Goal: Task Accomplishment & Management: Manage account settings

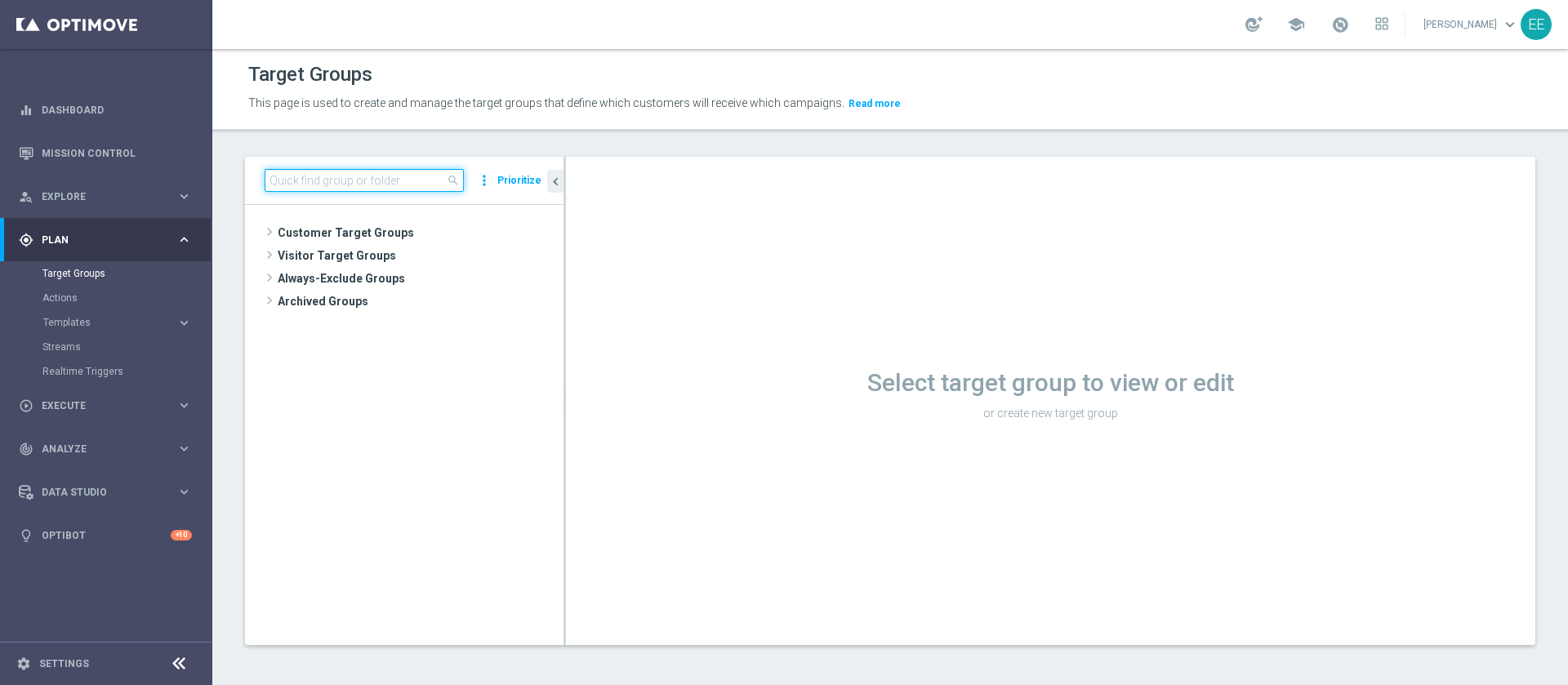
click at [362, 181] on input at bounding box center [364, 180] width 199 height 23
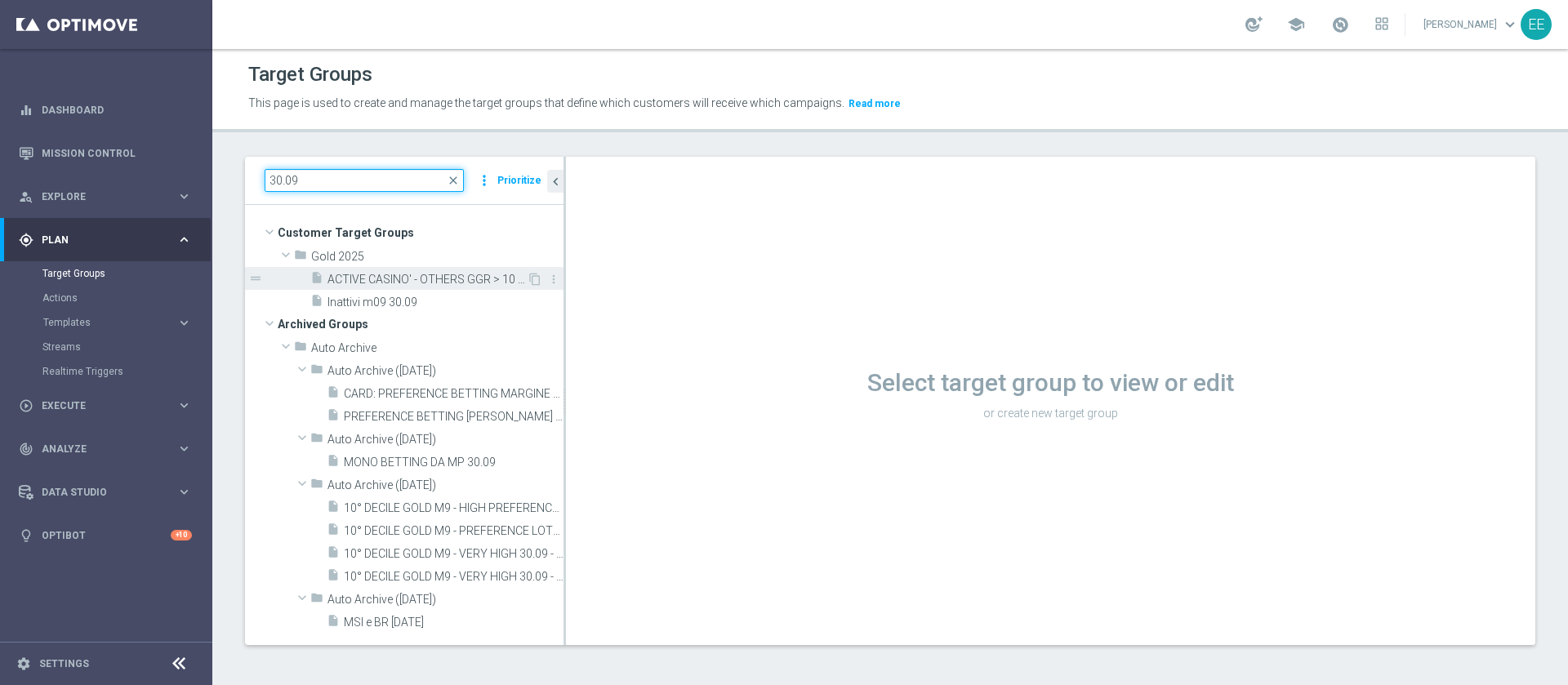
type input "30.09"
click at [440, 268] on div "insert_drive_file ACTIVE CASINO' - OTHERS GGR > 10 M09 30.09" at bounding box center [418, 279] width 216 height 23
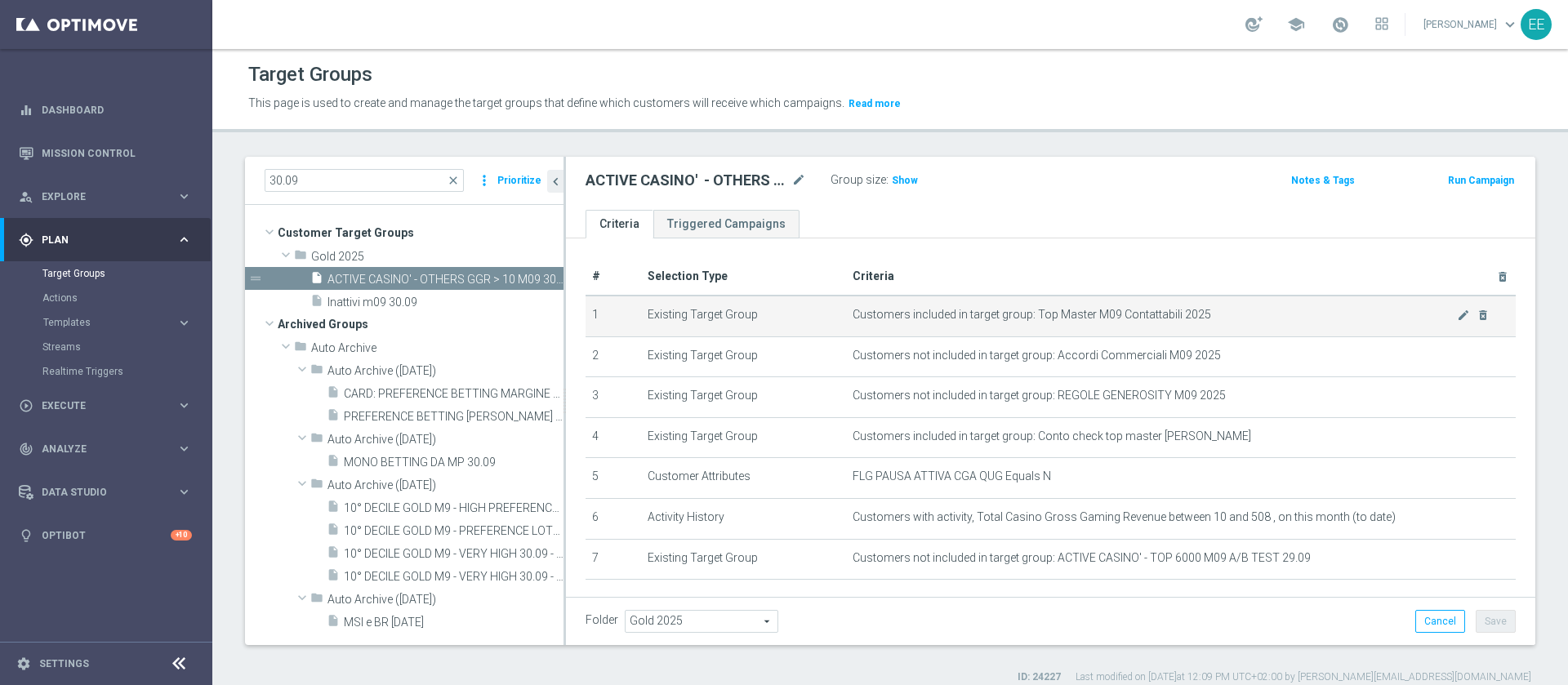
click at [706, 335] on td "Existing Target Group" at bounding box center [743, 316] width 205 height 41
click at [903, 182] on span "Show" at bounding box center [905, 180] width 26 height 12
drag, startPoint x: 970, startPoint y: 312, endPoint x: 1197, endPoint y: 304, distance: 227.1
click at [1197, 304] on td "Customers included in target group: Top Master M09 Contattabili 2025 mode_edit …" at bounding box center [1181, 316] width 670 height 41
click at [1181, 229] on ul "Criteria Triggered Campaigns" at bounding box center [1051, 224] width 969 height 29
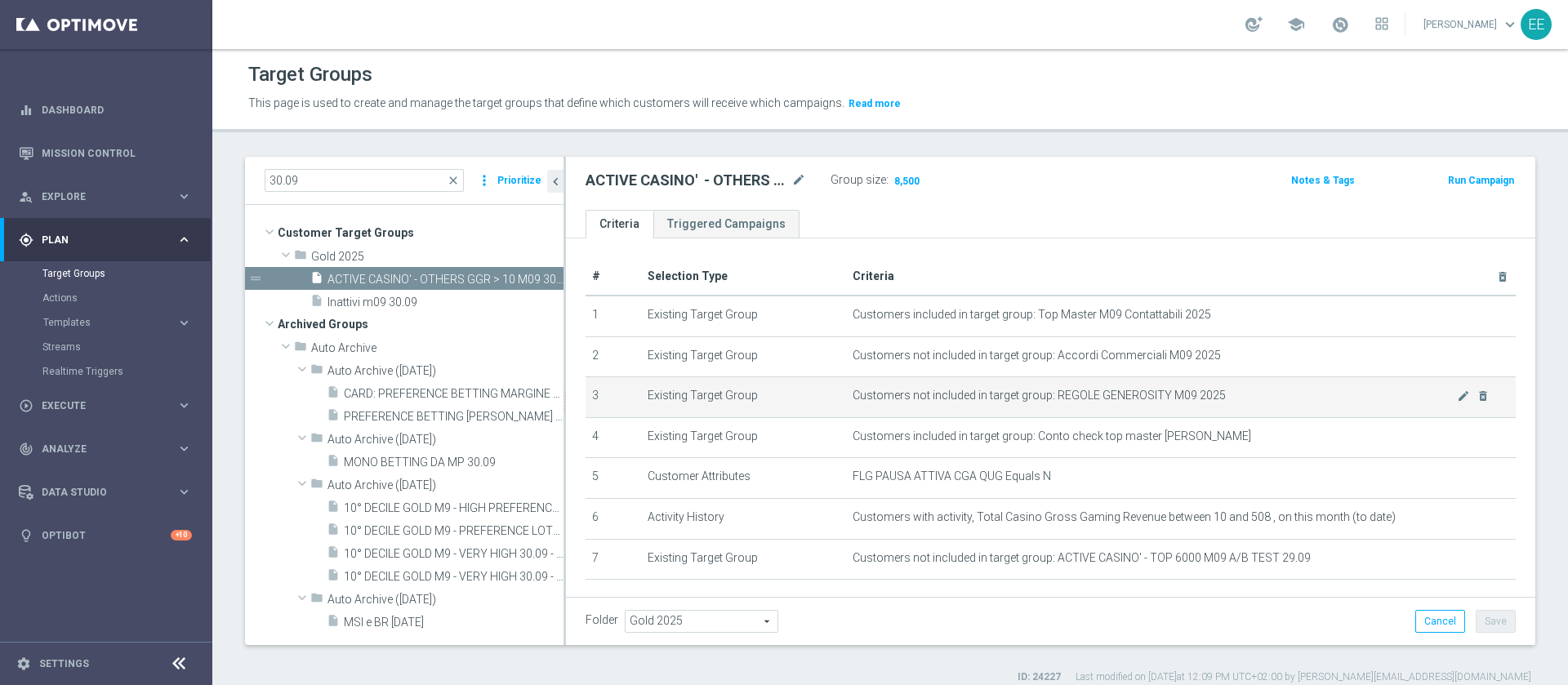
scroll to position [82, 0]
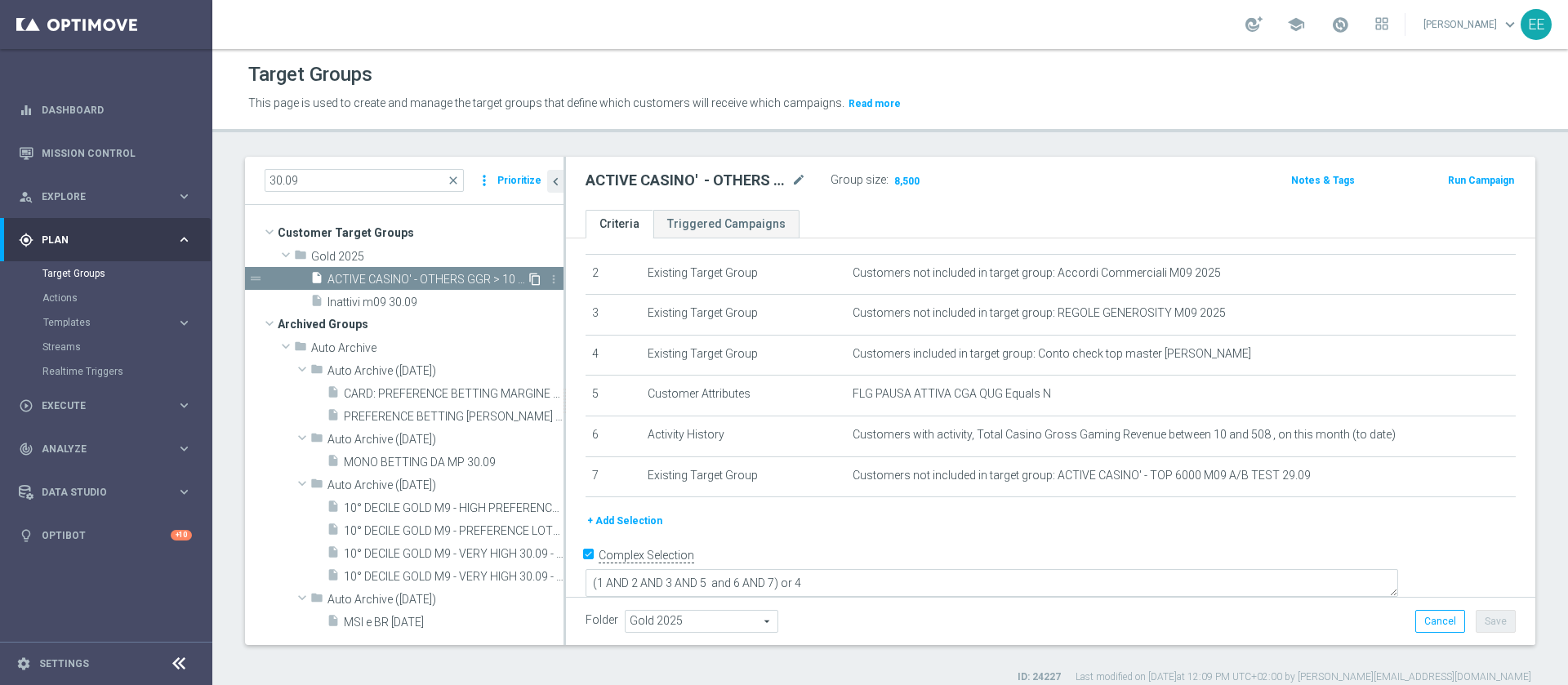
click at [531, 279] on icon "content_copy" at bounding box center [535, 279] width 13 height 13
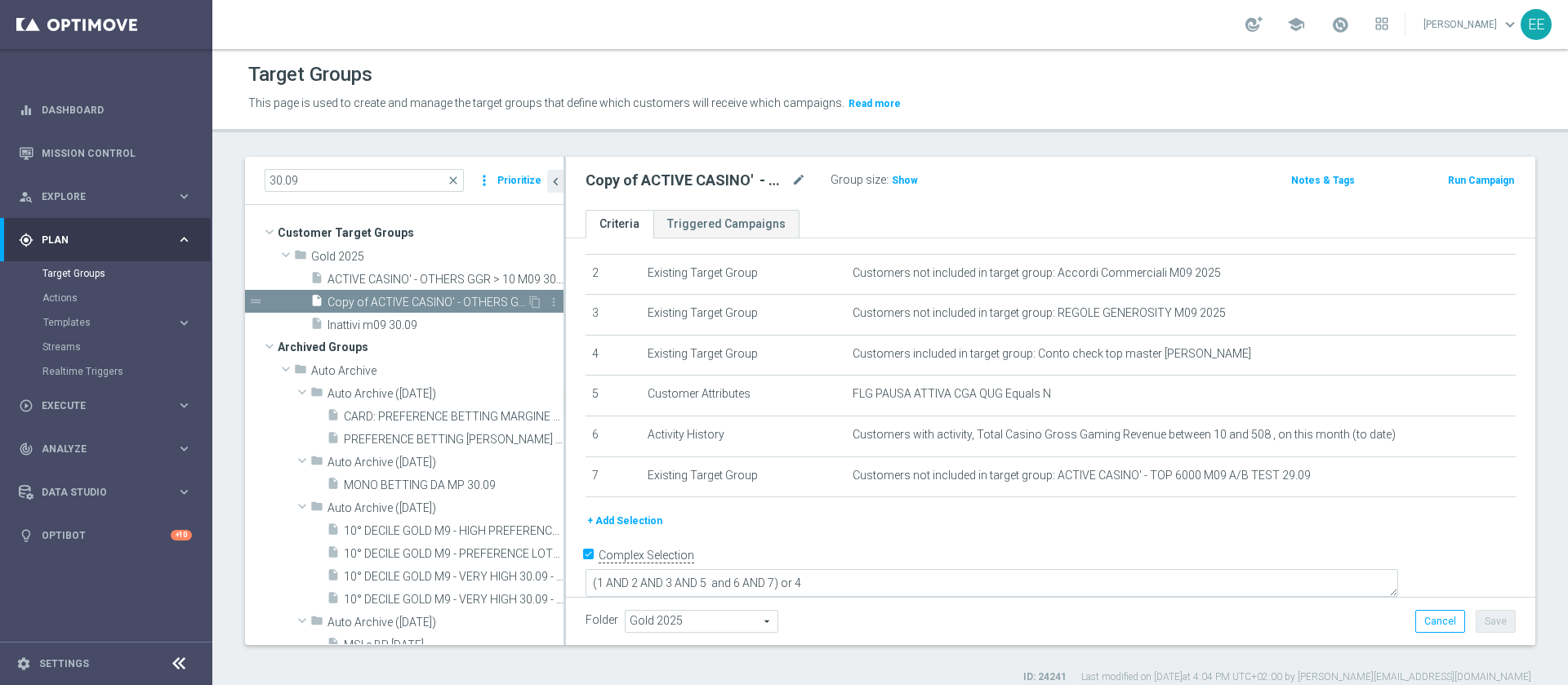
click at [420, 294] on div "insert_drive_file Copy of ACTIVE CASINO' - OTHERS GGR > 10 M09 30.09" at bounding box center [418, 301] width 216 height 23
click at [802, 183] on icon "mode_edit" at bounding box center [799, 180] width 15 height 20
type input "Attività già fatta 30.09"
click at [1493, 626] on button "Save" at bounding box center [1495, 621] width 40 height 23
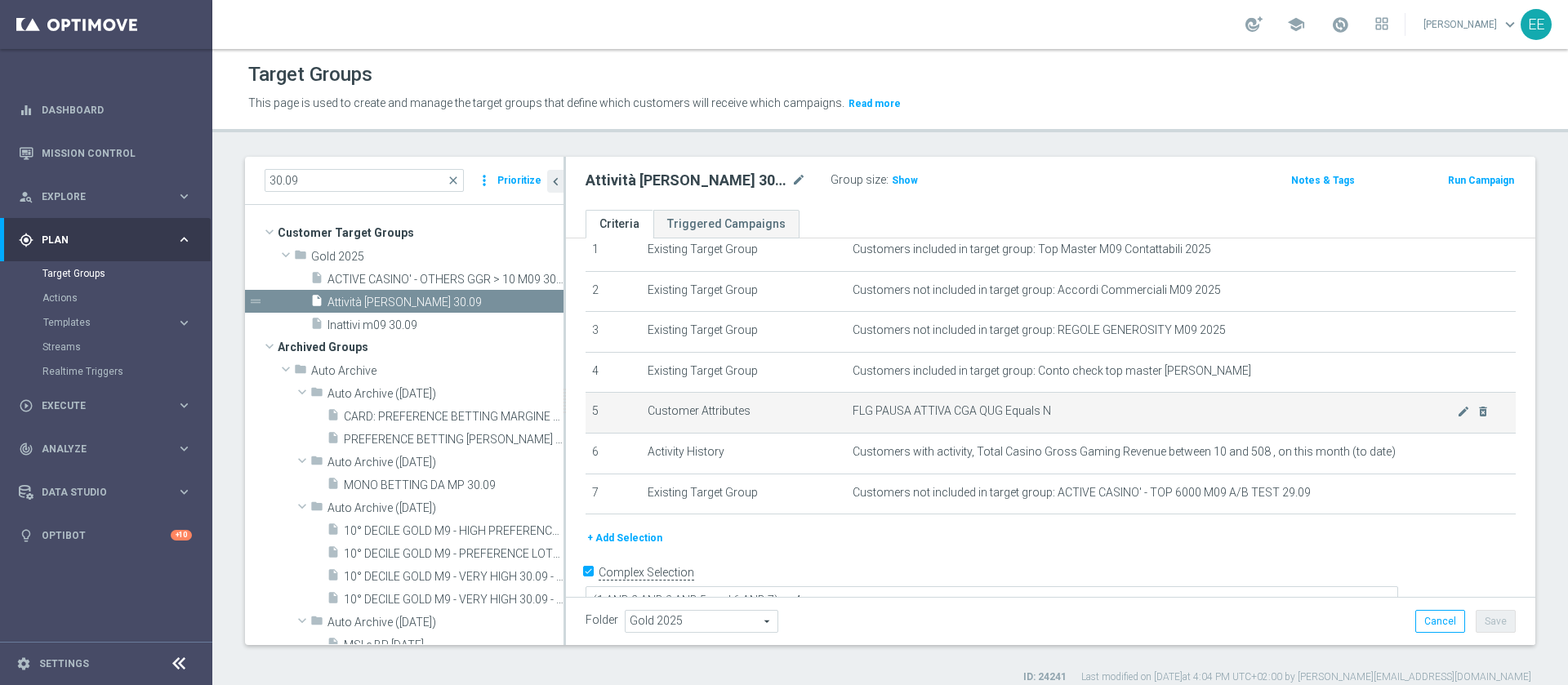
scroll to position [63, 0]
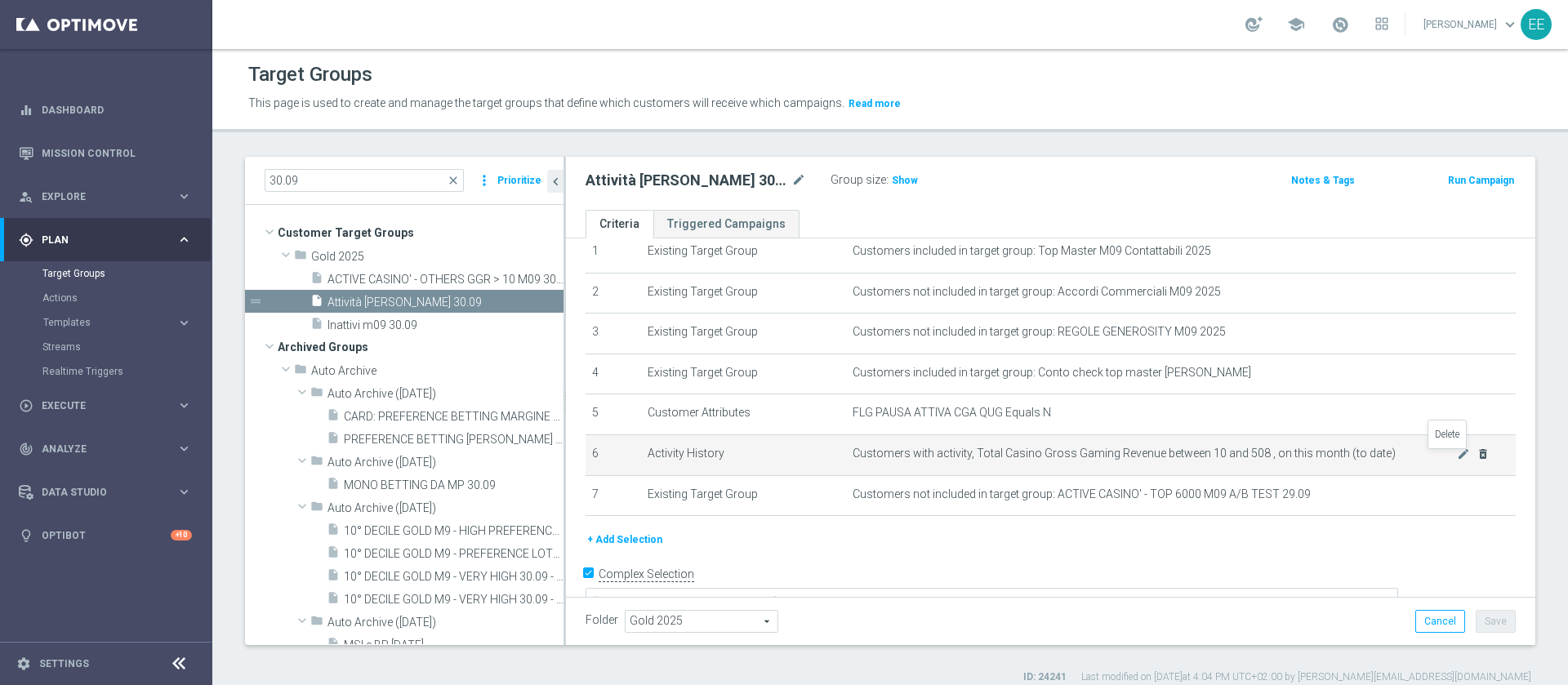
click at [1476, 456] on icon "delete_forever" at bounding box center [1482, 454] width 13 height 13
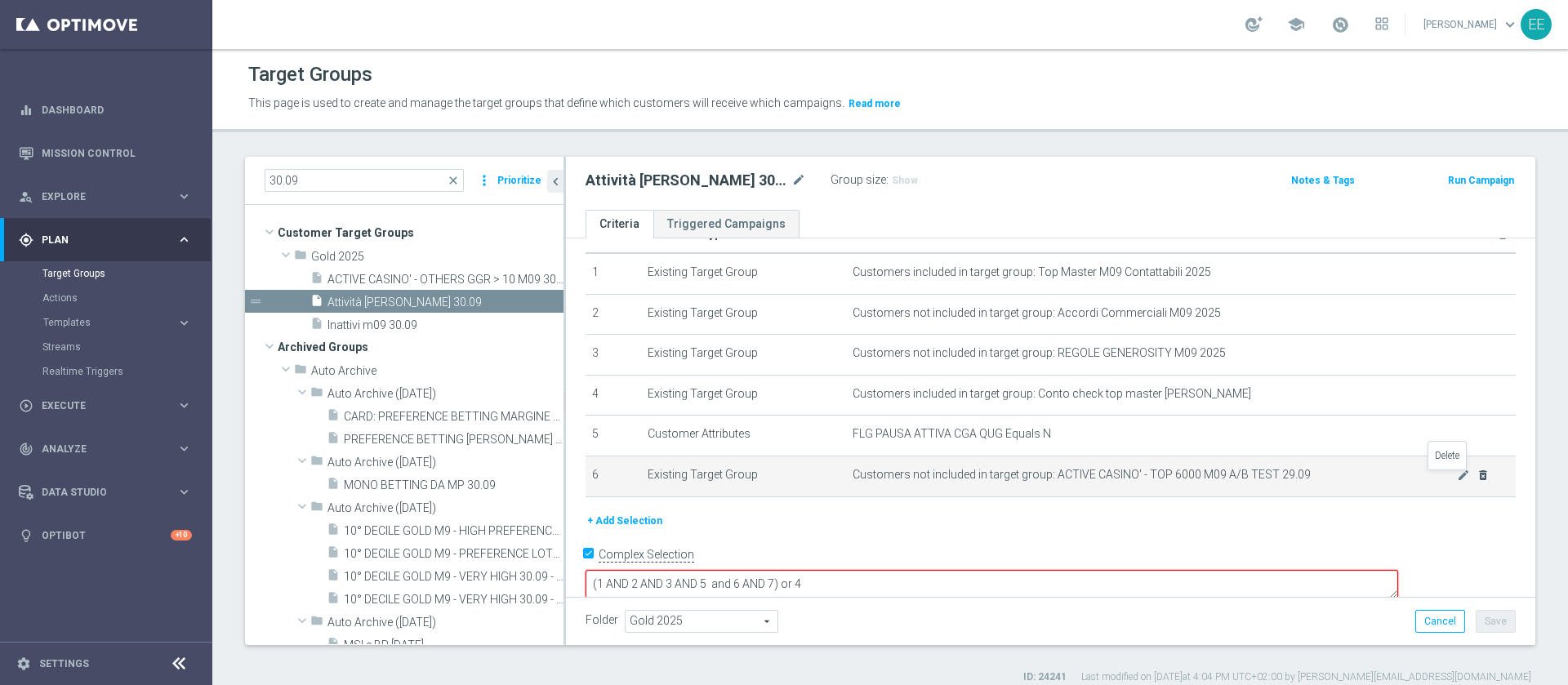
click at [1476, 482] on icon "delete_forever" at bounding box center [1482, 475] width 13 height 13
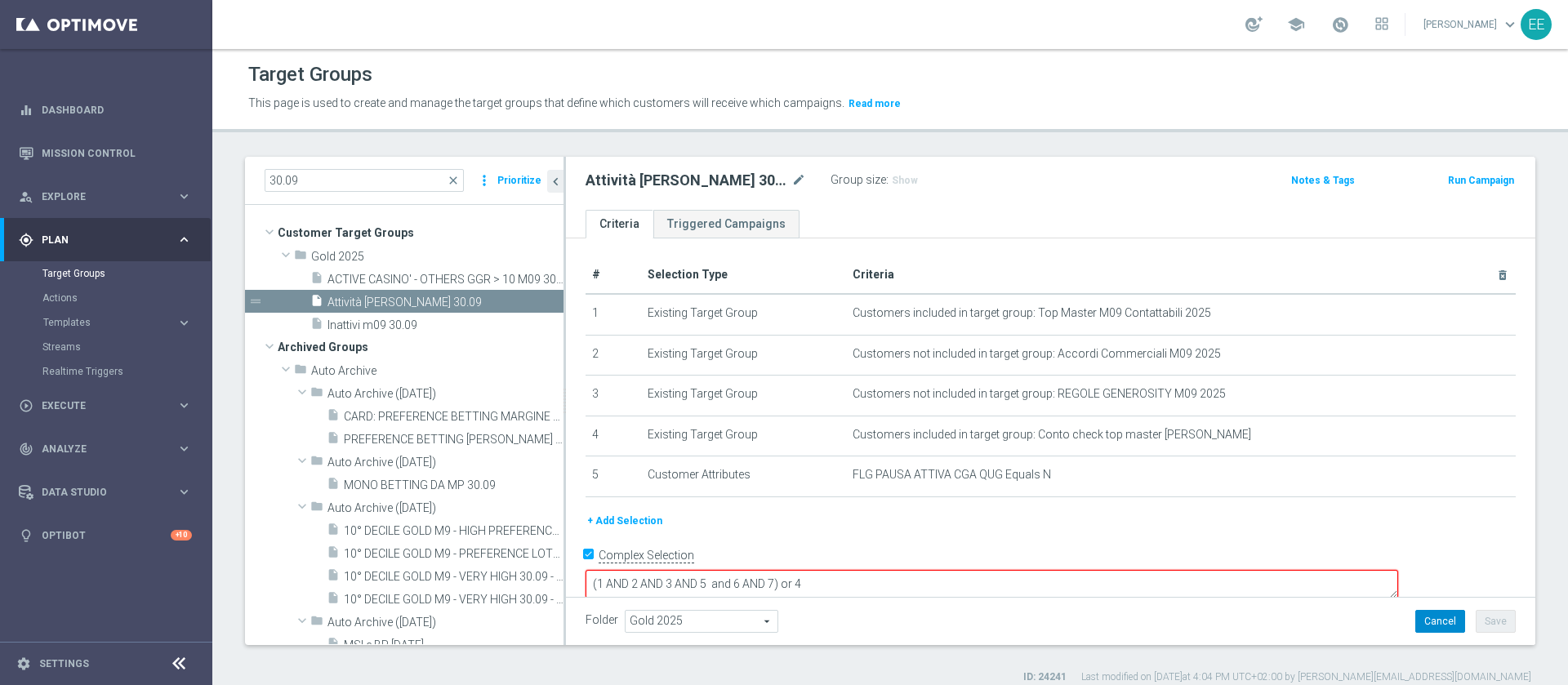
click at [1417, 617] on button "Cancel" at bounding box center [1440, 621] width 50 height 23
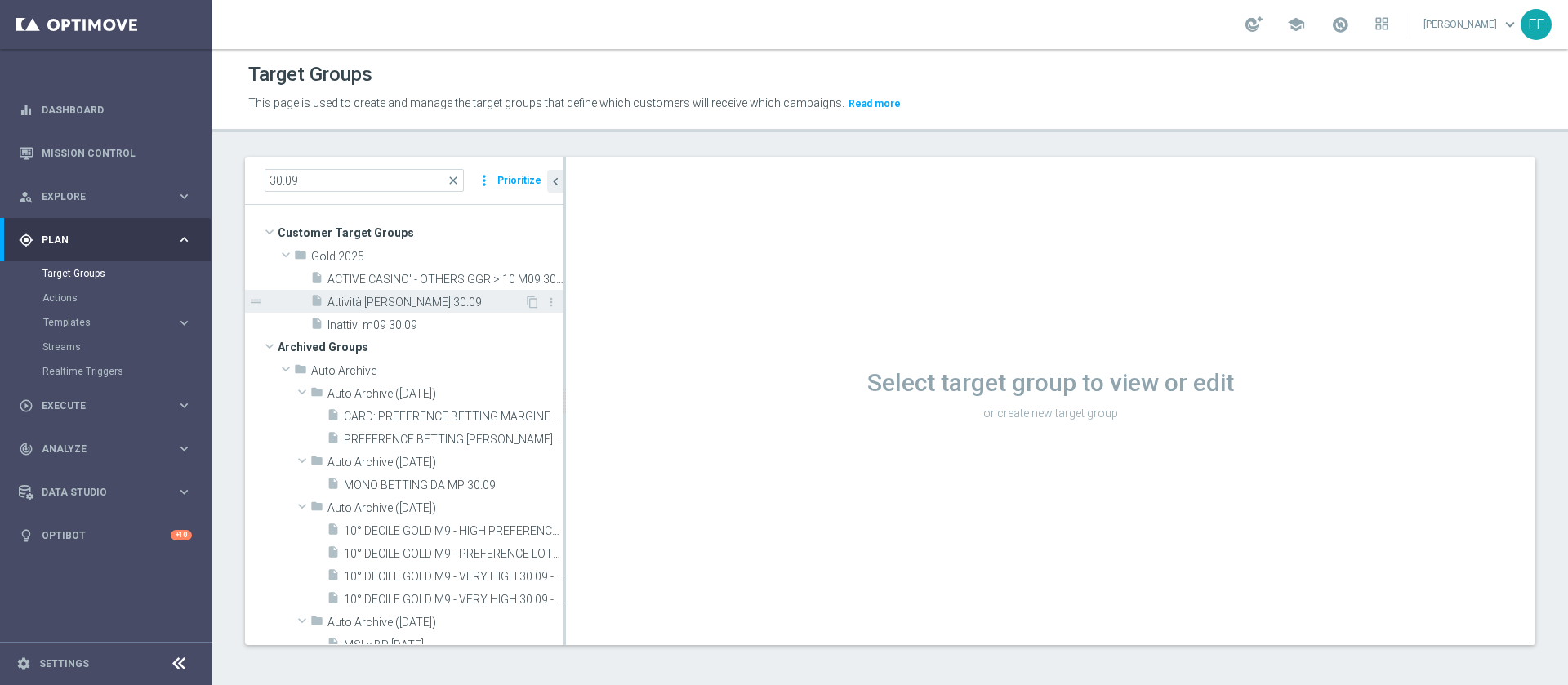
click at [364, 294] on div "insert_drive_file Attività già fatta 30.09" at bounding box center [417, 301] width 214 height 23
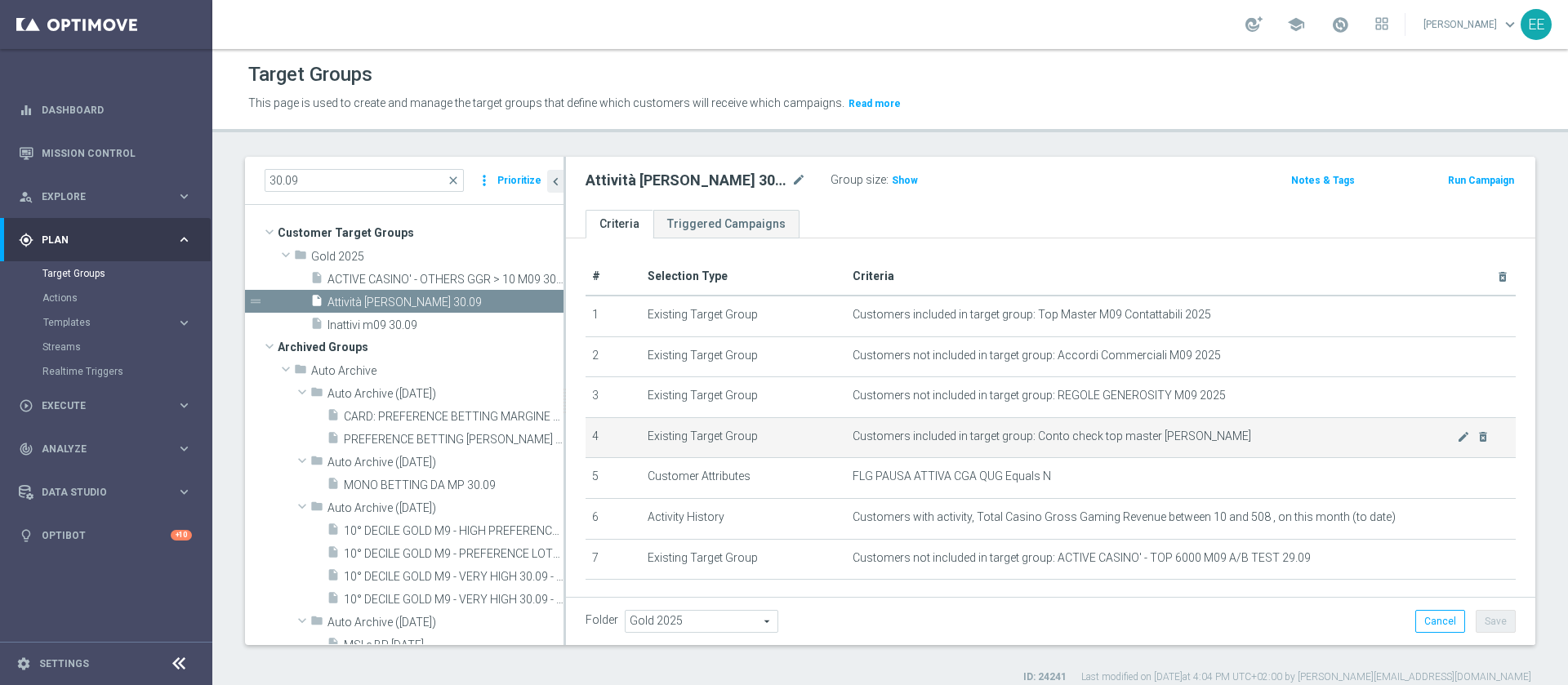
scroll to position [82, 0]
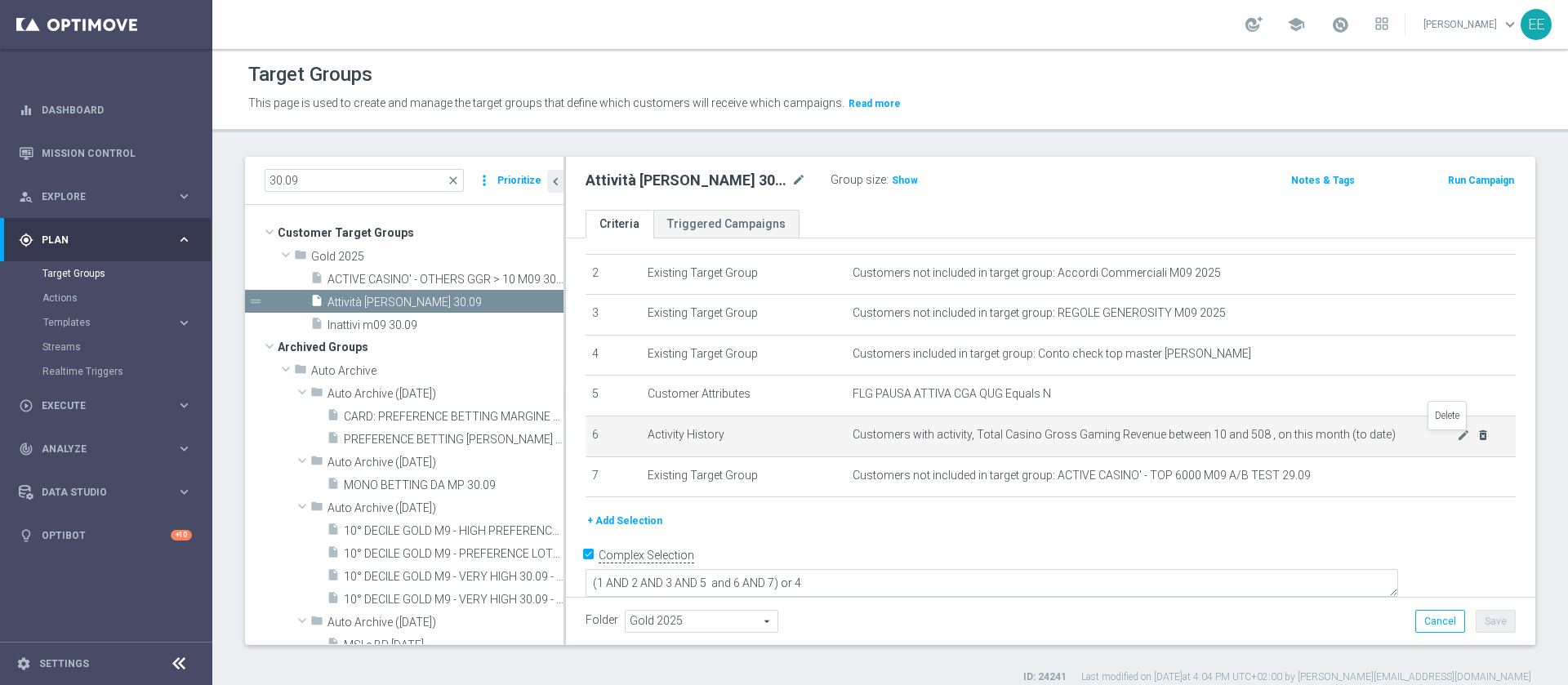
click at [1476, 440] on icon "delete_forever" at bounding box center [1482, 435] width 13 height 13
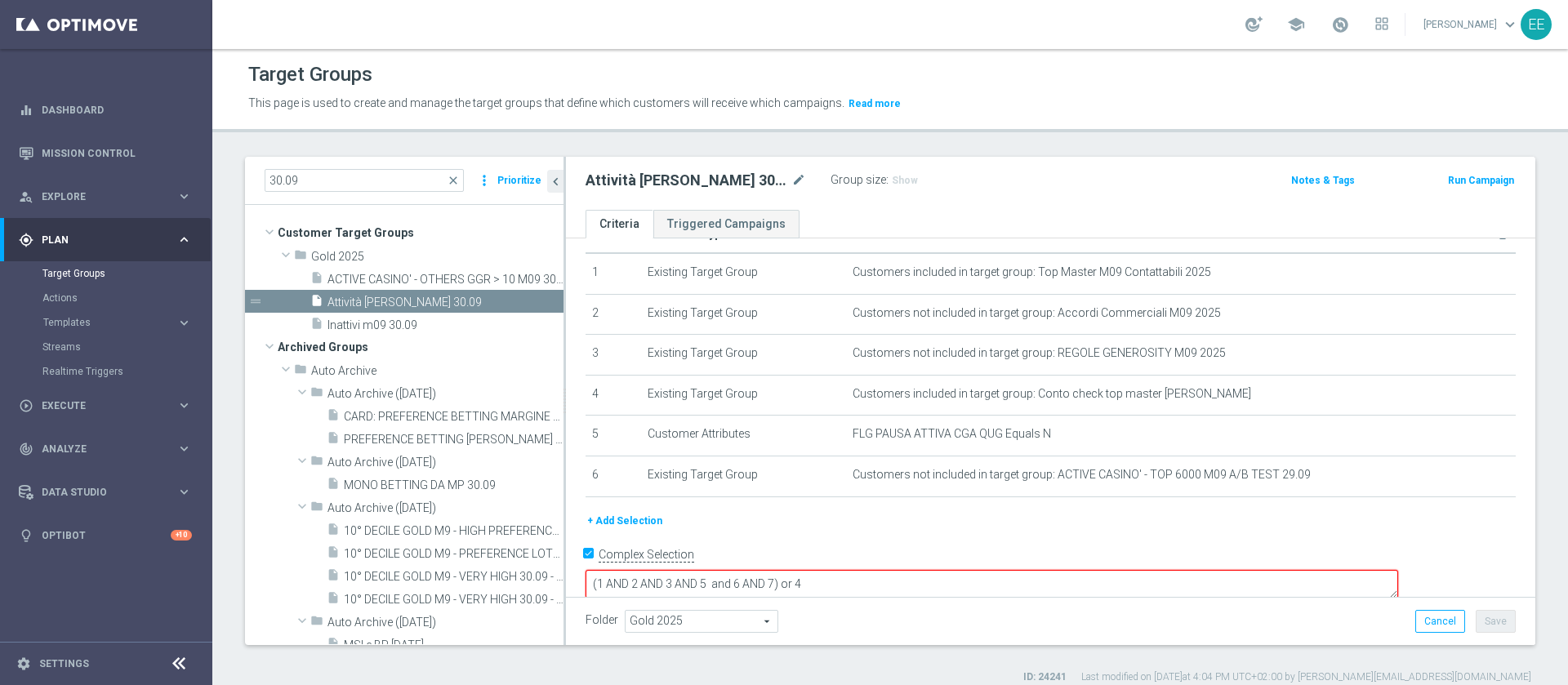
click at [630, 530] on button "+ Add Selection" at bounding box center [624, 521] width 78 height 18
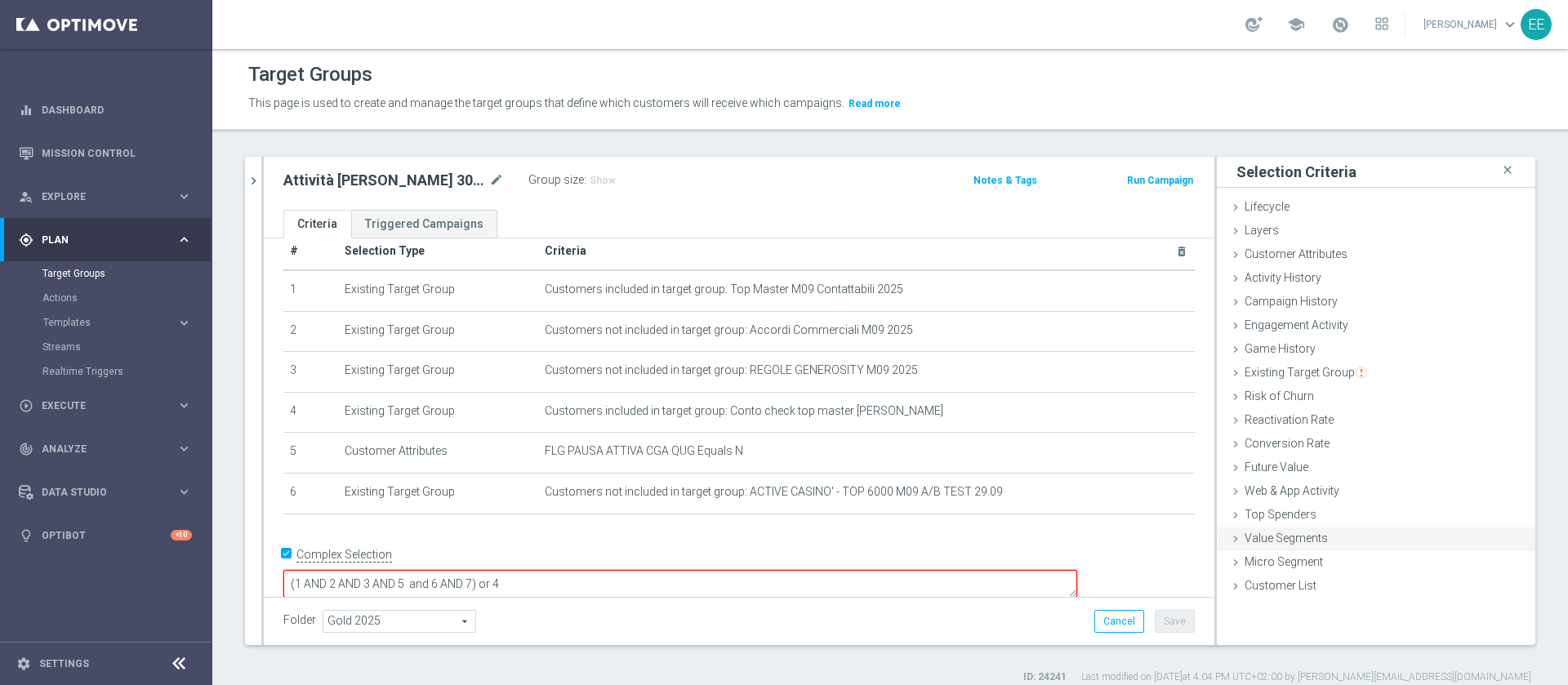
scroll to position [15, 0]
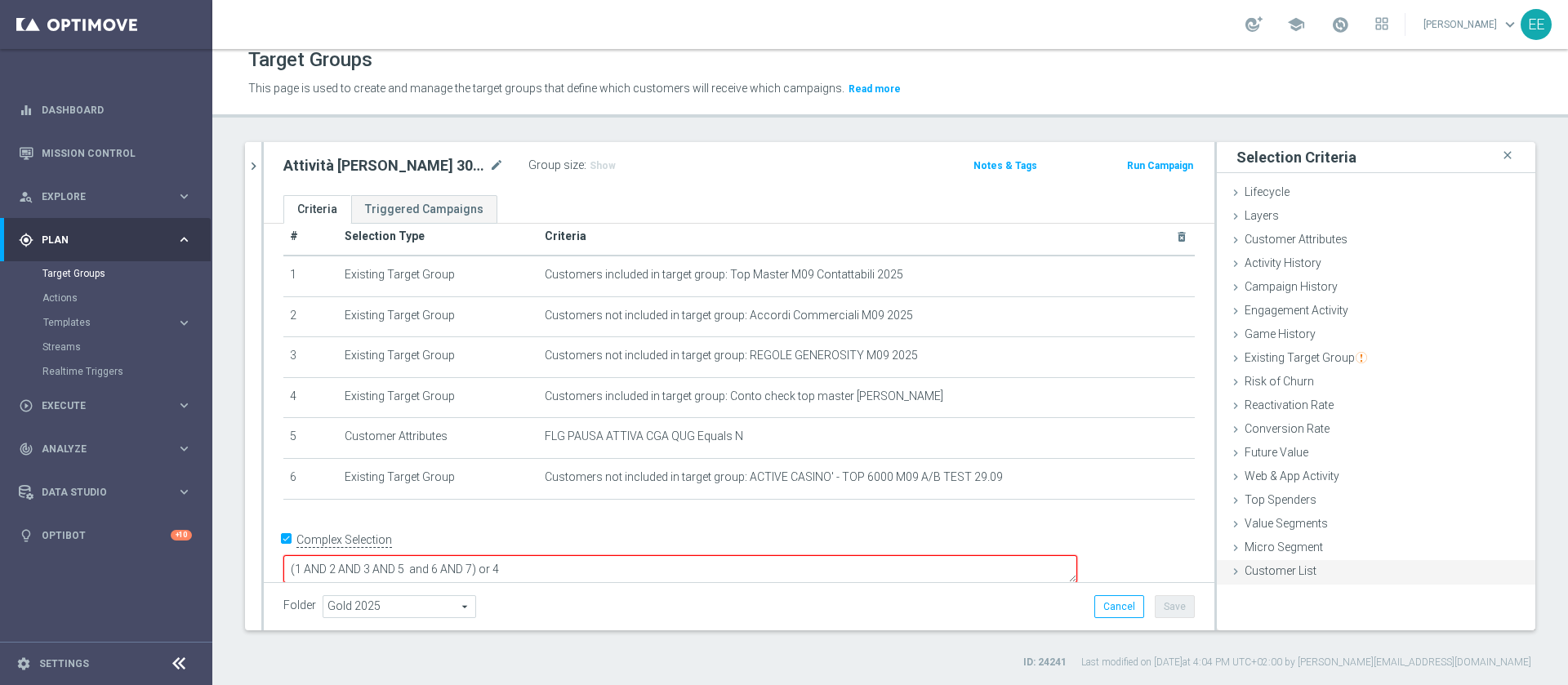
click at [1292, 564] on span "Customer List" at bounding box center [1280, 571] width 72 height 13
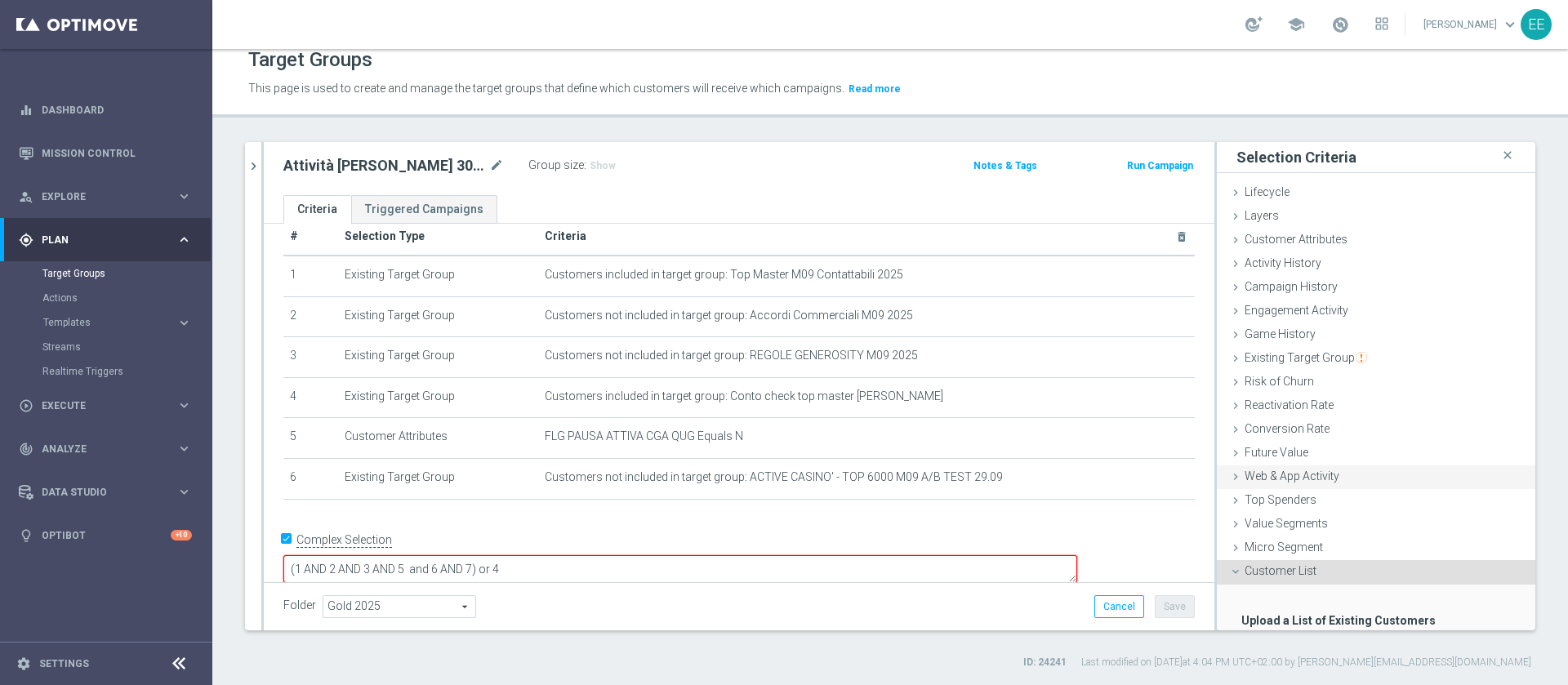
scroll to position [100, 0]
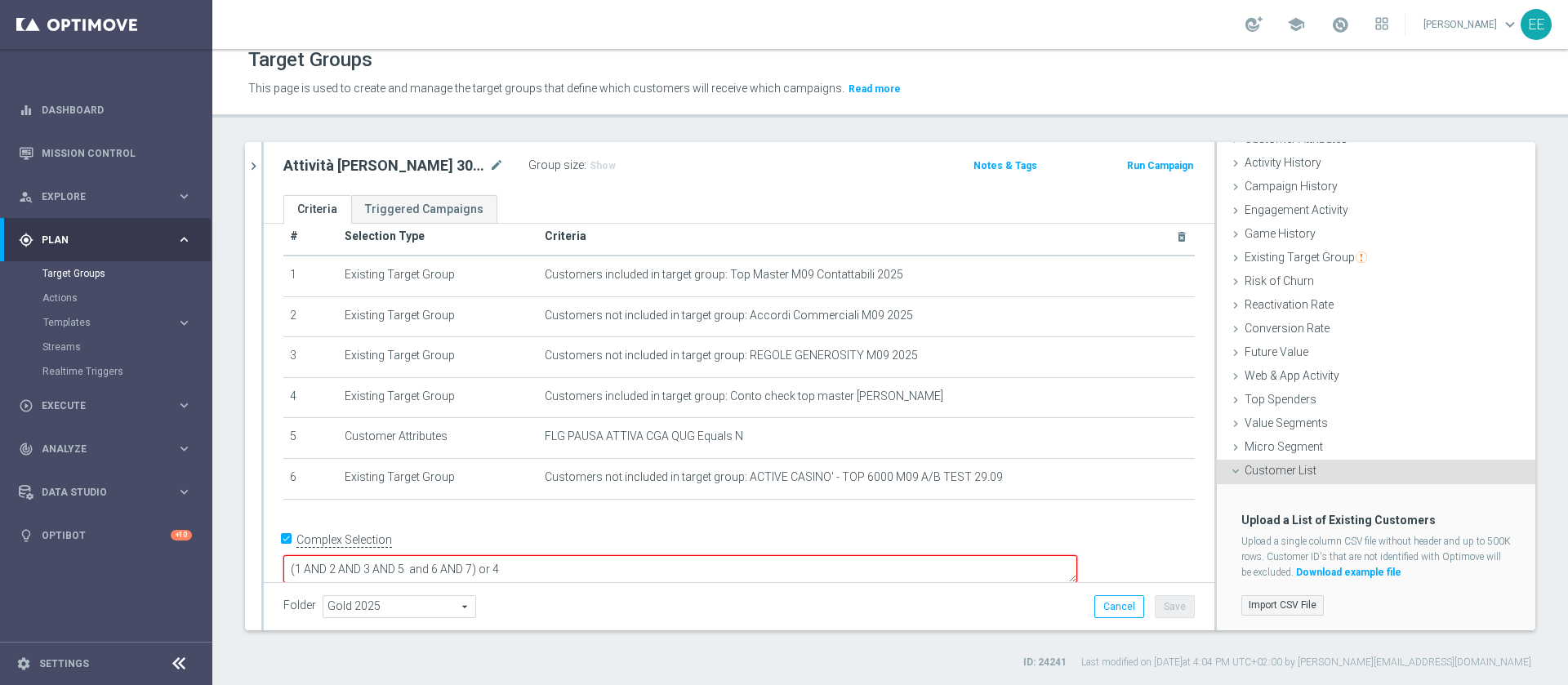
click at [1289, 599] on label "Import CSV File" at bounding box center [1283, 605] width 82 height 21
click at [0, 0] on input "Import CSV File" at bounding box center [0, 0] width 0 height 0
click at [1315, 262] on span "Existing Target Group" at bounding box center [1306, 257] width 123 height 13
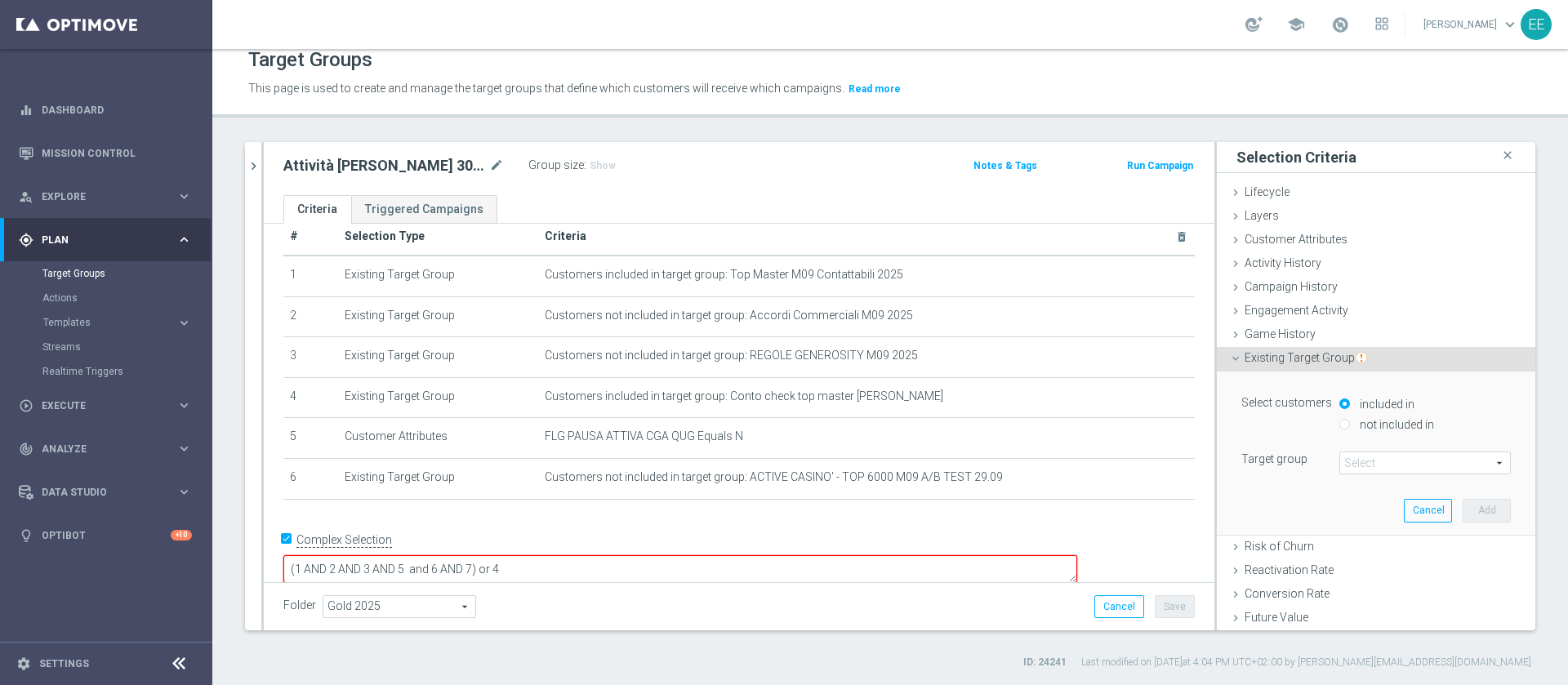
click at [1356, 426] on label "not included in" at bounding box center [1394, 424] width 78 height 15
click at [1341, 426] on input "not included in" at bounding box center [1344, 423] width 11 height 11
radio input "true"
click at [1369, 461] on span at bounding box center [1425, 463] width 169 height 21
click at [0, 0] on input "search" at bounding box center [0, 0] width 0 height 0
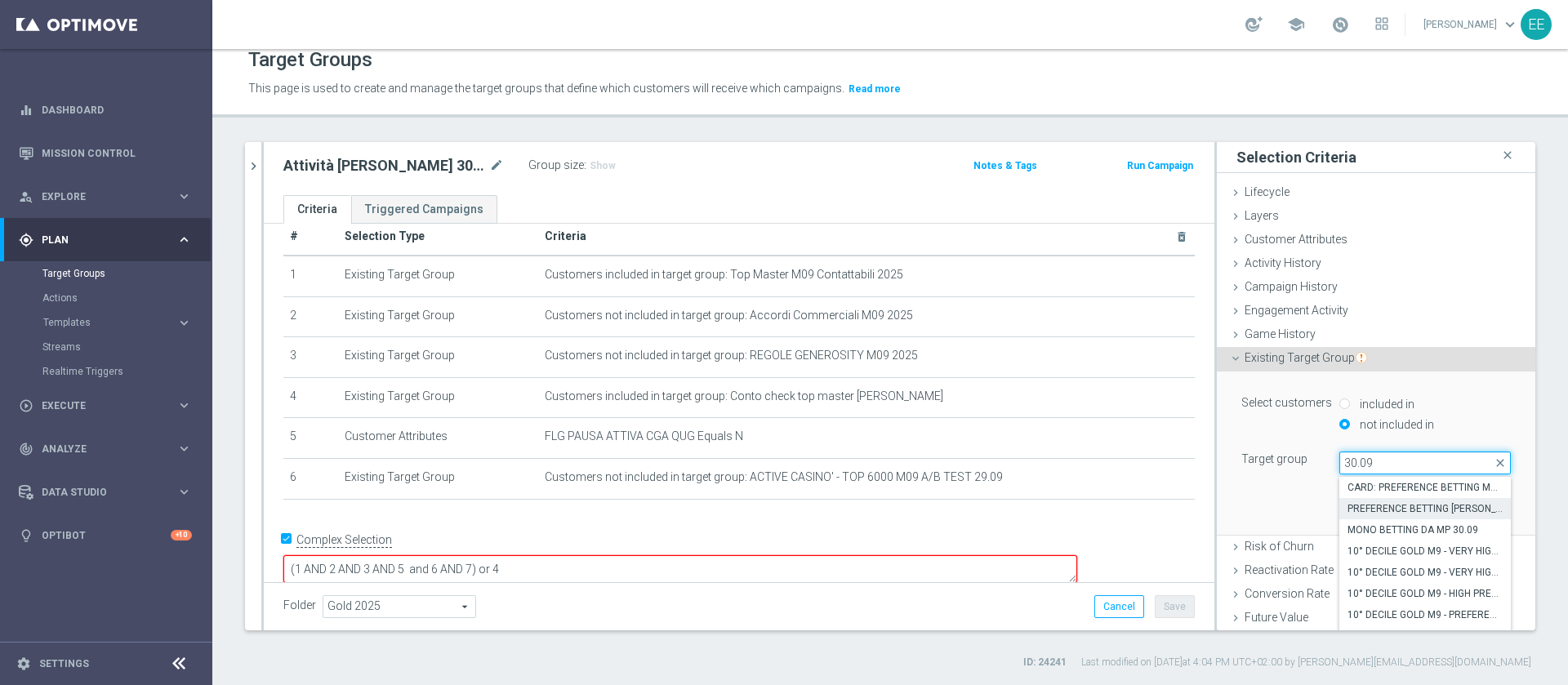
scroll to position [119, 0]
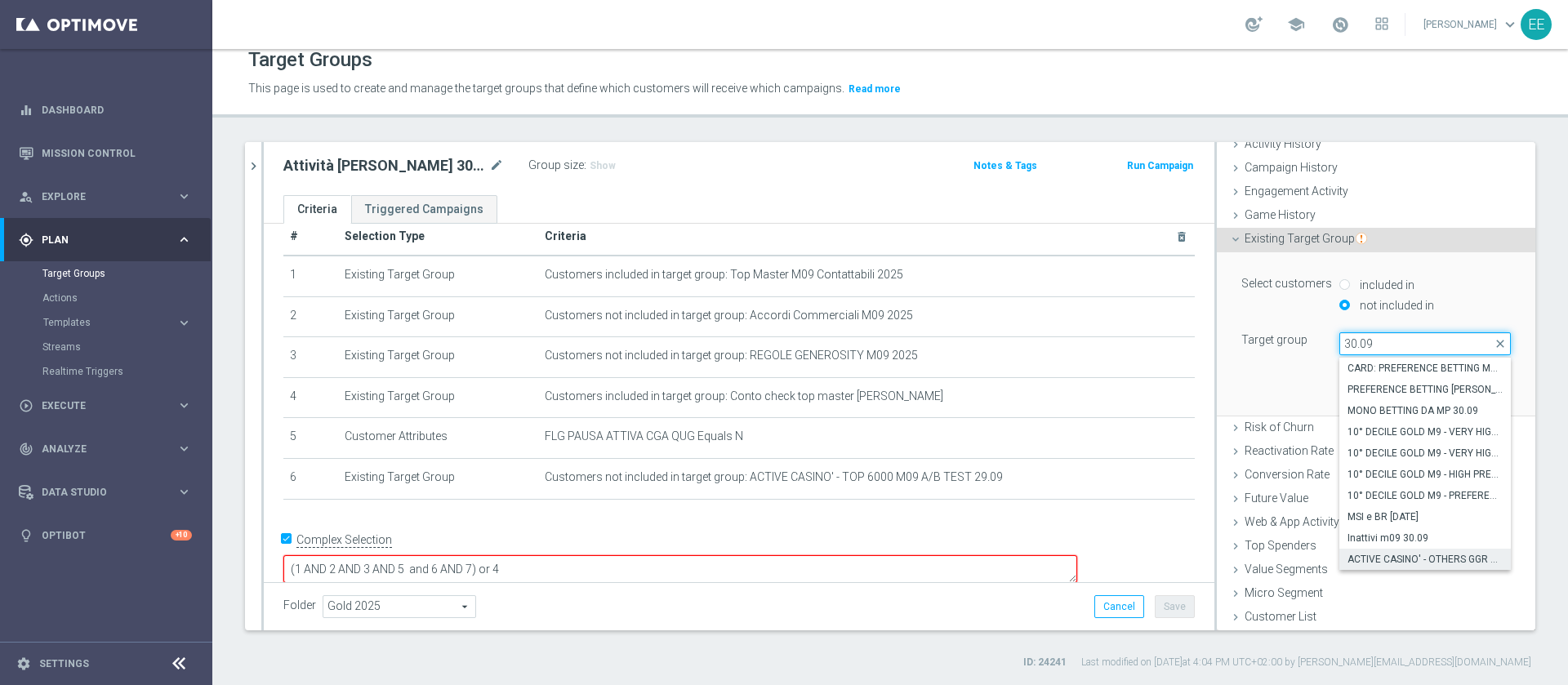
type input "30.09"
click at [1372, 558] on span "ACTIVE CASINO' - OTHERS GGR > 10 M09 30.09" at bounding box center [1425, 559] width 155 height 13
type input "ACTIVE CASINO' - OTHERS GGR > 10 M09 30.09"
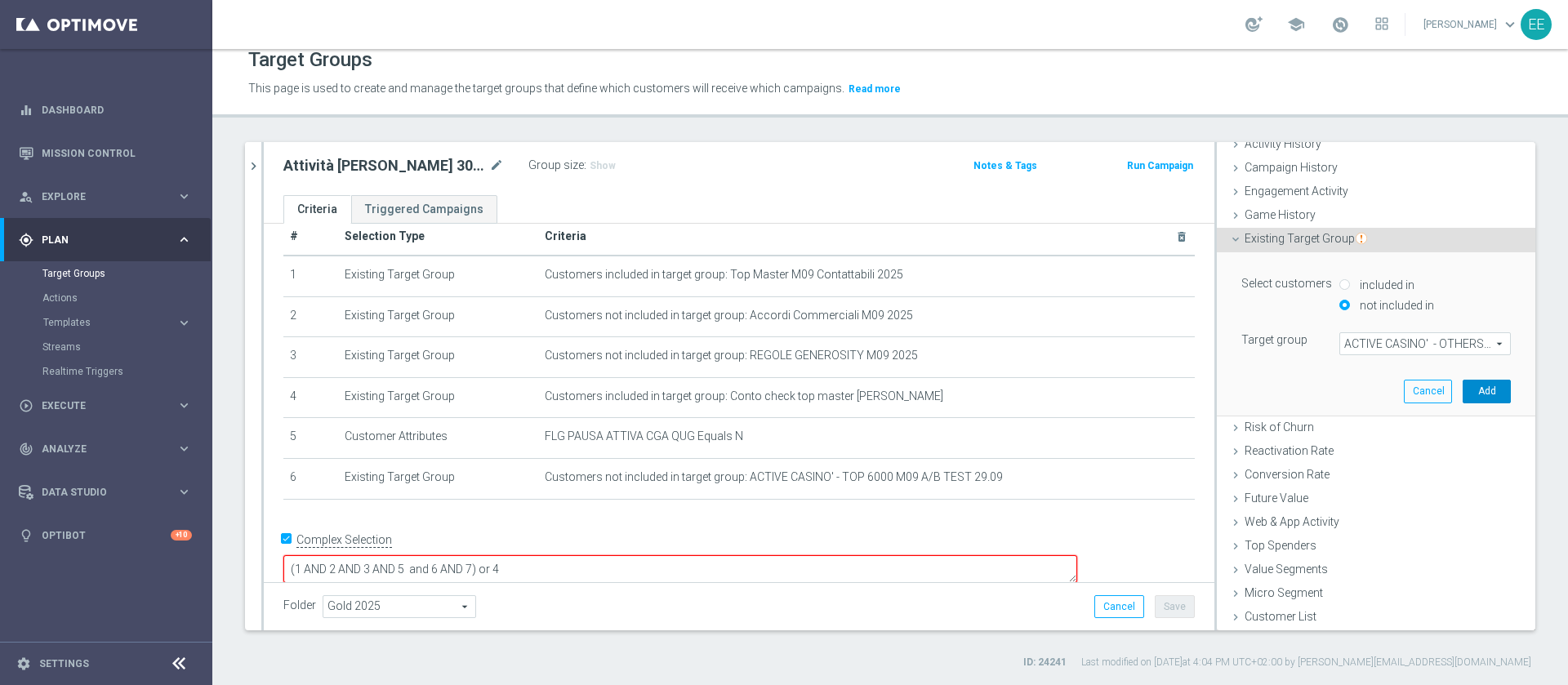
click at [1463, 390] on button "Add" at bounding box center [1487, 391] width 49 height 23
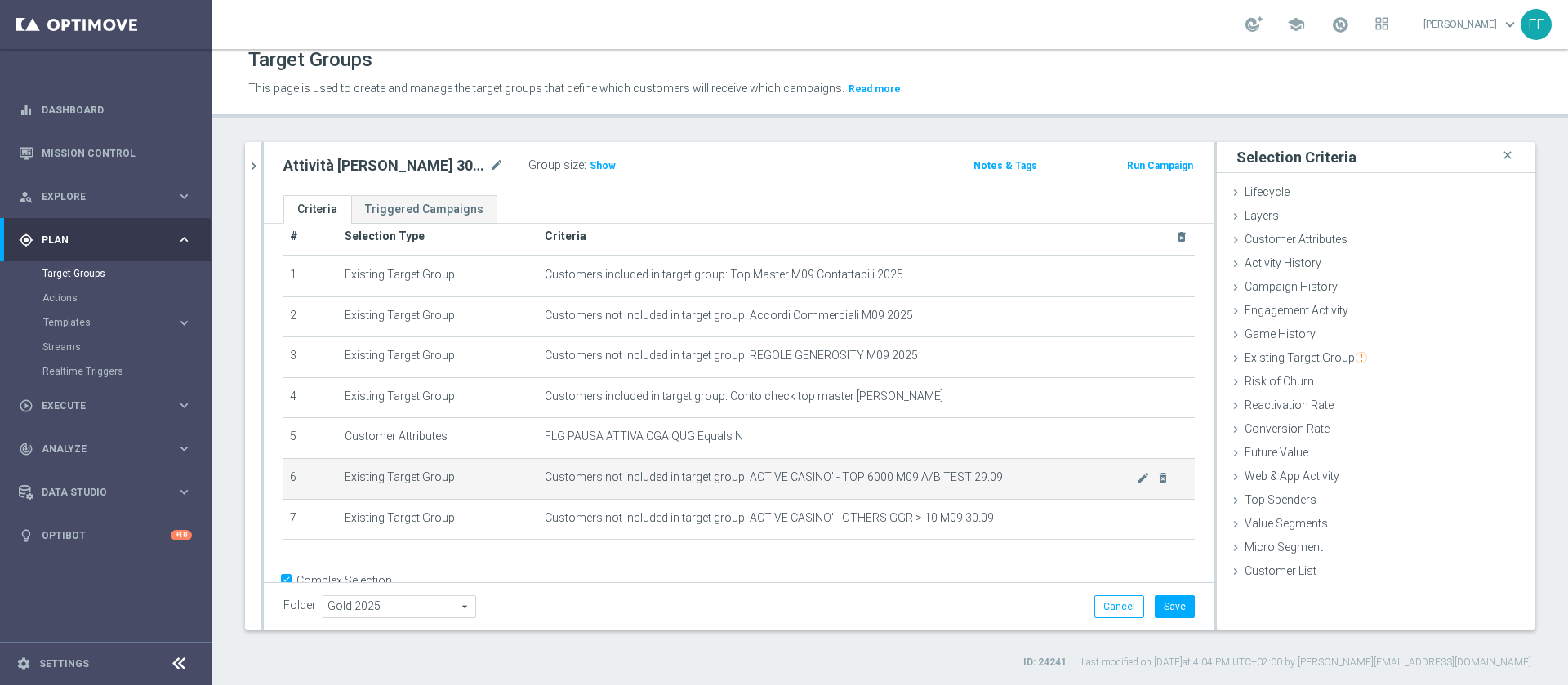
scroll to position [65, 0]
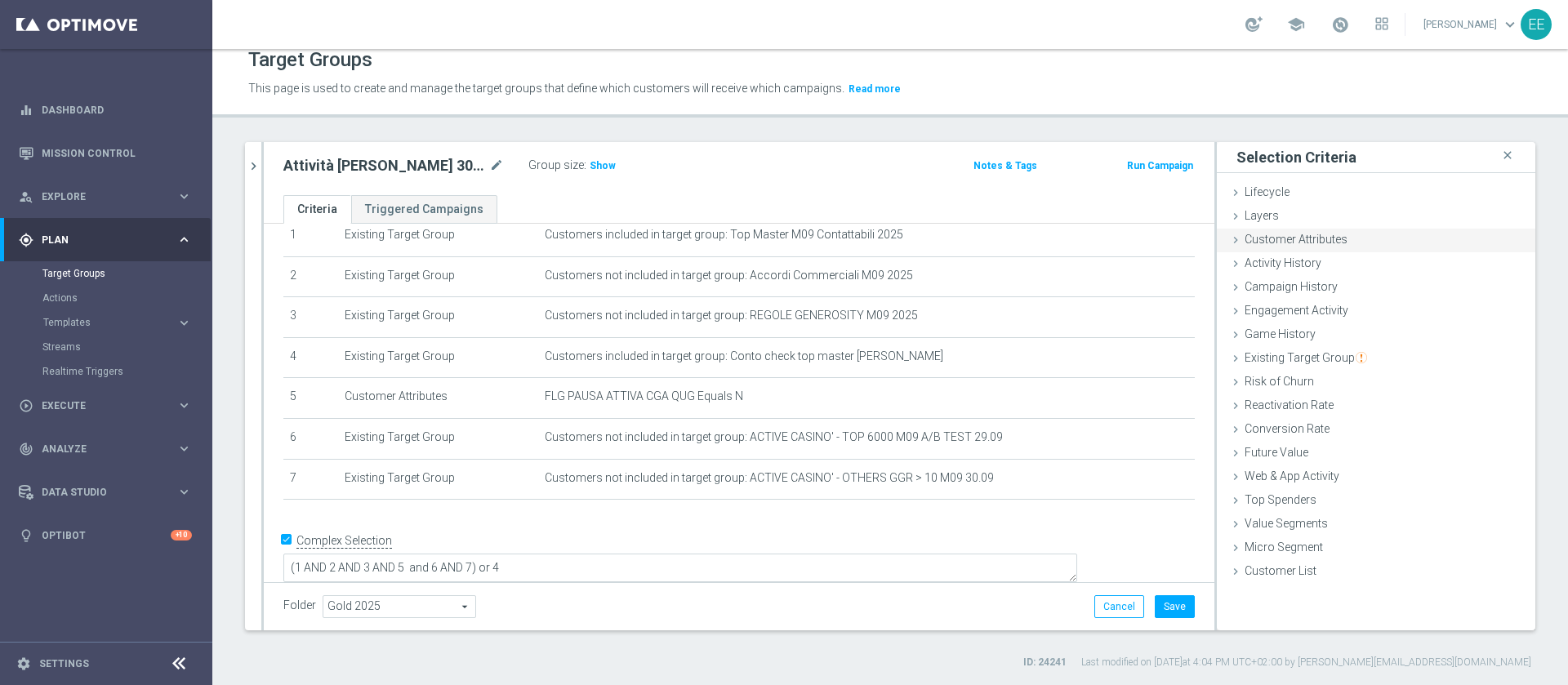
click at [1305, 240] on span "Customer Attributes" at bounding box center [1296, 239] width 103 height 13
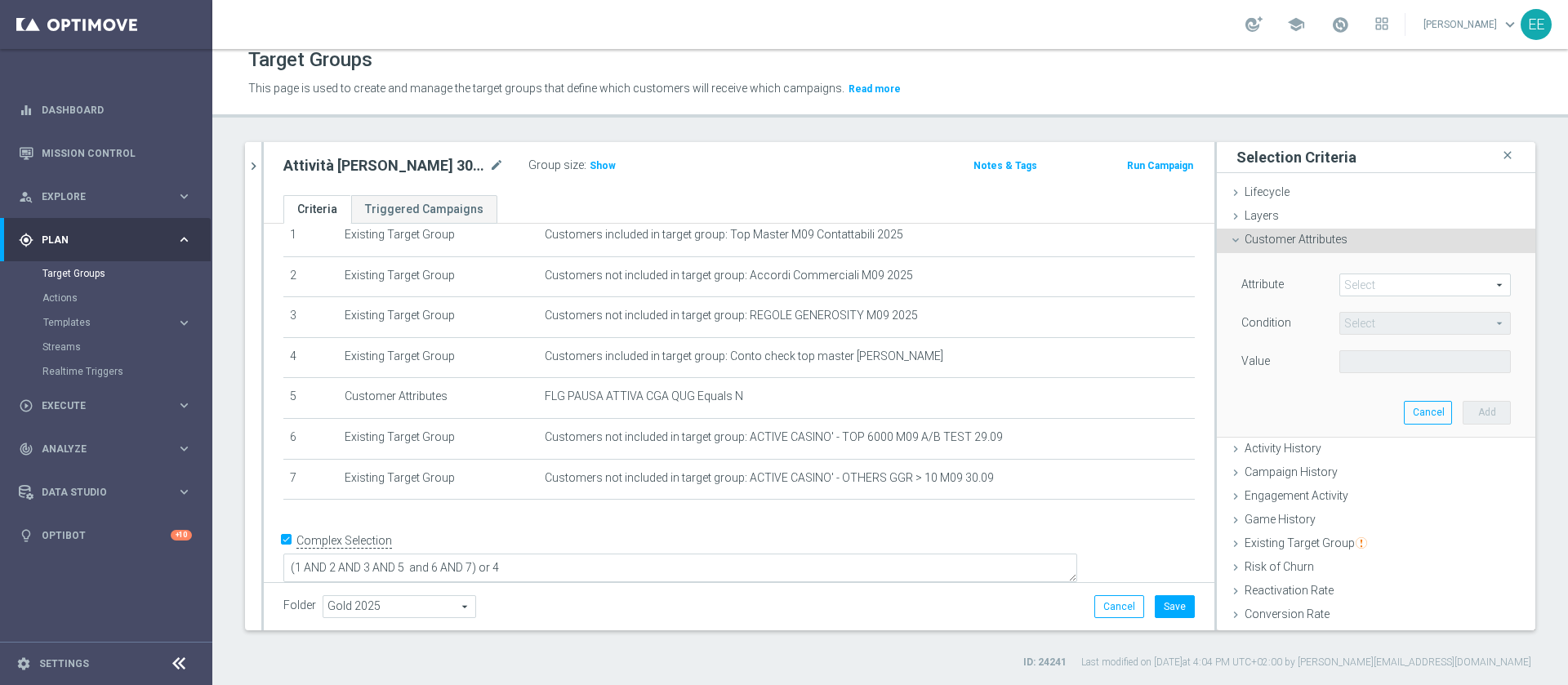
click at [1267, 231] on div "Customer Attributes done" at bounding box center [1375, 241] width 318 height 25
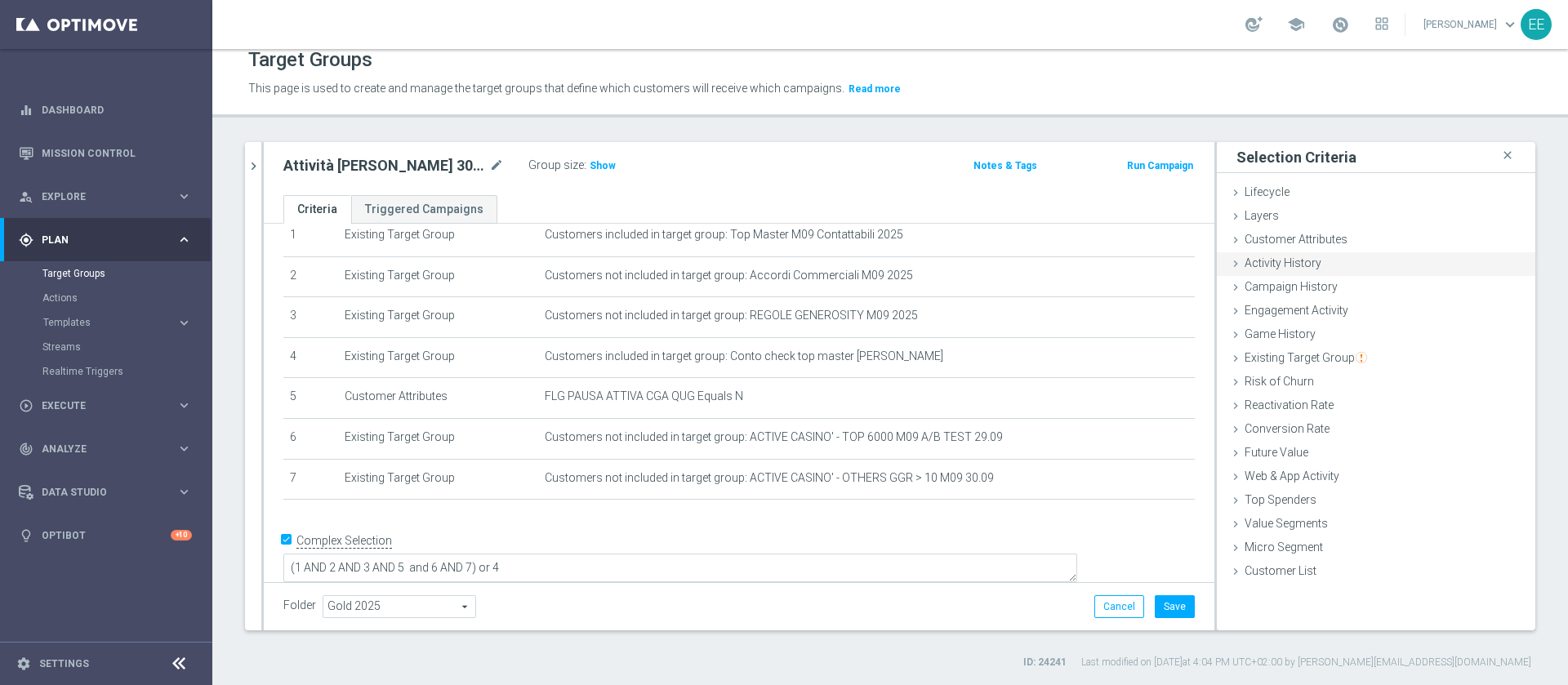
click at [1285, 262] on span "Activity History" at bounding box center [1283, 263] width 77 height 13
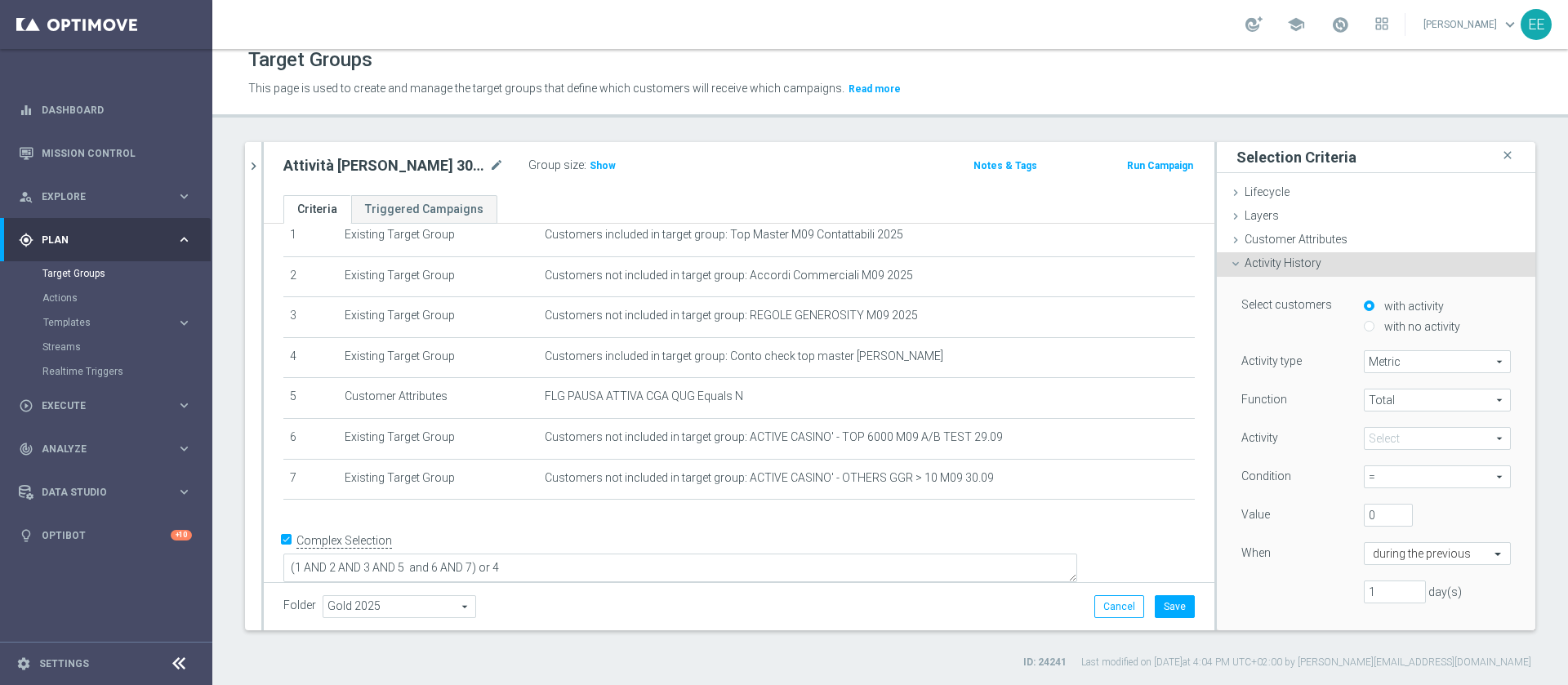
click at [1403, 330] on label "with no activity" at bounding box center [1419, 326] width 80 height 15
click at [1374, 330] on input "with no activity" at bounding box center [1368, 326] width 11 height 11
radio input "true"
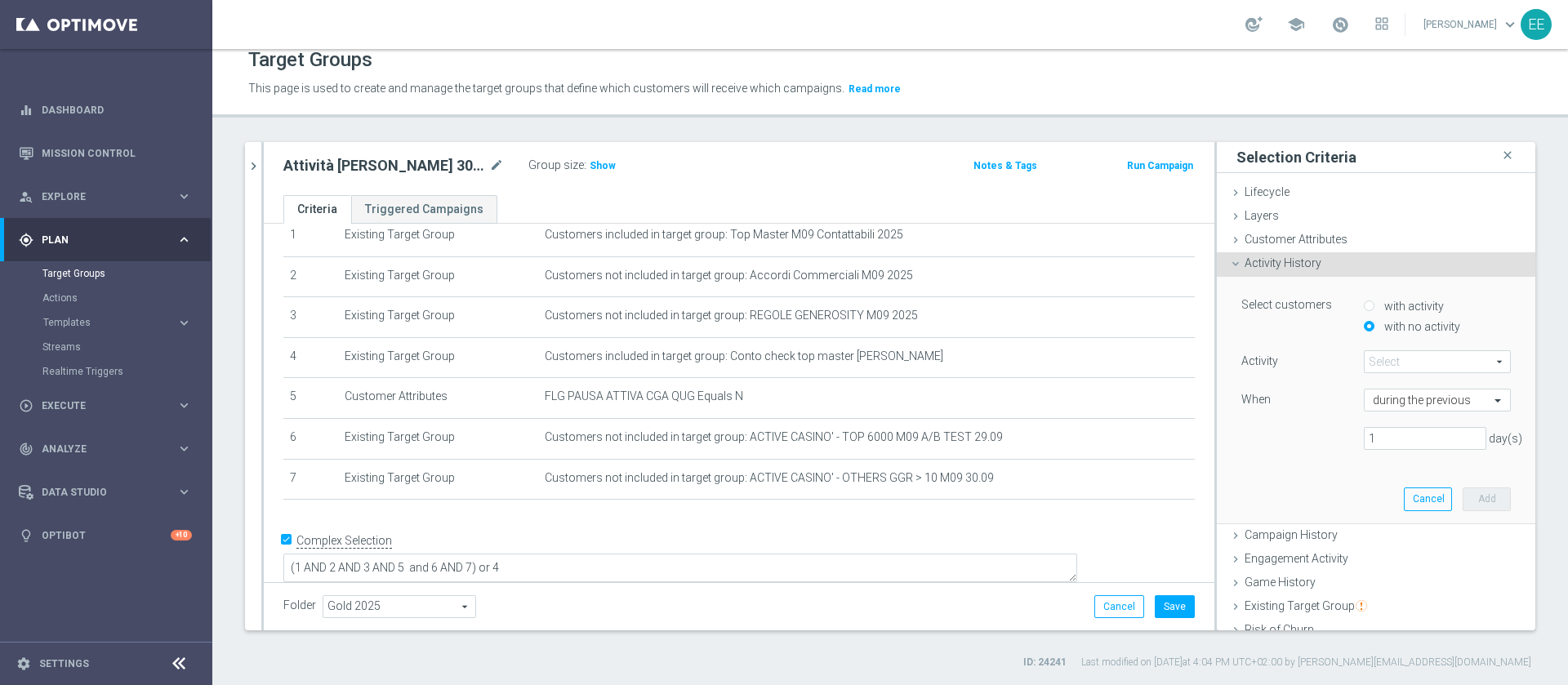
click at [1404, 367] on span at bounding box center [1436, 362] width 146 height 21
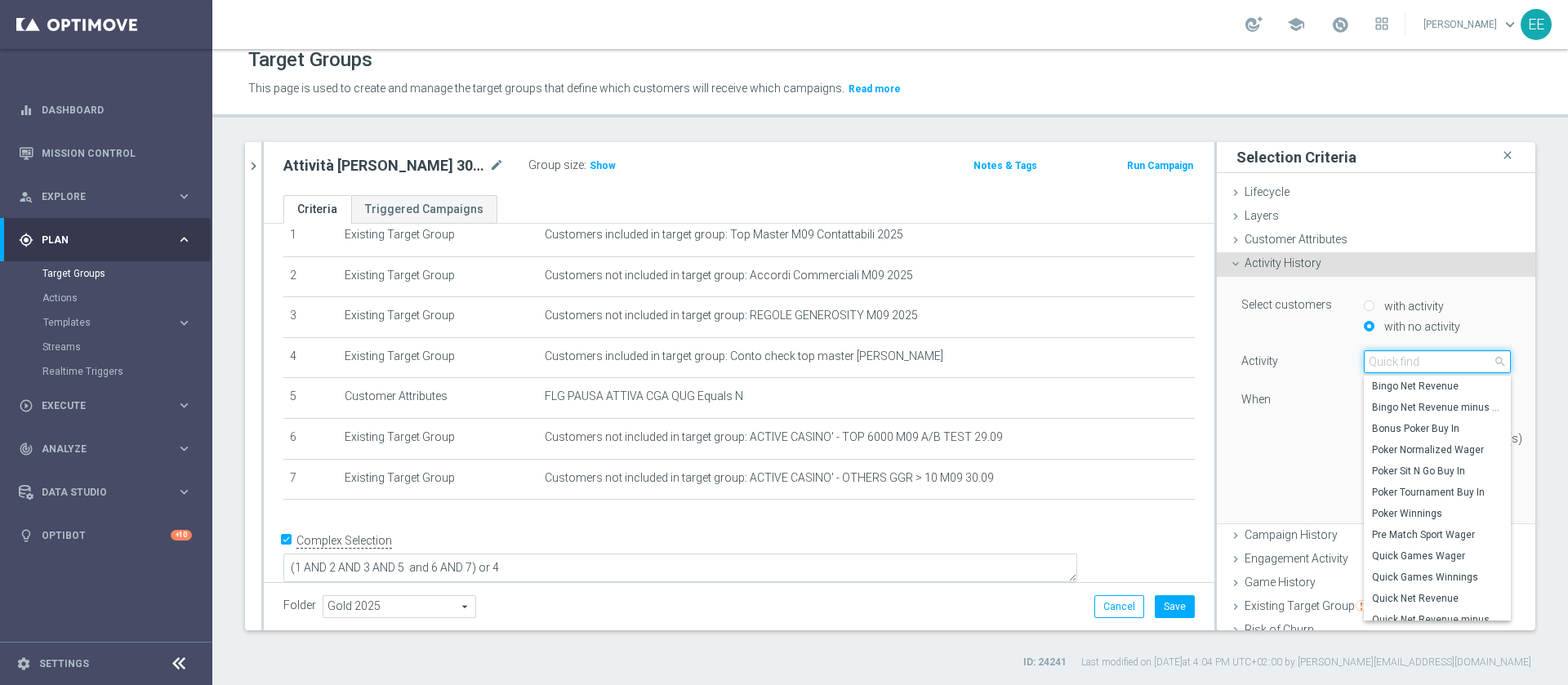
click at [1404, 367] on input "search" at bounding box center [1436, 362] width 147 height 23
type input "casin"
click at [1406, 391] on span "Casino Wager" at bounding box center [1436, 397] width 131 height 13
type input "Casino Wager"
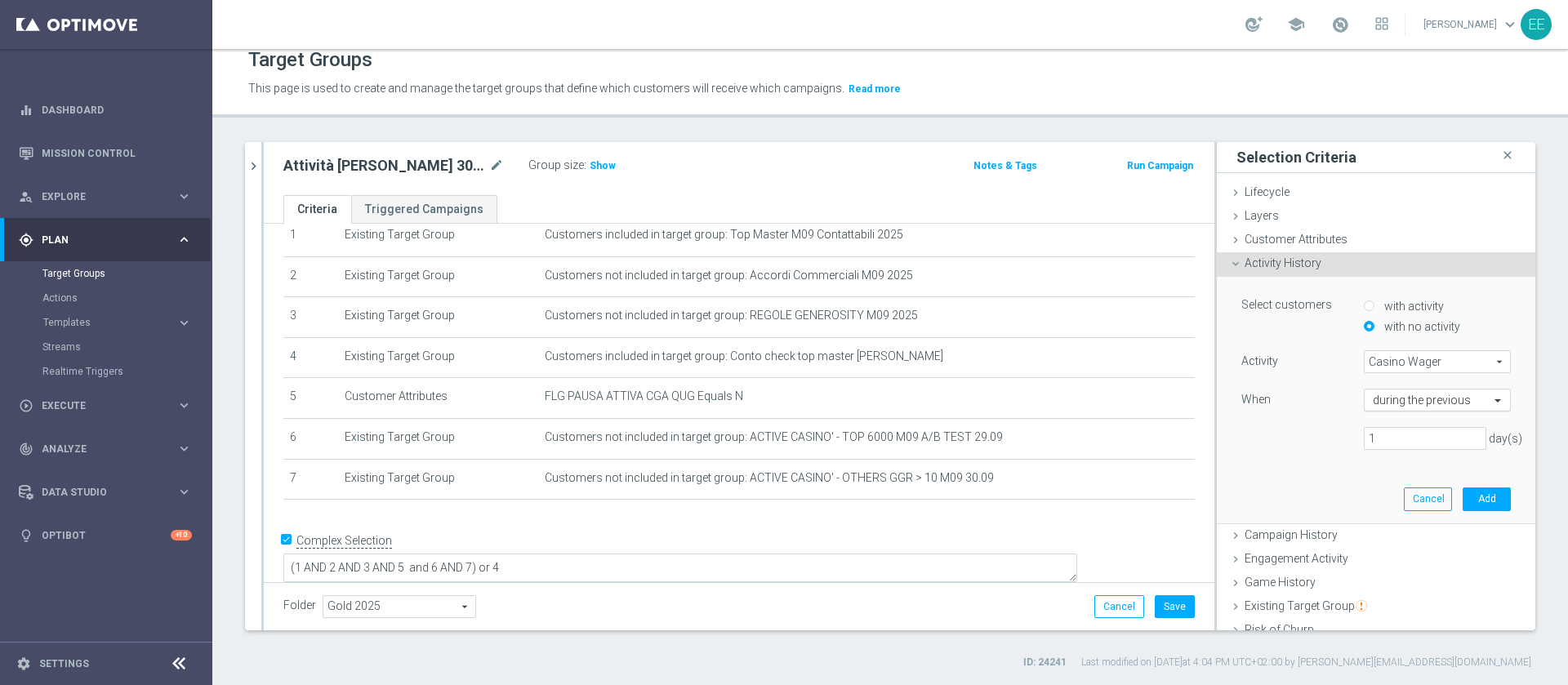
click at [1382, 401] on input "text" at bounding box center [1420, 400] width 96 height 15
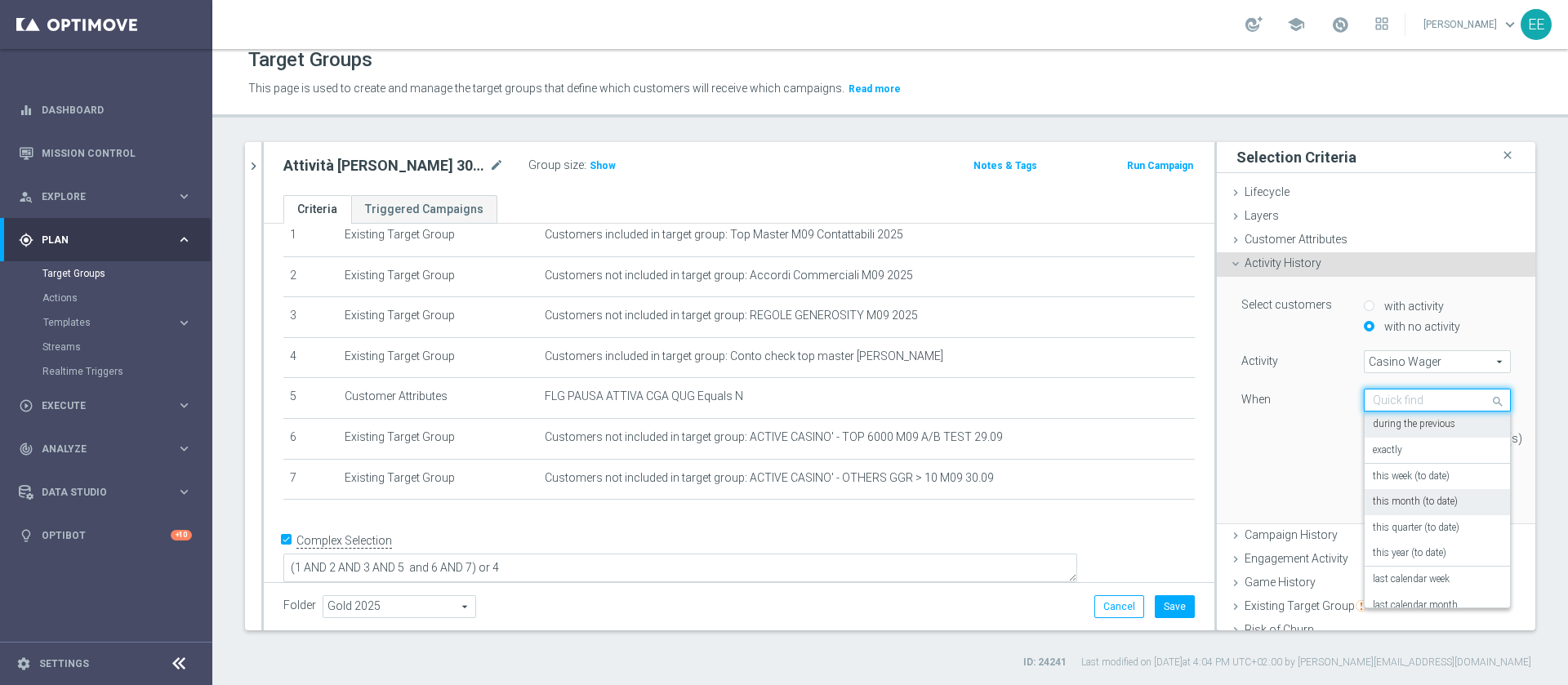
click at [1393, 495] on label "this month (to date)" at bounding box center [1414, 502] width 85 height 13
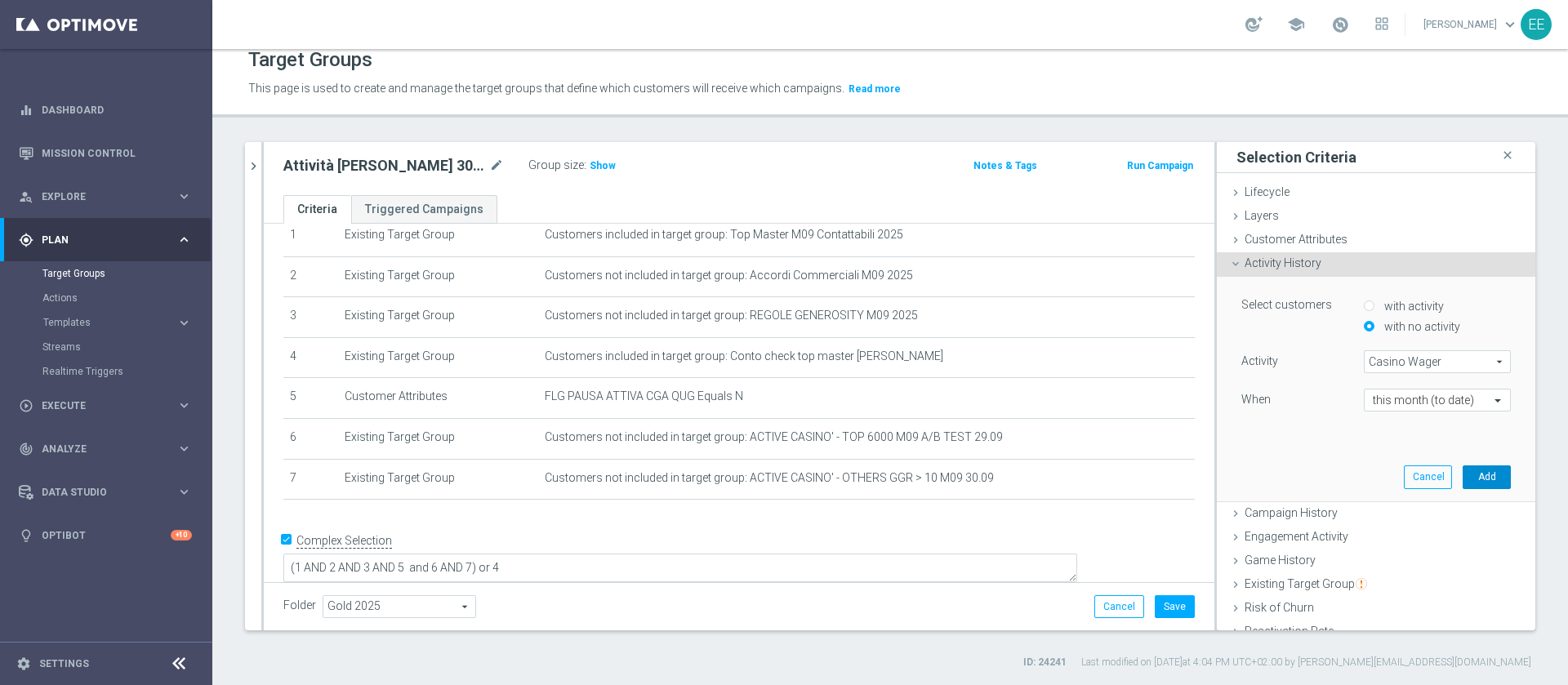
click at [1463, 473] on button "Add" at bounding box center [1487, 477] width 49 height 23
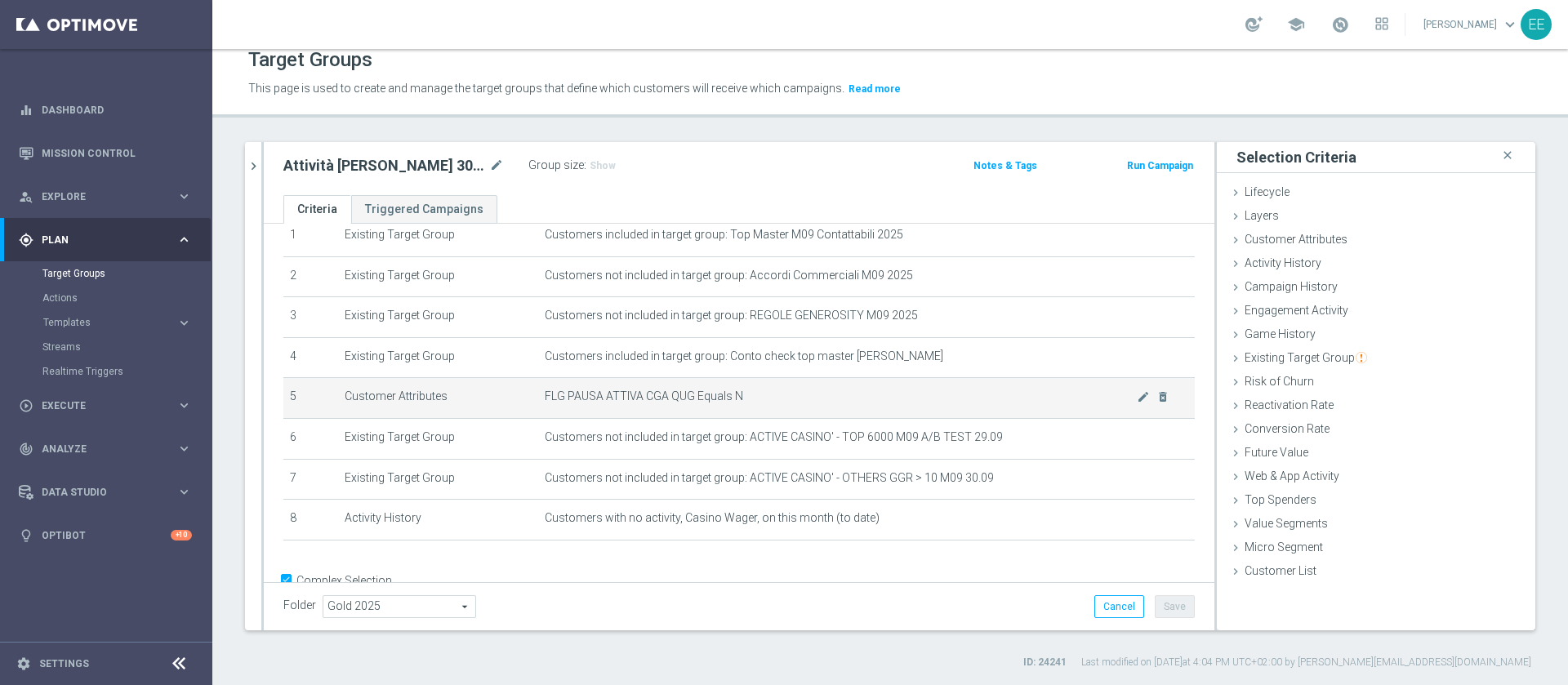
scroll to position [108, 0]
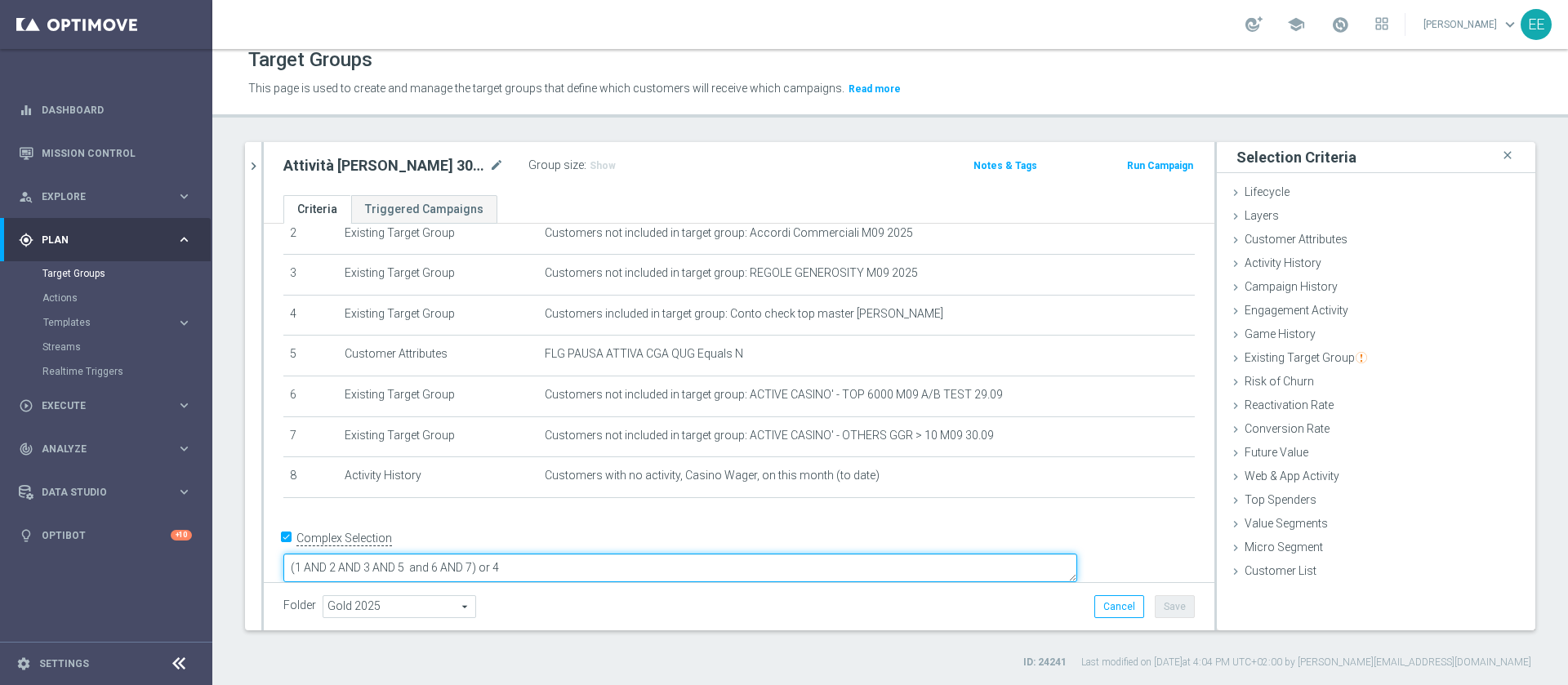
click at [587, 553] on textarea "(1 AND 2 AND 3 AND 5 and 6 AND 7) or 4" at bounding box center [680, 567] width 794 height 29
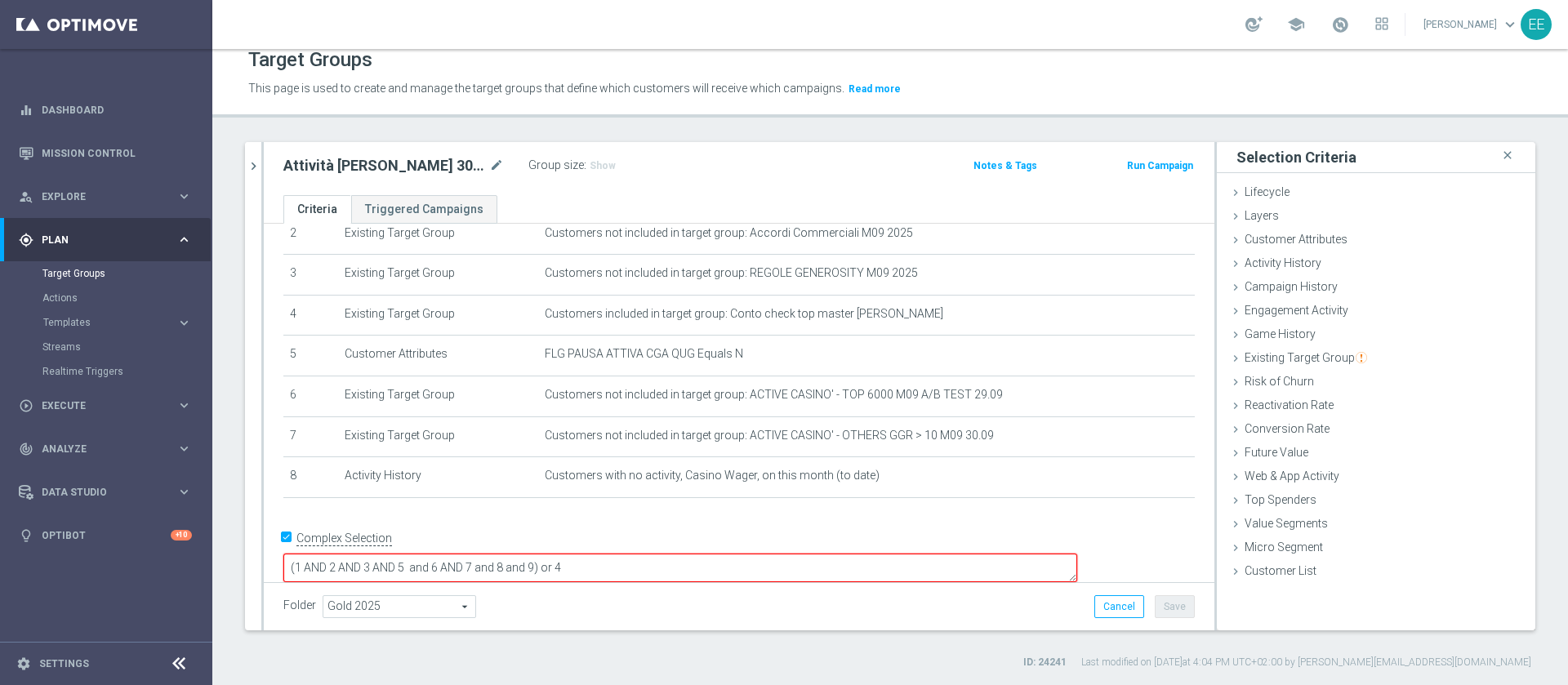
click at [928, 604] on div "Folder Gold 2025 Gold 2025 arrow_drop_down search Cancel Save Saving..." at bounding box center [739, 607] width 912 height 23
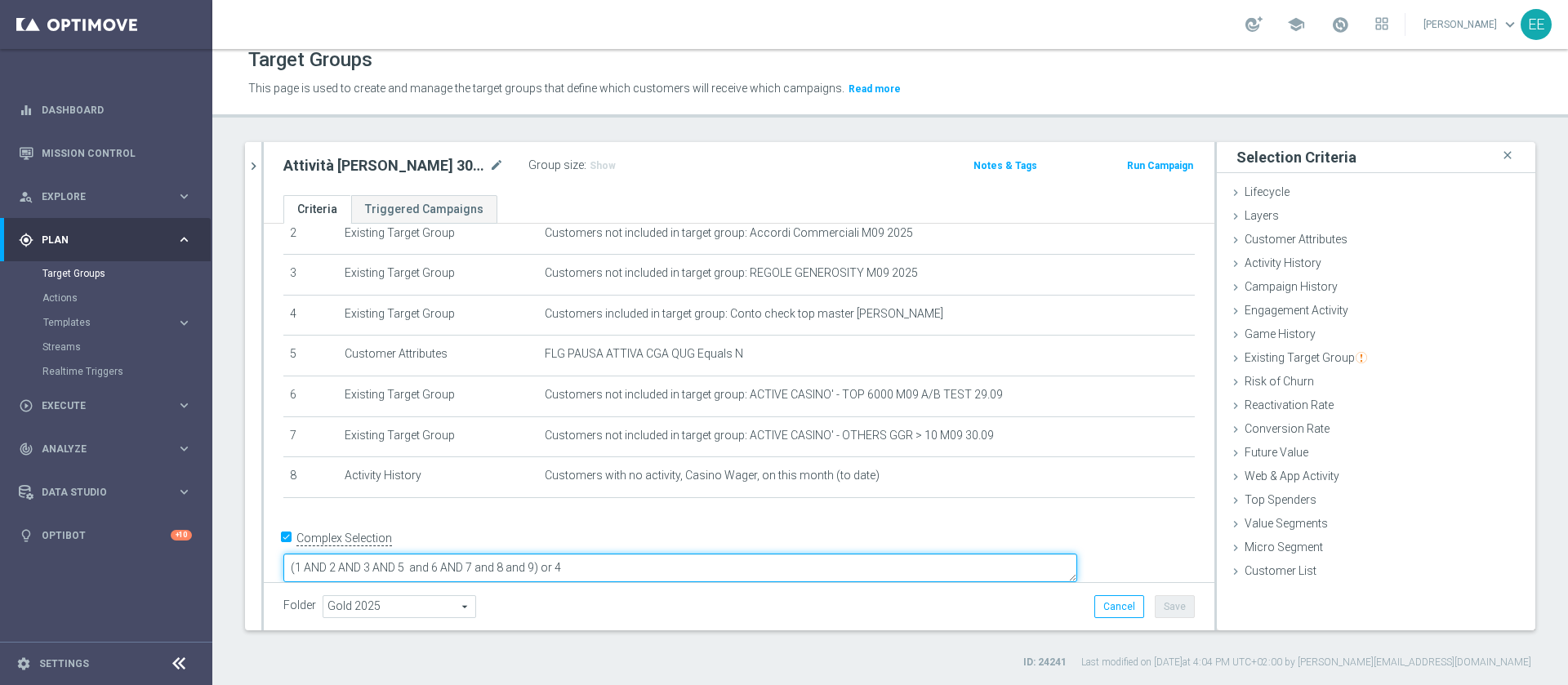
click at [652, 553] on textarea "(1 AND 2 AND 3 AND 5 and 6 AND 7 and 8 and 9) or 4" at bounding box center [680, 567] width 794 height 29
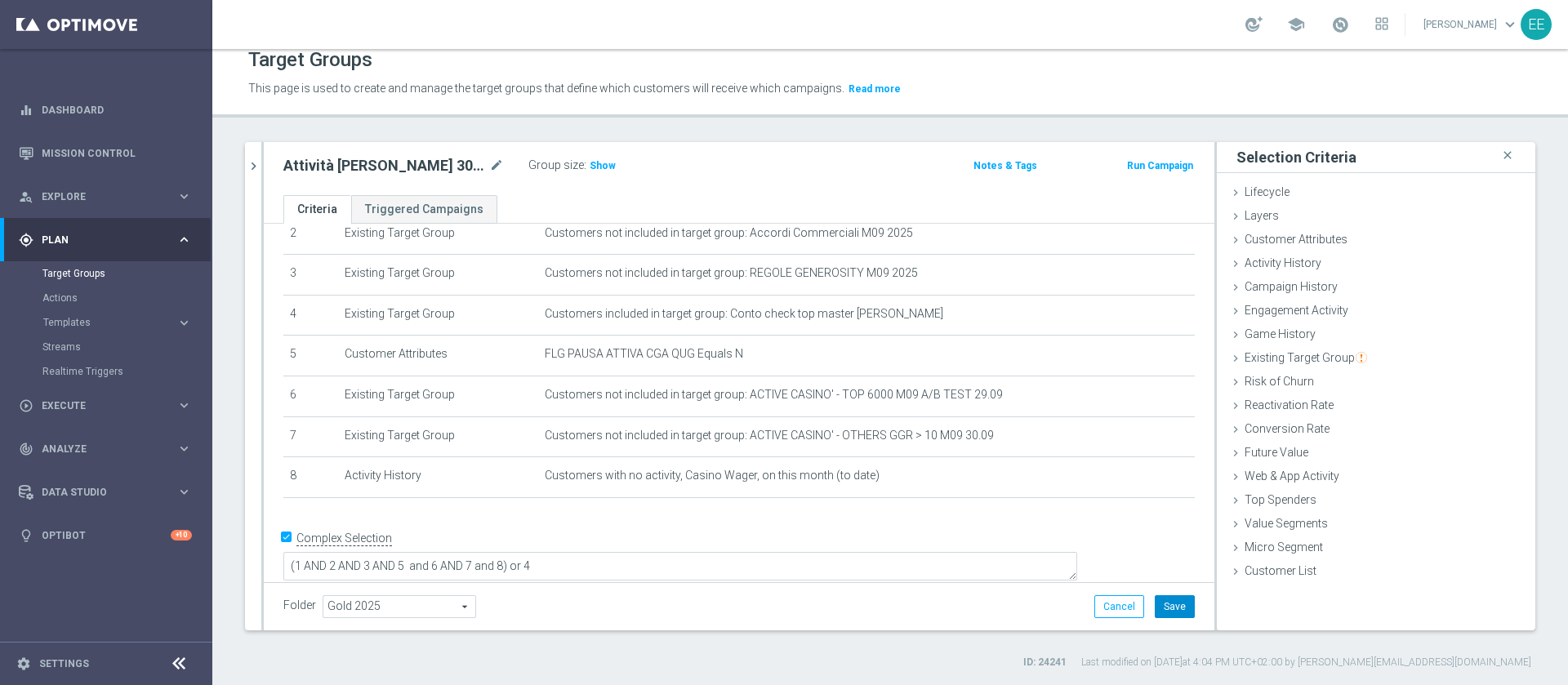
click at [1155, 609] on button "Save" at bounding box center [1174, 607] width 40 height 23
click at [590, 160] on span "Show" at bounding box center [603, 166] width 26 height 12
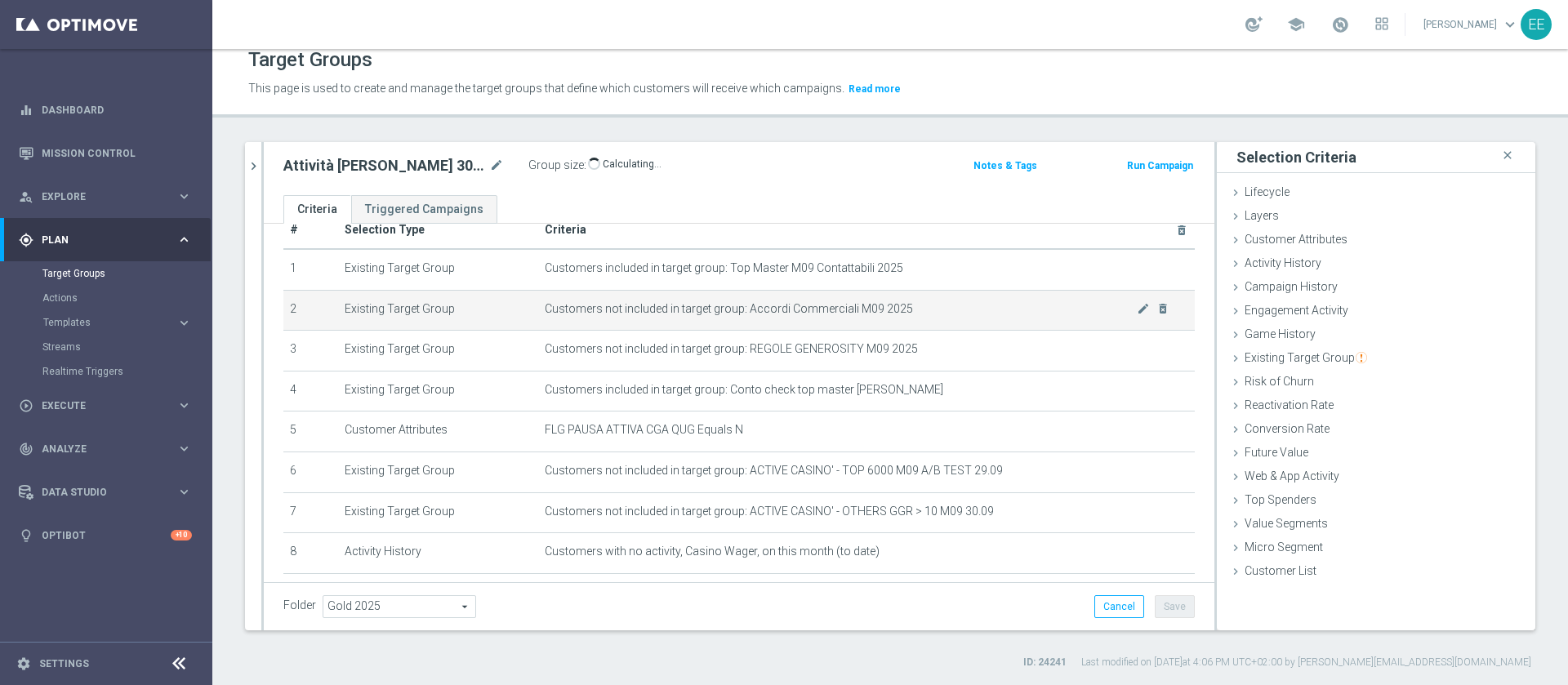
scroll to position [30, 0]
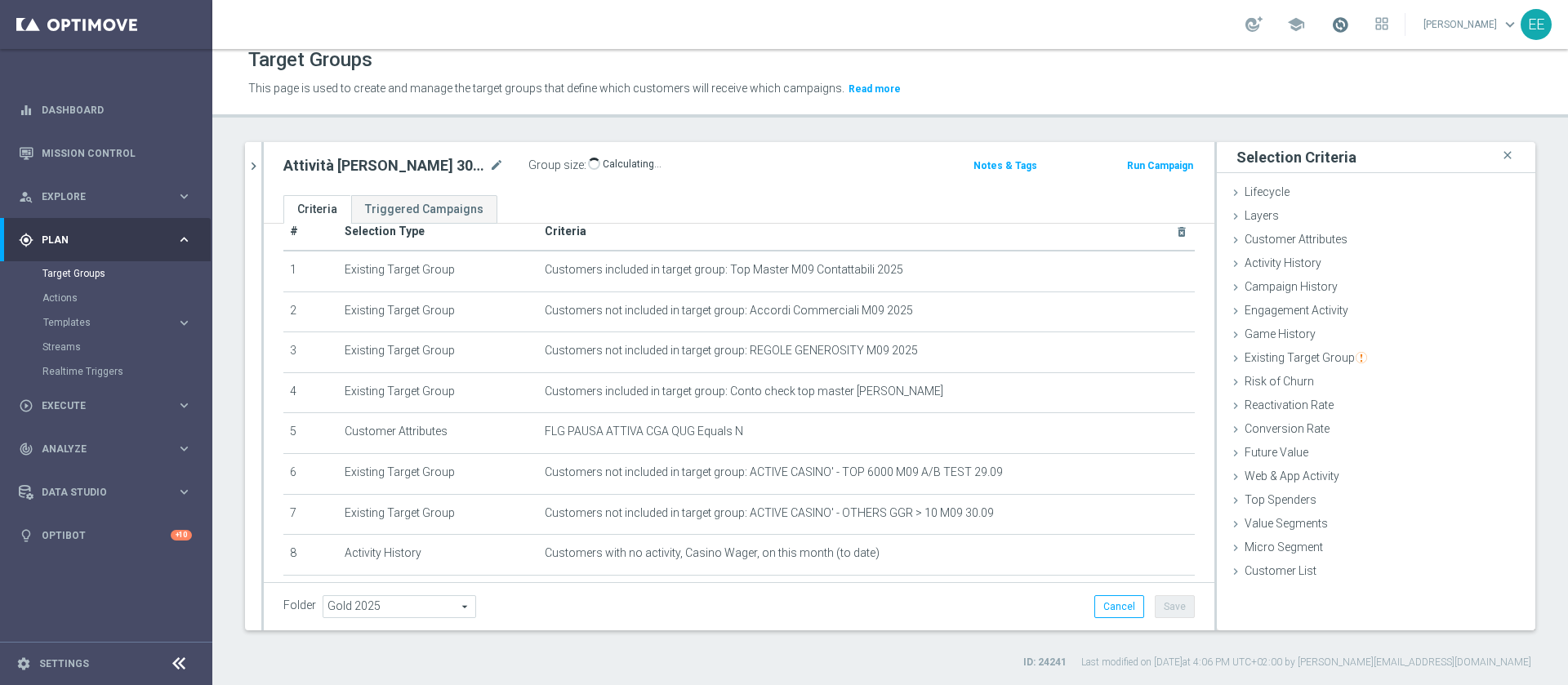
click at [1342, 29] on span at bounding box center [1340, 25] width 18 height 18
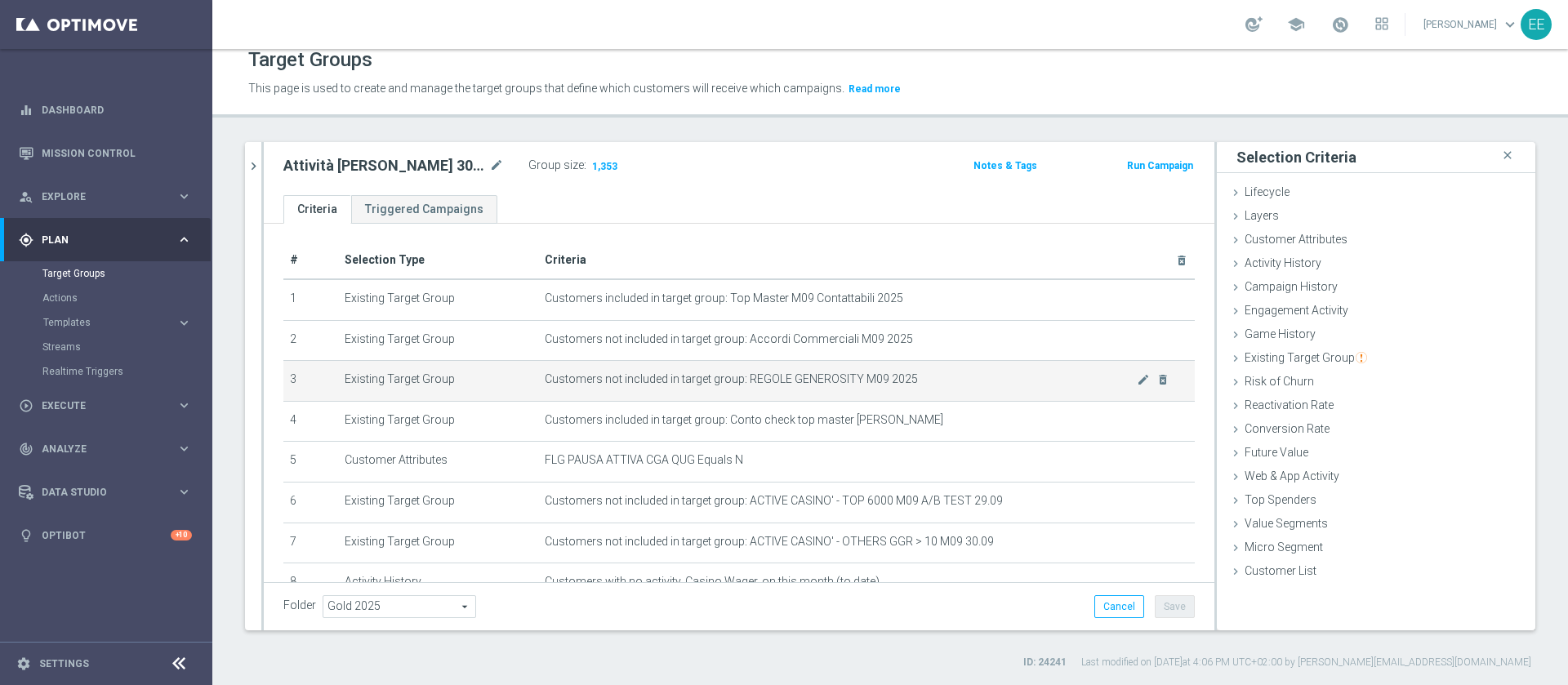
scroll to position [106, 0]
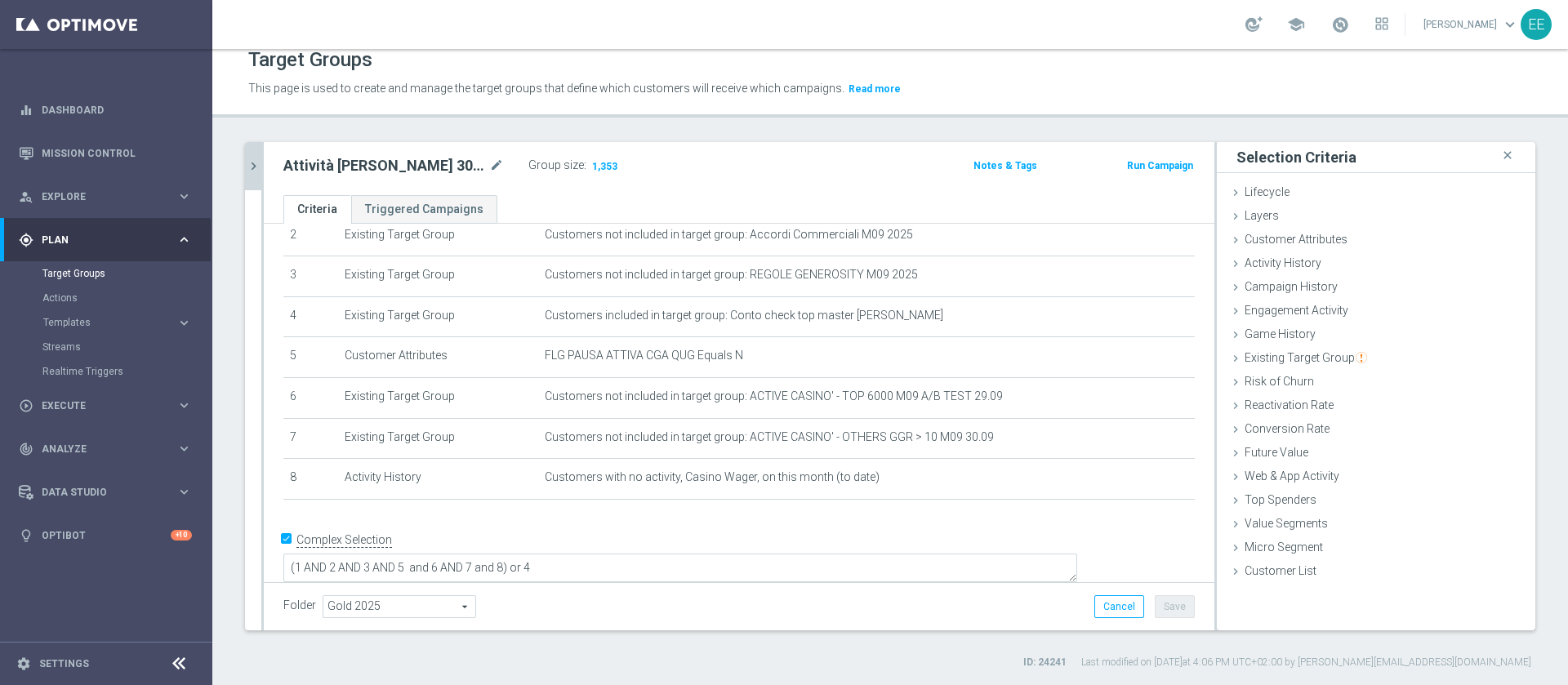
click at [250, 161] on icon "chevron_right" at bounding box center [253, 166] width 16 height 16
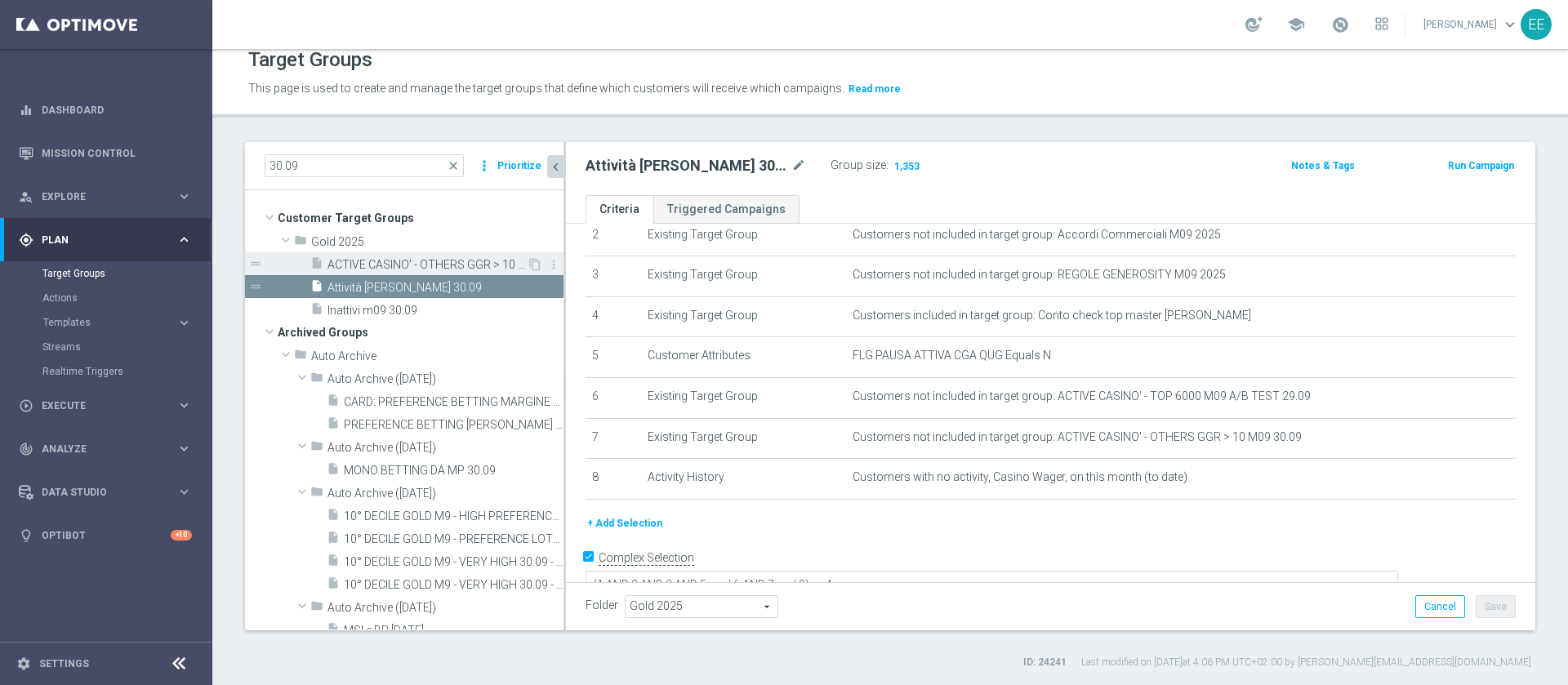
click at [380, 259] on span "ACTIVE CASINO' - OTHERS GGR > 10 M09 30.09" at bounding box center [427, 265] width 199 height 14
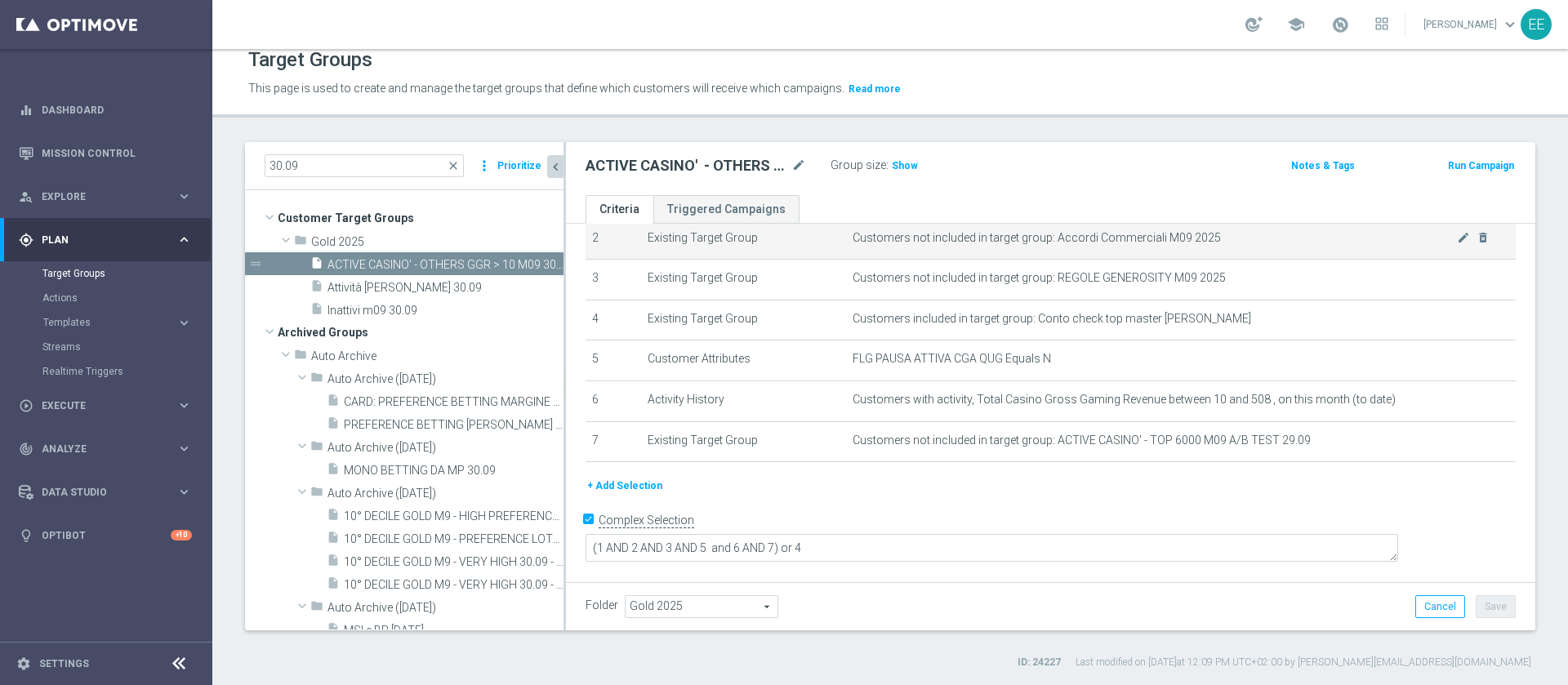
scroll to position [82, 0]
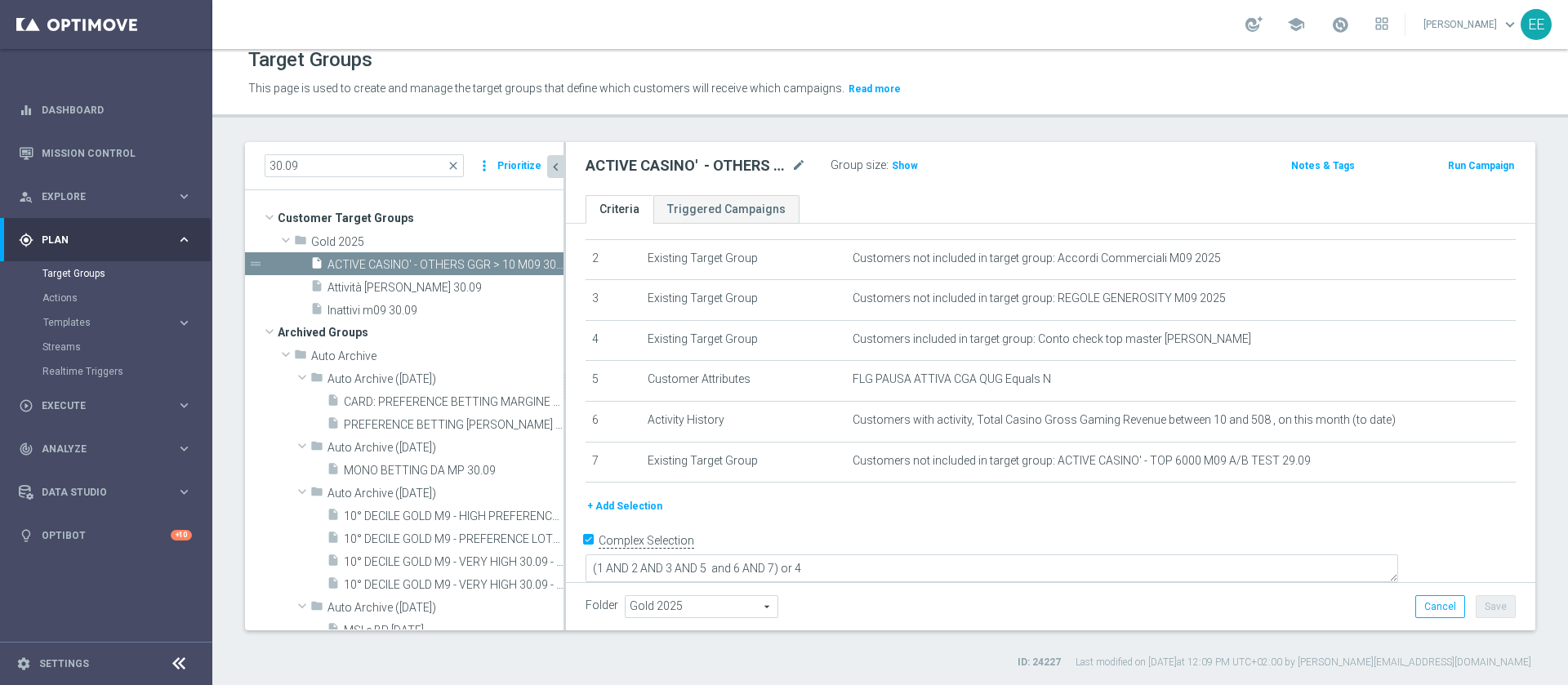
click at [643, 510] on button "+ Add Selection" at bounding box center [624, 506] width 78 height 18
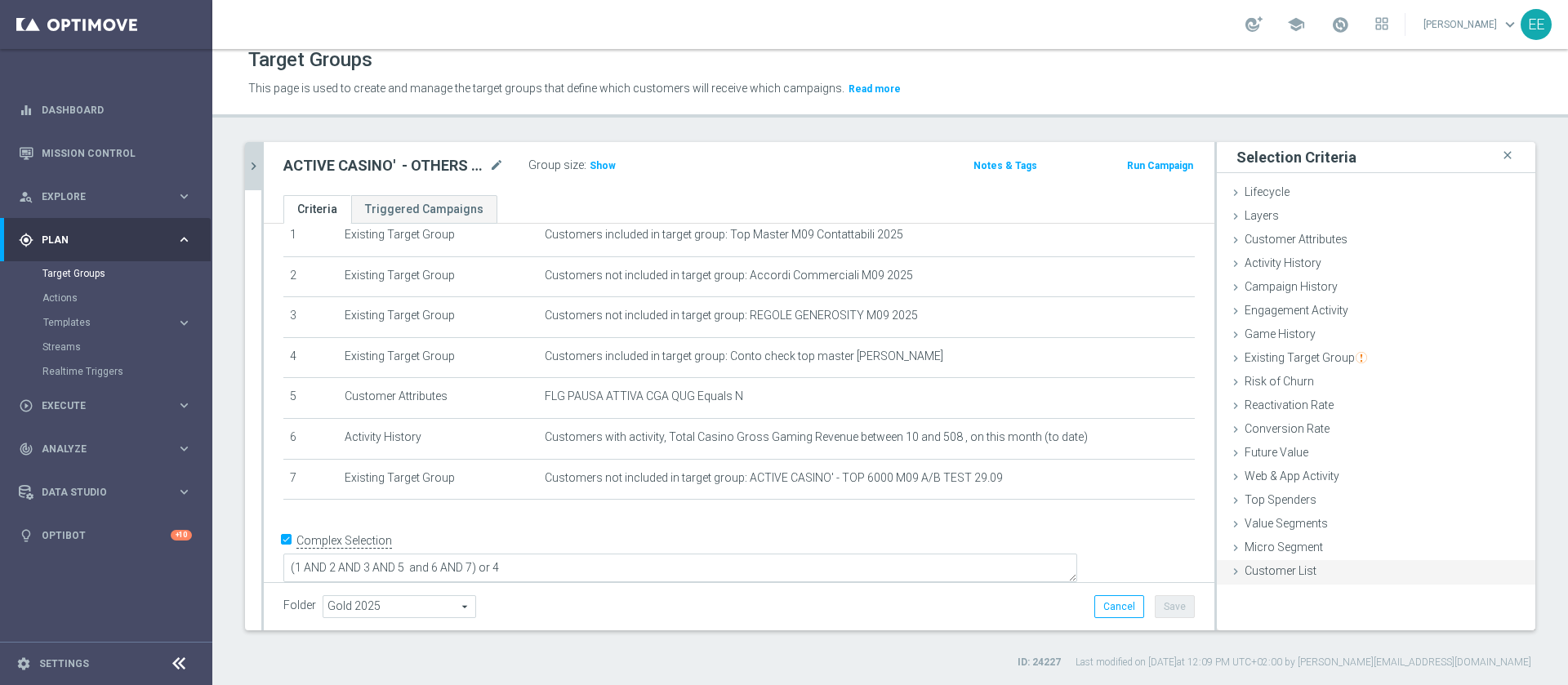
click at [1245, 573] on span "Customer List" at bounding box center [1280, 571] width 72 height 13
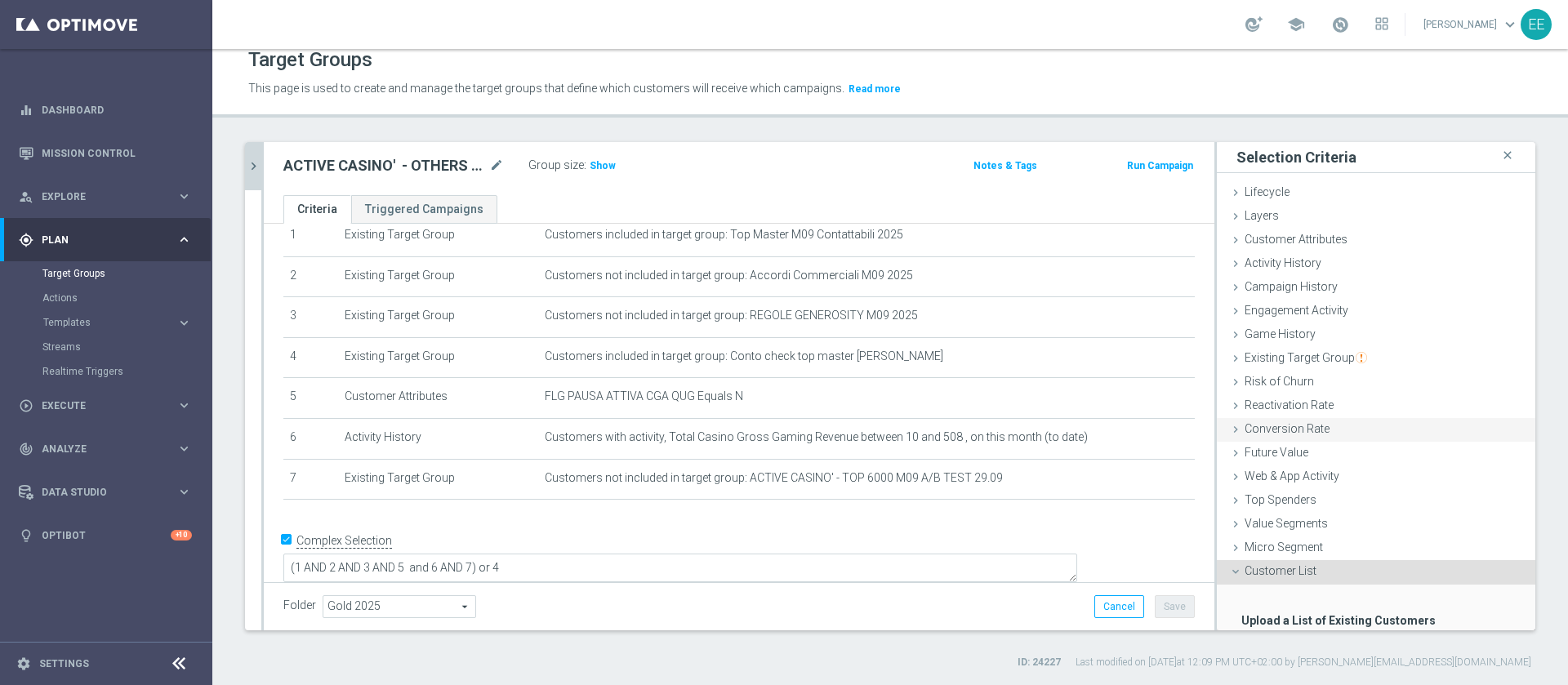
scroll to position [100, 0]
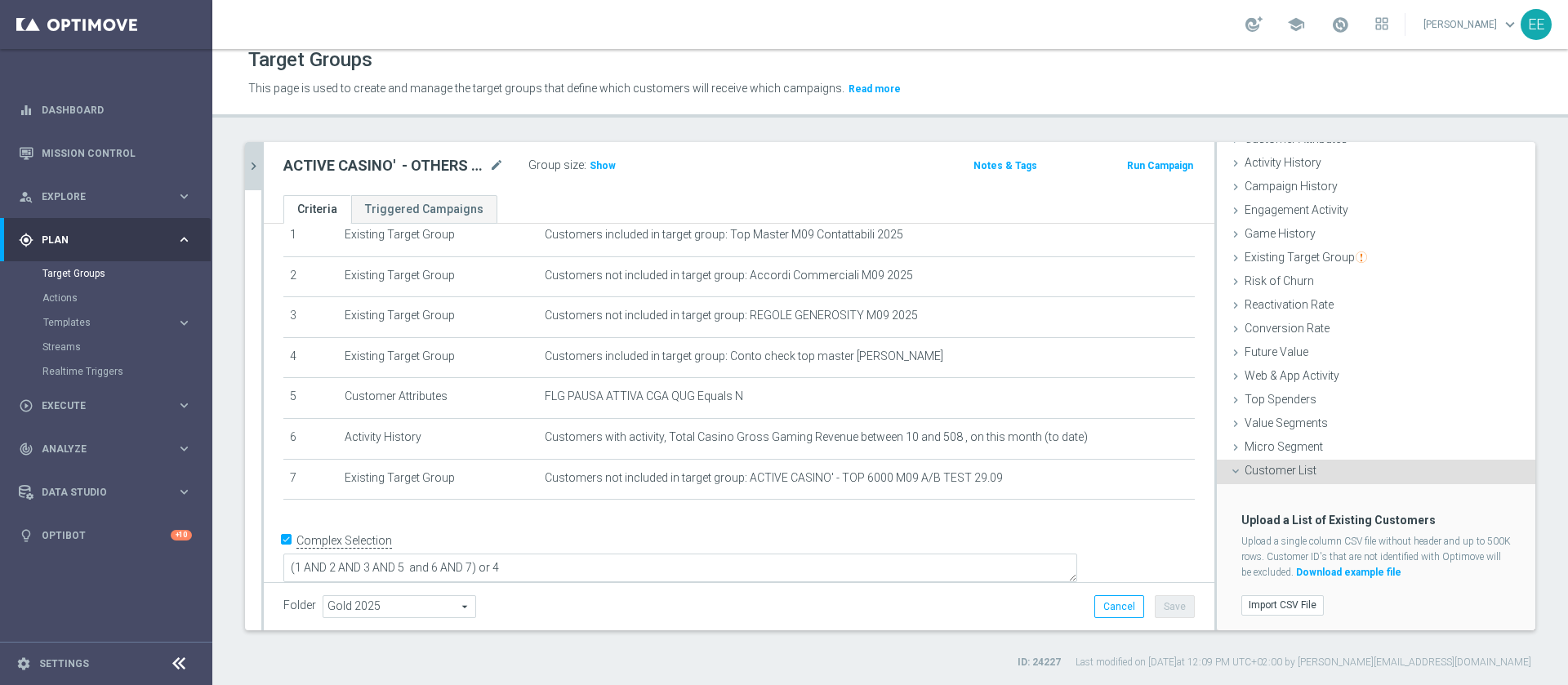
click at [1264, 592] on div "Import CSV File" at bounding box center [1375, 605] width 294 height 27
click at [1264, 592] on div "Import CSV File" at bounding box center [1375, 605] width 294 height 27
click at [1254, 595] on label "Import CSV File" at bounding box center [1283, 605] width 82 height 21
click at [0, 0] on input "Import CSV File" at bounding box center [0, 0] width 0 height 0
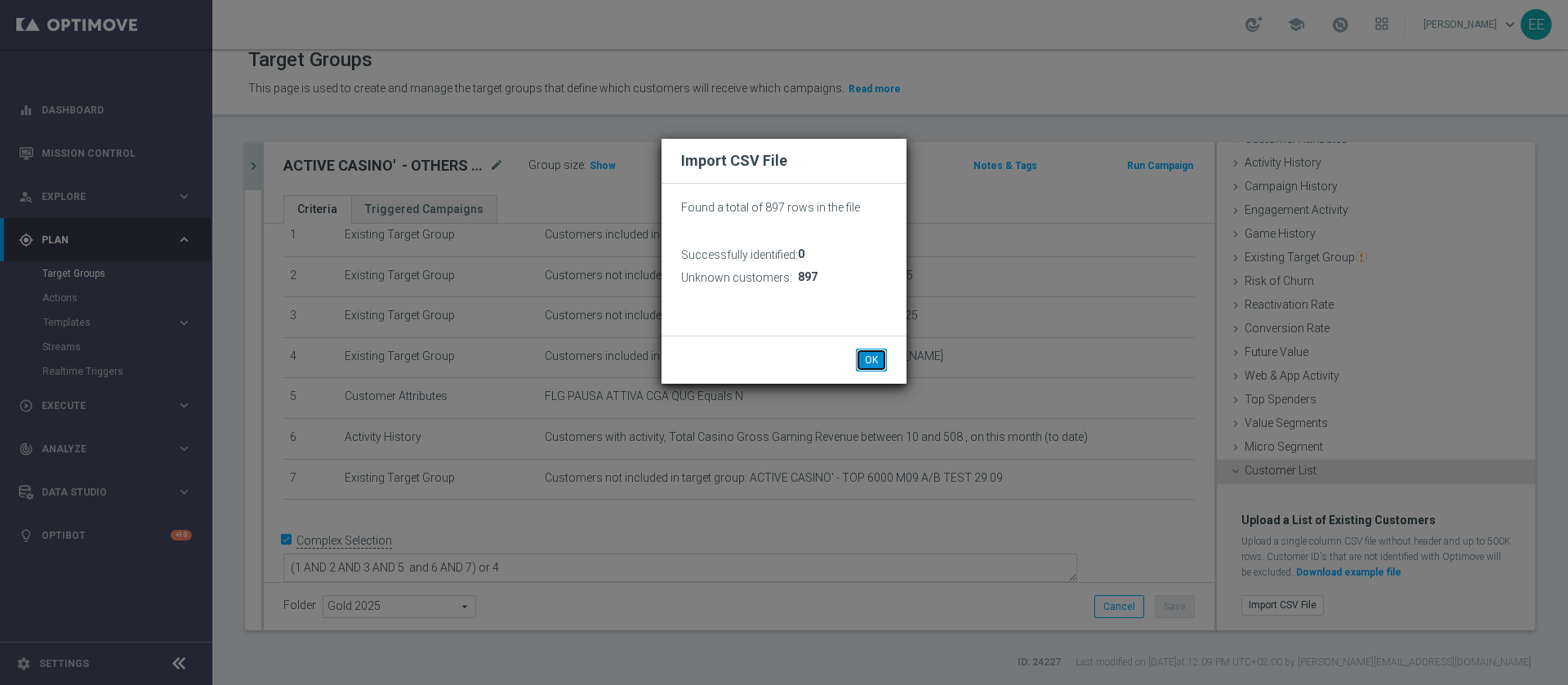
click at [864, 354] on button "OK" at bounding box center [871, 360] width 31 height 23
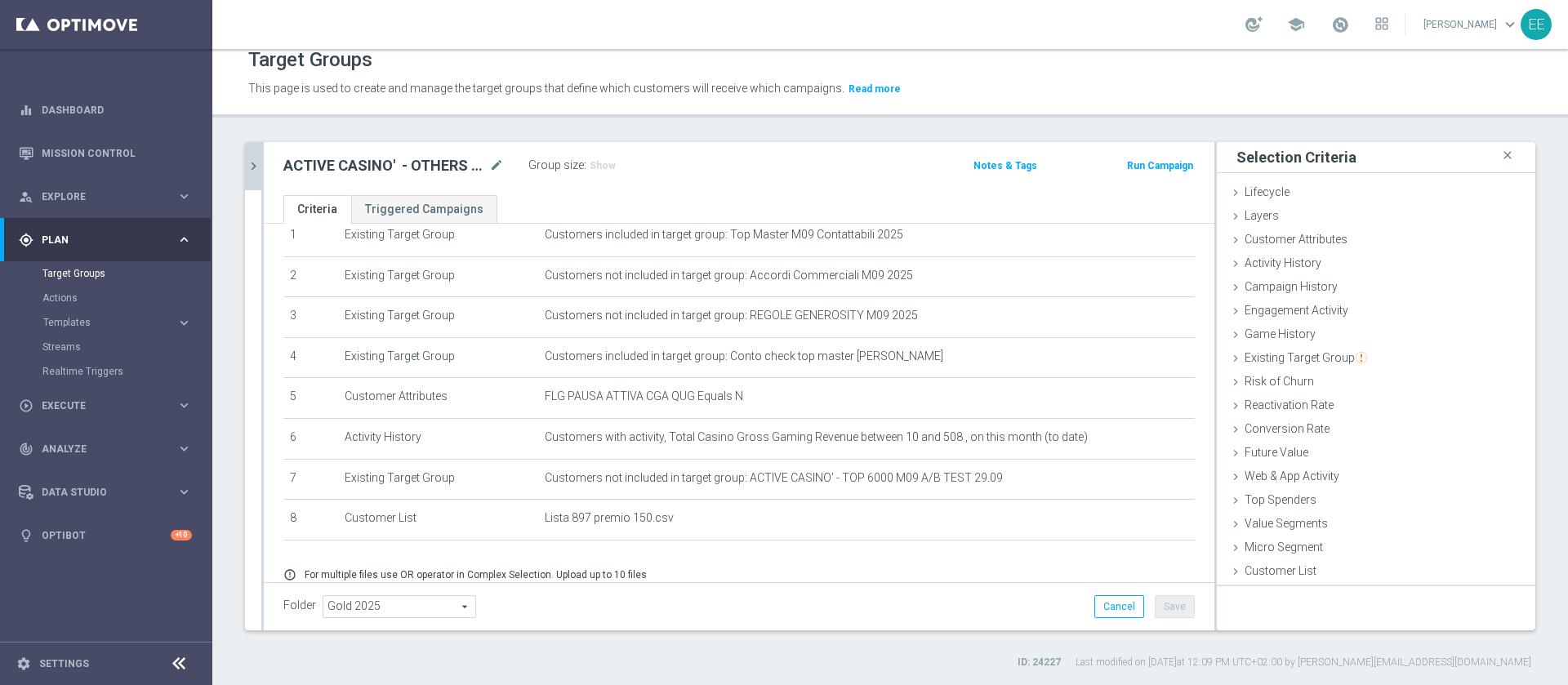
scroll to position [0, 0]
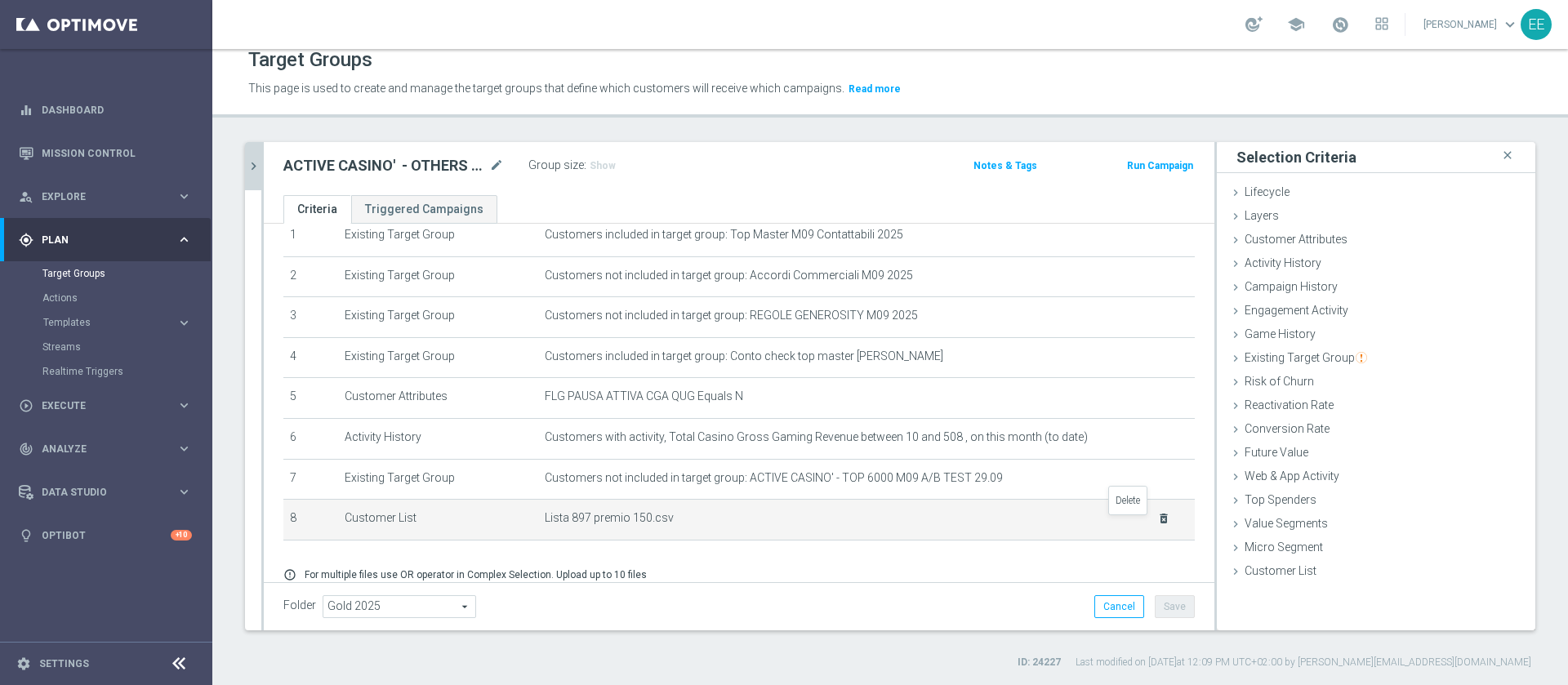
click at [1157, 525] on icon "delete_forever" at bounding box center [1163, 518] width 13 height 13
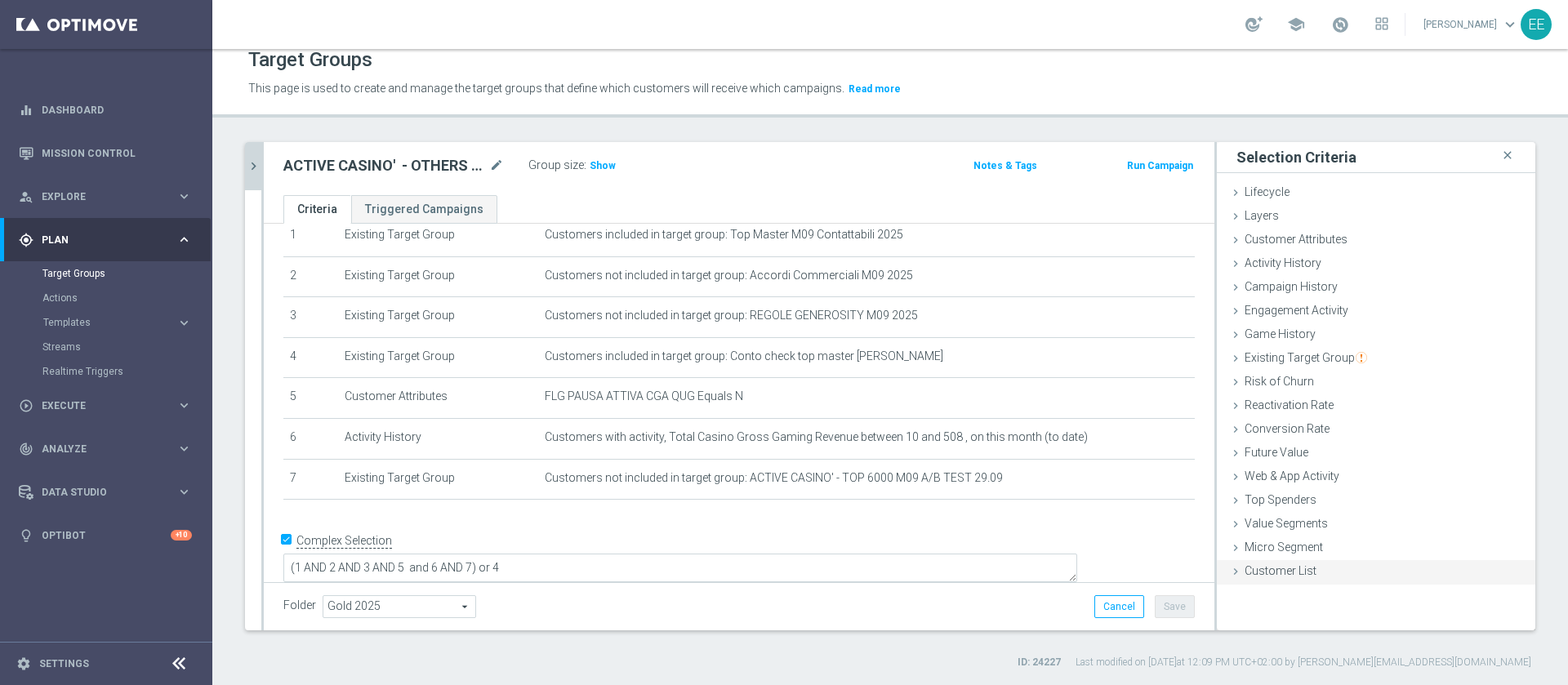
click at [1285, 562] on div "Customer List done selection saved" at bounding box center [1375, 572] width 318 height 25
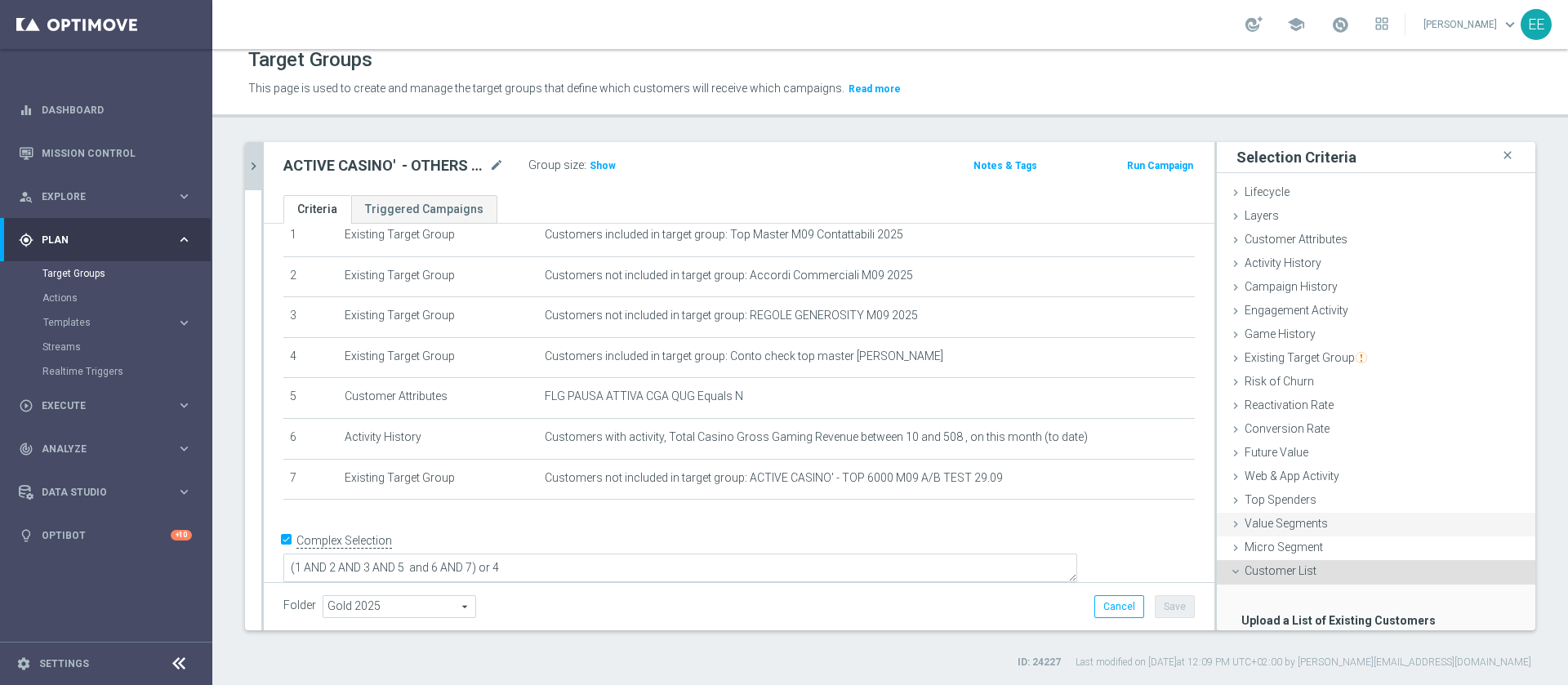
scroll to position [100, 0]
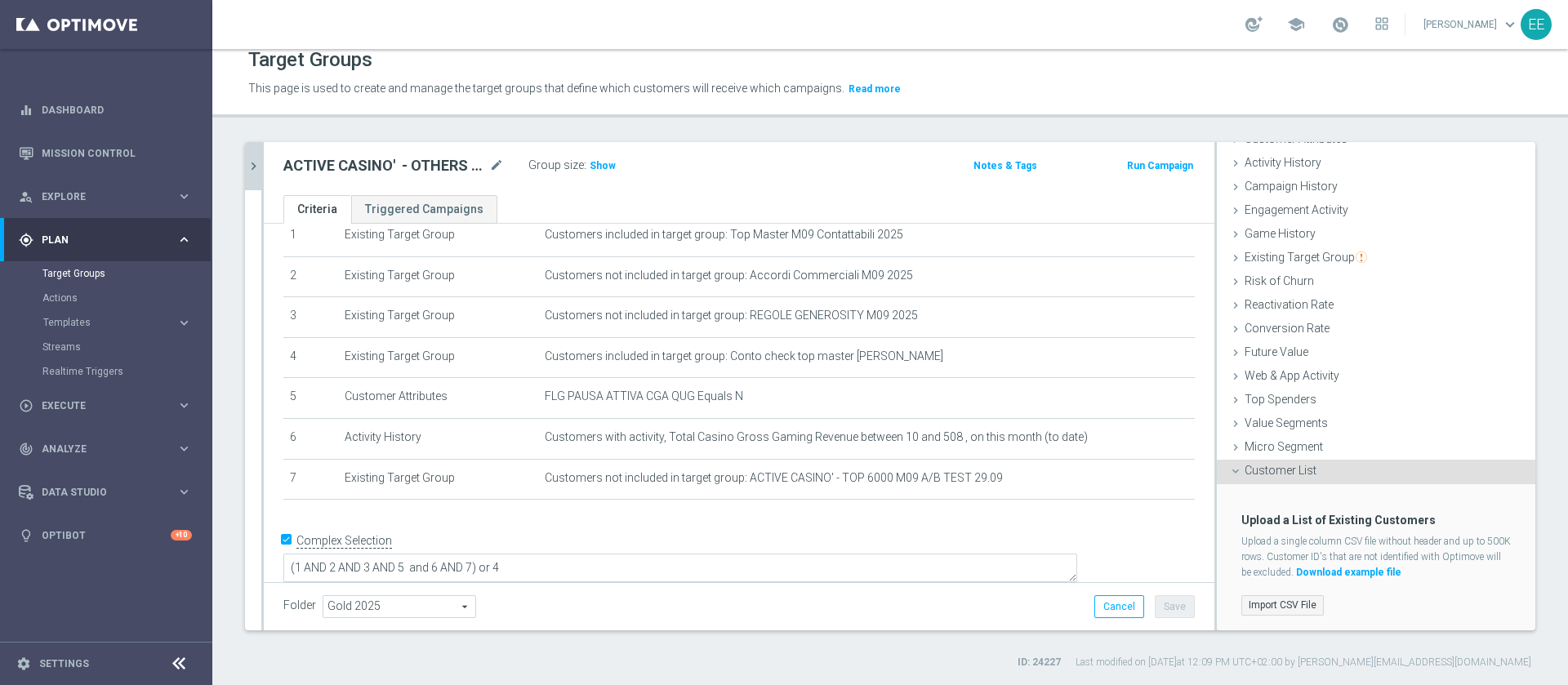
click at [1266, 601] on label "Import CSV File" at bounding box center [1283, 605] width 82 height 21
click at [0, 0] on input "Import CSV File" at bounding box center [0, 0] width 0 height 0
click at [1273, 596] on label "Import CSV File" at bounding box center [1283, 605] width 82 height 21
click at [0, 0] on input "Import CSV File" at bounding box center [0, 0] width 0 height 0
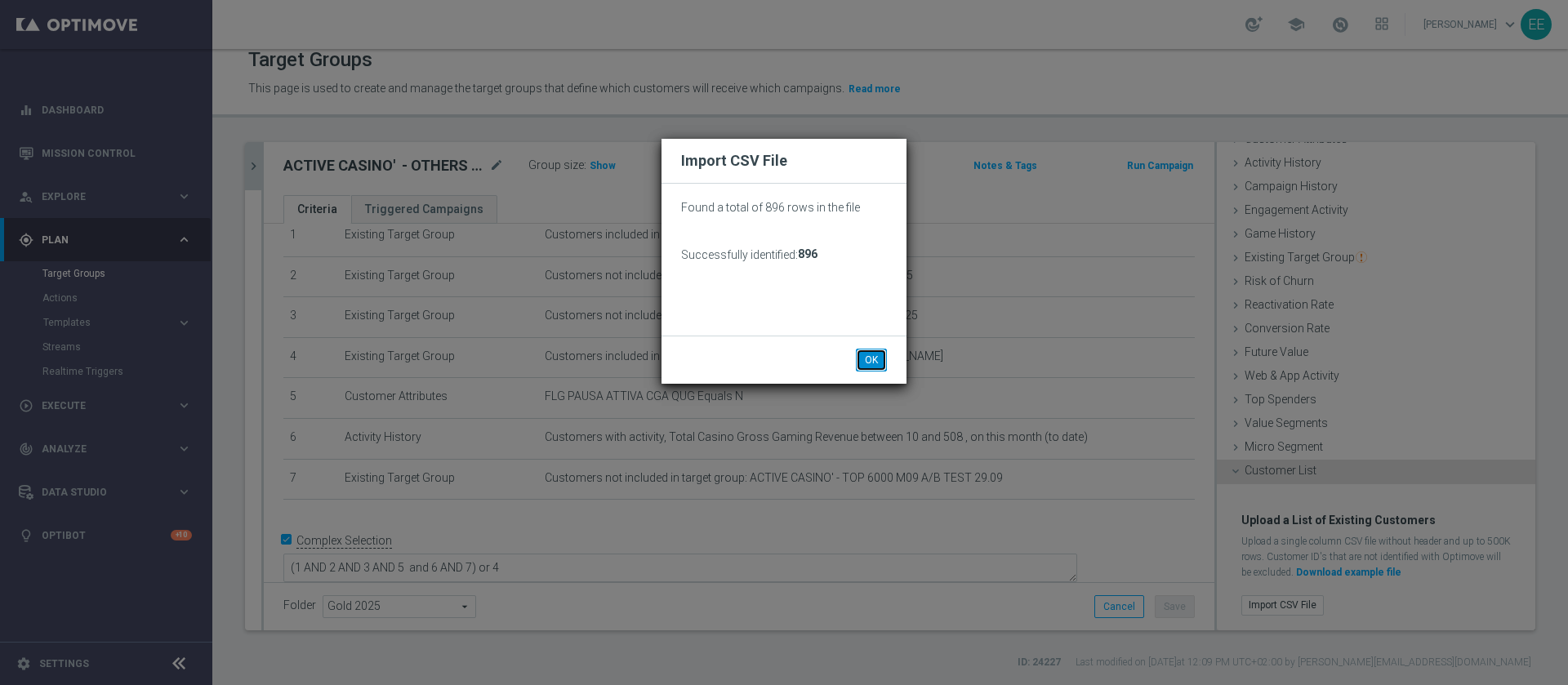
click at [879, 361] on button "OK" at bounding box center [871, 360] width 31 height 23
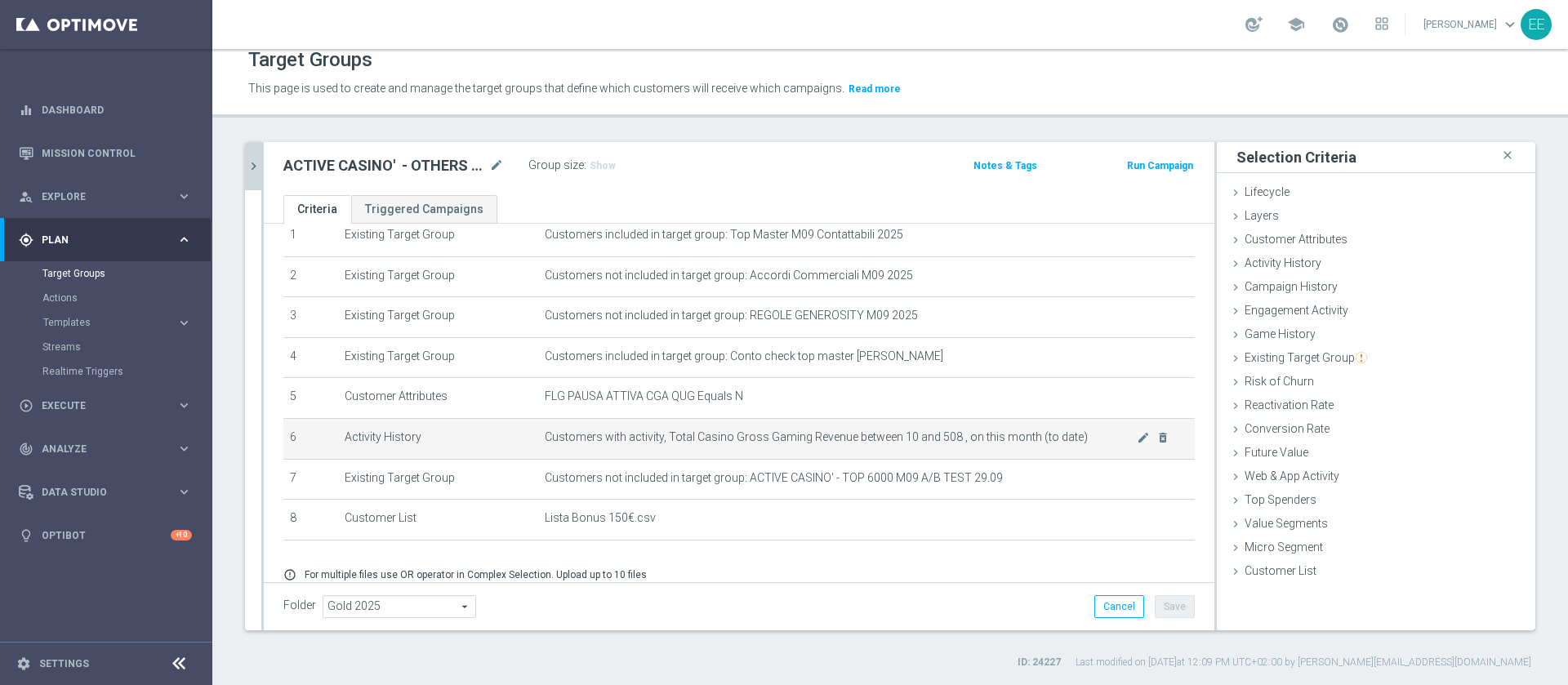
scroll to position [133, 0]
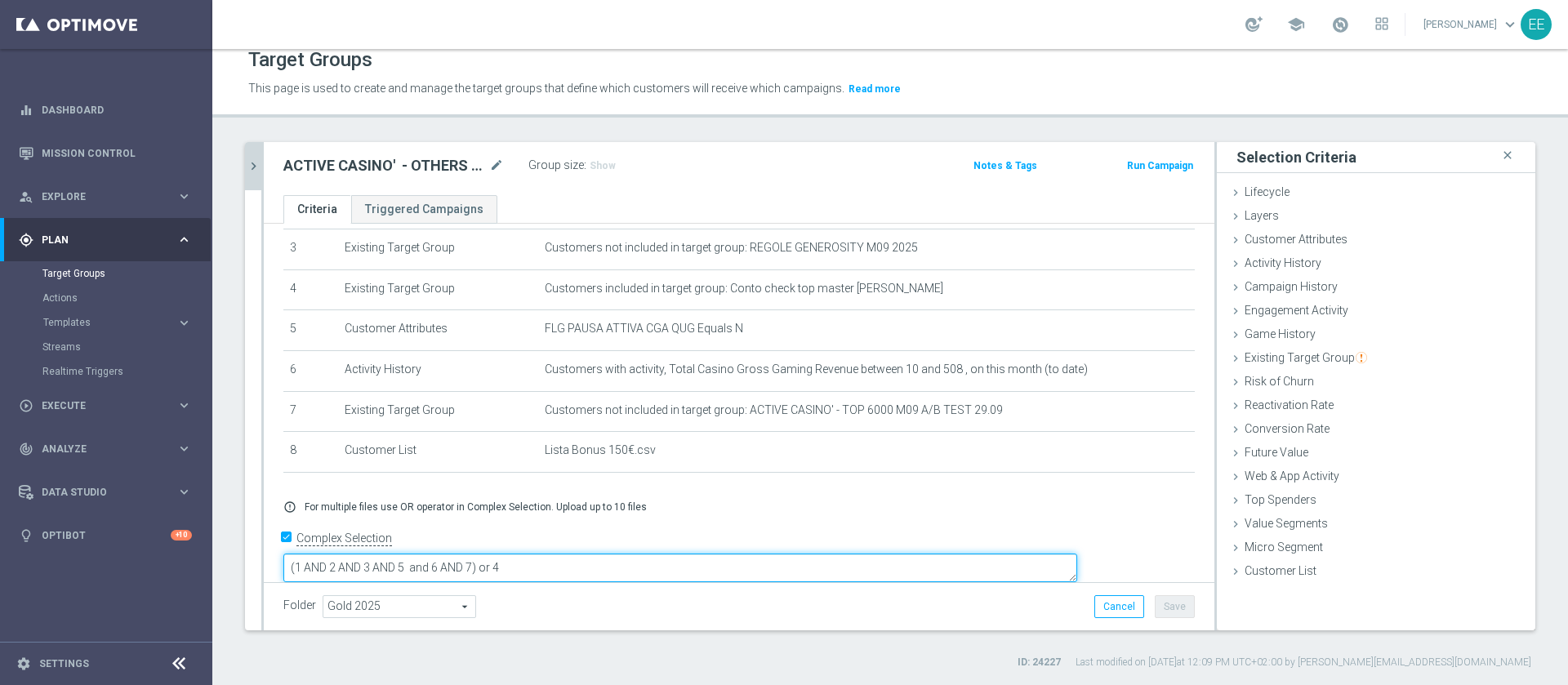
click at [587, 553] on textarea "(1 AND 2 AND 3 AND 5 and 6 AND 7) or 4" at bounding box center [680, 567] width 794 height 29
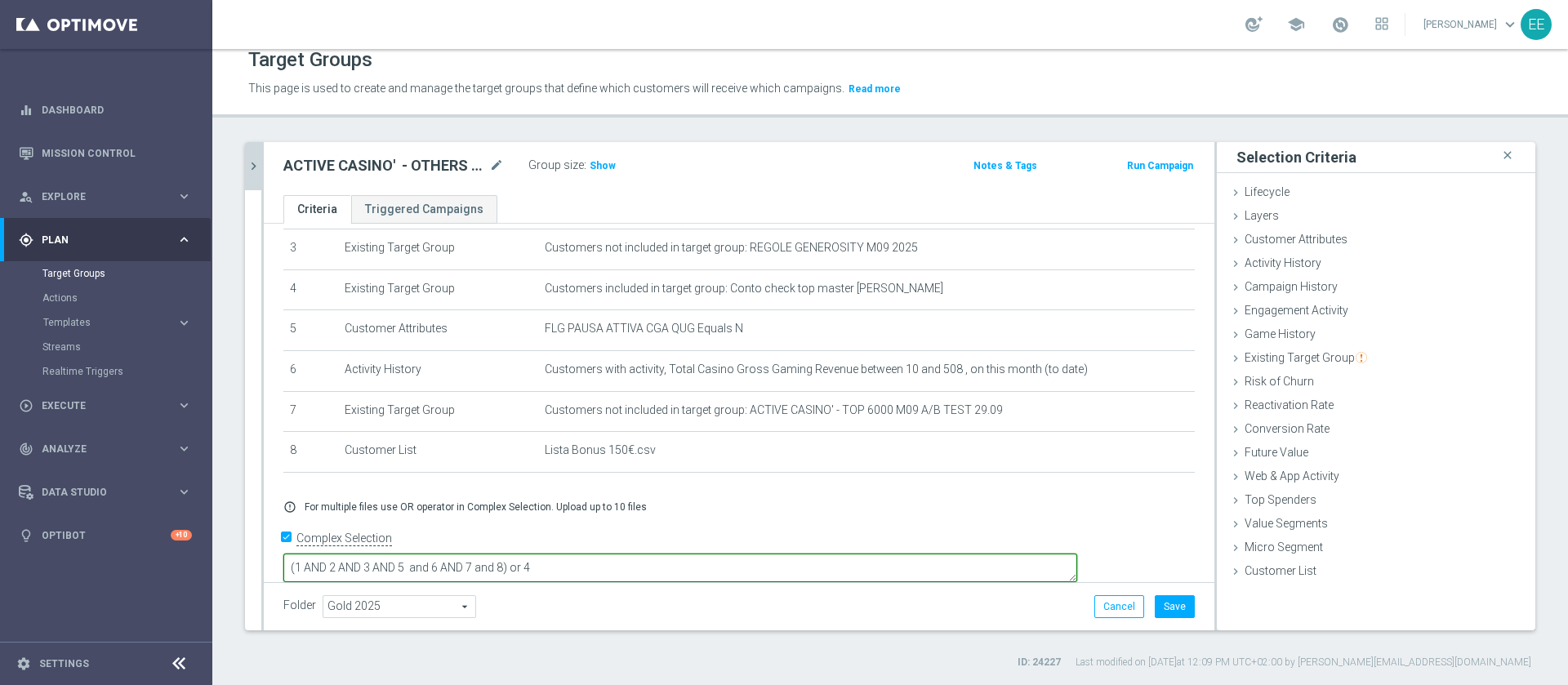
type textarea "(1 AND 2 AND 3 AND 5 and 6 AND 7 and 8) or 4"
click at [799, 585] on div "Folder Gold 2025 Gold 2025 arrow_drop_down search Cancel Save Saving..." at bounding box center [739, 606] width 950 height 49
click at [1162, 604] on button "Save" at bounding box center [1174, 607] width 40 height 23
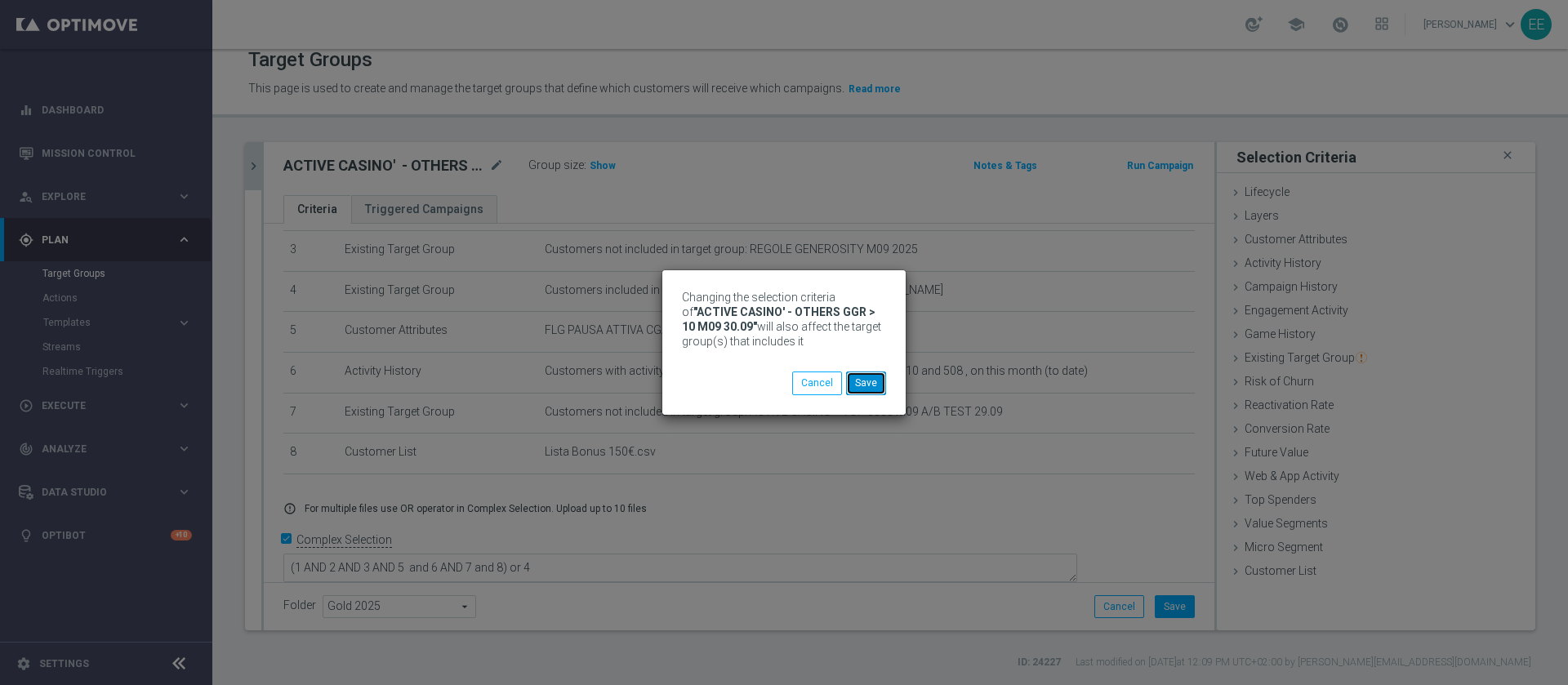
click at [862, 383] on button "Save" at bounding box center [865, 383] width 40 height 23
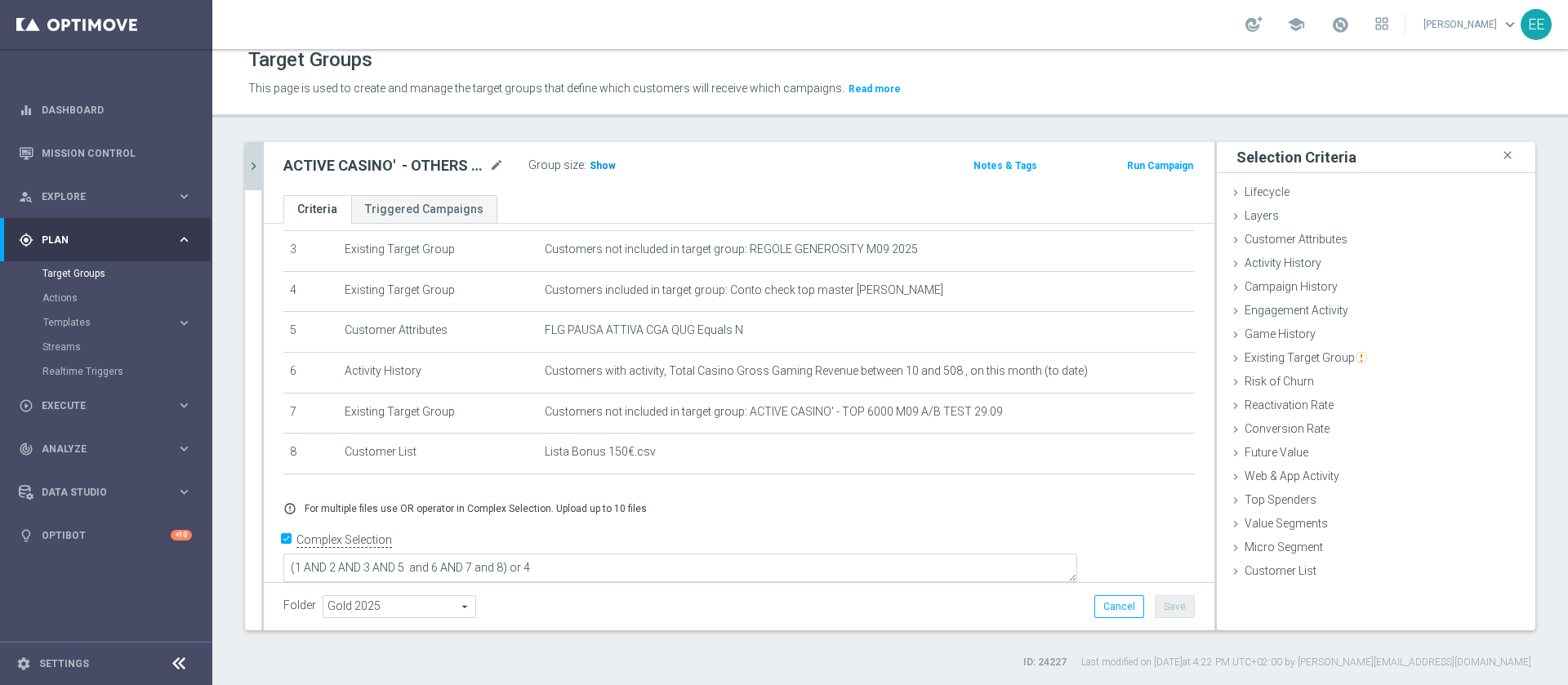
click at [599, 167] on span "Show" at bounding box center [603, 166] width 26 height 12
click at [496, 168] on icon "mode_edit" at bounding box center [497, 166] width 15 height 20
type input "ACTIVE CASINO' - OTHERS M09 GGR > 10 - GGR CASINO' M09 VS GGR M08 > 120% - GENE…"
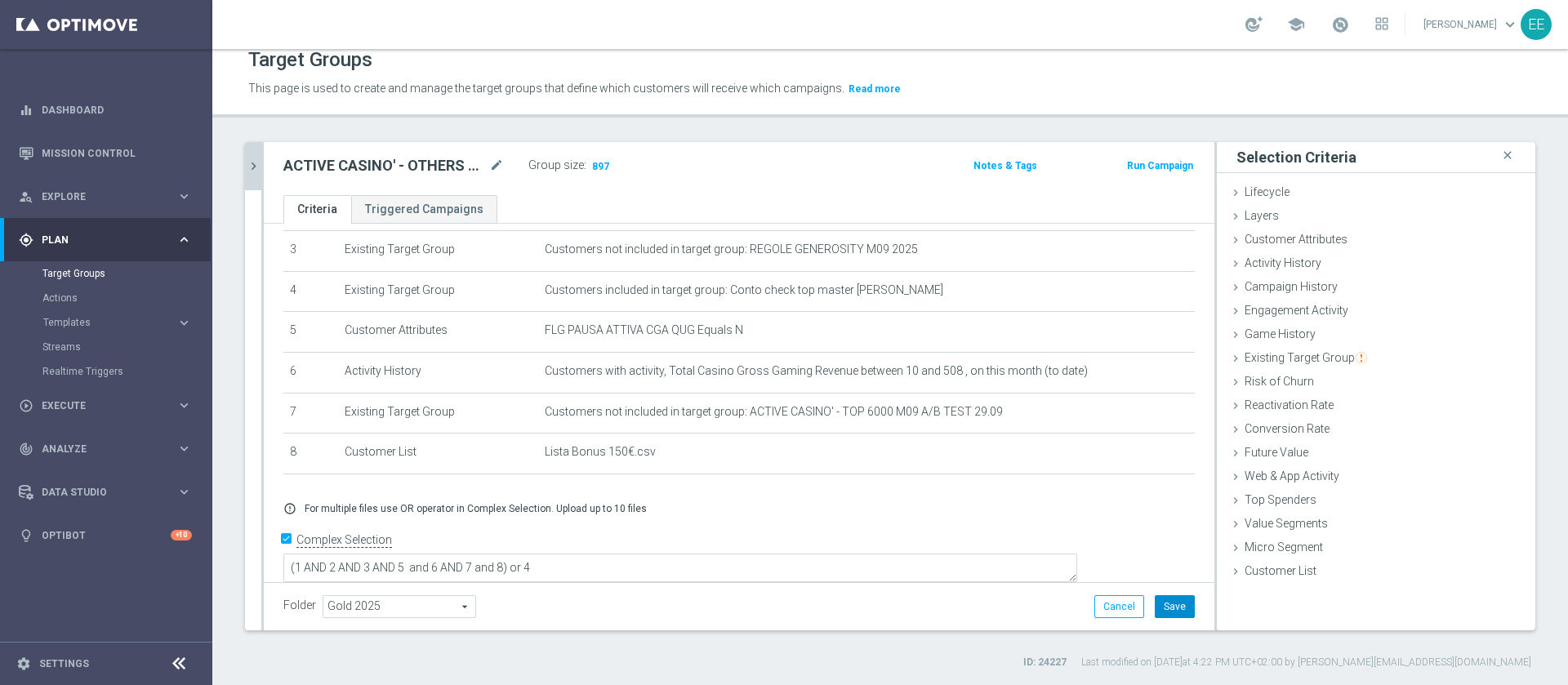
click at [1166, 602] on button "Save" at bounding box center [1174, 607] width 40 height 23
click at [66, 409] on span "Execute" at bounding box center [109, 405] width 135 height 10
click at [99, 315] on link "Campaign Builder" at bounding box center [106, 317] width 128 height 13
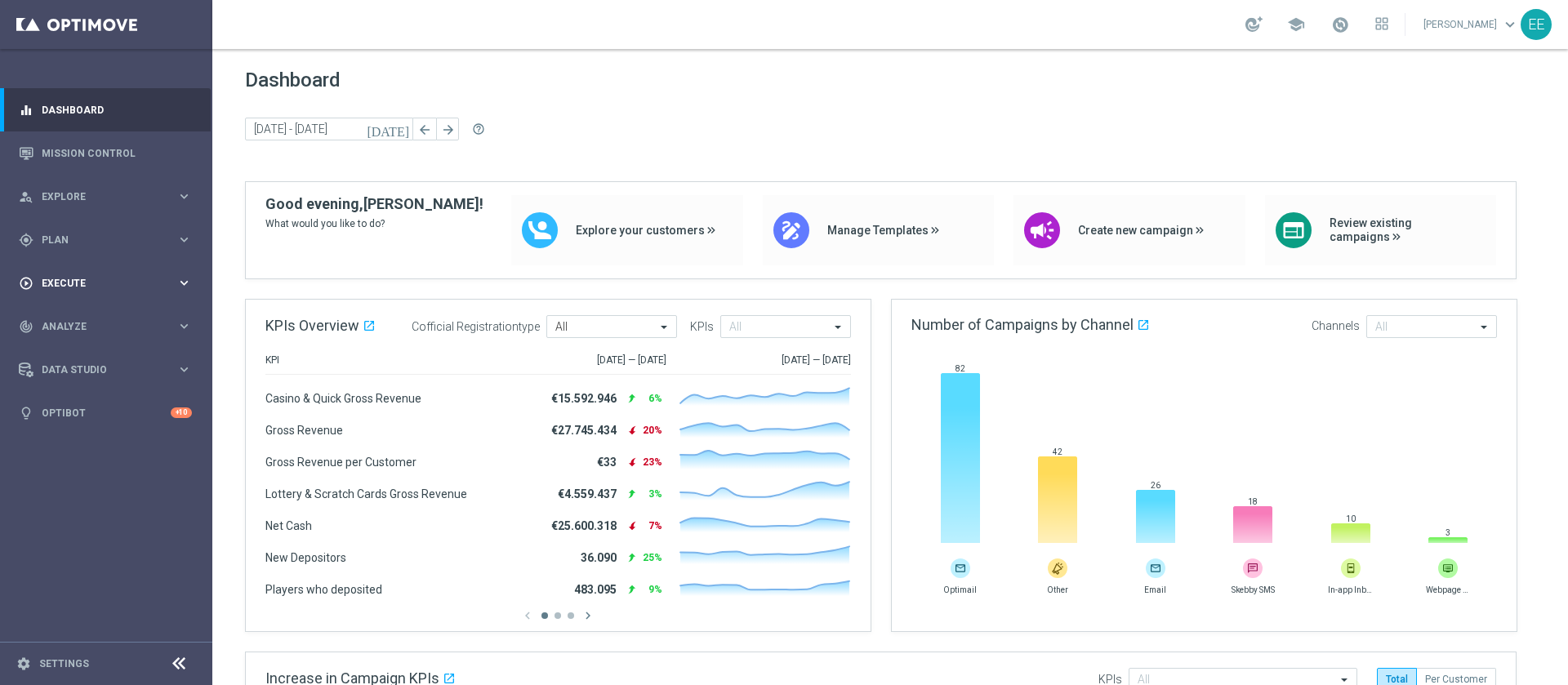
click at [100, 275] on div "play_circle_outline Execute" at bounding box center [98, 283] width 158 height 15
click at [90, 314] on link "Campaign Builder" at bounding box center [106, 317] width 128 height 13
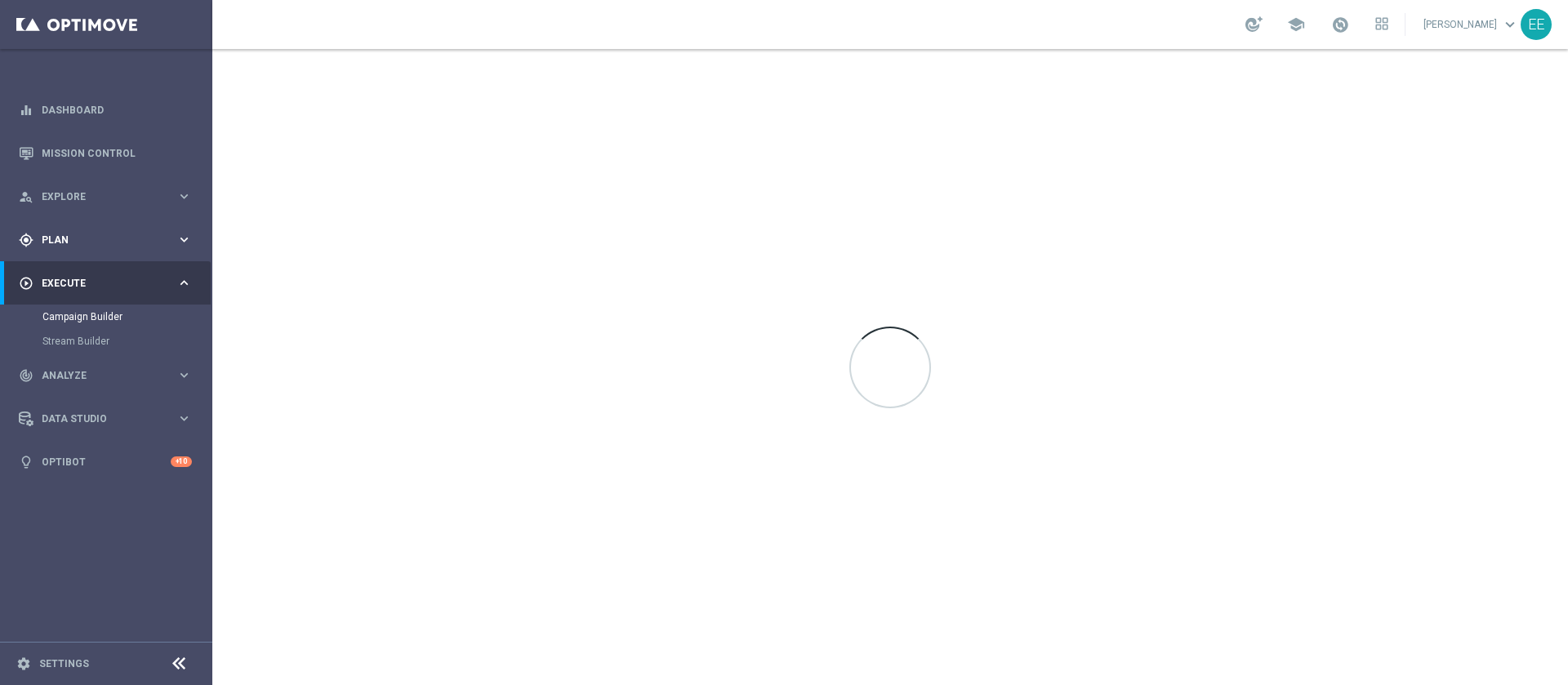
click at [73, 237] on span "Plan" at bounding box center [109, 240] width 135 height 10
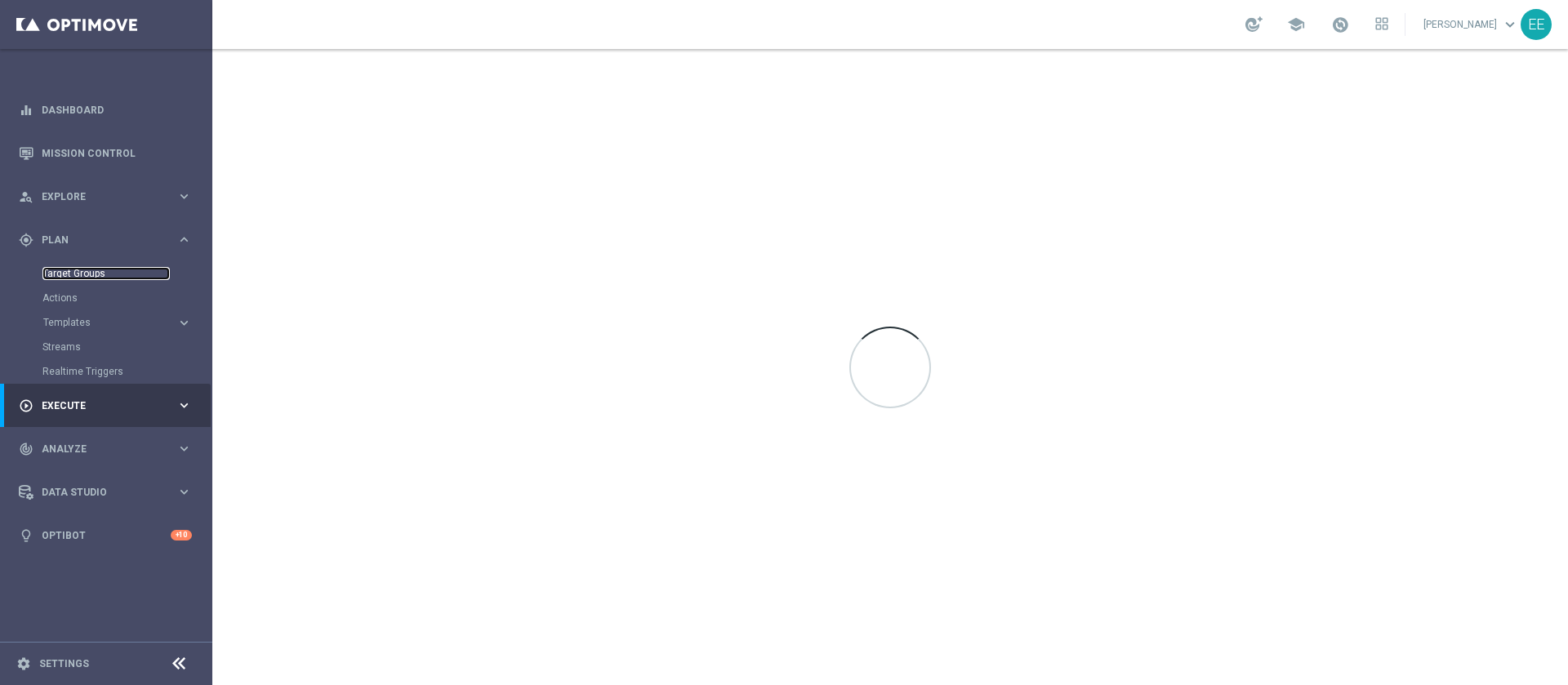
click at [94, 268] on link "Target Groups" at bounding box center [106, 274] width 128 height 13
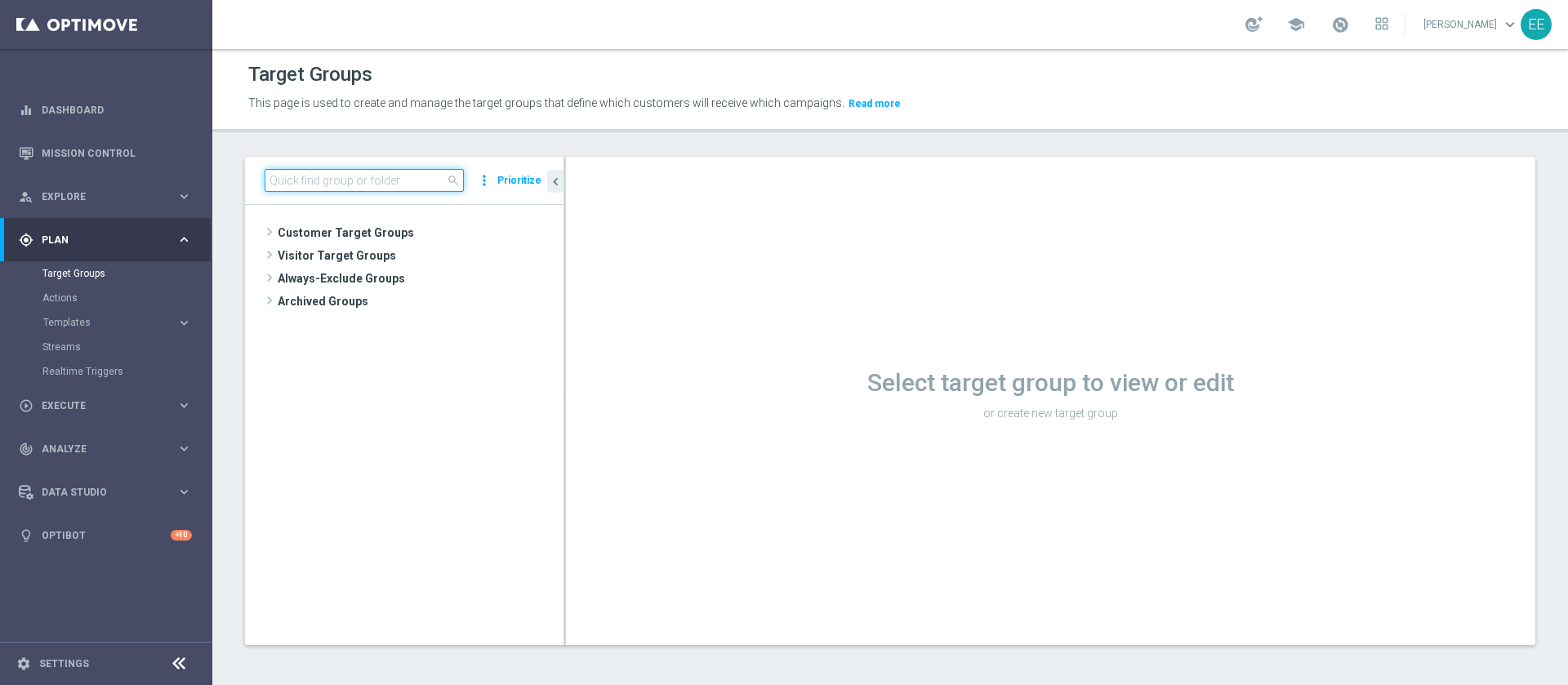
click at [359, 173] on input at bounding box center [364, 180] width 199 height 23
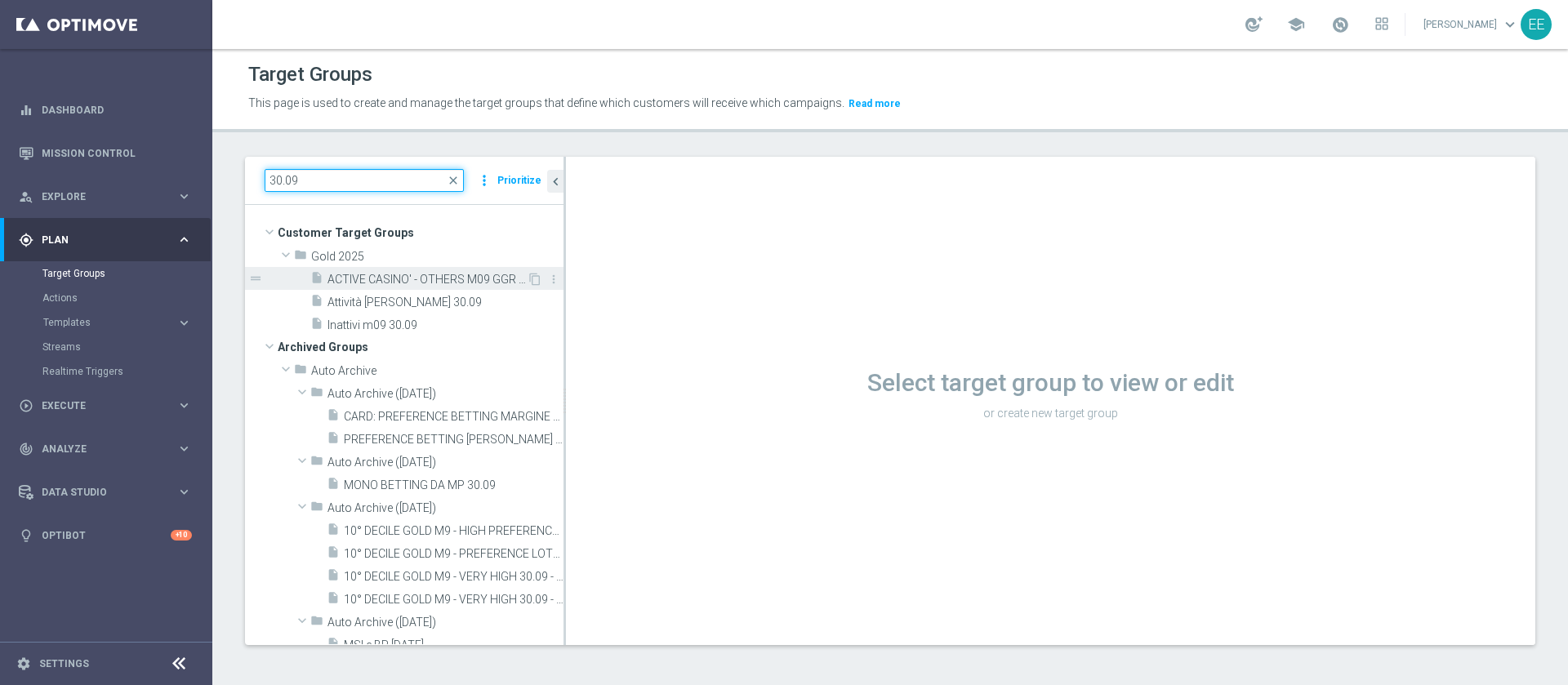
type input "30.09"
click at [434, 273] on span "ACTIVE CASINO' - OTHERS M09 GGR > 10 - GGR CASINO' M09 VS GGR M08 > 120% - GENE…" at bounding box center [427, 279] width 199 height 14
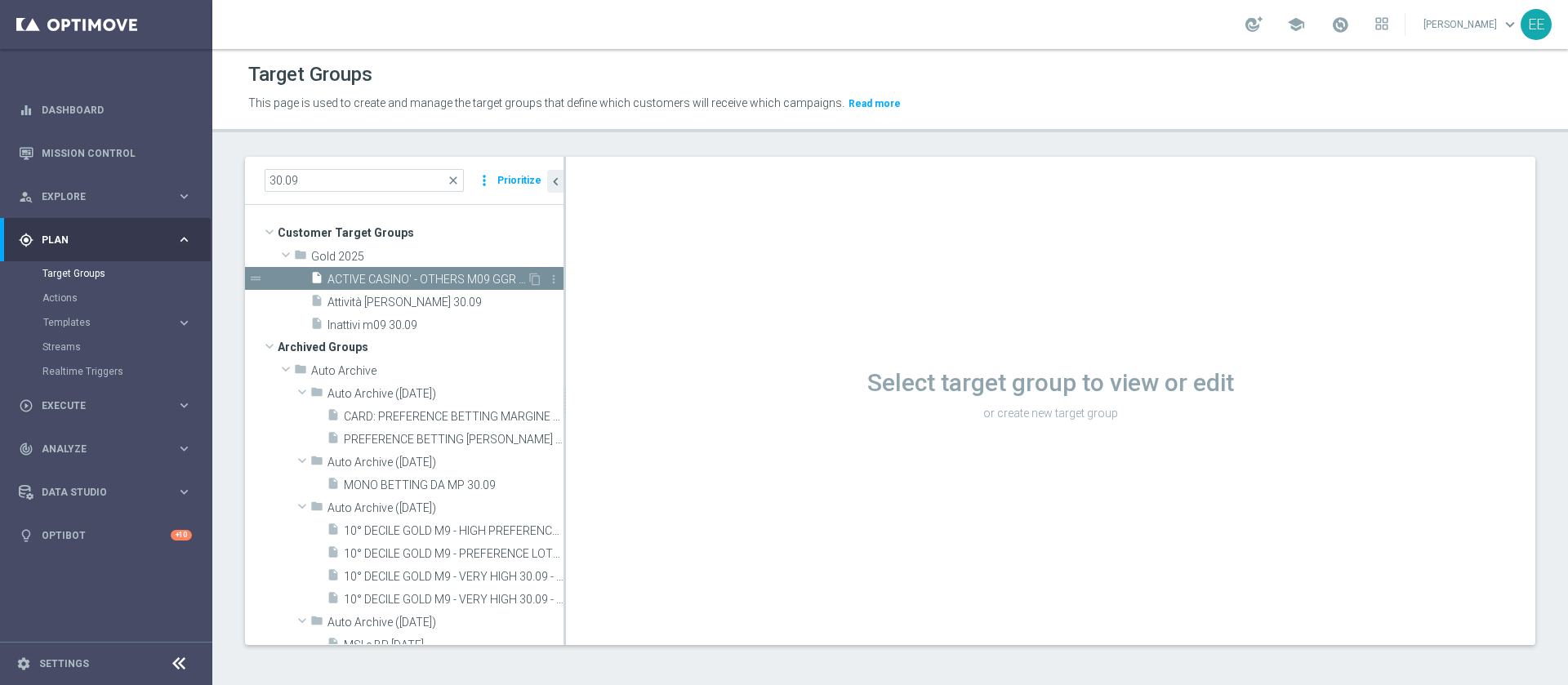
click at [429, 272] on span "ACTIVE CASINO' - OTHERS M09 GGR > 10 - GGR CASINO' M09 VS GGR M08 > 120% - GENE…" at bounding box center [427, 279] width 199 height 14
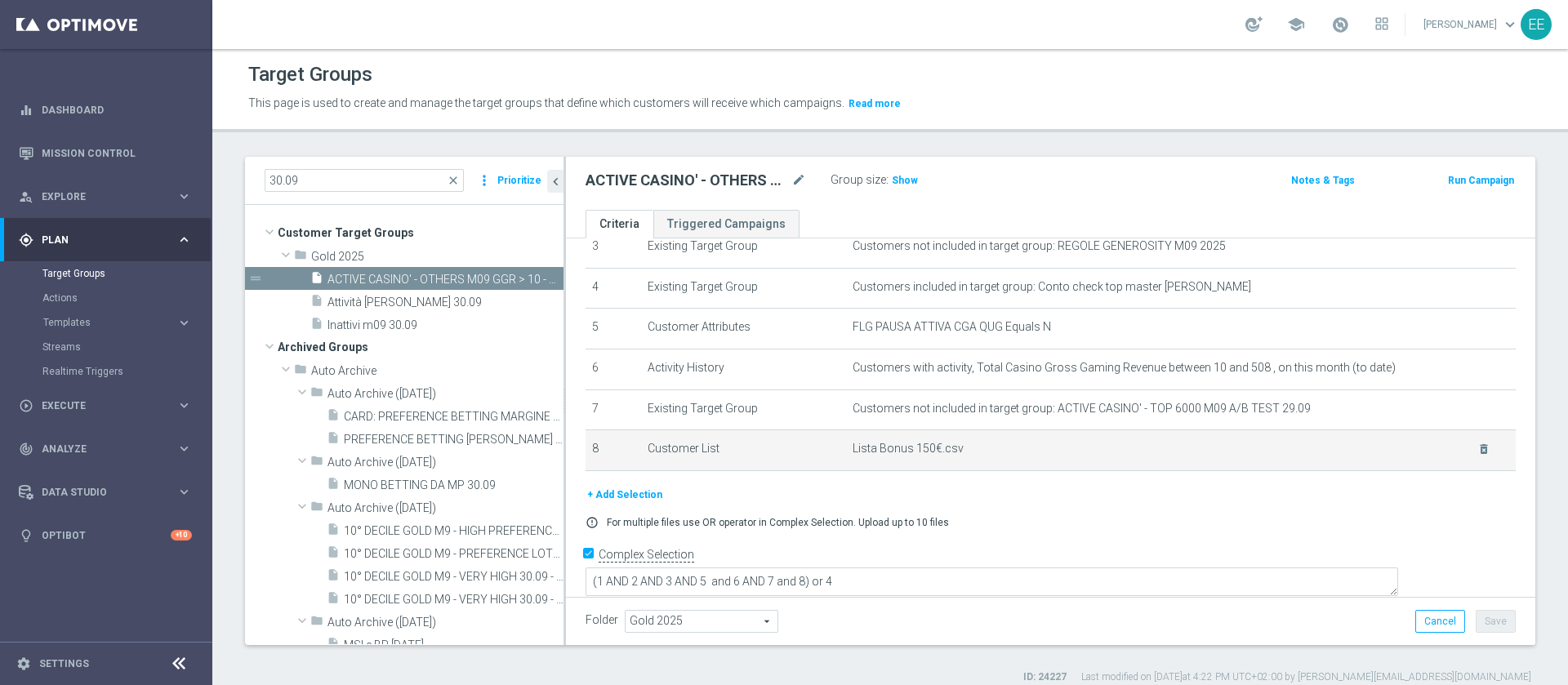
scroll to position [15, 0]
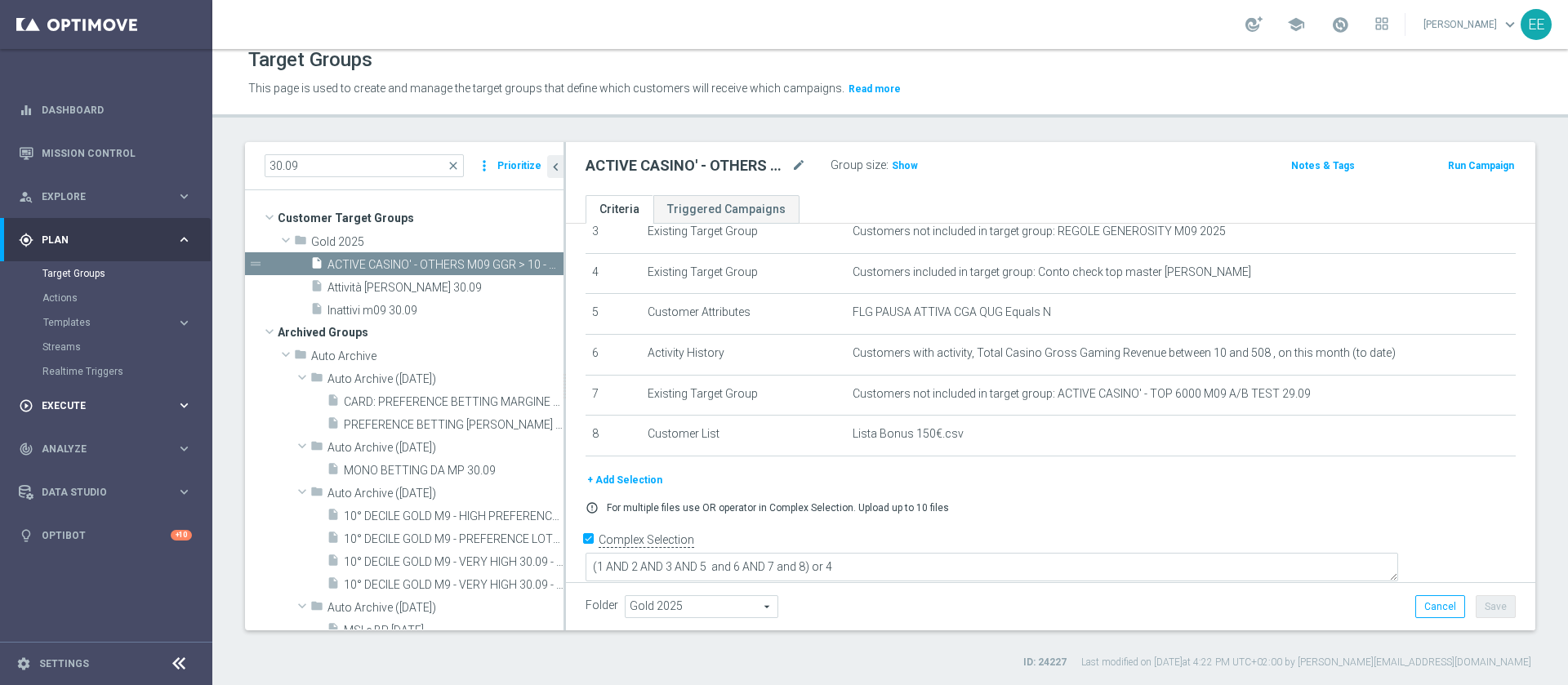
click at [63, 420] on div "play_circle_outline Execute keyboard_arrow_right" at bounding box center [105, 405] width 211 height 44
click at [108, 312] on link "Campaign Builder" at bounding box center [106, 317] width 128 height 13
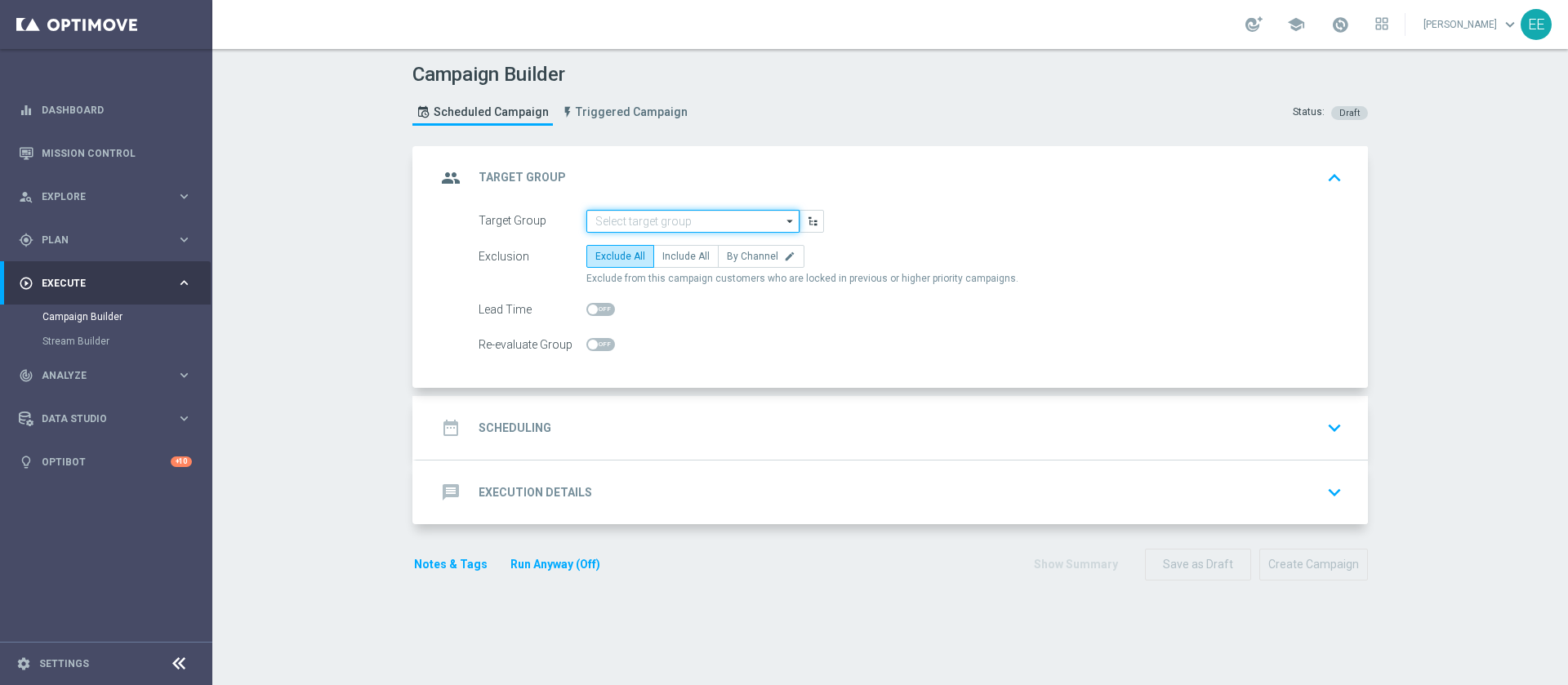
click at [624, 231] on input at bounding box center [693, 221] width 213 height 23
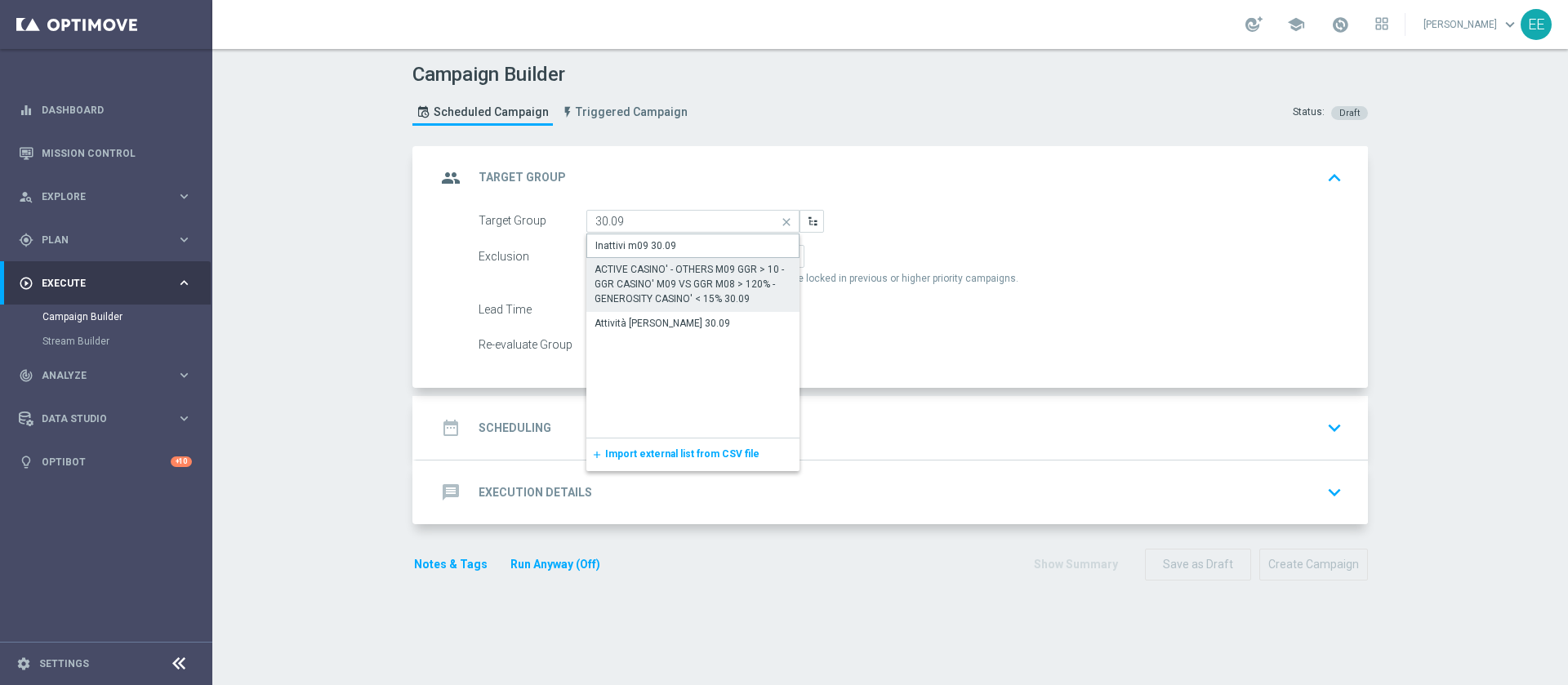
click at [684, 274] on div "ACTIVE CASINO' - OTHERS M09 GGR > 10 - GGR CASINO' M09 VS GGR M08 > 120% - GENE…" at bounding box center [693, 285] width 197 height 44
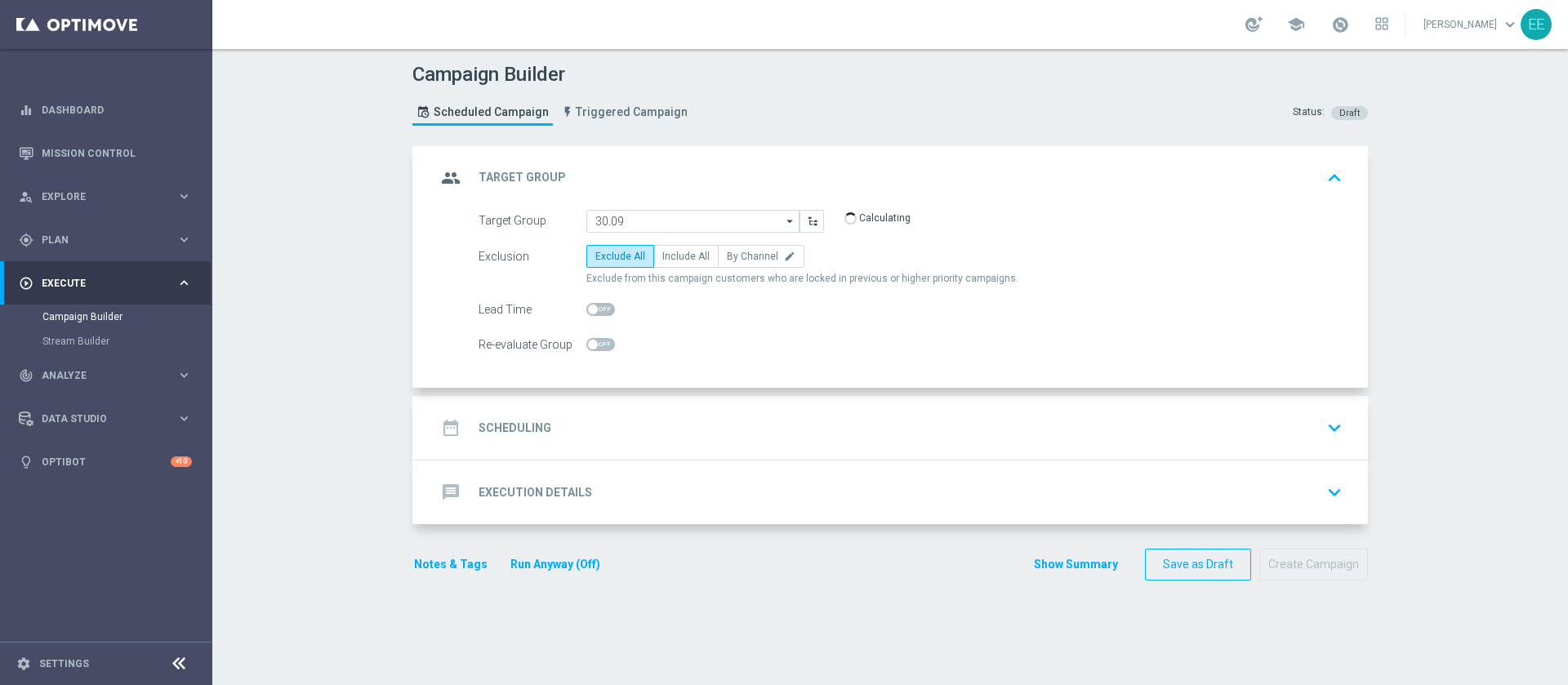
type input "ACTIVE CASINO' - OTHERS M09 GGR > 10 - GGR CASINO' M09 VS GGR M08 > 120% - GENE…"
click at [682, 262] on span "Include All" at bounding box center [686, 257] width 48 height 12
click at [673, 262] on input "Include All" at bounding box center [667, 259] width 11 height 11
radio input "true"
click at [635, 406] on div "date_range Scheduling keyboard_arrow_down" at bounding box center [892, 427] width 951 height 63
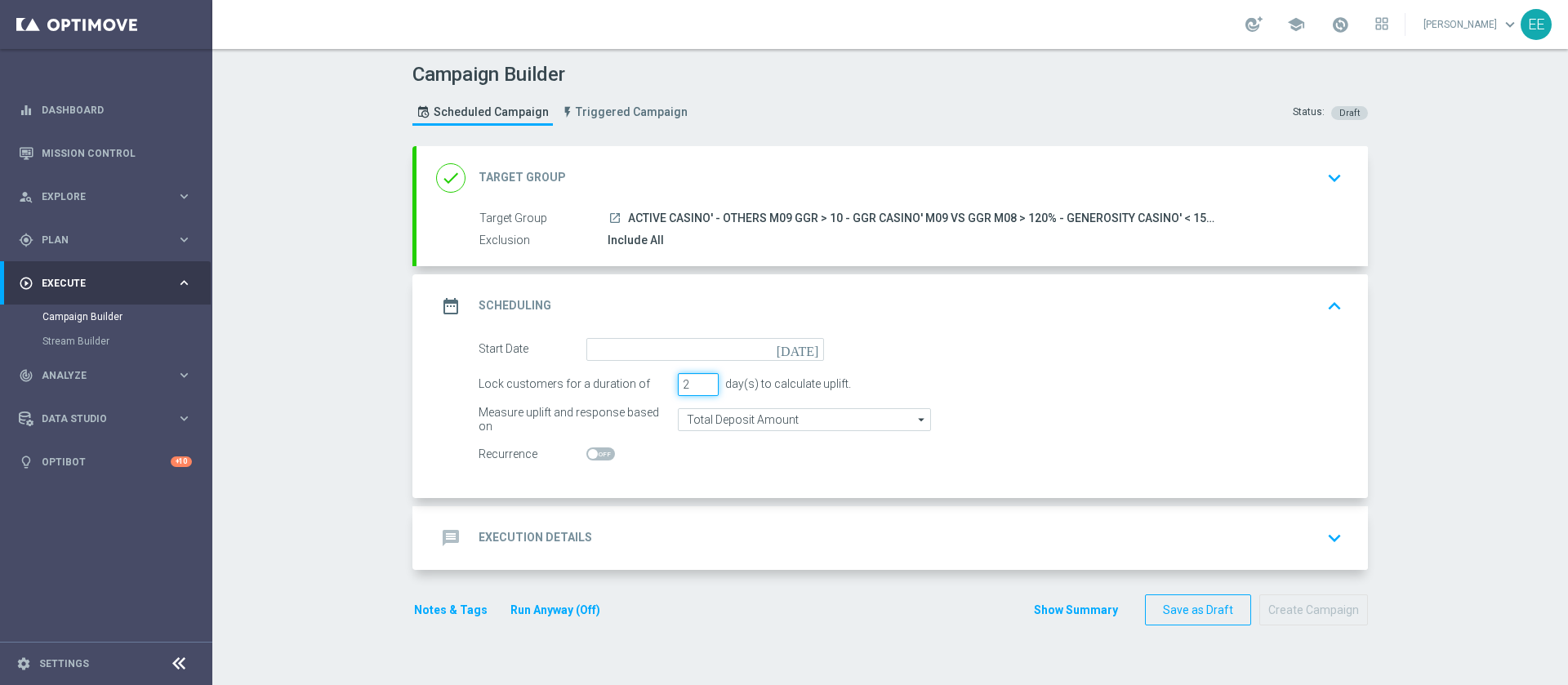
click at [698, 389] on input "2" at bounding box center [698, 385] width 41 height 23
type input "1"
click at [698, 389] on input "1" at bounding box center [698, 385] width 41 height 23
click at [687, 349] on input at bounding box center [705, 349] width 238 height 23
type input "30 Sep 2025"
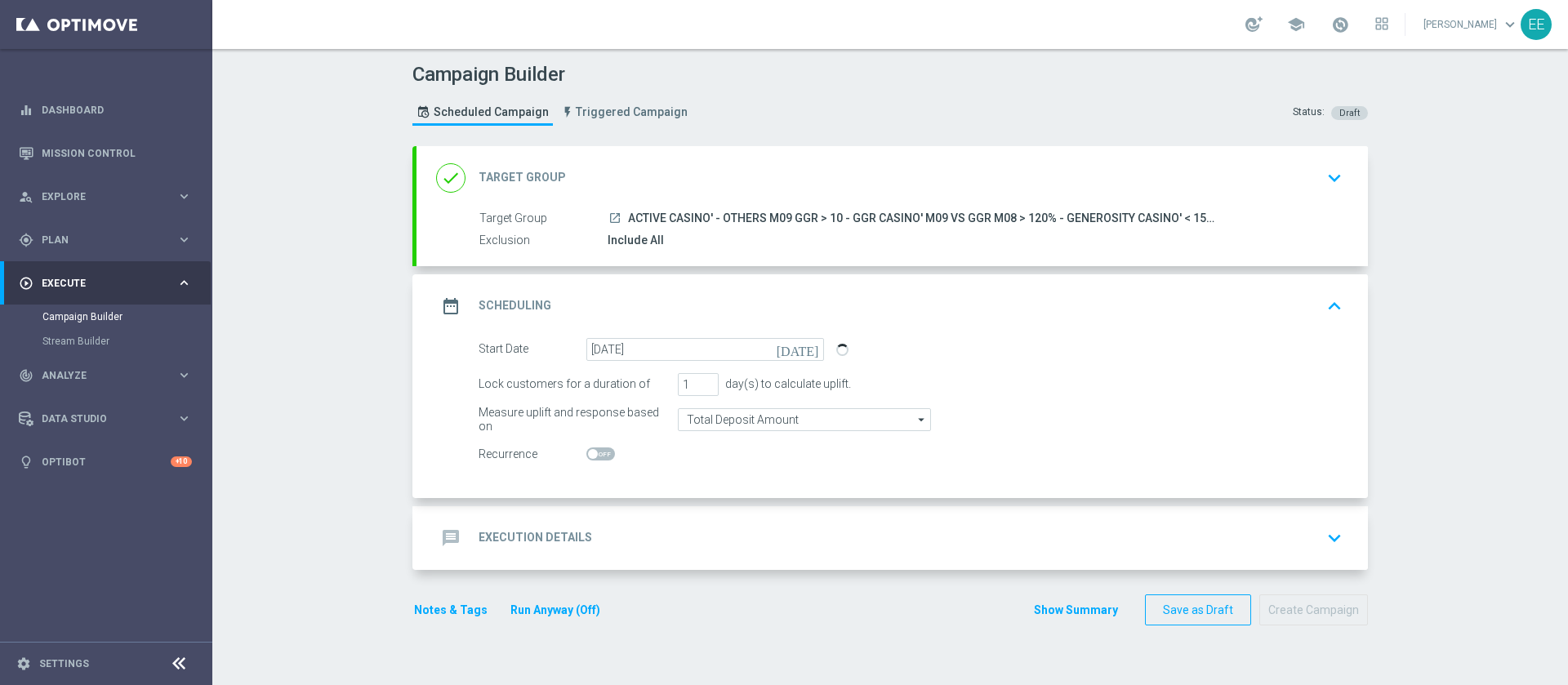
click at [644, 517] on div "message Execution Details keyboard_arrow_down" at bounding box center [892, 537] width 951 height 63
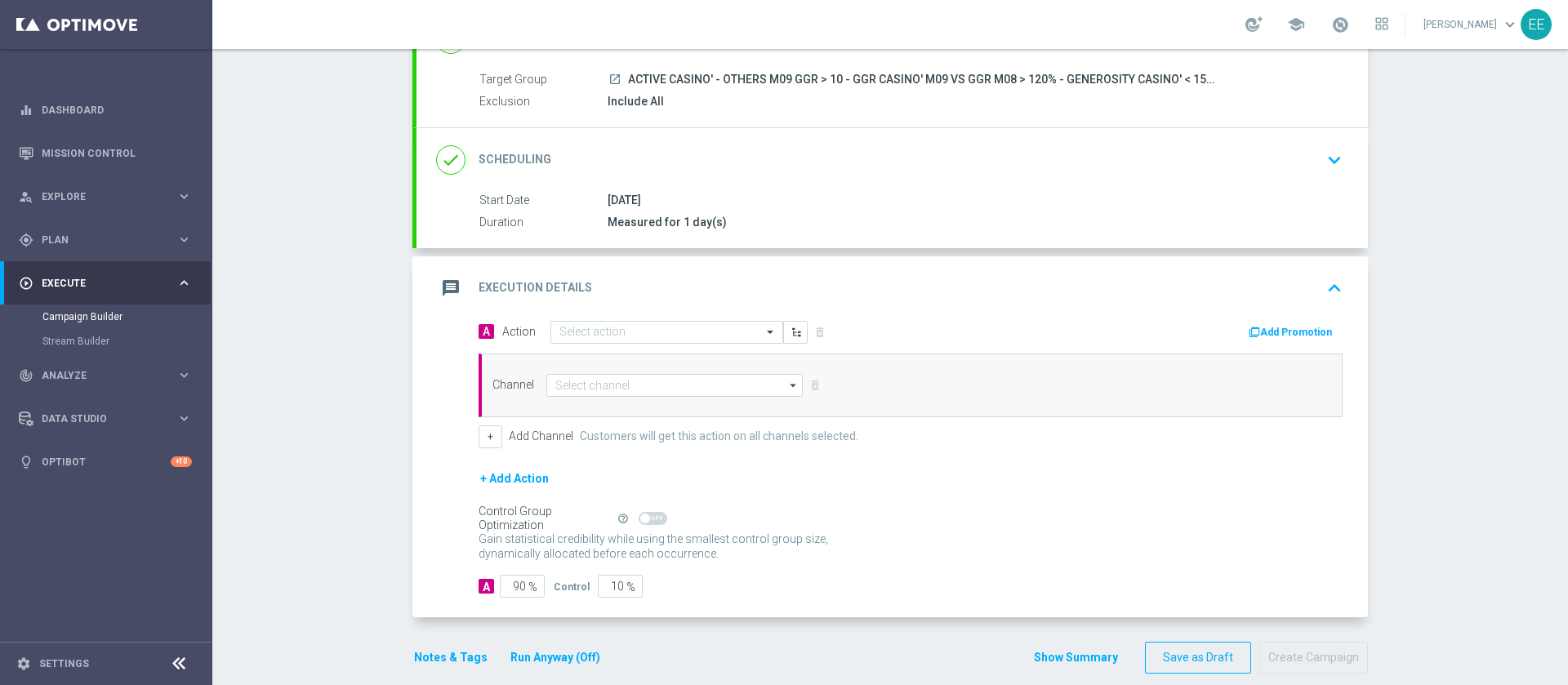
scroll to position [160, 0]
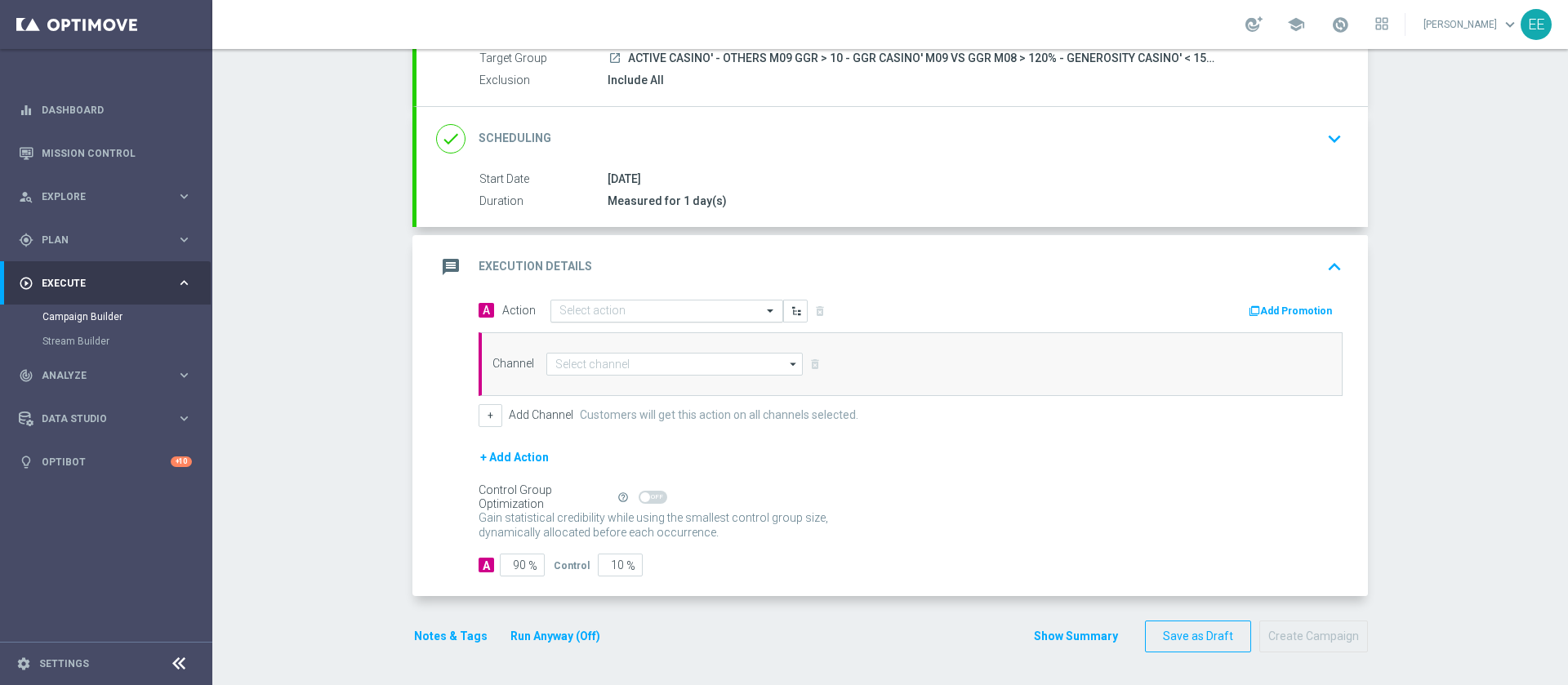
click at [605, 313] on input "text" at bounding box center [650, 311] width 182 height 14
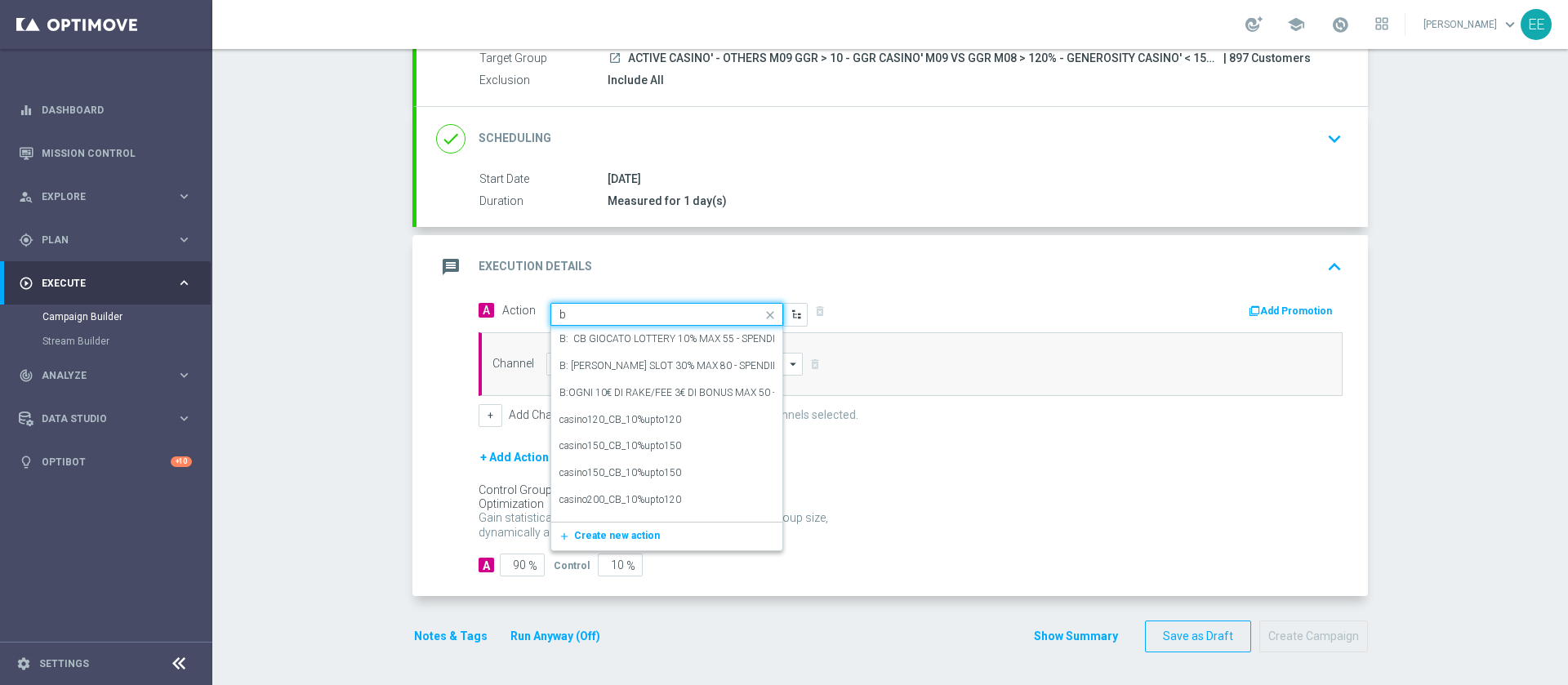
paste input "BONUS FREE 100€ SPENDIBILE SLOT"
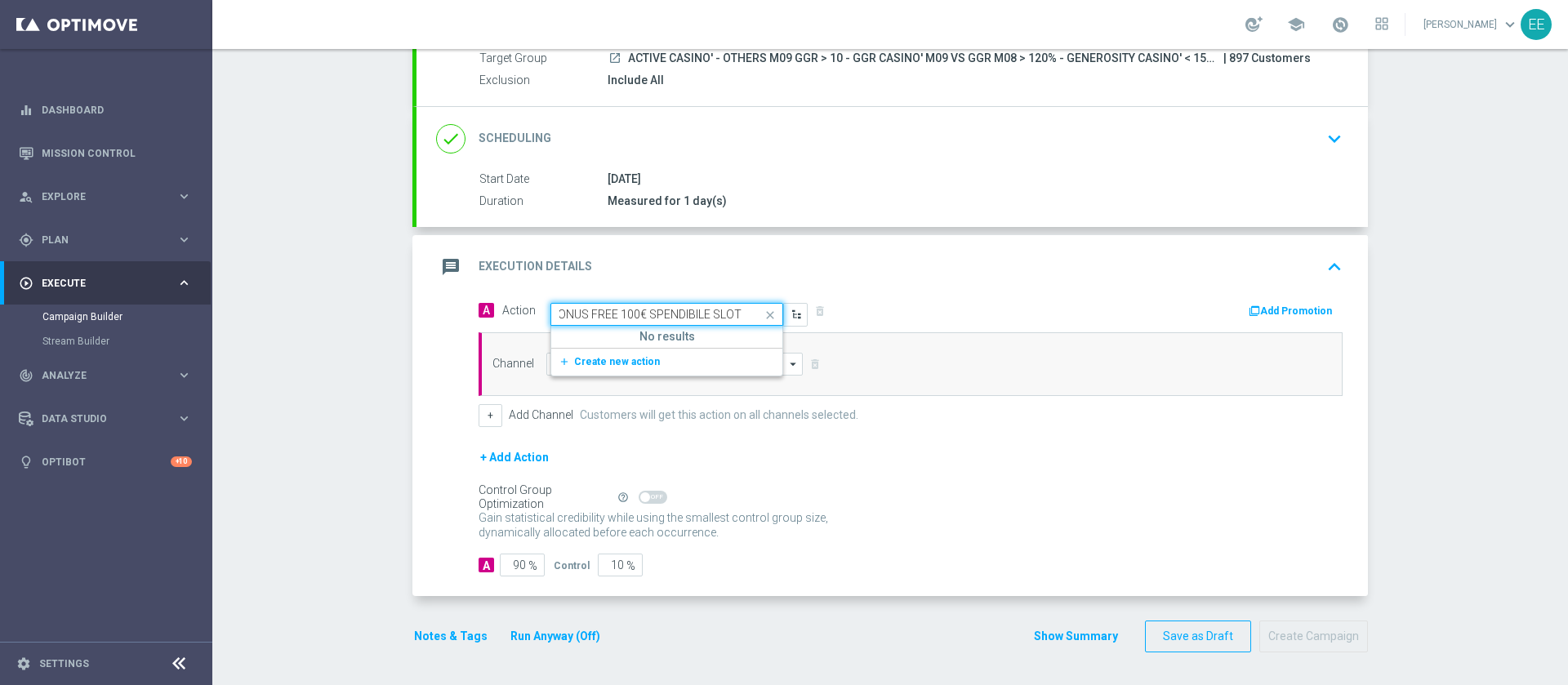
paste input "text"
type input "BONUS FREE 100€ - SPENDIBILE SLOT"
click at [627, 363] on span "Create new action" at bounding box center [617, 362] width 86 height 12
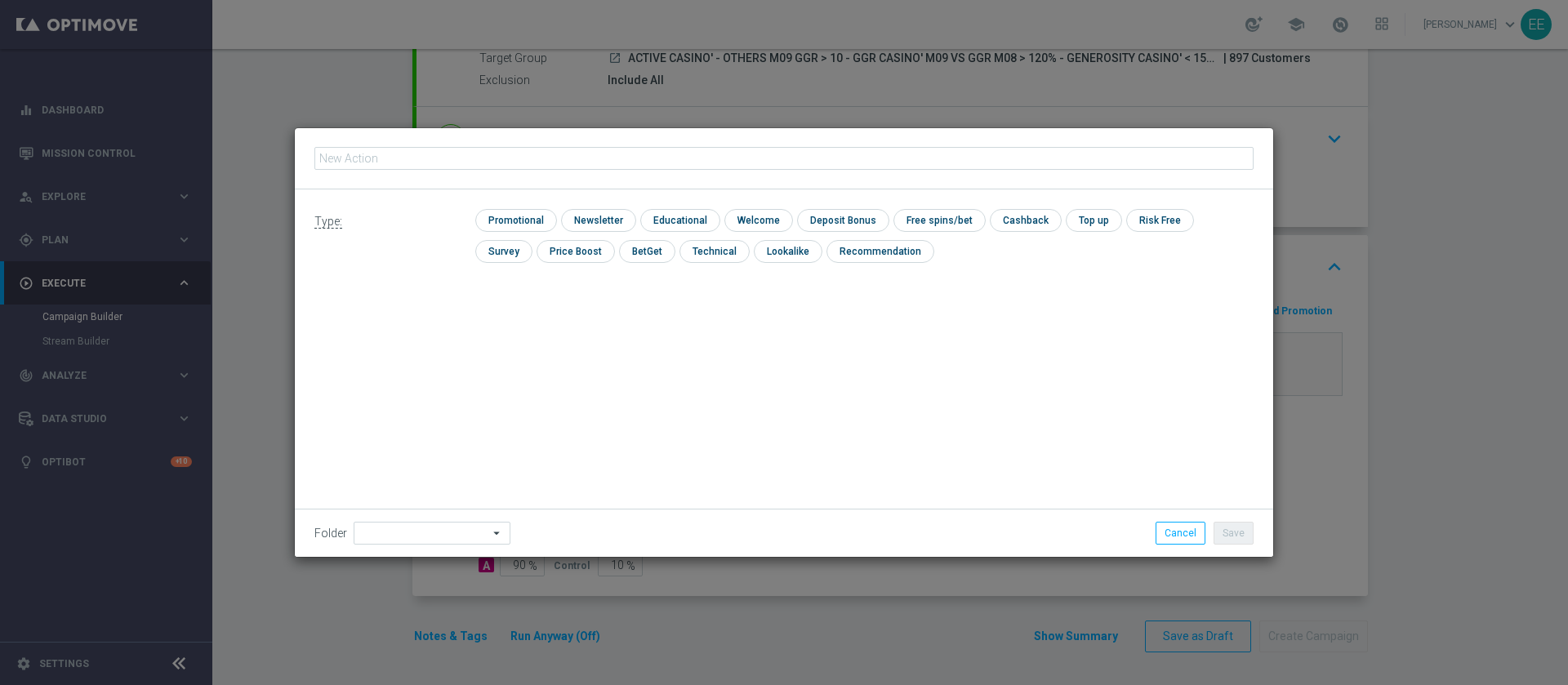
type input "BONUS FREE 100€ SPENDIBILE SLOT"
click at [506, 212] on input "checkbox" at bounding box center [514, 220] width 77 height 22
checkbox input "true"
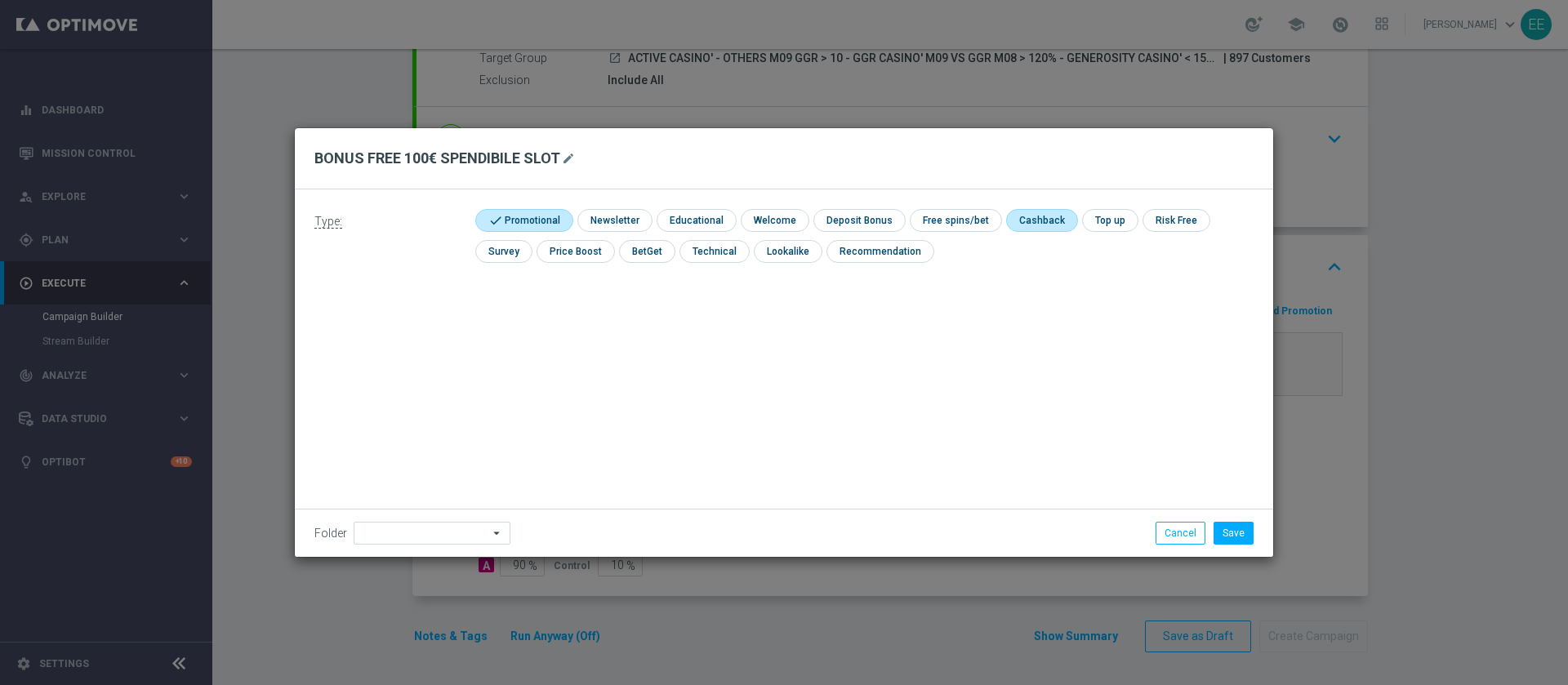
click at [1028, 215] on input "checkbox" at bounding box center [1040, 220] width 68 height 22
click at [1042, 215] on input "checkbox" at bounding box center [1048, 220] width 84 height 22
checkbox input "false"
click at [856, 216] on input "checkbox" at bounding box center [857, 220] width 87 height 22
click at [856, 216] on input "checkbox" at bounding box center [865, 220] width 103 height 22
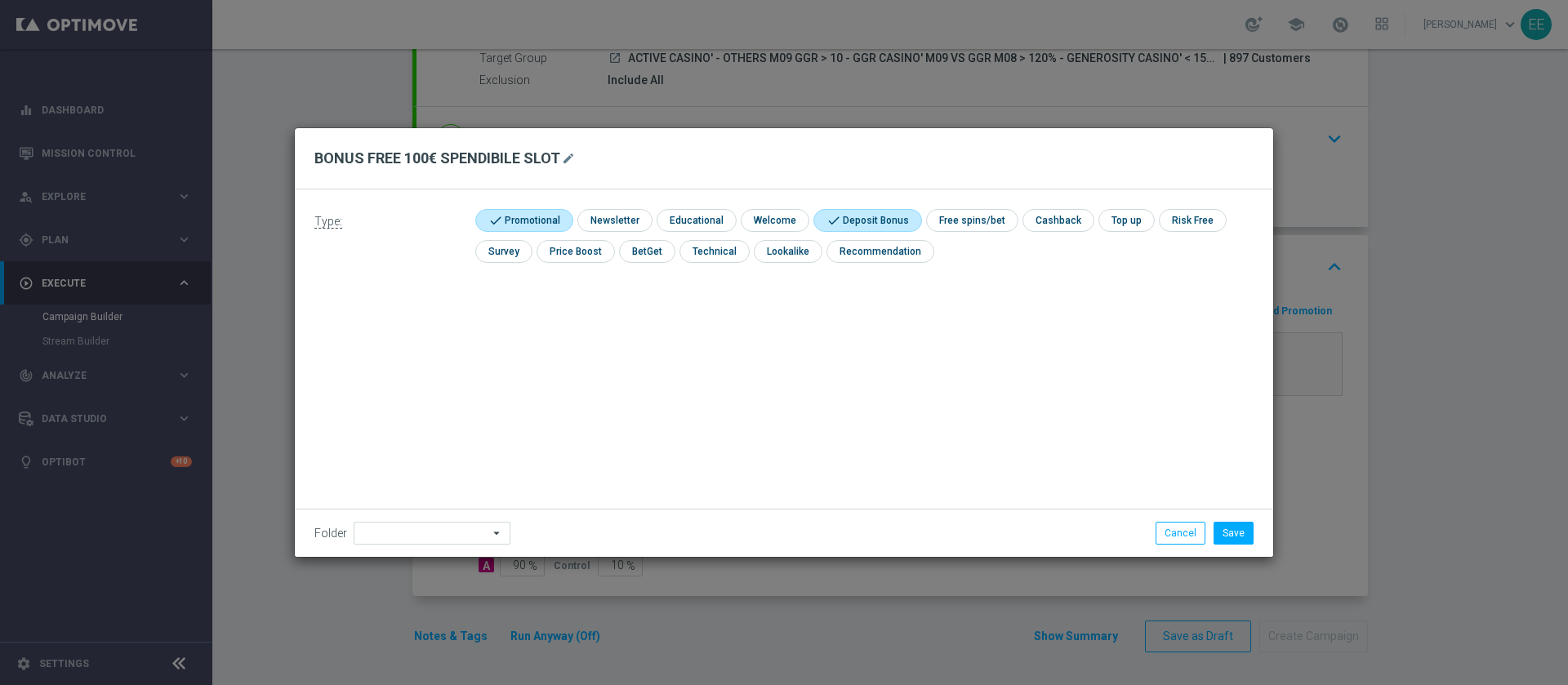
checkbox input "false"
click at [967, 215] on input "checkbox" at bounding box center [953, 220] width 87 height 22
checkbox input "true"
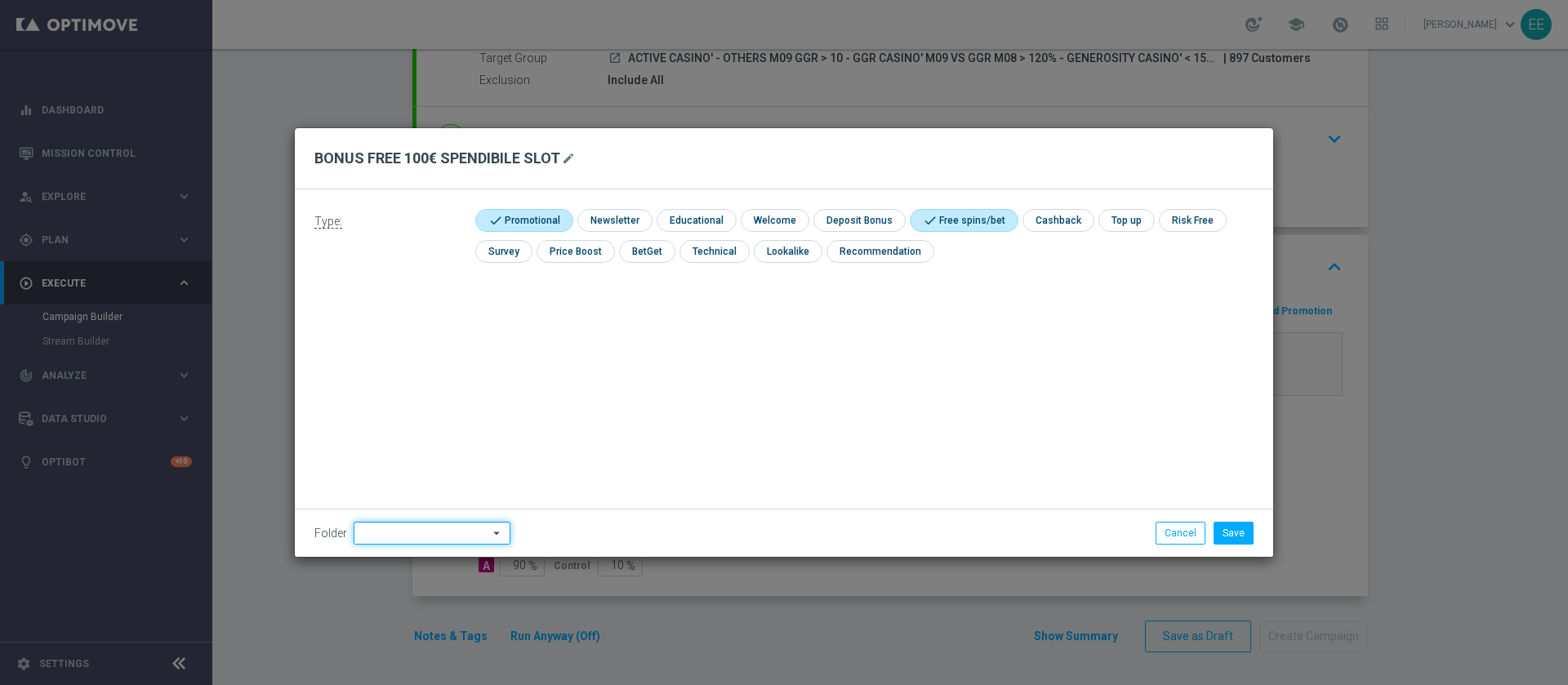
click at [372, 526] on input at bounding box center [432, 533] width 157 height 23
type input "OMNICHANNEL"
click at [1226, 538] on button "Save" at bounding box center [1233, 533] width 40 height 23
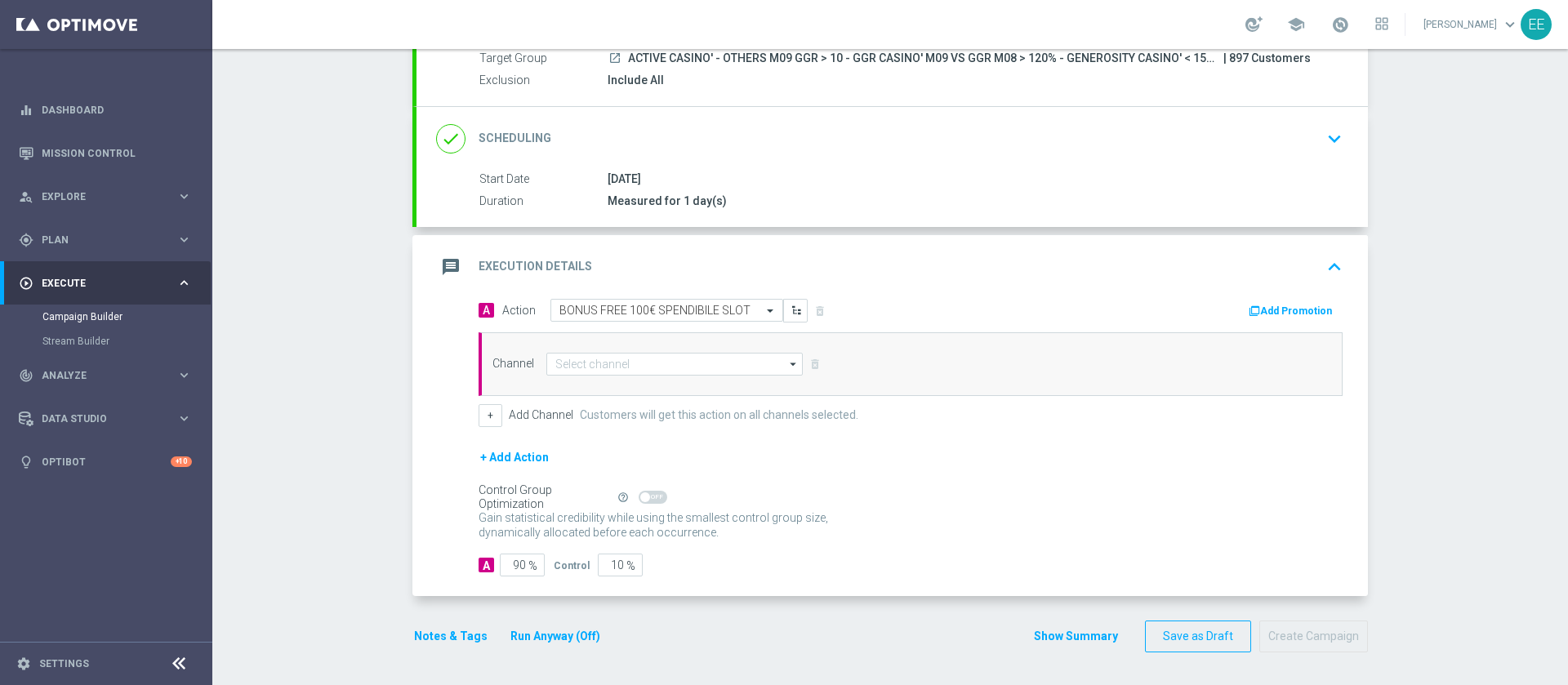
click at [1292, 304] on button "Add Promotion" at bounding box center [1292, 311] width 90 height 18
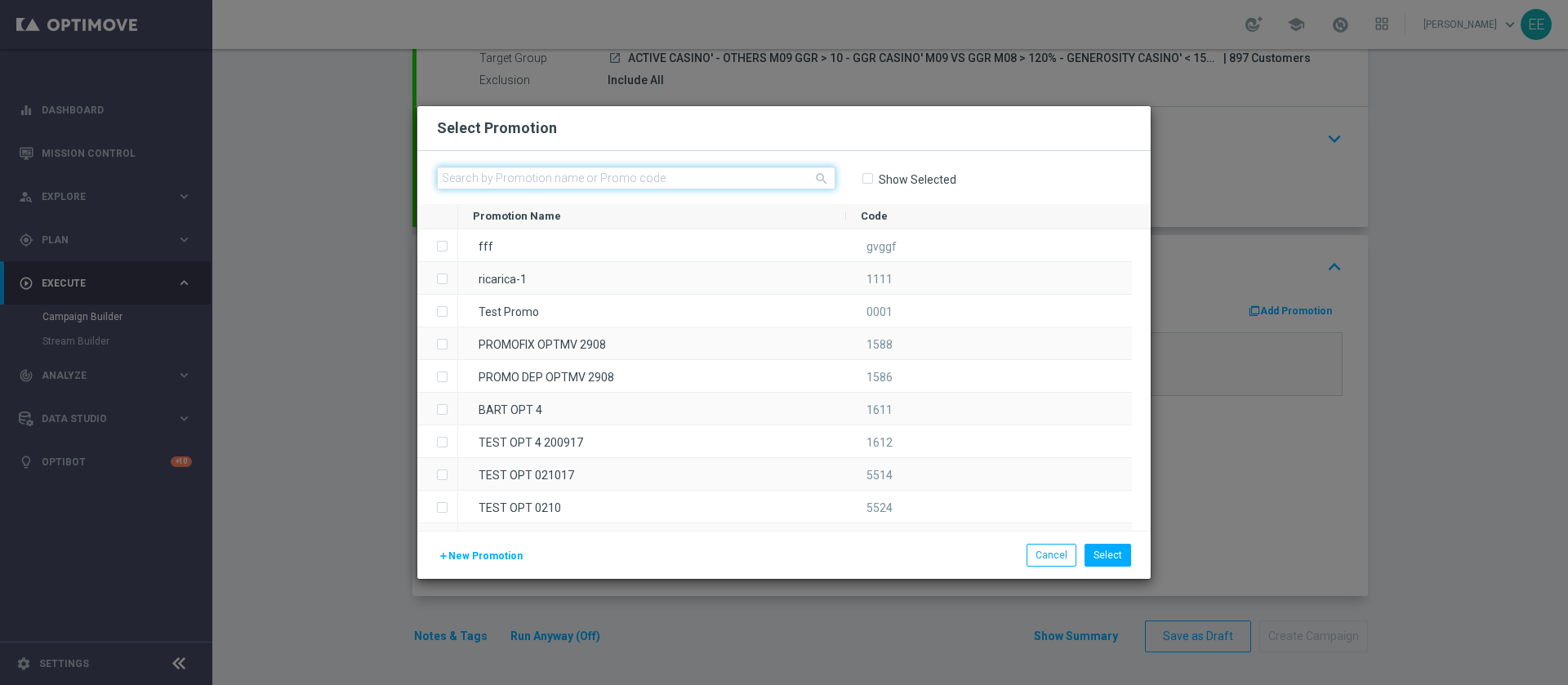
click at [616, 179] on input "text" at bounding box center [636, 178] width 398 height 23
paste input "238633"
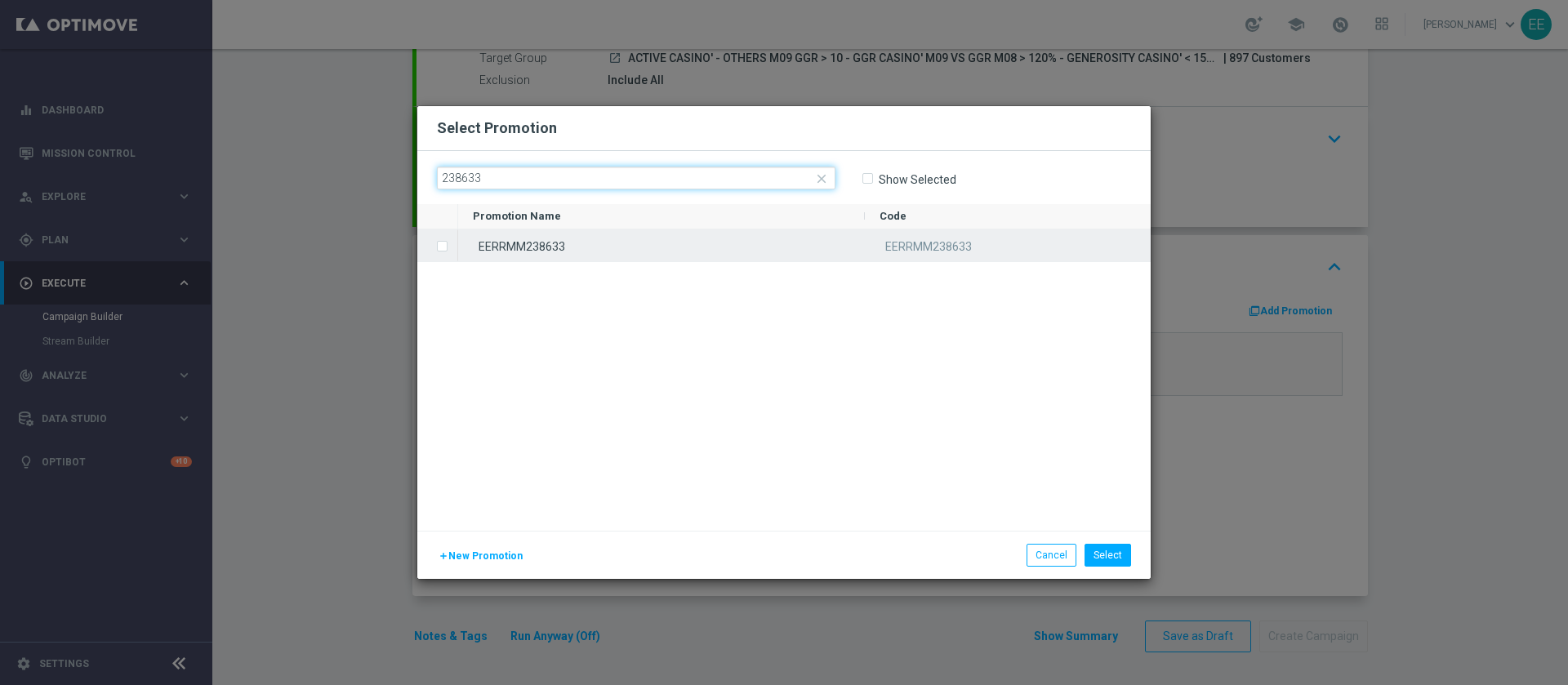
type input "238633"
click at [513, 245] on div "EERRMM238633" at bounding box center [661, 245] width 406 height 32
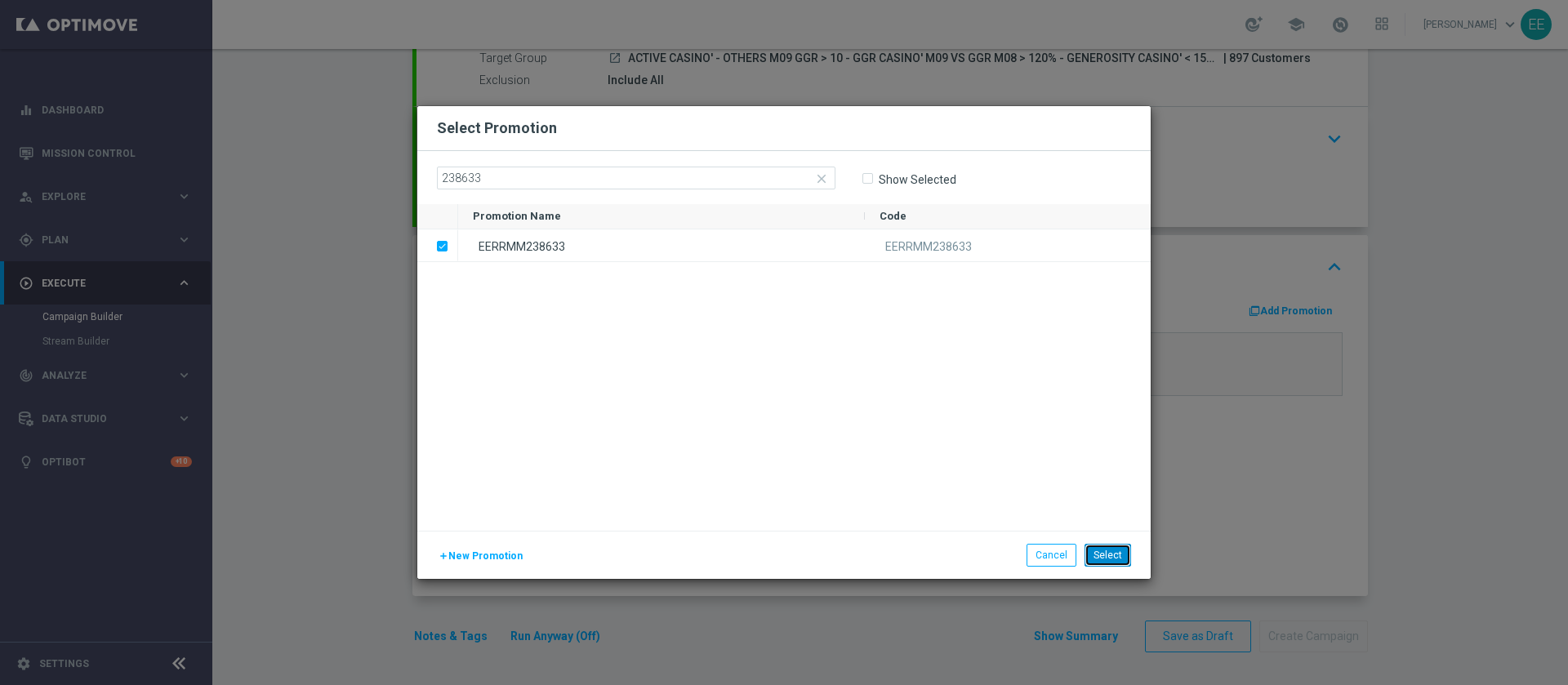
click at [1113, 561] on button "Select" at bounding box center [1107, 555] width 47 height 23
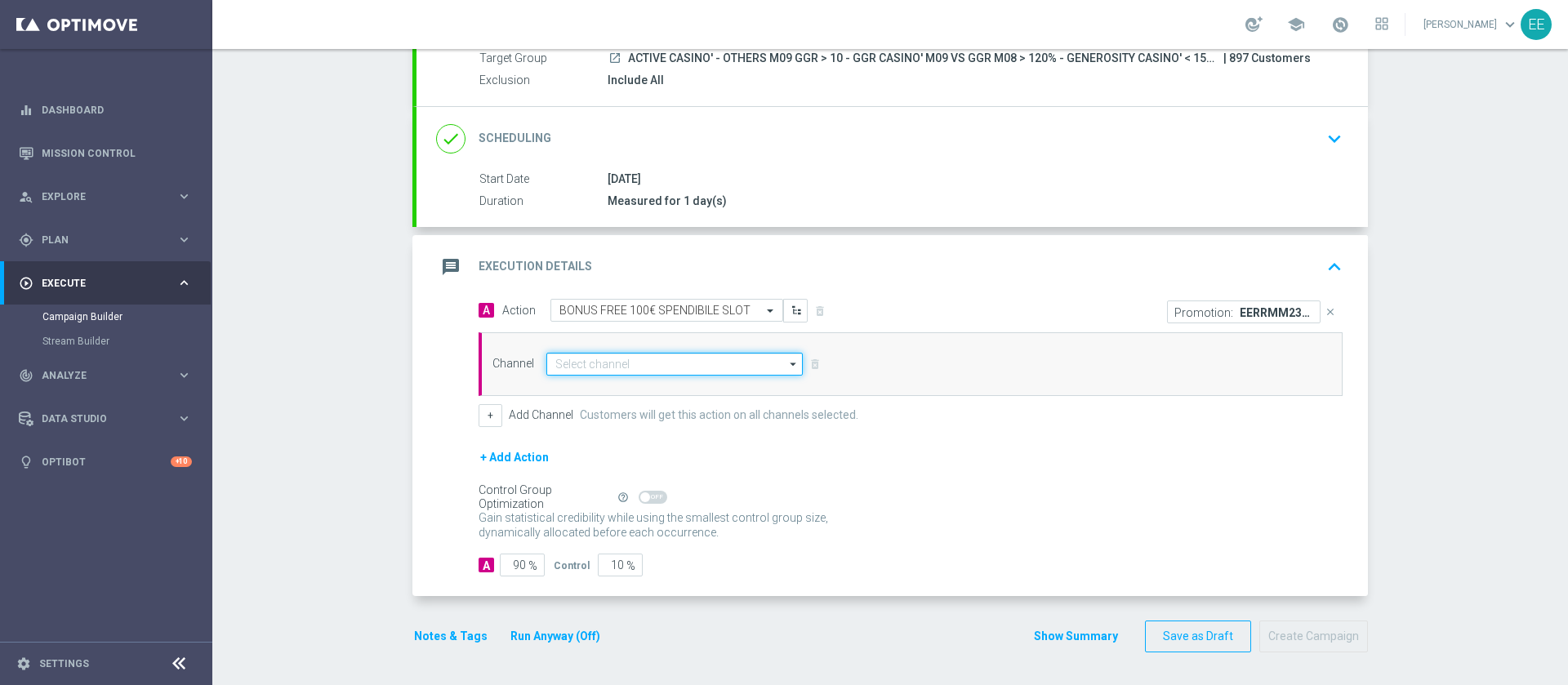
click at [606, 360] on input at bounding box center [675, 364] width 257 height 23
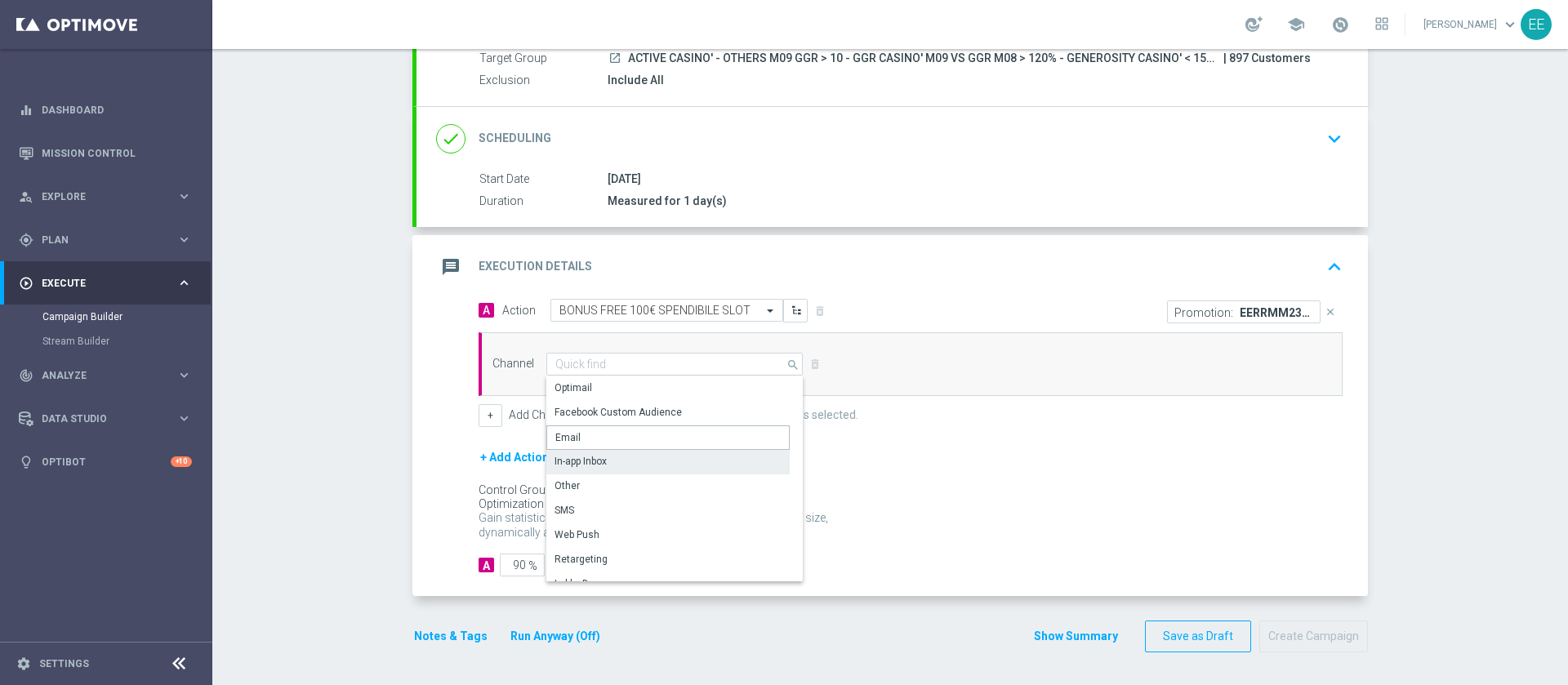
drag, startPoint x: 625, startPoint y: 444, endPoint x: 596, endPoint y: 464, distance: 35.2
click at [596, 464] on div "Optimail Facebook Custom Audience Email In-app Inbox Other SMS Web Push" at bounding box center [668, 619] width 244 height 486
click at [596, 464] on div "In-app Inbox" at bounding box center [581, 461] width 53 height 15
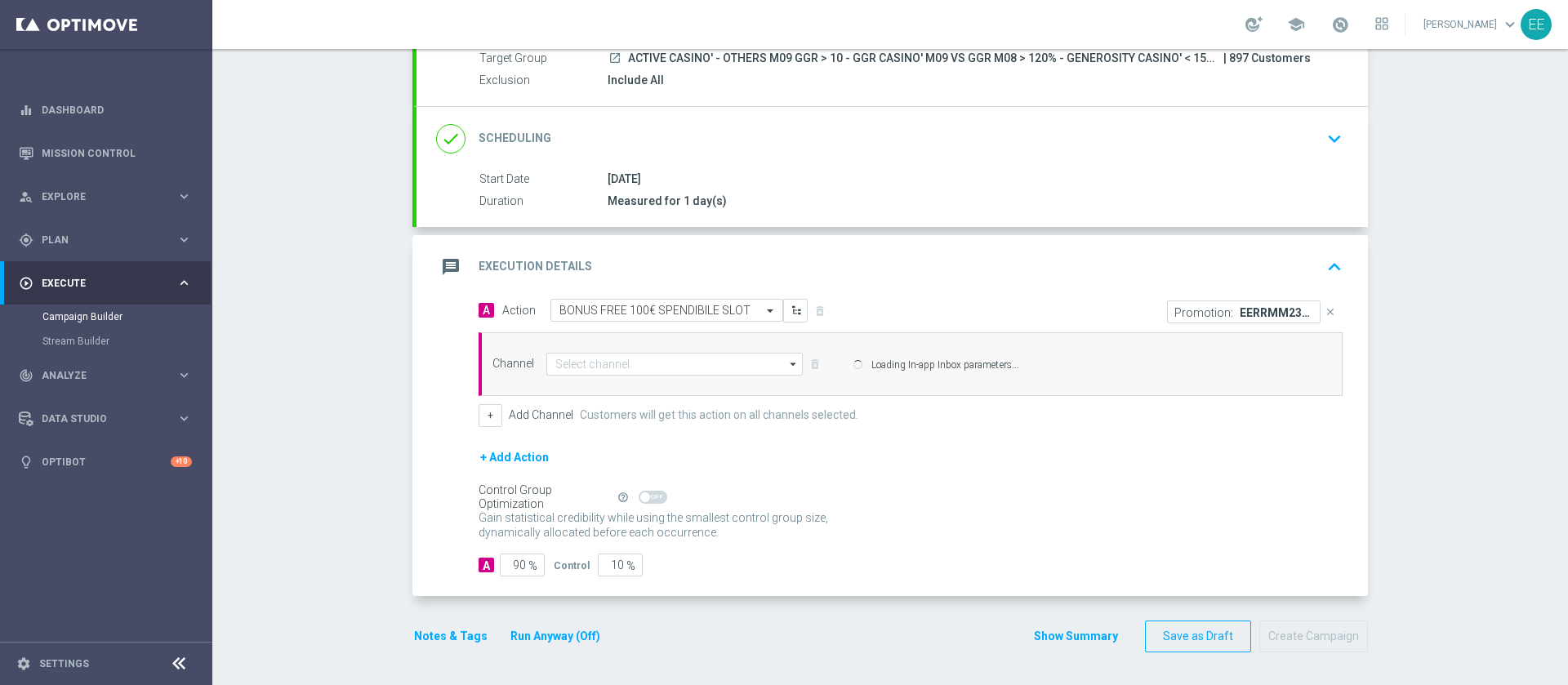
type input "In-app Inbox"
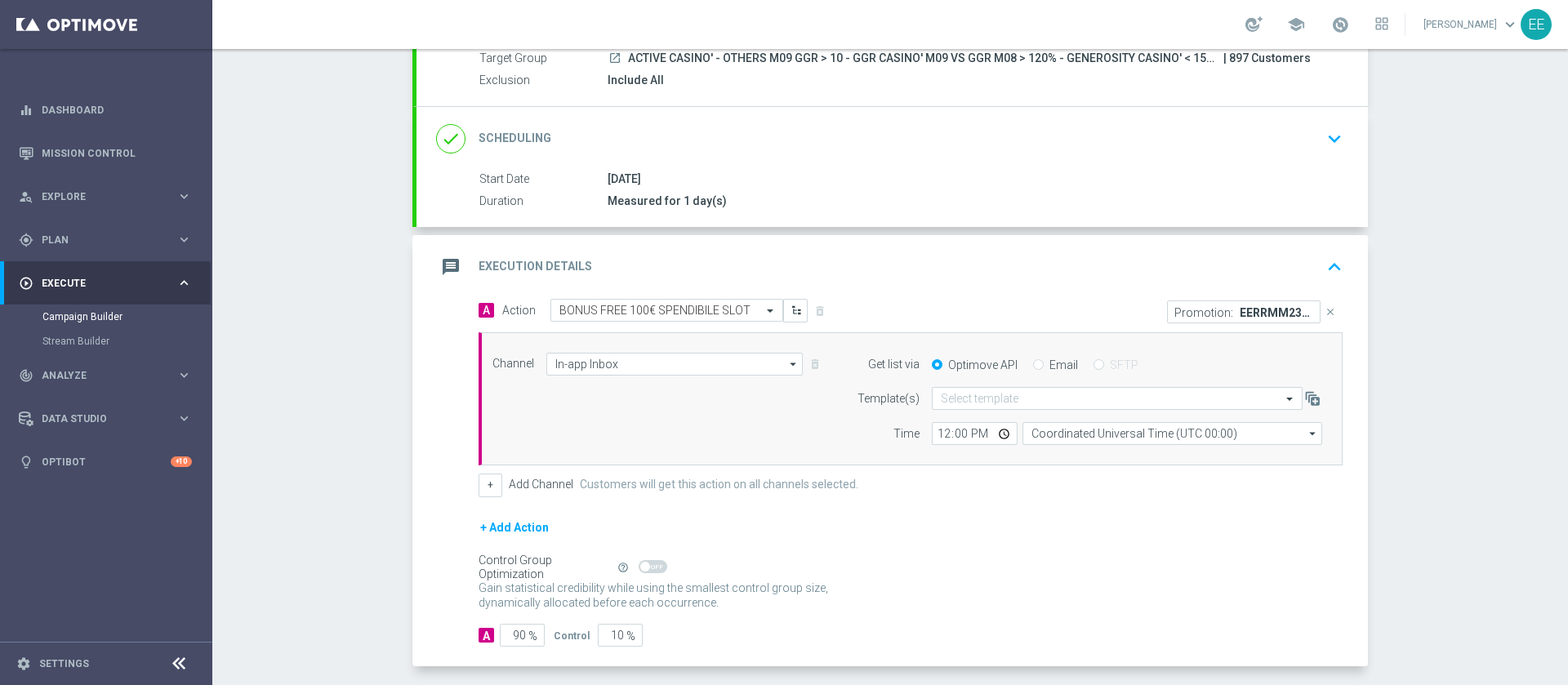
click at [1025, 373] on div "Get list via Optimove API Email SFTP" at bounding box center [1084, 364] width 498 height 23
click at [1033, 366] on input "Email" at bounding box center [1038, 366] width 11 height 11
radio input "true"
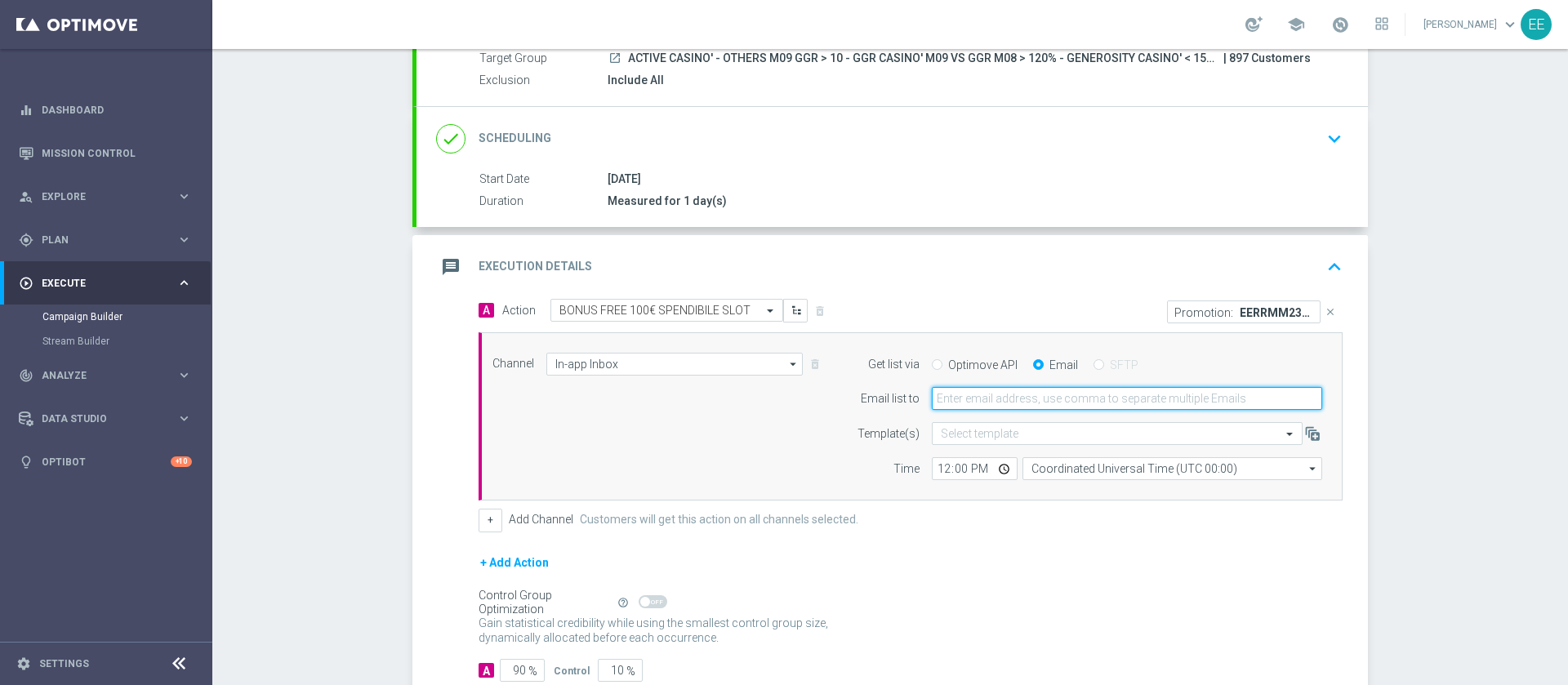
click at [1007, 400] on input "email" at bounding box center [1126, 398] width 390 height 23
type input "edoardo.ellena@sisal.it"
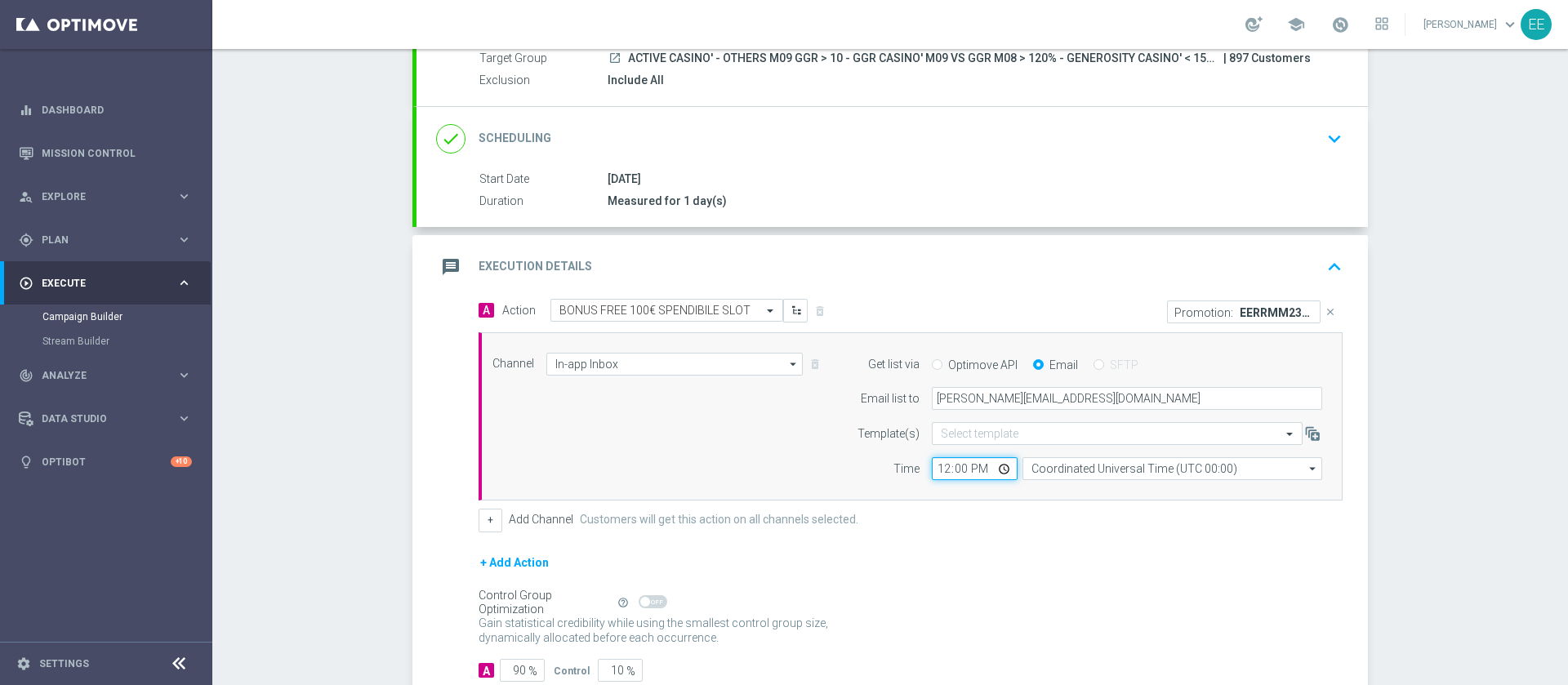
click at [931, 478] on input "12:00" at bounding box center [974, 469] width 86 height 23
type input "16:40"
click at [1015, 535] on form "A Action Select action BONUS FREE 100€ SPENDIBILE SLOT delete_forever Promotion…" at bounding box center [911, 489] width 864 height 382
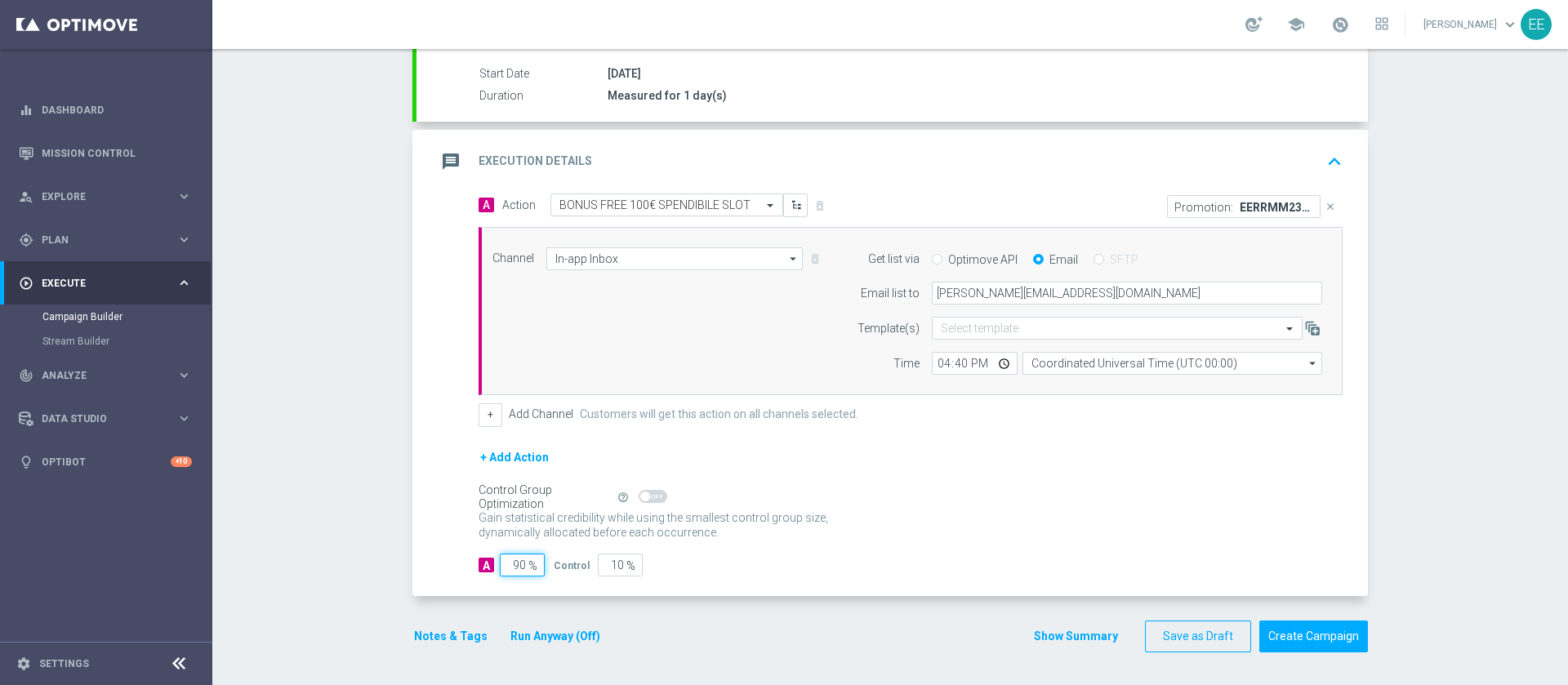
click at [512, 559] on input "90" at bounding box center [522, 565] width 45 height 23
type input "1"
type input "99"
type input "10"
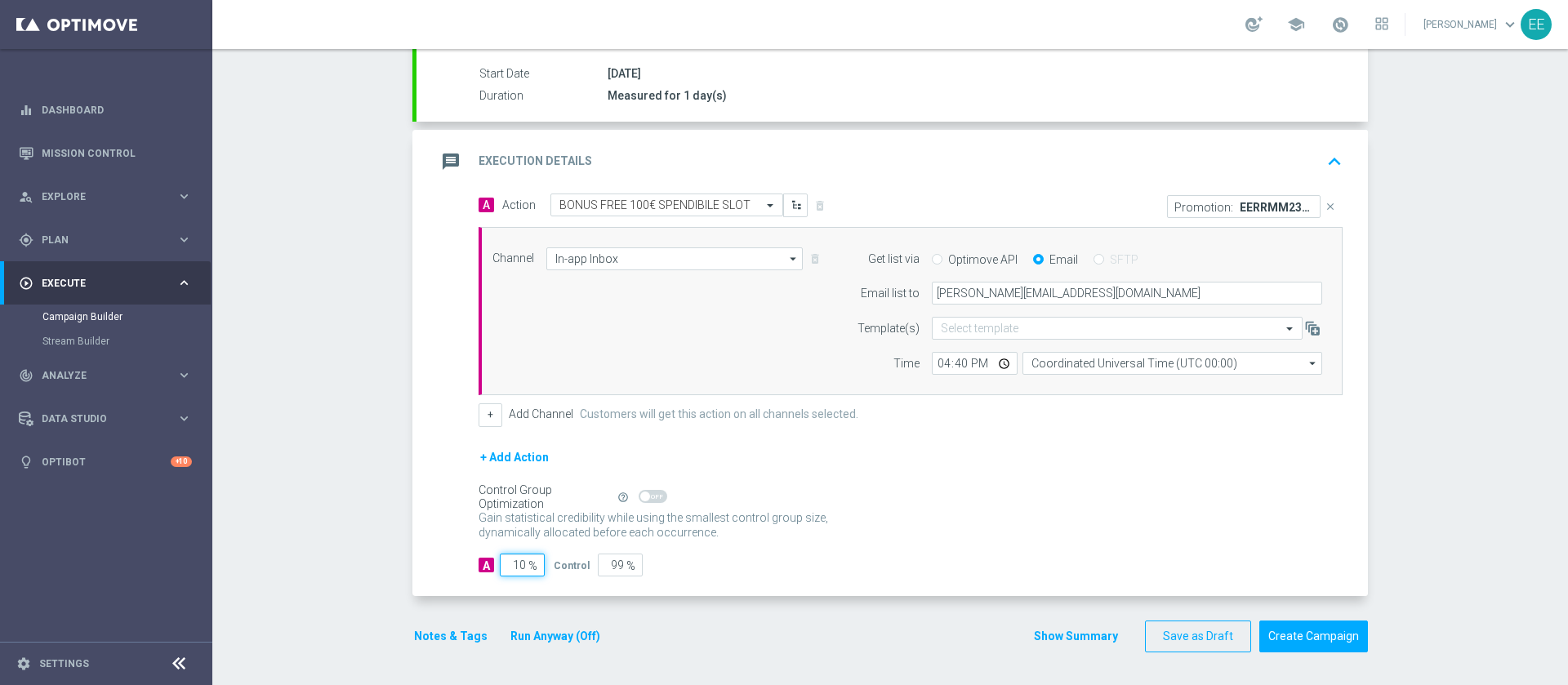
type input "90"
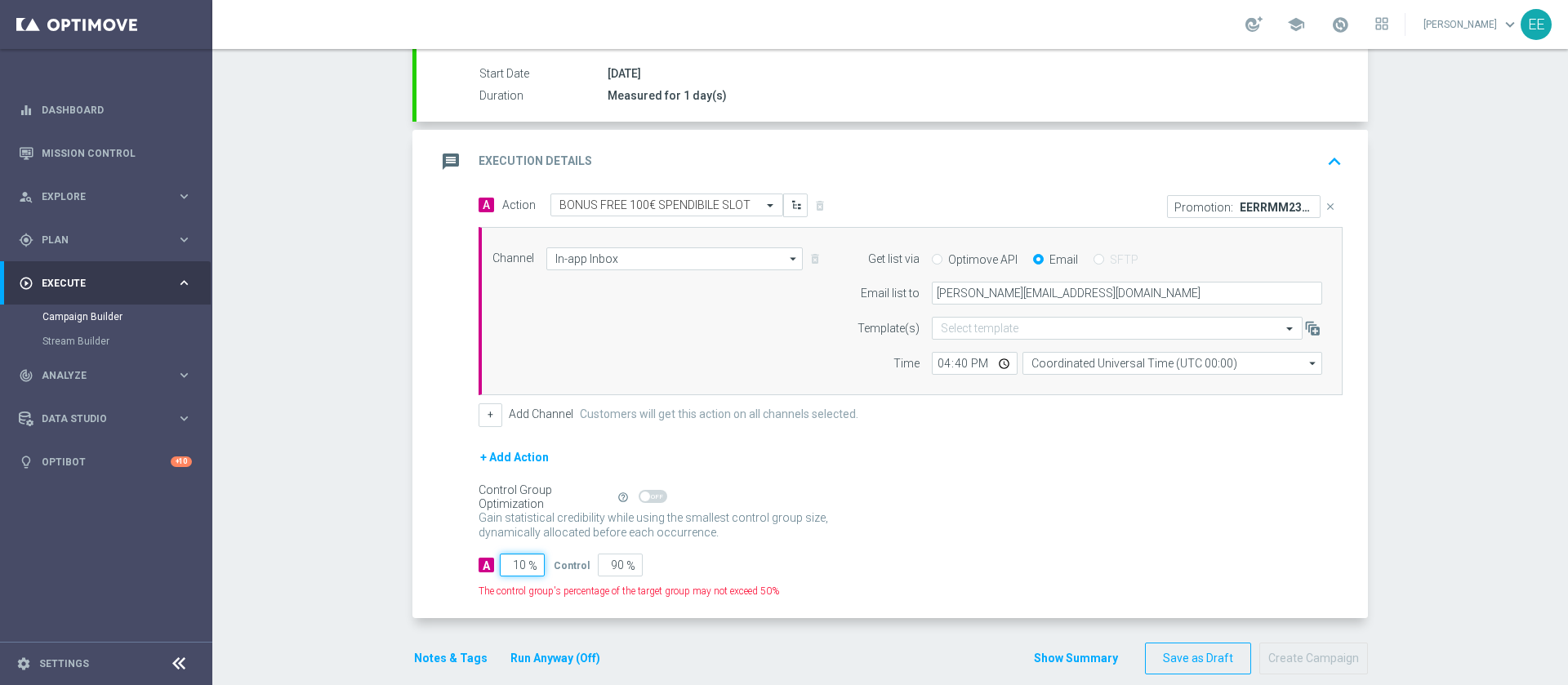
type input "100"
type input "0"
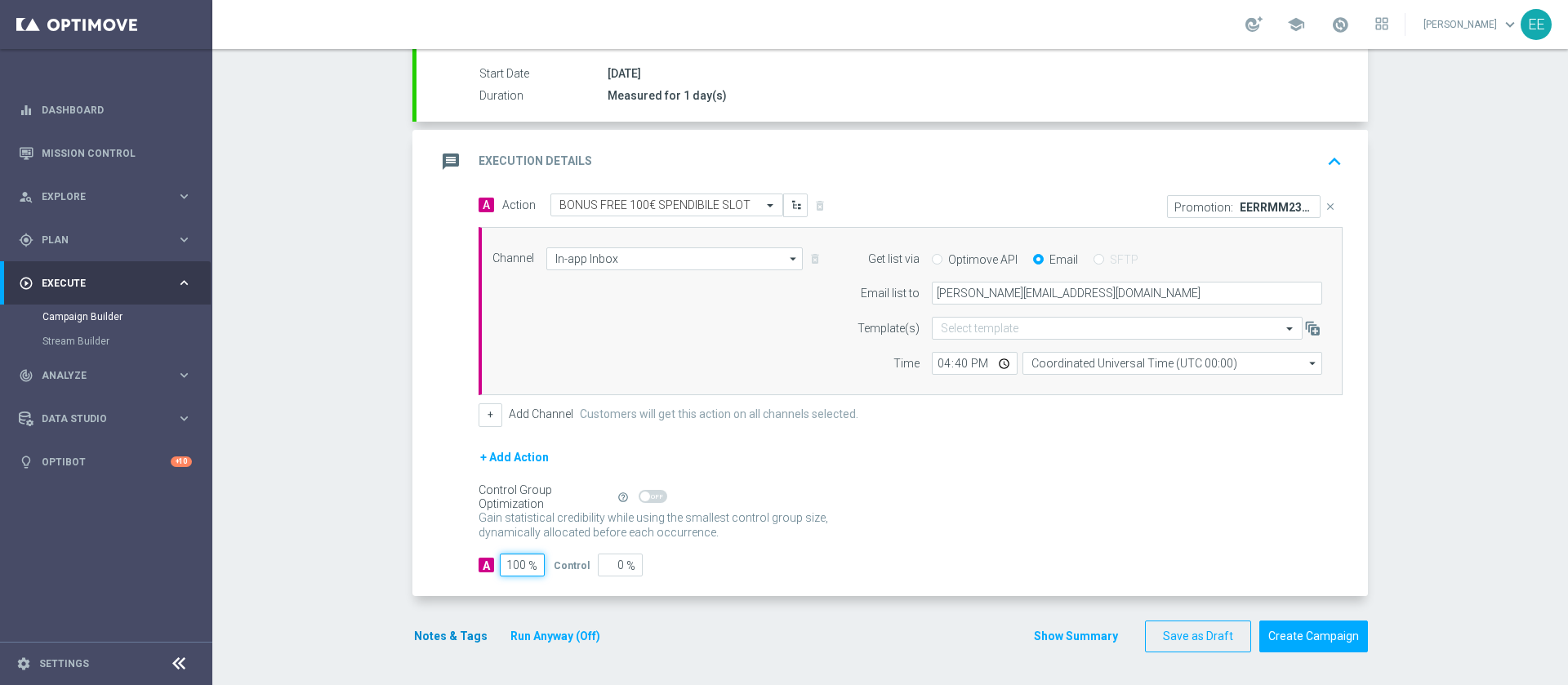
type input "100"
click at [455, 641] on button "Notes & Tags" at bounding box center [450, 636] width 77 height 21
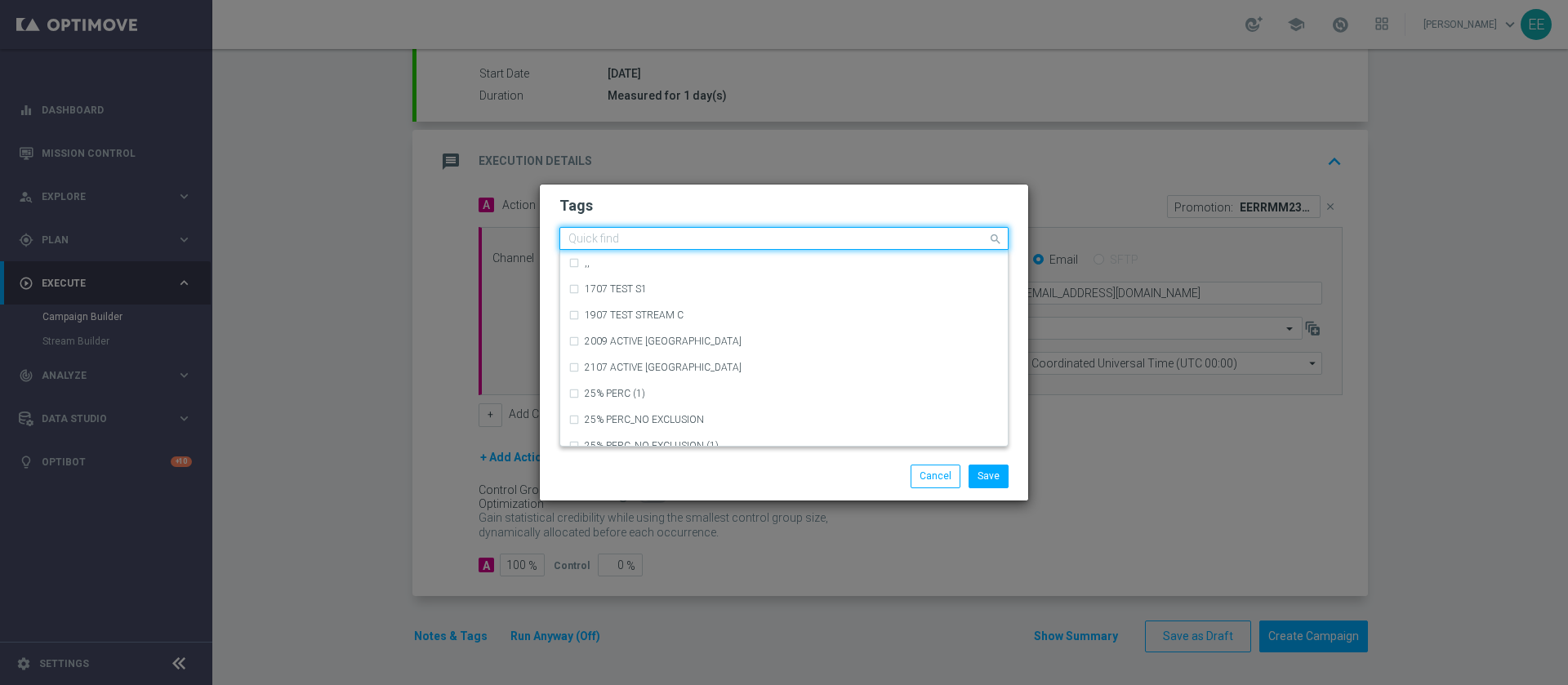
click at [696, 245] on input "text" at bounding box center [777, 239] width 419 height 14
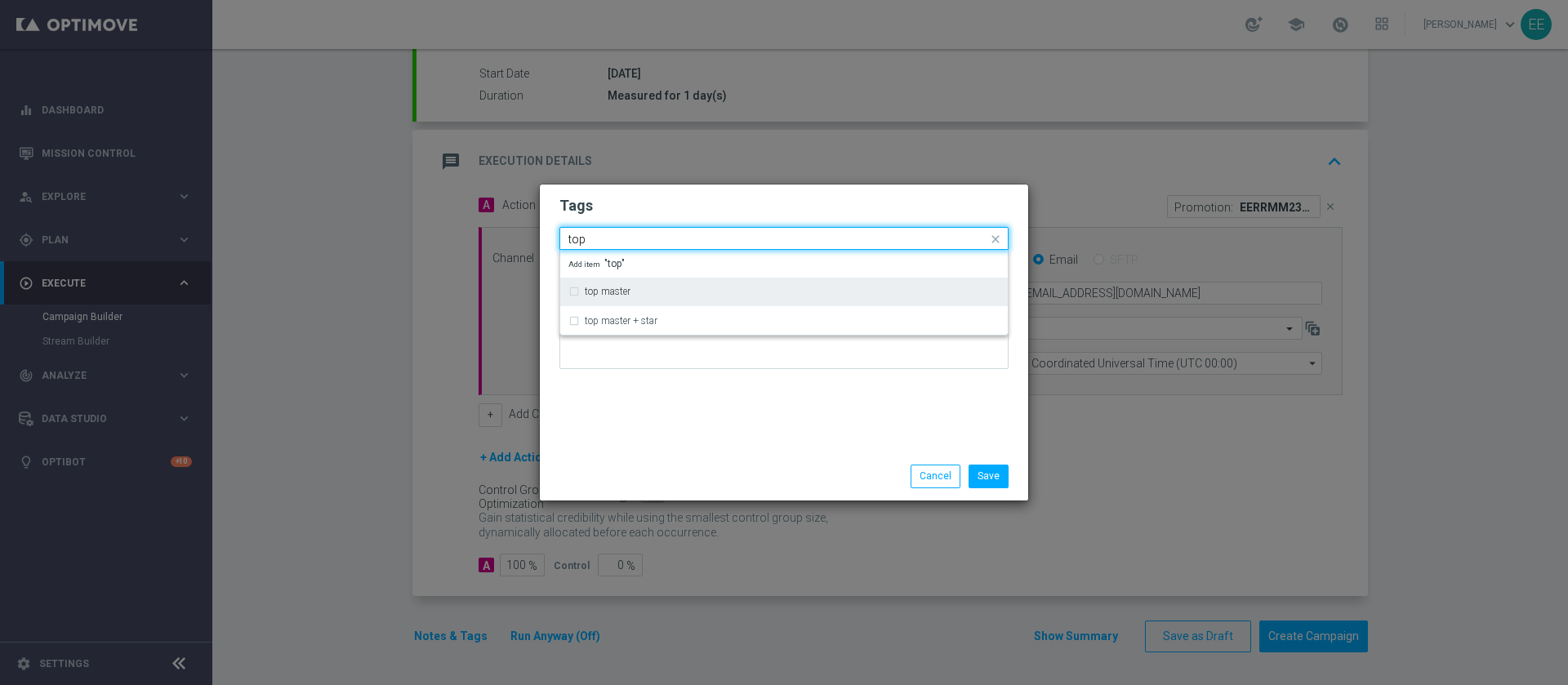
type input "top"
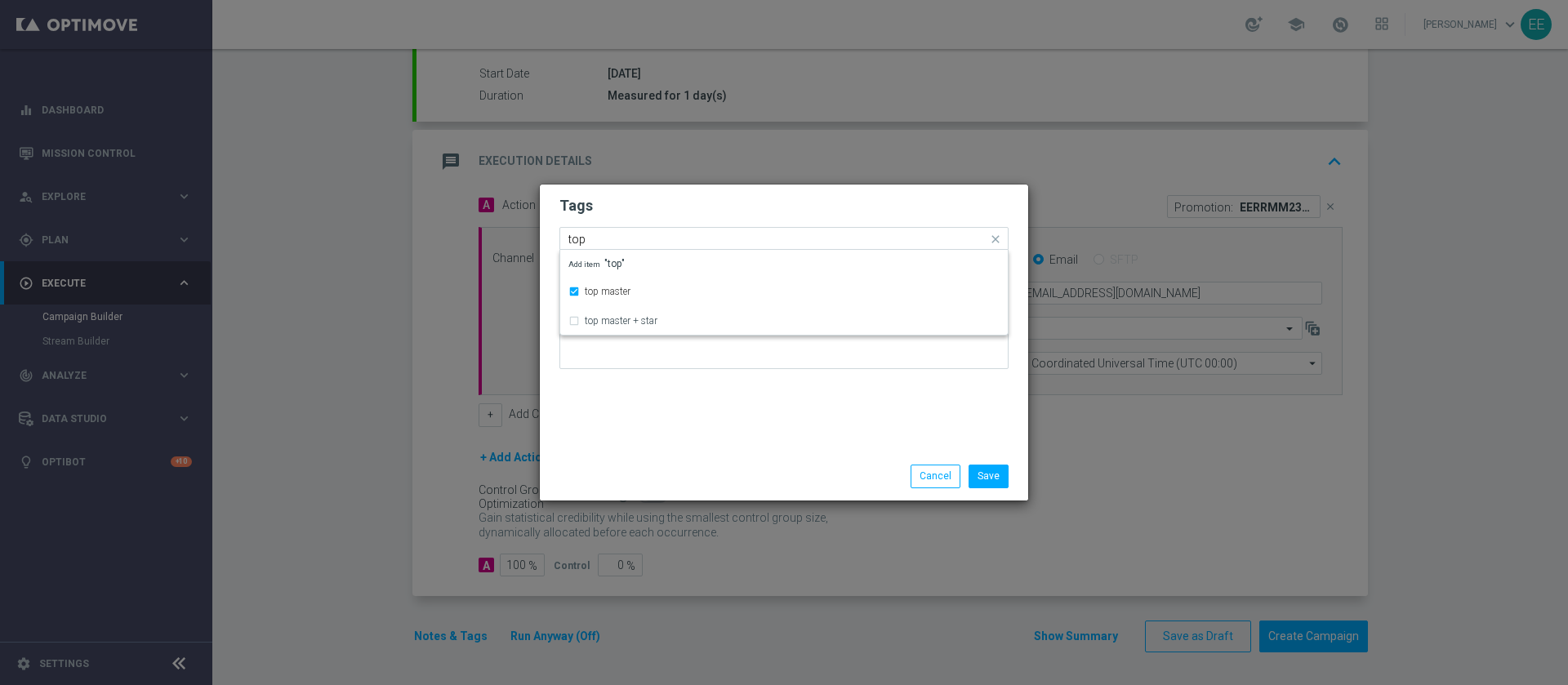
click at [688, 235] on input "top" at bounding box center [777, 239] width 419 height 14
click at [689, 220] on form "Tags Add a new tag × top master Notes" at bounding box center [784, 287] width 449 height 191
click at [729, 257] on form "Tags Add a new tag × top master Notes" at bounding box center [784, 287] width 449 height 191
click at [731, 242] on input "text" at bounding box center [819, 240] width 336 height 14
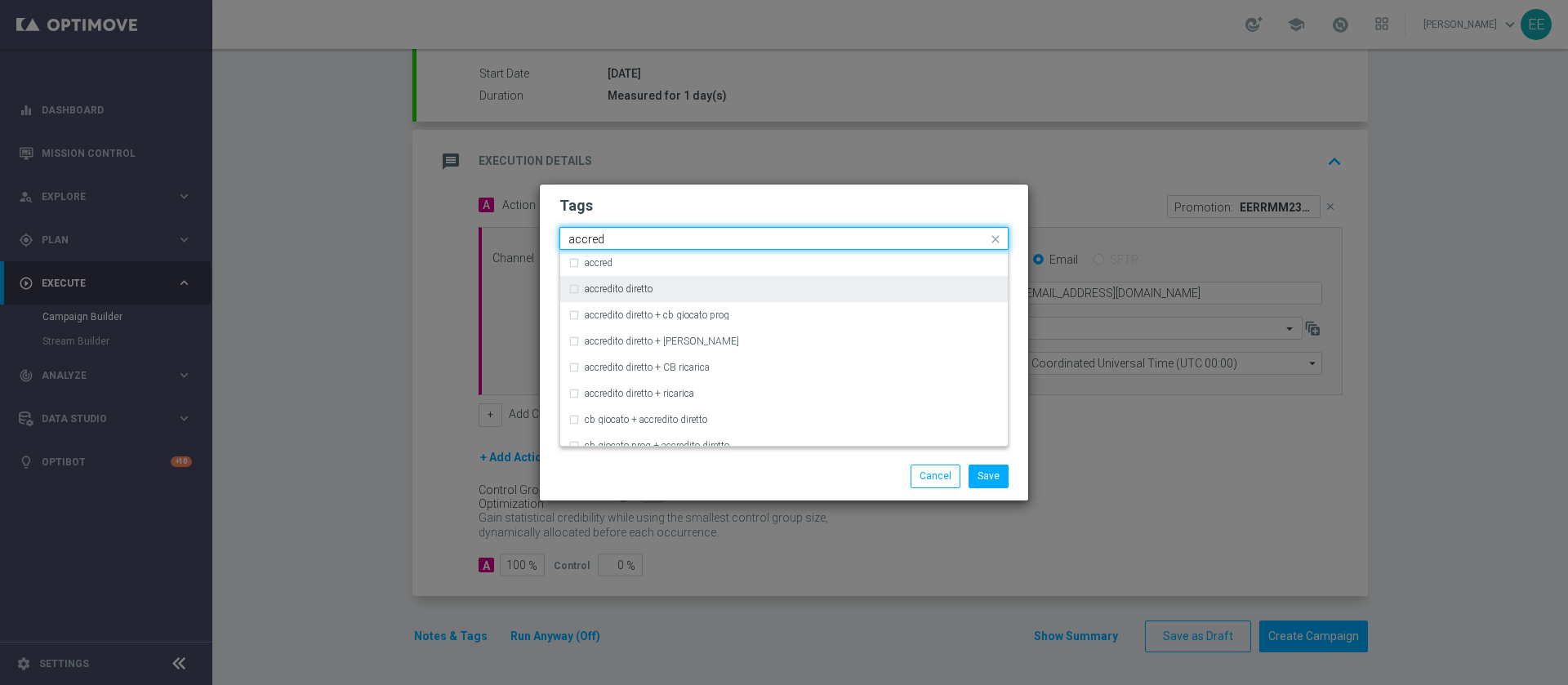
type input "accred"
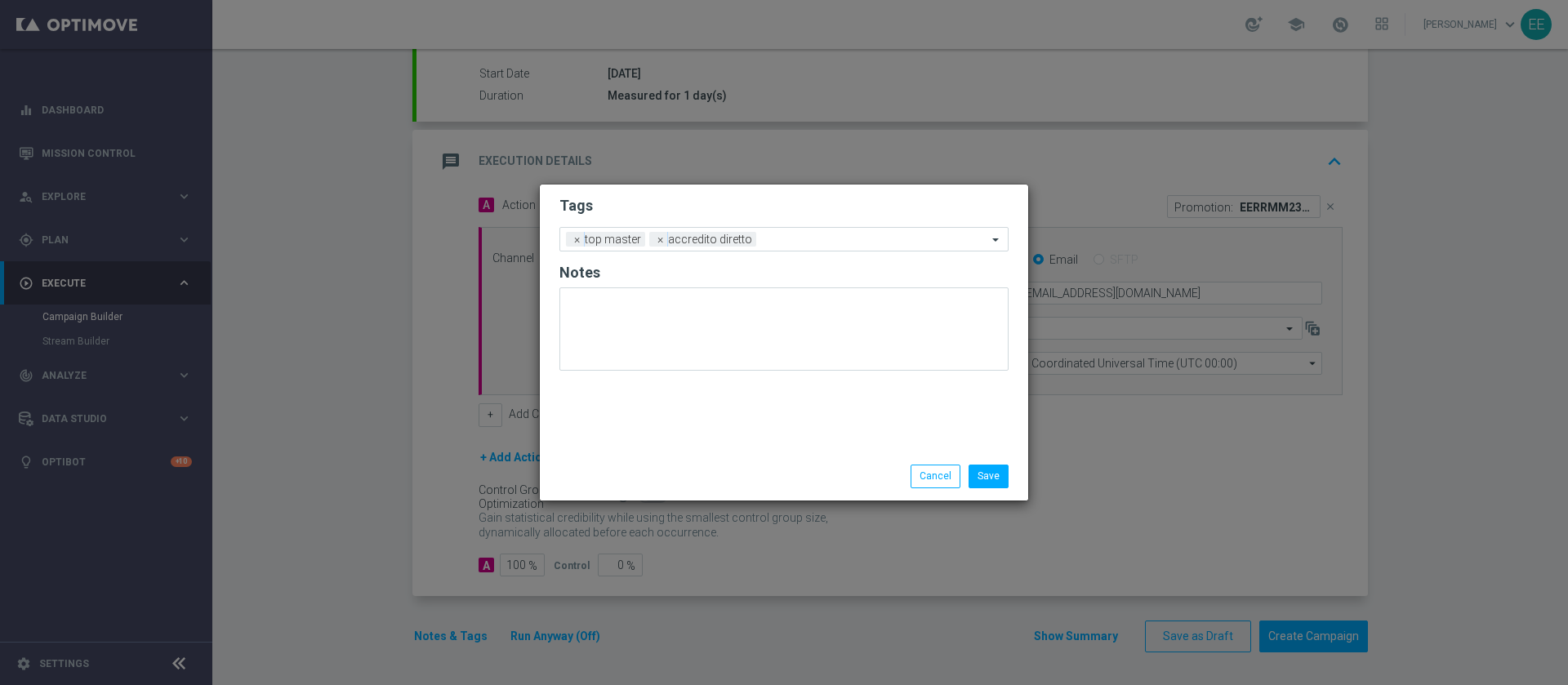
click at [701, 211] on h2 "Tags" at bounding box center [784, 206] width 449 height 20
click at [766, 236] on input "text" at bounding box center [874, 240] width 225 height 14
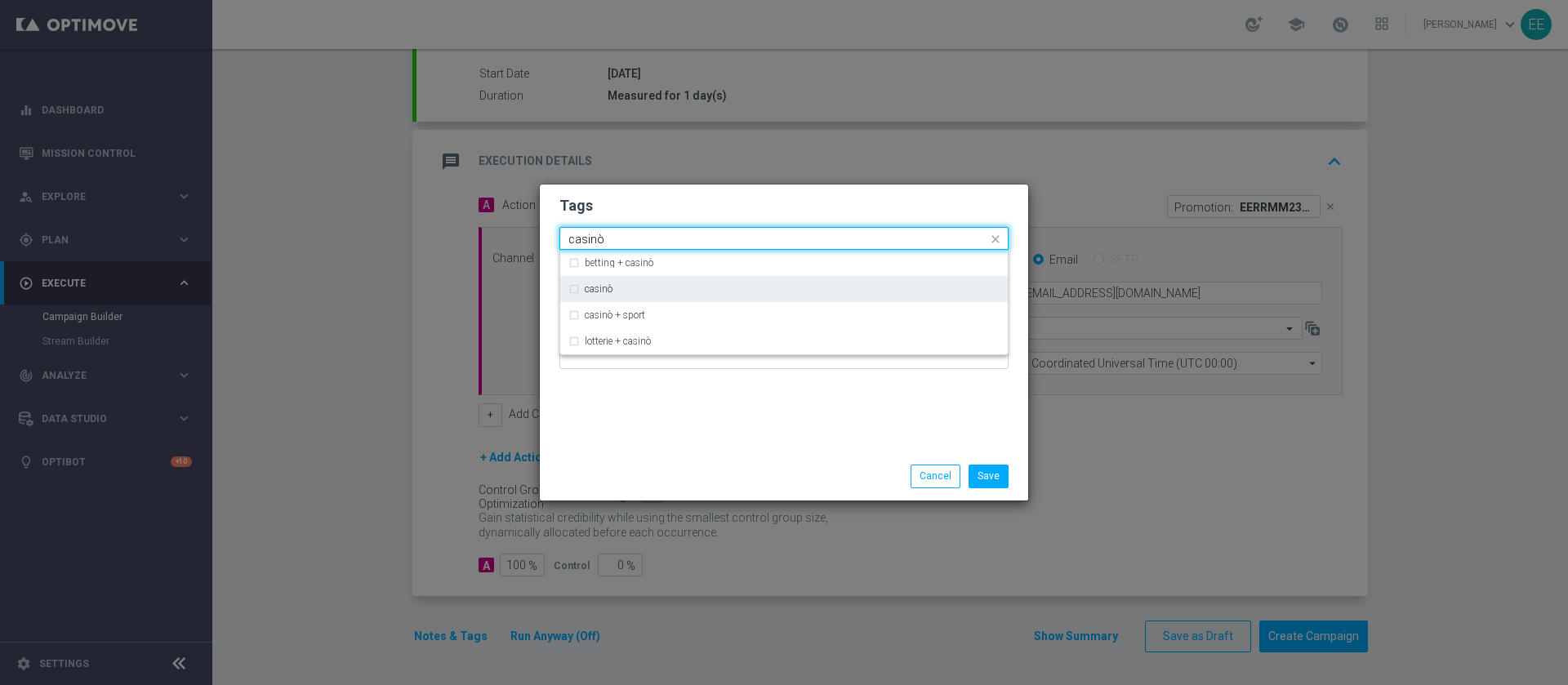
click at [671, 285] on div "casinò" at bounding box center [792, 289] width 415 height 10
type input "casinò"
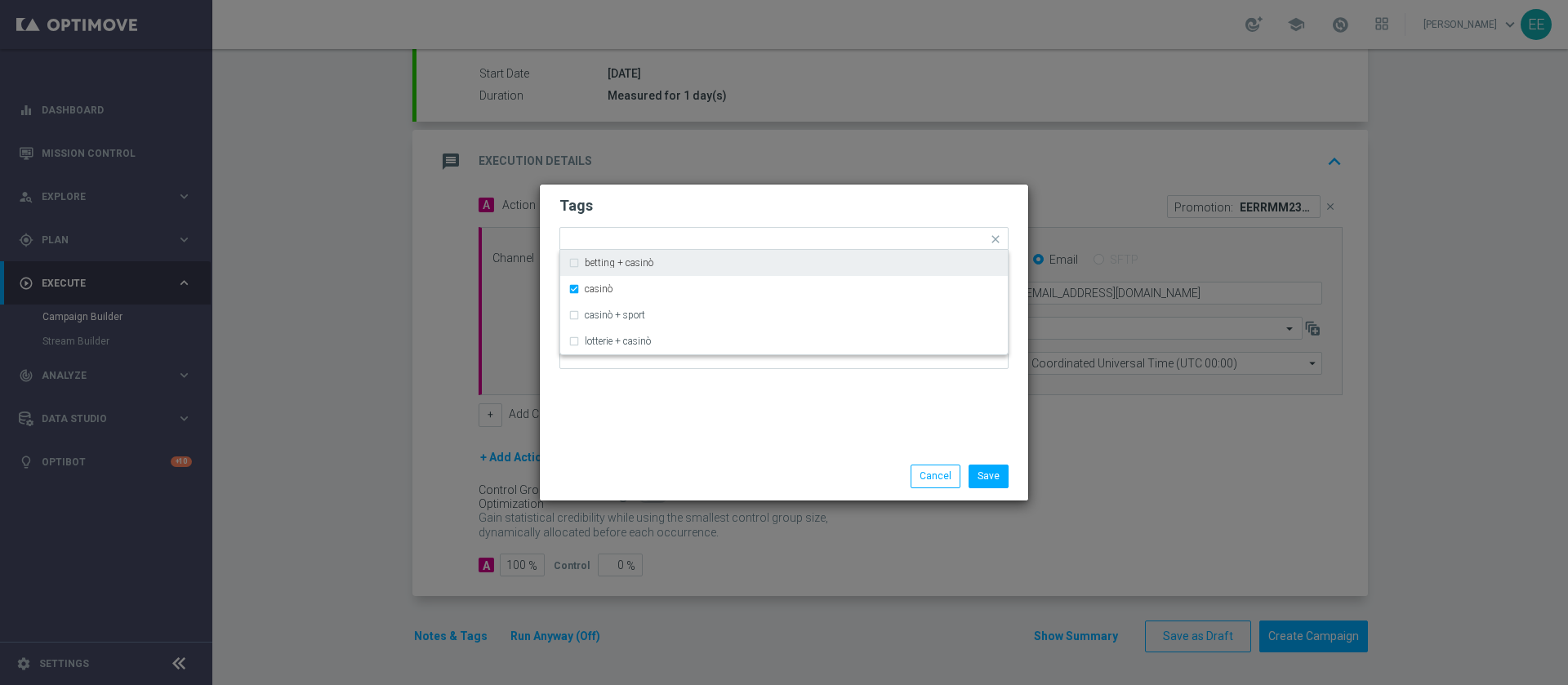
click at [749, 210] on h2 "Tags" at bounding box center [784, 206] width 449 height 20
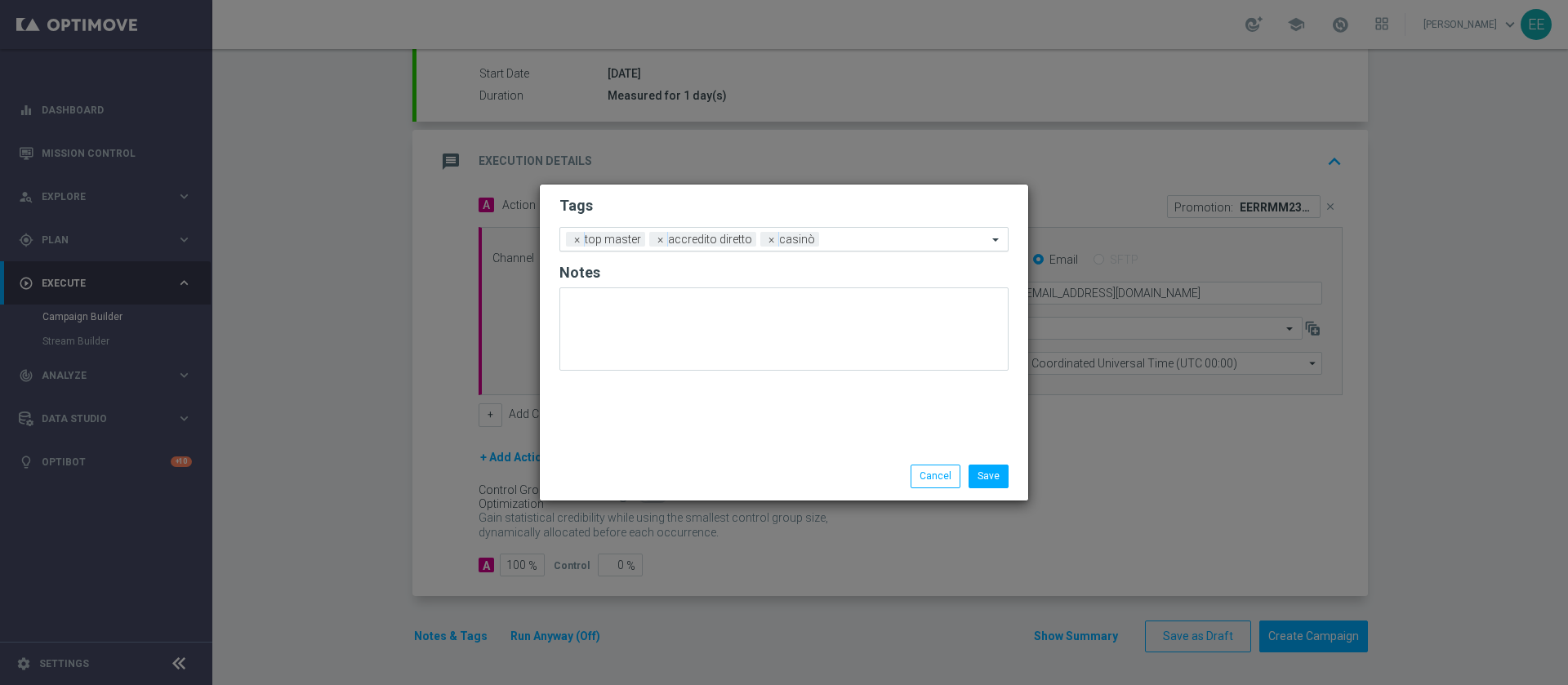
click at [873, 252] on ng-select "Add a new tag × top master × accredito diretto × casinò" at bounding box center [784, 239] width 449 height 25
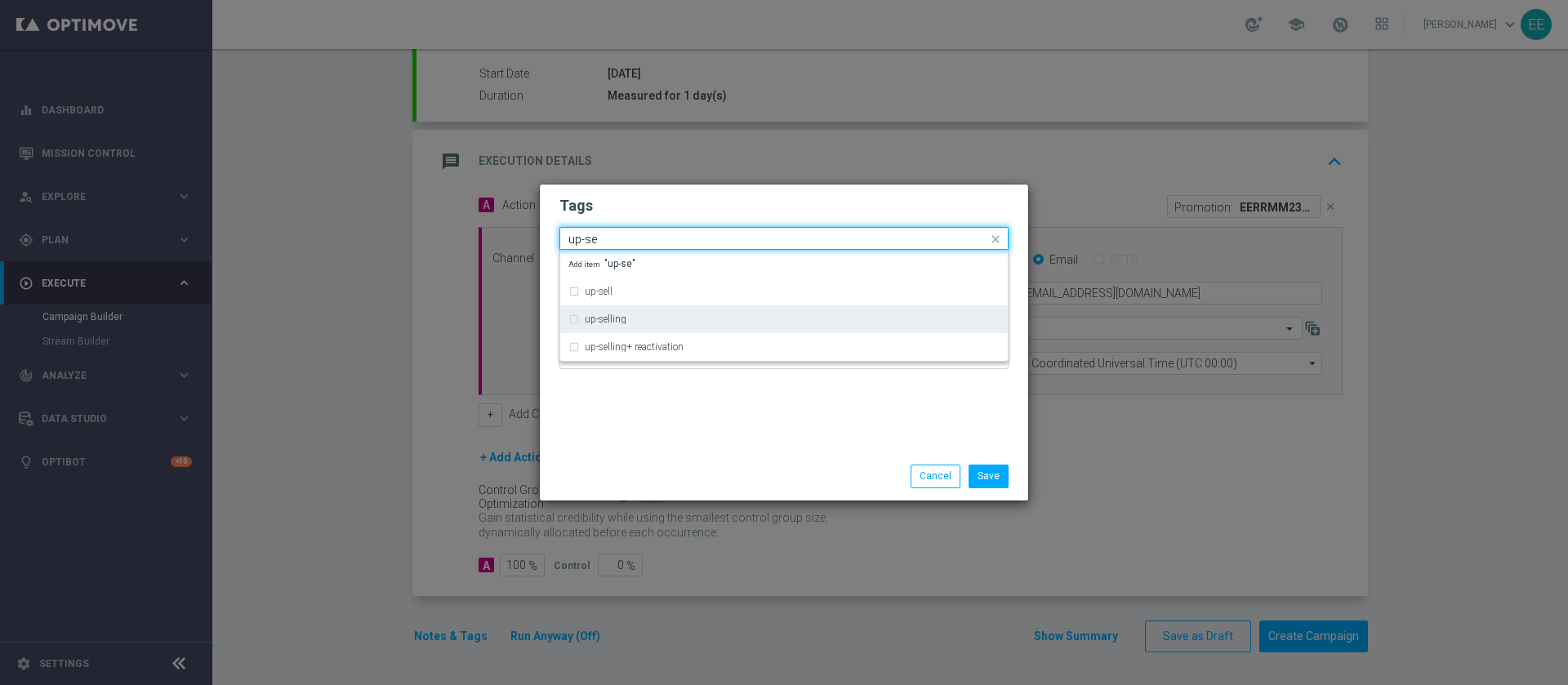
click at [688, 325] on div "up-selling" at bounding box center [784, 319] width 431 height 26
type input "up-se"
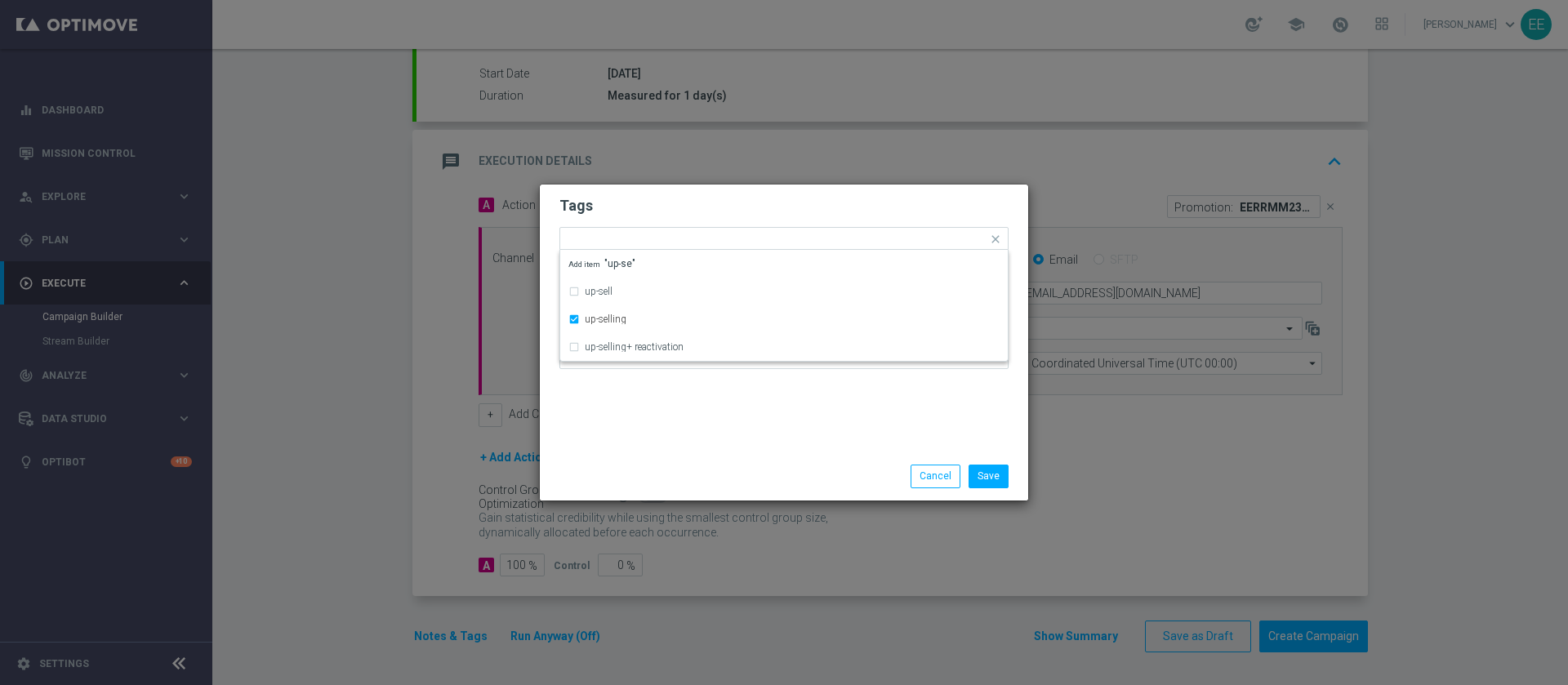
click at [698, 400] on div "Tags Quick find × top master × accredito diretto × casinò × up-selling up-sell …" at bounding box center [784, 318] width 489 height 268
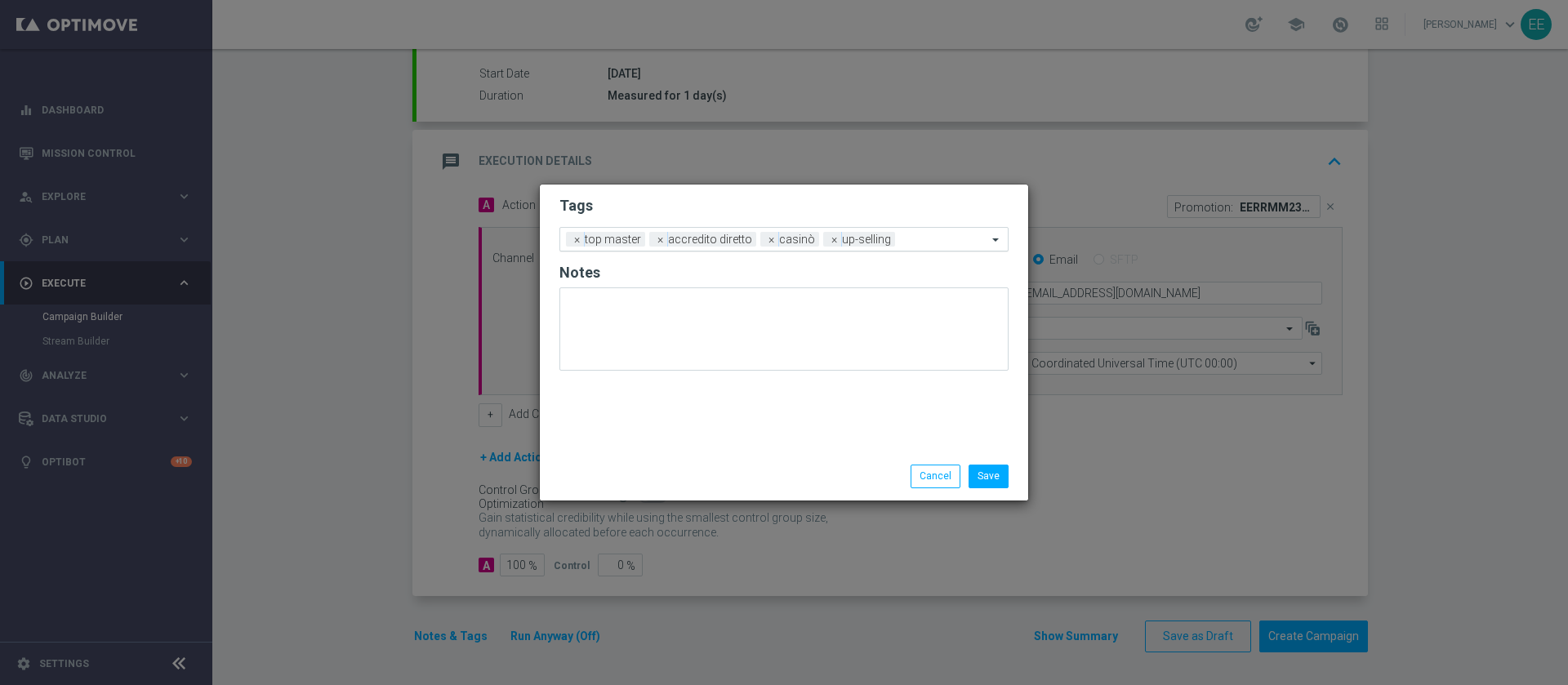
click at [922, 242] on input "text" at bounding box center [944, 240] width 86 height 14
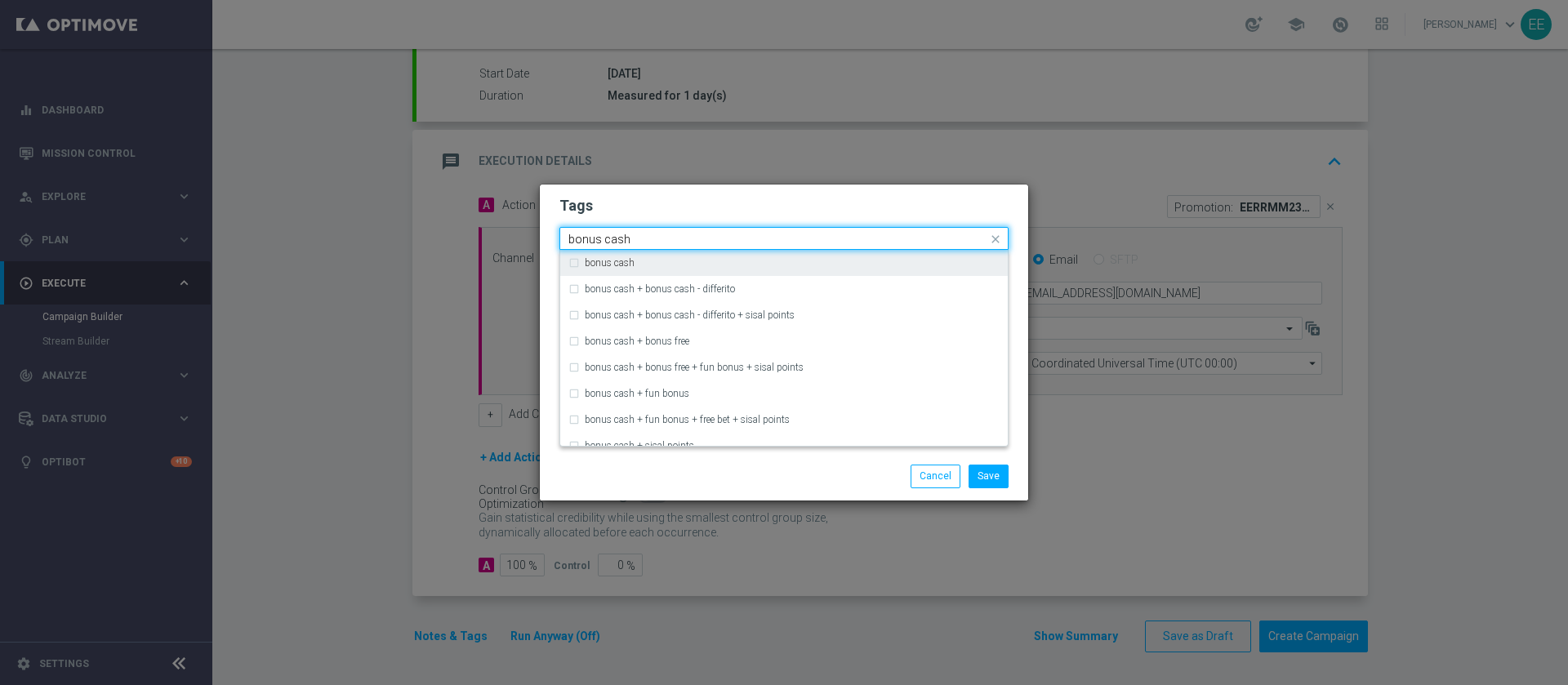
click at [852, 262] on div "bonus cash" at bounding box center [792, 263] width 415 height 10
type input "bonus cash"
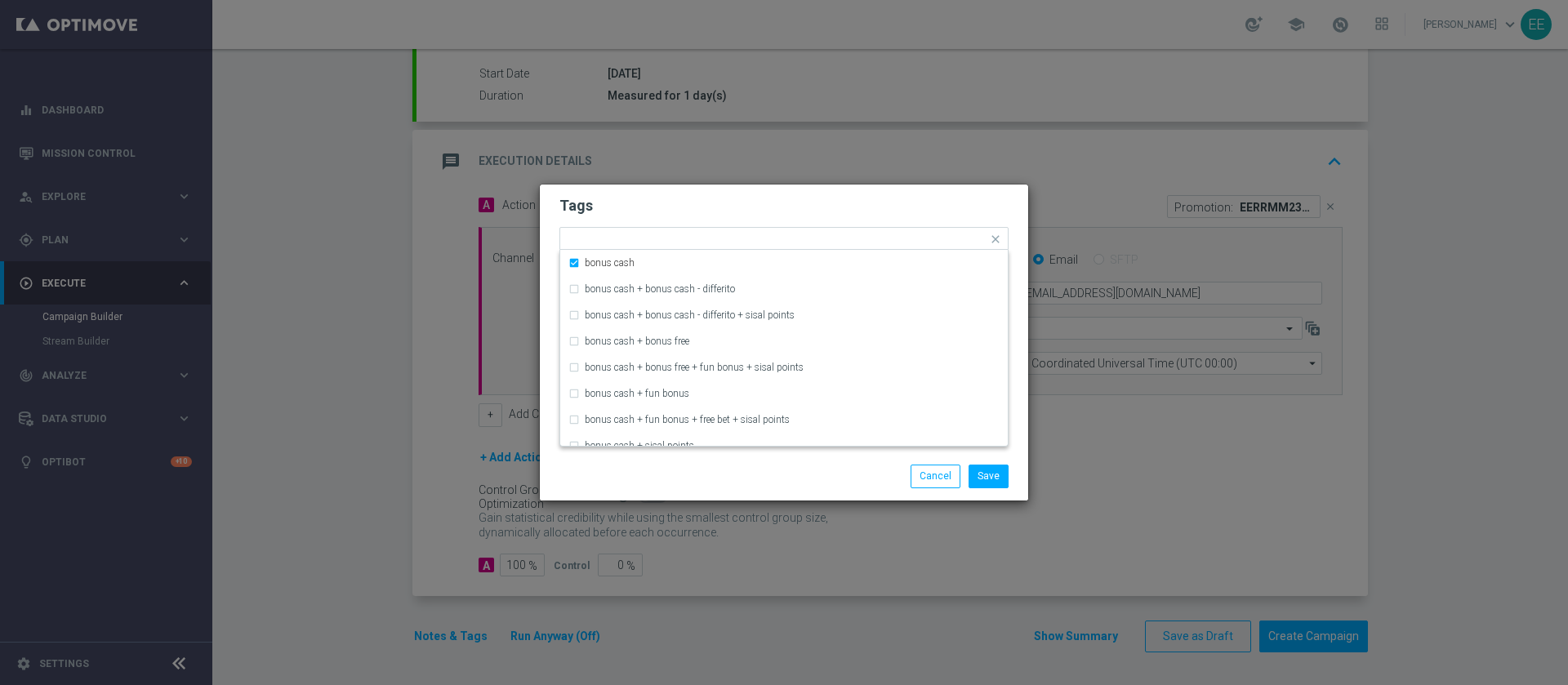
click at [873, 183] on div "Tags Quick find × top master × accredito diretto × casinò × up-selling × bonus …" at bounding box center [784, 341] width 490 height 317
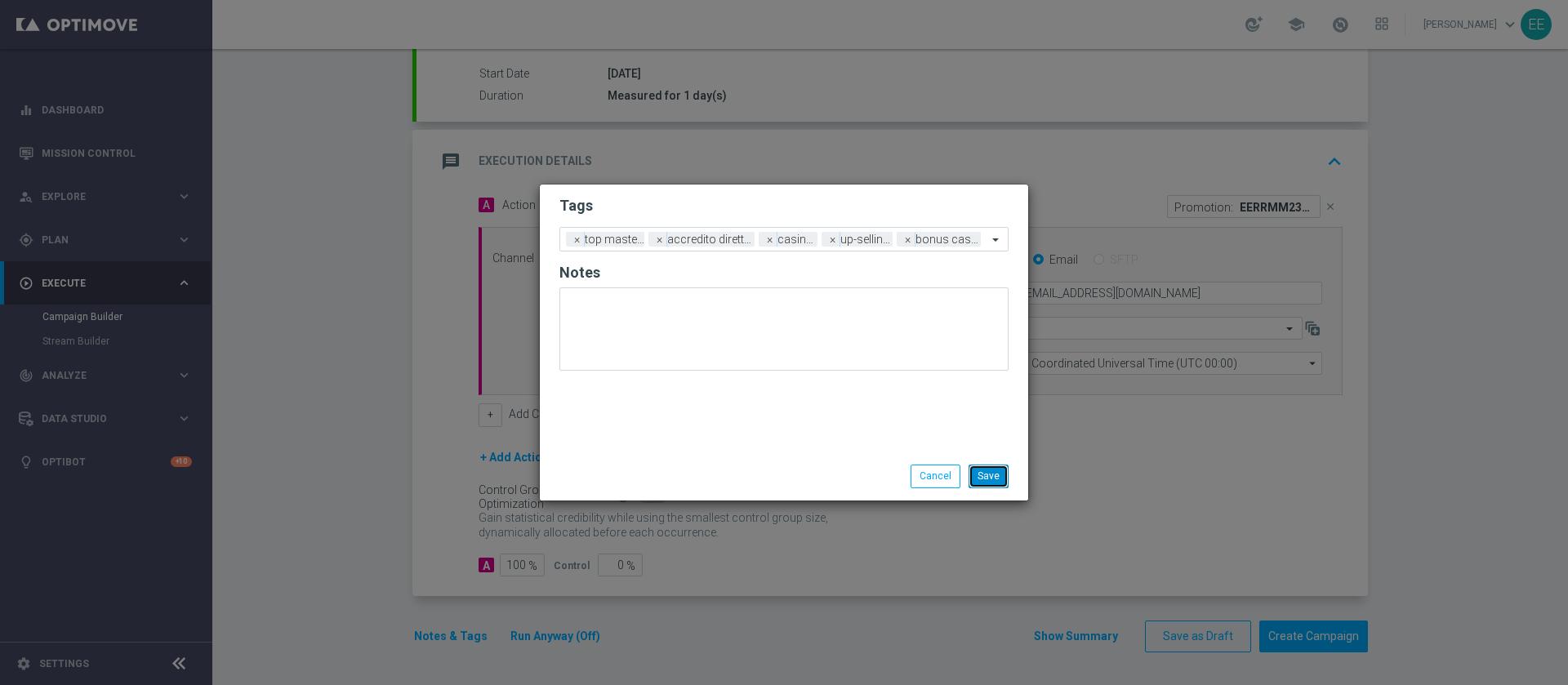
click at [994, 484] on button "Save" at bounding box center [988, 476] width 40 height 23
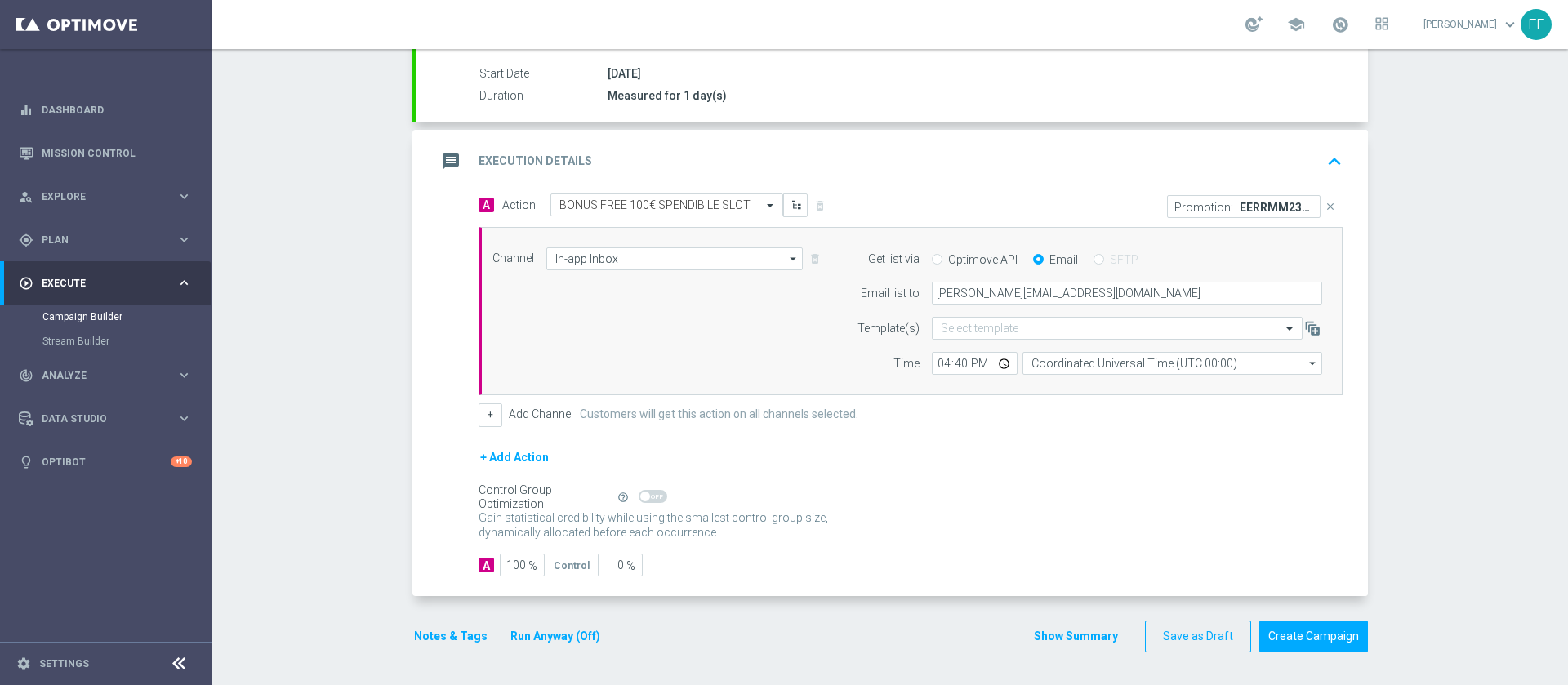
click at [1331, 150] on icon "keyboard_arrow_up" at bounding box center [1334, 162] width 25 height 25
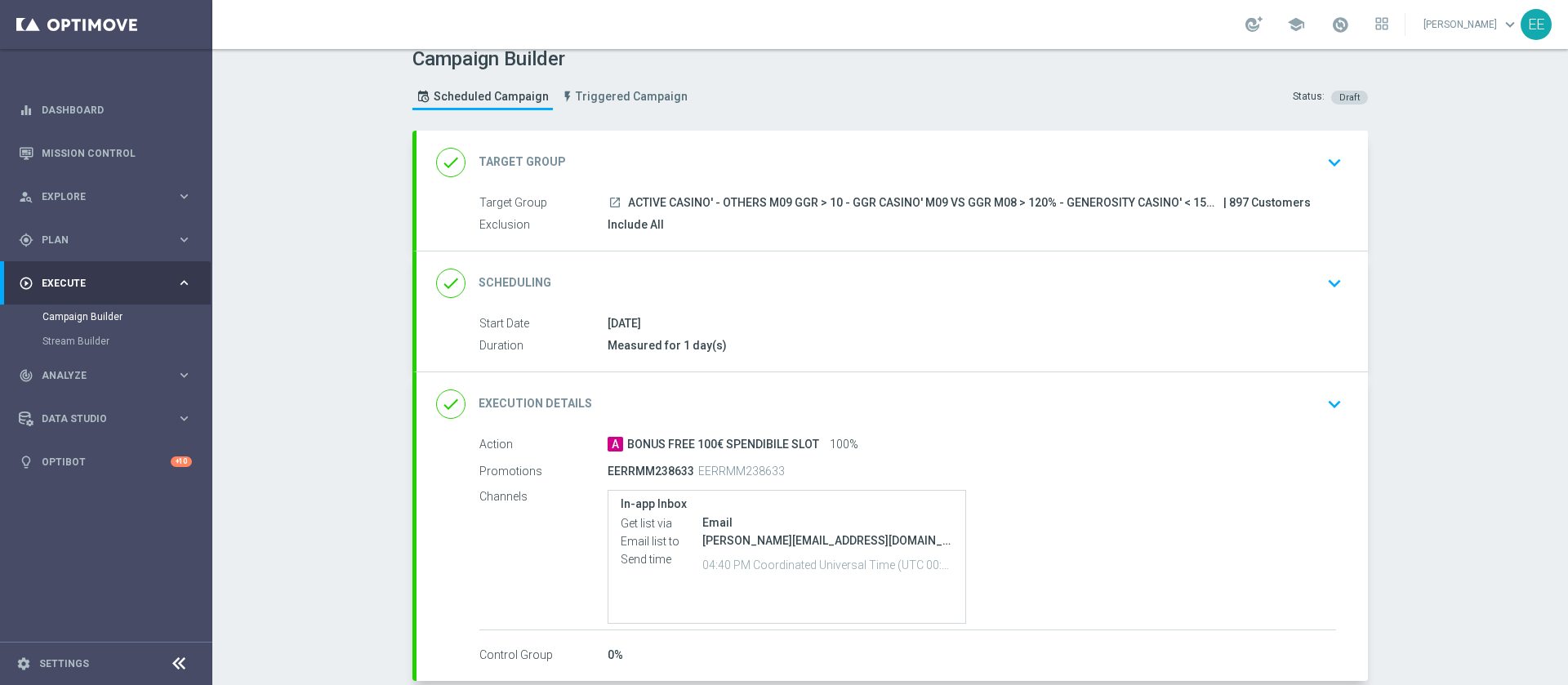
scroll to position [100, 0]
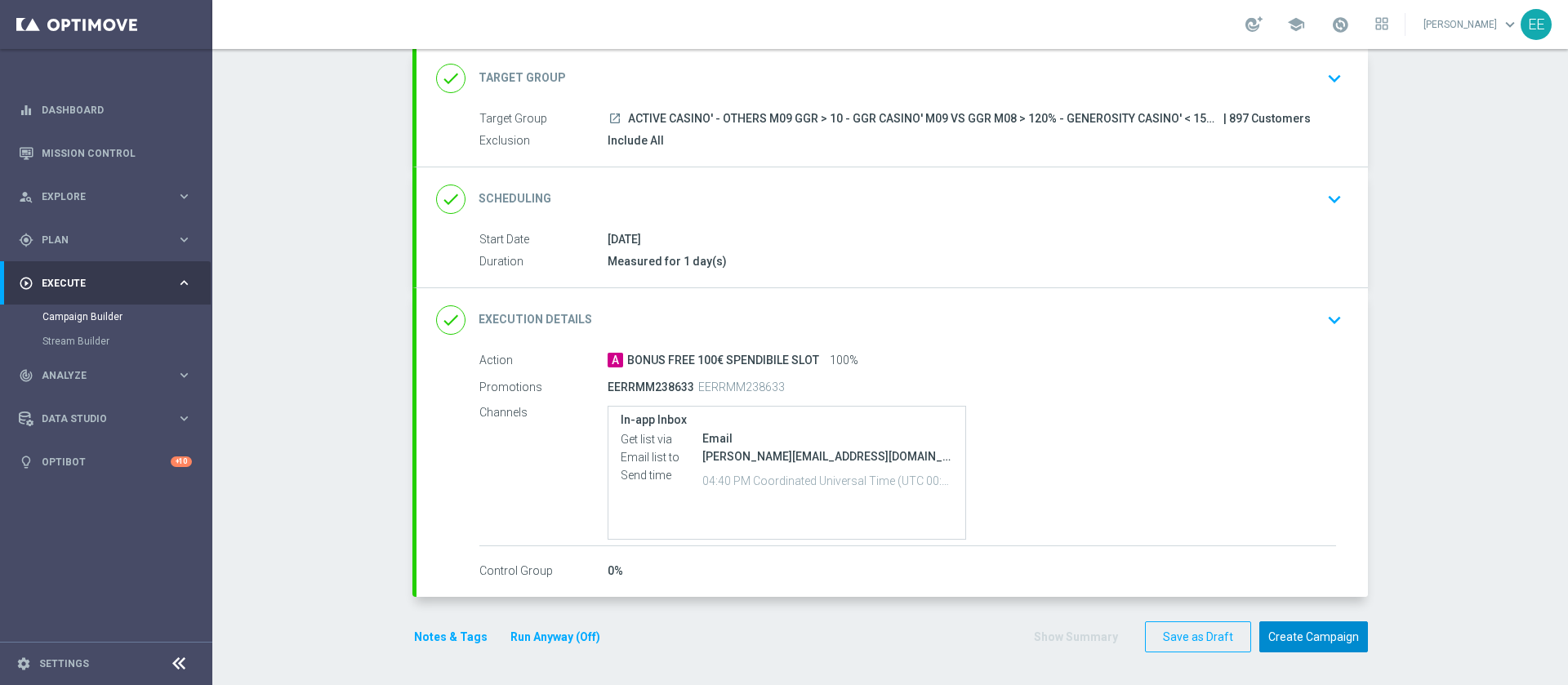
click at [1311, 636] on button "Create Campaign" at bounding box center [1313, 636] width 109 height 32
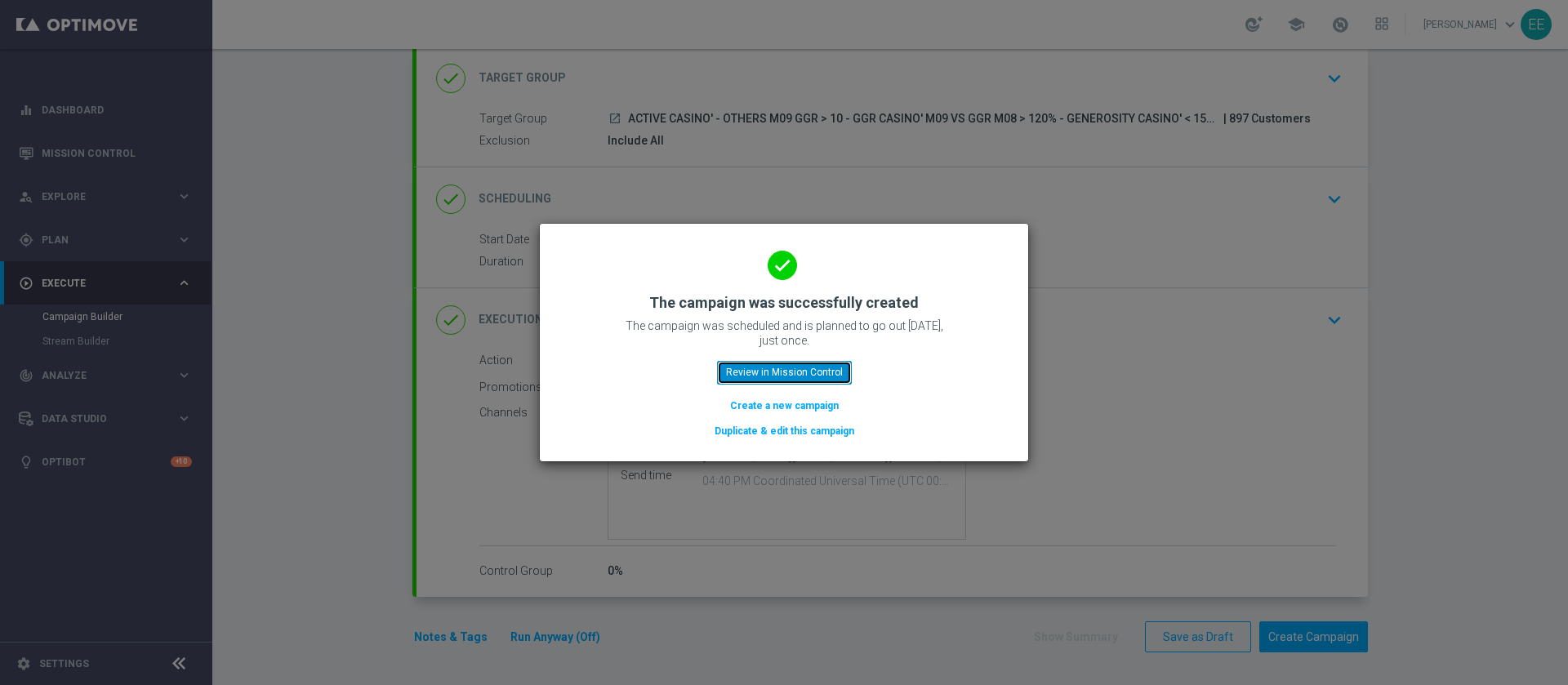
click at [823, 373] on button "Review in Mission Control" at bounding box center [784, 373] width 135 height 23
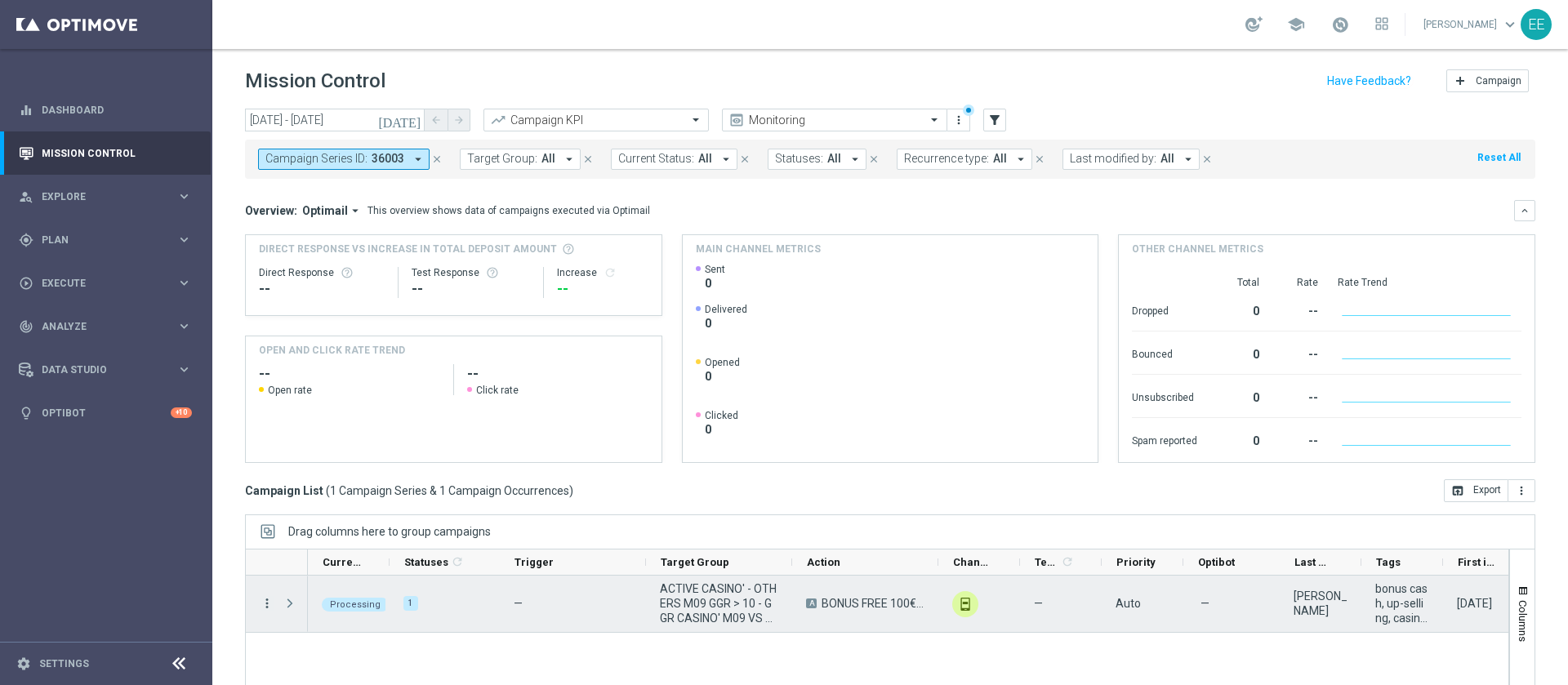
click at [272, 599] on icon "more_vert" at bounding box center [267, 604] width 15 height 15
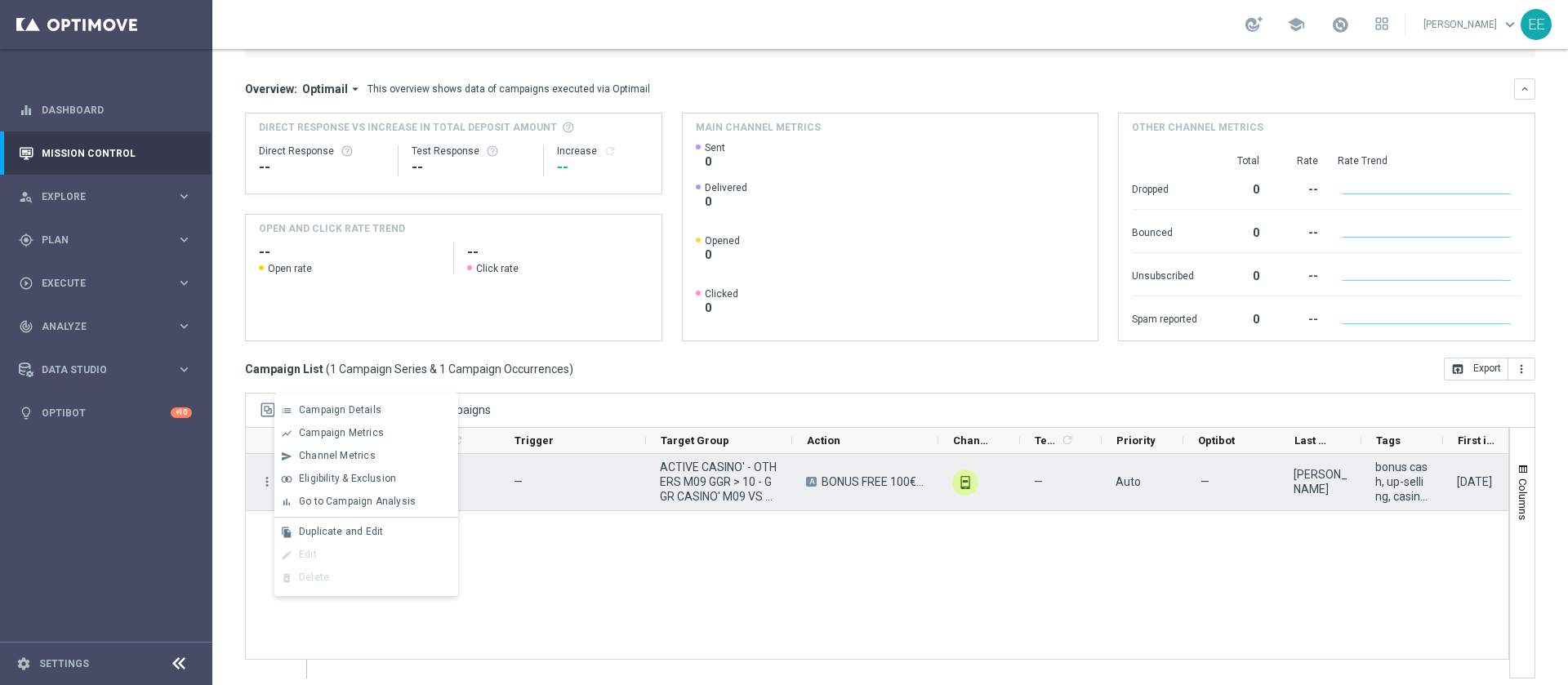
scroll to position [125, 0]
click at [510, 551] on div "Processing 1 — ACTIVE CASINO' - OTHERS M09 GGR > 10 - GGR CASINO' M09 VS GGR M0…" at bounding box center [907, 562] width 1200 height 224
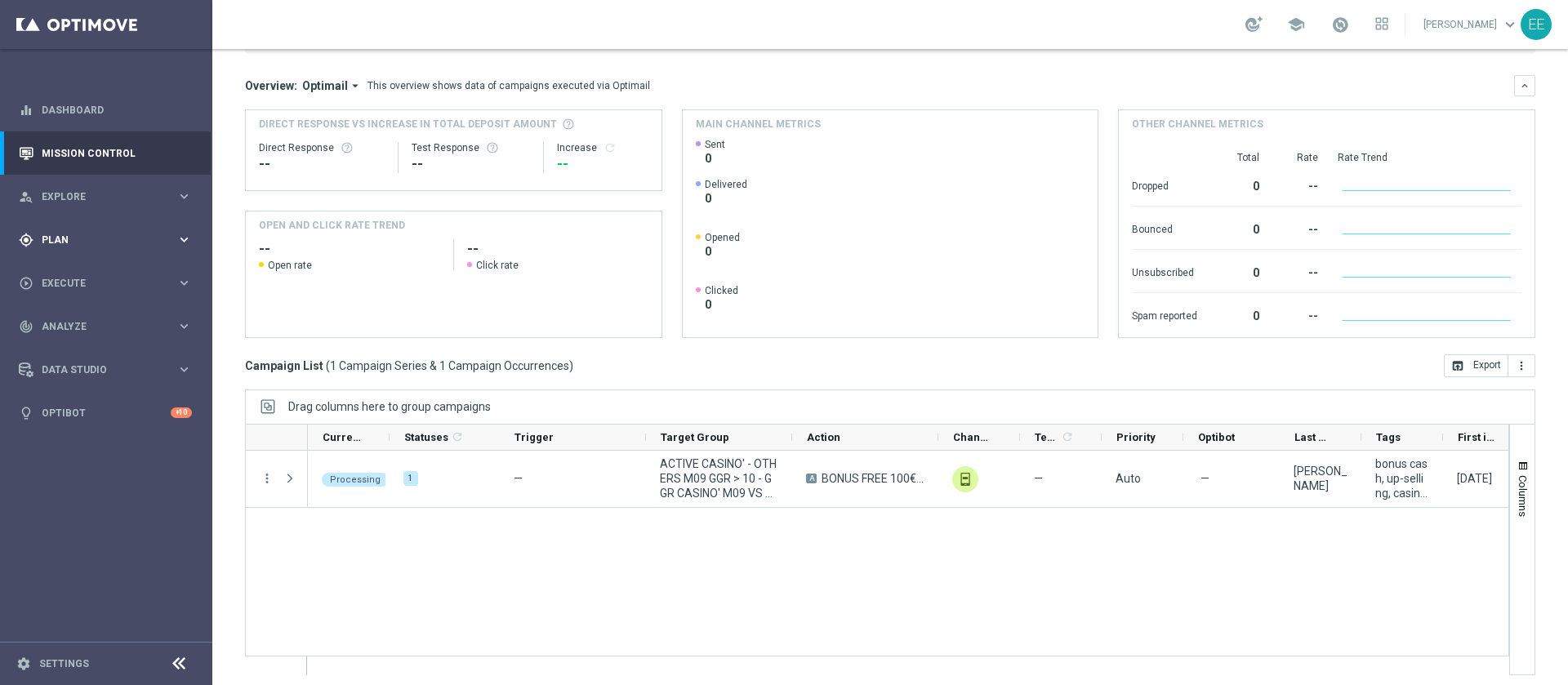
click at [77, 220] on div "gps_fixed Plan keyboard_arrow_right" at bounding box center [105, 239] width 211 height 44
click at [61, 294] on link "Actions" at bounding box center [106, 298] width 128 height 13
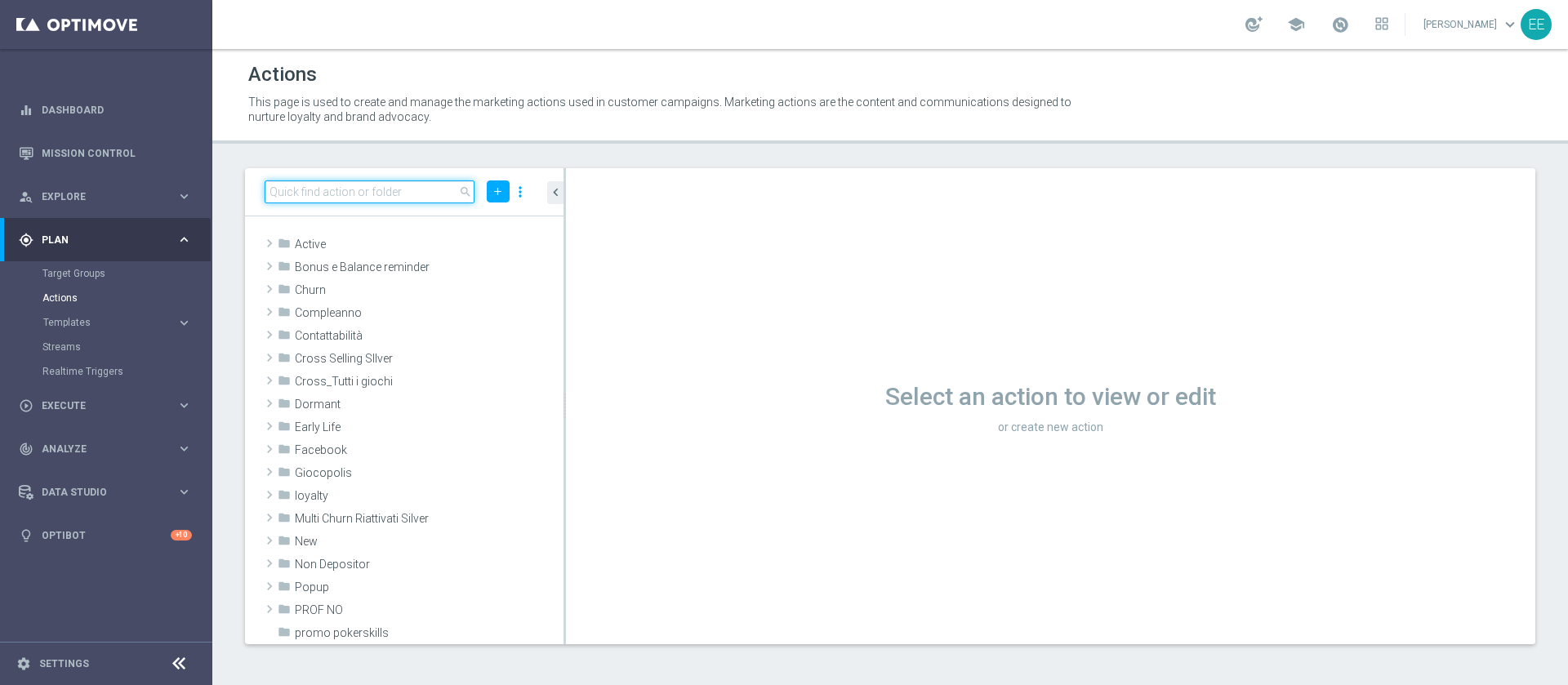
click at [369, 187] on input at bounding box center [369, 192] width 210 height 23
paste input "BONUS FREE 100€ SPENDIBILE SLOT"
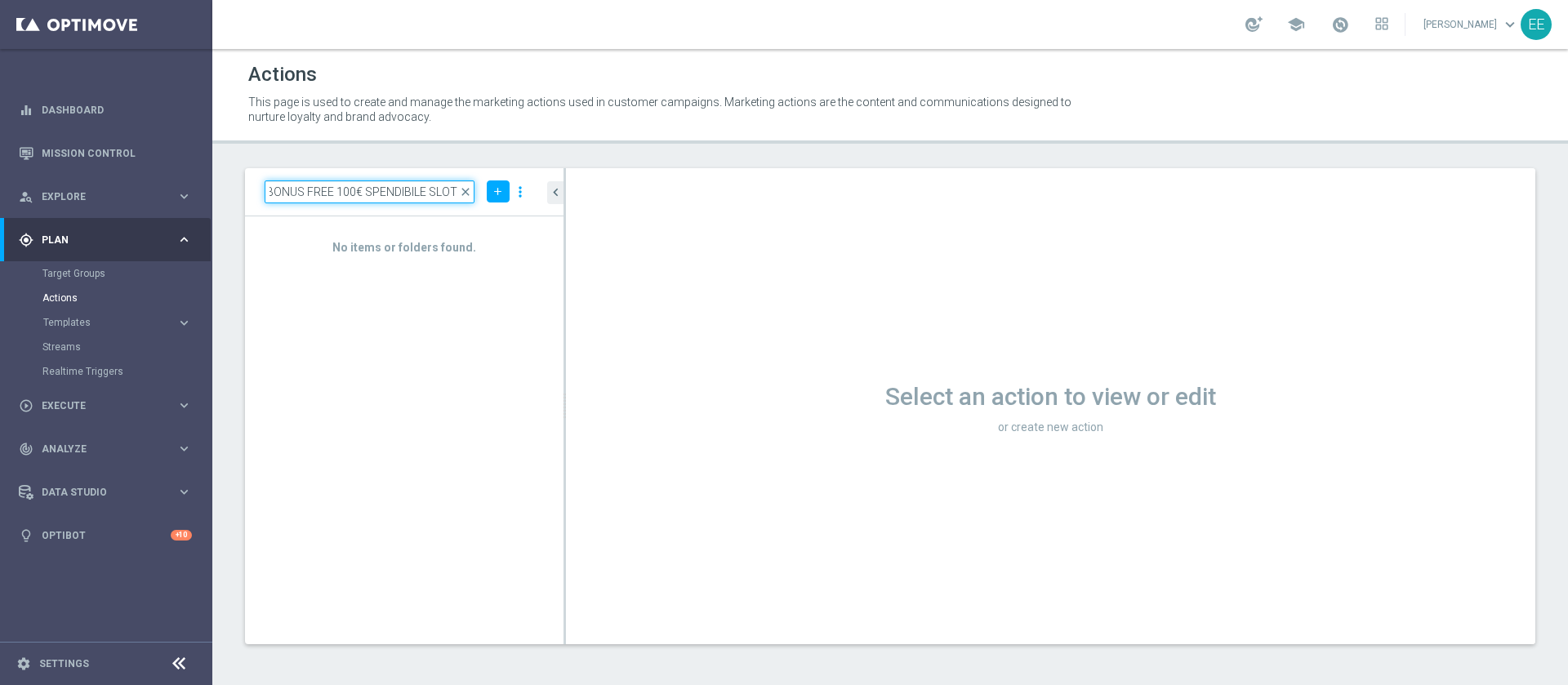
drag, startPoint x: 372, startPoint y: 190, endPoint x: 452, endPoint y: 192, distance: 80.0
click at [452, 192] on input "BONUS FREE 100€ SPENDIBILE SLOT" at bounding box center [369, 192] width 210 height 23
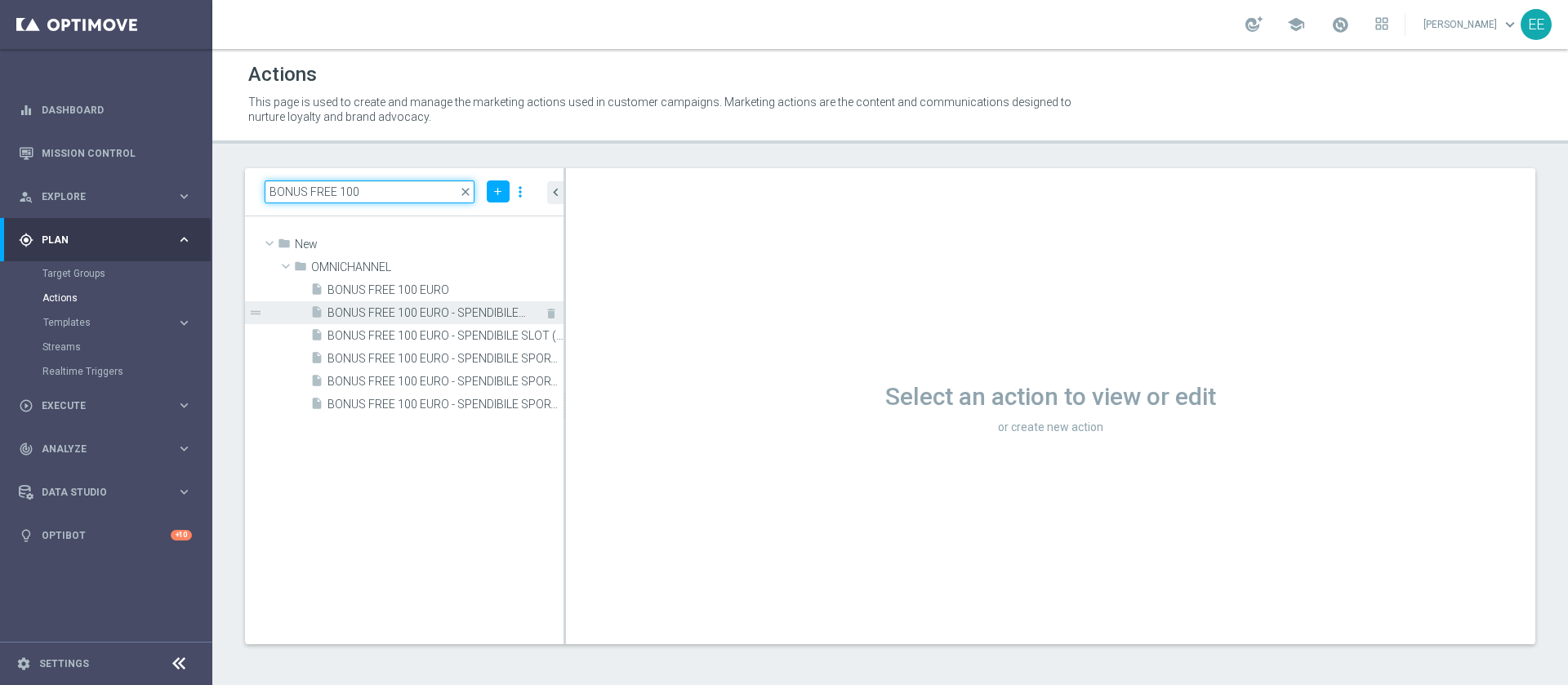
type input "BONUS FREE 100"
click at [398, 312] on span "BONUS FREE 100 EURO - SPENDIBILE SLOT" at bounding box center [427, 312] width 199 height 14
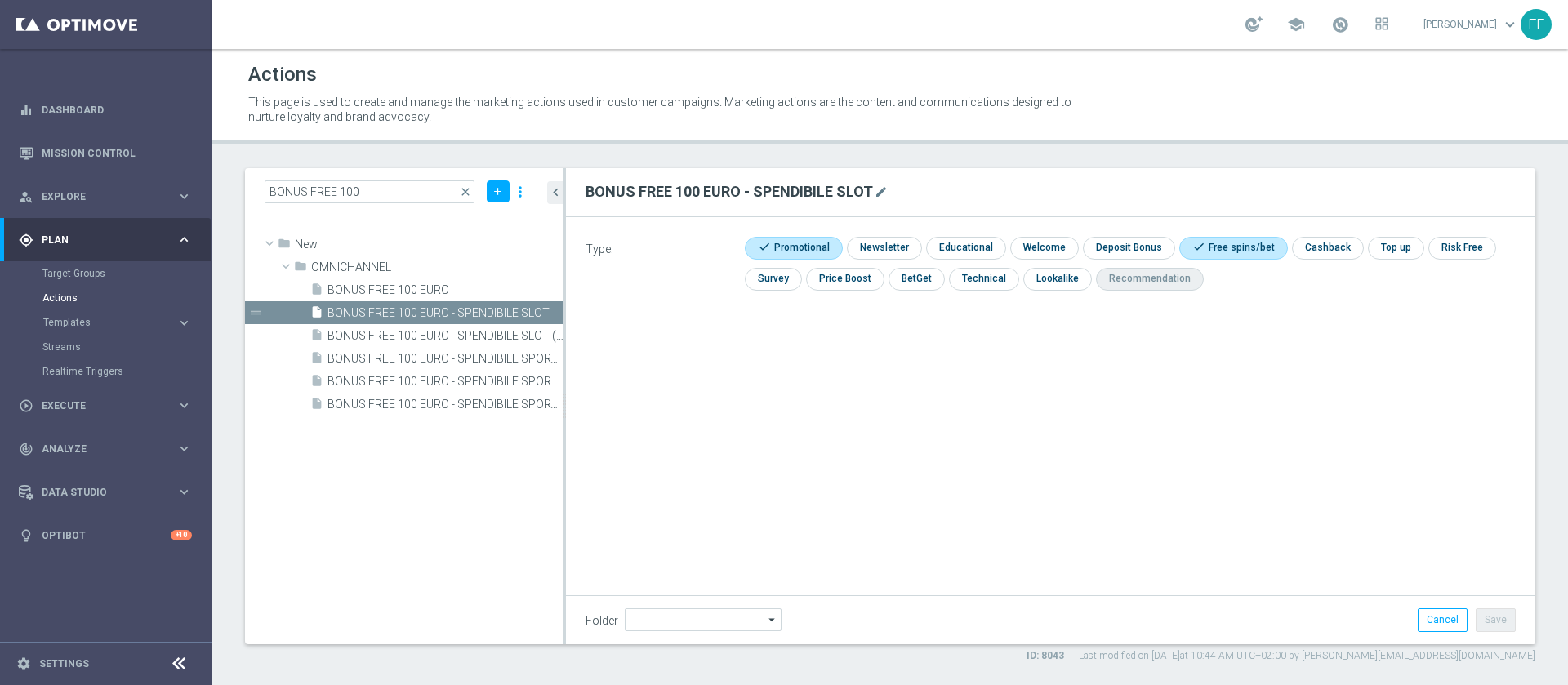
type input "OMNICHANNEL"
click at [389, 326] on div "insert_drive_file BONUS FREE 100 EURO - SPENDIBILE SLOT (no control group)" at bounding box center [418, 336] width 216 height 23
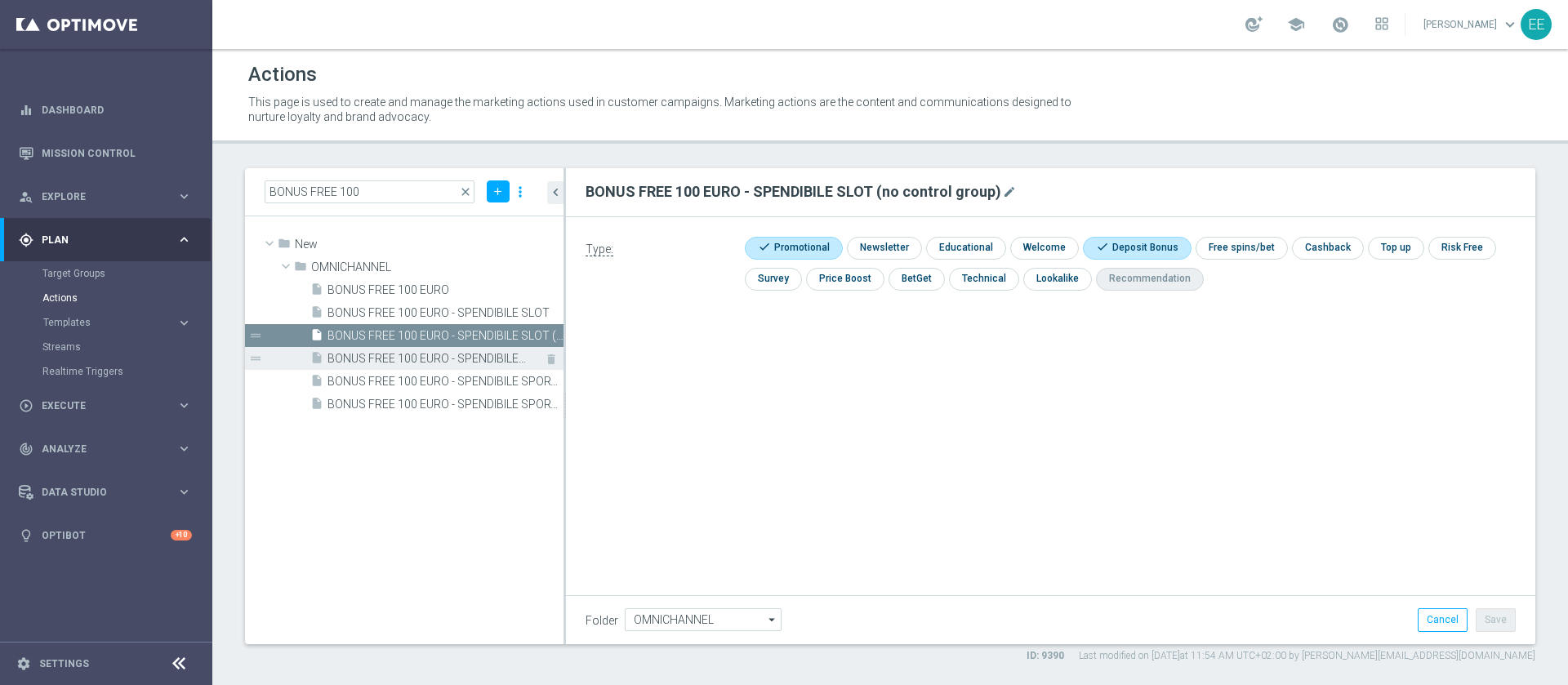
click at [380, 352] on span "BONUS FREE 100 EURO - SPENDIBILE SPORT - ESCLUDERE SINGOLE" at bounding box center [427, 359] width 199 height 14
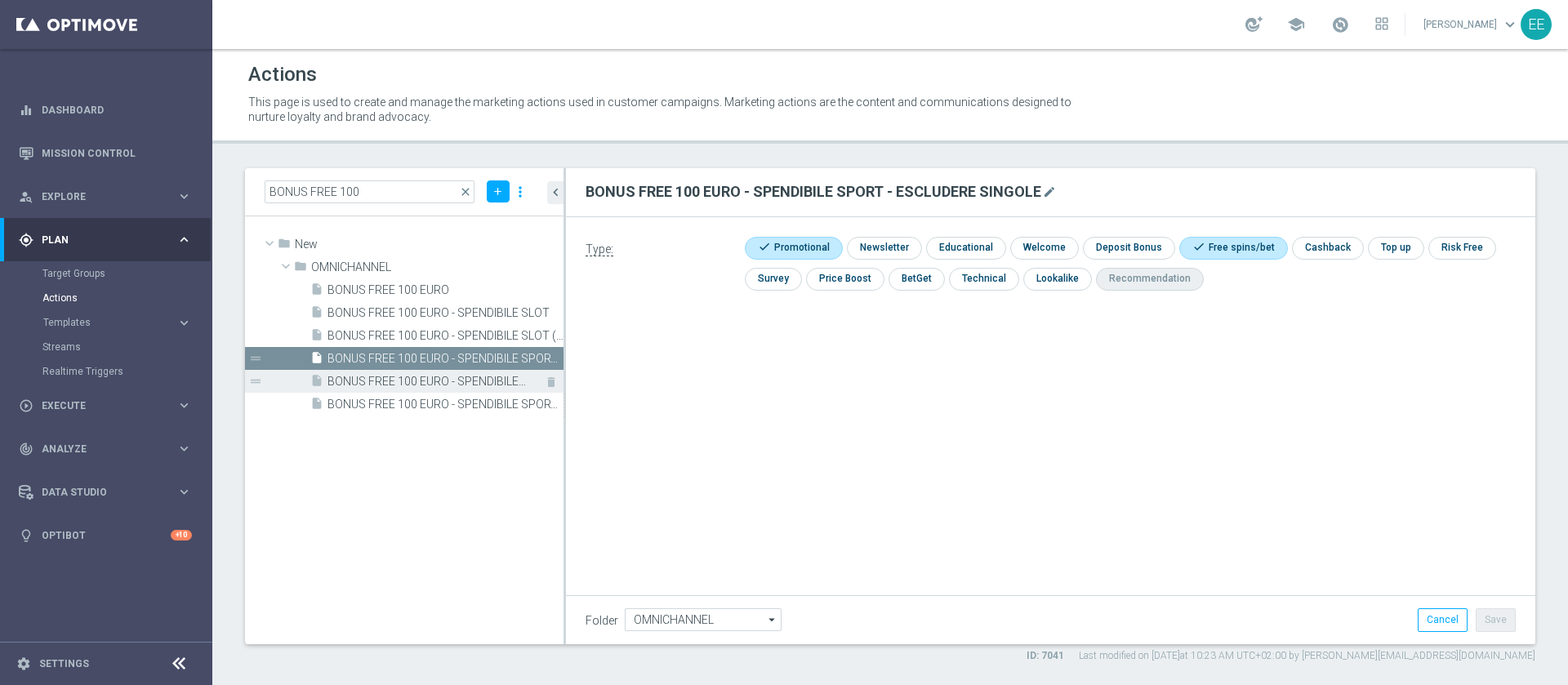
click at [368, 375] on span "BONUS FREE 100 EURO - SPENDIBILE SPORT (QUOTA MIN 2, EVENTI 11)" at bounding box center [427, 382] width 199 height 14
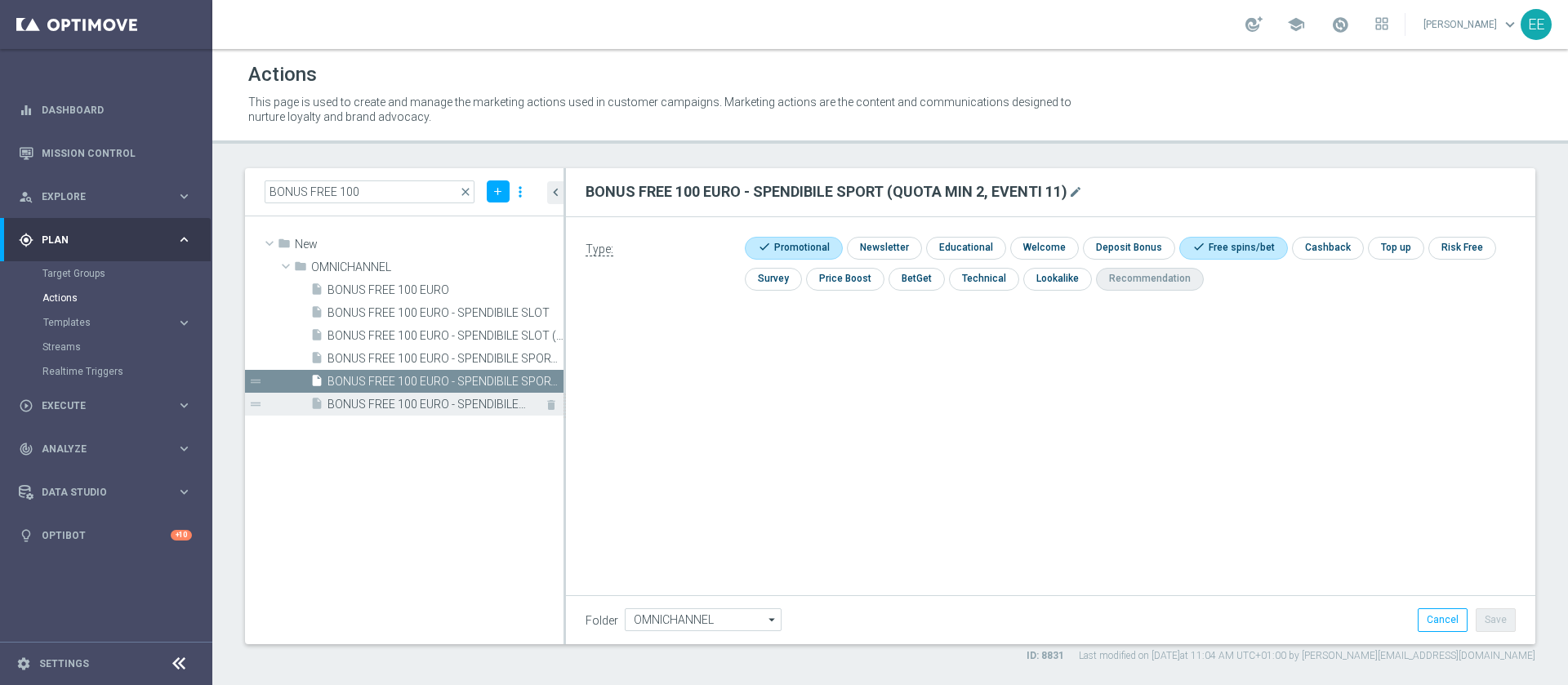
click at [362, 399] on span "BONUS FREE 100 EURO - SPENDIBILE SPORT LEG. 11" at bounding box center [427, 404] width 199 height 14
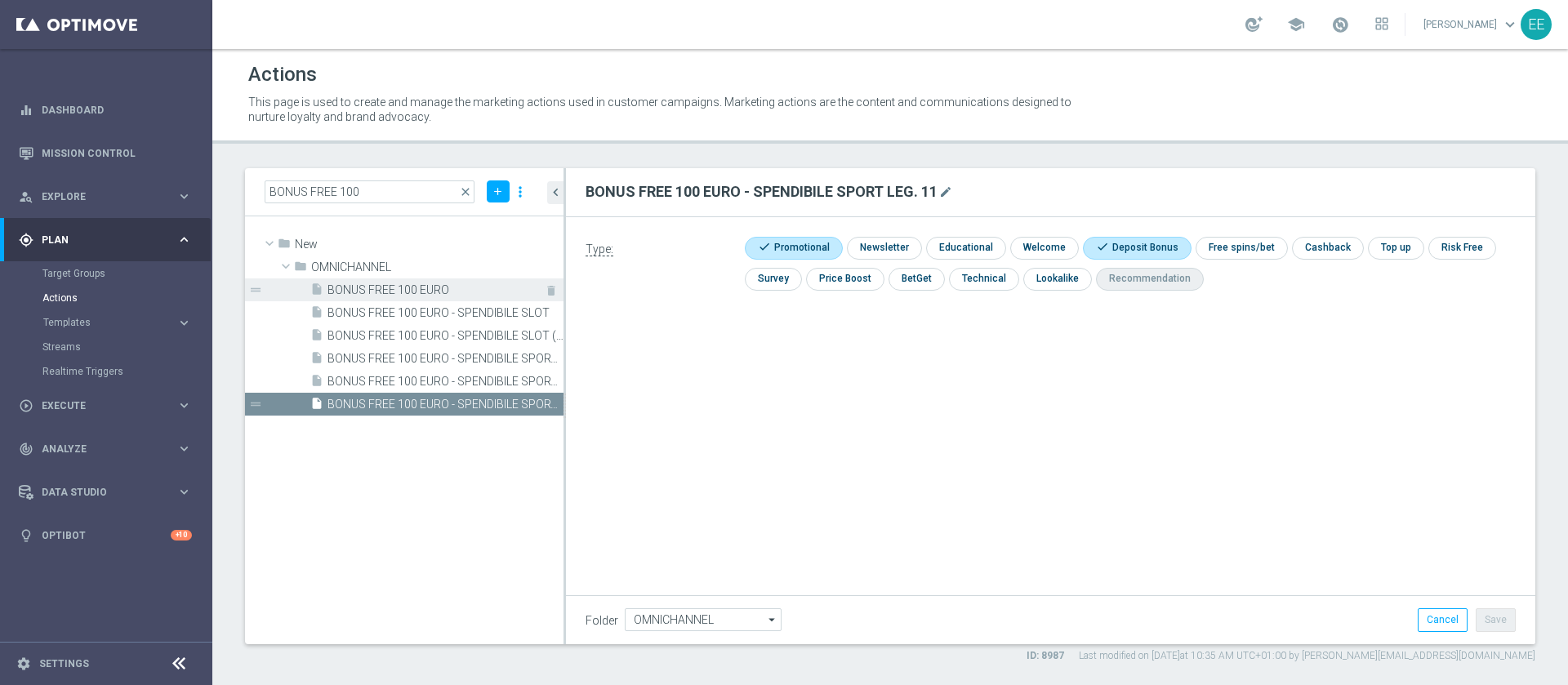
click at [378, 289] on span "BONUS FREE 100 EURO" at bounding box center [427, 289] width 199 height 14
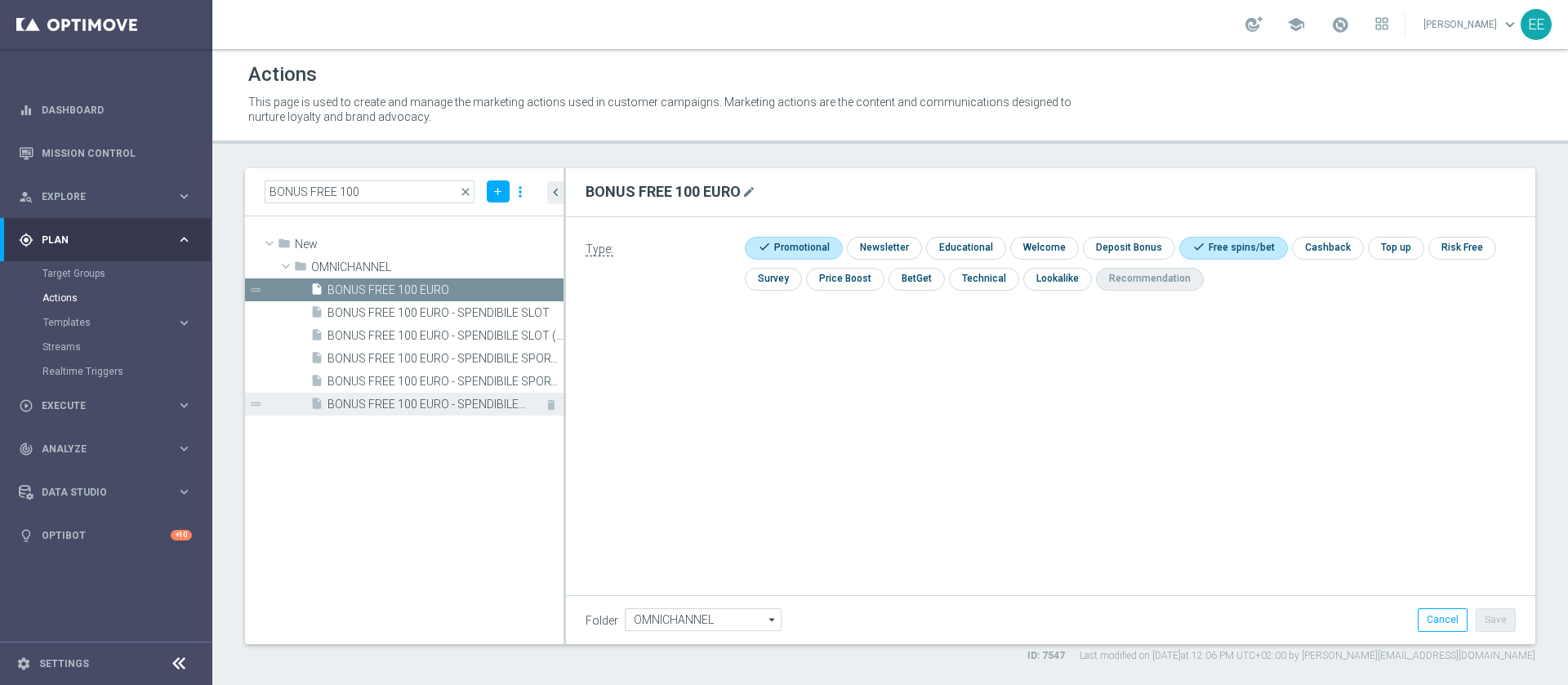
click at [362, 402] on span "BONUS FREE 100 EURO - SPENDIBILE SPORT LEG. 11" at bounding box center [427, 404] width 199 height 14
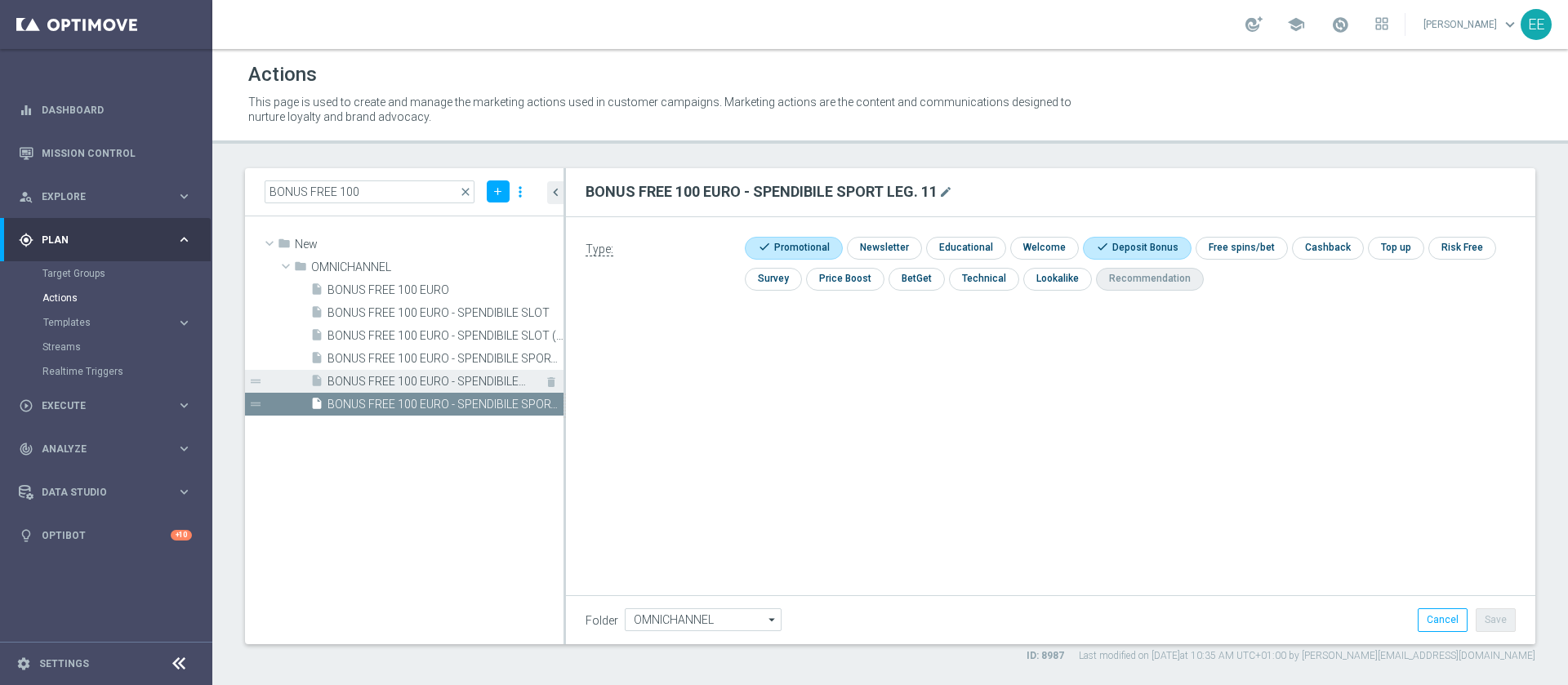
click at [364, 380] on span "BONUS FREE 100 EURO - SPENDIBILE SPORT (QUOTA MIN 2, EVENTI 11)" at bounding box center [427, 382] width 199 height 14
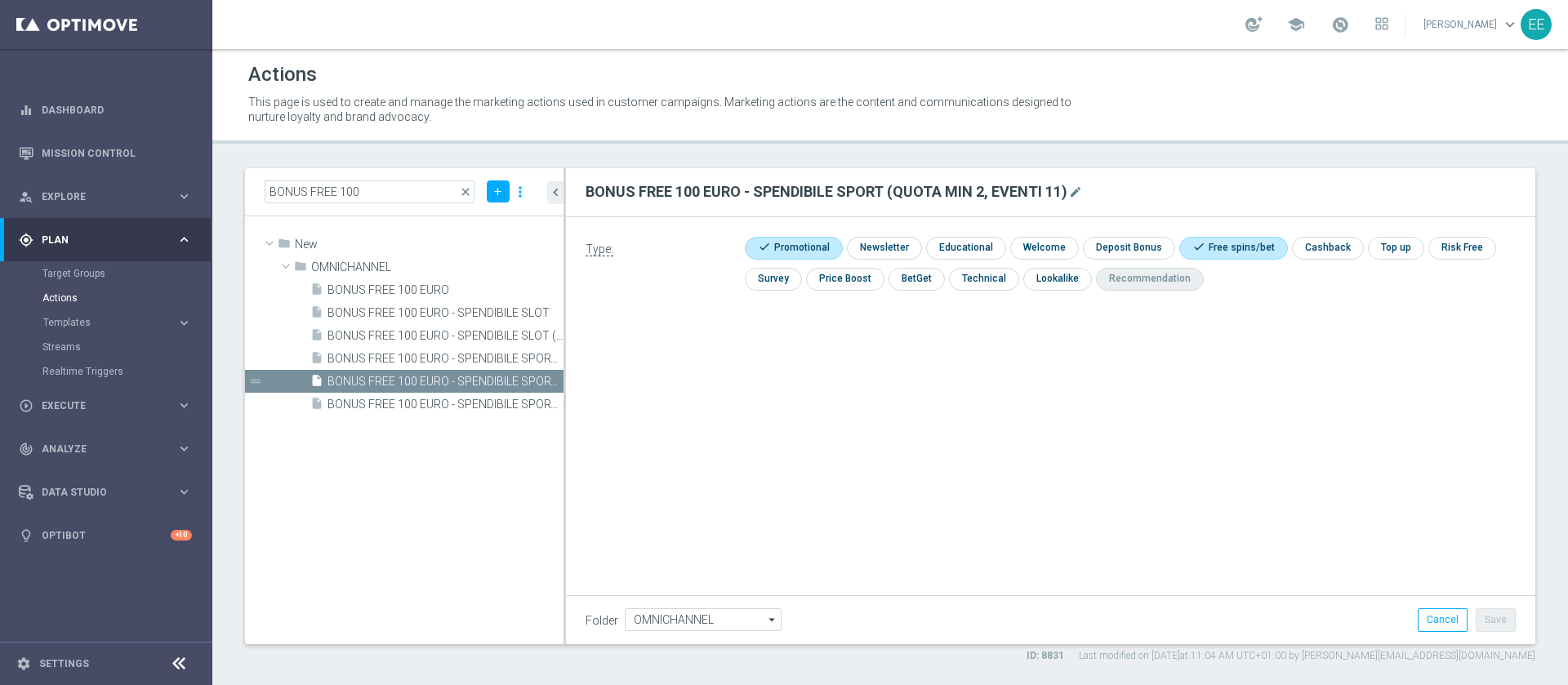
drag, startPoint x: 560, startPoint y: 191, endPoint x: 569, endPoint y: 190, distance: 9.1
click at [569, 190] on as-split "BONUS FREE 100 close add more_vert folder New library_add create_new_folder mod…" at bounding box center [890, 405] width 1290 height 476
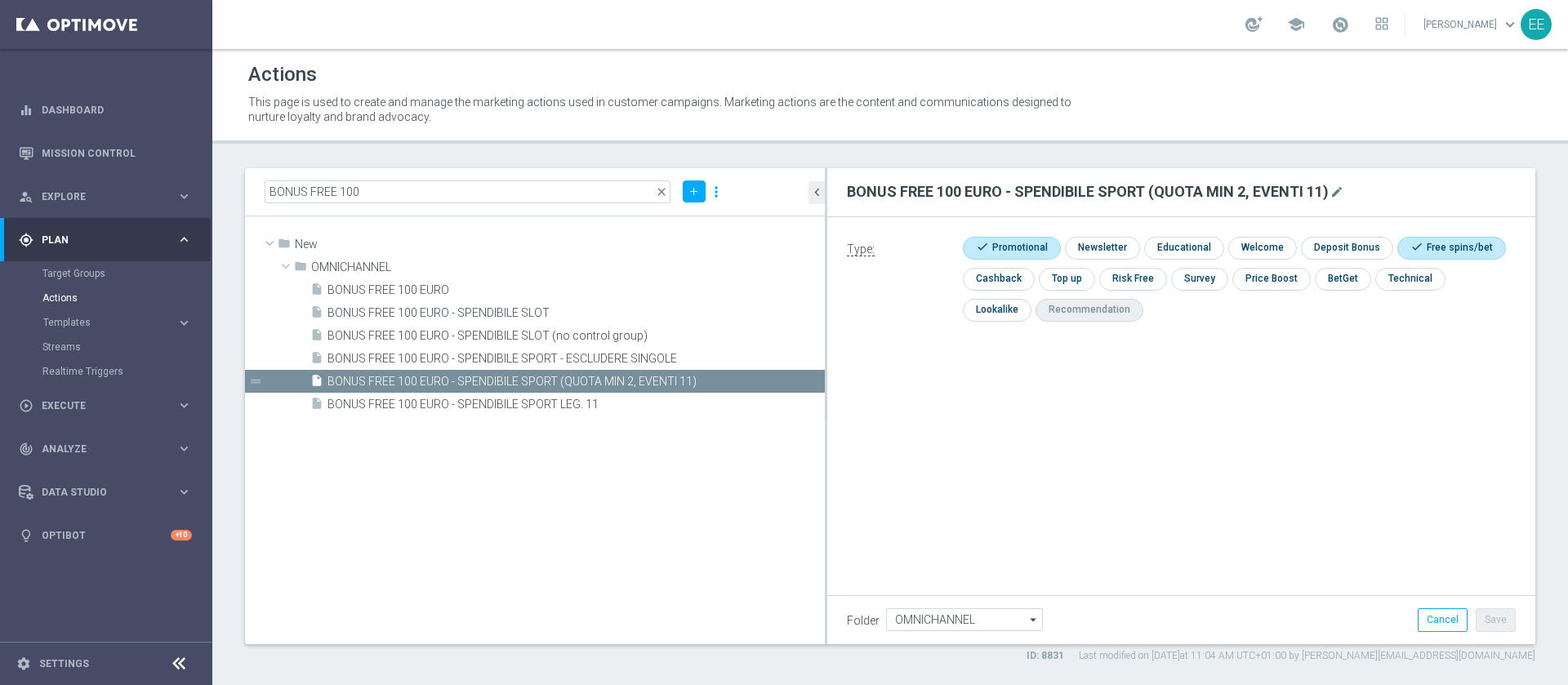
drag, startPoint x: 565, startPoint y: 190, endPoint x: 902, endPoint y: 230, distance: 339.4
click at [902, 230] on as-split "BONUS FREE 100 close add more_vert folder New library_add create_new_folder mod…" at bounding box center [890, 405] width 1290 height 476
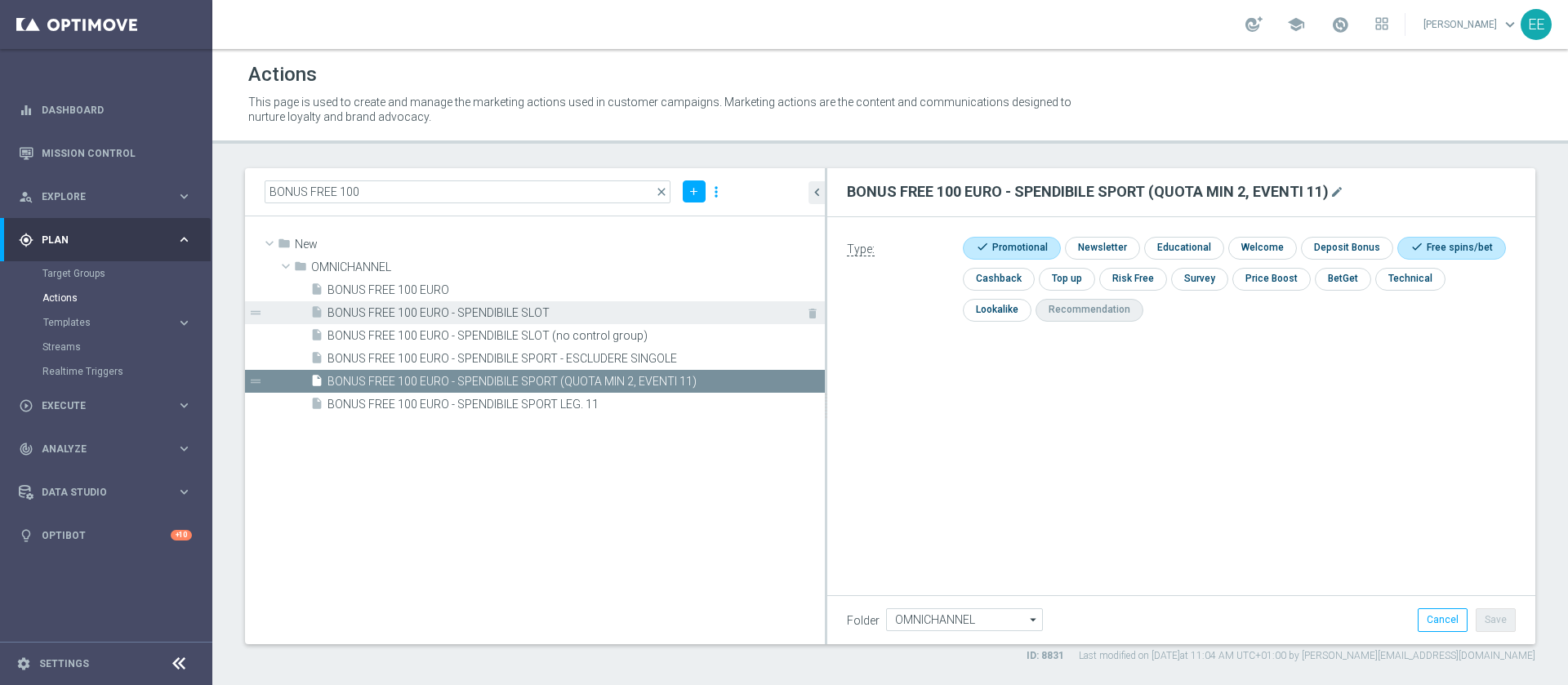
click at [571, 308] on span "BONUS FREE 100 EURO - SPENDIBILE SLOT" at bounding box center [558, 312] width 461 height 14
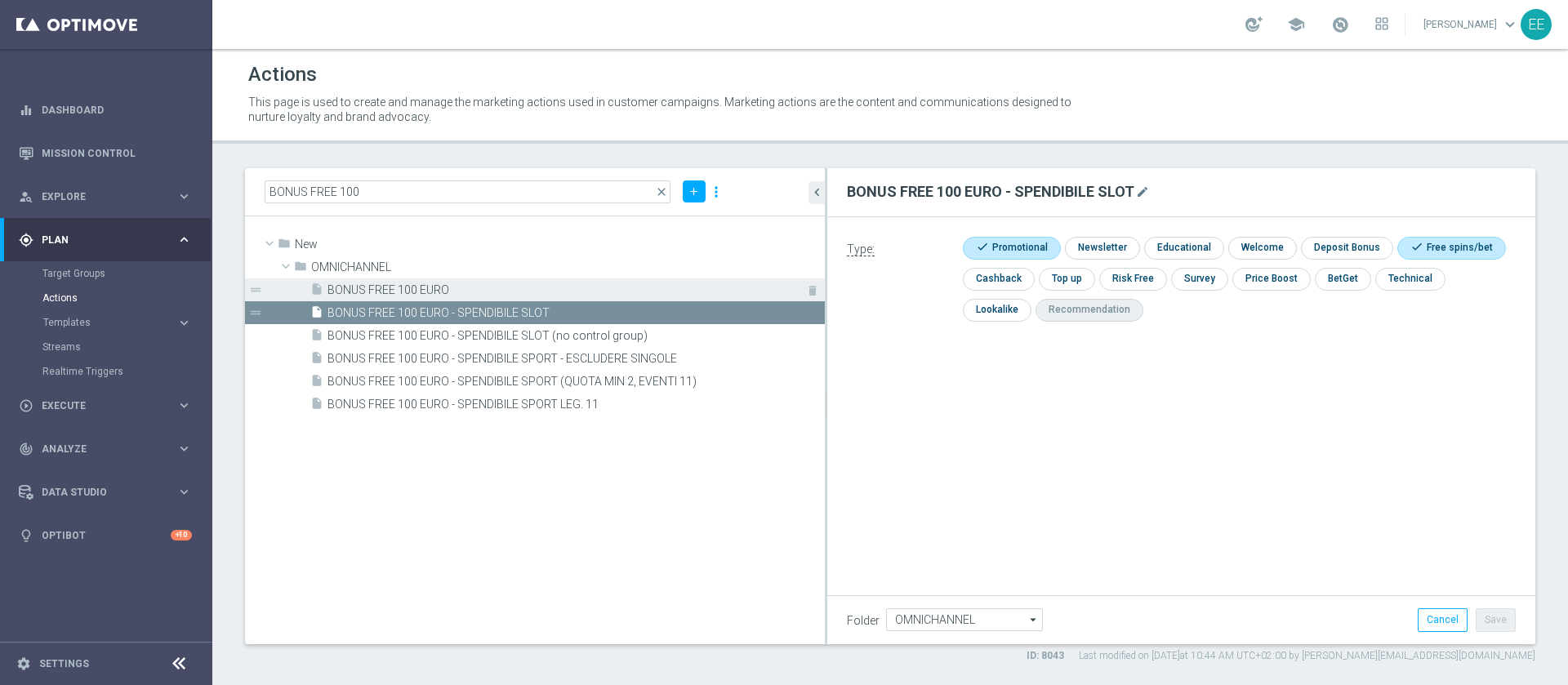
click at [395, 289] on span "BONUS FREE 100 EURO" at bounding box center [558, 289] width 461 height 14
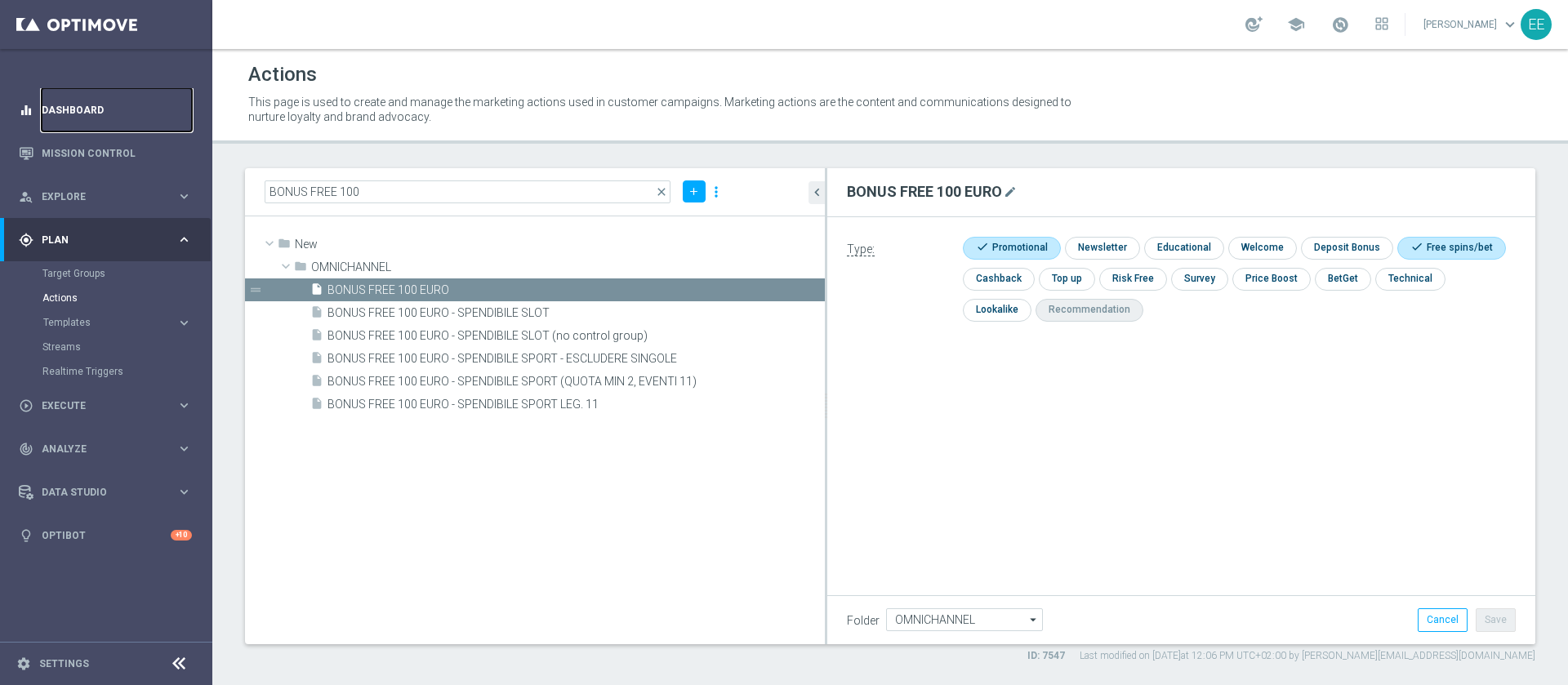
click at [72, 113] on link "Dashboard" at bounding box center [117, 109] width 151 height 44
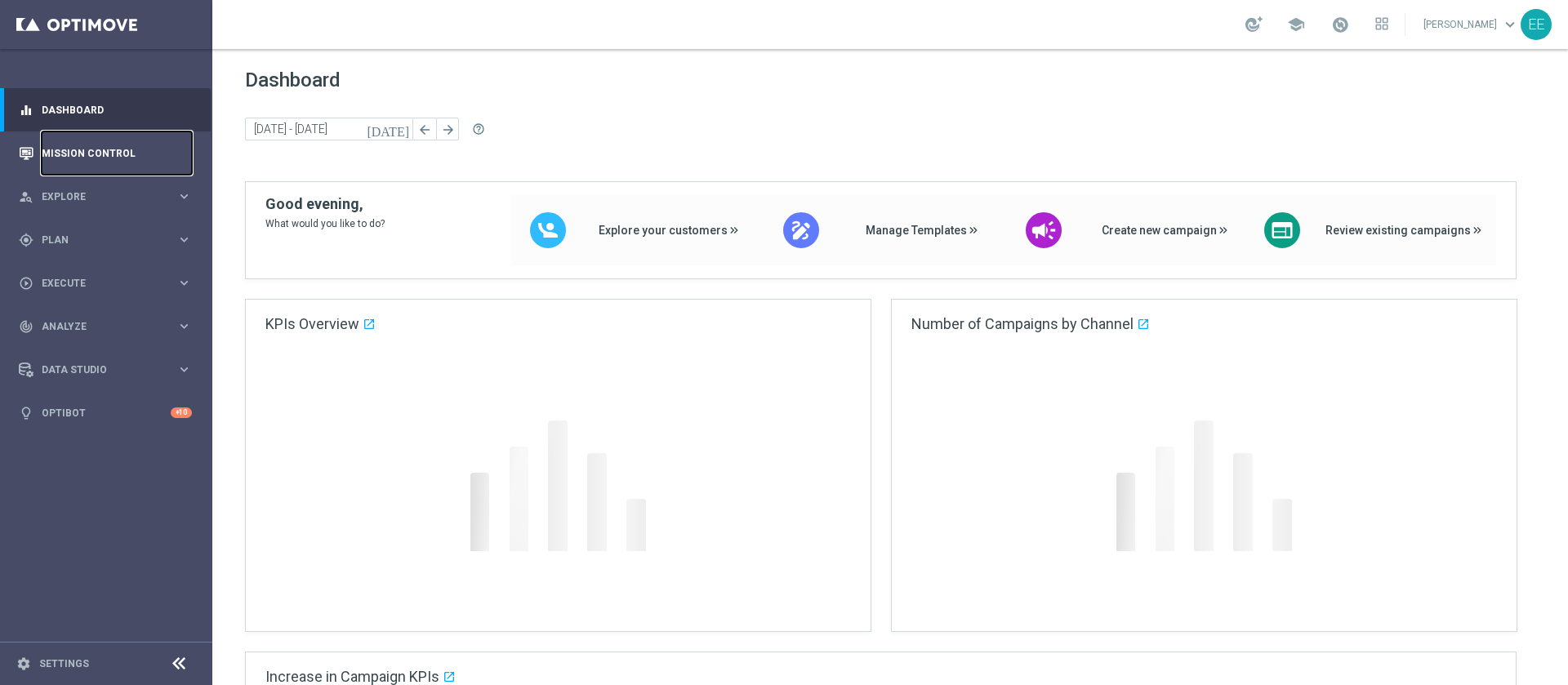
click at [120, 157] on link "Mission Control" at bounding box center [117, 153] width 151 height 44
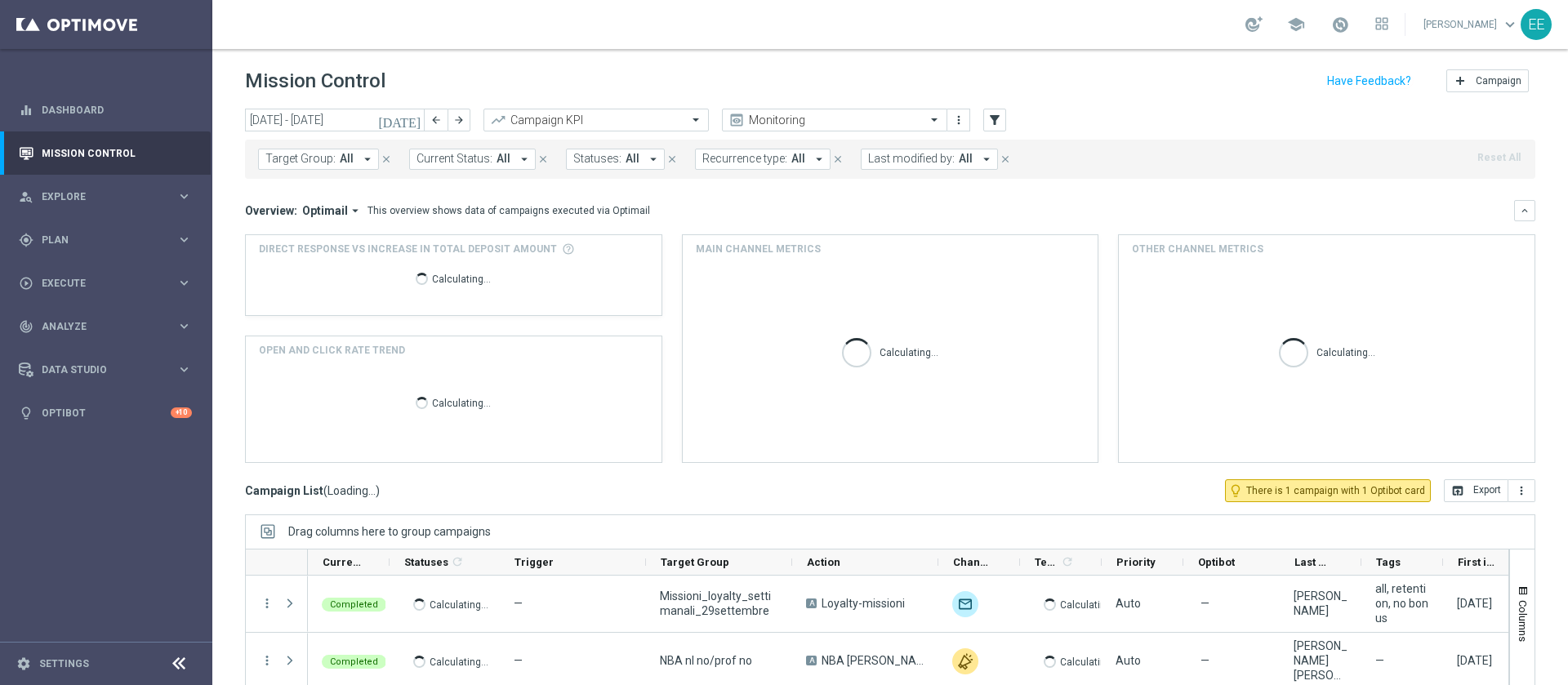
click at [958, 157] on span "All" at bounding box center [965, 159] width 14 height 14
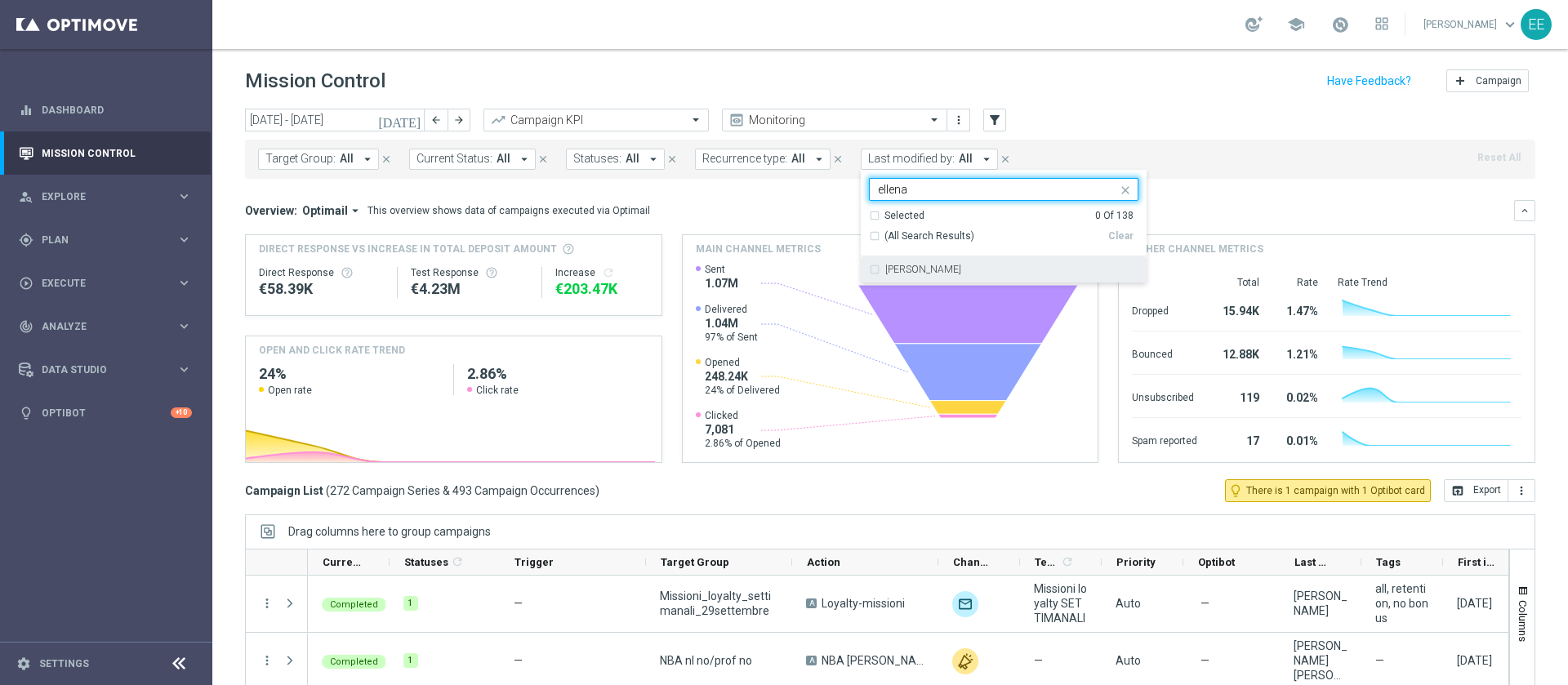
click at [919, 259] on div "[PERSON_NAME]" at bounding box center [1004, 270] width 270 height 26
type input "ellena"
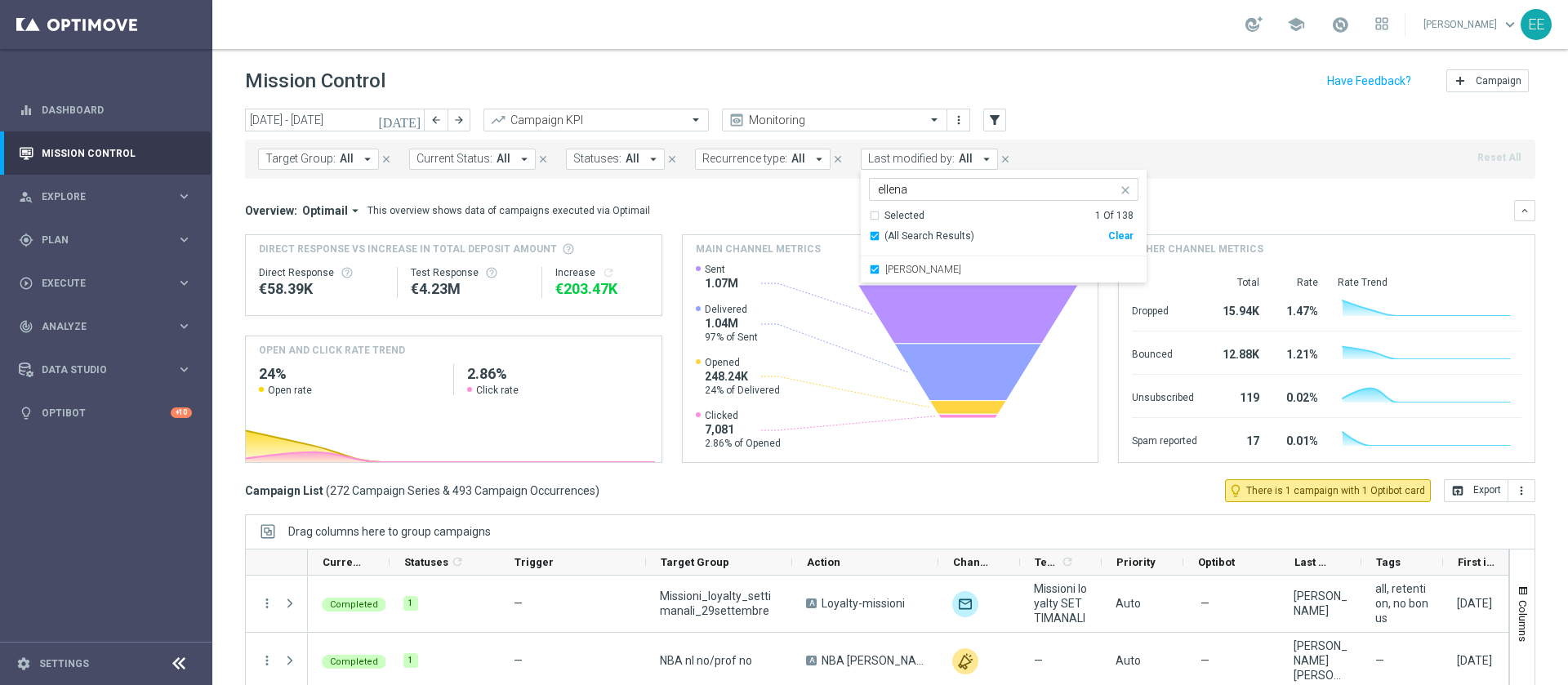
click at [1012, 141] on div "Target Group: All arrow_drop_down close Current Status: All arrow_drop_down clo…" at bounding box center [890, 160] width 1290 height 39
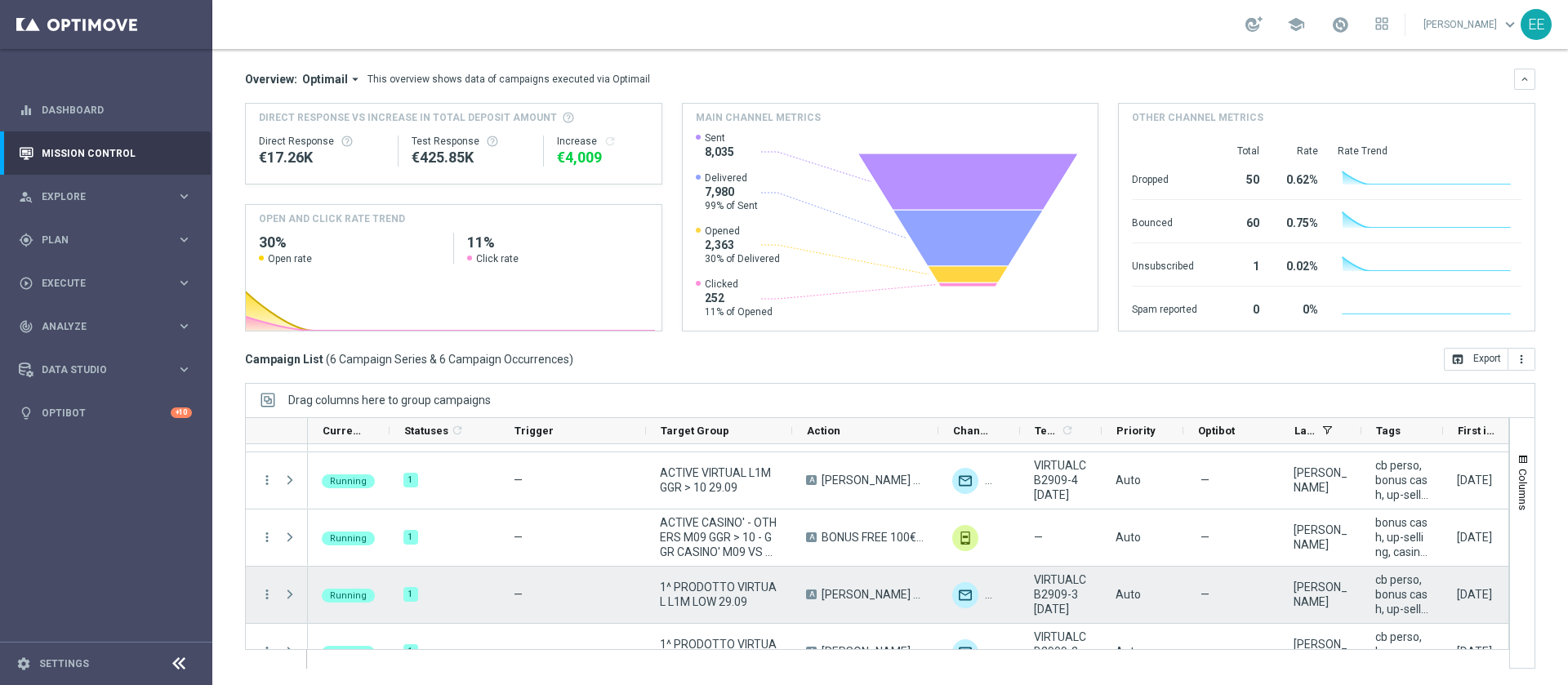
scroll to position [47, 0]
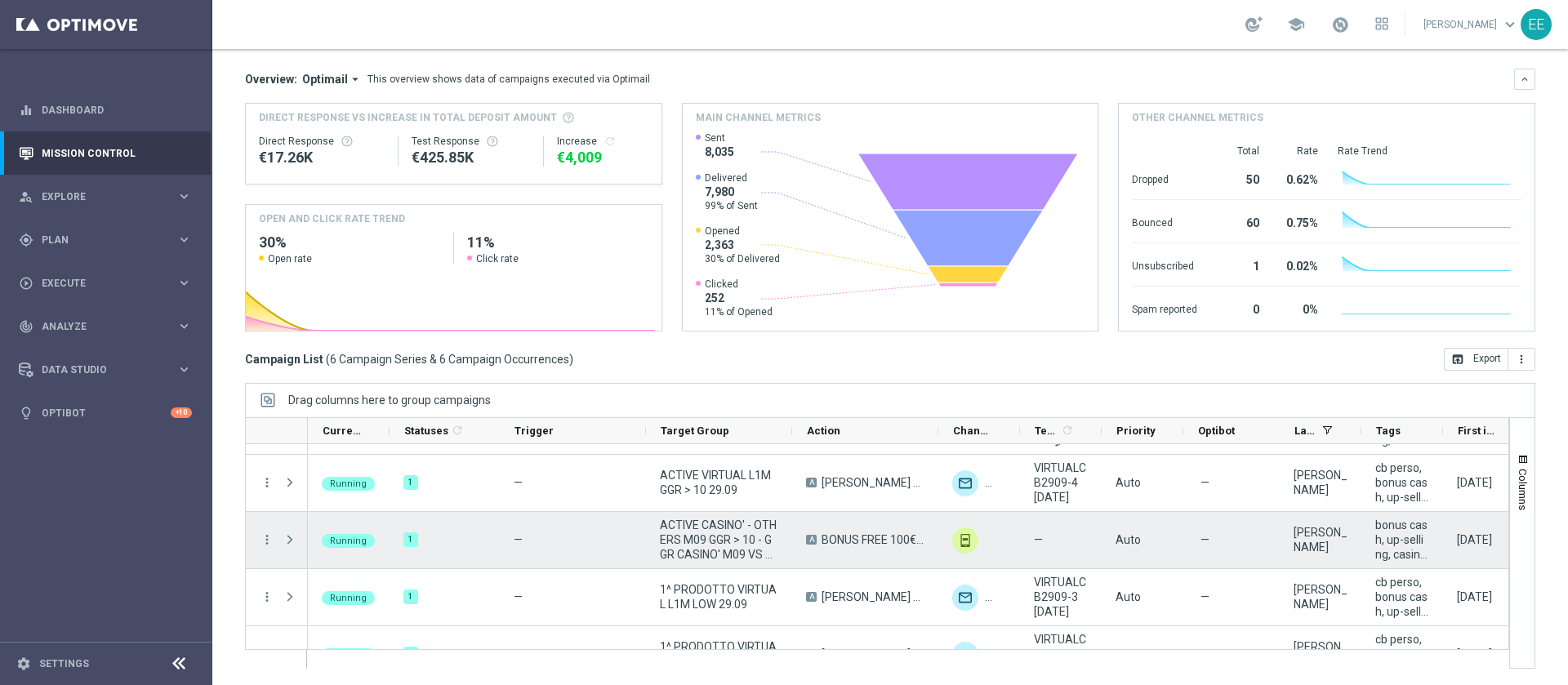
click at [289, 540] on span at bounding box center [290, 539] width 15 height 13
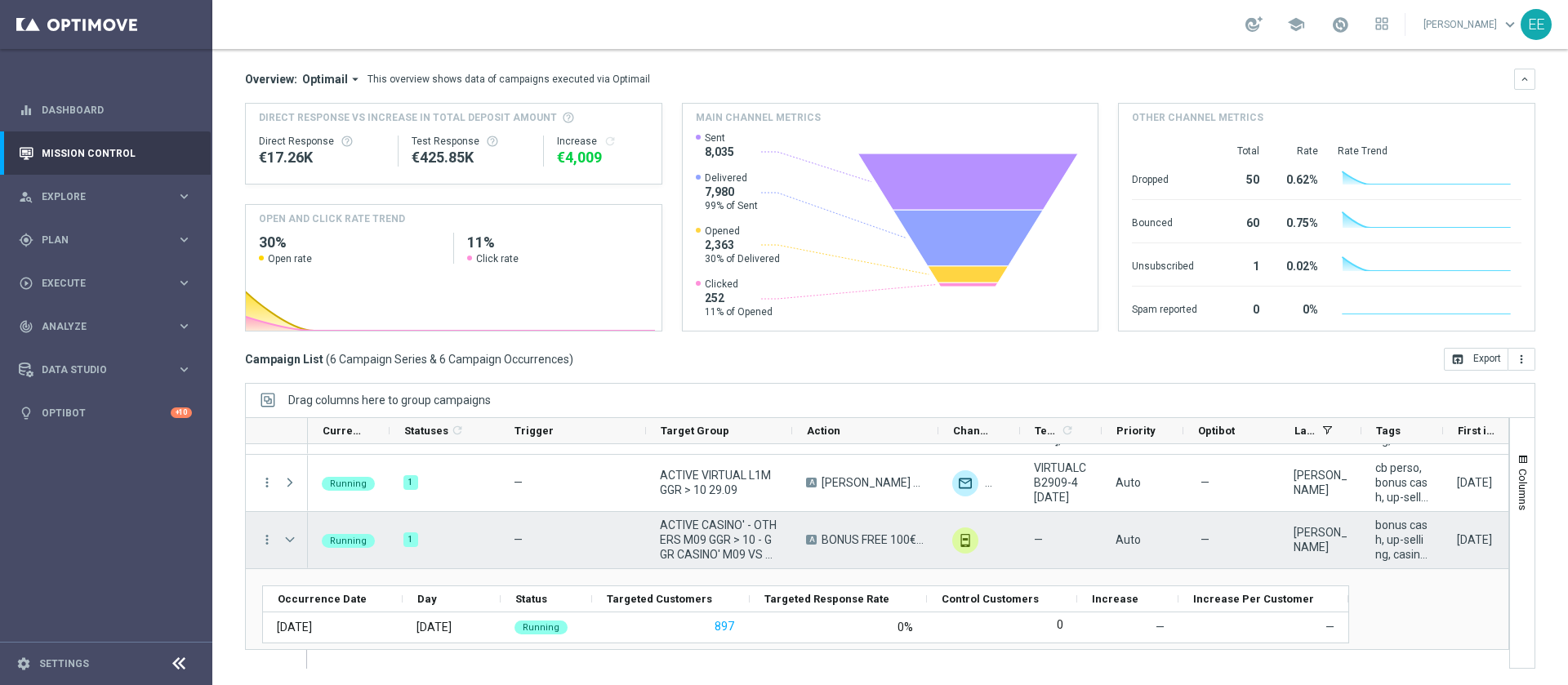
scroll to position [106, 0]
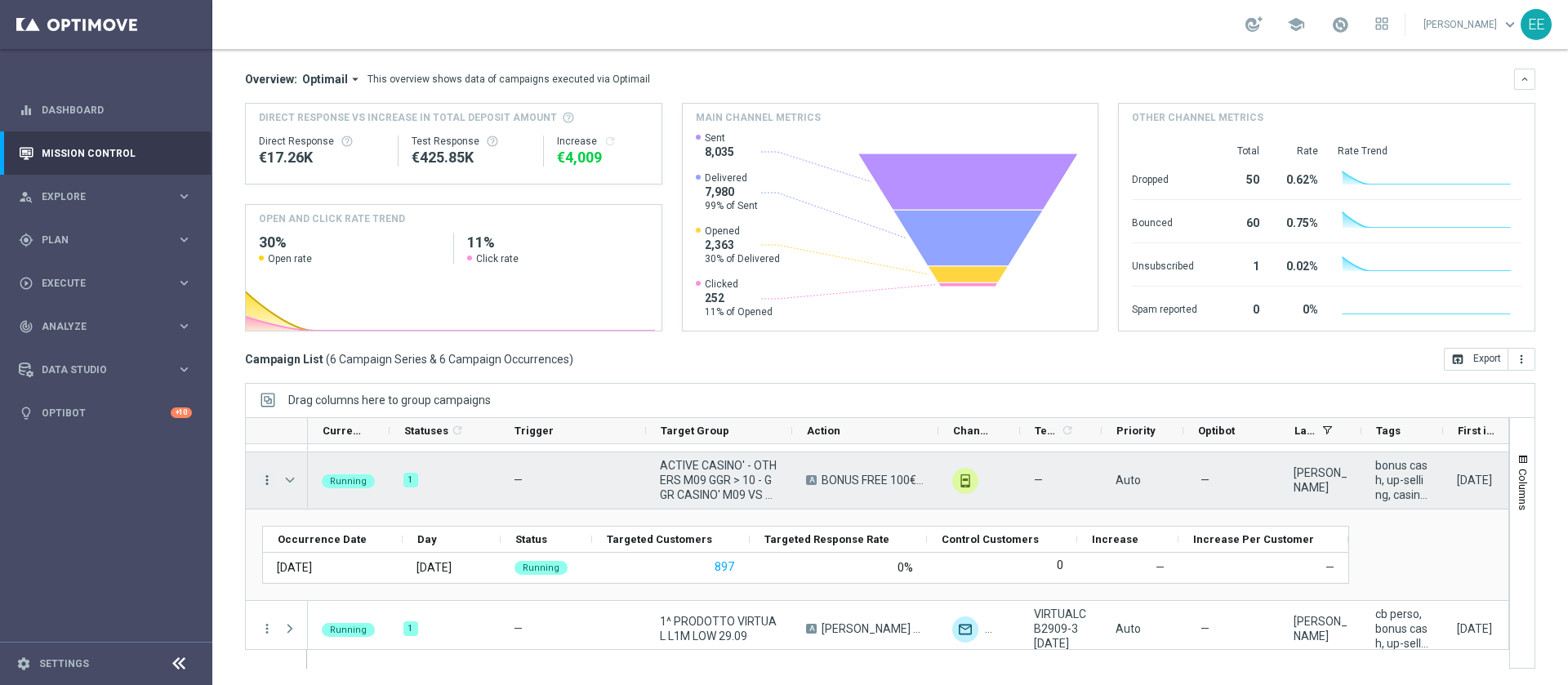
click at [269, 478] on icon "more_vert" at bounding box center [267, 480] width 15 height 15
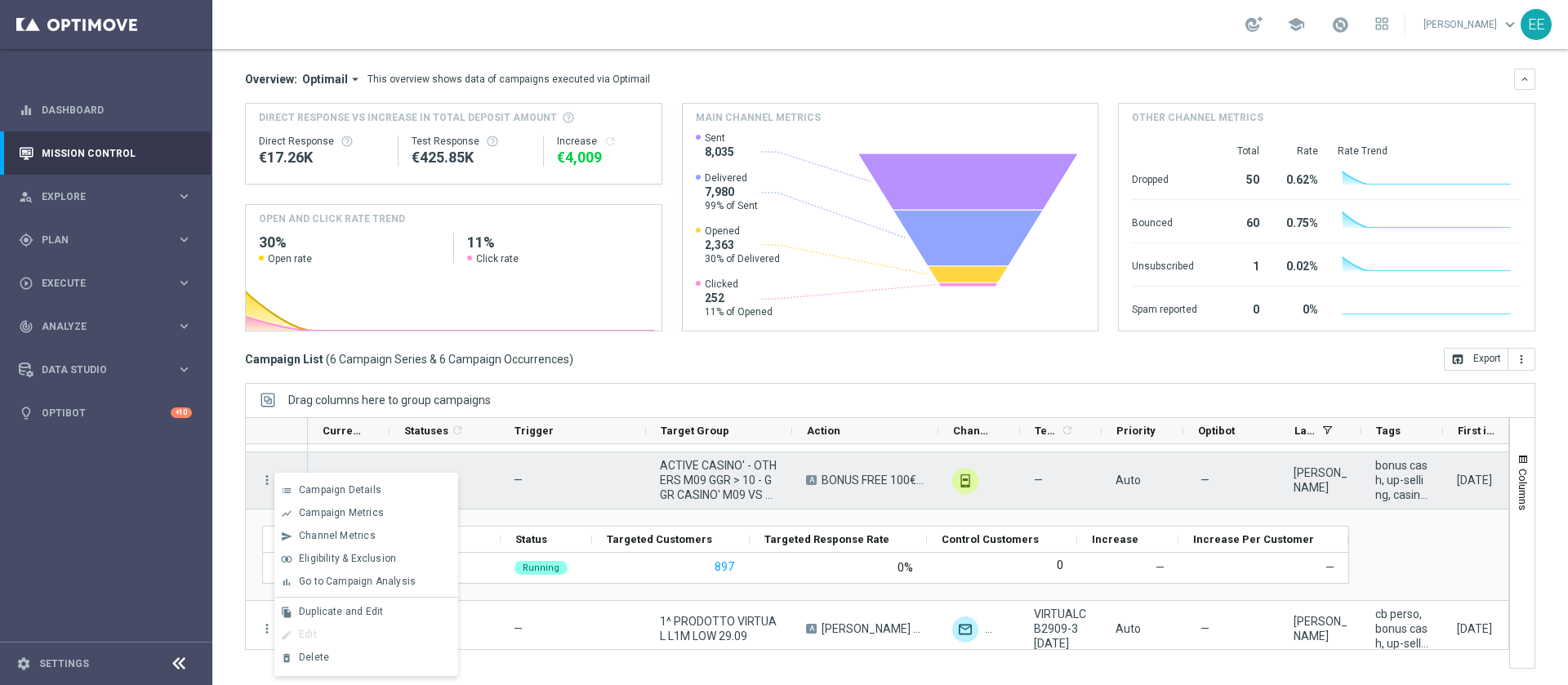
click at [871, 475] on span "BONUS FREE 100€ SPENDIBILE SLOT" at bounding box center [872, 480] width 103 height 15
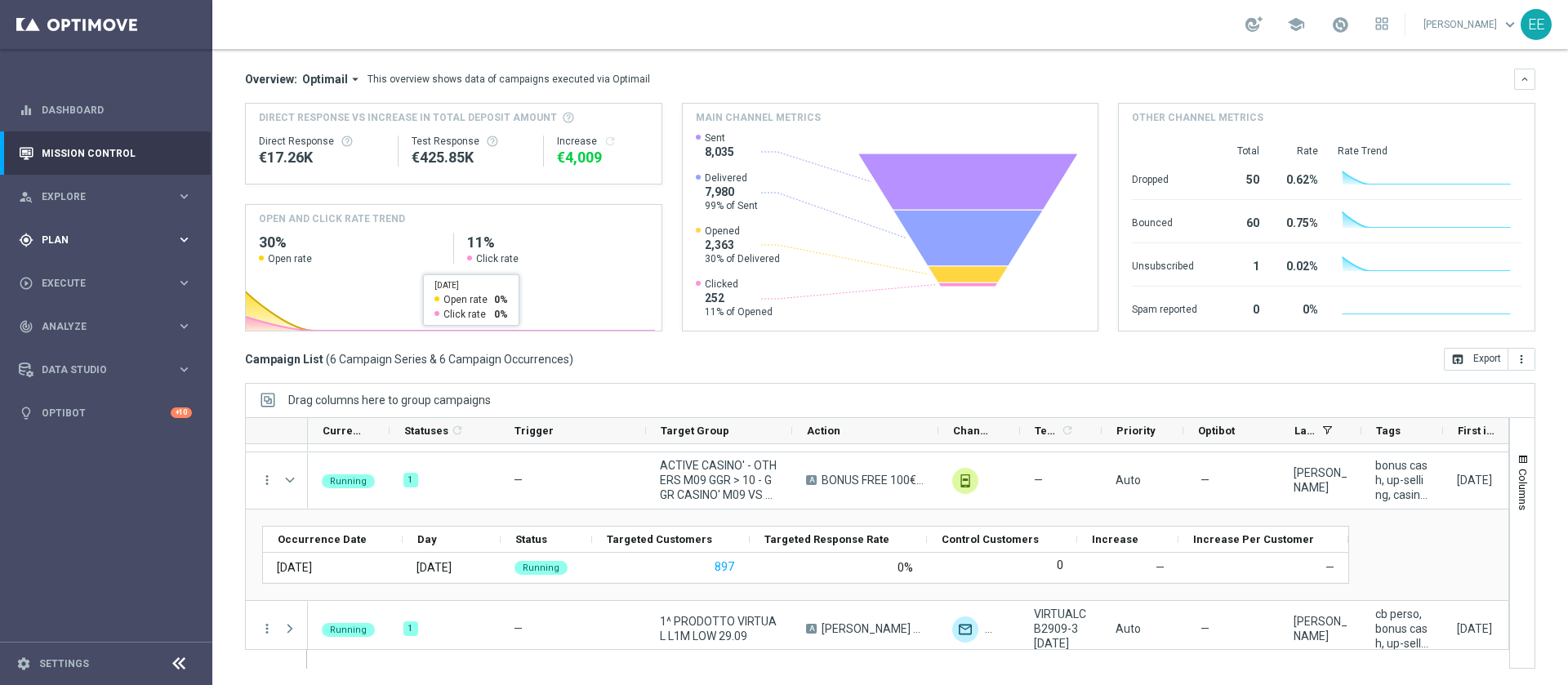
click at [48, 236] on span "Plan" at bounding box center [109, 240] width 135 height 10
click at [83, 274] on link "Target Groups" at bounding box center [106, 274] width 128 height 13
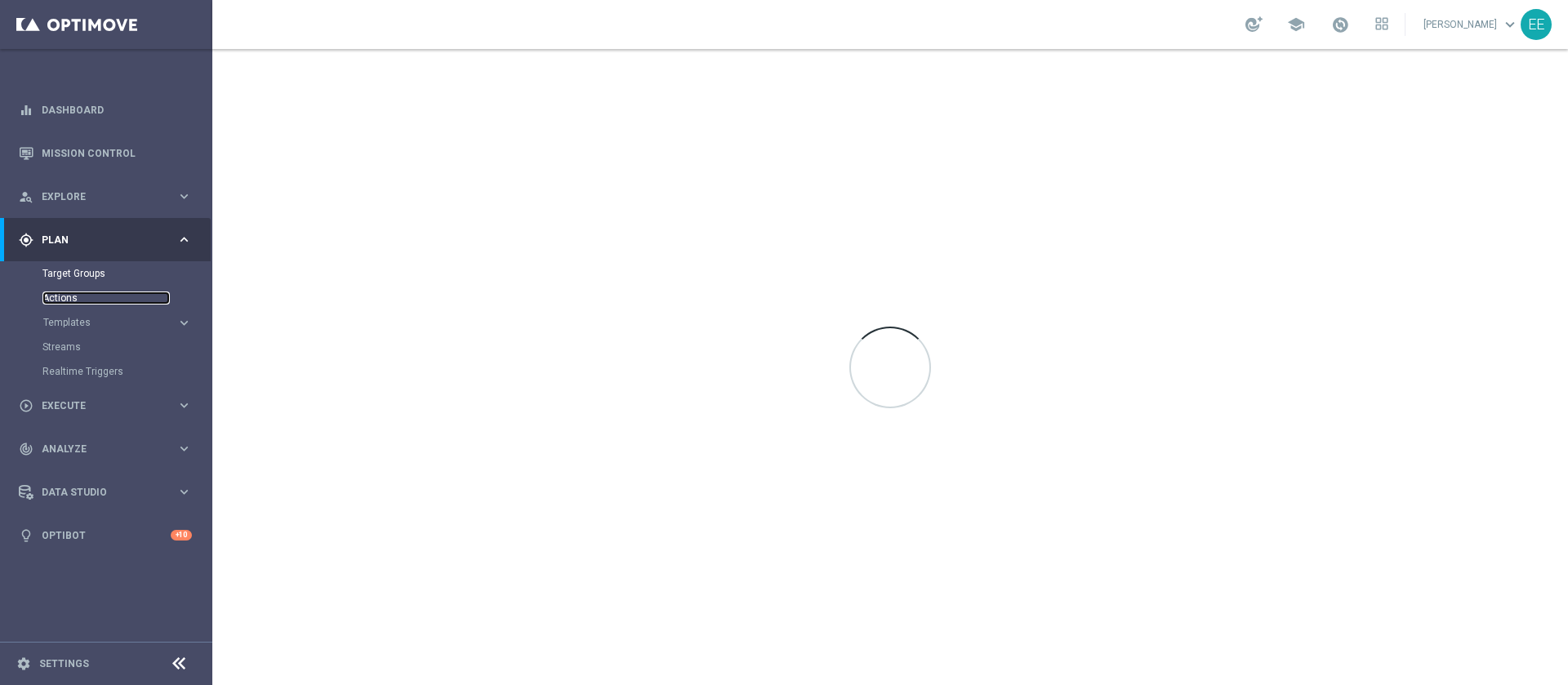
click at [63, 299] on link "Actions" at bounding box center [106, 298] width 128 height 13
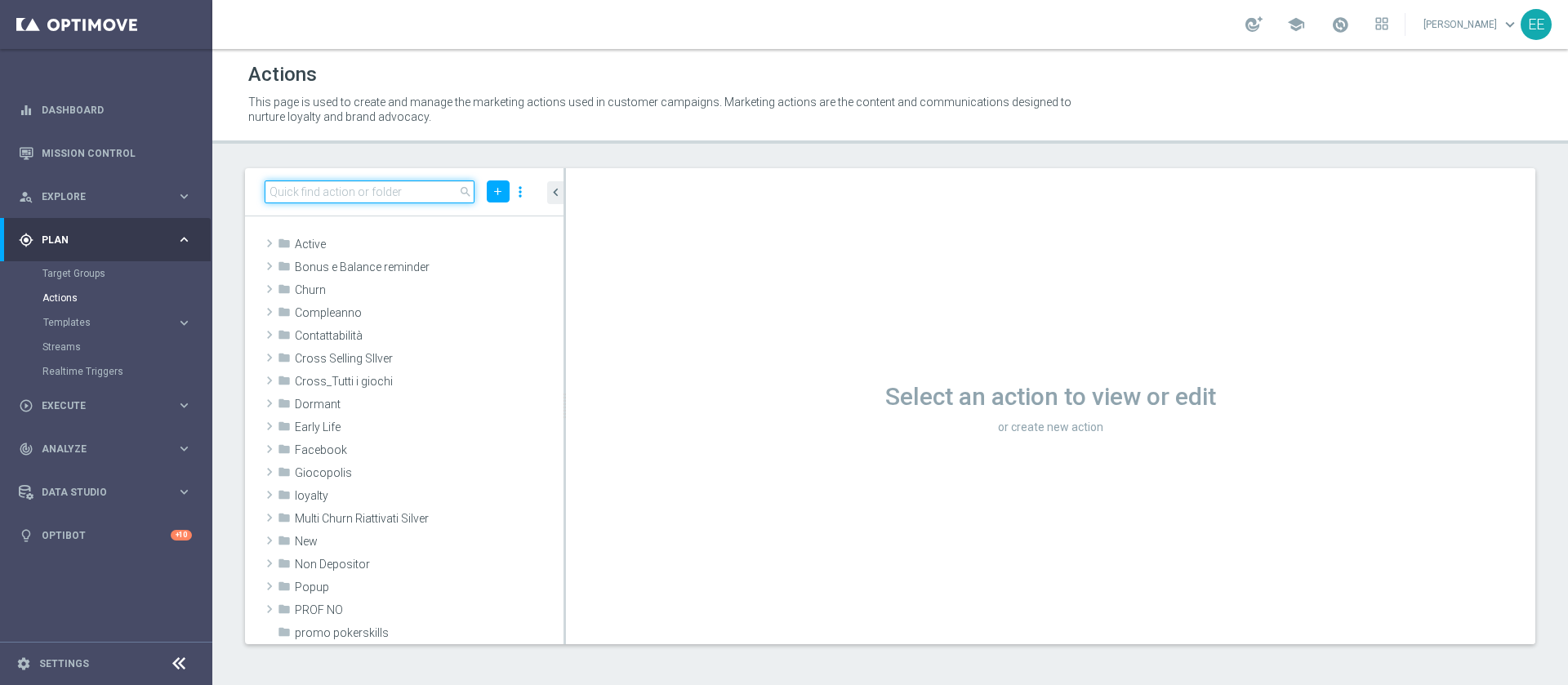
click at [330, 192] on input at bounding box center [369, 192] width 210 height 23
paste input "BONUS FREE 100€ SPENDIBILE SLOT"
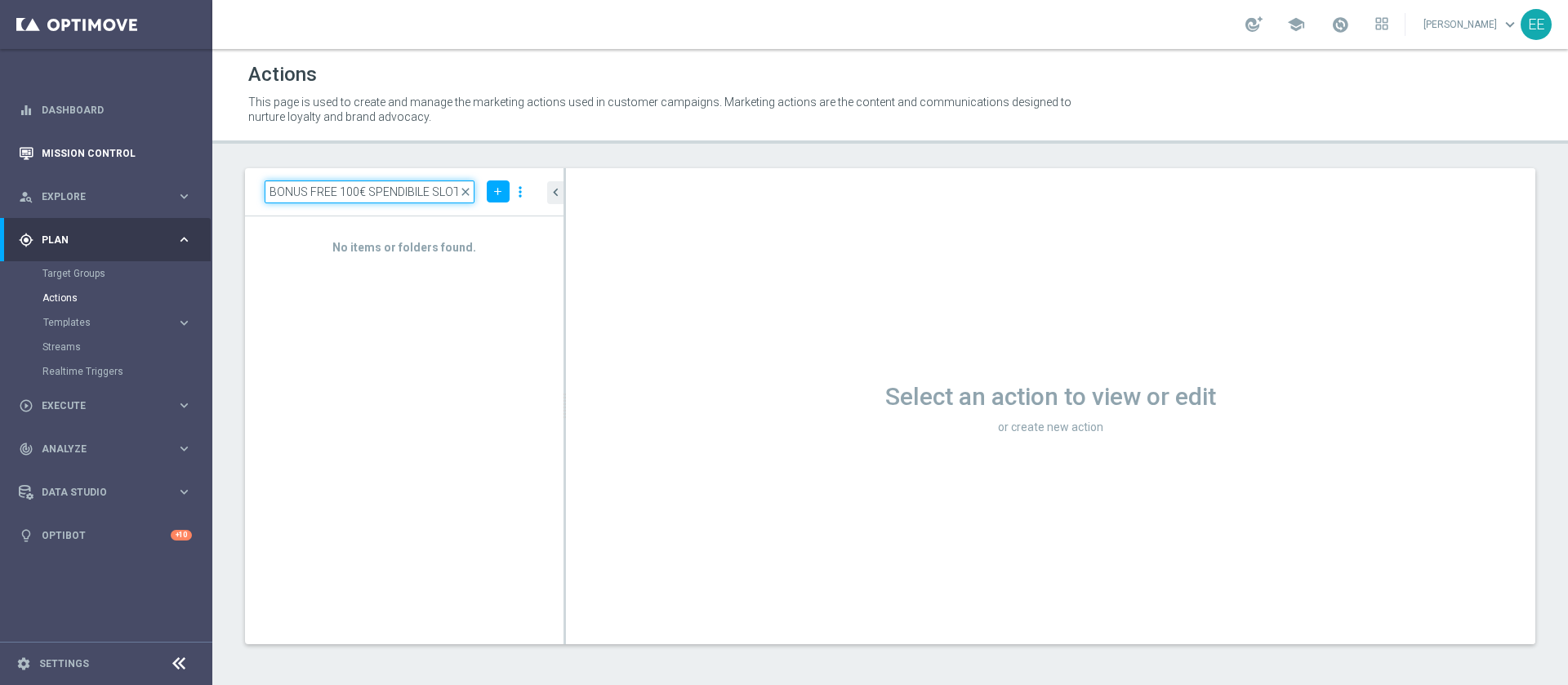
drag, startPoint x: 362, startPoint y: 191, endPoint x: 167, endPoint y: 172, distance: 195.9
click at [167, 172] on main "equalizer Dashboard Mission Control" at bounding box center [784, 342] width 1568 height 685
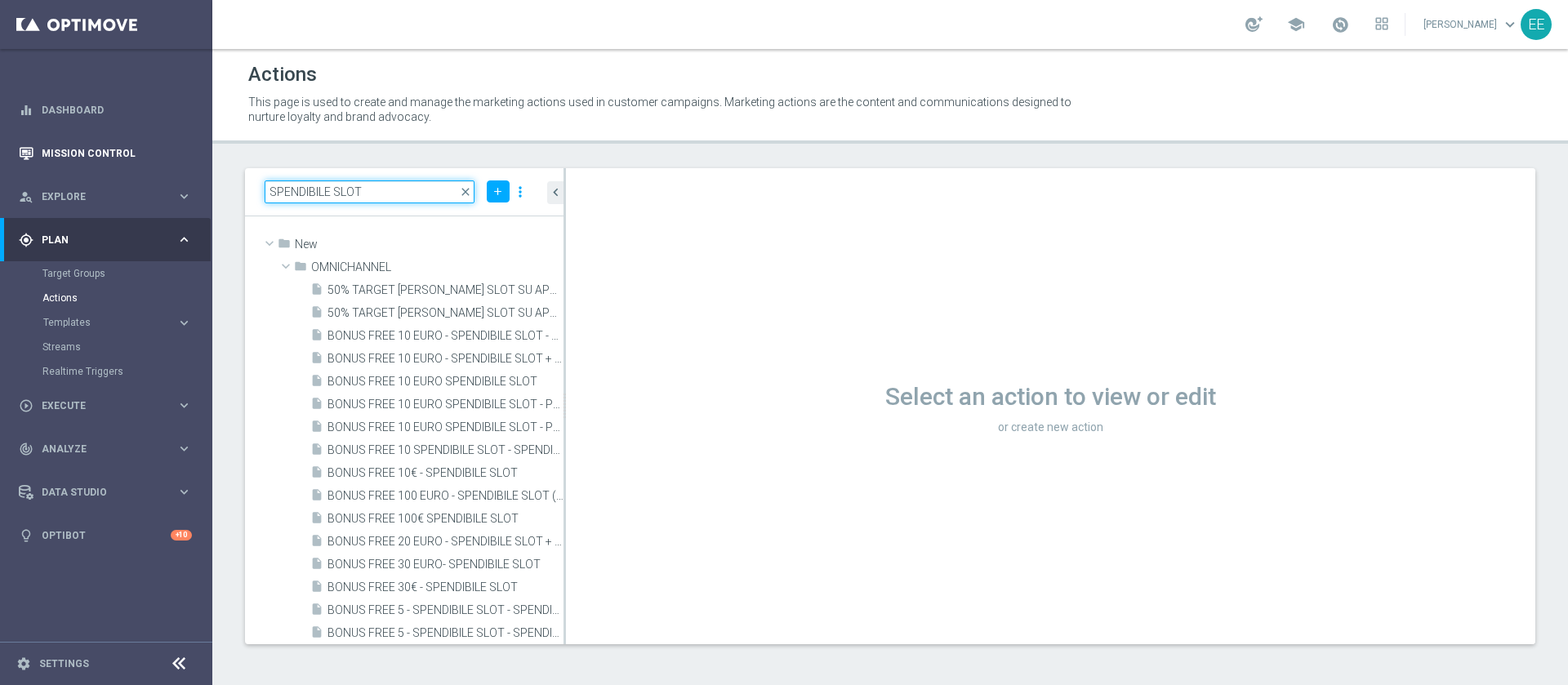
paste input "BONUS FREE 100€"
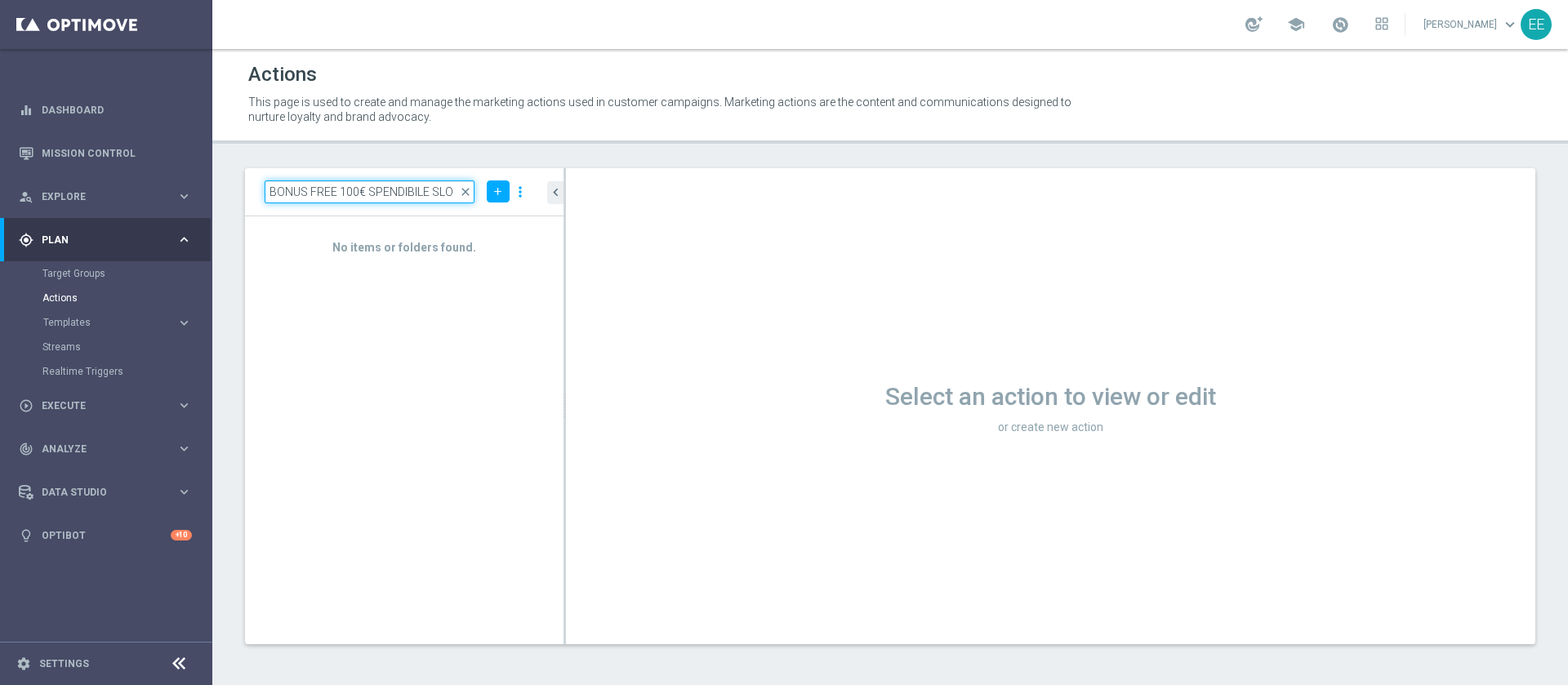
click at [454, 188] on input "BONUS FREE 100€ SPENDIBILE SLO" at bounding box center [369, 192] width 210 height 23
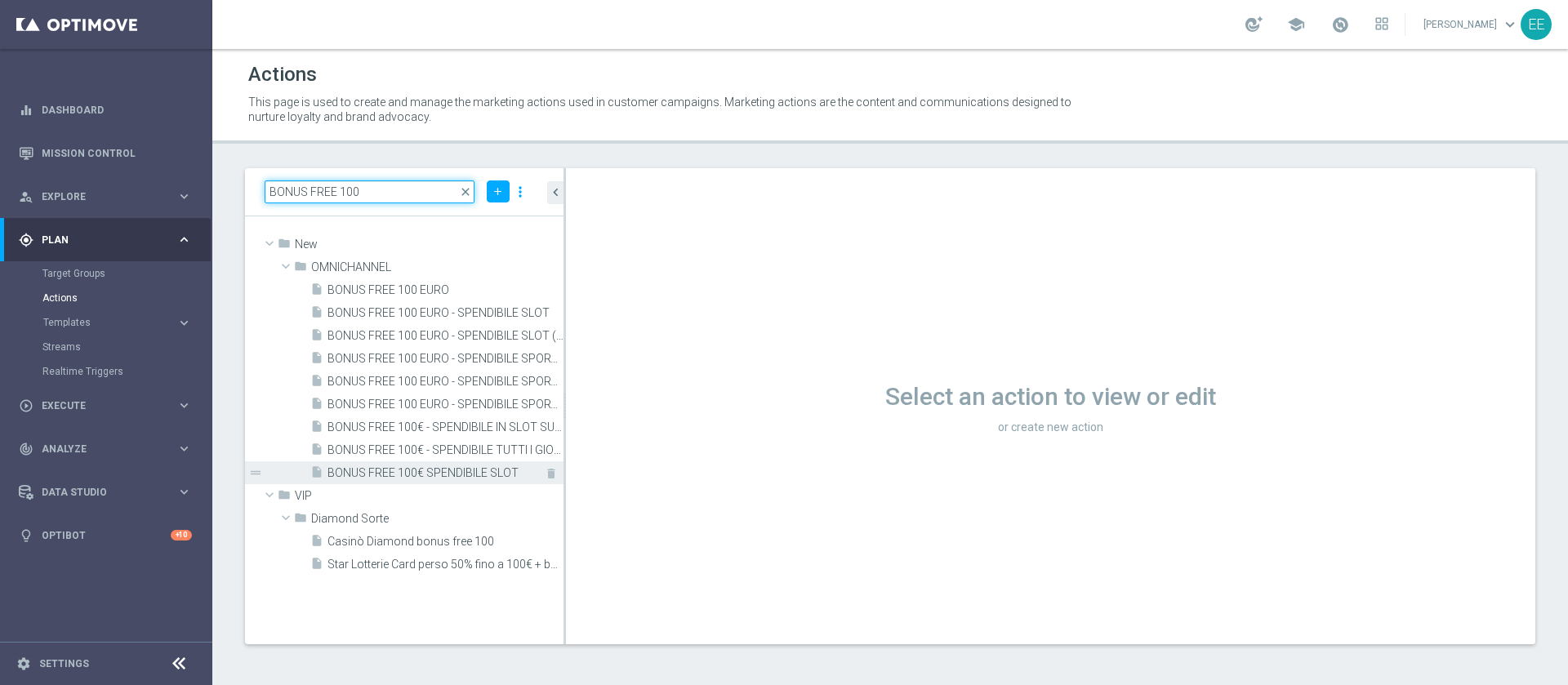
type input "BONUS FREE 100"
click at [404, 468] on span "BONUS FREE 100€ SPENDIBILE SLOT" at bounding box center [427, 473] width 199 height 14
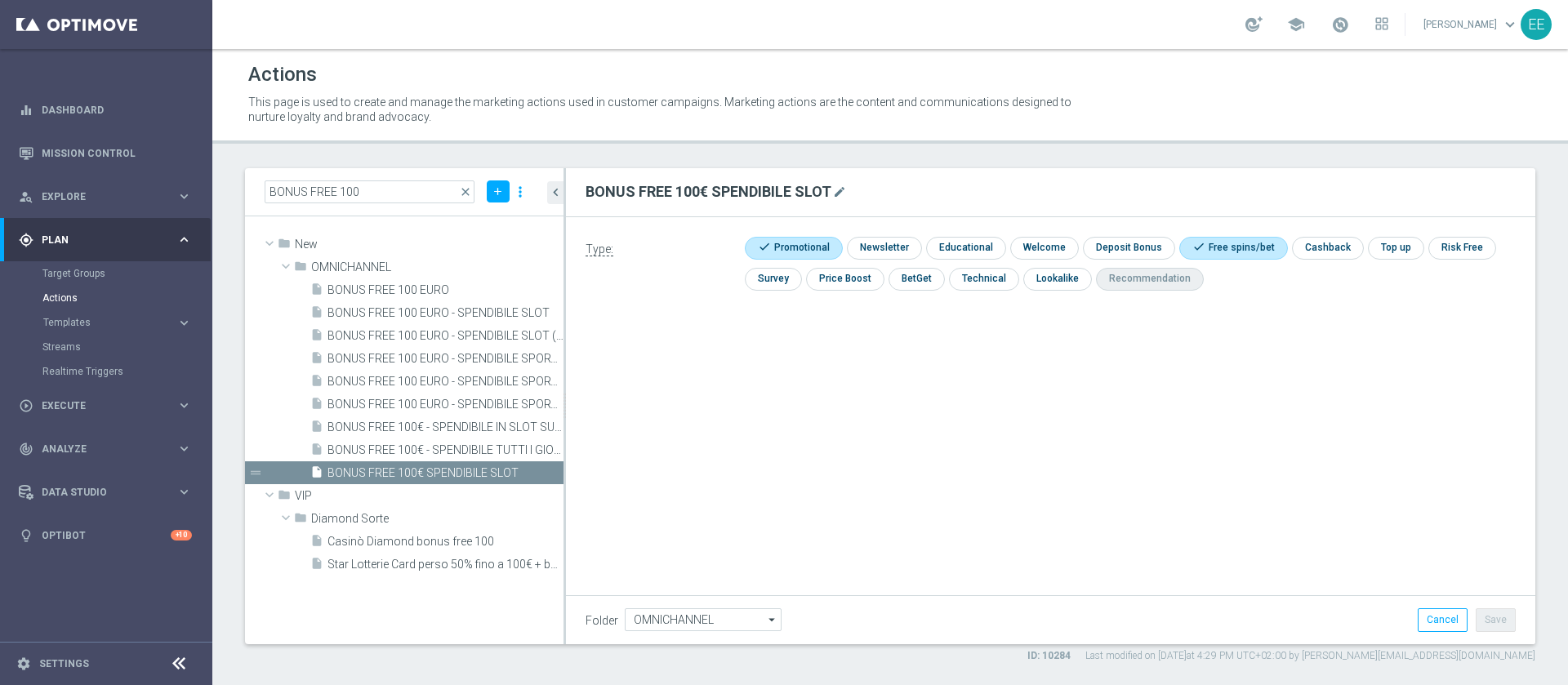
click at [840, 198] on button "mode_edit" at bounding box center [839, 192] width 16 height 20
click at [678, 187] on input "BONUS FREE 100€ SPENDIBILE SLOT" at bounding box center [1051, 192] width 930 height 23
type input "BONUS FREE 150€ SPENDIBILE SLOT"
click at [1371, 507] on div "Type: check Promotional check Newsletter check Educational check Welcome check …" at bounding box center [1051, 400] width 969 height 368
click at [1505, 634] on div "Folder OMNICHANNEL OMNICHANNEL arrow_drop_down Drag here to set row groups Drag…" at bounding box center [1051, 619] width 969 height 49
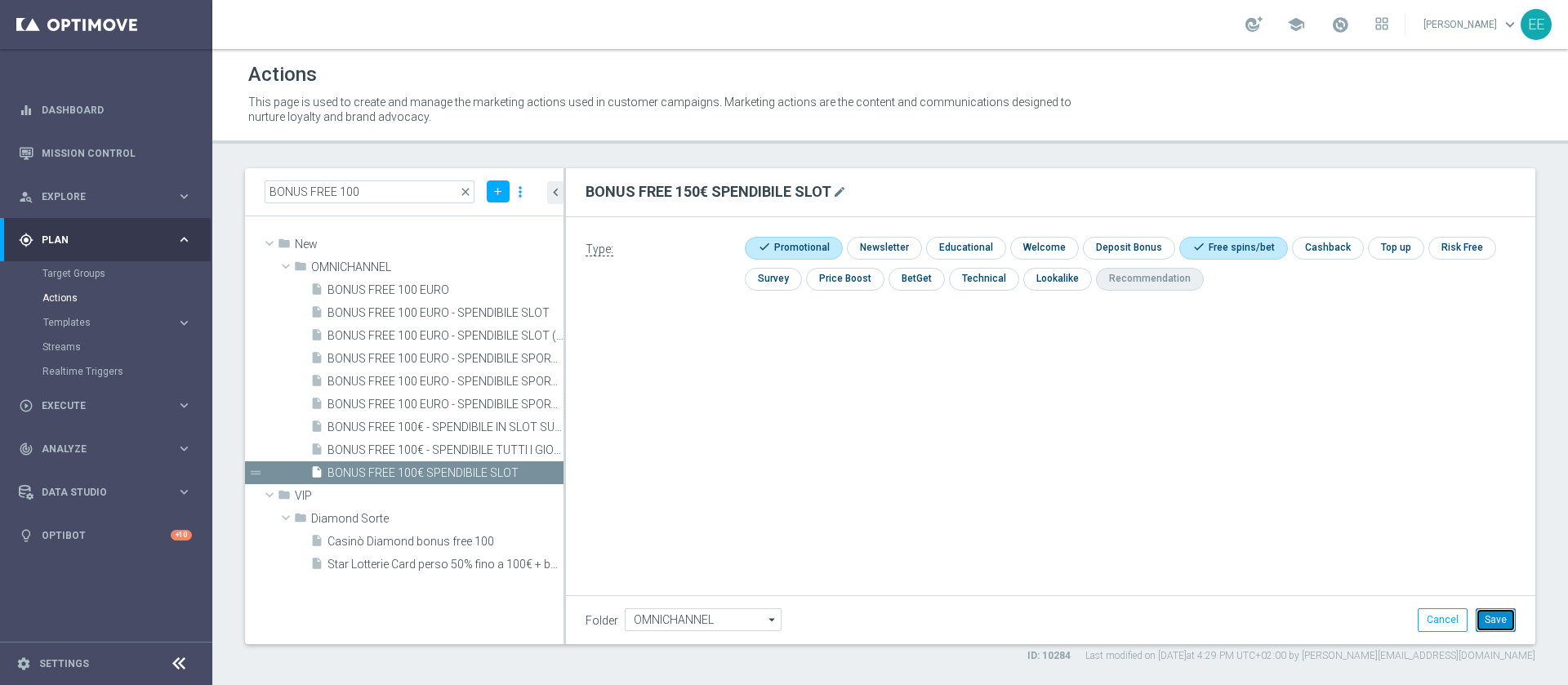
click at [1501, 618] on button "Save" at bounding box center [1495, 619] width 40 height 23
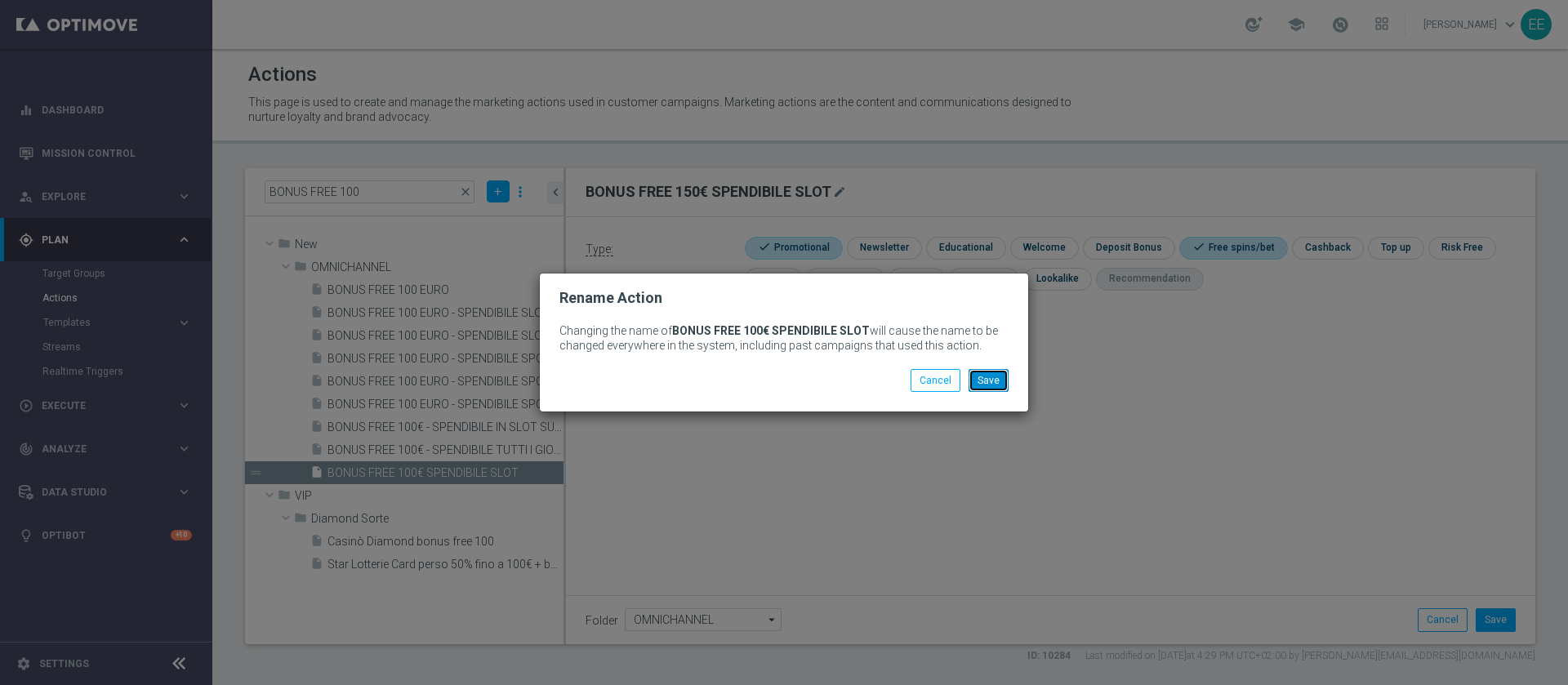
click at [996, 375] on button "Save" at bounding box center [988, 381] width 40 height 23
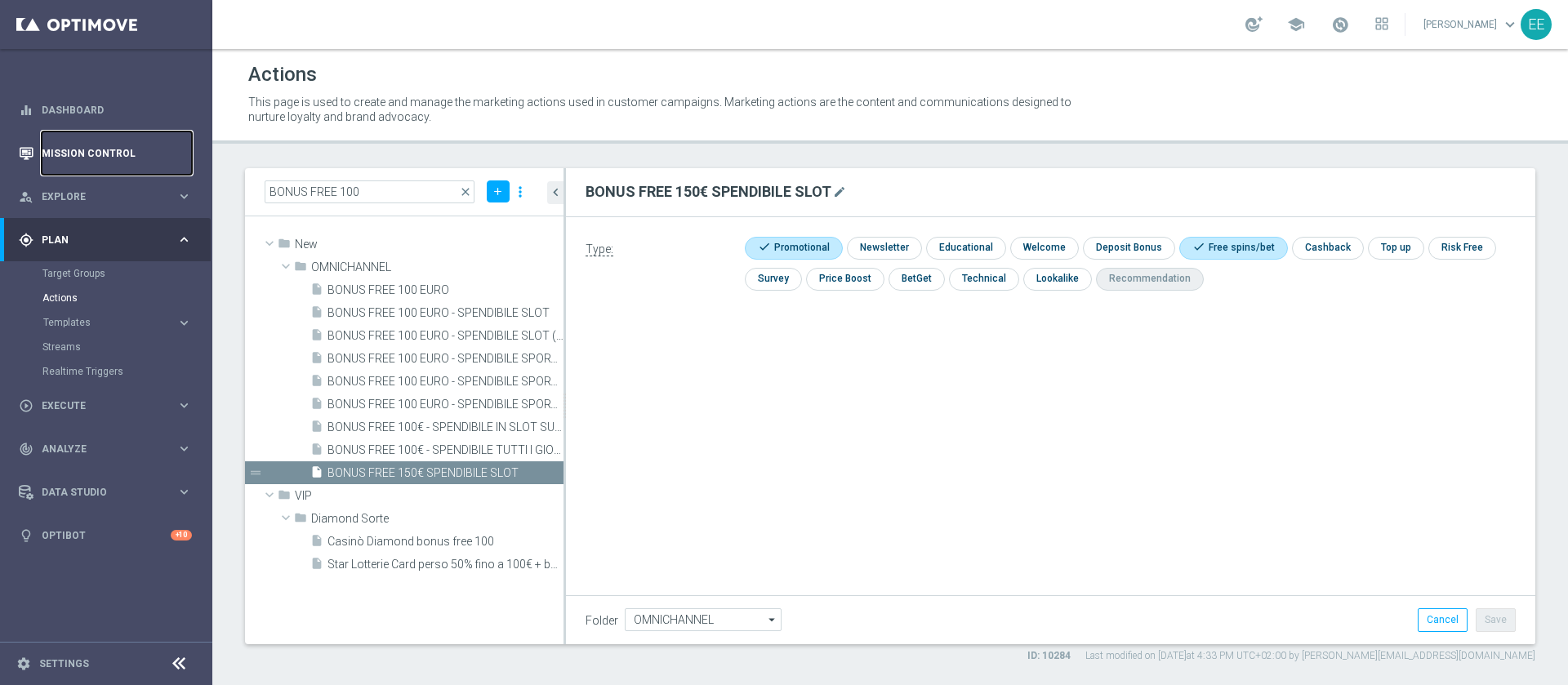
click at [71, 155] on link "Mission Control" at bounding box center [117, 153] width 151 height 44
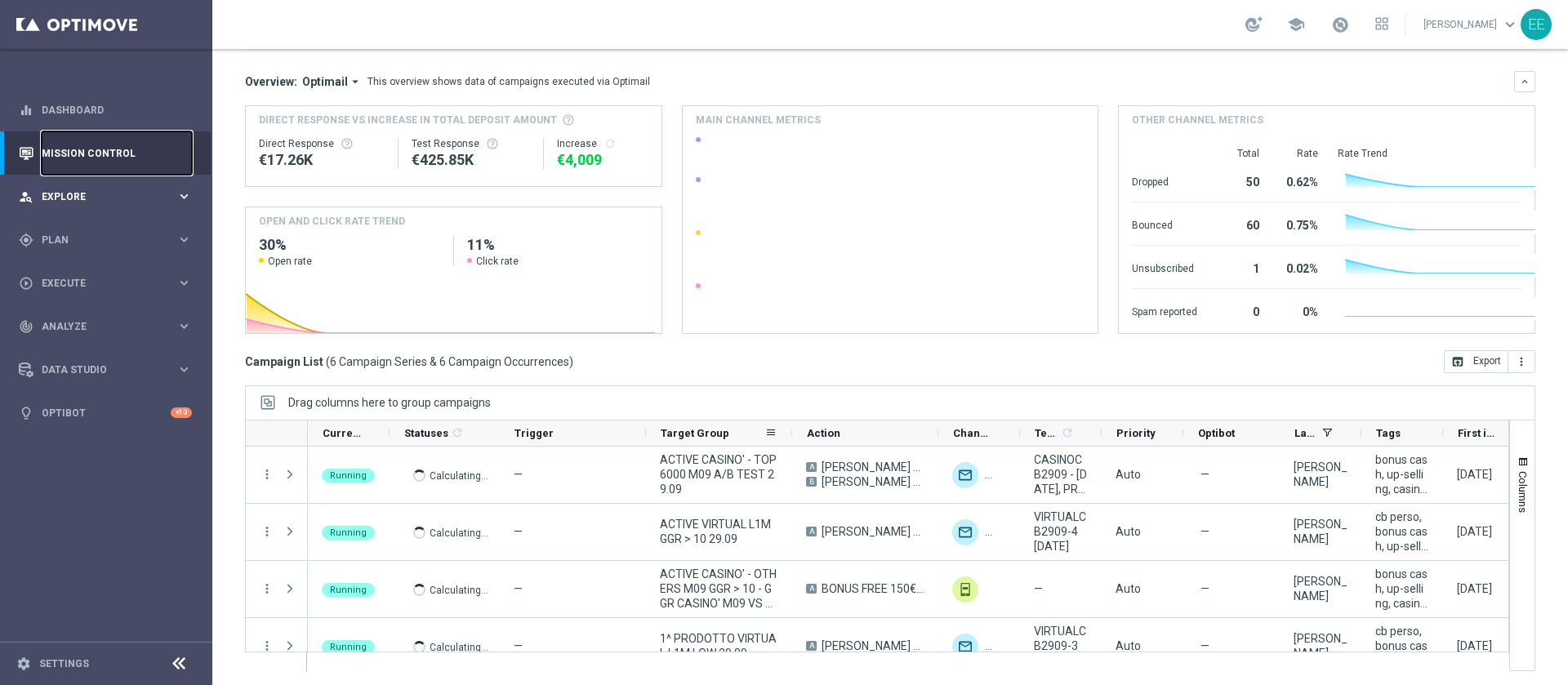
scroll to position [131, 0]
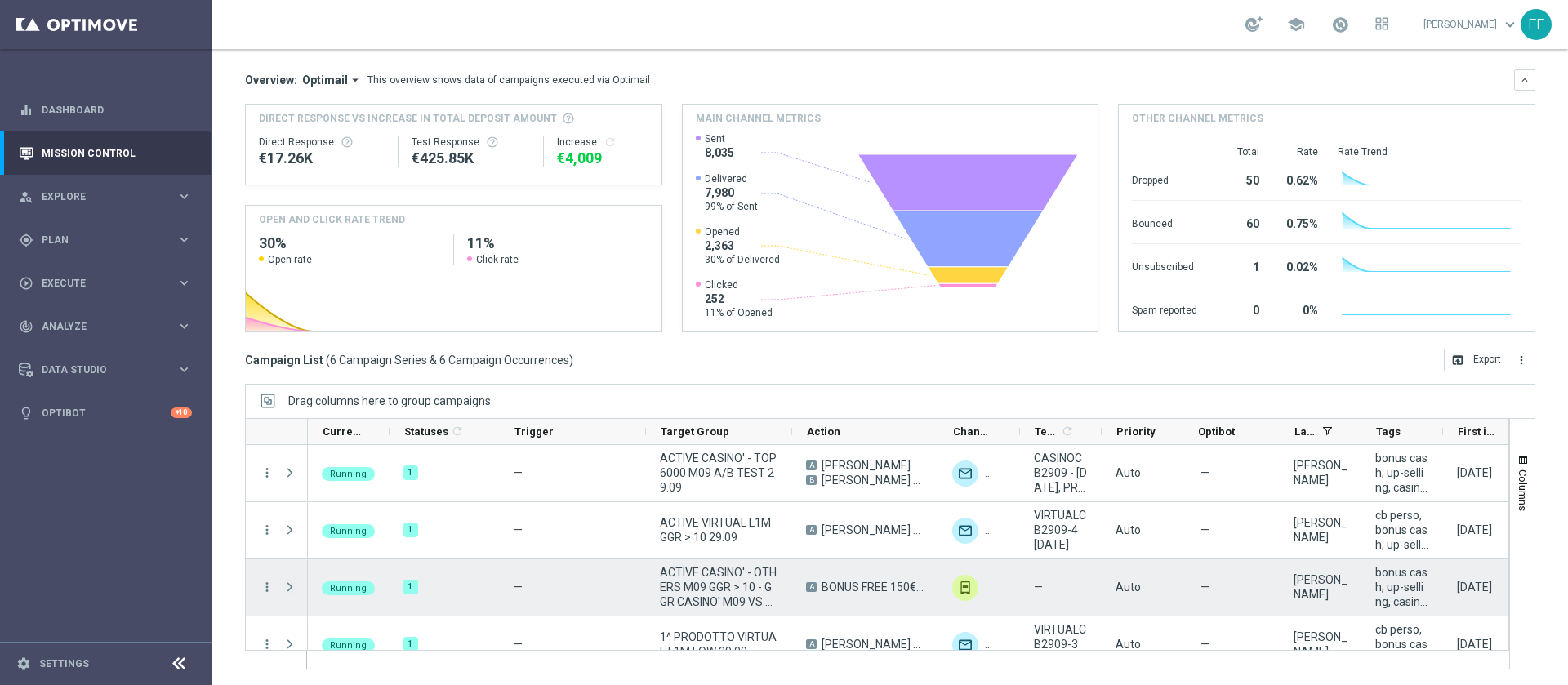
click at [287, 585] on span "Press SPACE to select this row." at bounding box center [290, 587] width 15 height 13
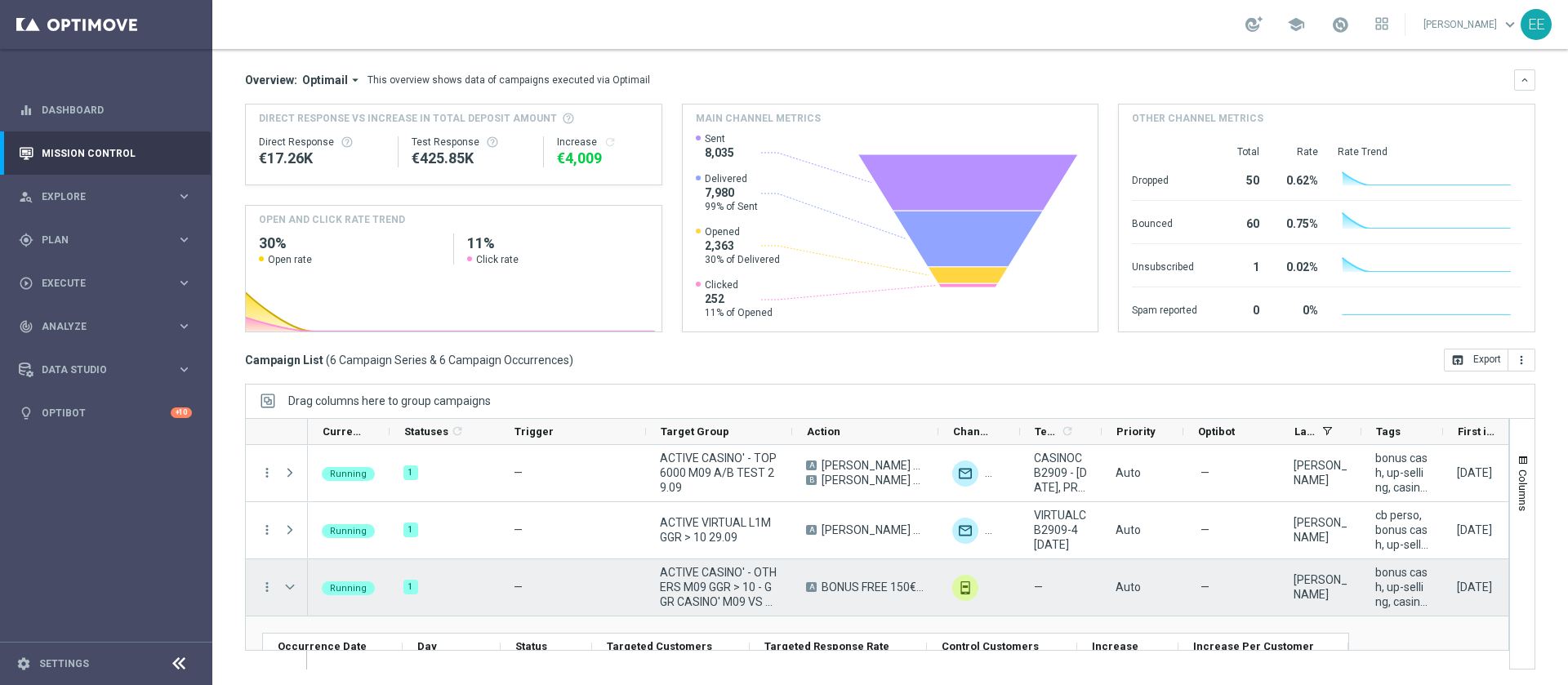
scroll to position [113, 0]
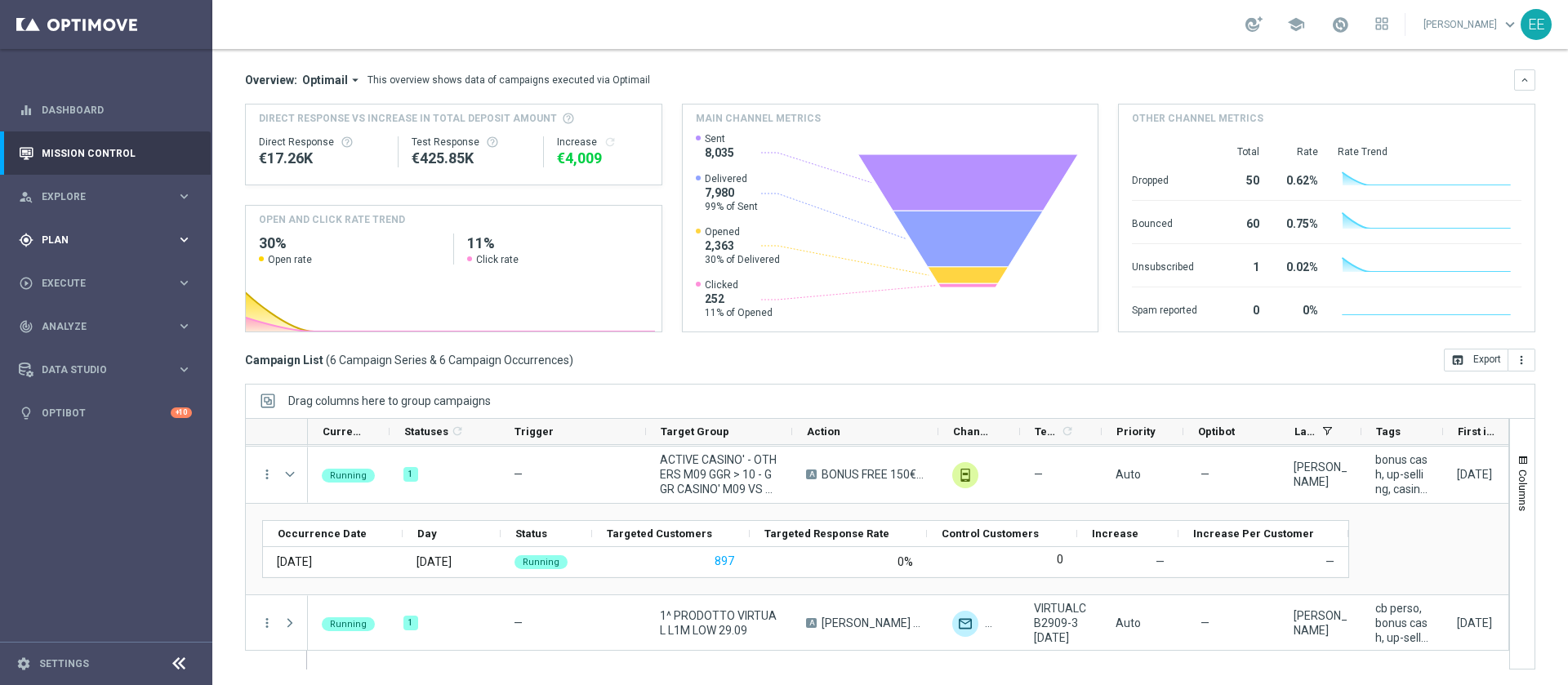
click at [77, 236] on span "Plan" at bounding box center [109, 240] width 135 height 10
click at [95, 271] on link "Target Groups" at bounding box center [106, 274] width 128 height 13
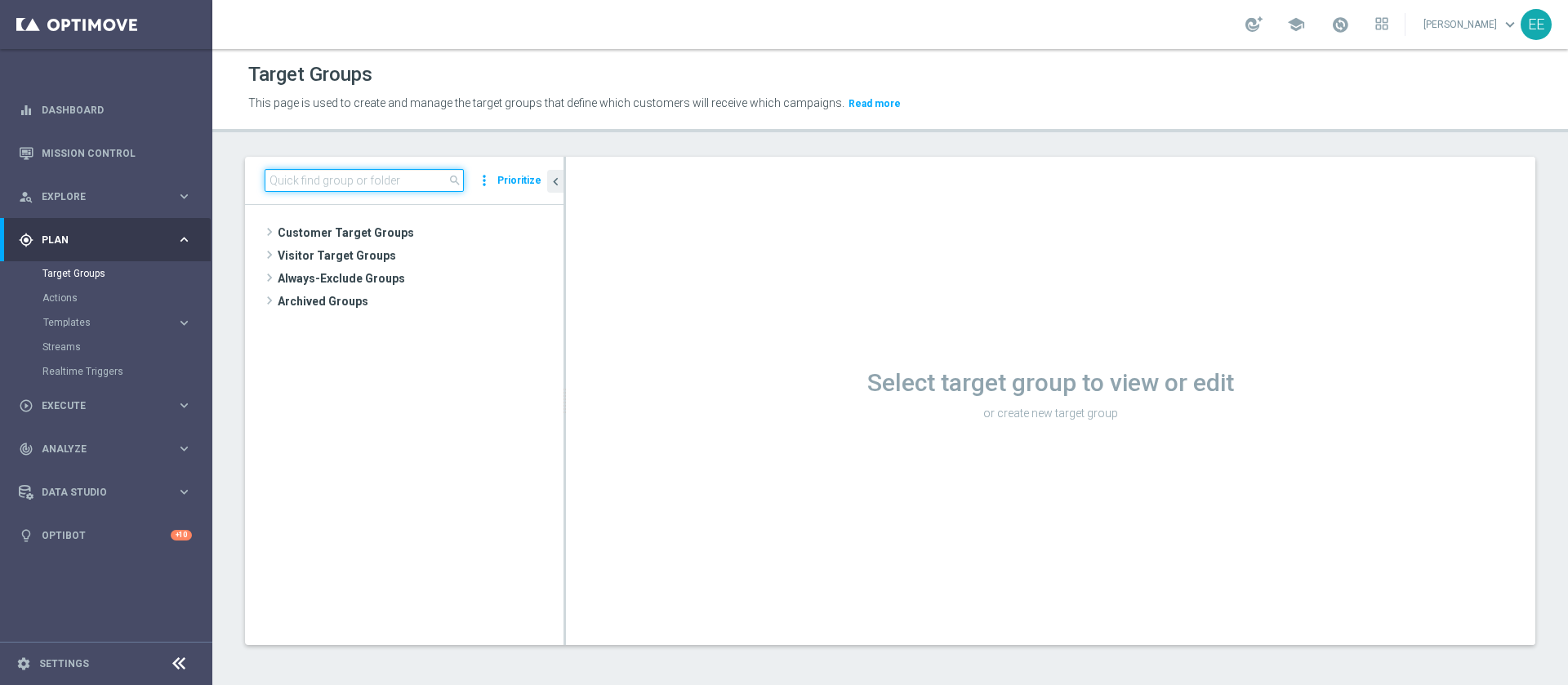
click at [343, 178] on input at bounding box center [364, 180] width 199 height 23
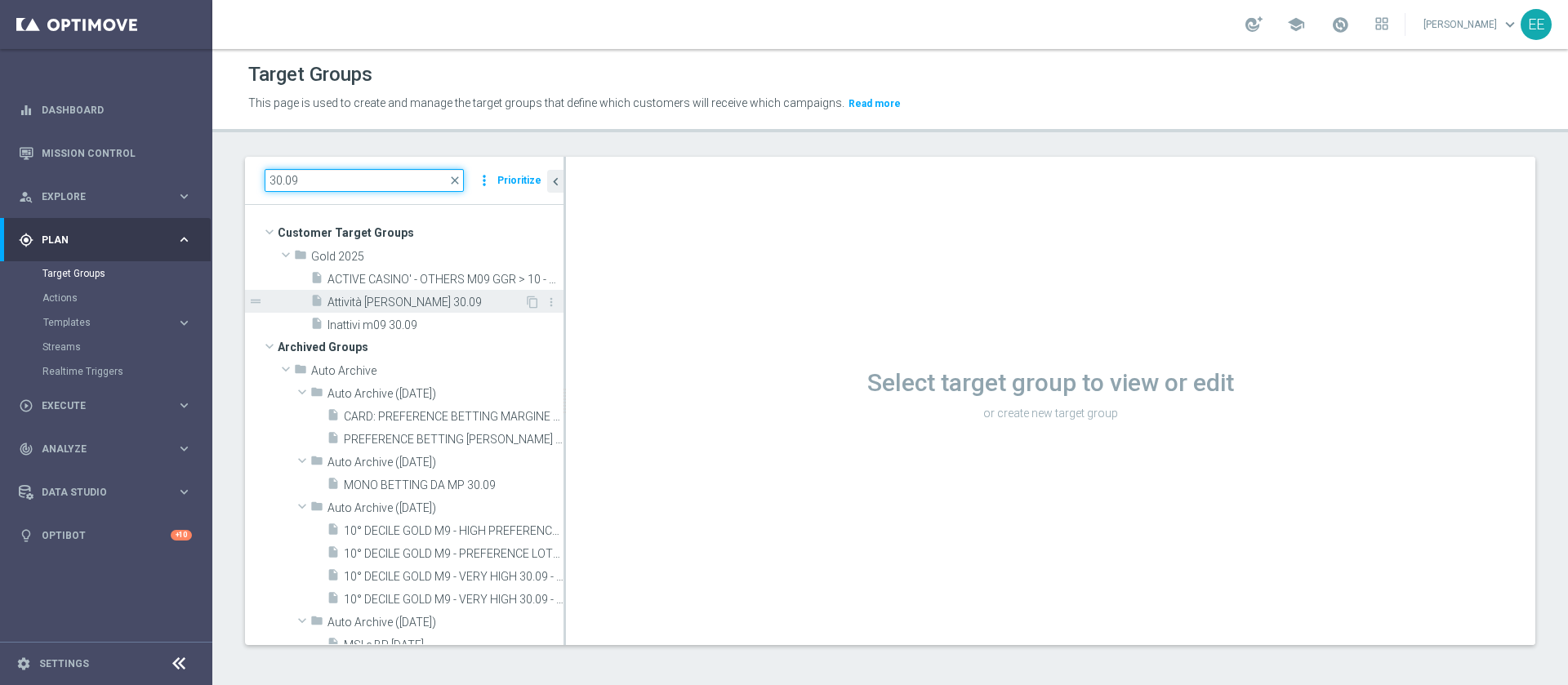
type input "30.09"
click at [380, 299] on span "Attività già fatta 30.09" at bounding box center [425, 302] width 197 height 14
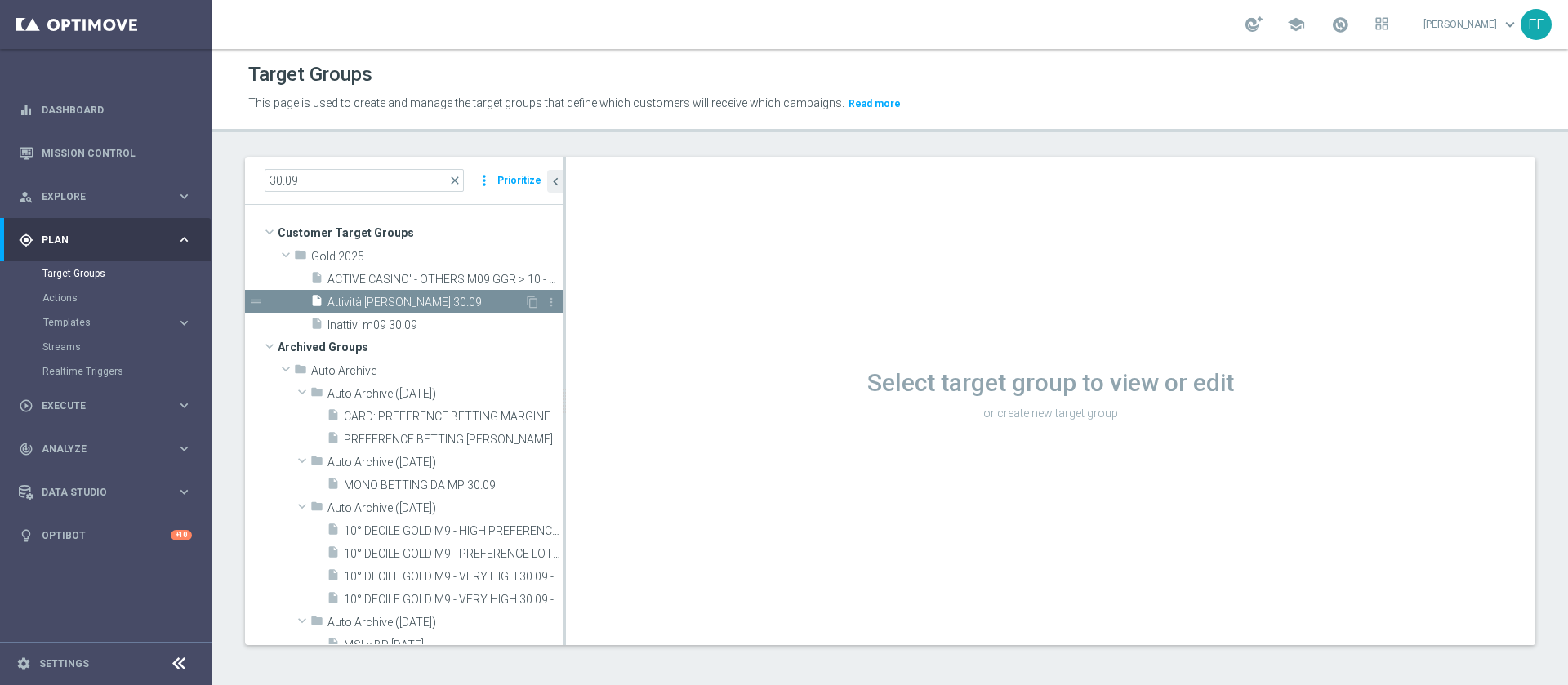
click at [435, 305] on span "Attività già fatta 30.09" at bounding box center [425, 302] width 197 height 14
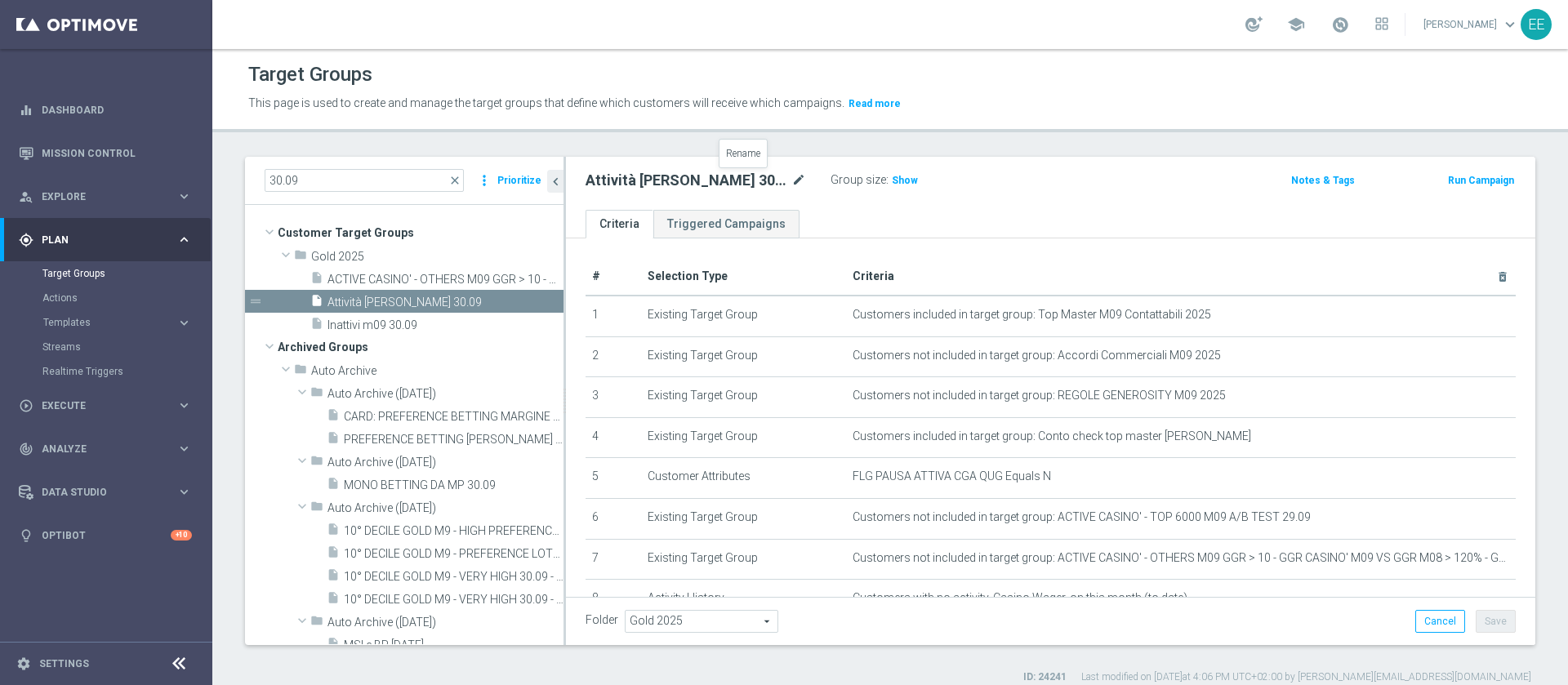
click at [791, 172] on icon "mode_edit" at bounding box center [799, 180] width 15 height 20
type input "N"
type input "O"
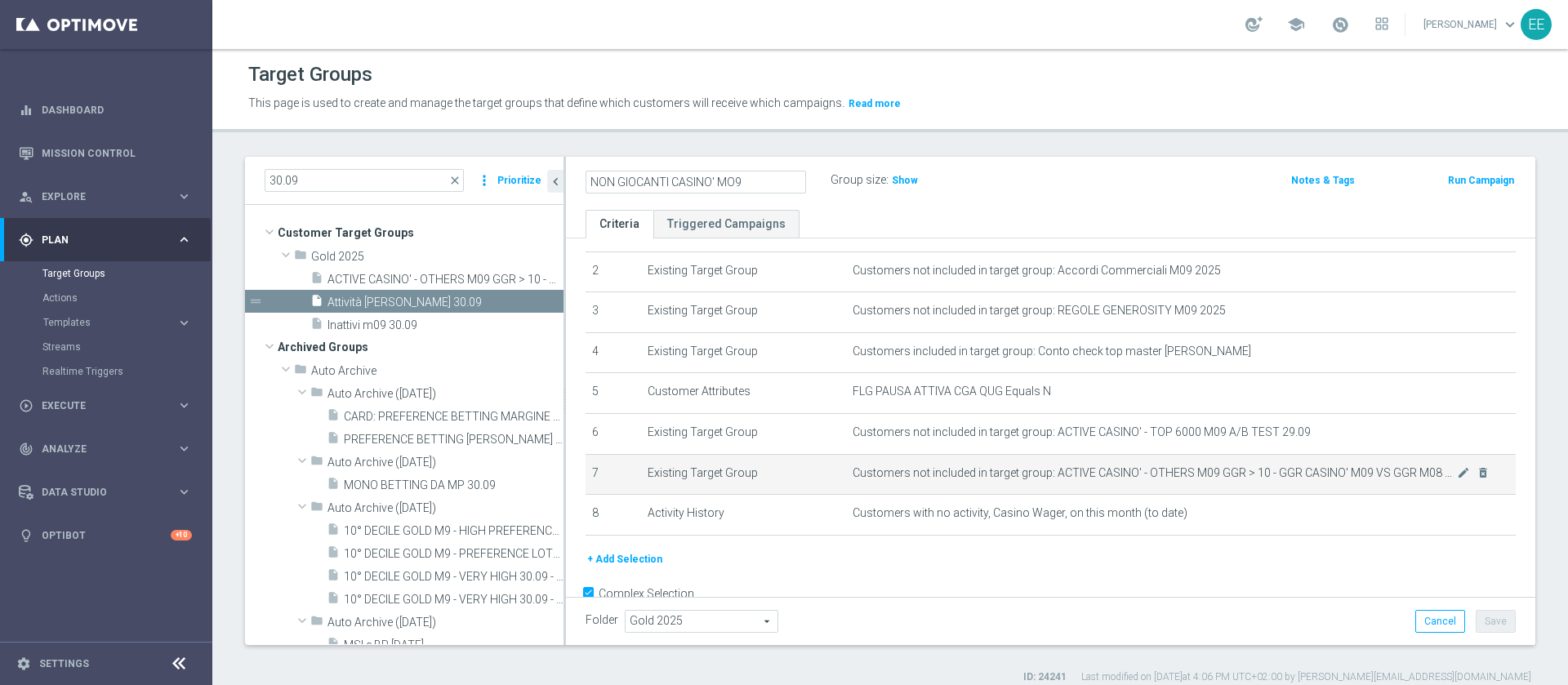
scroll to position [86, 0]
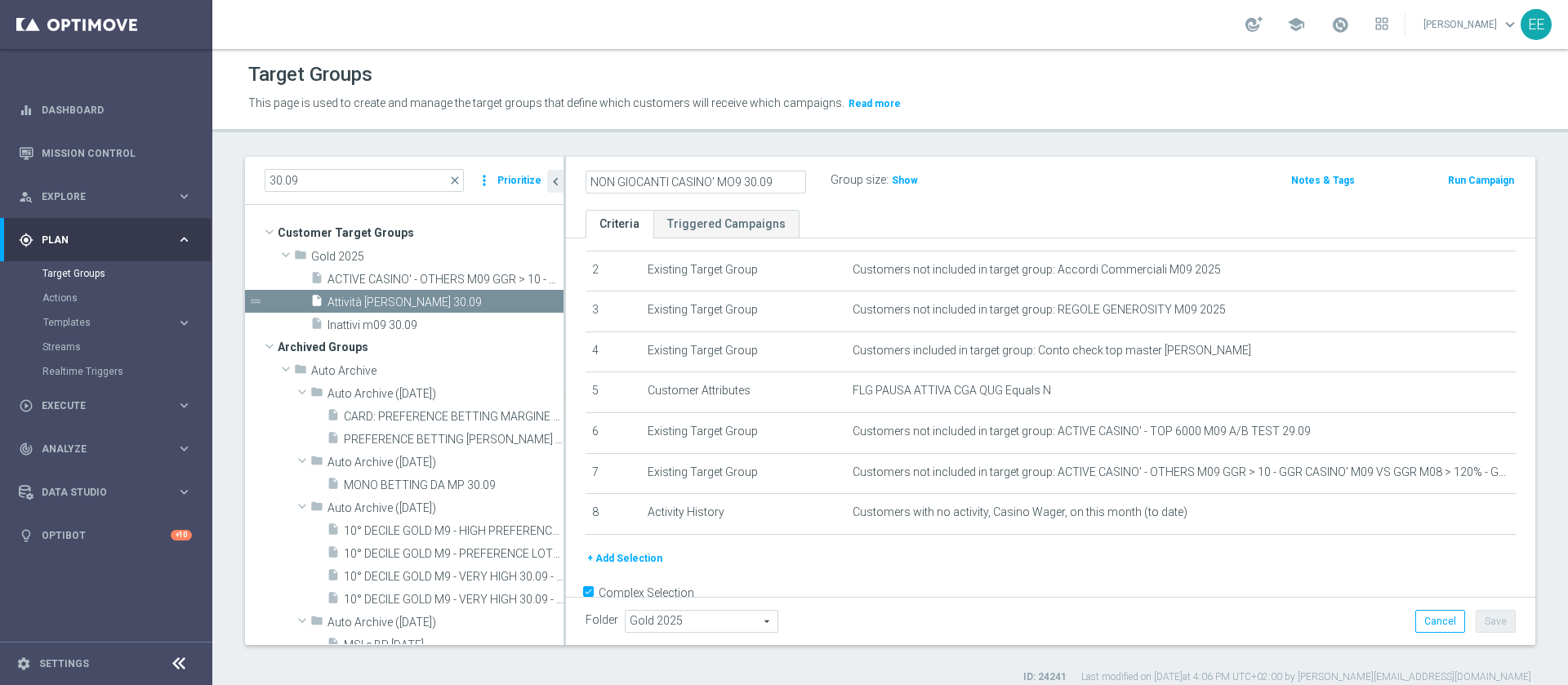
type input "NON GIOCANTI CASINO' MO9 30.09"
click at [901, 176] on span "Show" at bounding box center [905, 180] width 26 height 12
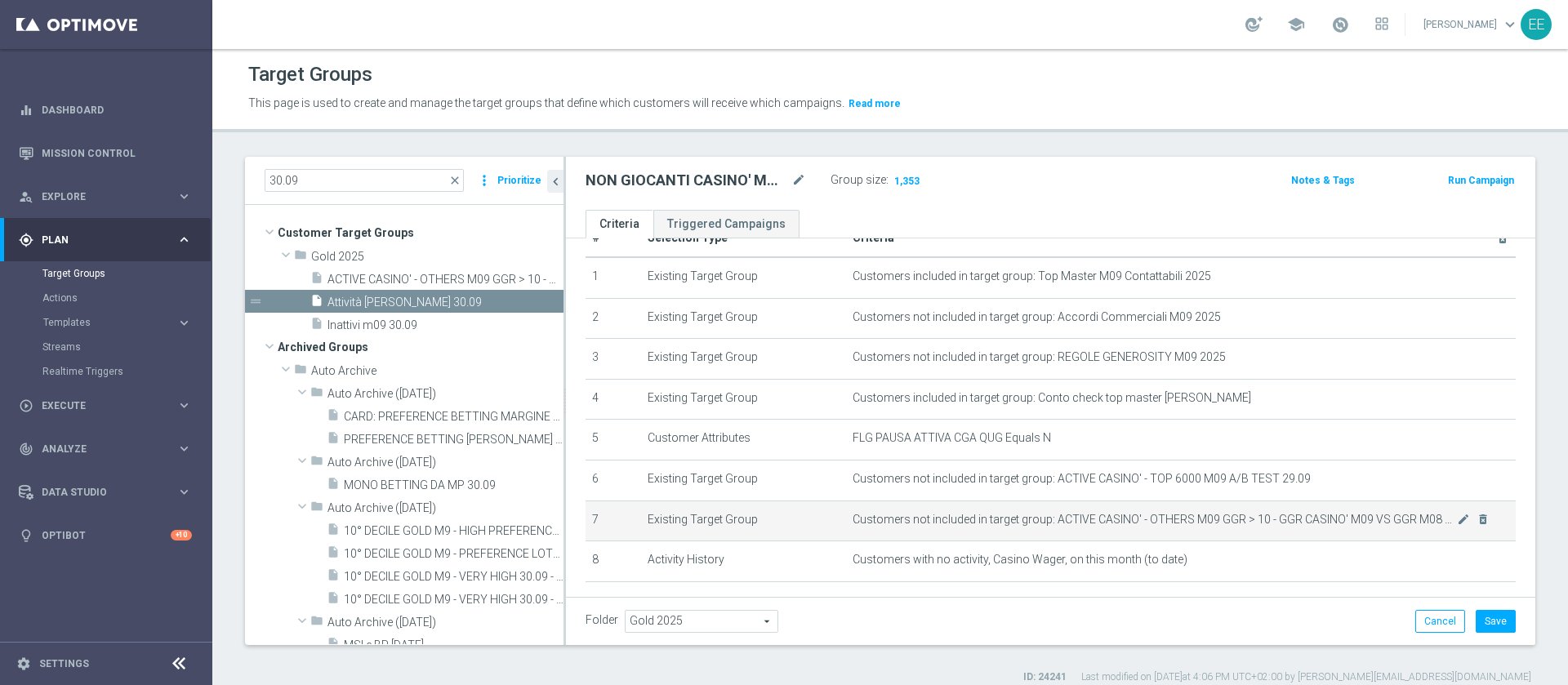
scroll to position [124, 0]
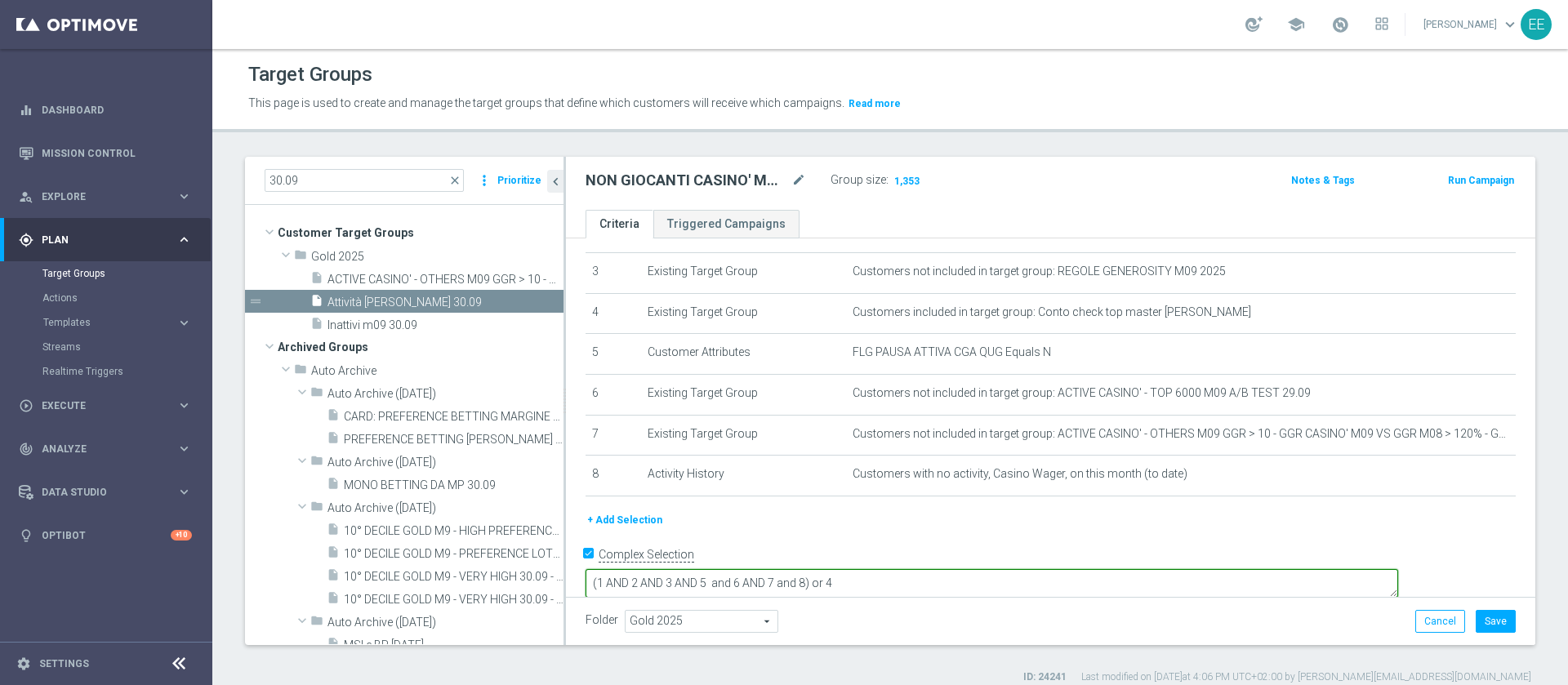
click at [920, 569] on textarea "(1 AND 2 AND 3 AND 5 and 6 AND 7 and 8) or 4" at bounding box center [992, 583] width 813 height 29
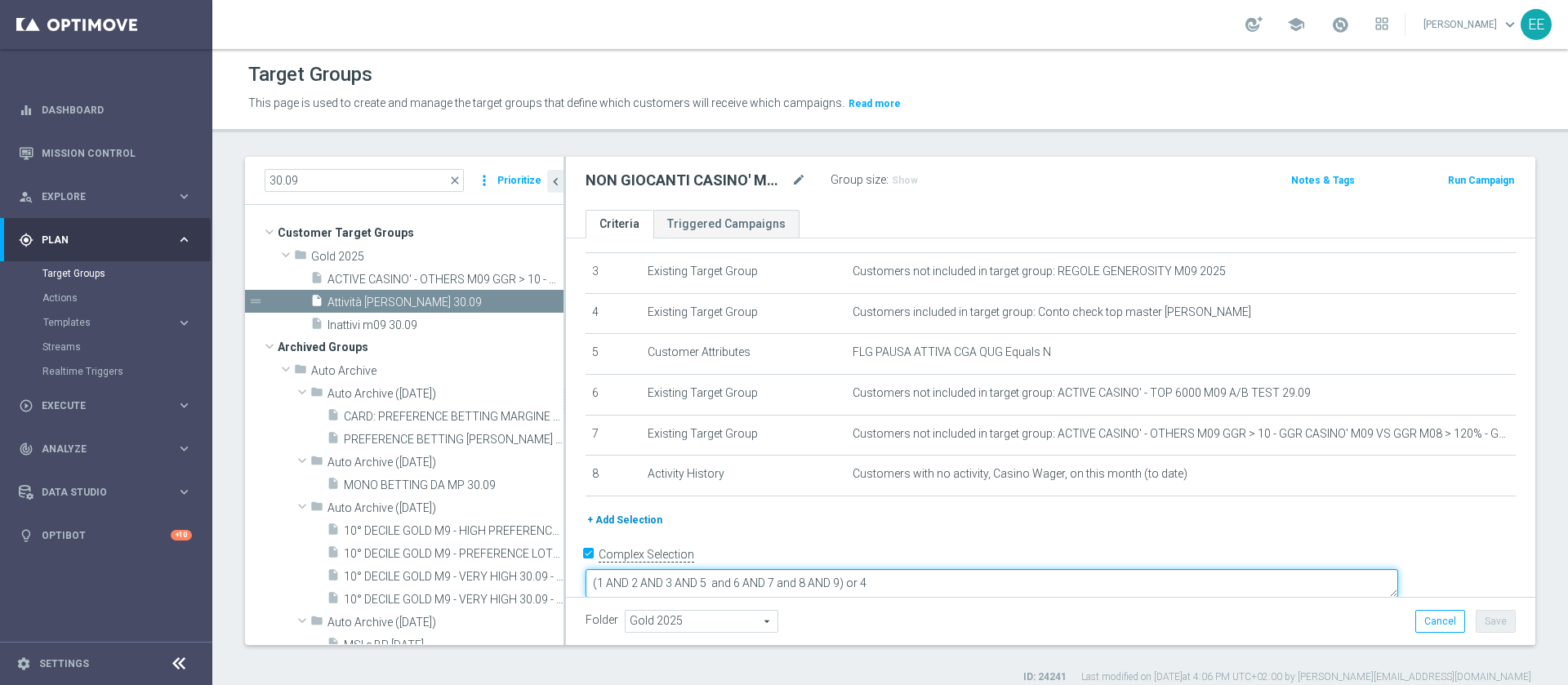
type textarea "(1 AND 2 AND 3 AND 5 and 6 AND 7 and 8 AND 9) or 4"
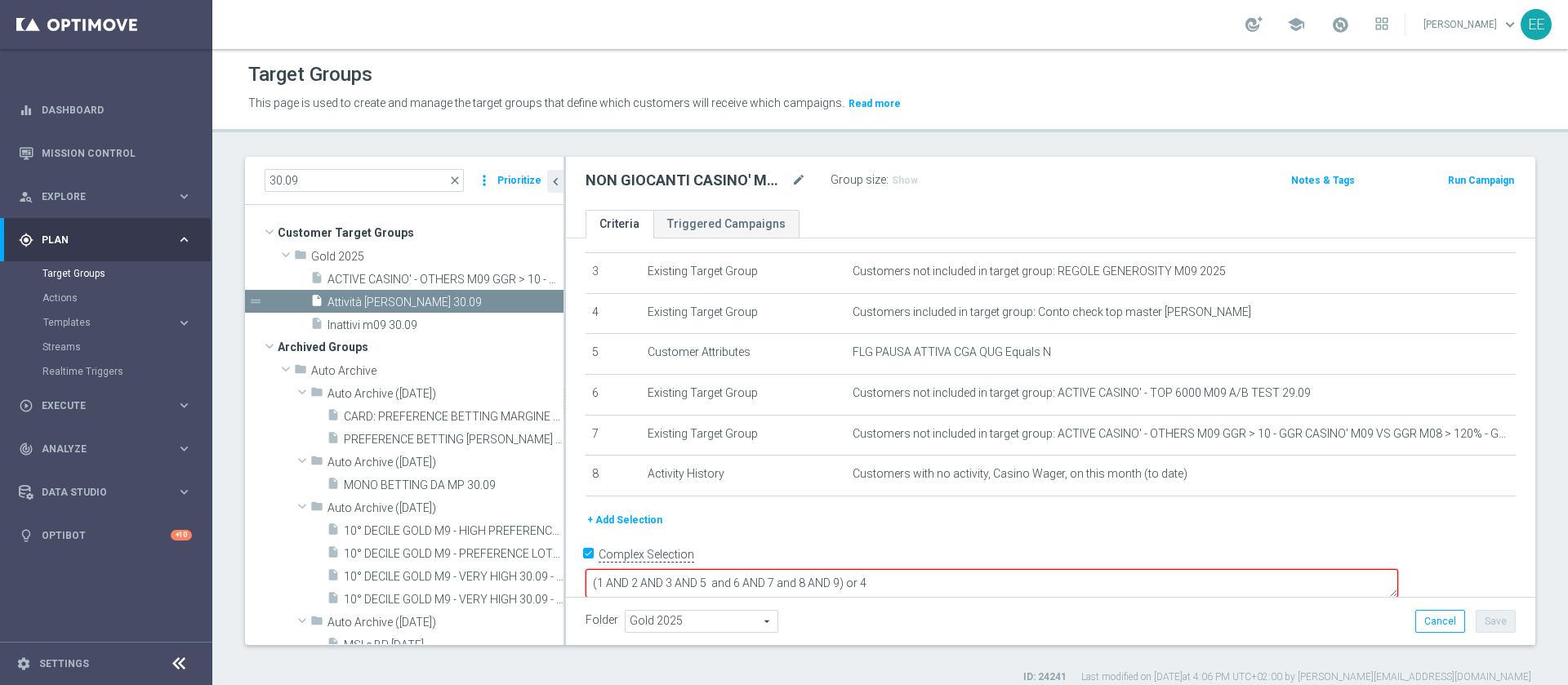
click at [626, 526] on button "+ Add Selection" at bounding box center [624, 520] width 78 height 18
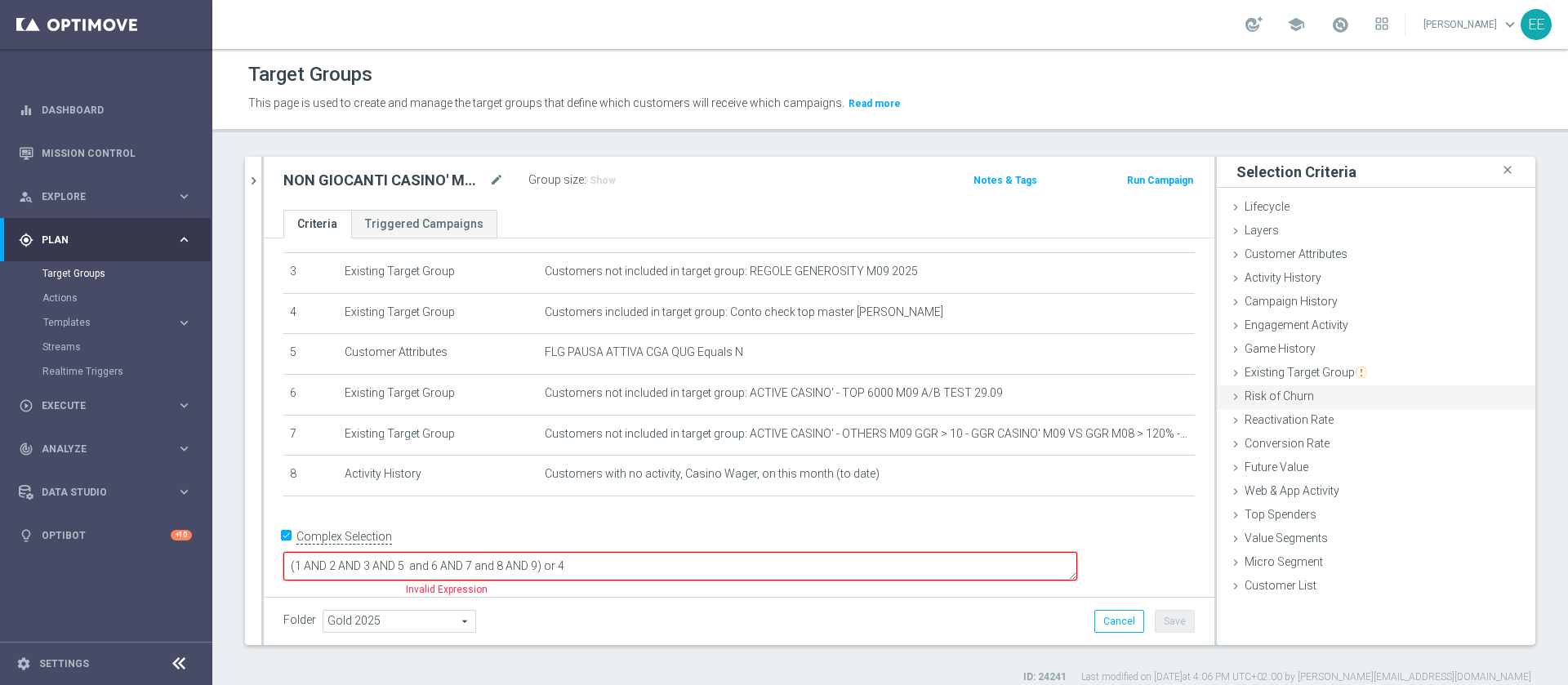
scroll to position [108, 0]
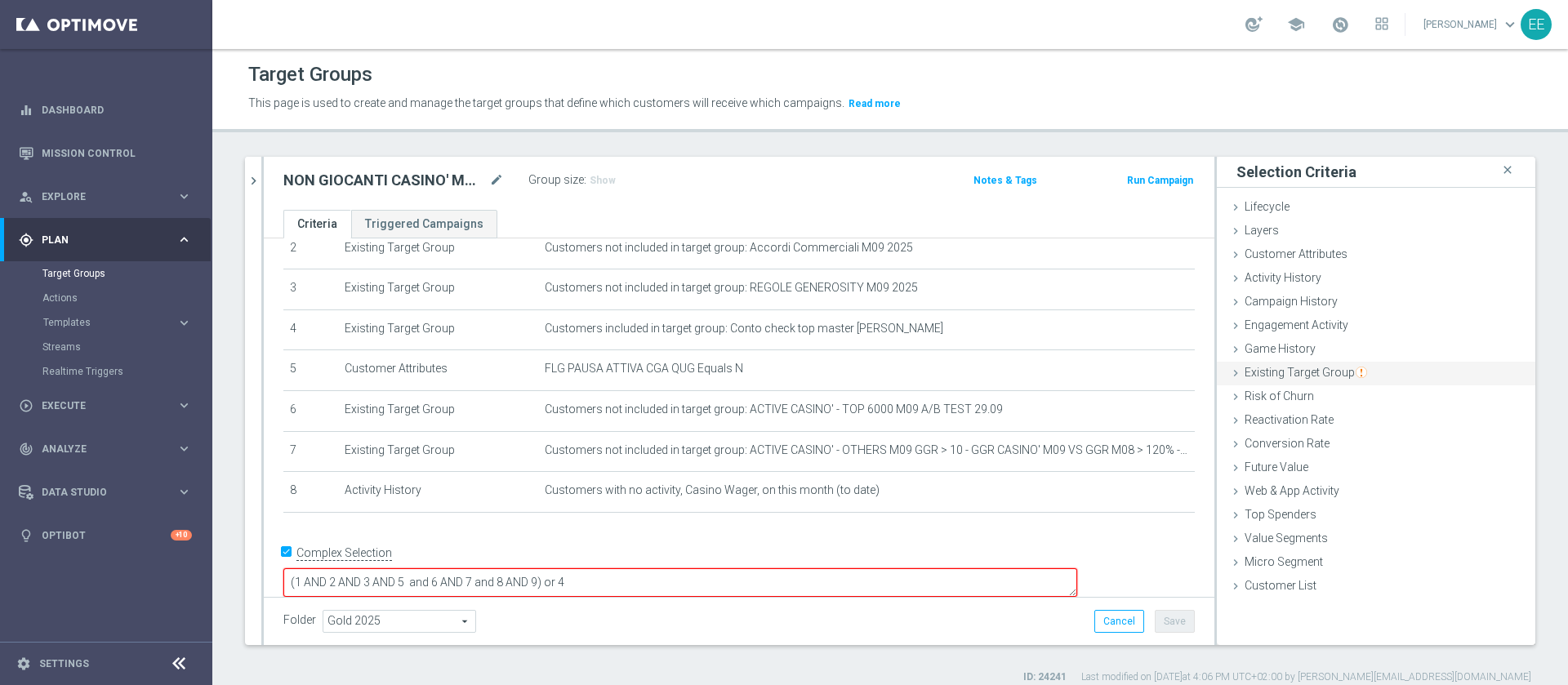
click at [1304, 377] on span "Existing Target Group" at bounding box center [1306, 373] width 123 height 13
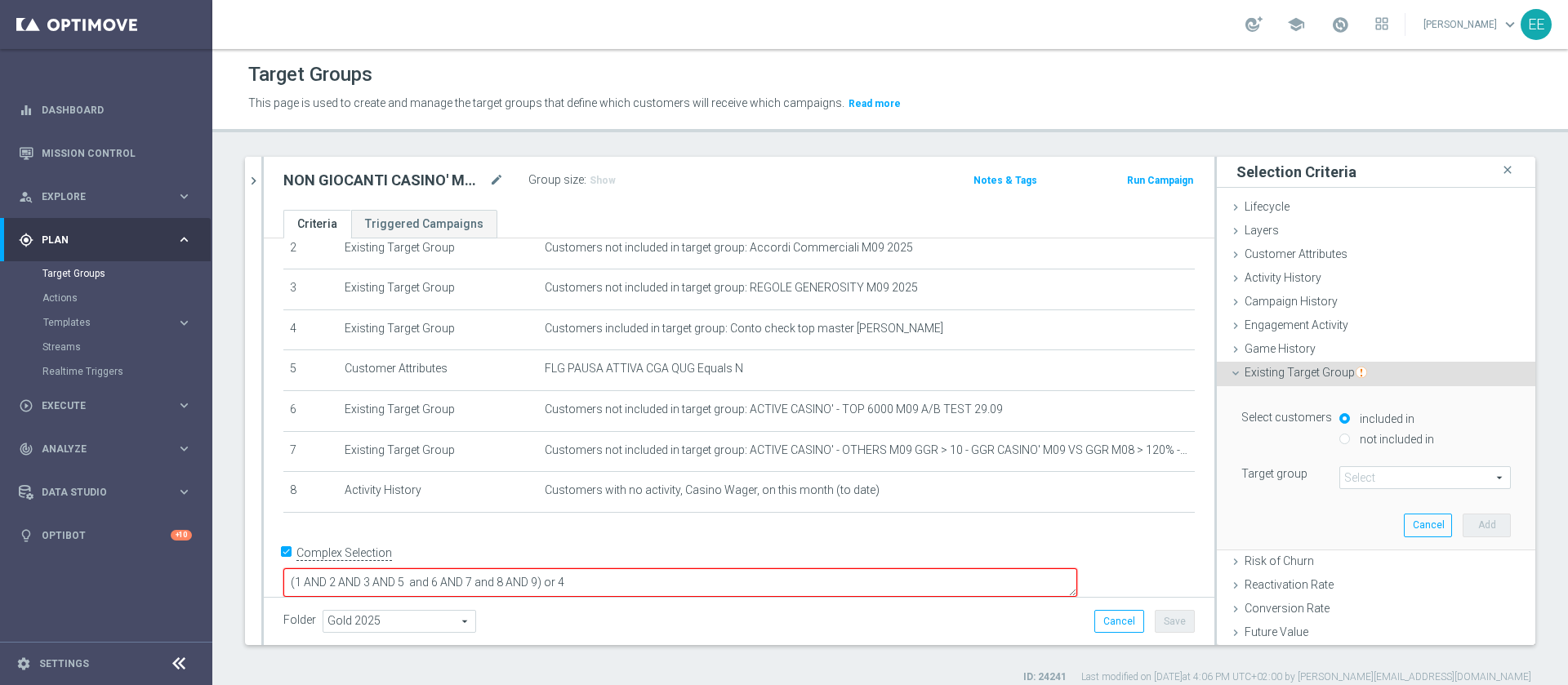
click at [1357, 436] on label "not included in" at bounding box center [1394, 439] width 78 height 15
click at [1350, 436] on input "not included in" at bounding box center [1344, 438] width 11 height 11
radio input "true"
click at [1347, 480] on span at bounding box center [1425, 478] width 169 height 21
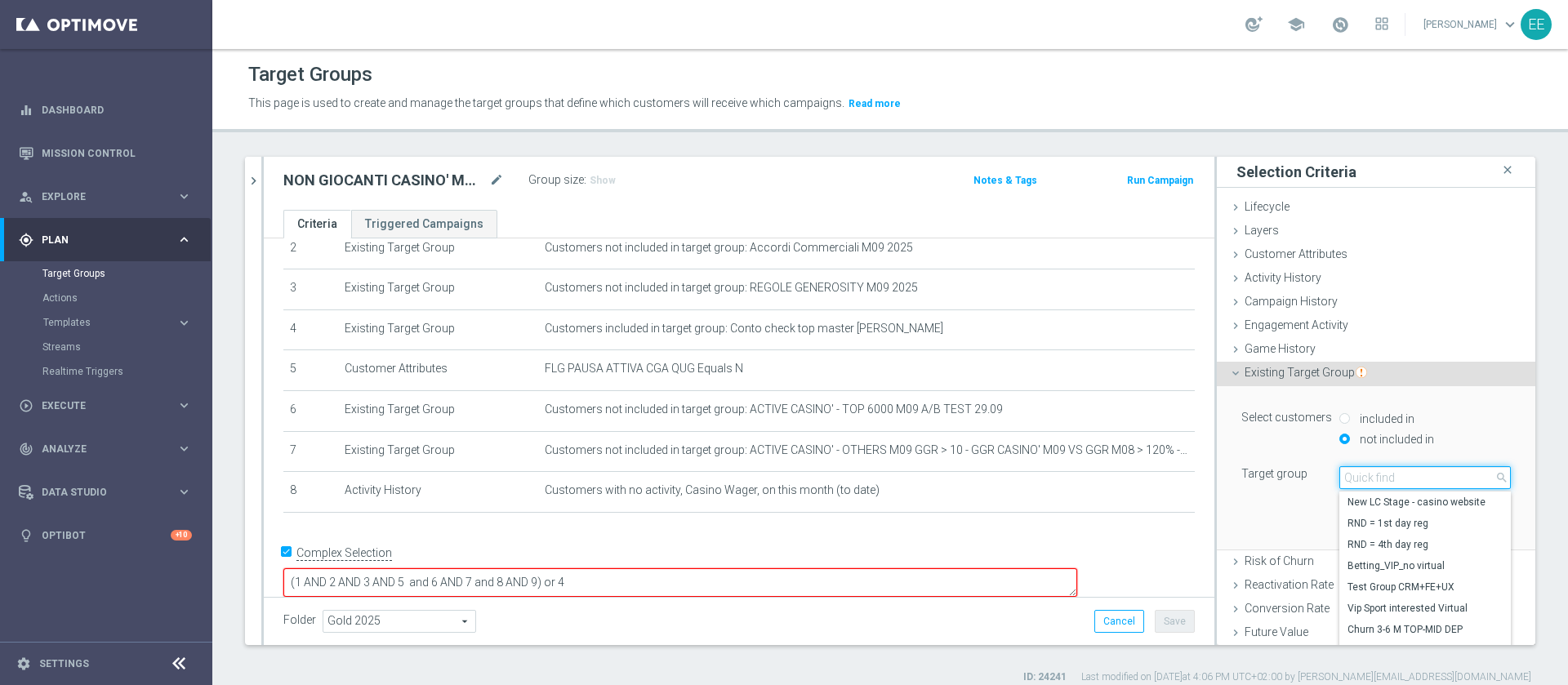
click at [1347, 480] on input "search" at bounding box center [1425, 478] width 171 height 23
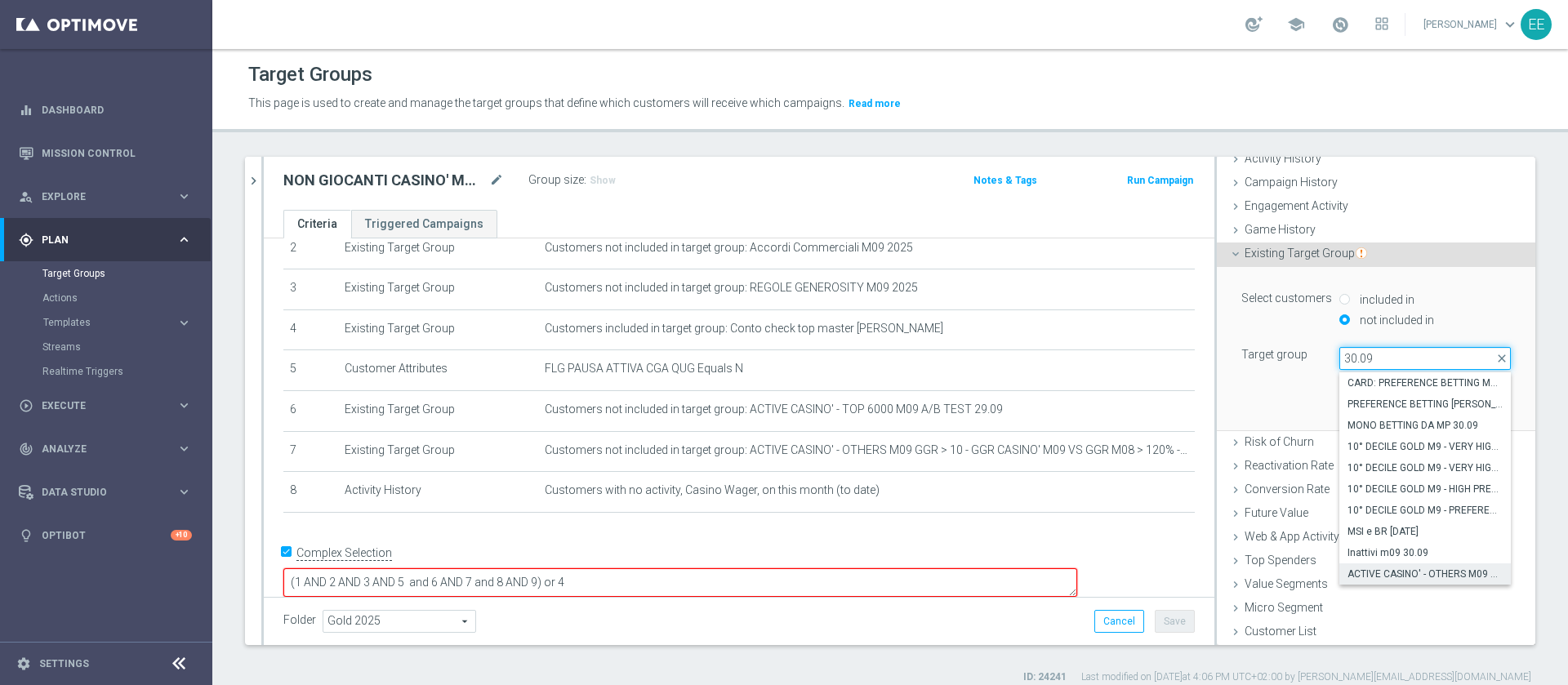
type input "30.09"
click at [1389, 576] on span "ACTIVE CASINO' - OTHERS M09 GGR > 10 - GGR CASINO' M09 VS GGR M08 > 120% - GENE…" at bounding box center [1425, 574] width 155 height 13
type input "ACTIVE CASINO' - OTHERS M09 GGR > 10 - GGR CASINO' M09 VS GGR M08 > 120% - GENE…"
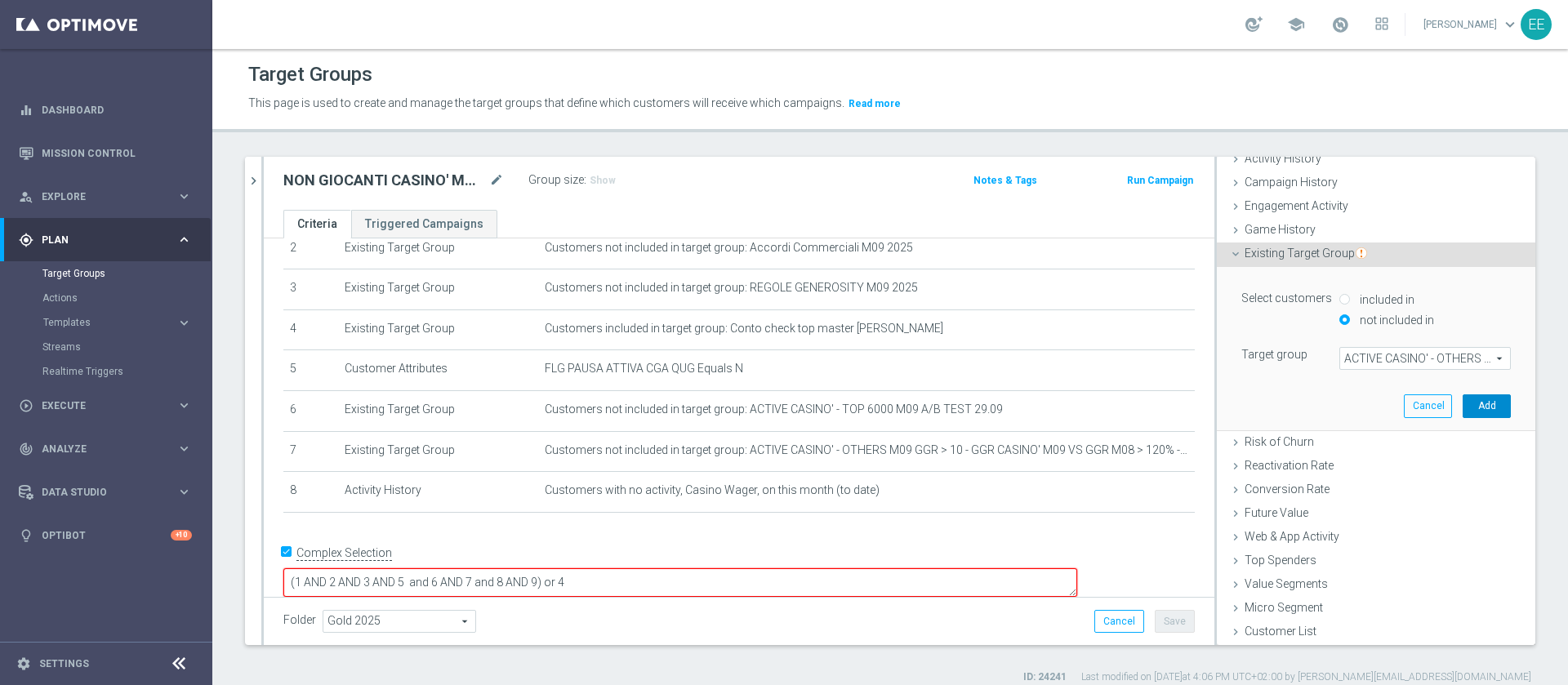
click at [1463, 413] on button "Add" at bounding box center [1487, 405] width 49 height 23
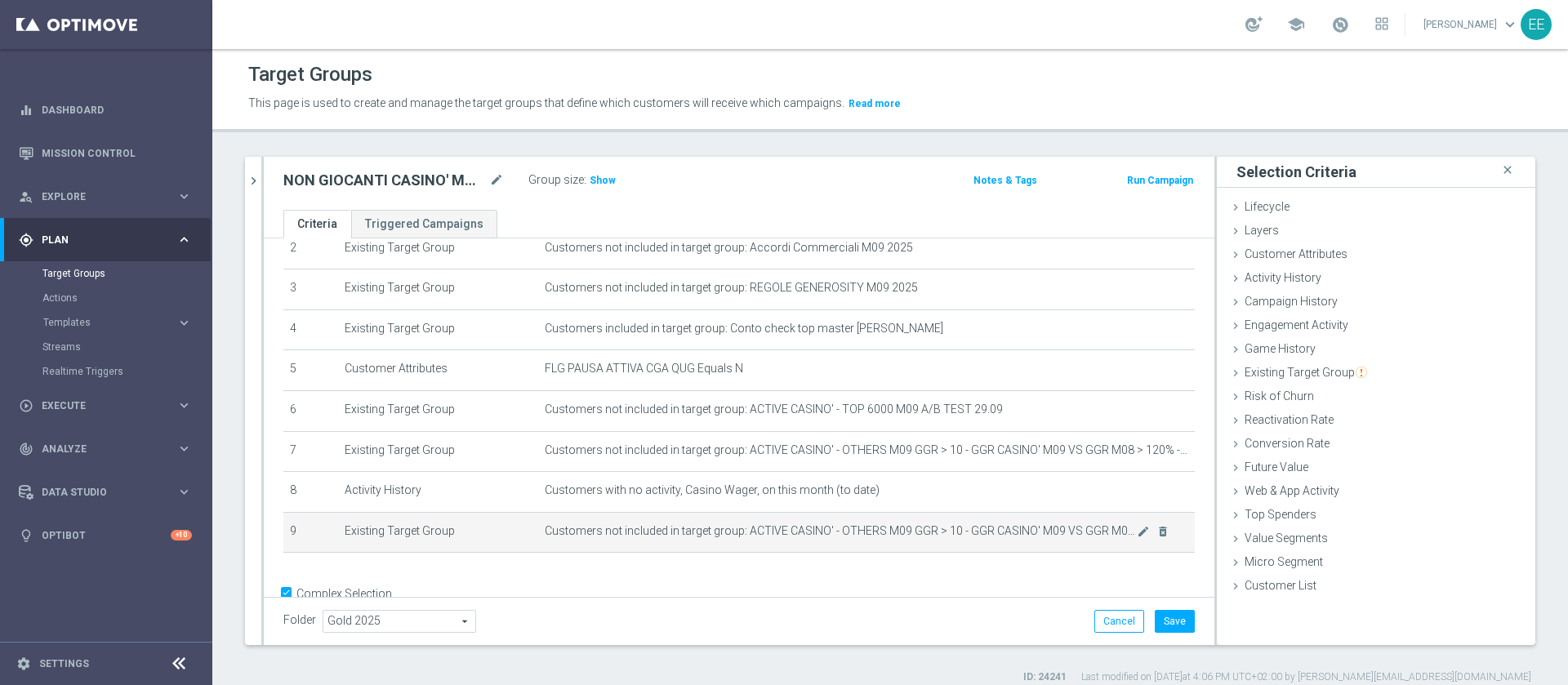
scroll to position [148, 0]
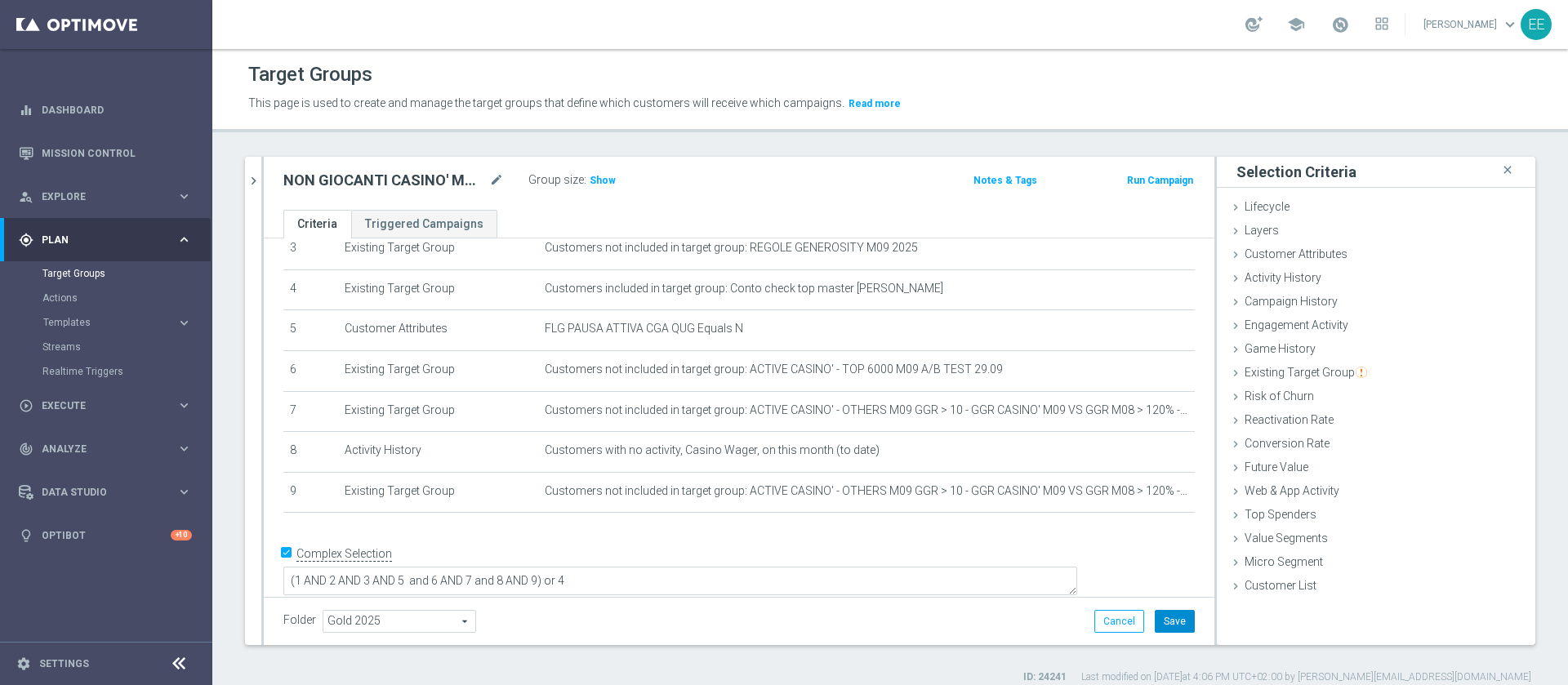
click at [1157, 623] on button "Save" at bounding box center [1174, 621] width 40 height 23
click at [604, 180] on span "Show" at bounding box center [603, 180] width 26 height 12
click at [54, 408] on span "Execute" at bounding box center [109, 405] width 135 height 10
click at [102, 317] on link "Campaign Builder" at bounding box center [106, 317] width 128 height 13
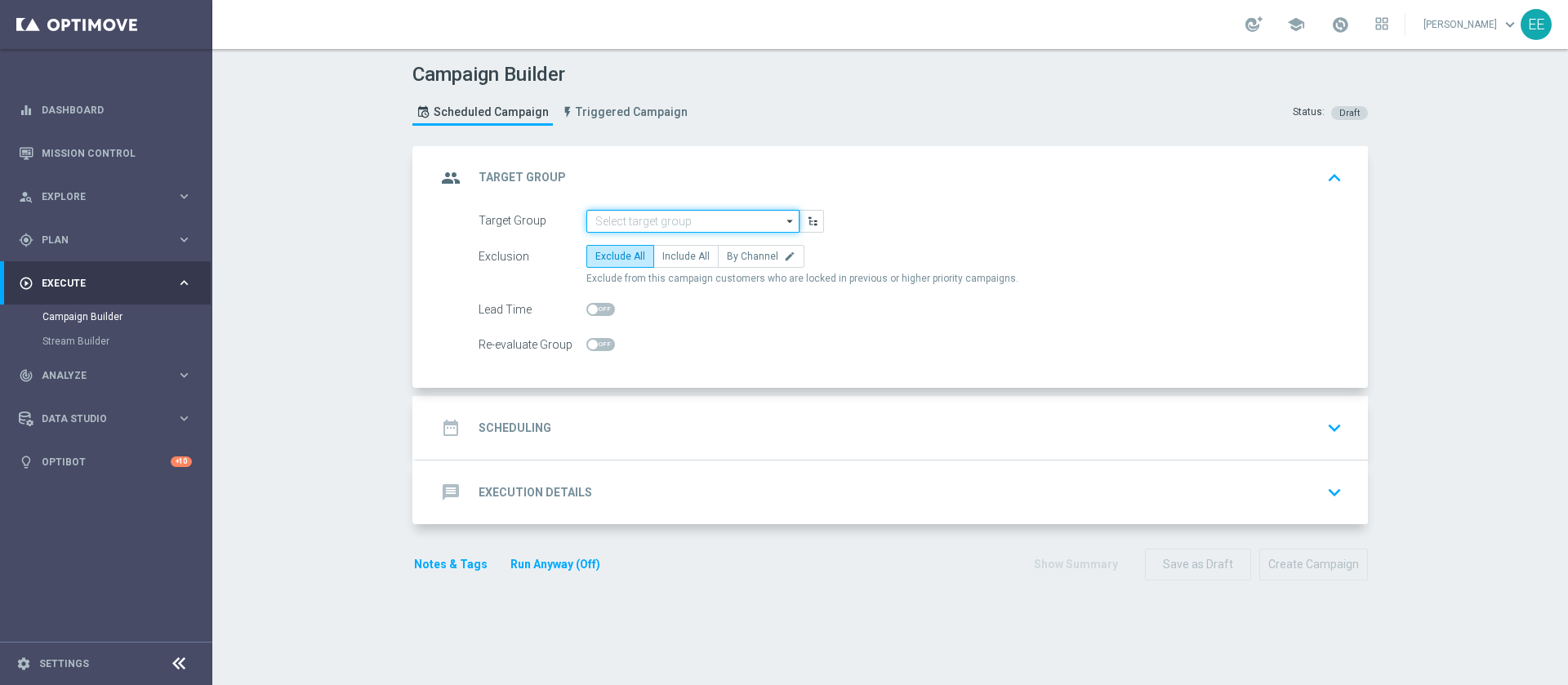
click at [633, 224] on input at bounding box center [693, 221] width 213 height 23
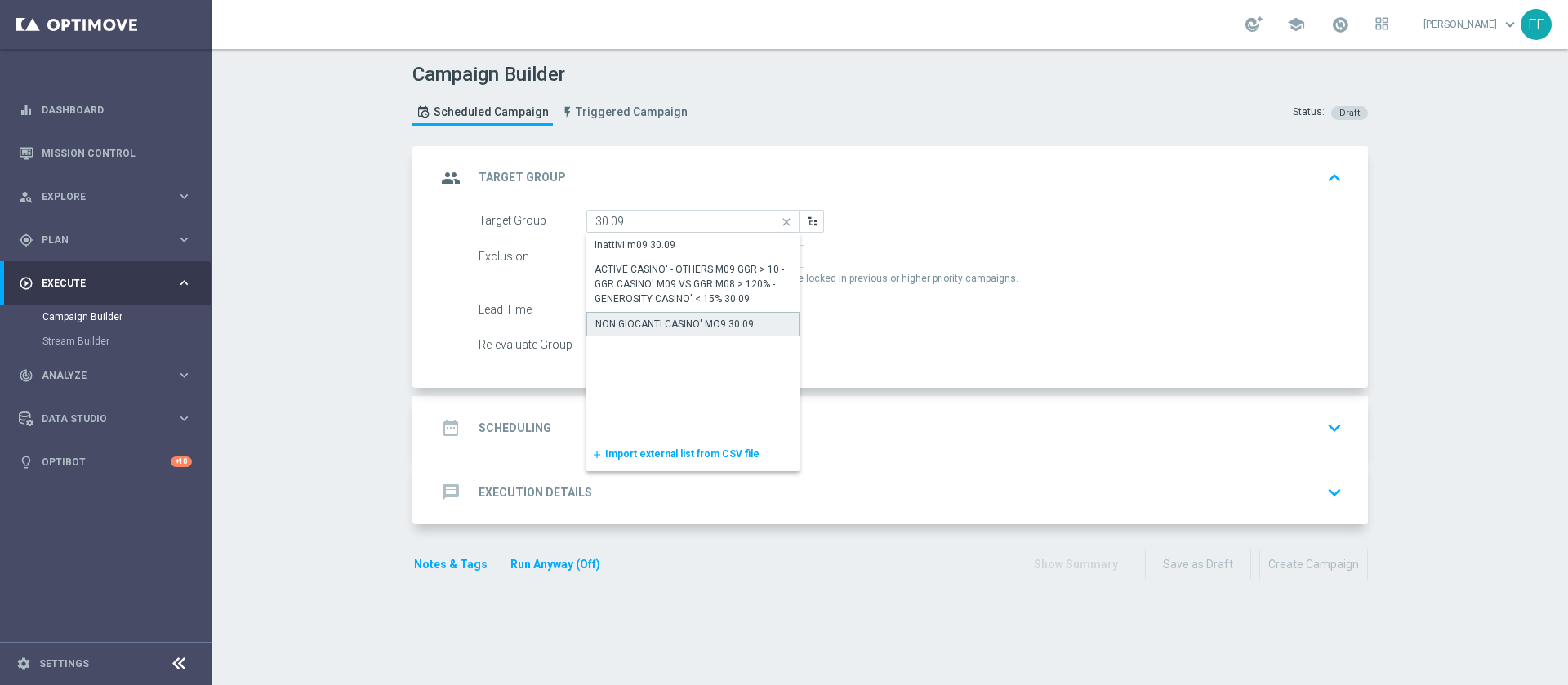
click at [687, 326] on div "NON GIOCANTI CASINO' MO9 30.09" at bounding box center [675, 324] width 159 height 15
type input "NON GIOCANTI CASINO' MO9 30.09"
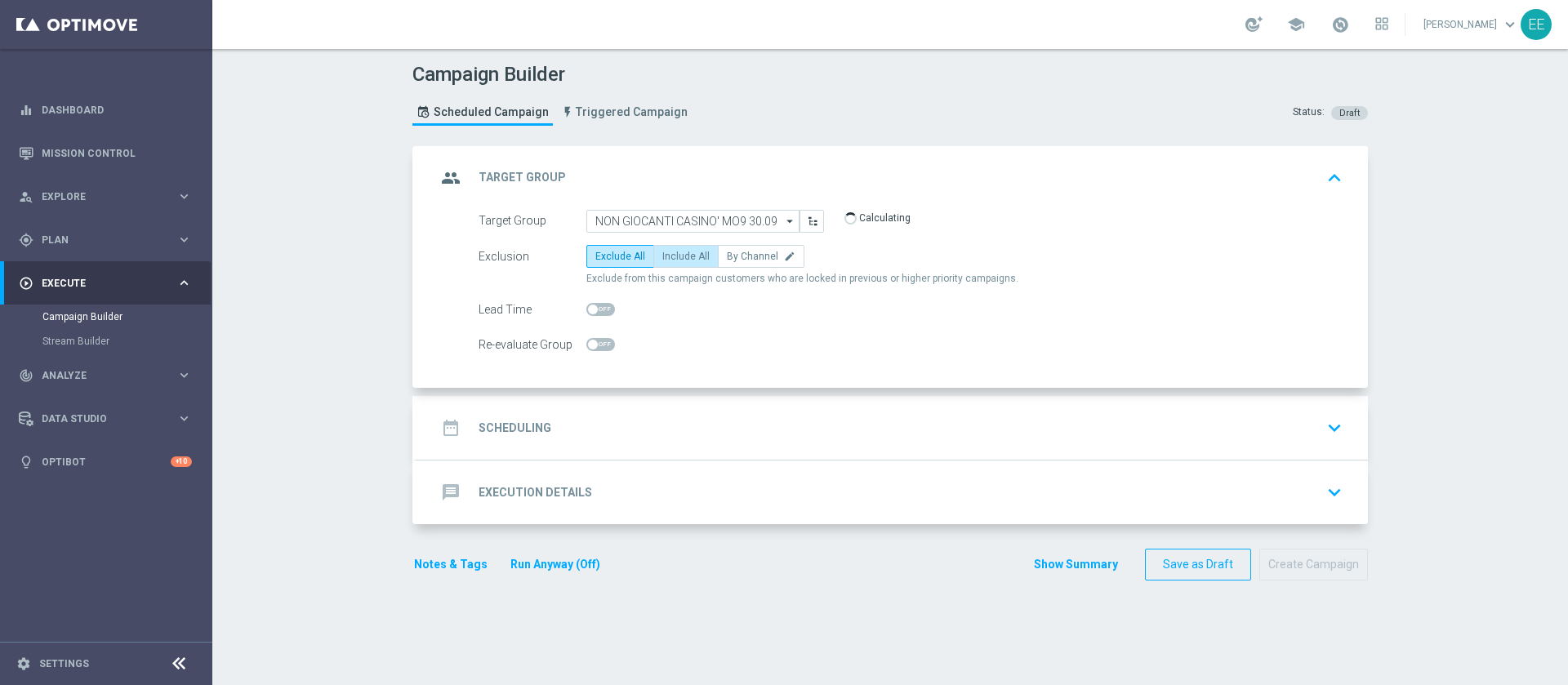
click at [688, 260] on span "Include All" at bounding box center [686, 257] width 48 height 12
click at [673, 260] on input "Include All" at bounding box center [667, 259] width 11 height 11
radio input "true"
click at [550, 417] on div "date_range Scheduling keyboard_arrow_down" at bounding box center [892, 428] width 912 height 31
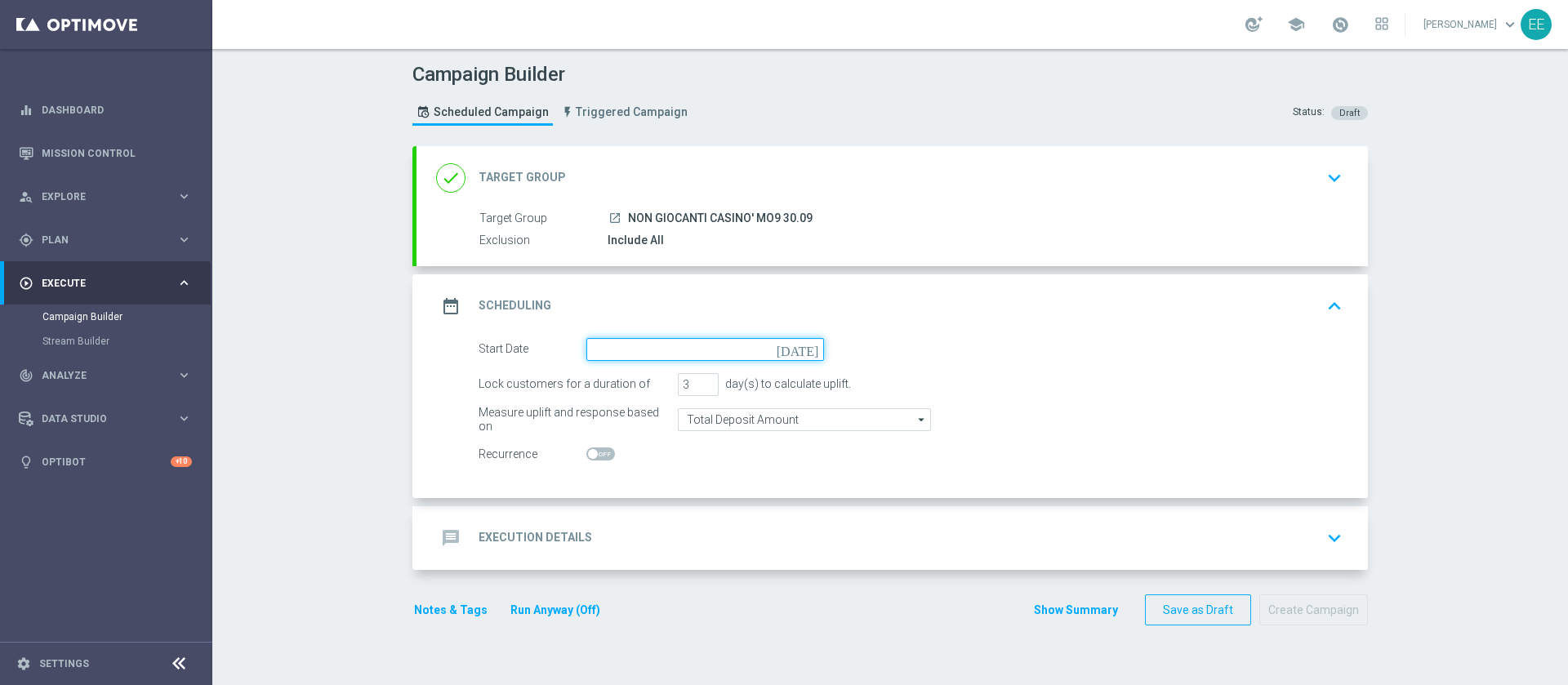
click at [619, 360] on input at bounding box center [705, 349] width 238 height 23
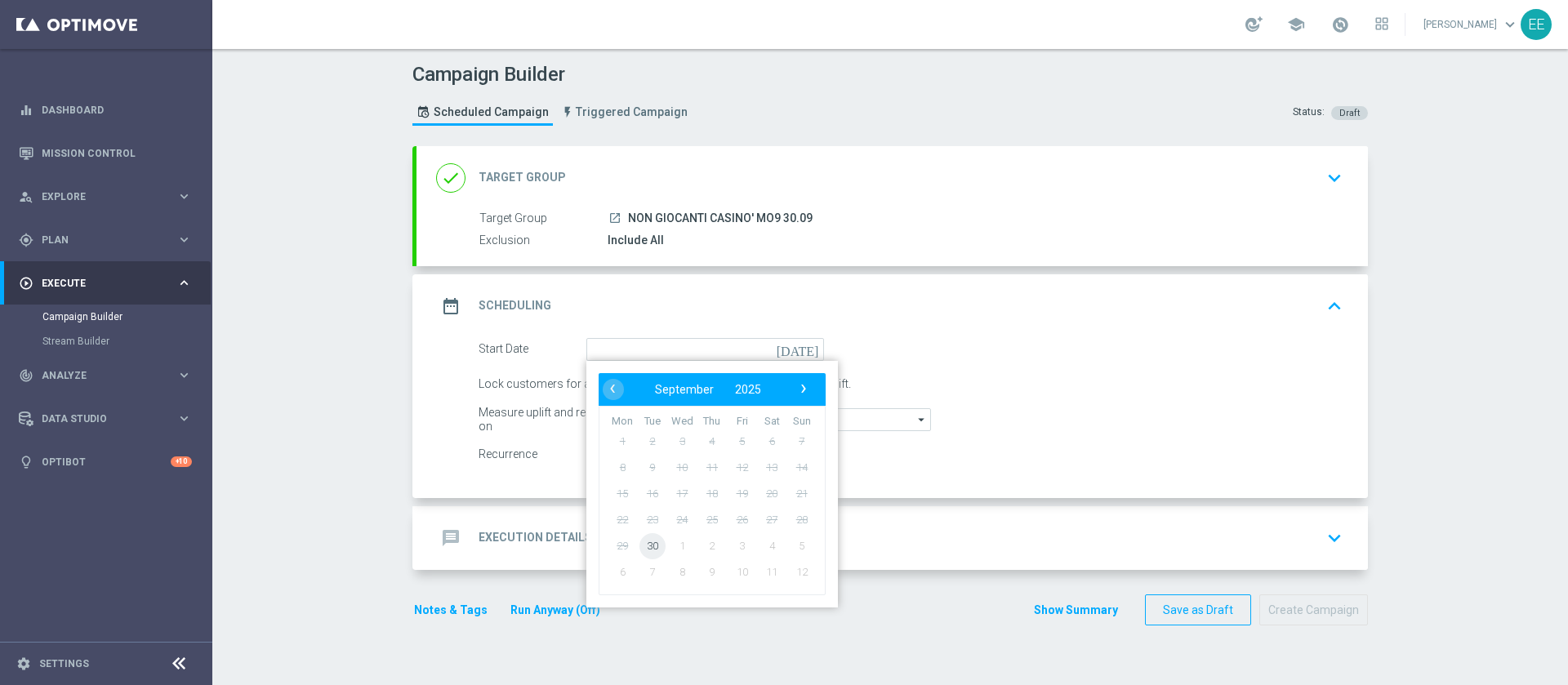
click at [643, 536] on span "30" at bounding box center [652, 545] width 26 height 26
type input "30 Sep 2025"
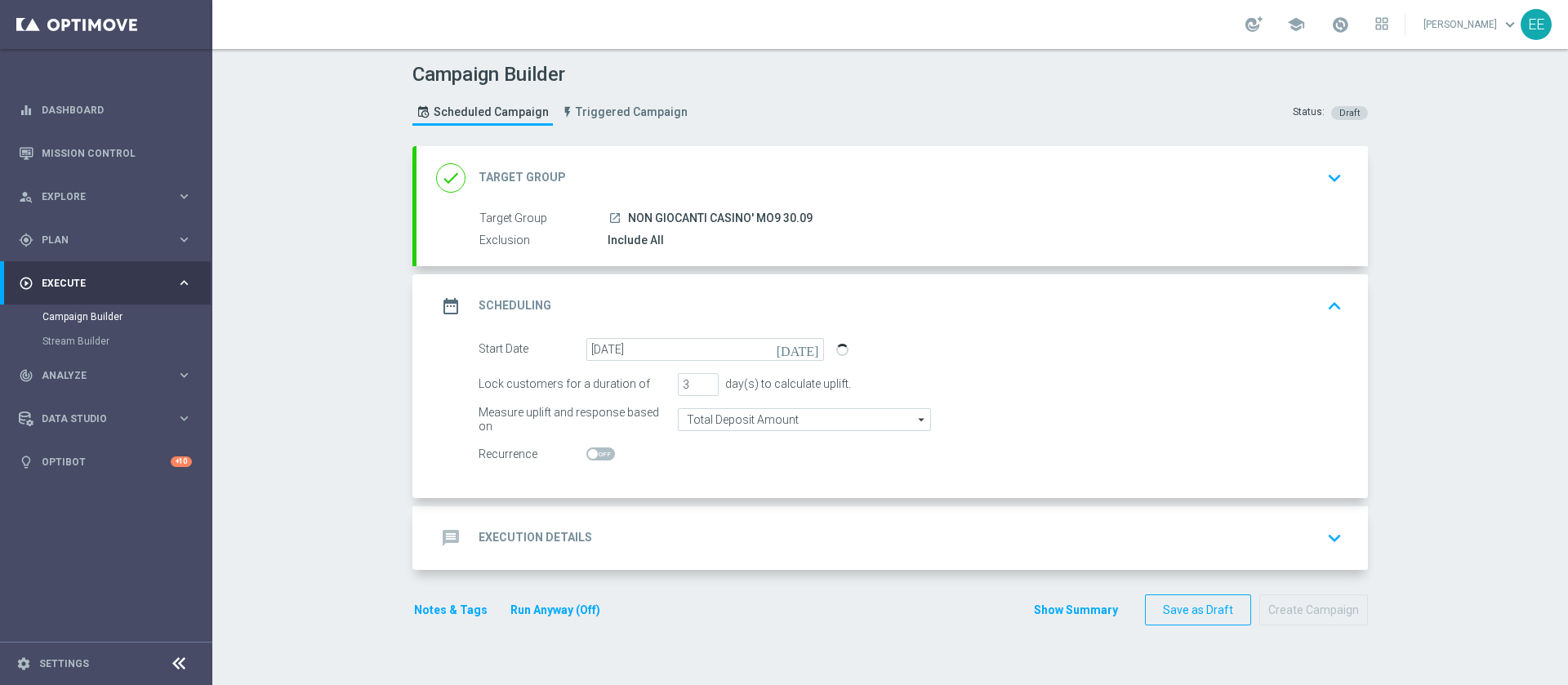
click at [676, 527] on div "message Execution Details keyboard_arrow_down" at bounding box center [892, 538] width 912 height 31
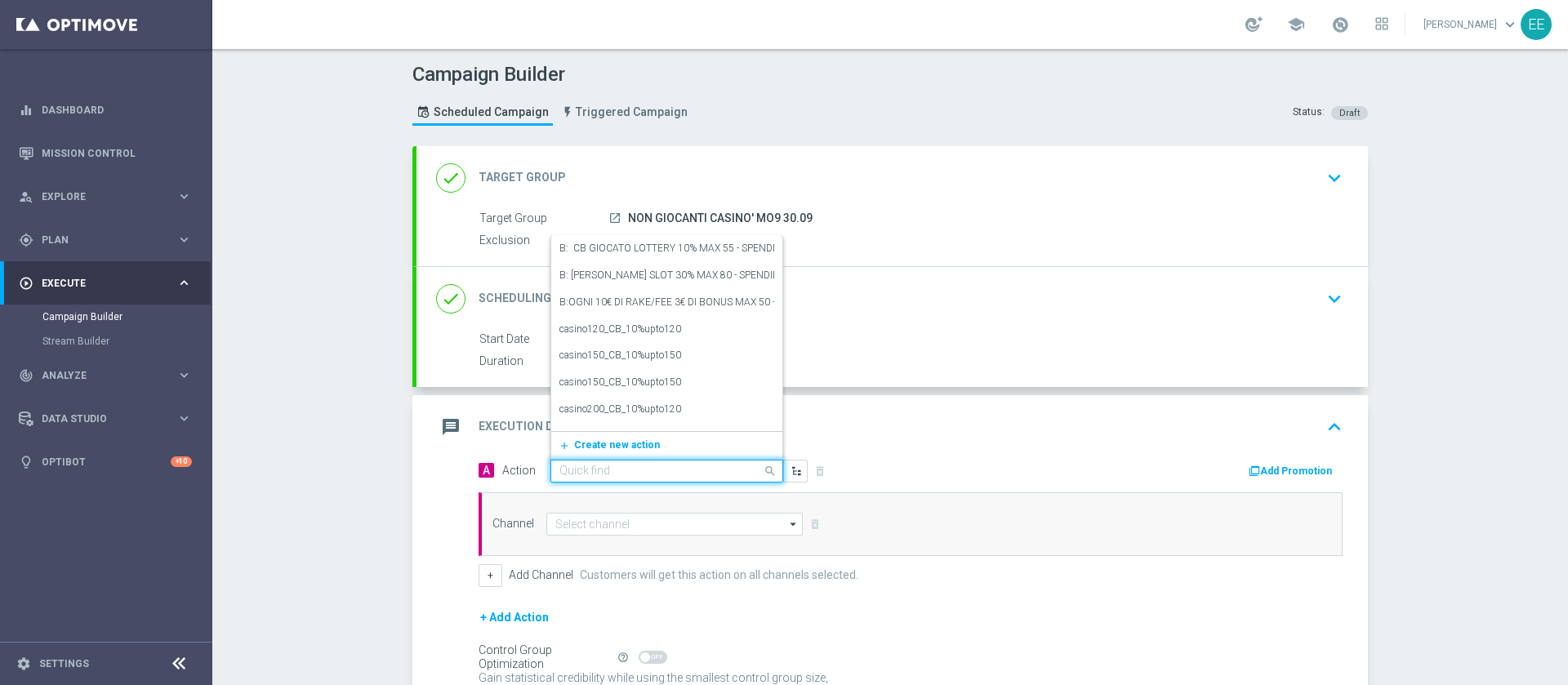
click at [677, 461] on div "Quick find" at bounding box center [666, 471] width 233 height 23
click at [707, 210] on div "launch NON GIOCANTI CASINO' MO9 30.09" at bounding box center [971, 218] width 728 height 16
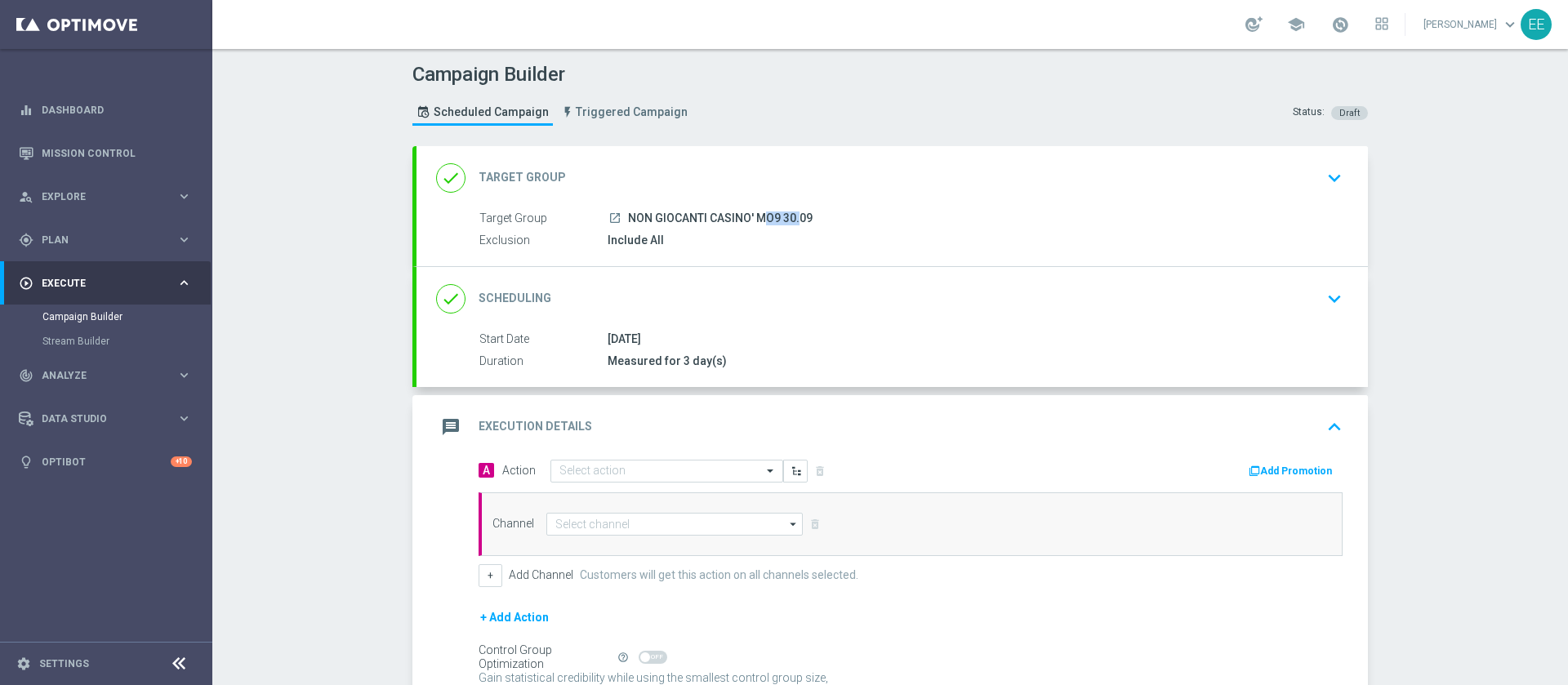
click at [707, 210] on div "launch NON GIOCANTI CASINO' MO9 30.09" at bounding box center [971, 218] width 728 height 16
copy div "NON GIOCANTI CASINO' MO9 30.09"
click at [773, 391] on accordion "done Target Group keyboard_arrow_down Target Group launch NON GIOCANTI CASINO' …" at bounding box center [889, 451] width 955 height 610
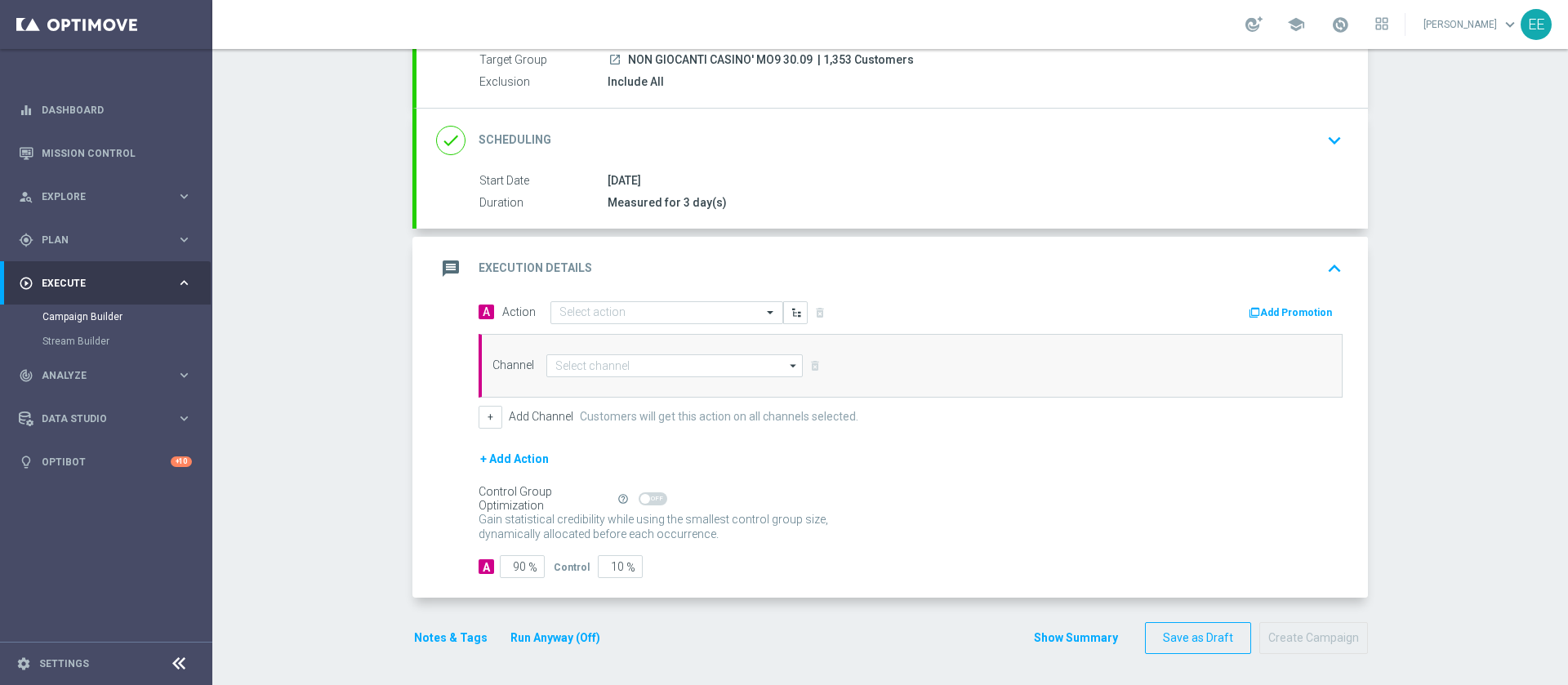
scroll to position [160, 0]
click at [658, 308] on input "text" at bounding box center [650, 311] width 182 height 14
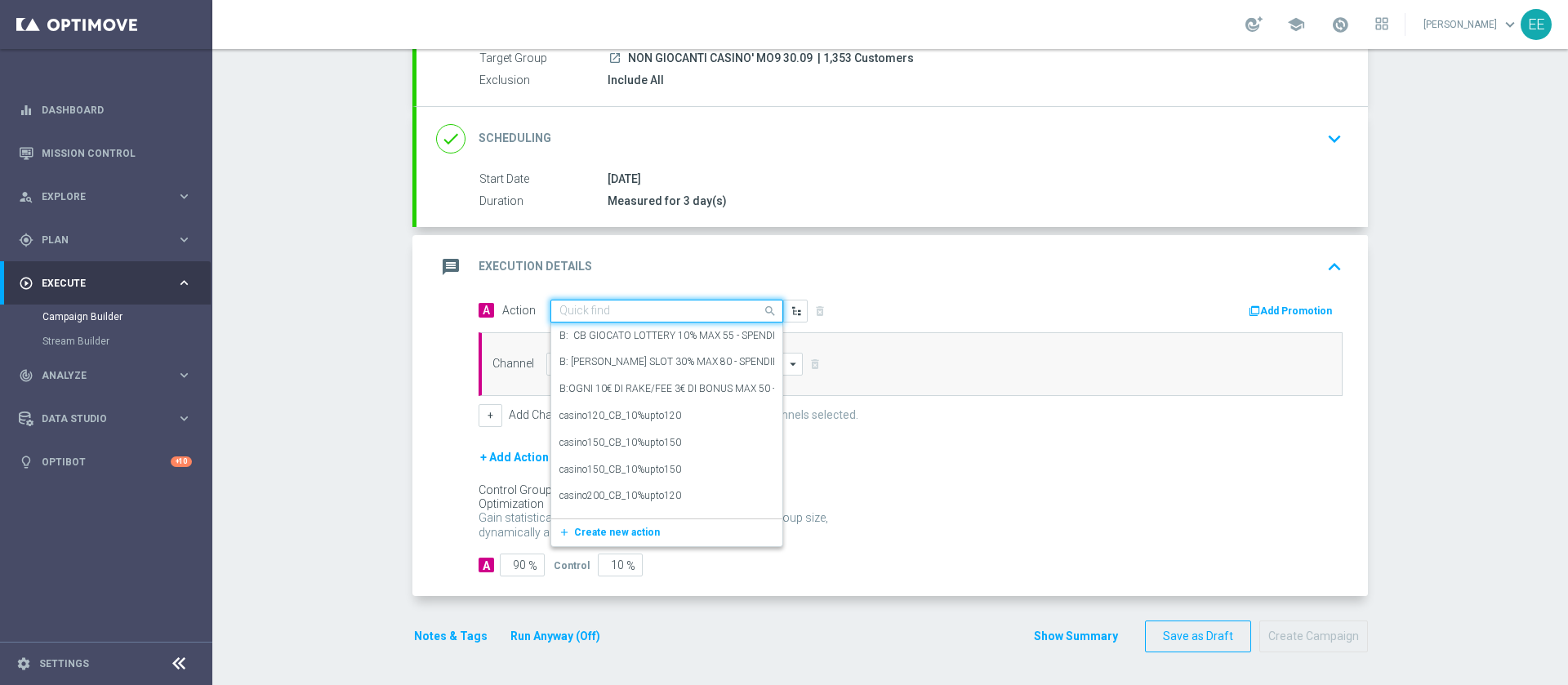
paste input "BONUS FREE 50€ - SPENDIBILE SLOT"
type input "BONUS FREE 50€ - SPENDIBILE SLOT"
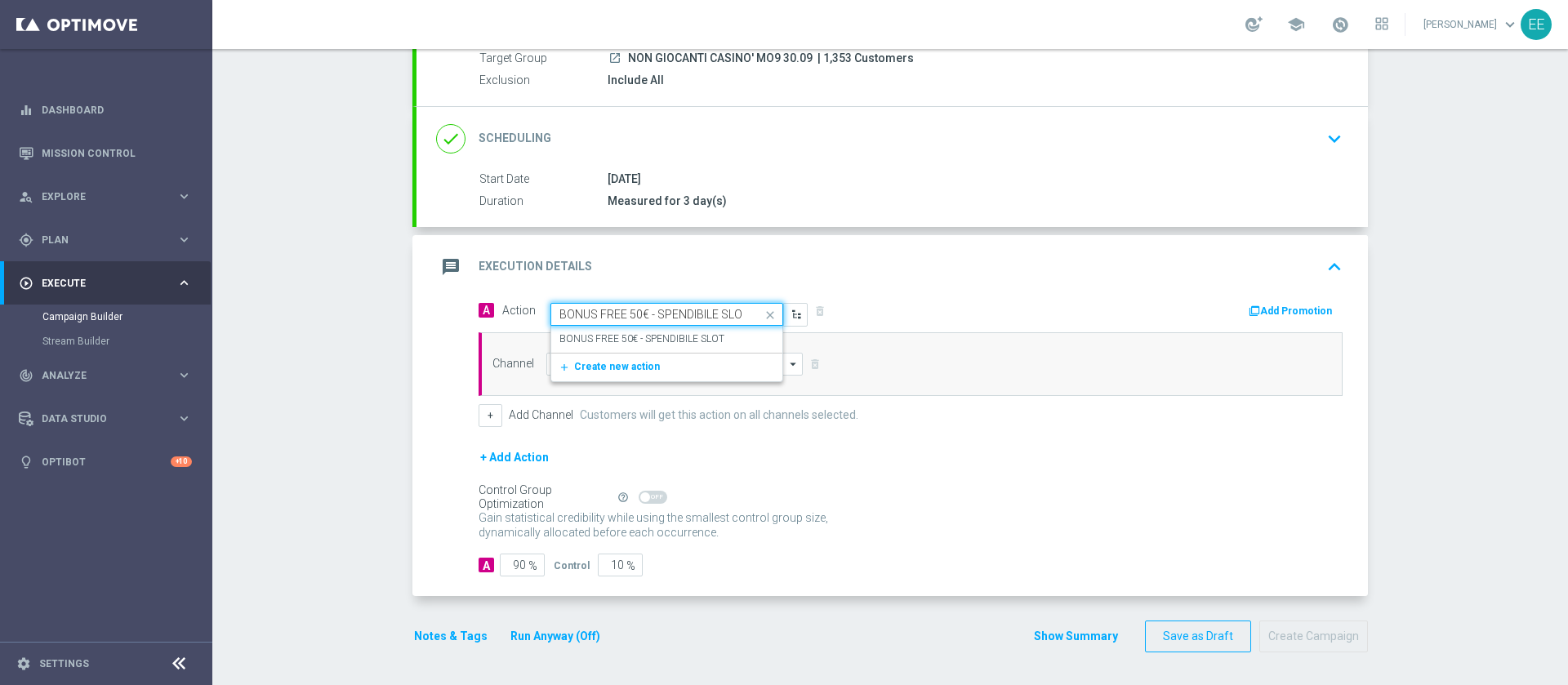
scroll to position [0, 7]
click at [601, 340] on label "BONUS FREE 50€ - SPENDIBILE SLOT" at bounding box center [642, 339] width 165 height 14
click at [1296, 312] on button "Add Promotion" at bounding box center [1292, 311] width 90 height 18
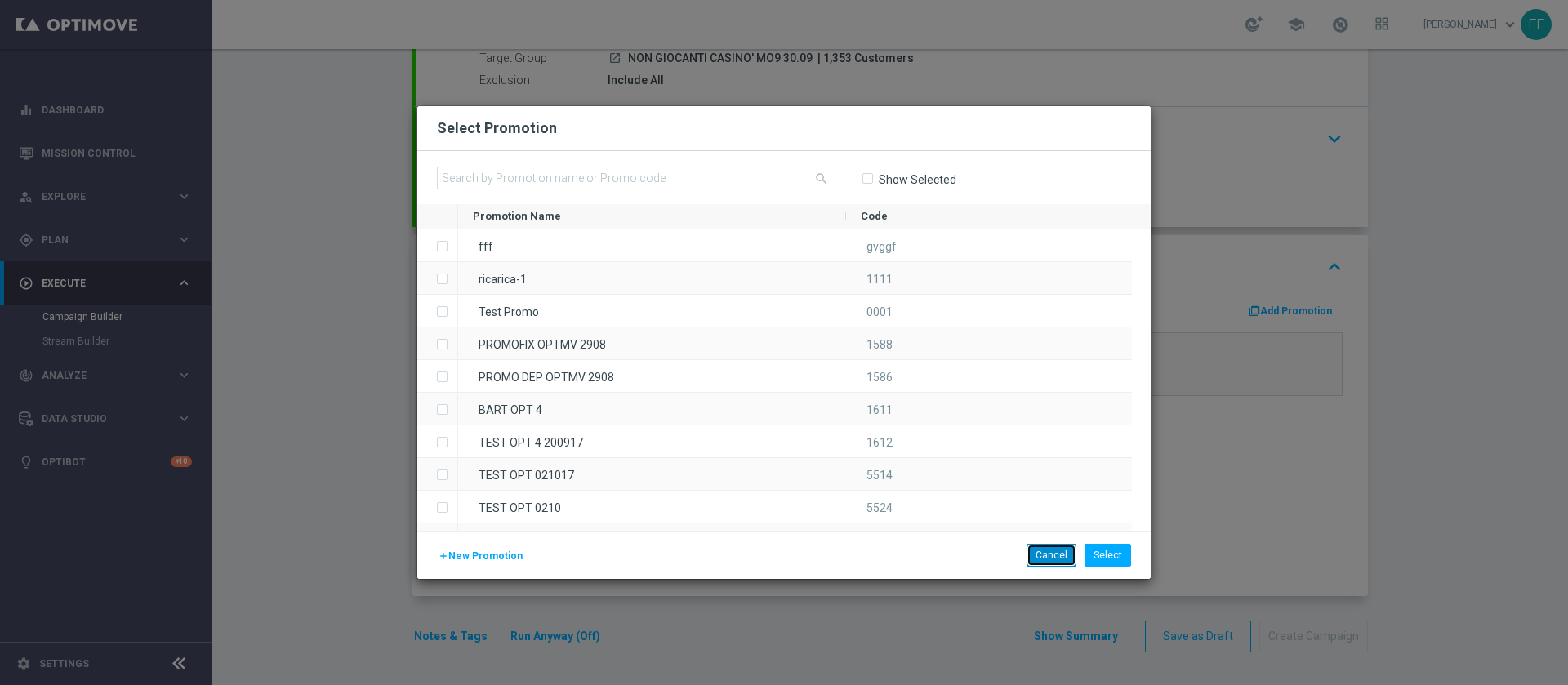
click at [1052, 558] on button "Cancel" at bounding box center [1051, 555] width 50 height 23
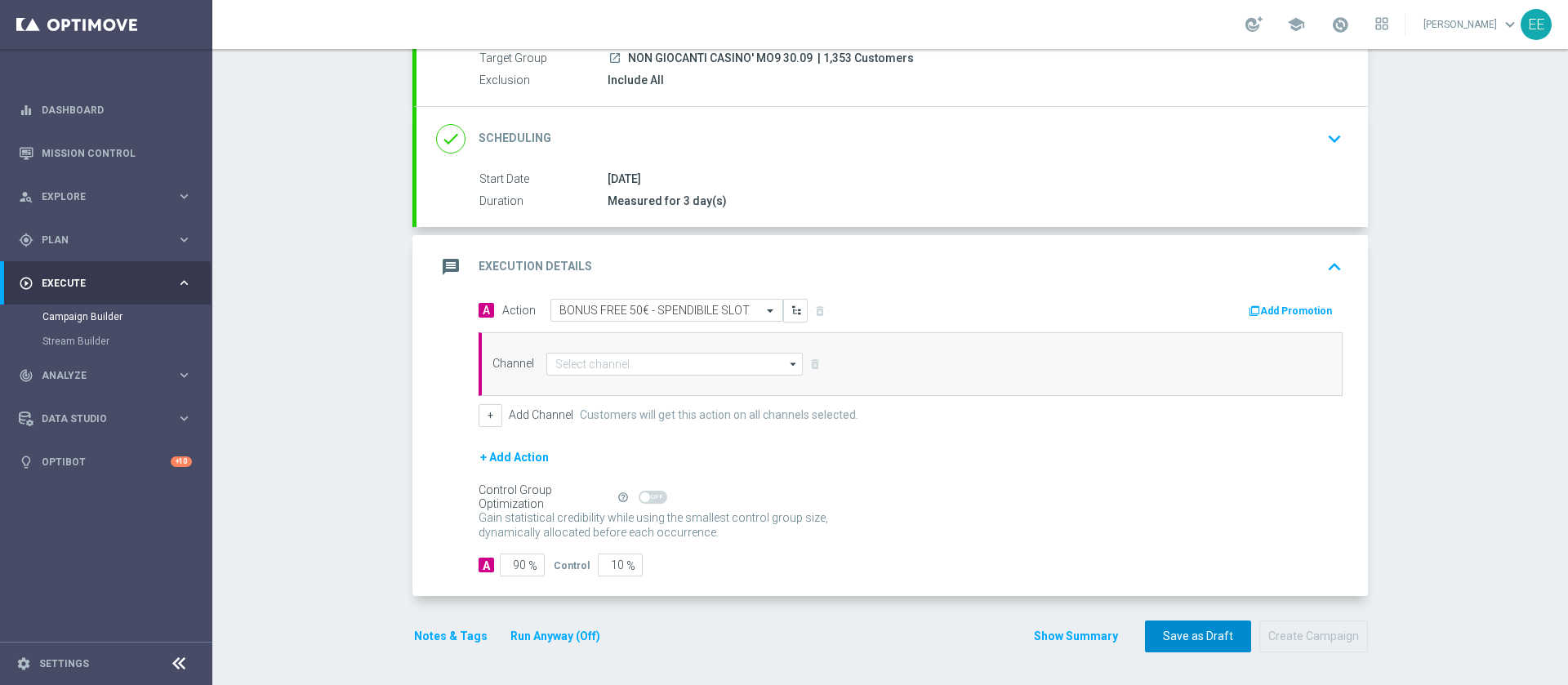
click at [1172, 634] on button "Save as Draft" at bounding box center [1198, 636] width 106 height 32
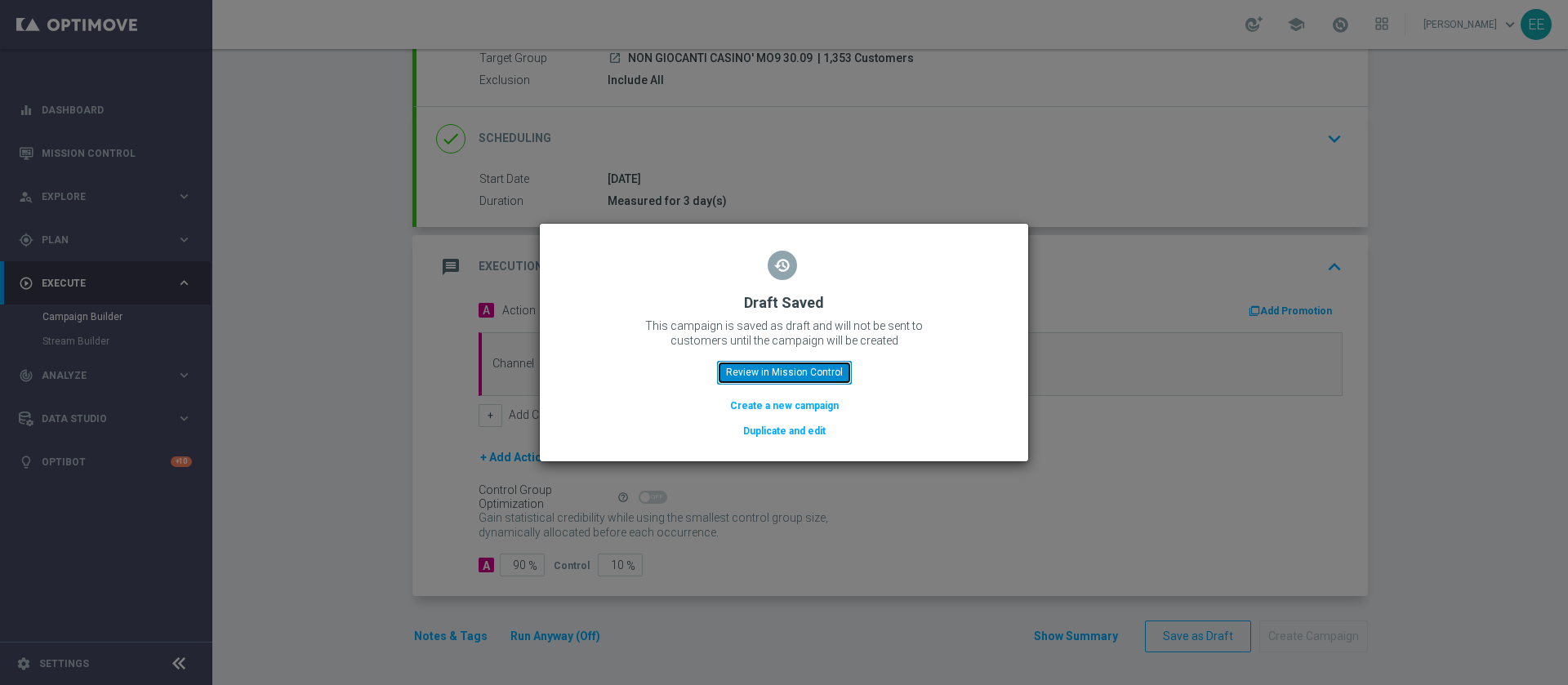
click at [819, 382] on button "Review in Mission Control" at bounding box center [784, 373] width 135 height 23
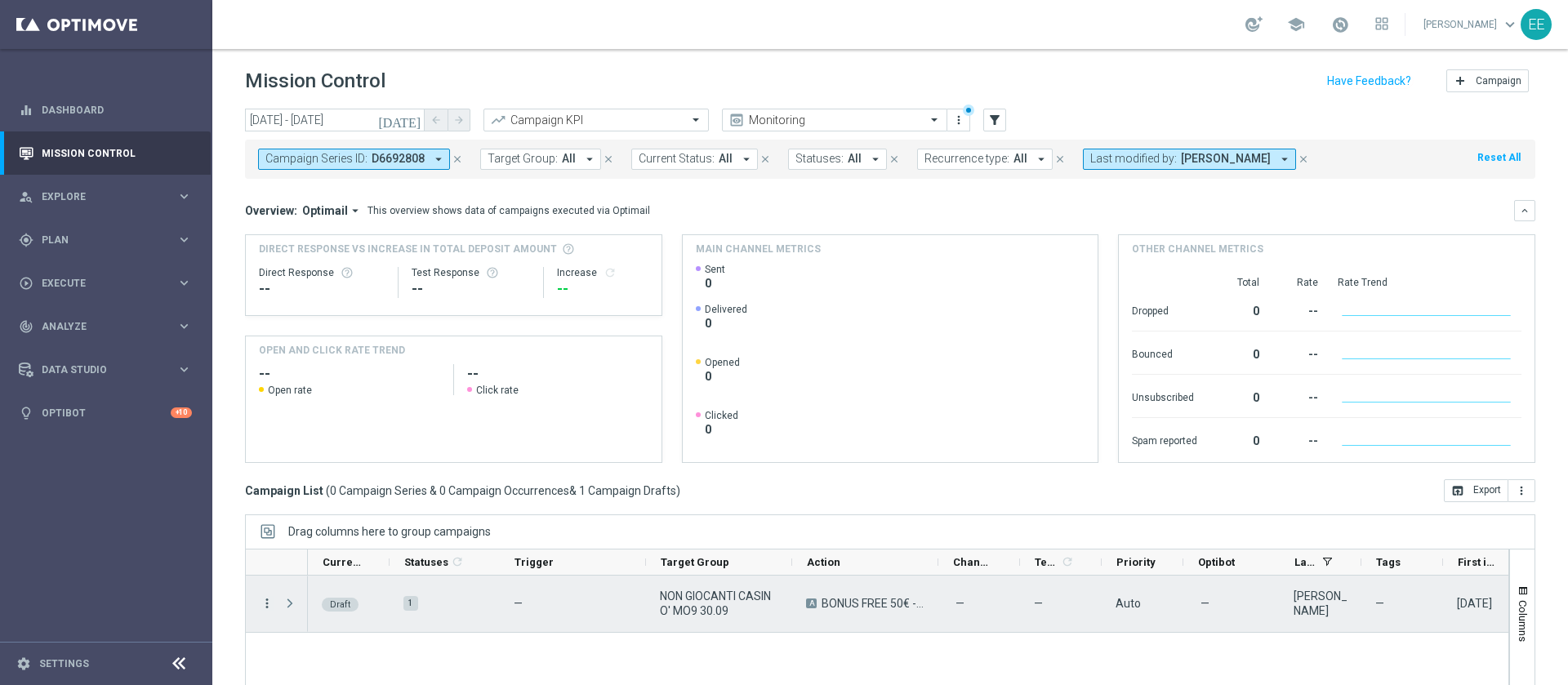
click at [265, 600] on icon "more_vert" at bounding box center [267, 604] width 15 height 15
click at [339, 554] on div "Edit" at bounding box center [374, 554] width 152 height 12
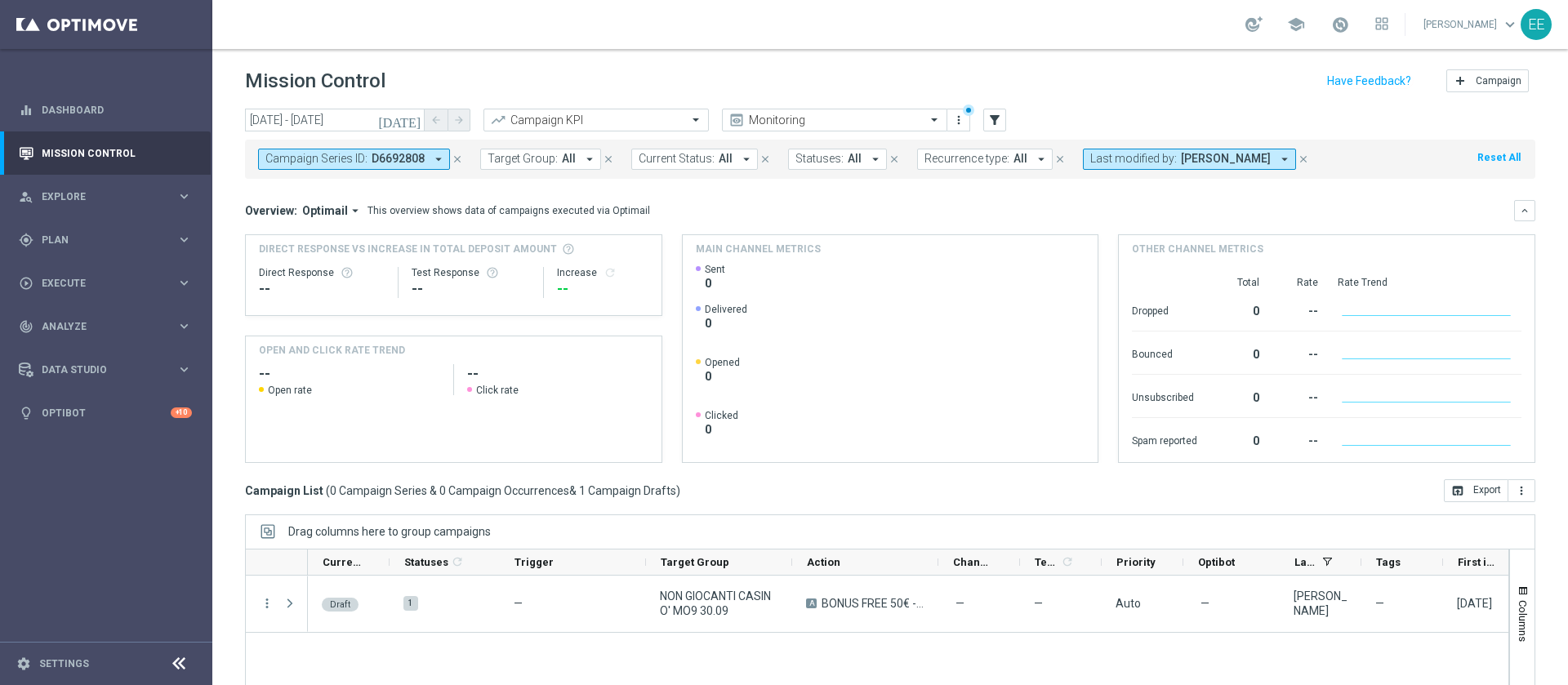
click at [452, 159] on icon "close" at bounding box center [457, 160] width 12 height 12
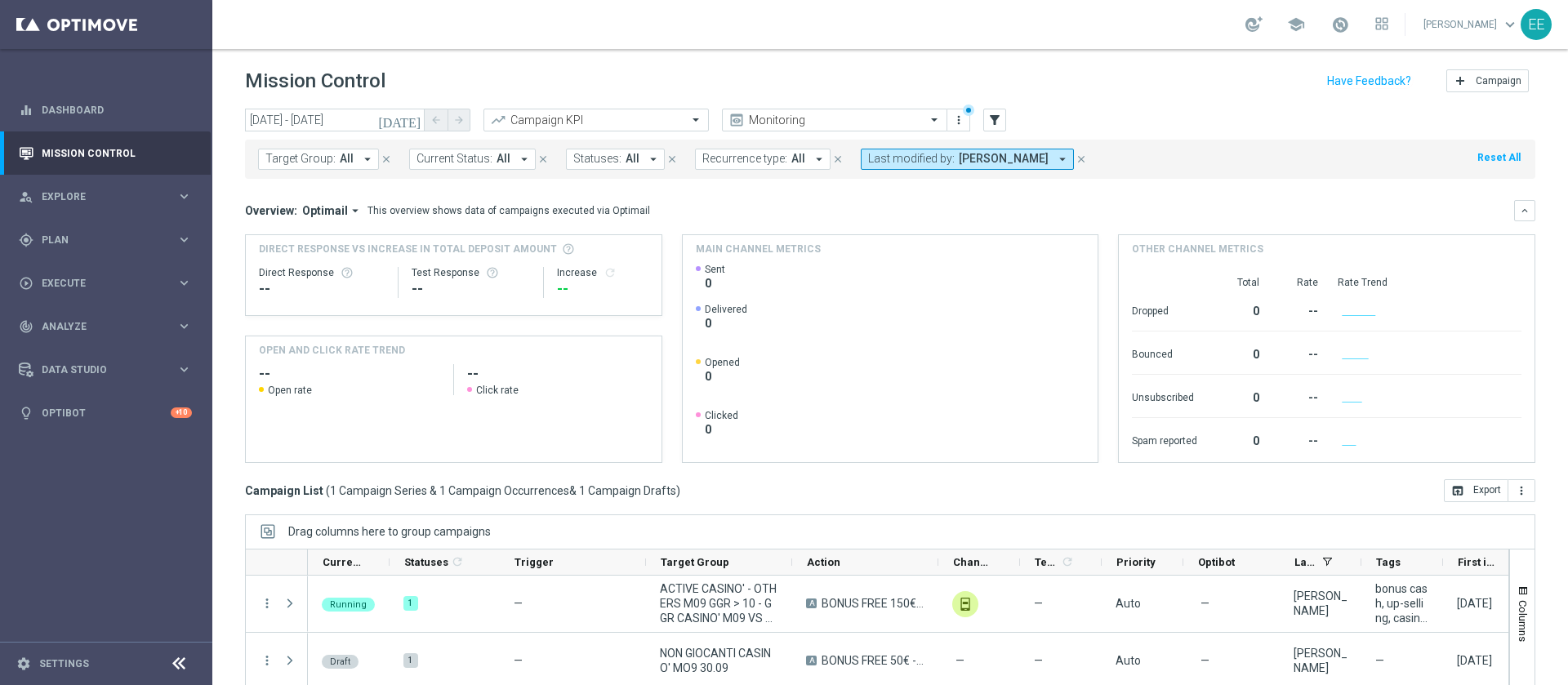
click at [415, 120] on icon "today" at bounding box center [401, 120] width 44 height 15
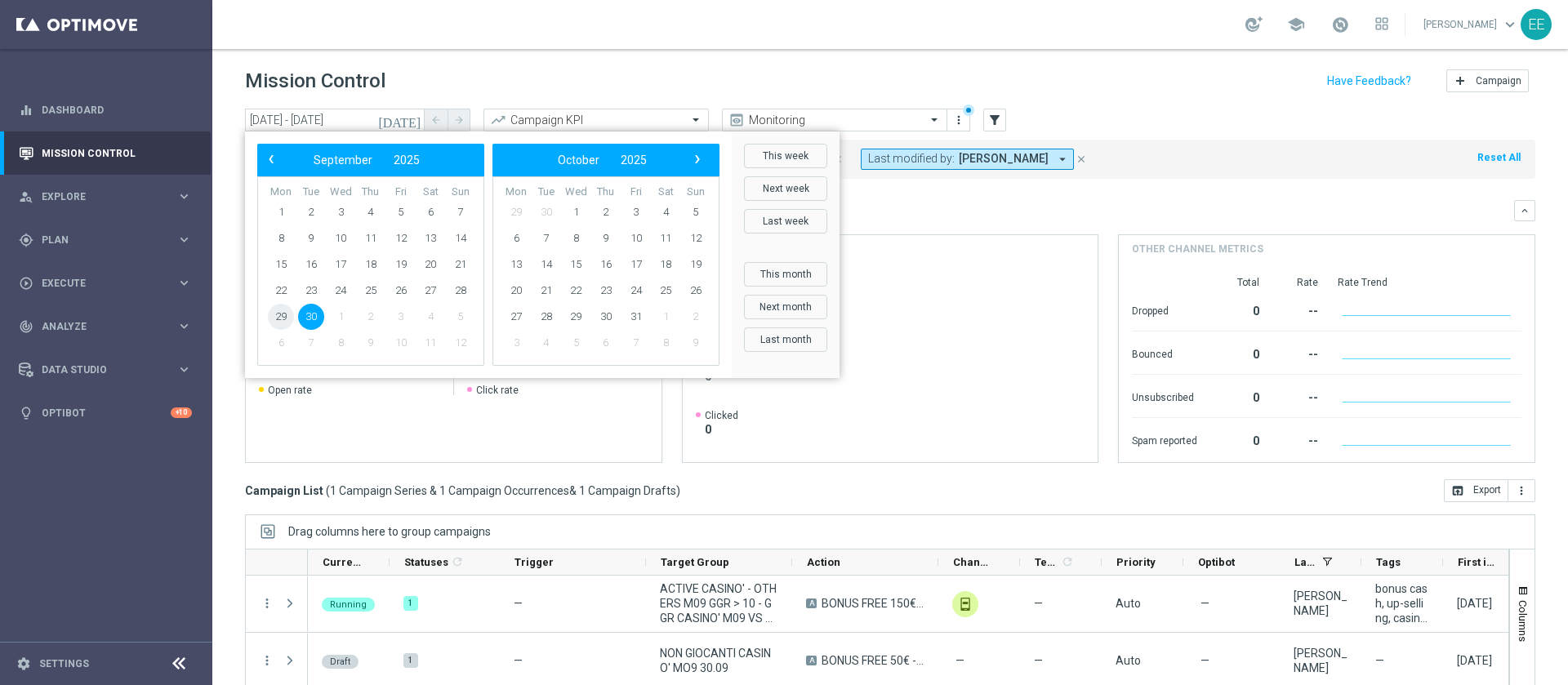
click at [283, 310] on span "29" at bounding box center [281, 317] width 26 height 26
click at [307, 311] on span "30" at bounding box center [311, 317] width 26 height 26
type input "29 Sep 2025 - 30 Sep 2025"
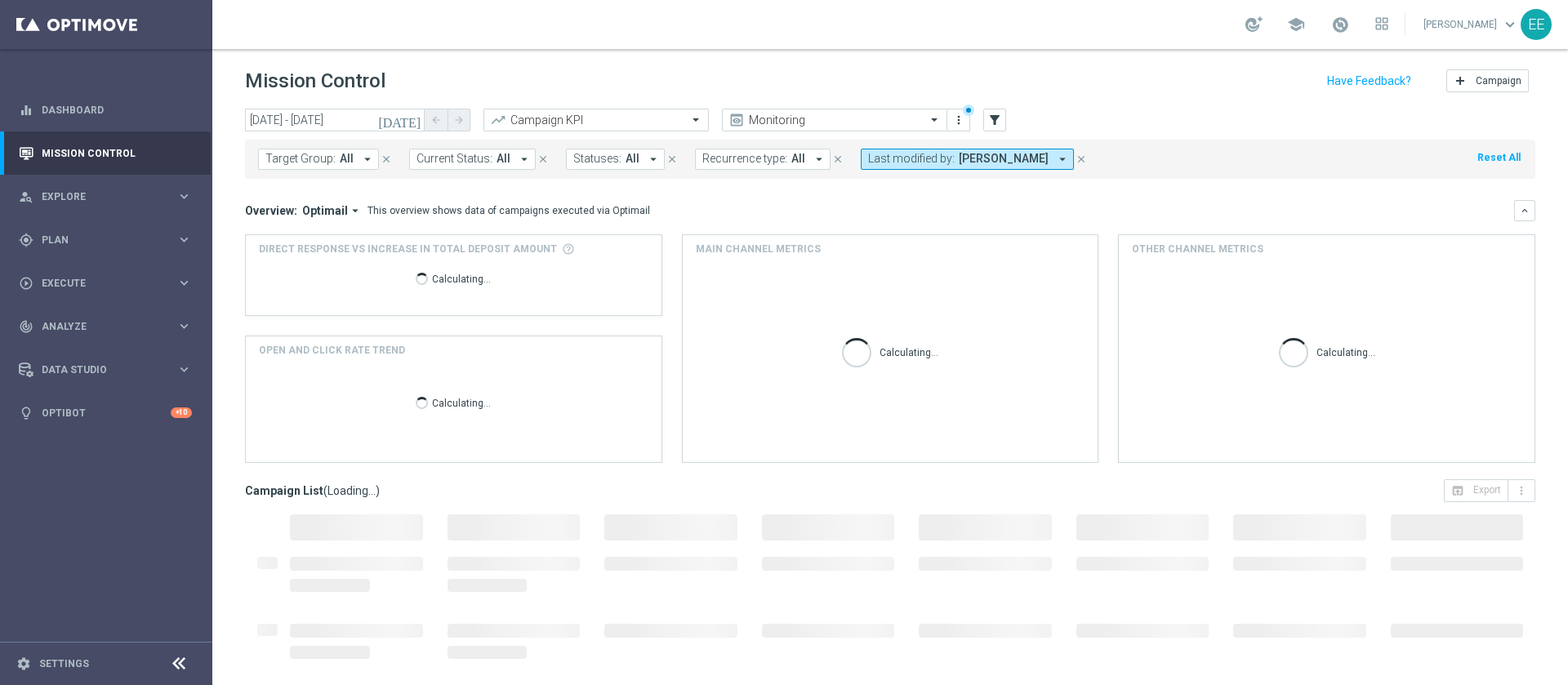
scroll to position [132, 0]
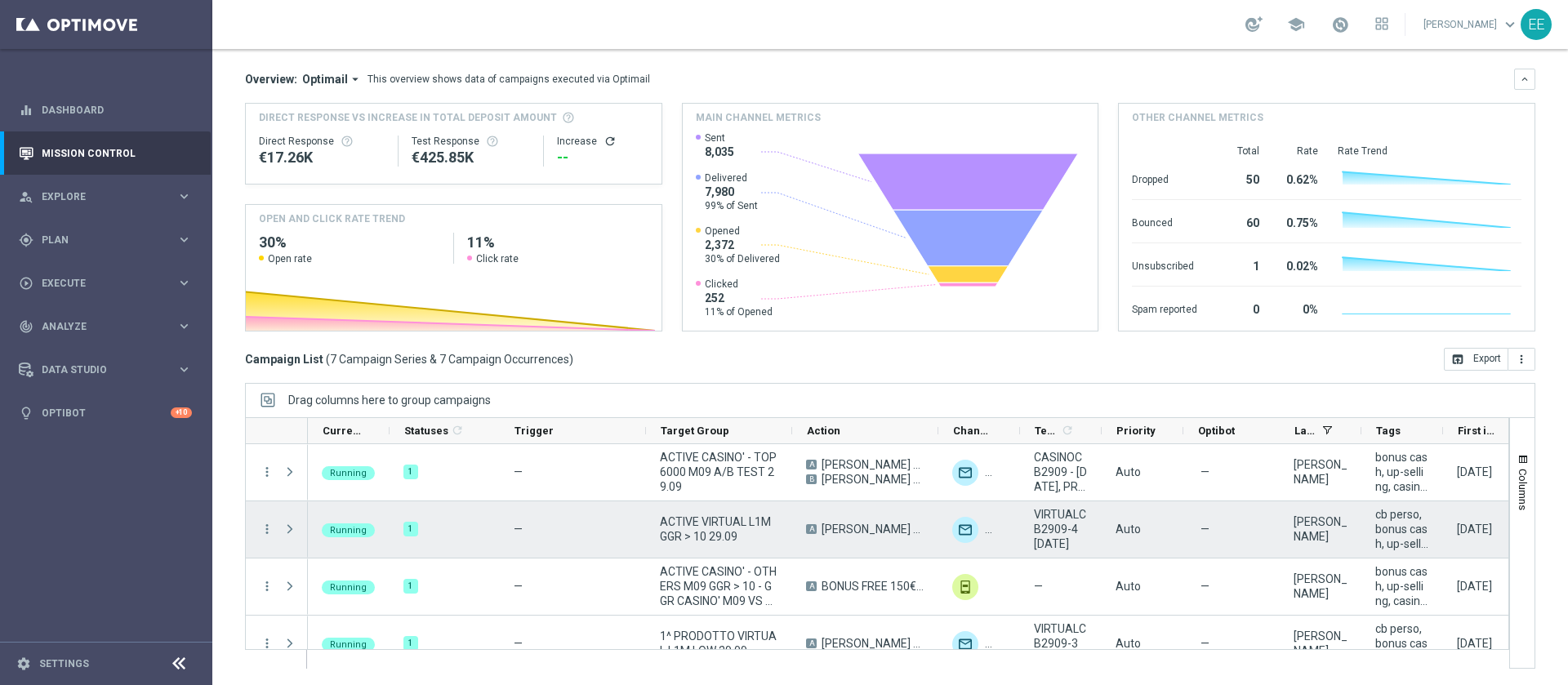
click at [879, 522] on span "CB PERSO VIRTUAL 30% MAX 200 EURO - SPENDIBILE VIRTUAL" at bounding box center [872, 529] width 103 height 15
click at [703, 535] on span "ACTIVE VIRTUAL L1M GGR > 10 29.09" at bounding box center [719, 529] width 118 height 30
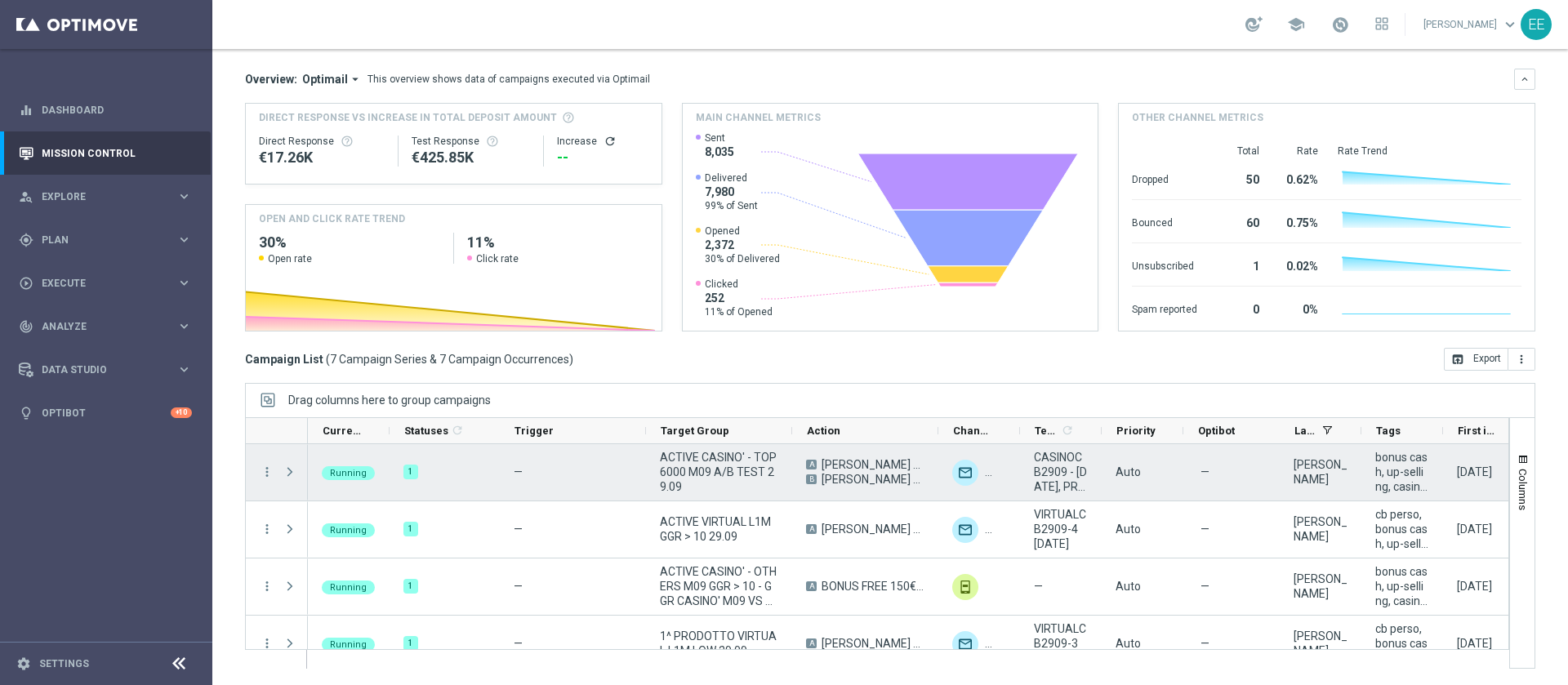
click at [717, 458] on span "ACTIVE CASINO' - TOP 6000 M09 A/B TEST 29.09" at bounding box center [719, 472] width 118 height 44
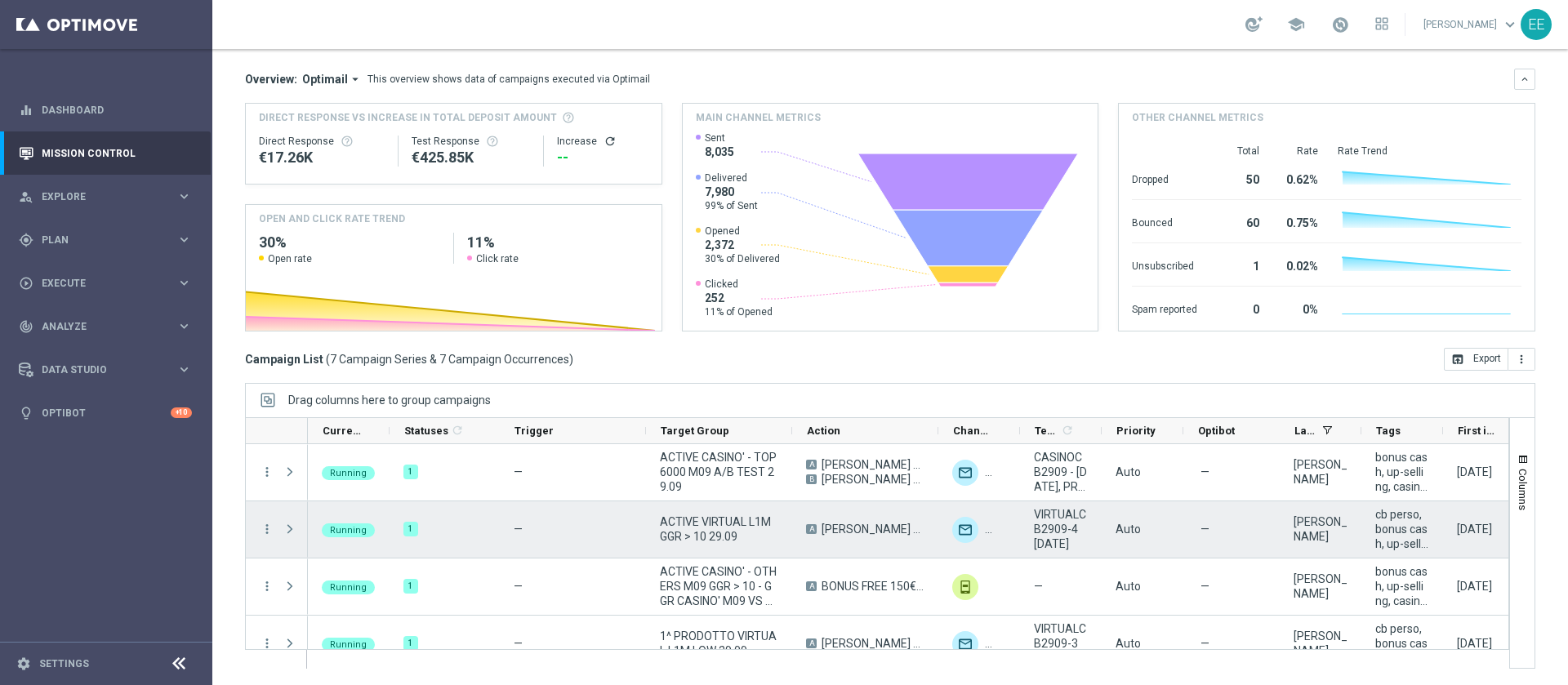
click at [717, 525] on span "ACTIVE VIRTUAL L1M GGR > 10 29.09" at bounding box center [719, 529] width 118 height 30
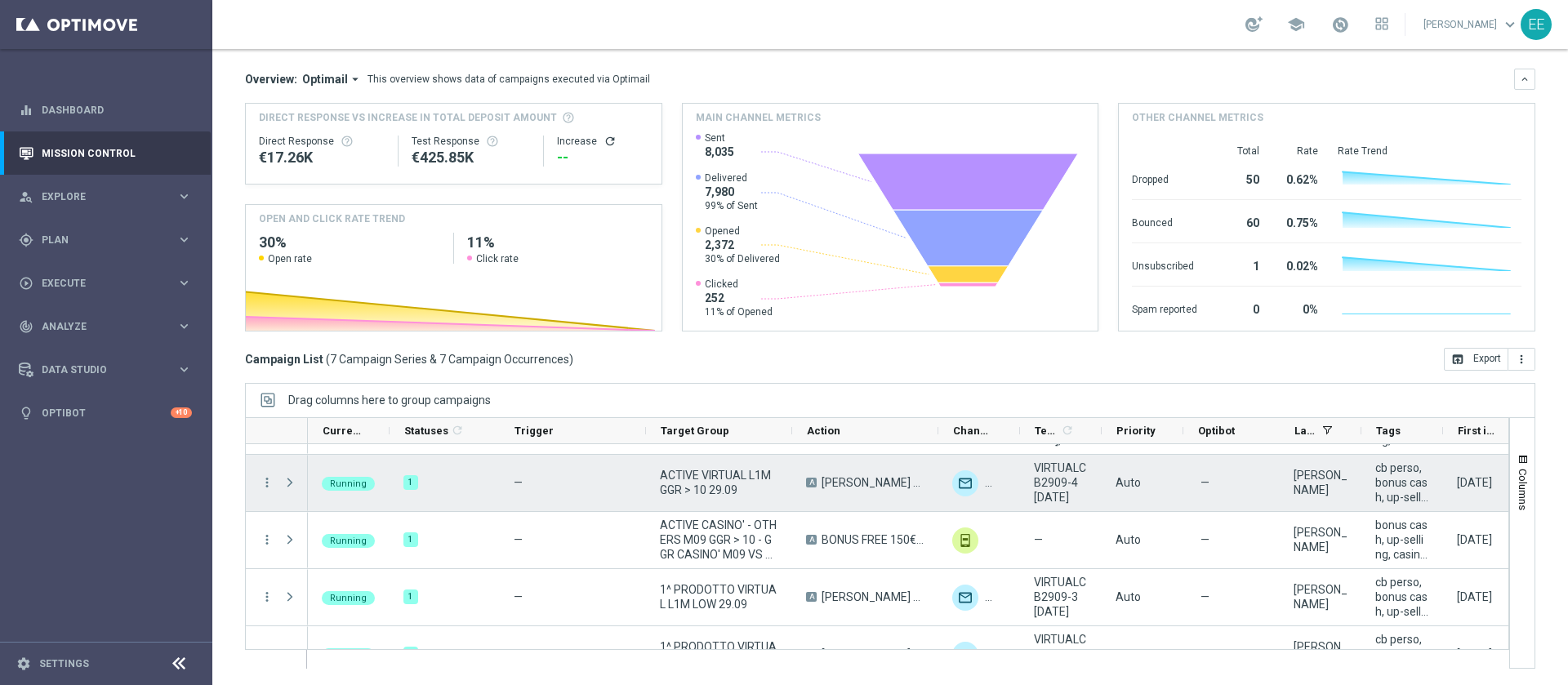
scroll to position [49, 0]
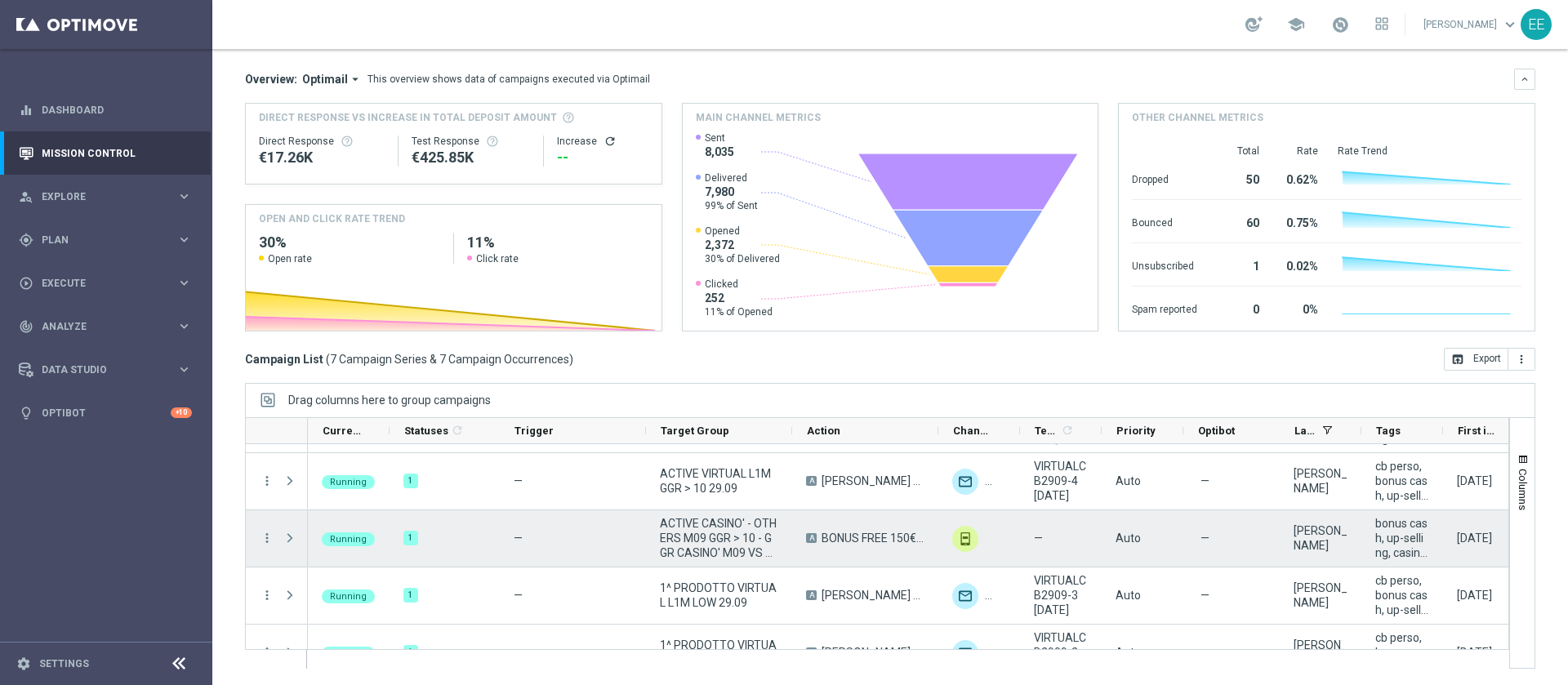
click at [764, 547] on span "ACTIVE CASINO' - OTHERS M09 GGR > 10 - GGR CASINO' M09 VS GGR M08 > 120% - GENE…" at bounding box center [719, 538] width 118 height 44
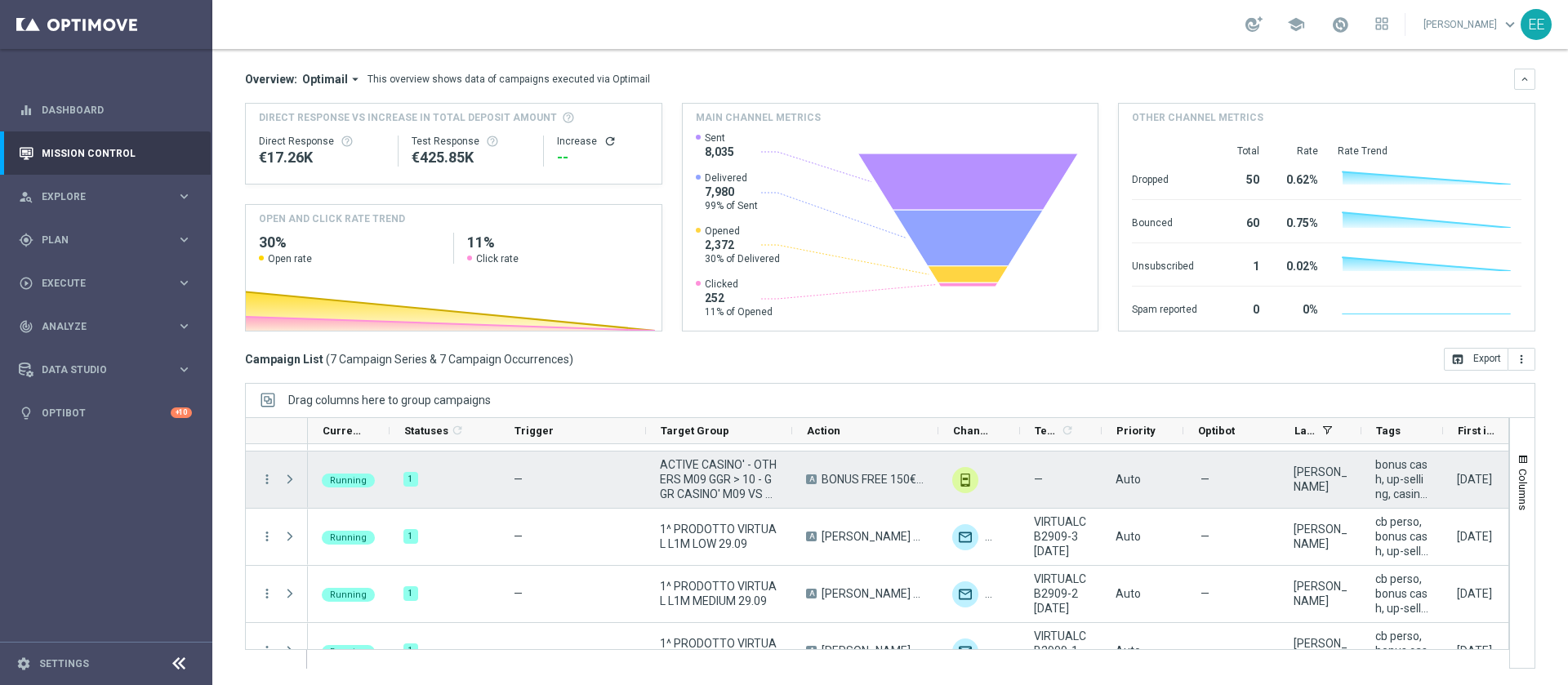
scroll to position [109, 0]
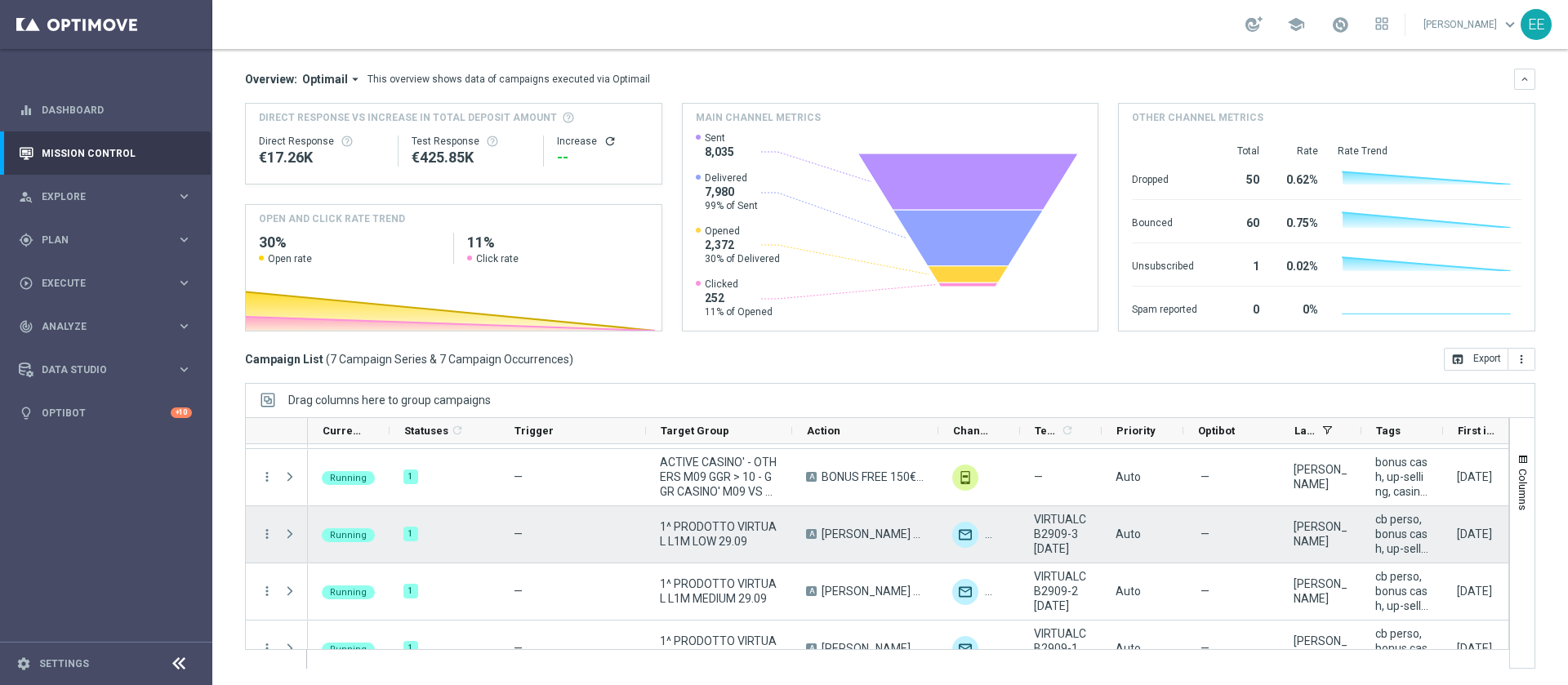
click at [733, 538] on span "1^ PRODOTTO VIRTUAL L1M LOW 29.09" at bounding box center [719, 534] width 118 height 30
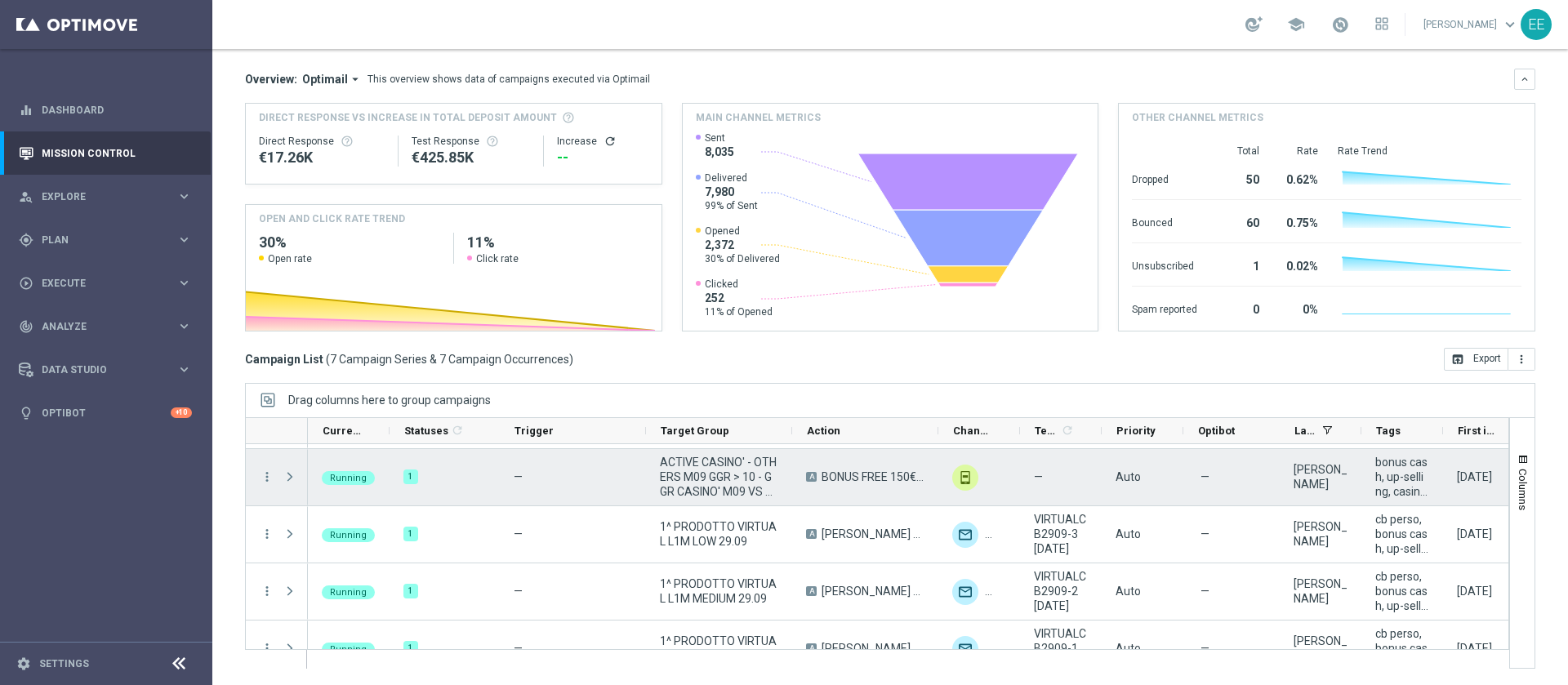
scroll to position [195, 0]
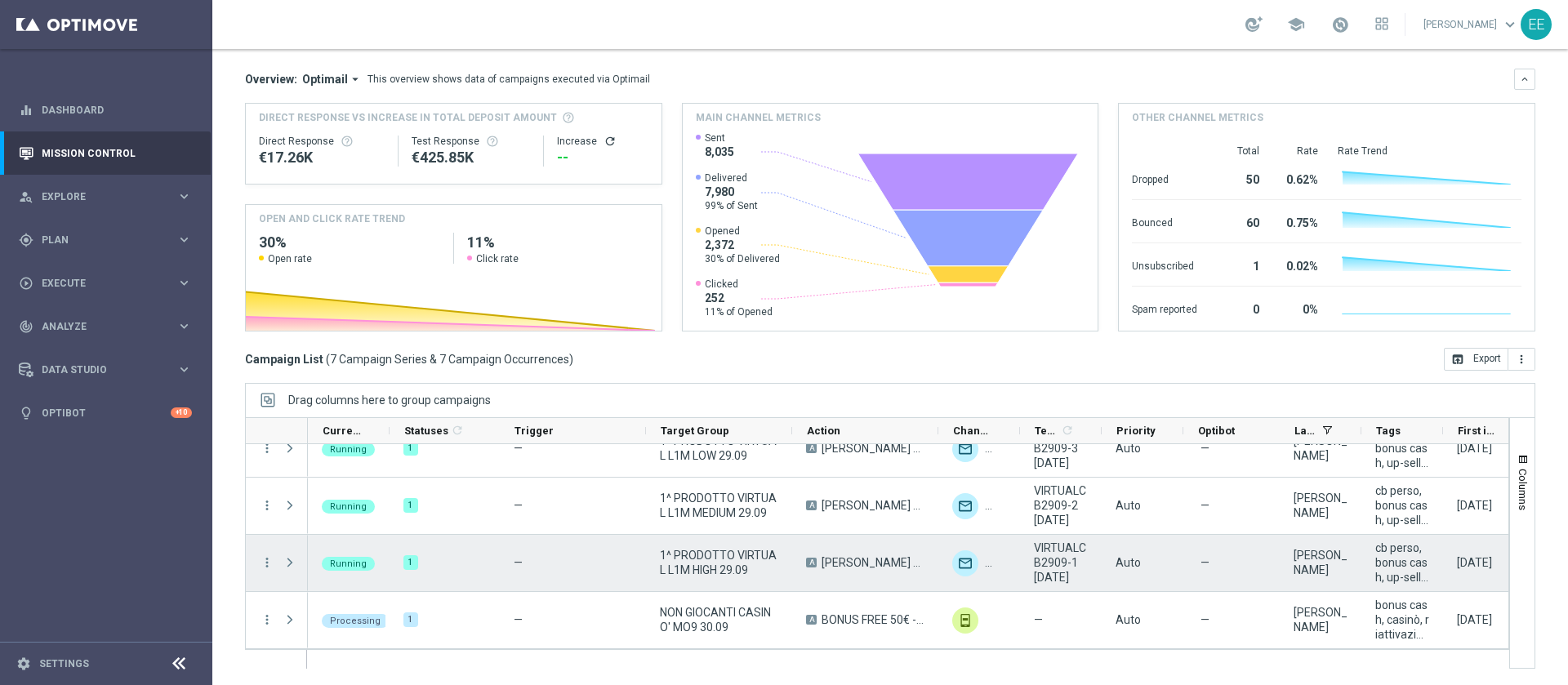
click at [739, 565] on span "1^ PRODOTTO VIRTUAL L1M HIGH 29.09" at bounding box center [719, 562] width 118 height 30
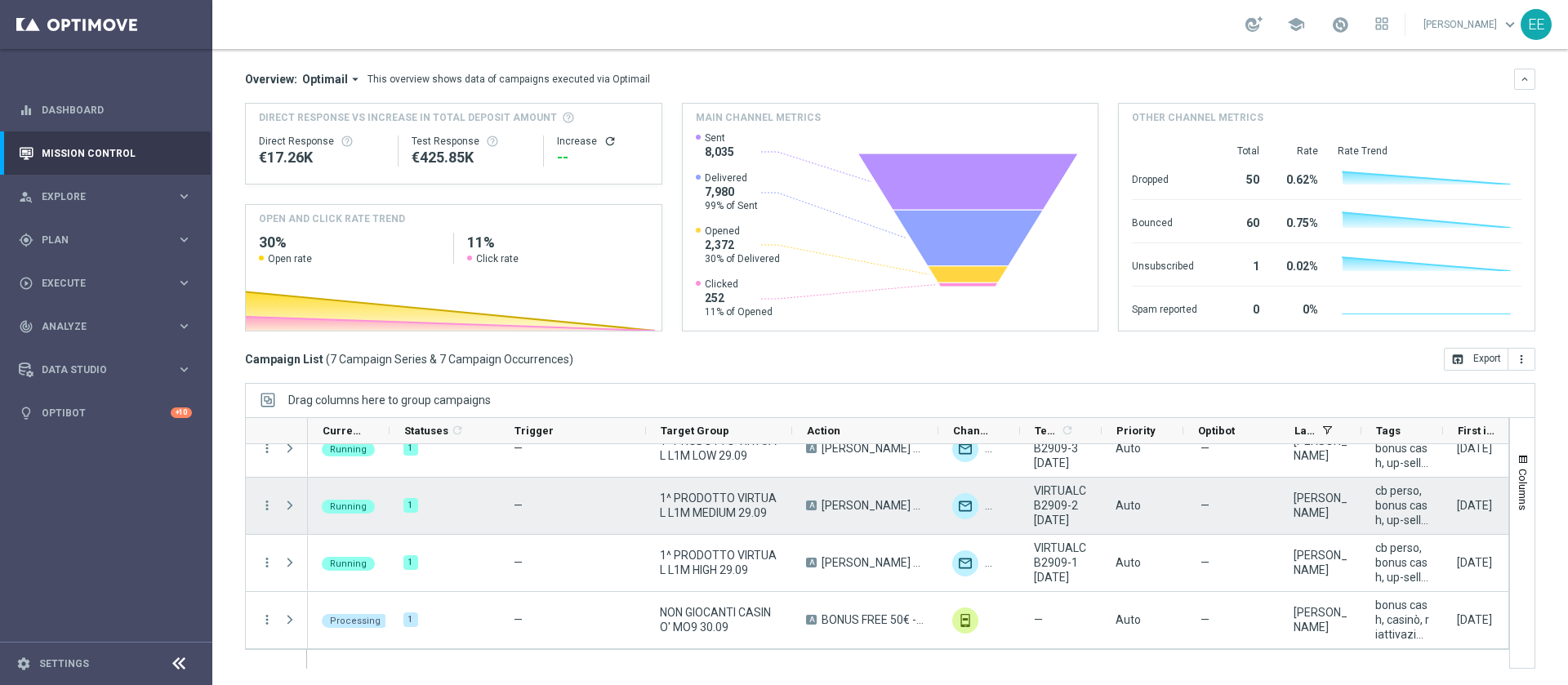
click at [742, 514] on span "1^ PRODOTTO VIRTUAL L1M MEDIUM 29.09" at bounding box center [719, 505] width 118 height 30
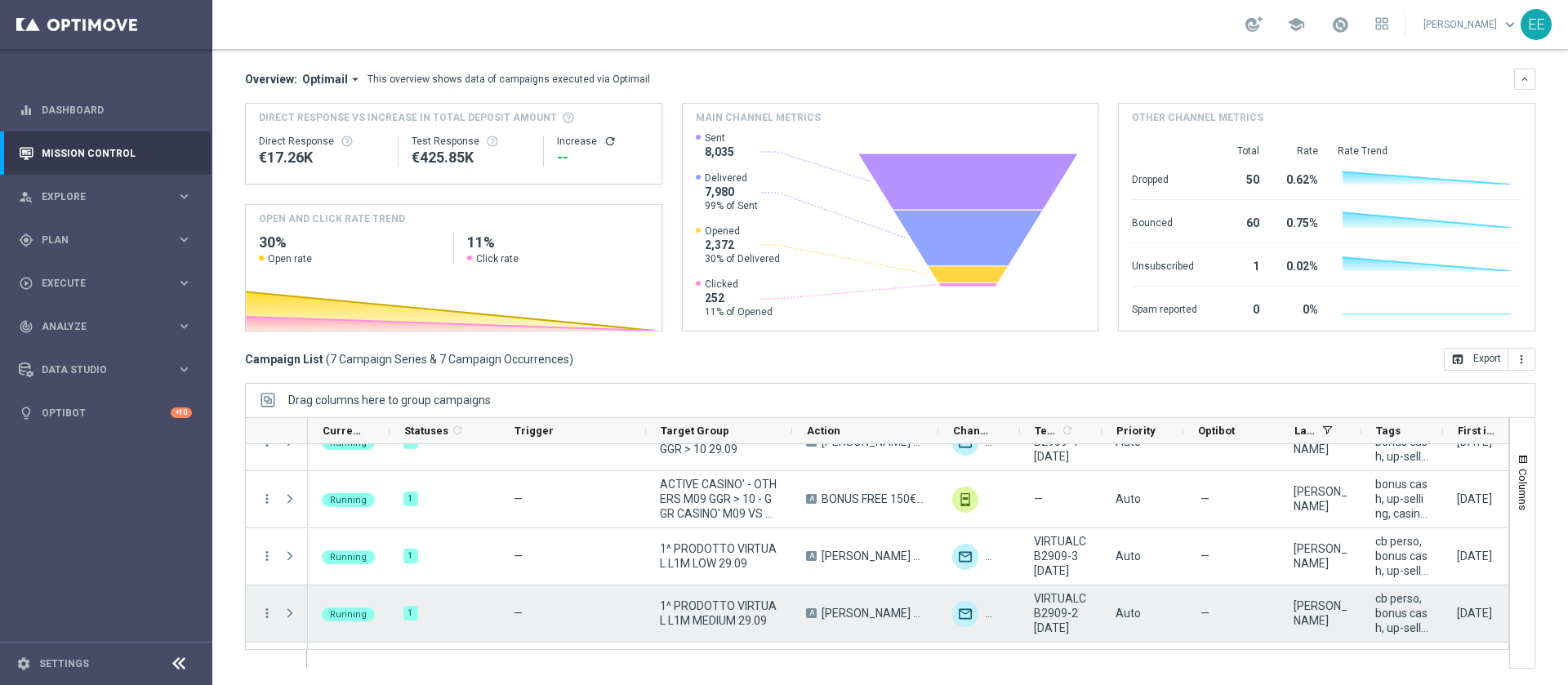
scroll to position [54, 0]
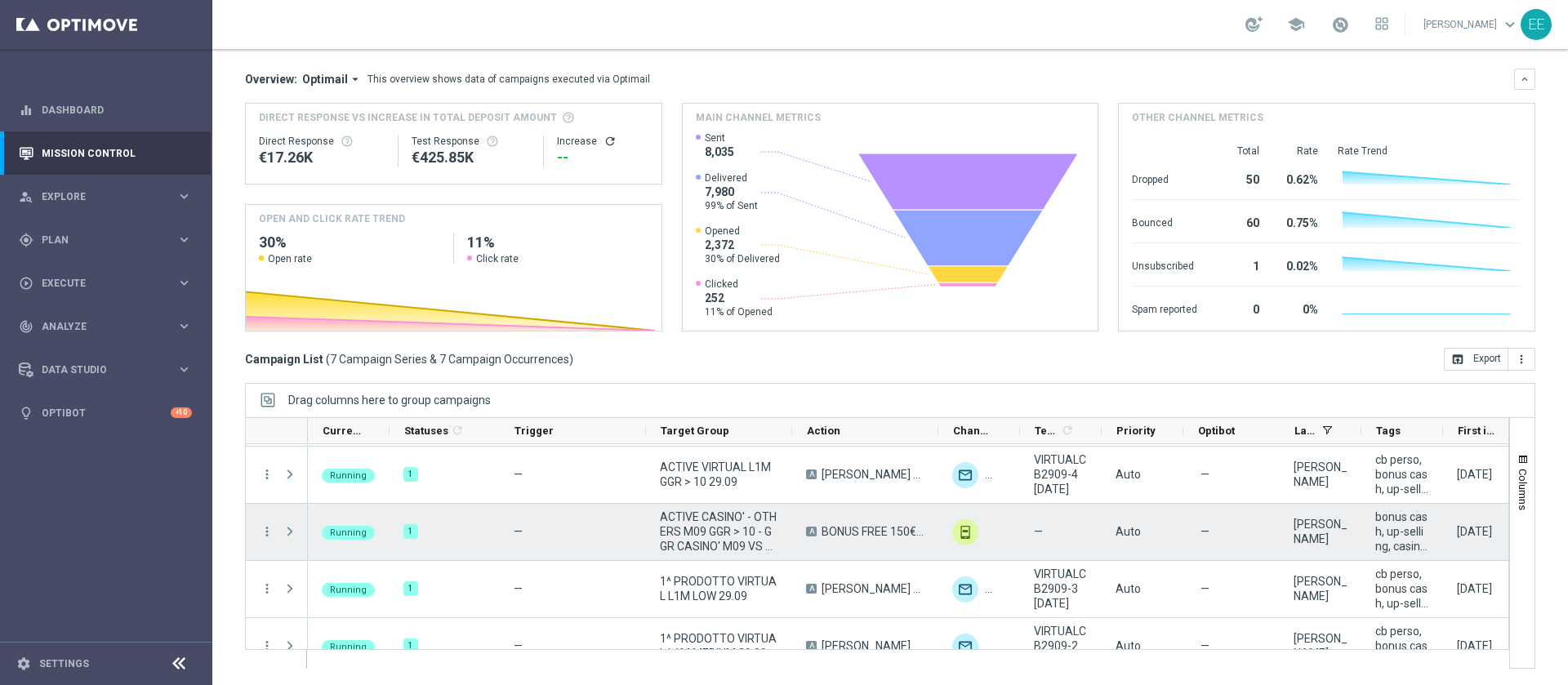
click at [692, 531] on span "ACTIVE CASINO' - OTHERS M09 GGR > 10 - GGR CASINO' M09 VS GGR M08 > 120% - GENE…" at bounding box center [719, 531] width 118 height 44
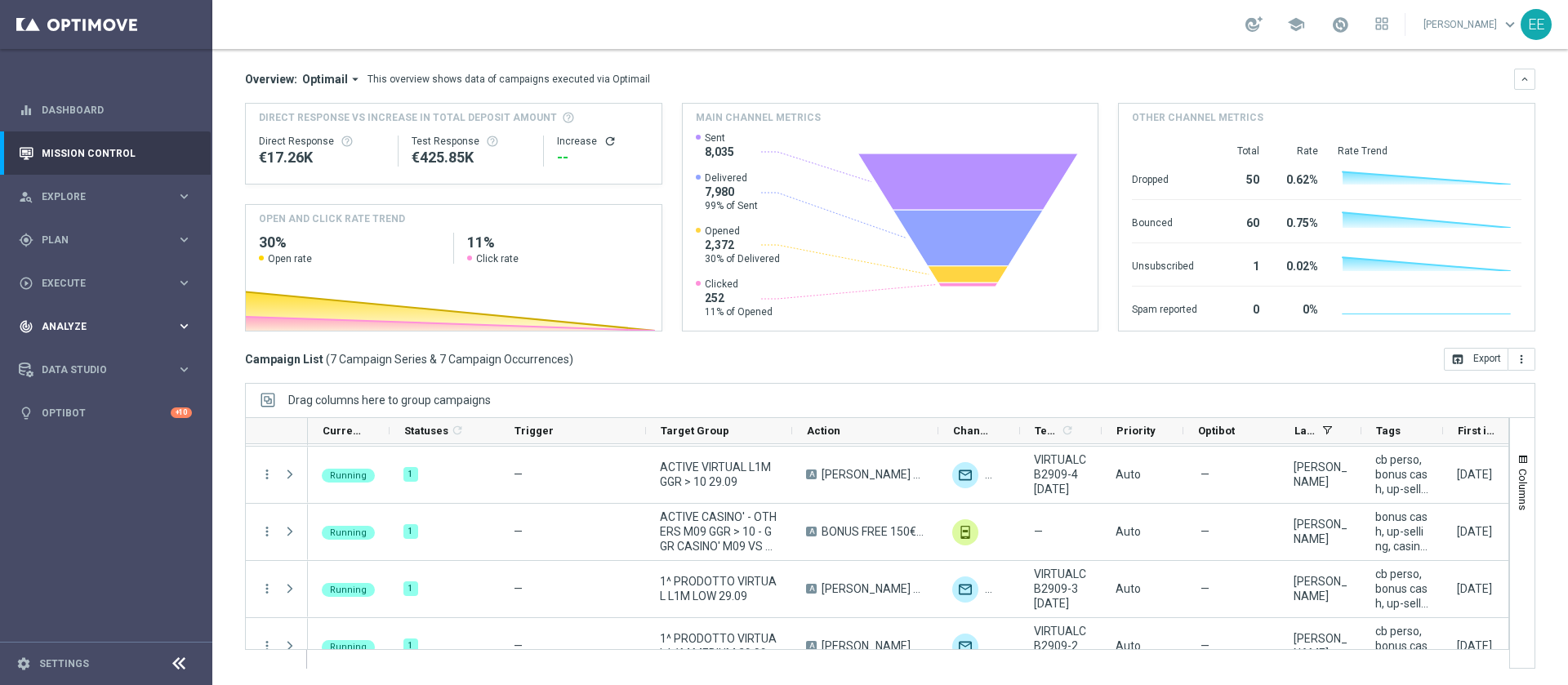
click at [47, 304] on div "track_changes Analyze keyboard_arrow_right" at bounding box center [105, 326] width 211 height 44
click at [41, 288] on div "play_circle_outline Execute" at bounding box center [98, 283] width 158 height 15
click at [94, 313] on link "Campaign Builder" at bounding box center [106, 317] width 128 height 13
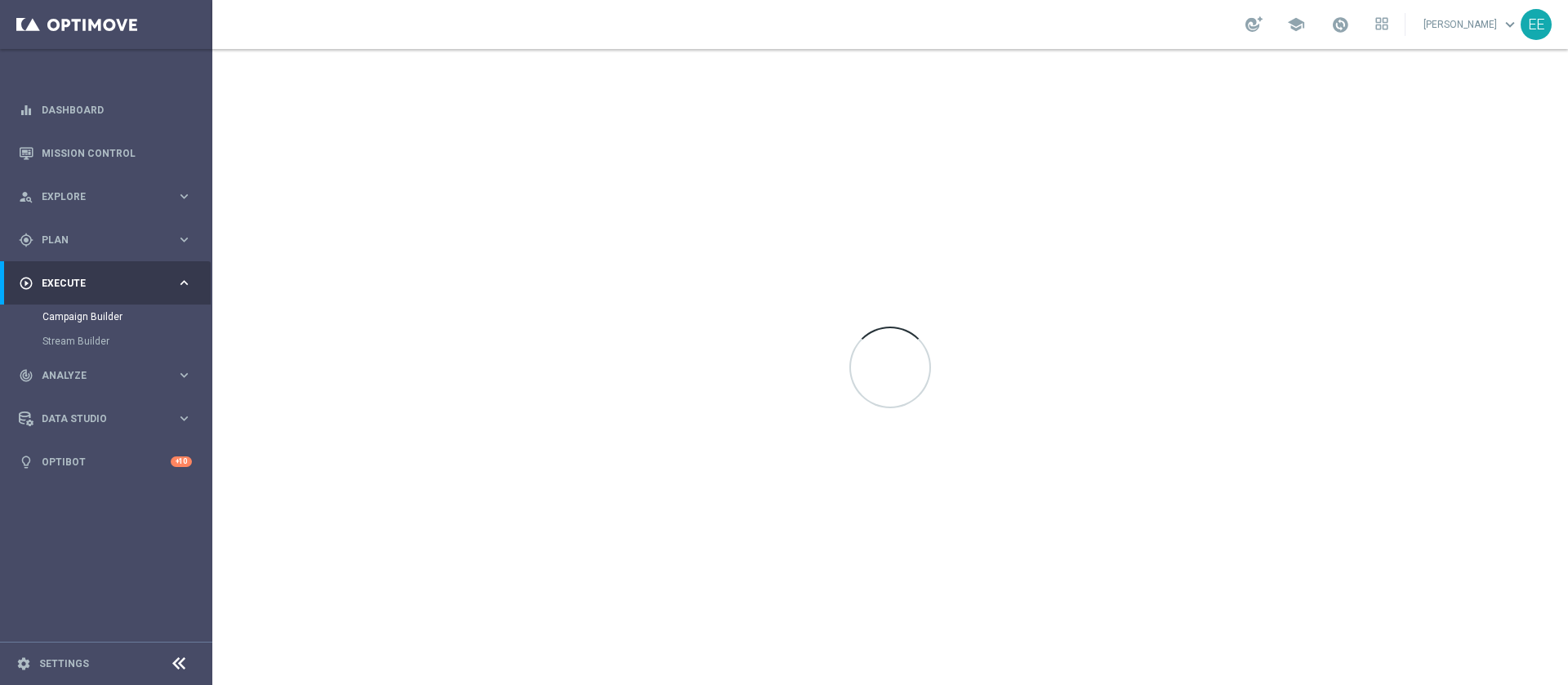
click at [71, 247] on div "gps_fixed Plan keyboard_arrow_right" at bounding box center [105, 239] width 211 height 44
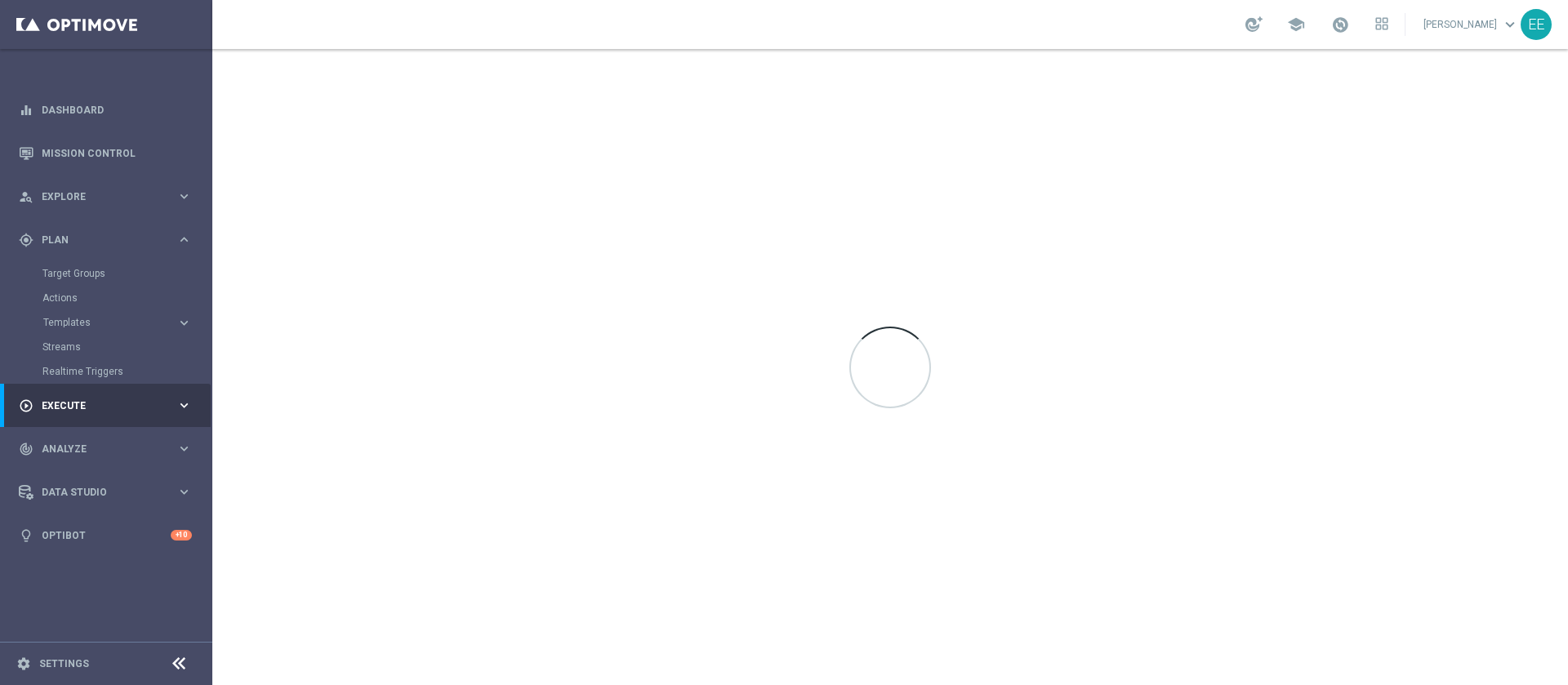
click at [87, 266] on div "Target Groups" at bounding box center [127, 274] width 168 height 25
click at [87, 272] on link "Target Groups" at bounding box center [106, 274] width 128 height 13
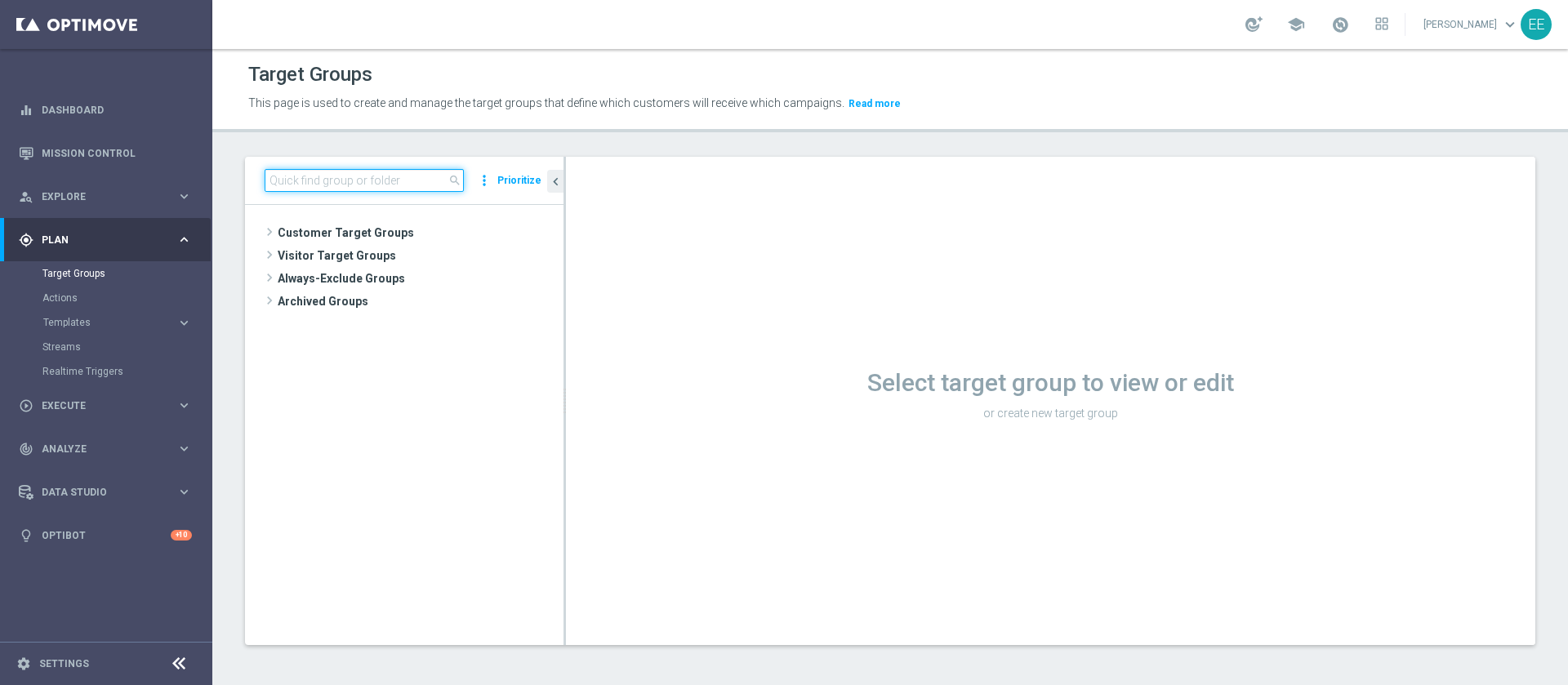
click at [310, 180] on input at bounding box center [364, 180] width 199 height 23
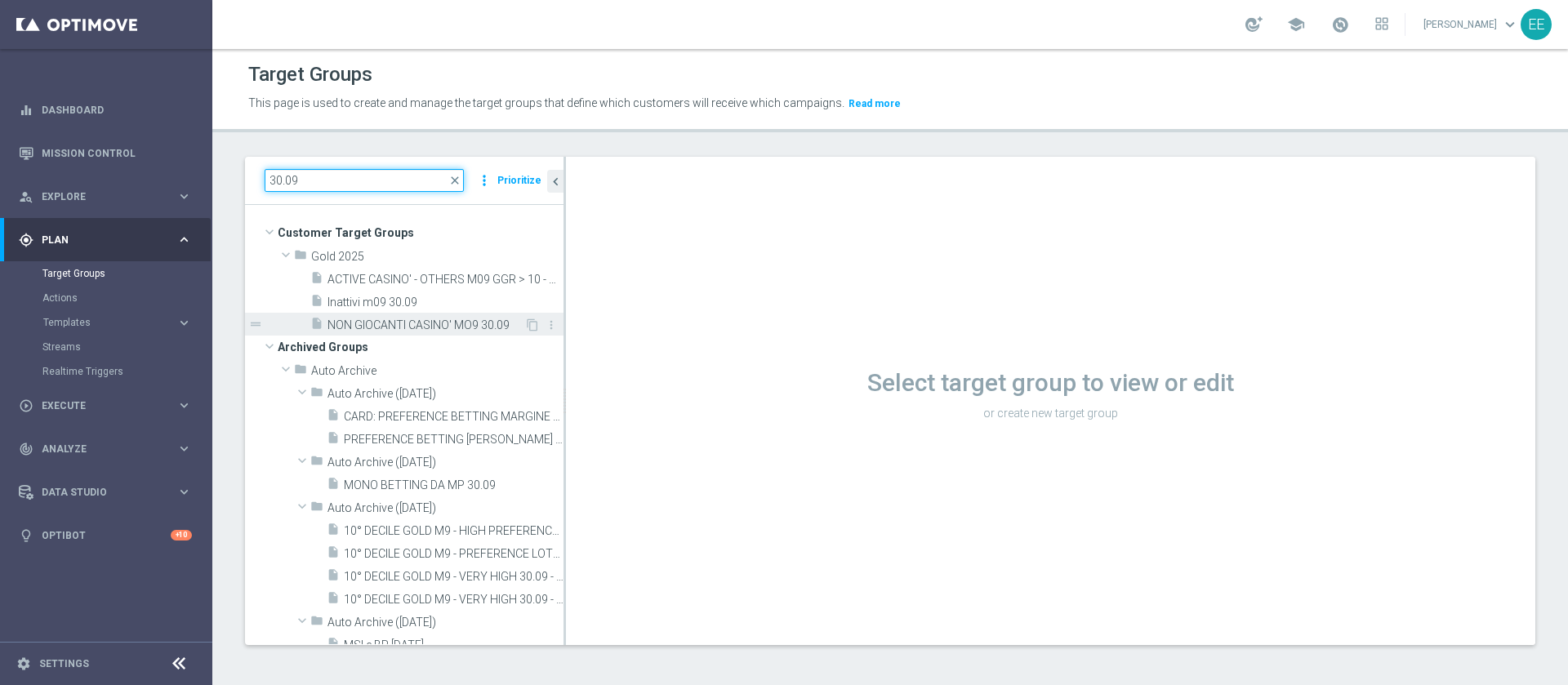
type input "30.09"
click at [384, 323] on span "NON GIOCANTI CASINO' MO9 30.09" at bounding box center [425, 325] width 197 height 14
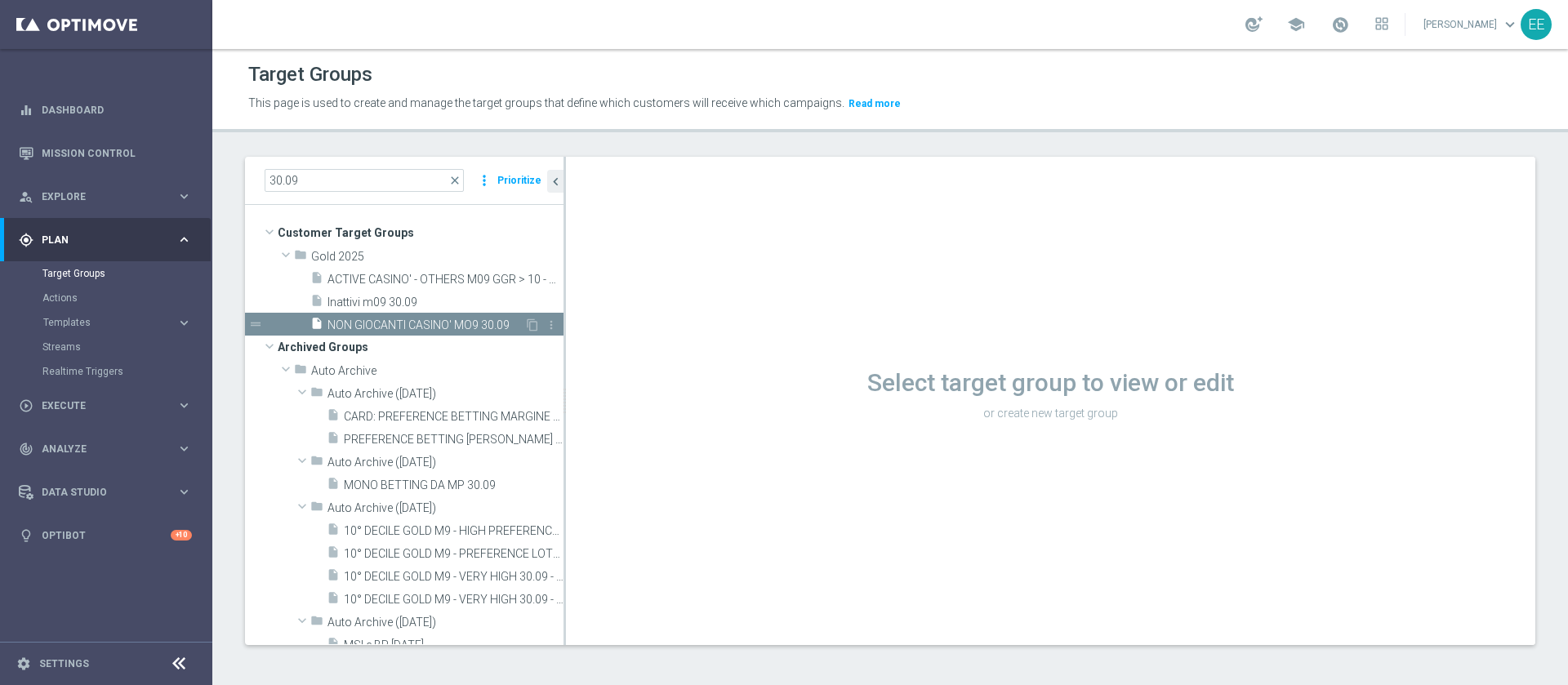
click at [386, 322] on span "NON GIOCANTI CASINO' MO9 30.09" at bounding box center [425, 325] width 197 height 14
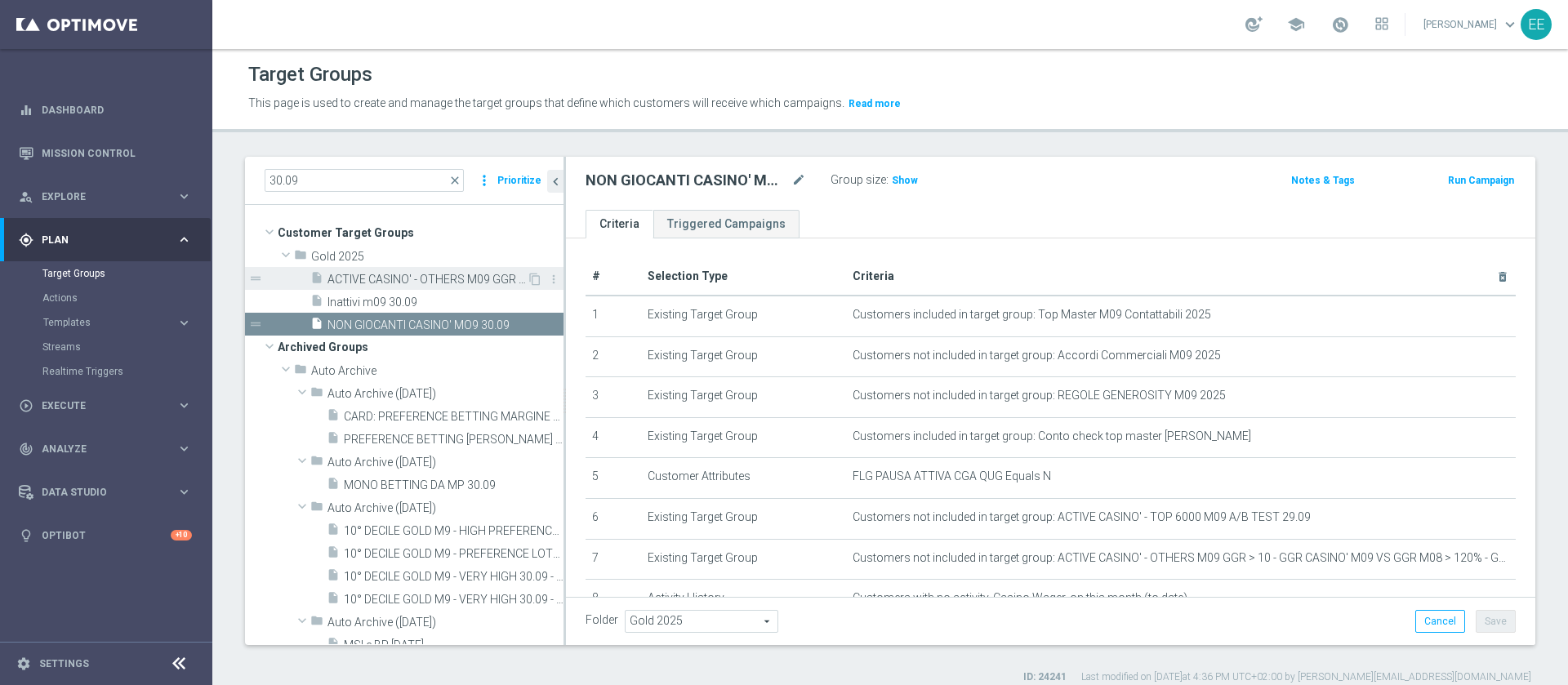
click at [417, 278] on span "ACTIVE CASINO' - OTHERS M09 GGR > 10 - GGR CASINO' M09 VS GGR M08 > 120% - GENE…" at bounding box center [427, 279] width 199 height 14
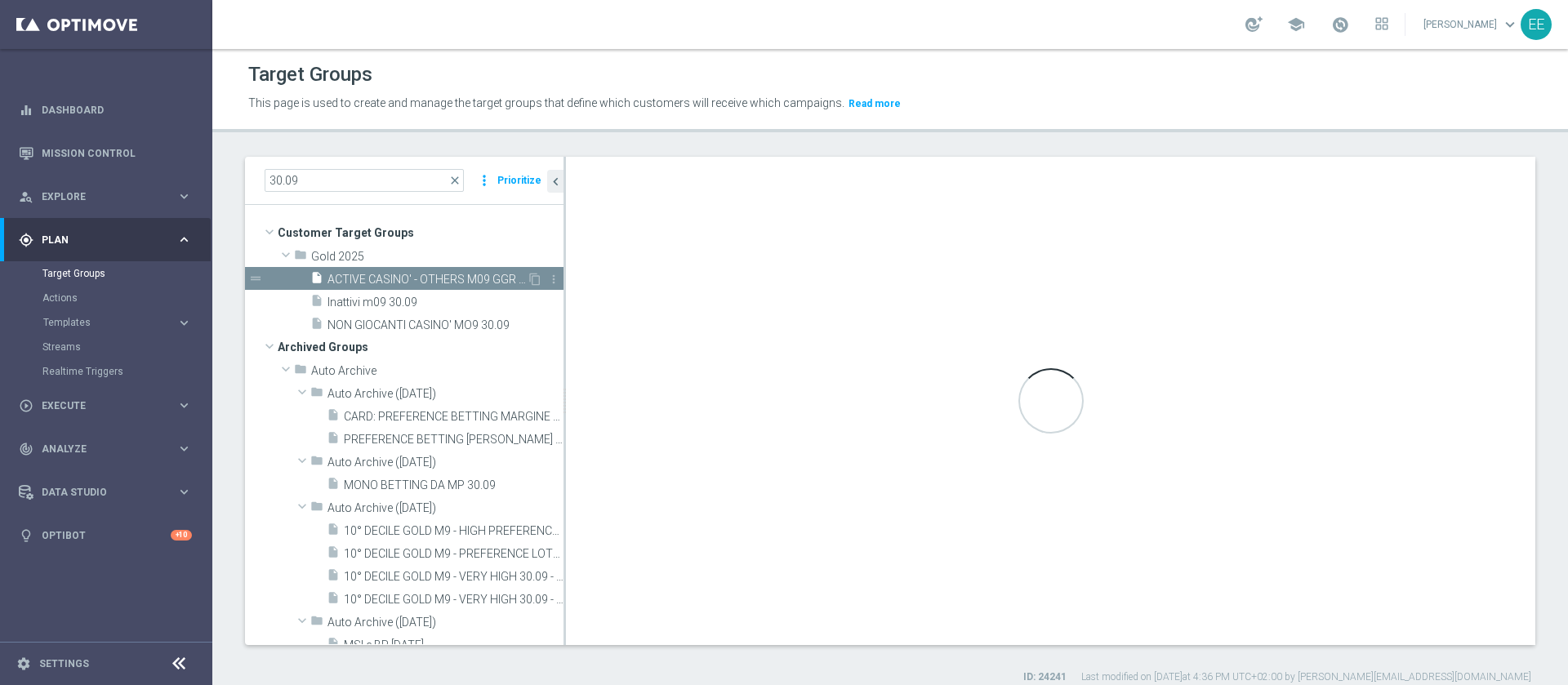
type textarea "(1 AND 2 AND 3 AND 5 and 6 AND 7 and 8) or 4"
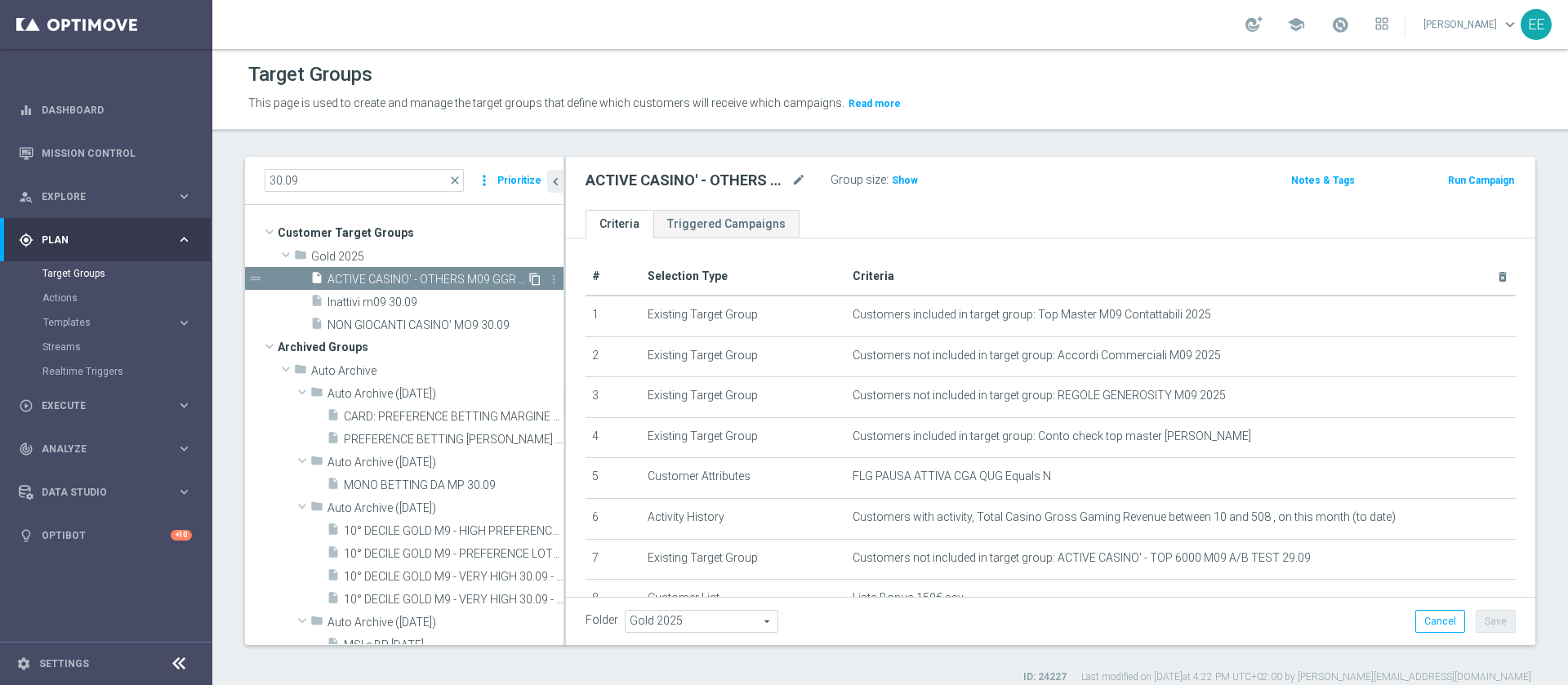
click at [528, 274] on icon "content_copy" at bounding box center [535, 279] width 13 height 13
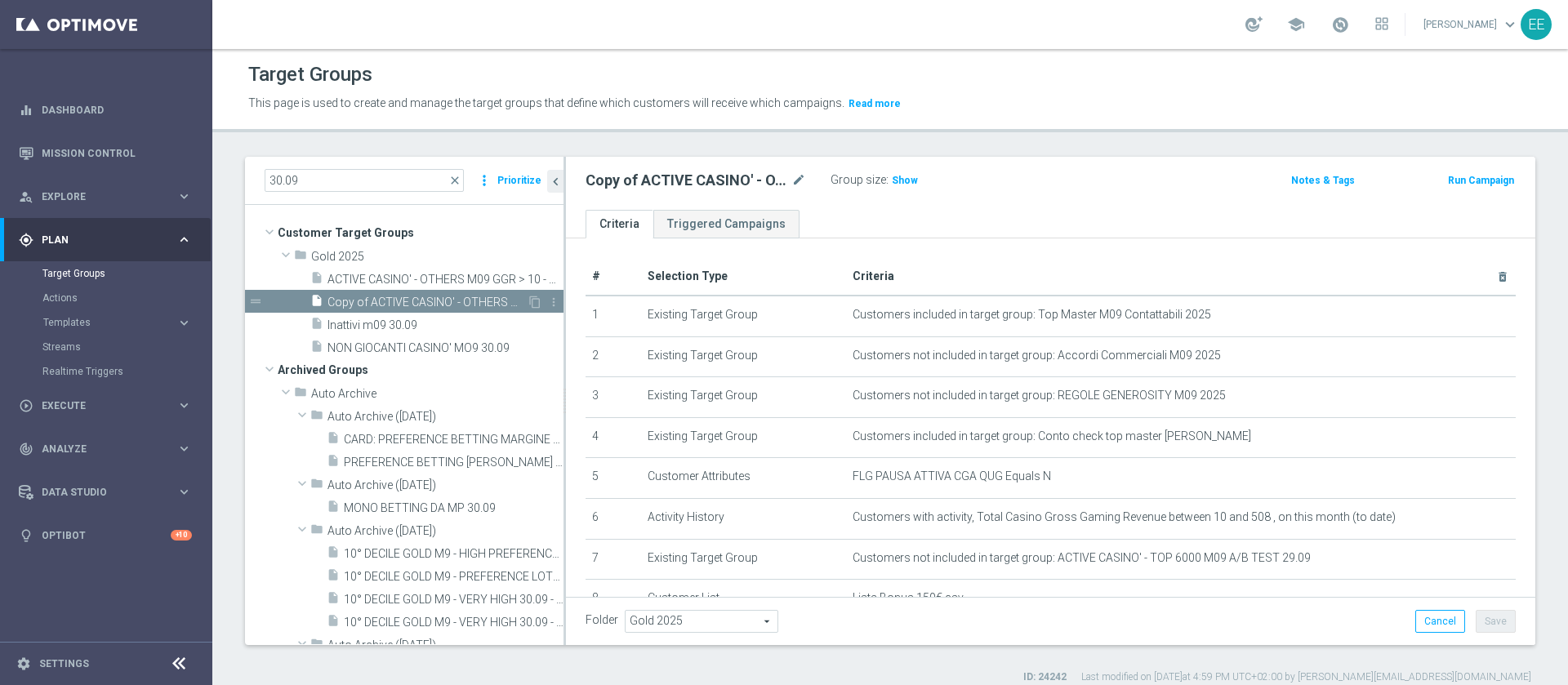
click at [408, 298] on span "Copy of ACTIVE CASINO' - OTHERS M09 GGR > 10 - GGR CASINO' M09 VS GGR M08 > 120…" at bounding box center [427, 302] width 199 height 14
click at [796, 170] on icon "mode_edit" at bounding box center [799, 180] width 15 height 20
type input "SMS - ACTIVE CASINO' - OTHERS M09 GGR > 10 - GGR CASINO' M09 VS GGR M08 > 120% …"
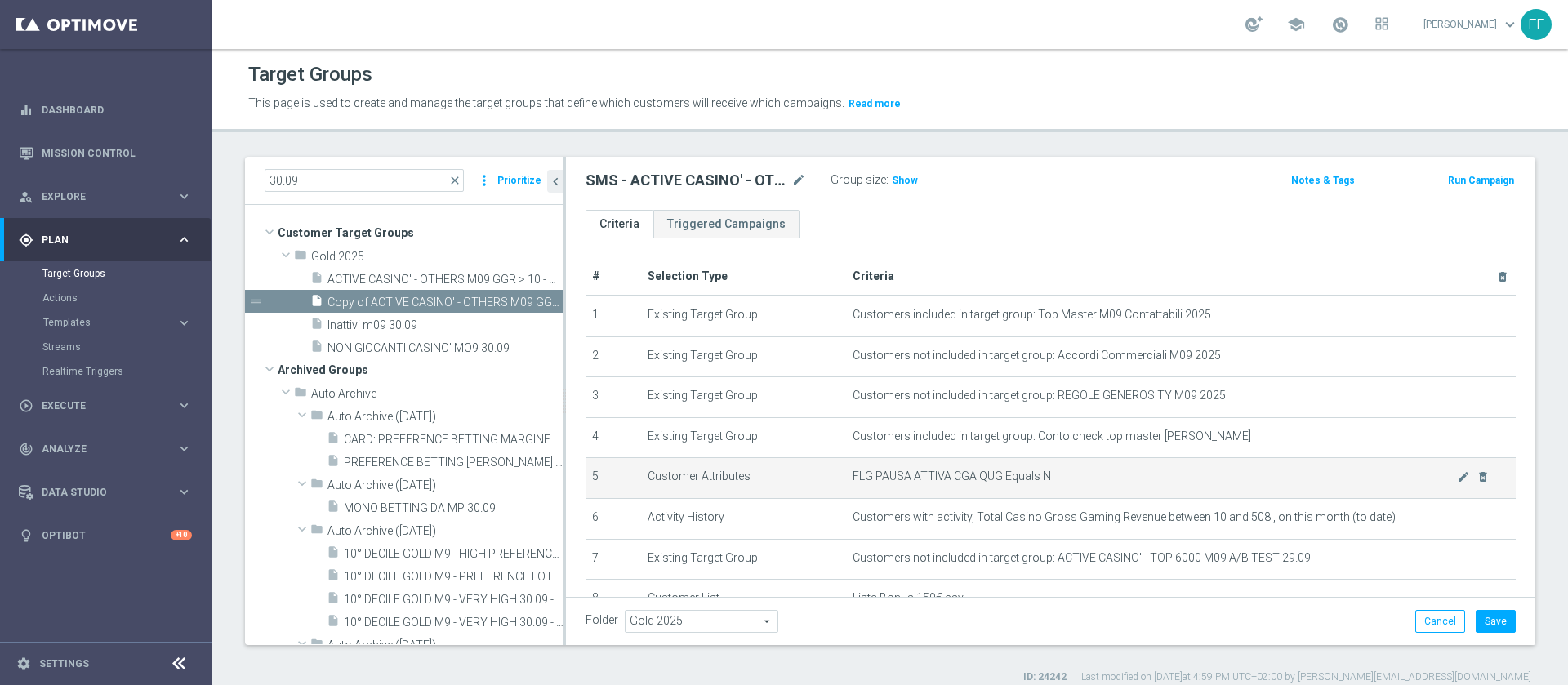
scroll to position [150, 0]
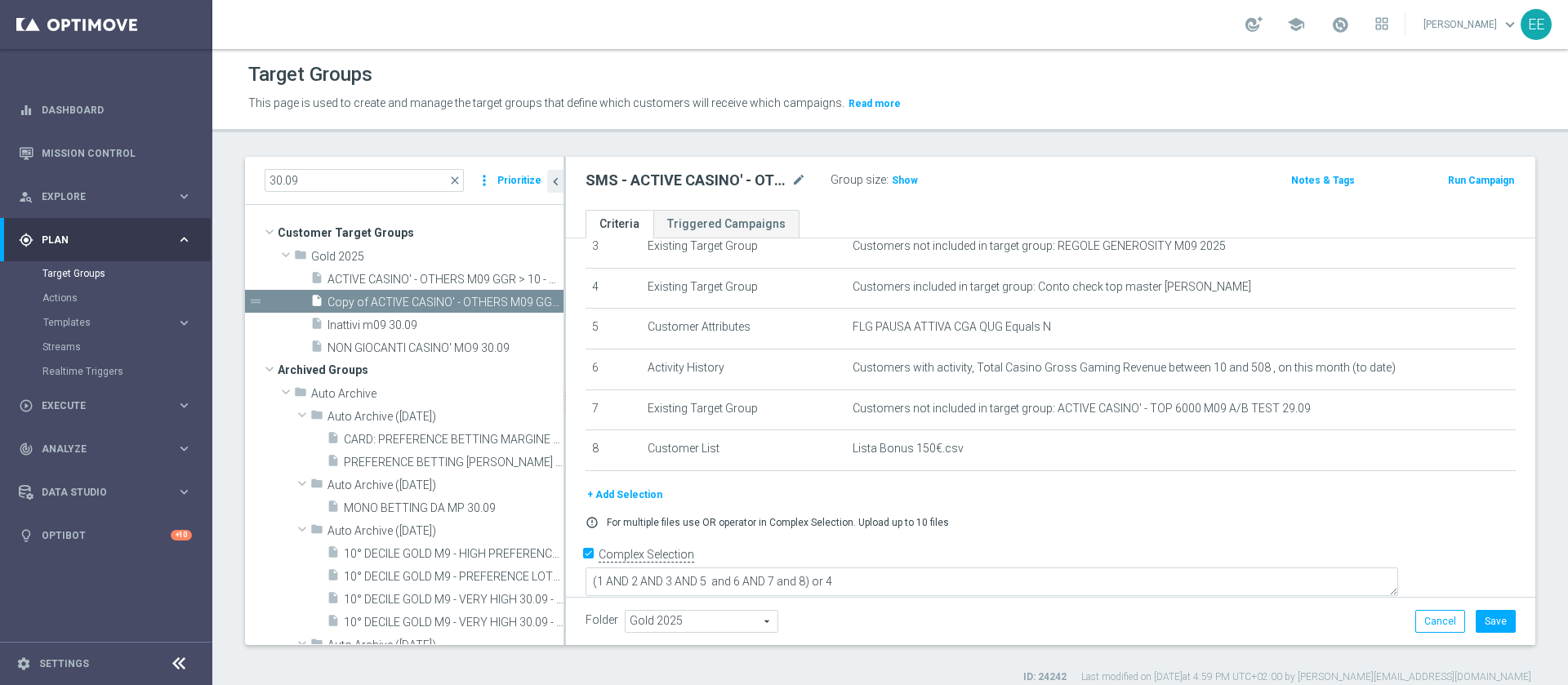
click at [622, 502] on button "+ Add Selection" at bounding box center [624, 495] width 78 height 18
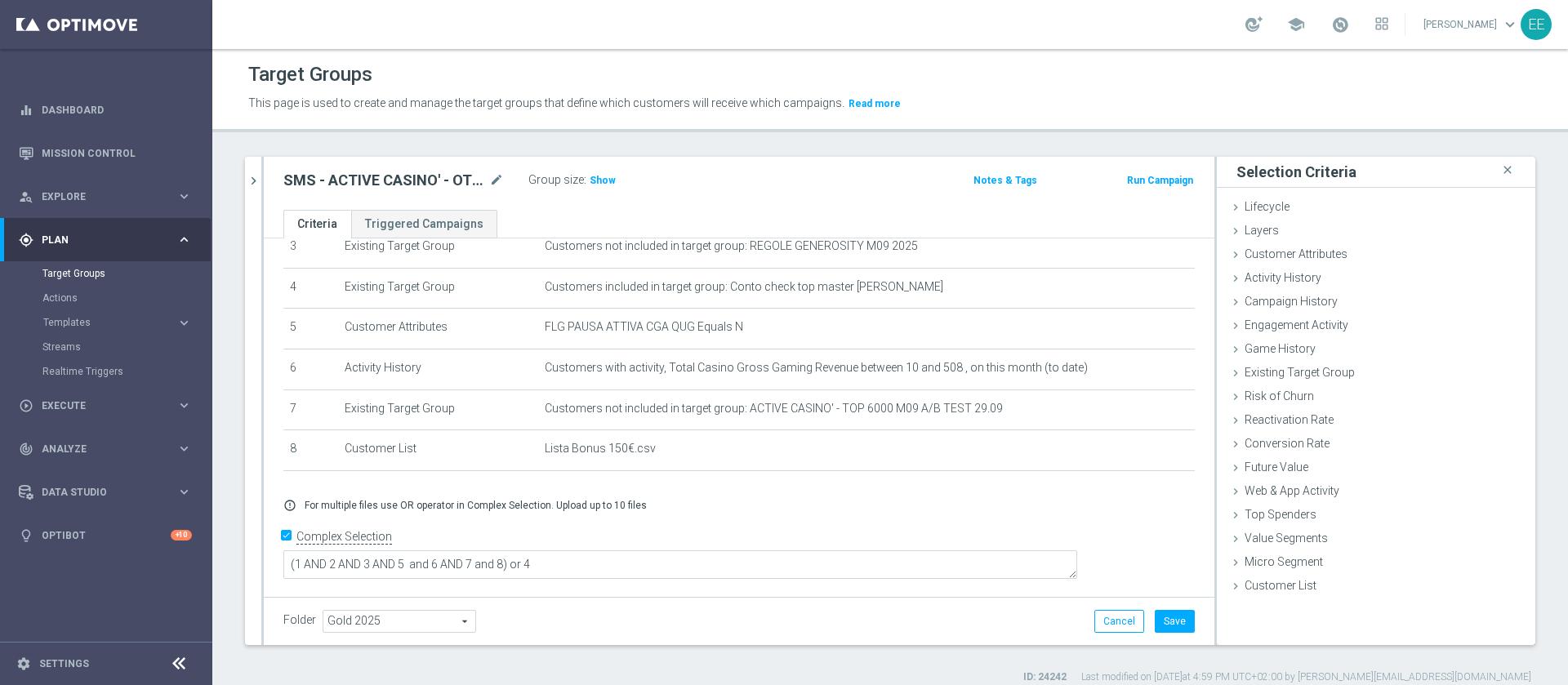
scroll to position [132, 0]
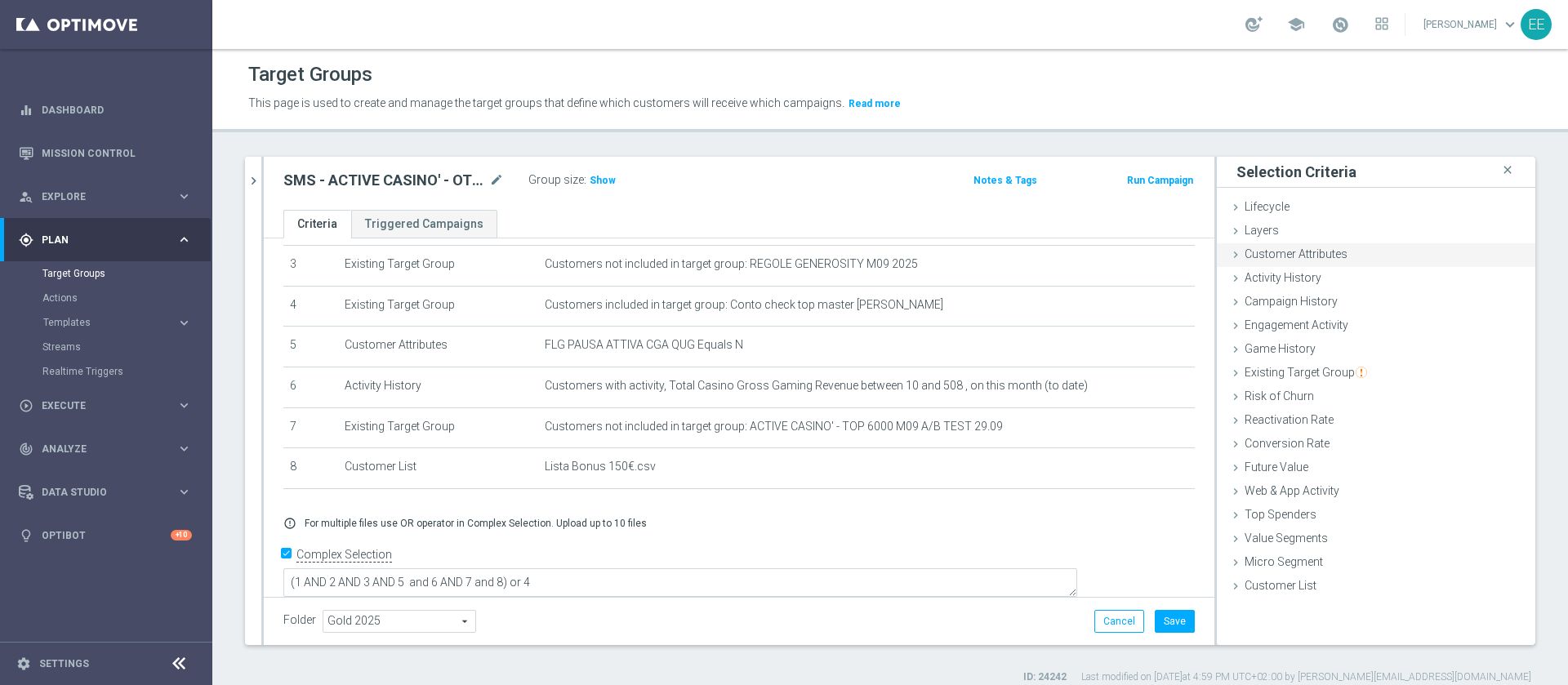
click at [1286, 258] on span "Customer Attributes" at bounding box center [1296, 254] width 103 height 13
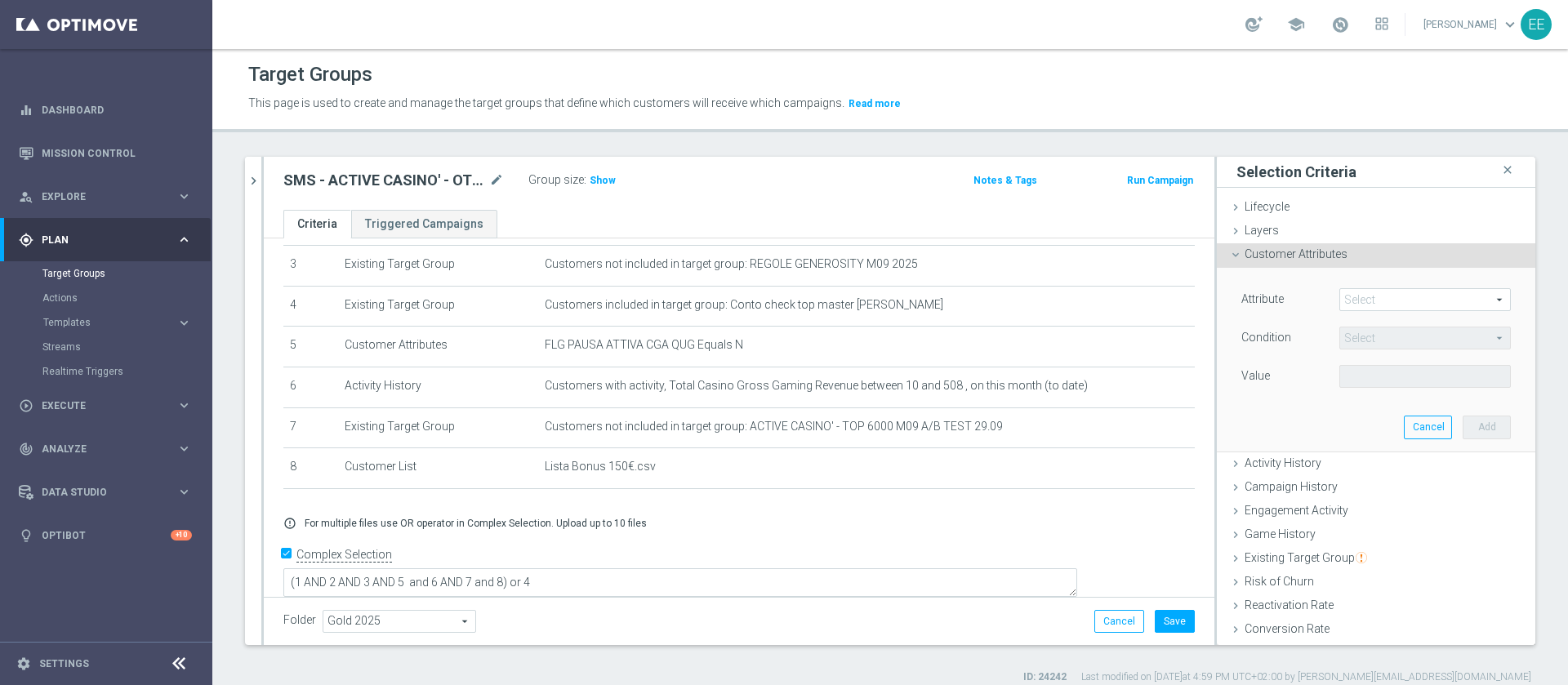
click at [1374, 299] on span at bounding box center [1425, 299] width 169 height 21
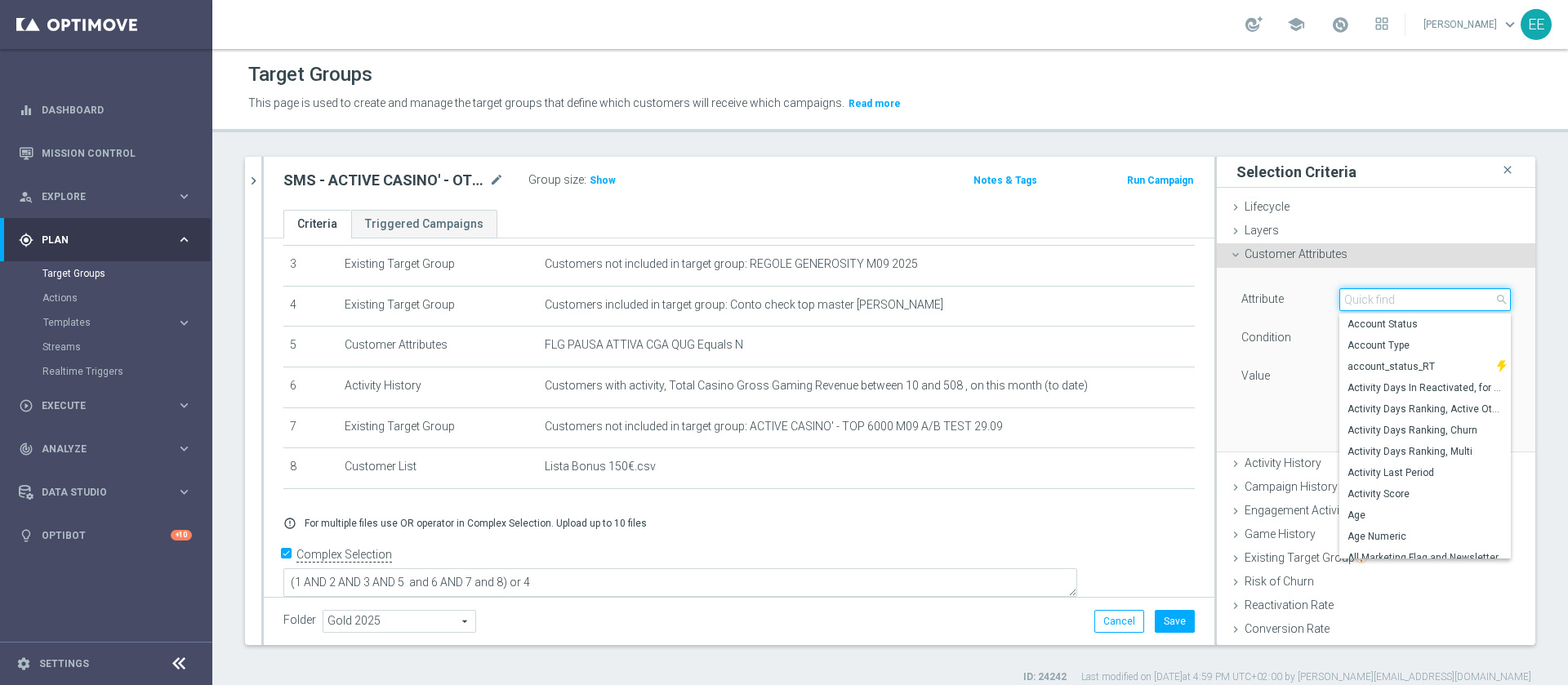
click at [1374, 299] on input "search" at bounding box center [1425, 299] width 171 height 23
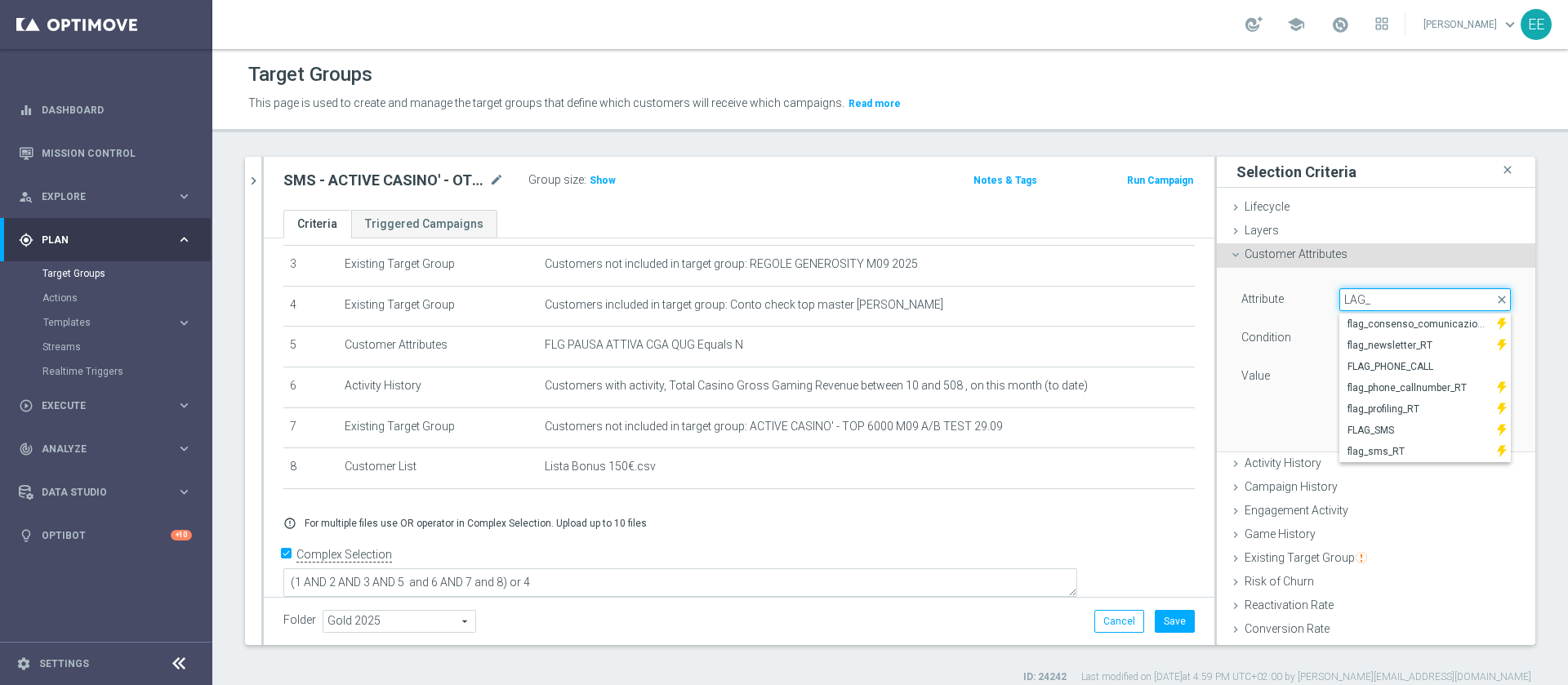
type input "FLAG_"
click at [1391, 426] on span "FLAG_SMS" at bounding box center [1418, 430] width 141 height 13
type input "FLAG_SMS"
type input "Equals"
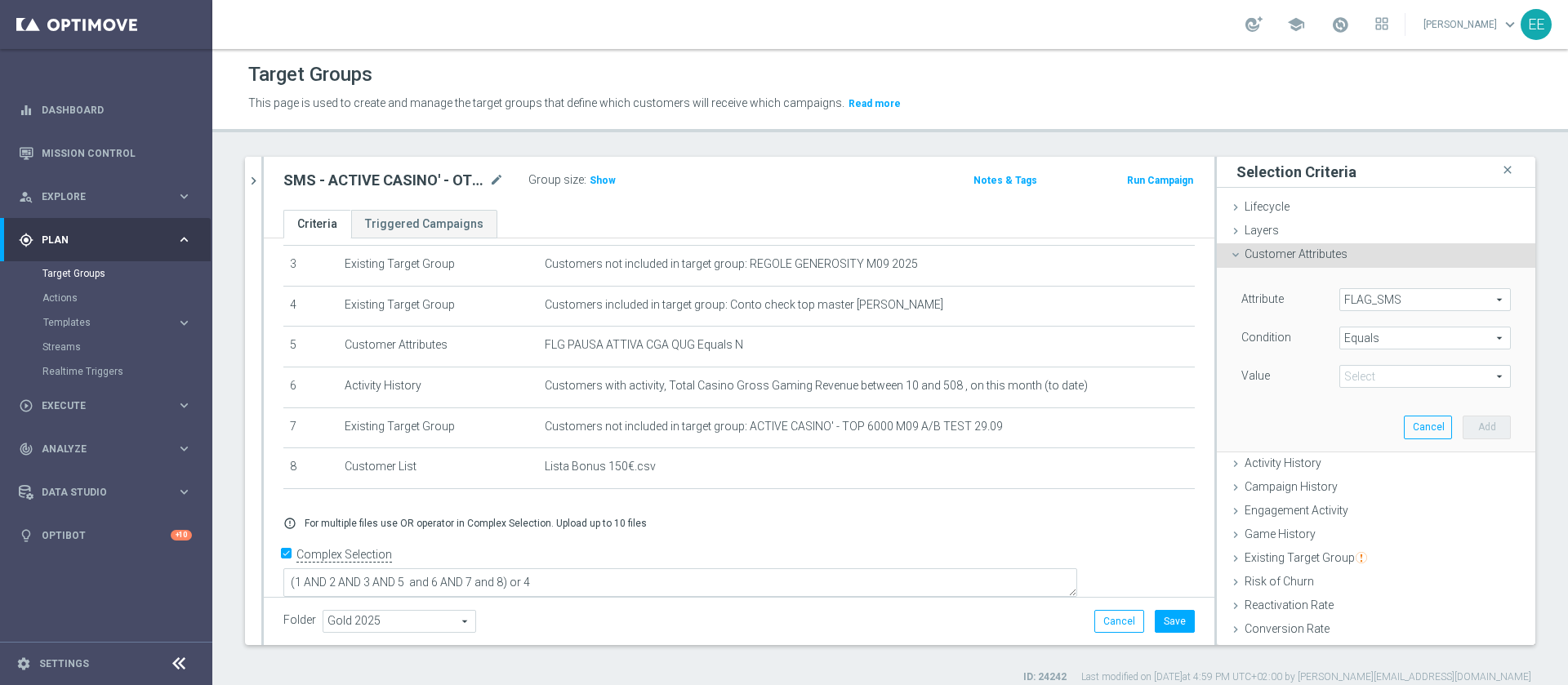
click at [1380, 374] on span at bounding box center [1425, 377] width 169 height 21
click at [1339, 433] on label "Yes" at bounding box center [1425, 443] width 171 height 21
type input "Yes"
click at [1463, 423] on button "Add" at bounding box center [1487, 427] width 49 height 23
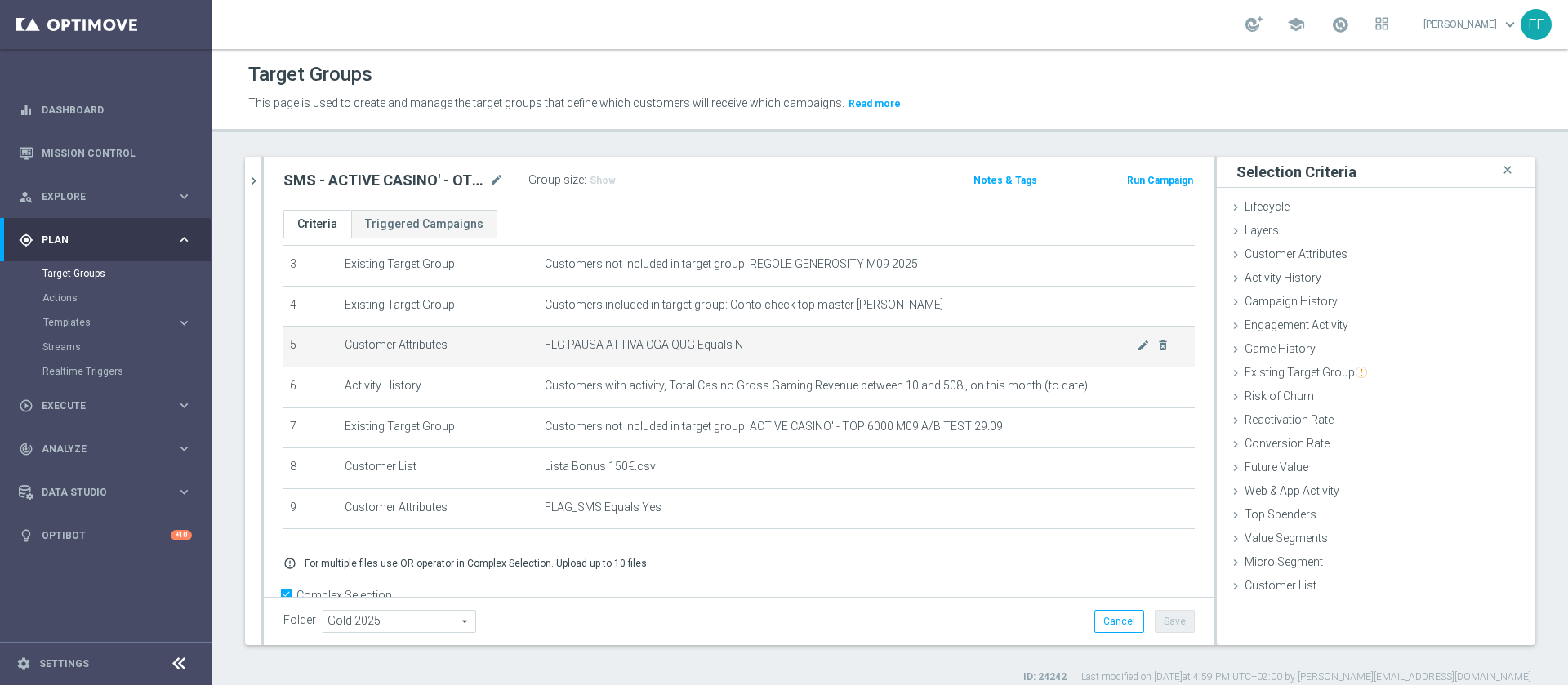
scroll to position [174, 0]
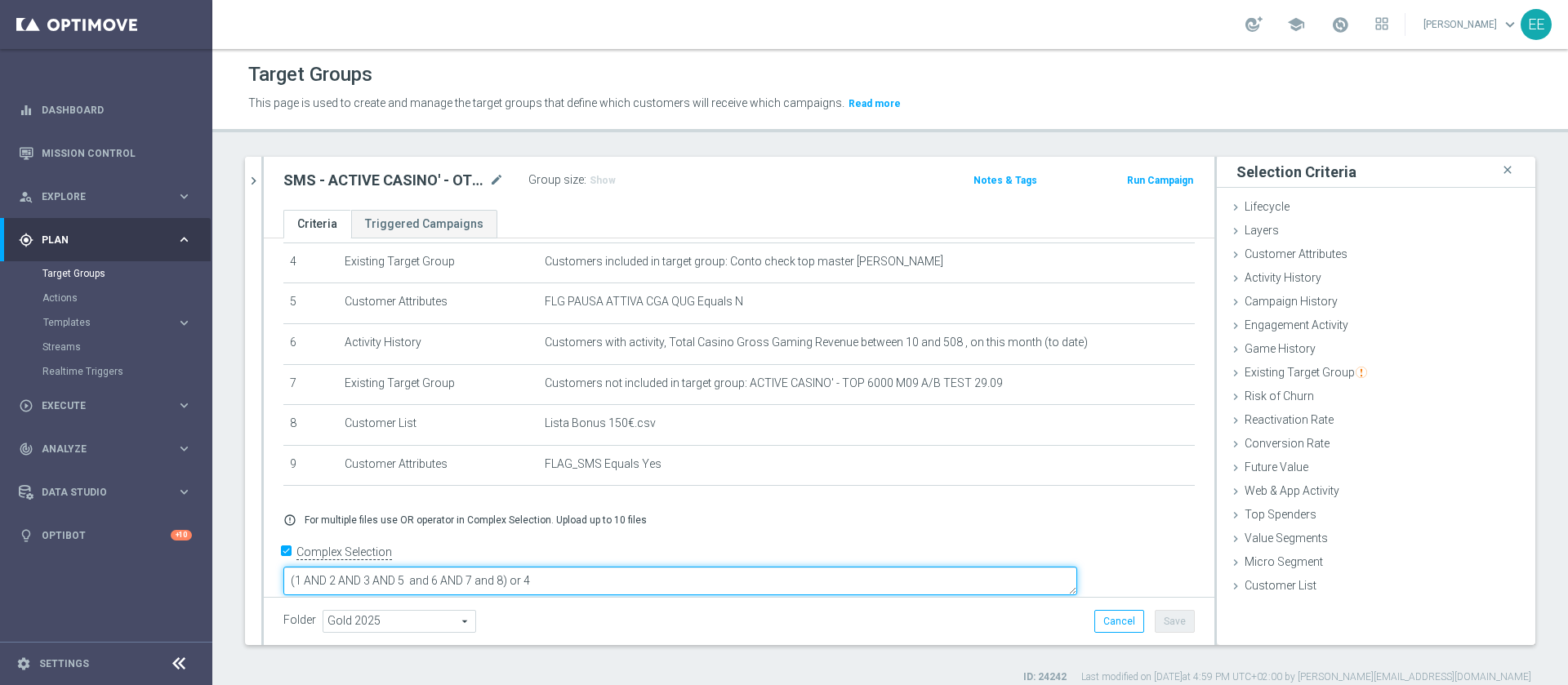
click at [624, 567] on textarea "(1 AND 2 AND 3 AND 5 and 6 AND 7 and 8) or 4" at bounding box center [680, 581] width 794 height 29
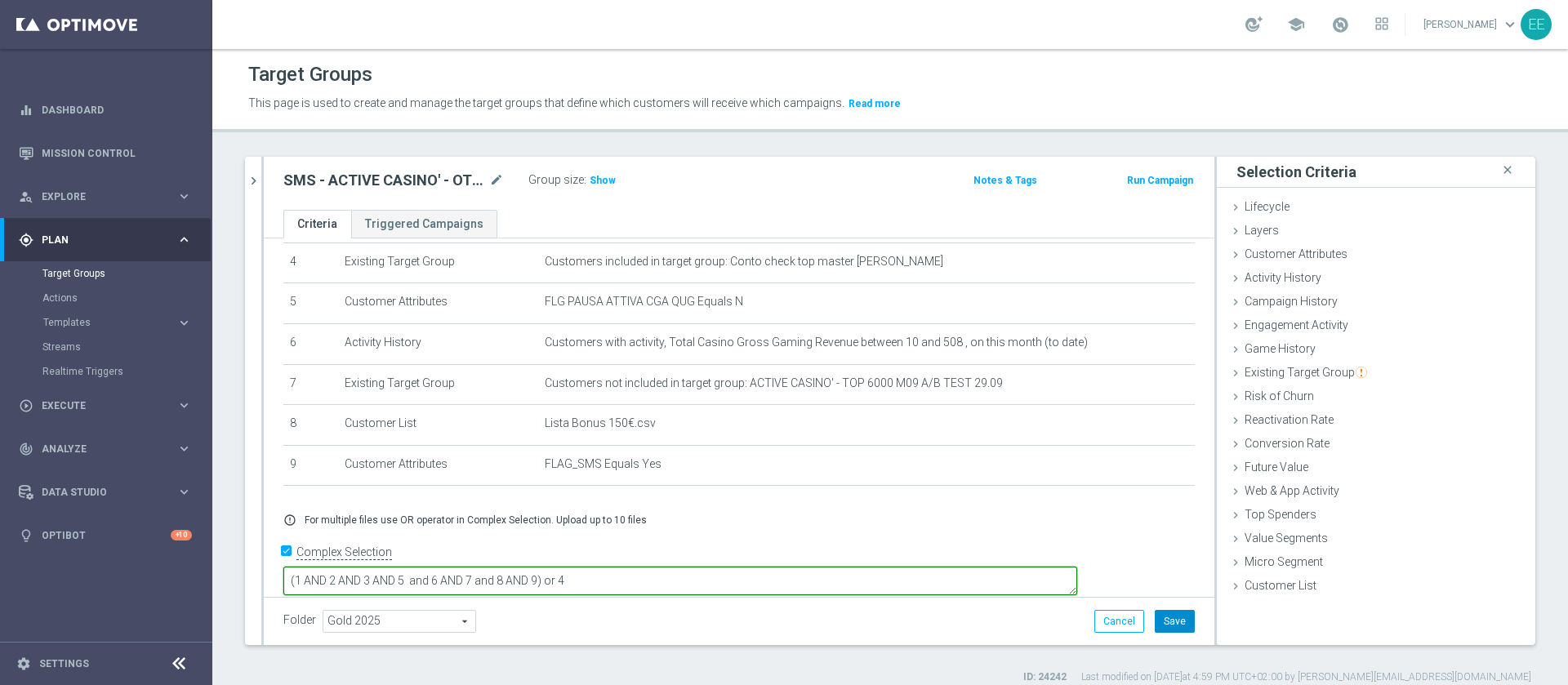
type textarea "(1 AND 2 AND 3 AND 5 and 6 AND 7 and 8 AND 9) or 4"
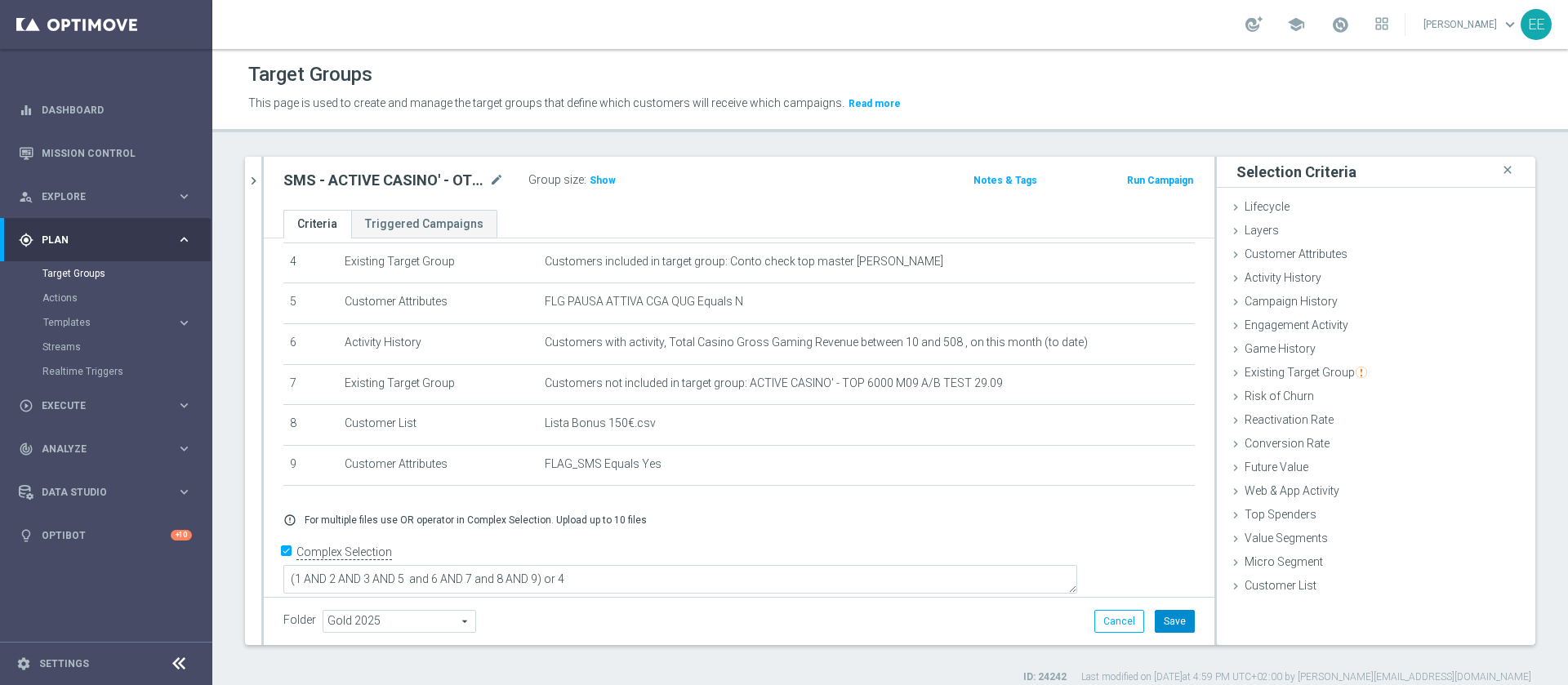
click at [1154, 621] on button "Save" at bounding box center [1174, 621] width 40 height 23
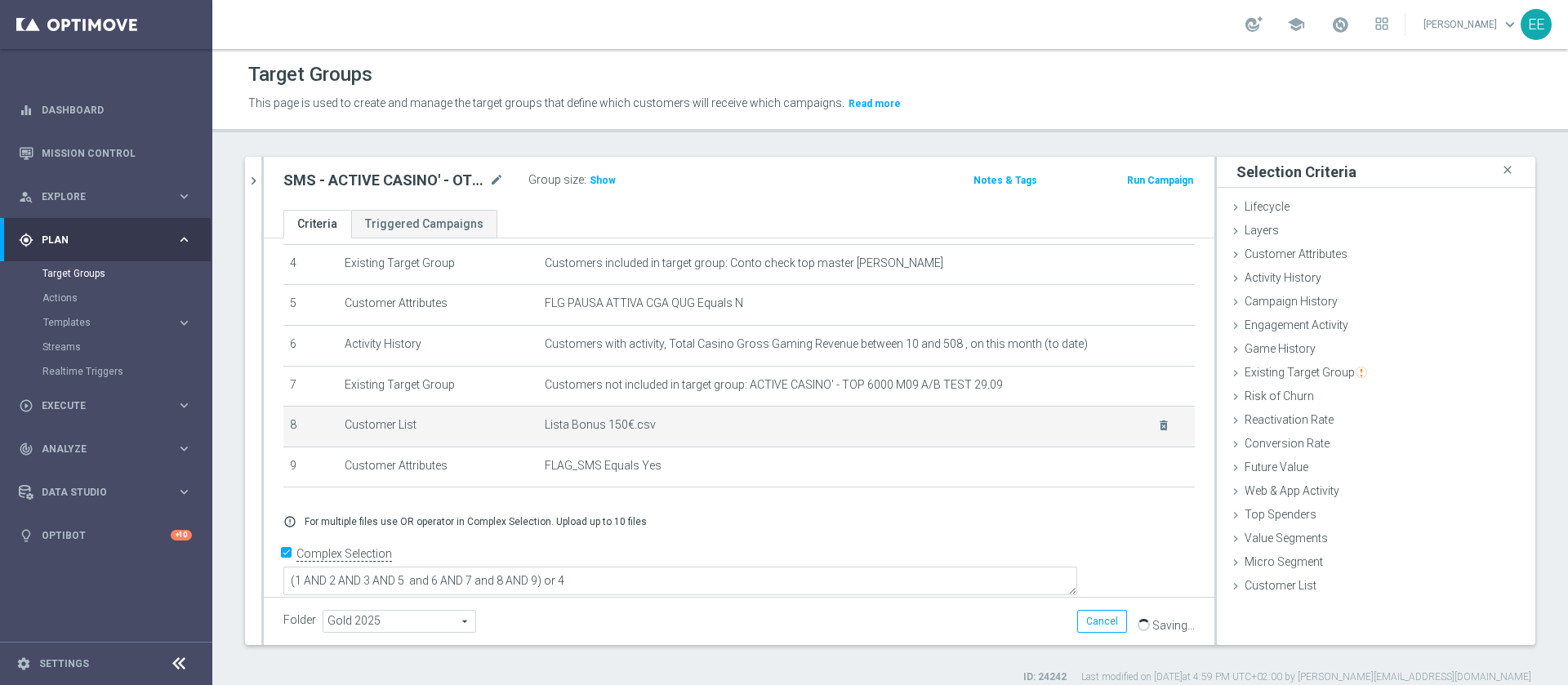
scroll to position [15, 0]
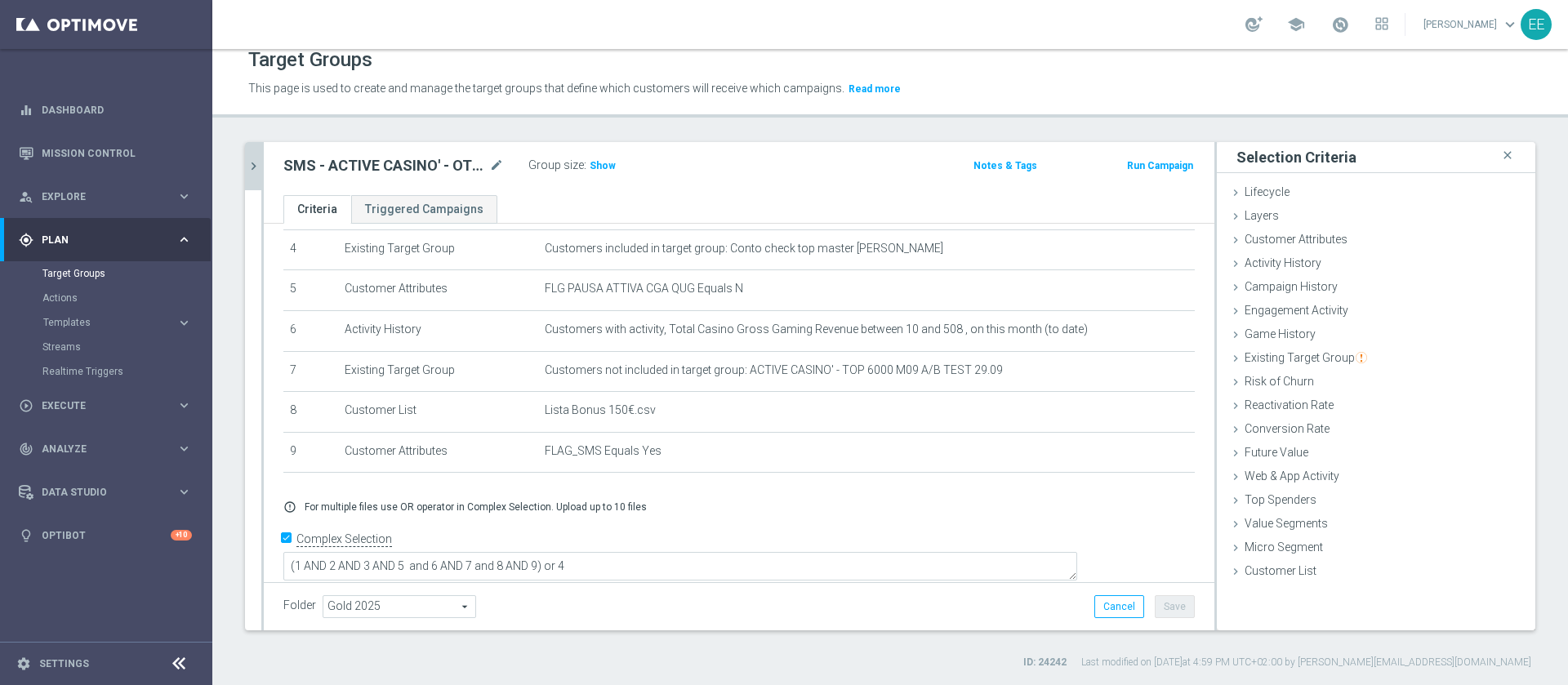
click at [253, 166] on icon "chevron_right" at bounding box center [253, 166] width 16 height 16
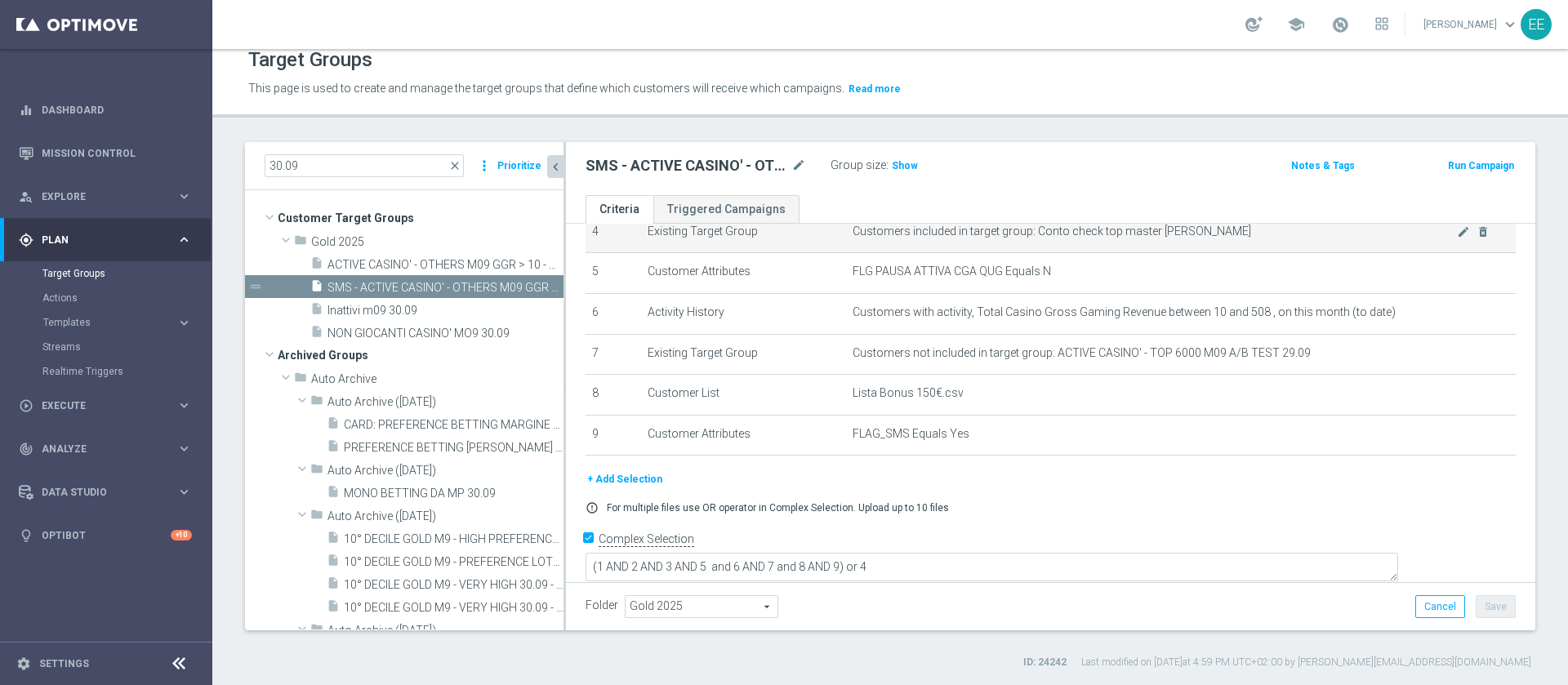
scroll to position [0, 0]
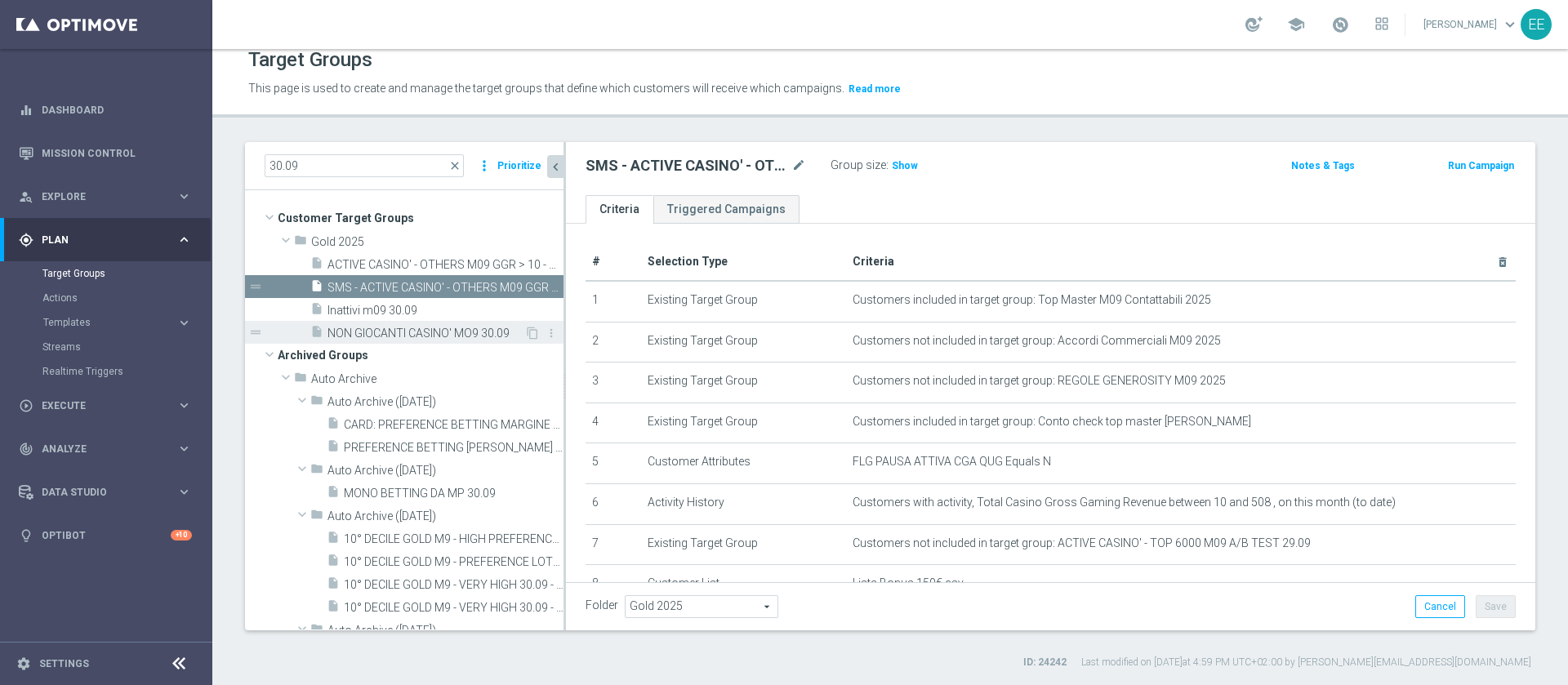
click at [404, 333] on span "NON GIOCANTI CASINO' MO9 30.09" at bounding box center [425, 333] width 197 height 14
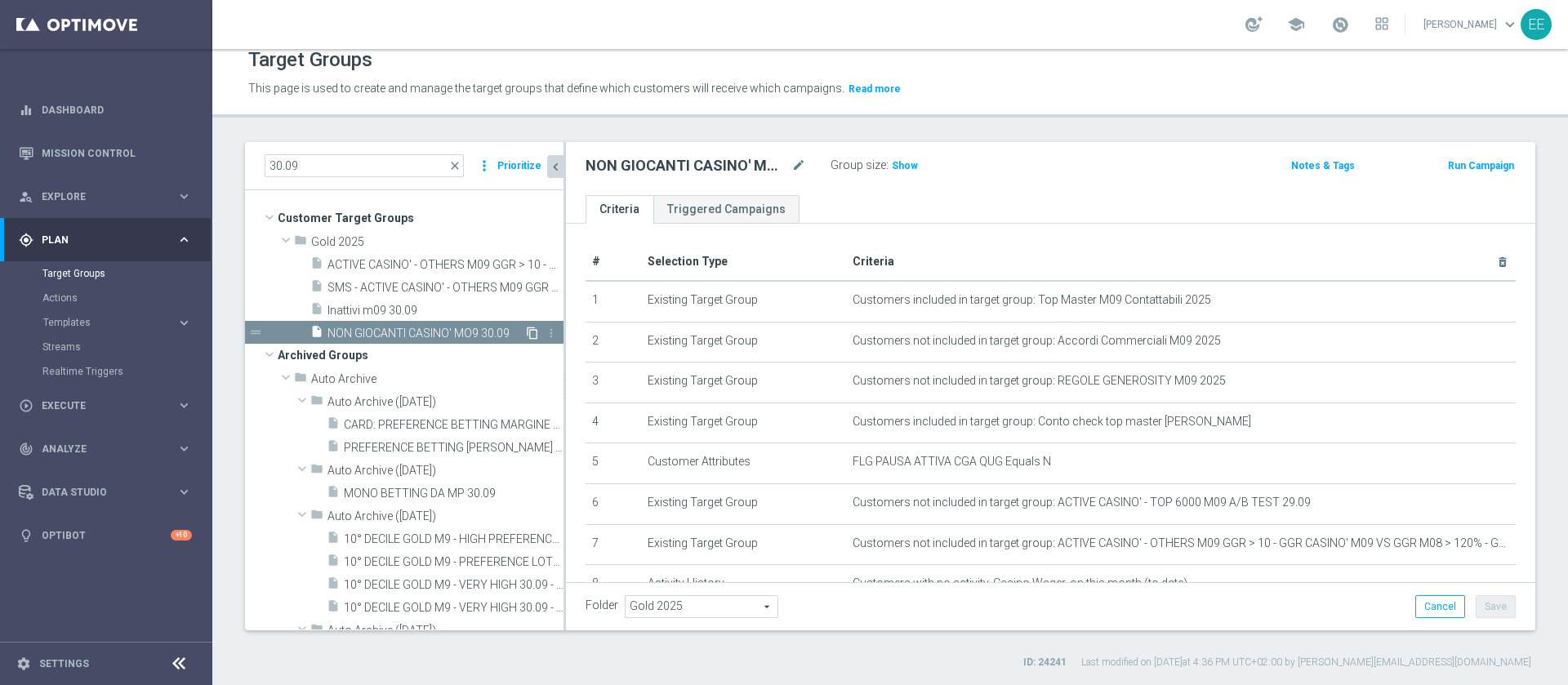
click at [526, 327] on icon "content_copy" at bounding box center [532, 333] width 13 height 13
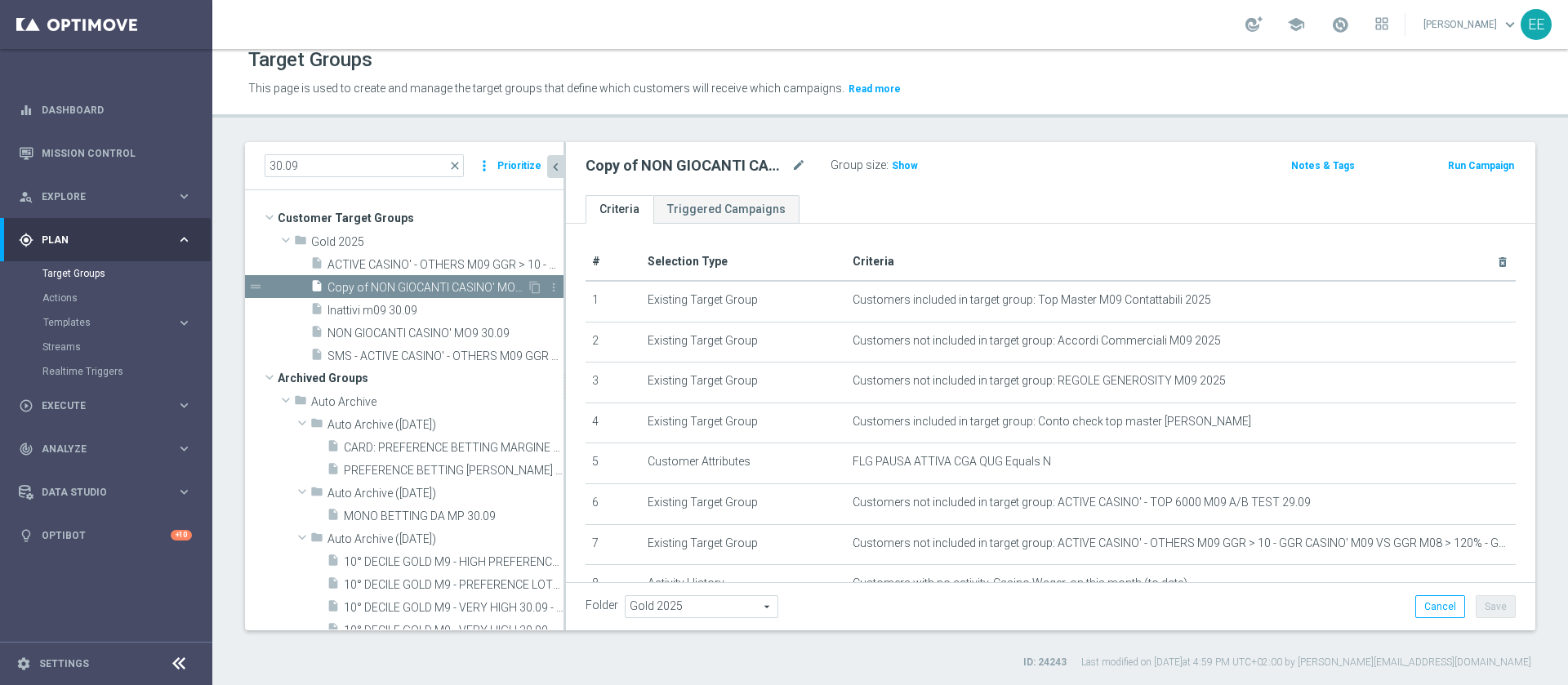
click at [404, 284] on span "Copy of NON GIOCANTI CASINO' MO9 30.09" at bounding box center [427, 287] width 199 height 14
click at [800, 161] on icon "mode_edit" at bounding box center [799, 166] width 15 height 20
click at [620, 163] on input "Copy of NON GIOCANTI CASINO' MO9 30.09" at bounding box center [696, 168] width 220 height 23
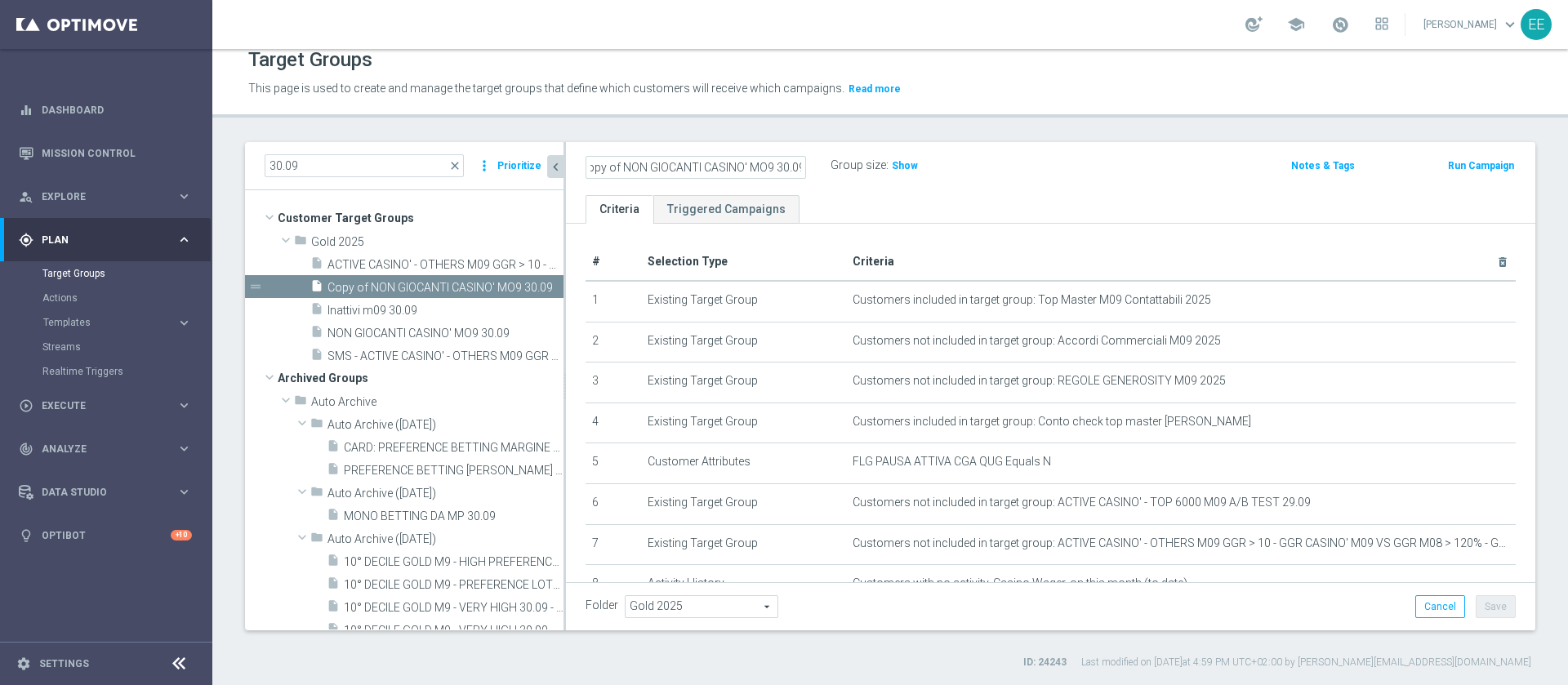
scroll to position [0, 0]
type input "SMS - NON GIOCANTI CASINO' MO9 30.09"
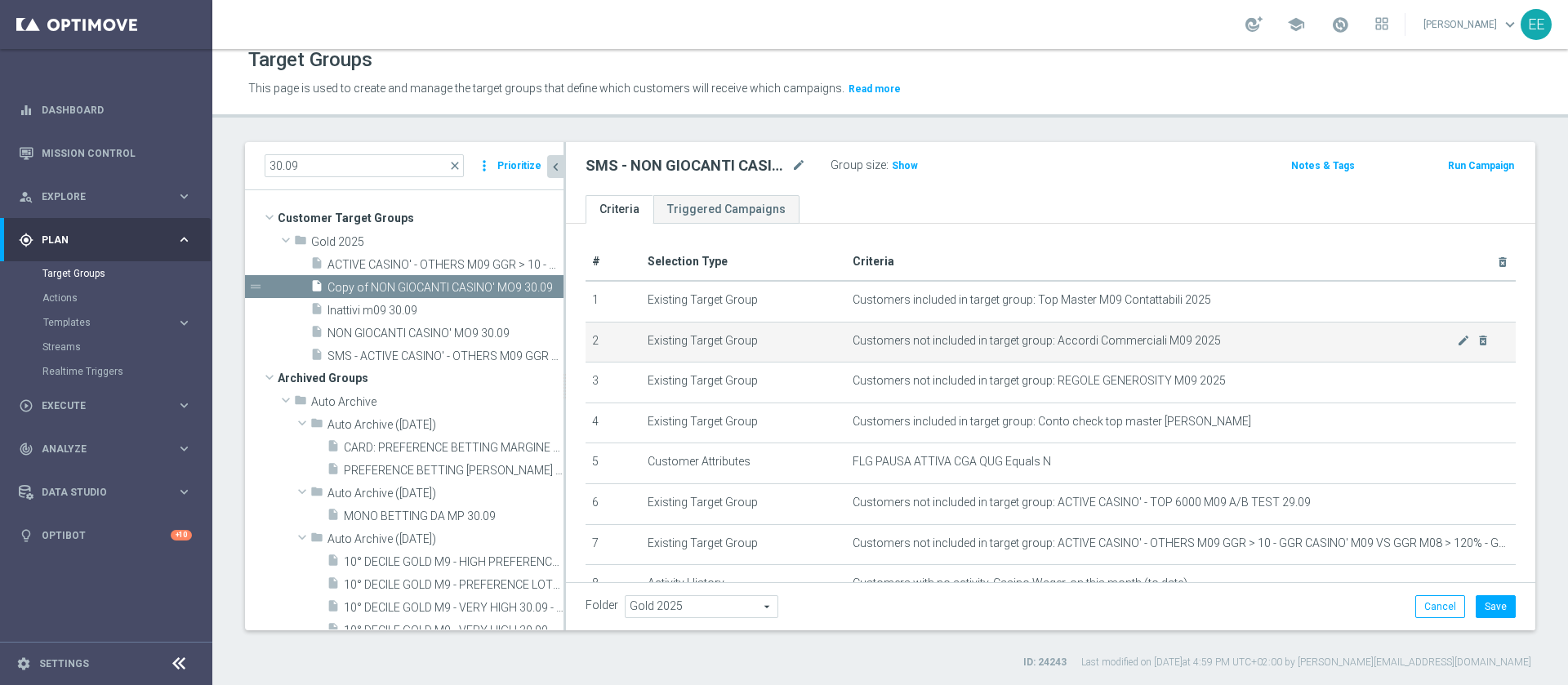
scroll to position [164, 0]
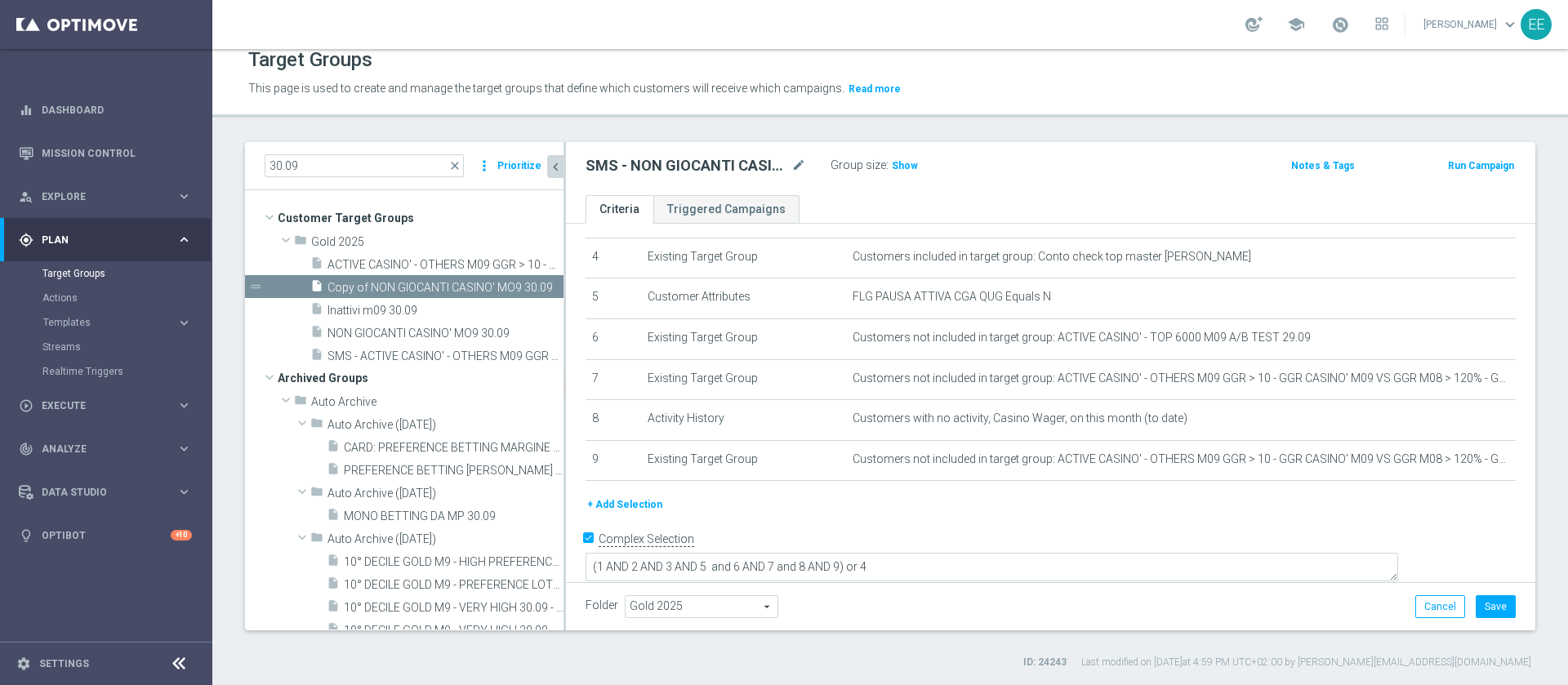
click at [617, 512] on button "+ Add Selection" at bounding box center [624, 504] width 78 height 18
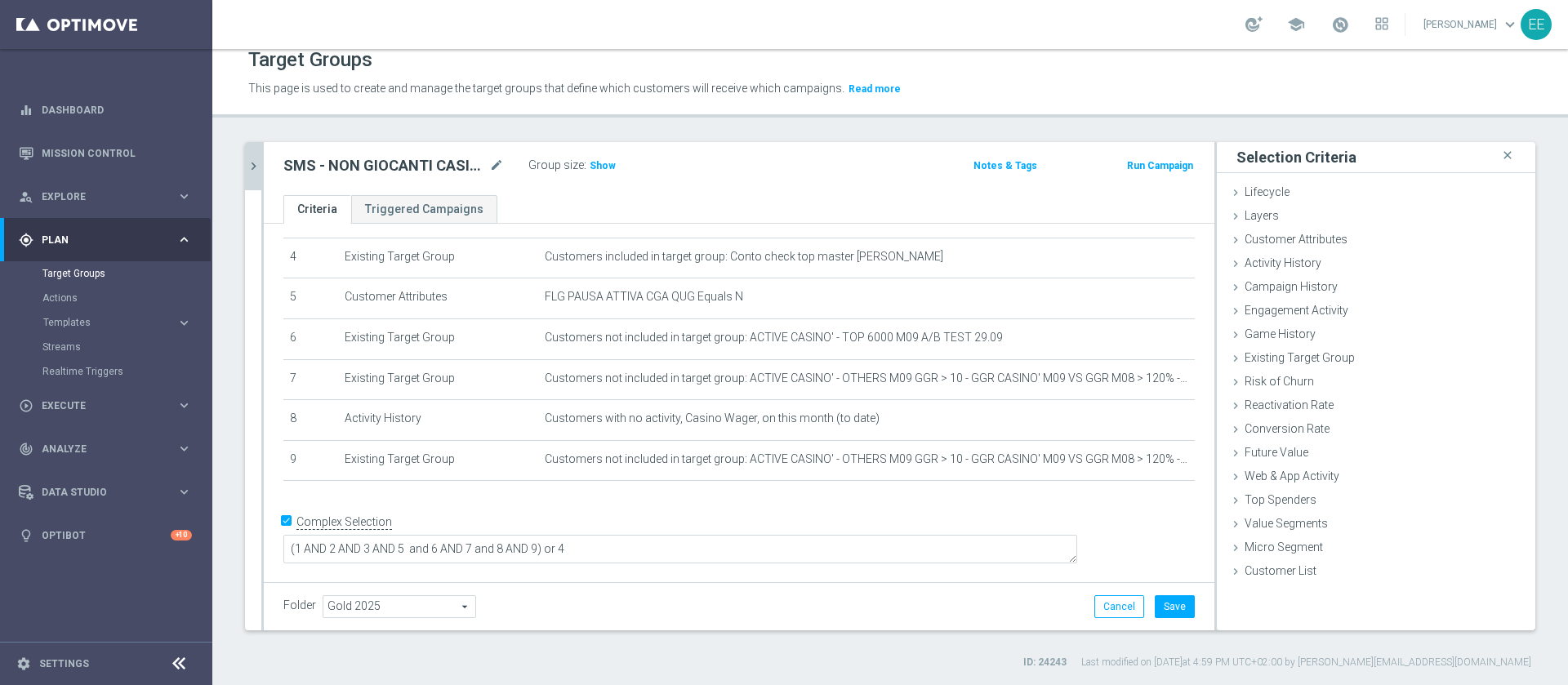
scroll to position [148, 0]
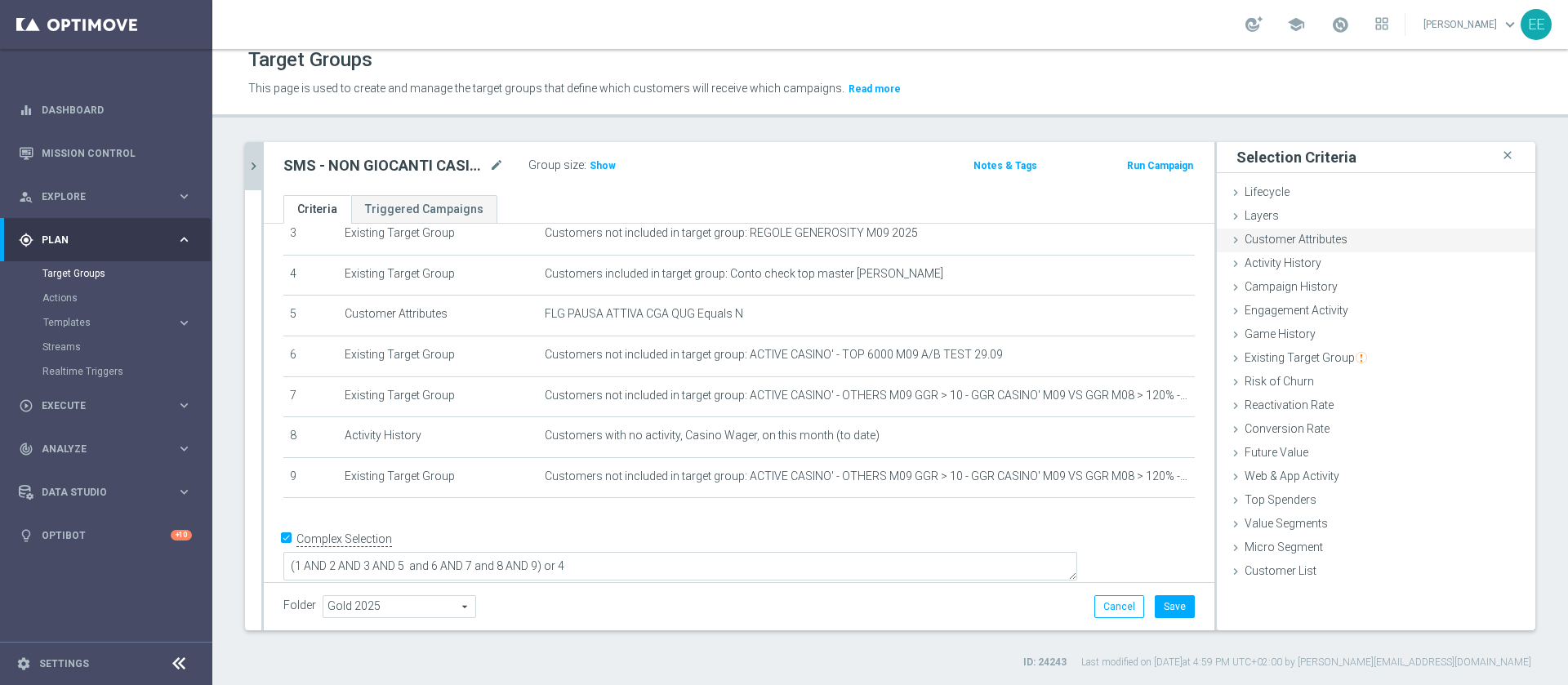
click at [1277, 233] on span "Customer Attributes" at bounding box center [1296, 239] width 103 height 13
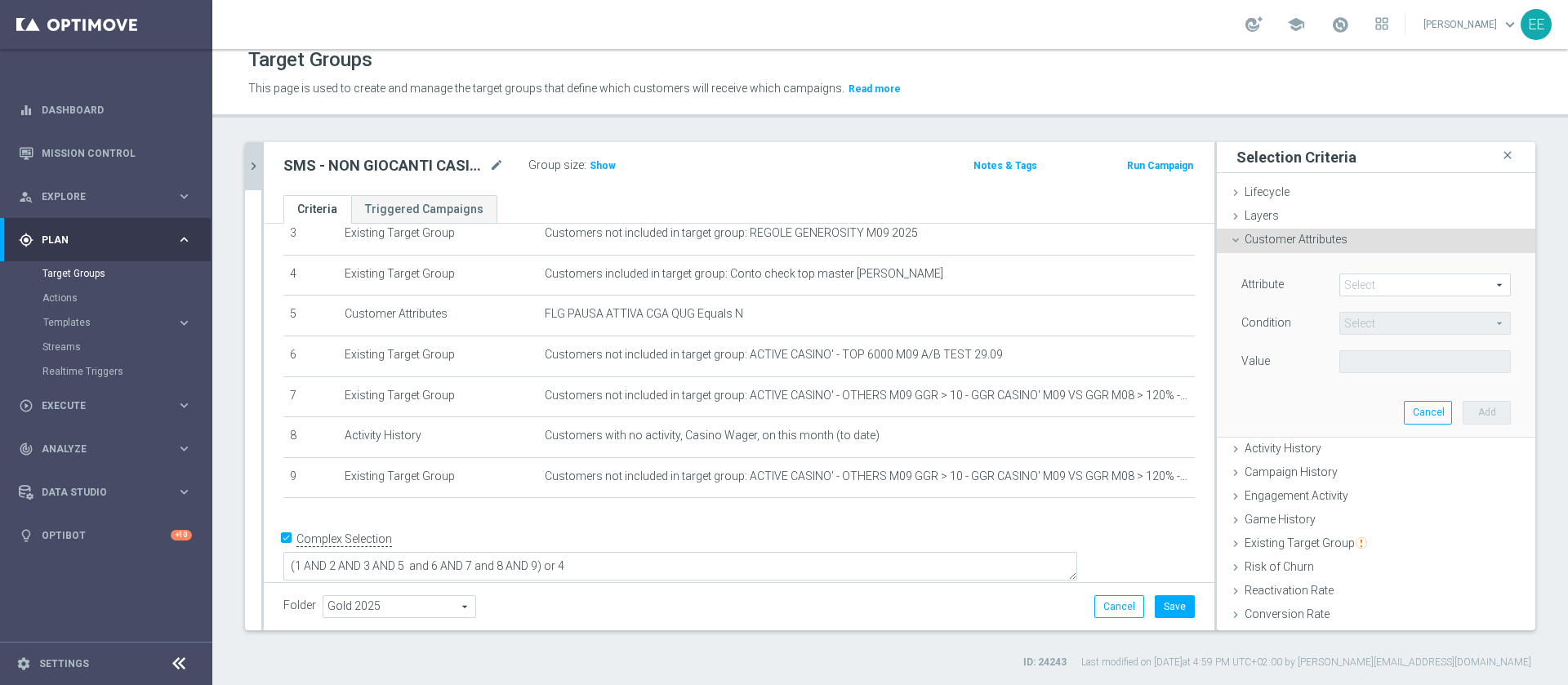
click at [1362, 284] on span at bounding box center [1425, 285] width 169 height 21
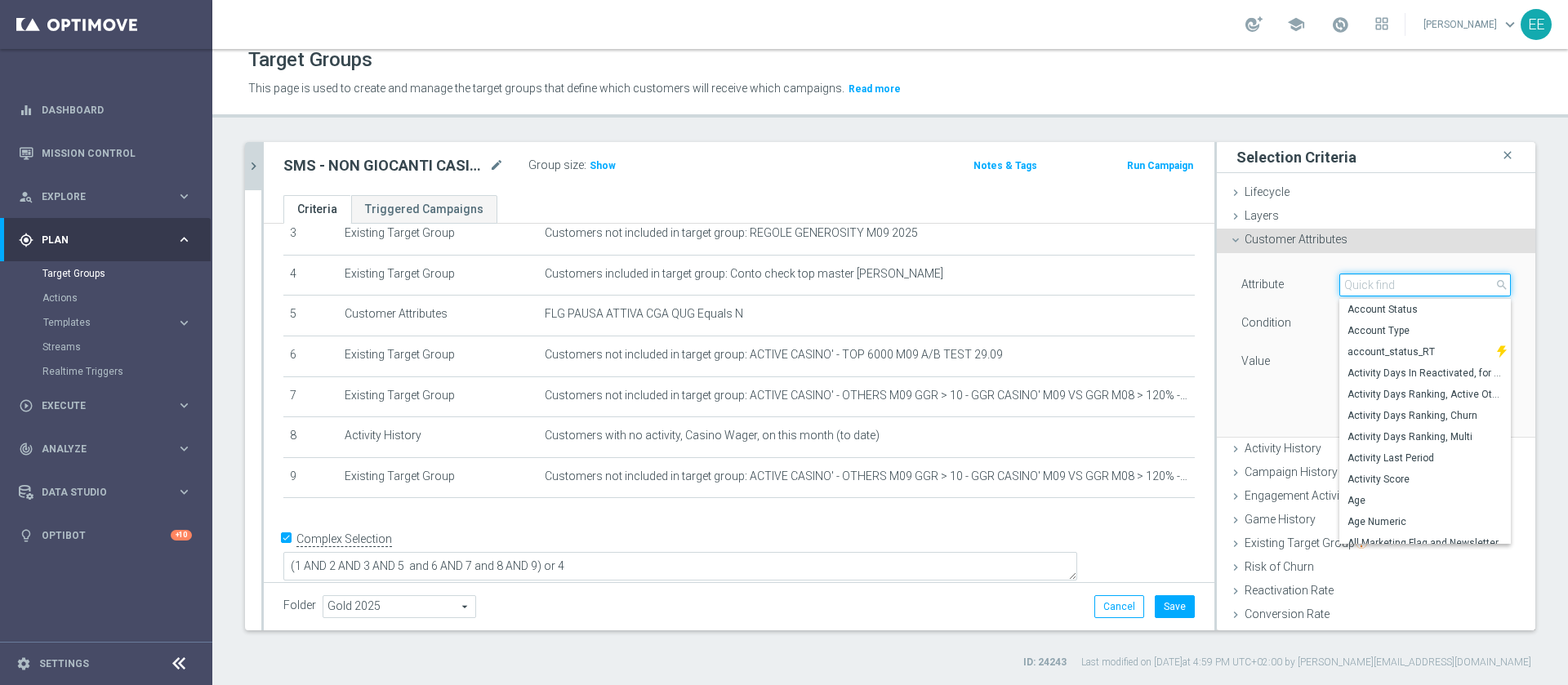
click at [1362, 284] on input "search" at bounding box center [1425, 285] width 171 height 23
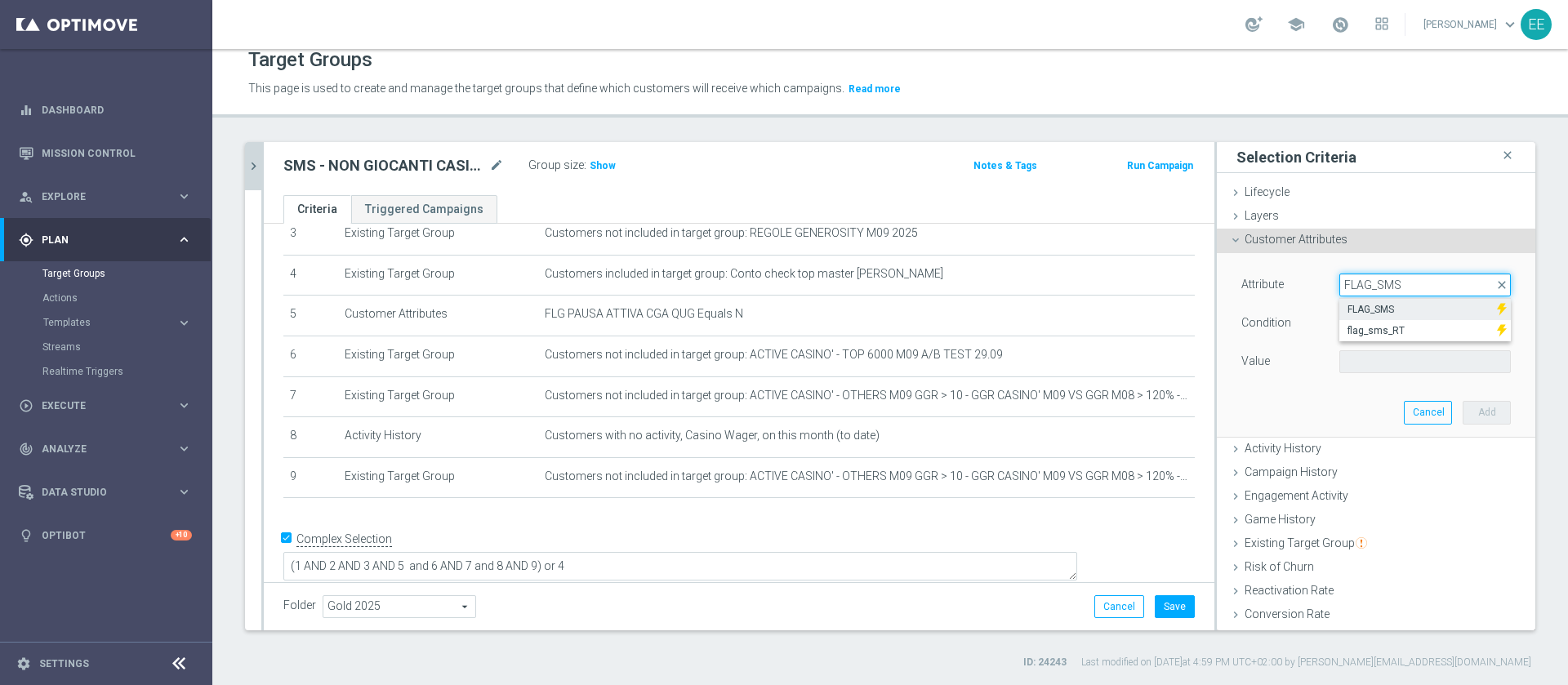
type input "FLAG_SMS"
click at [1368, 303] on span "FLAG_SMS" at bounding box center [1418, 309] width 141 height 13
type input "FLAG_SMS"
type input "Equals"
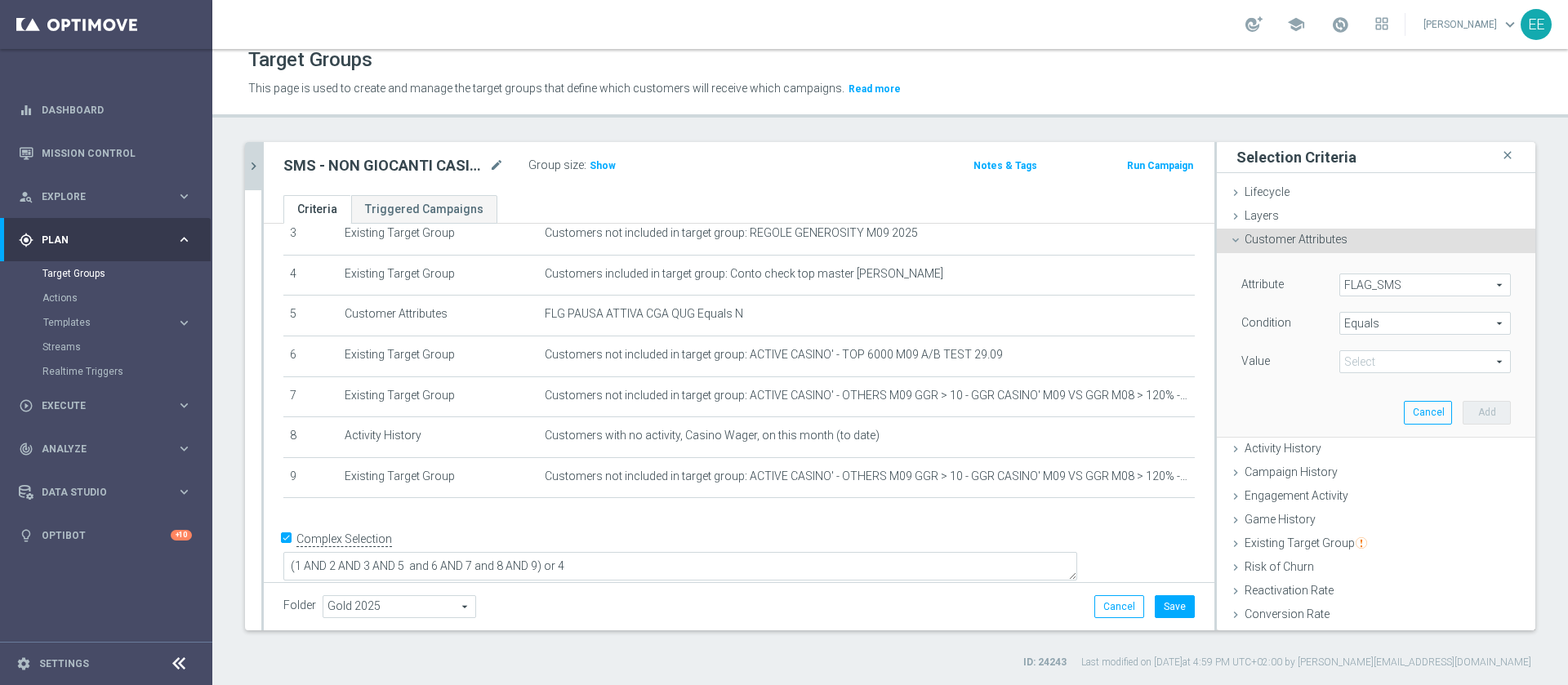
click at [1377, 368] on span at bounding box center [1425, 362] width 169 height 21
click at [1353, 426] on span "Yes" at bounding box center [1425, 428] width 155 height 13
type input "Yes"
click at [1463, 418] on button "Add" at bounding box center [1487, 412] width 49 height 23
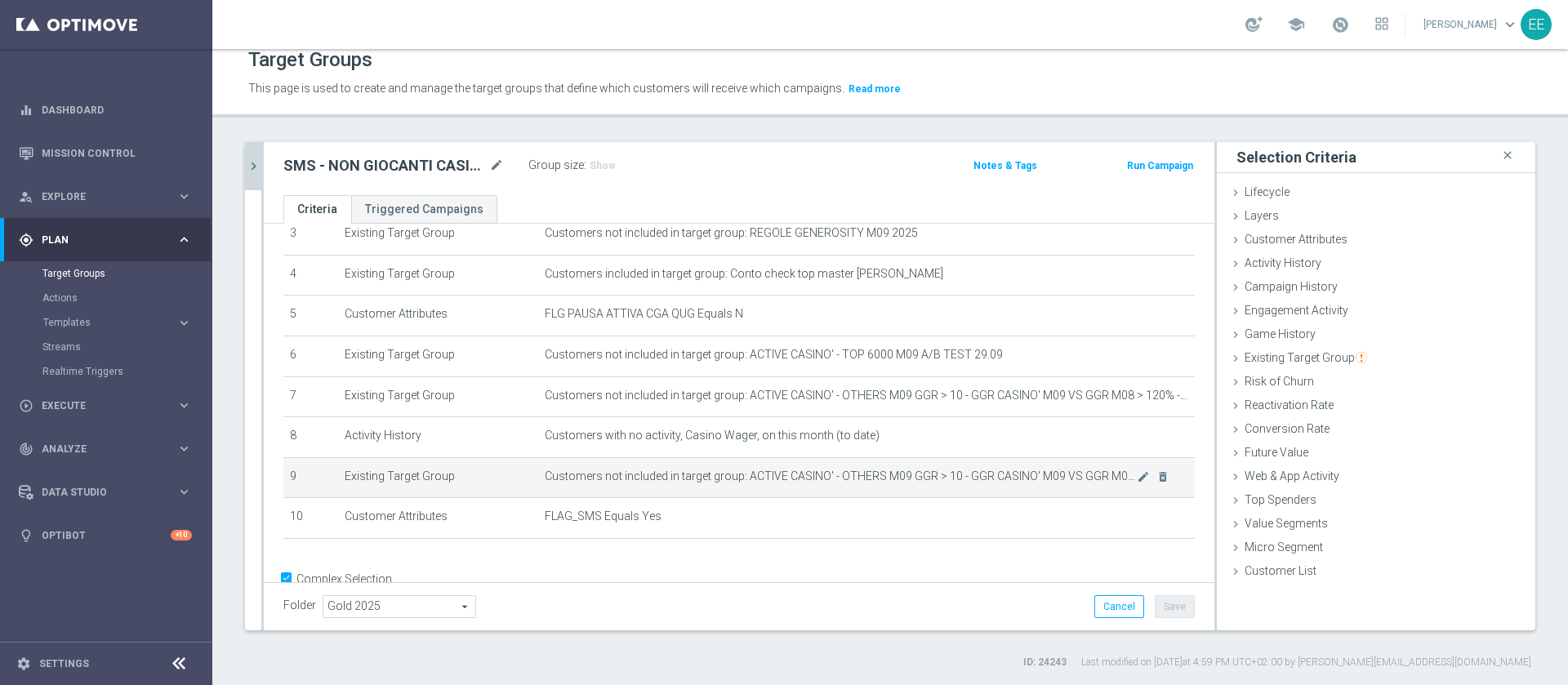
scroll to position [190, 0]
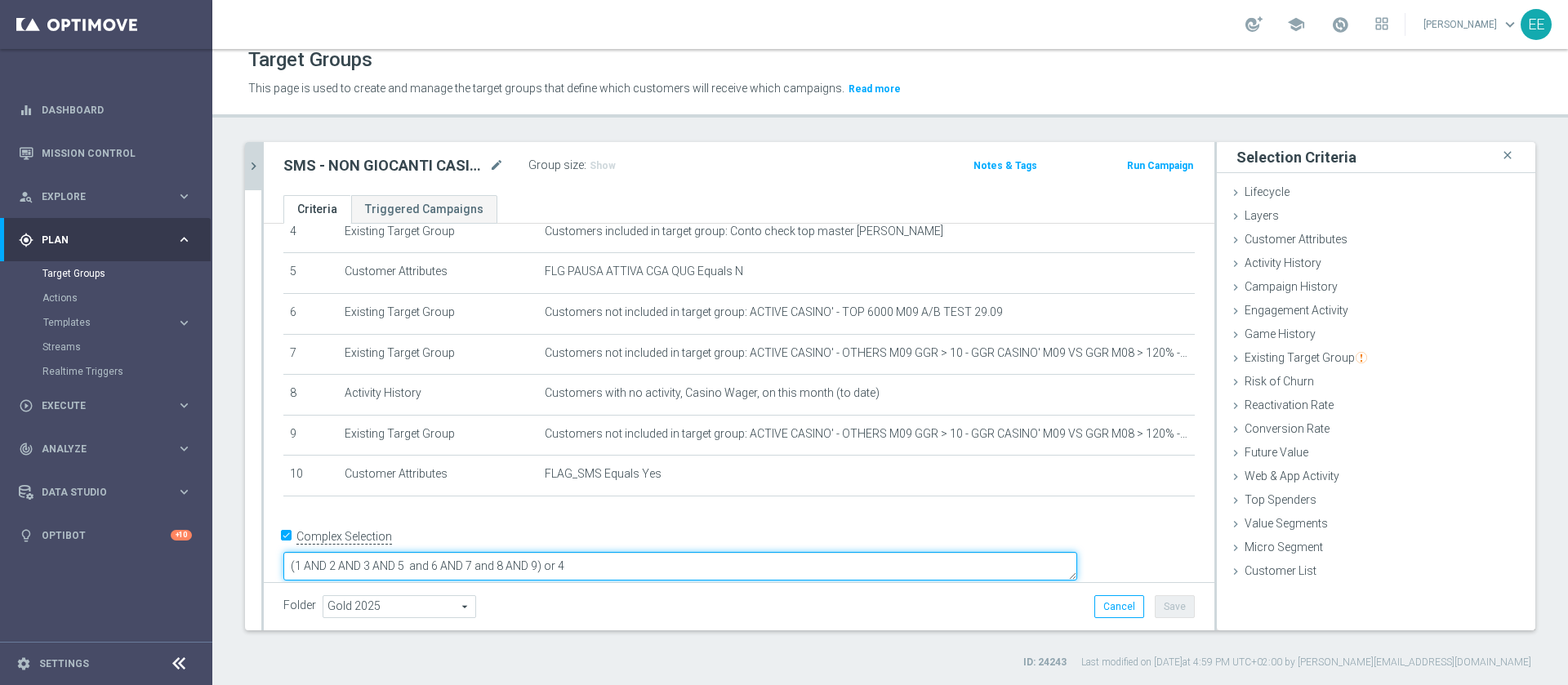
click at [657, 552] on textarea "(1 AND 2 AND 3 AND 5 and 6 AND 7 and 8 AND 9) or 4" at bounding box center [680, 566] width 794 height 29
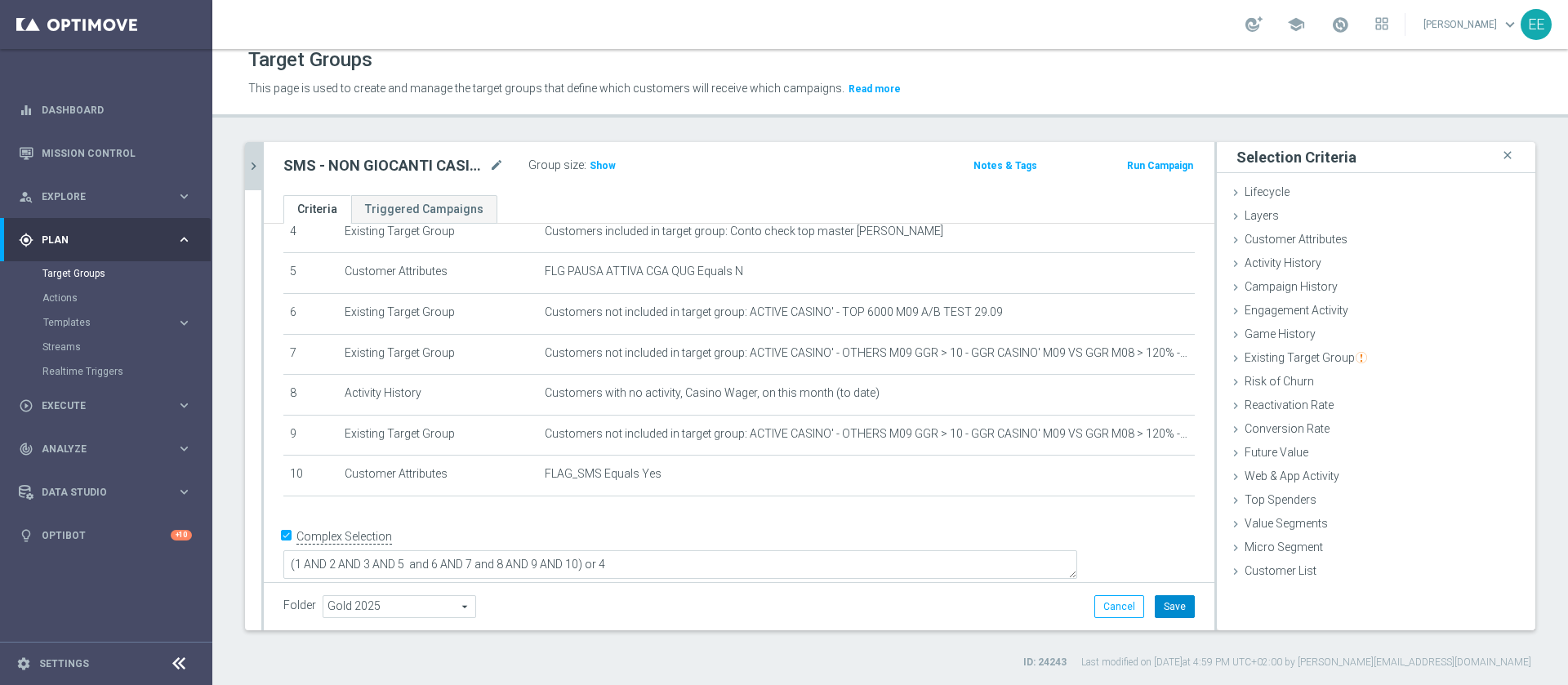
click at [1162, 602] on button "Save" at bounding box center [1174, 607] width 40 height 23
click at [258, 167] on icon "chevron_right" at bounding box center [253, 166] width 16 height 16
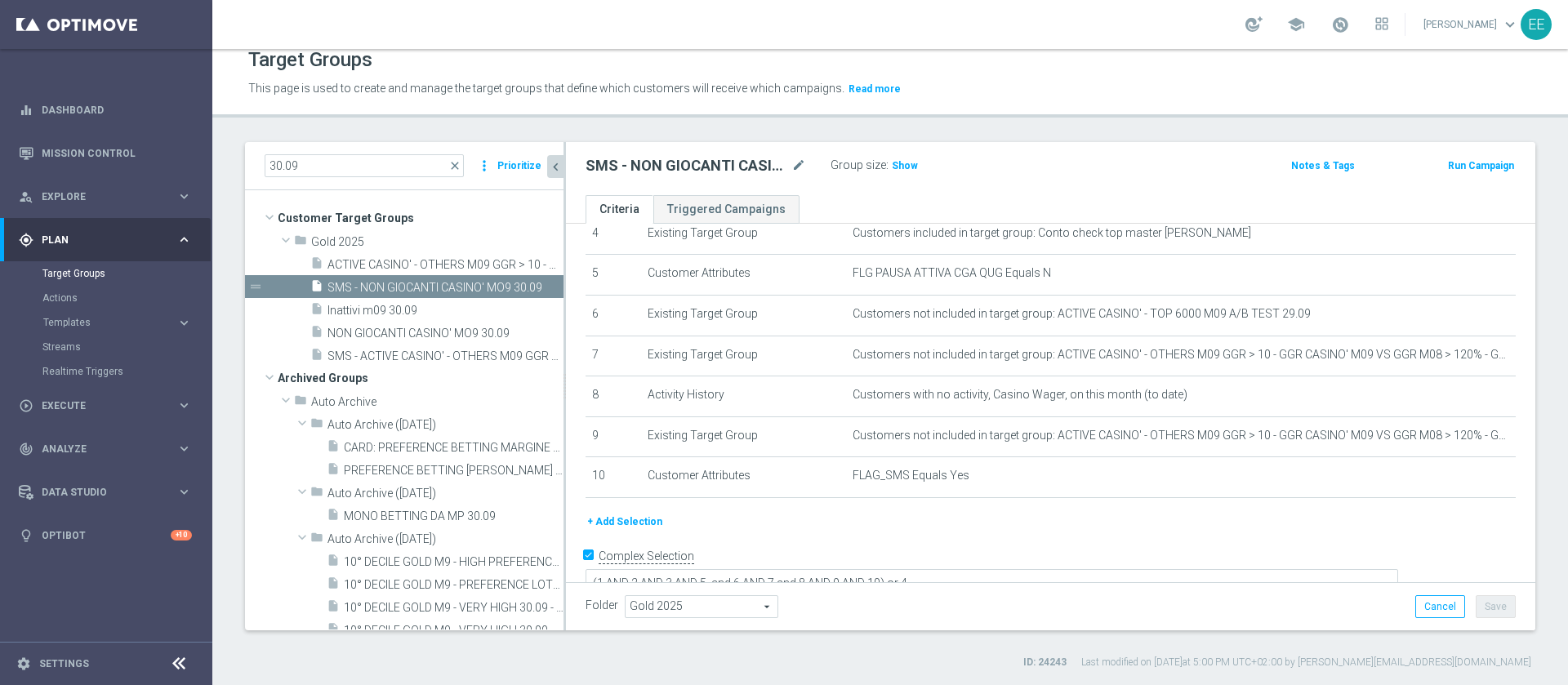
click at [969, 204] on ul "Criteria Triggered Campaigns" at bounding box center [1051, 209] width 969 height 29
click at [380, 359] on span "SMS - ACTIVE CASINO' - OTHERS M09 GGR > 10 - GGR CASINO' M09 VS GGR M08 > 120% …" at bounding box center [427, 356] width 199 height 14
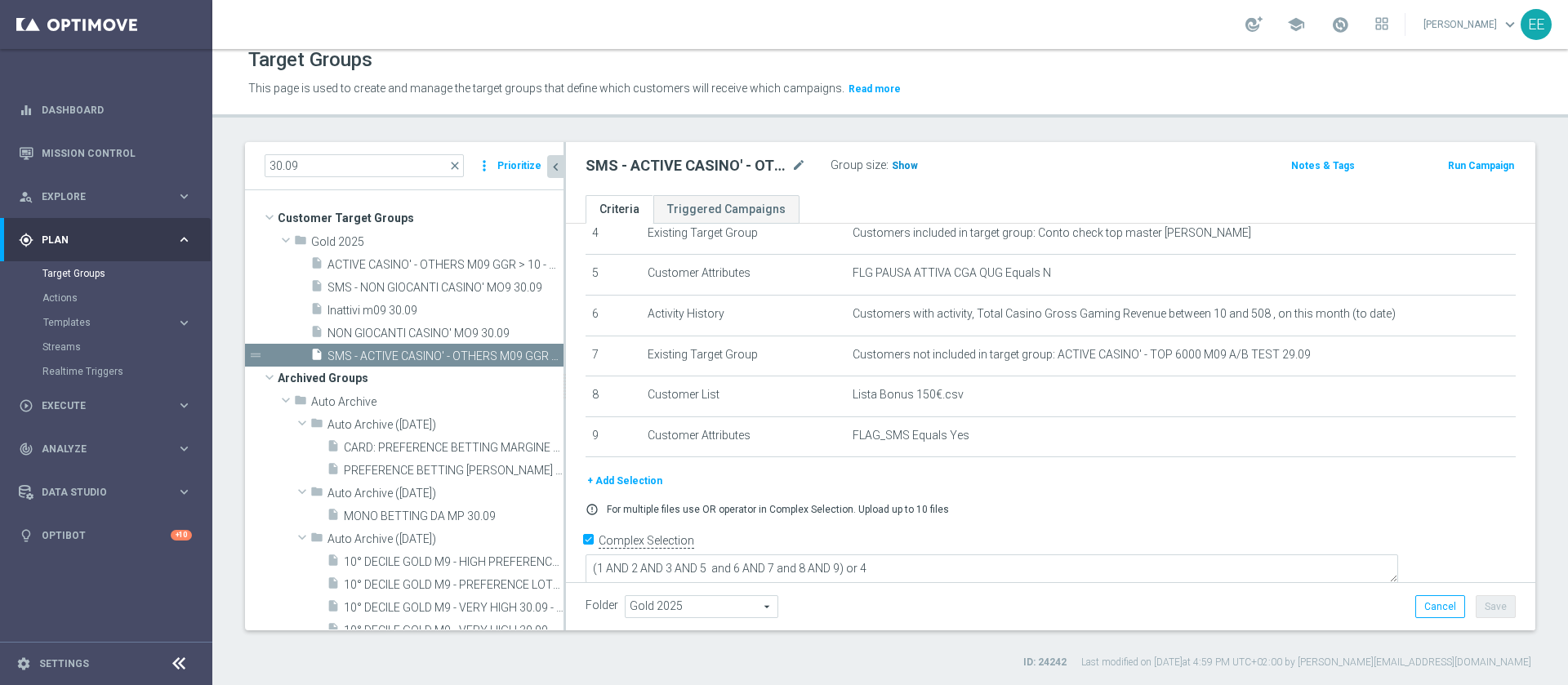
click at [912, 165] on span "Show" at bounding box center [905, 166] width 26 height 12
click at [899, 168] on span "839" at bounding box center [902, 168] width 21 height 16
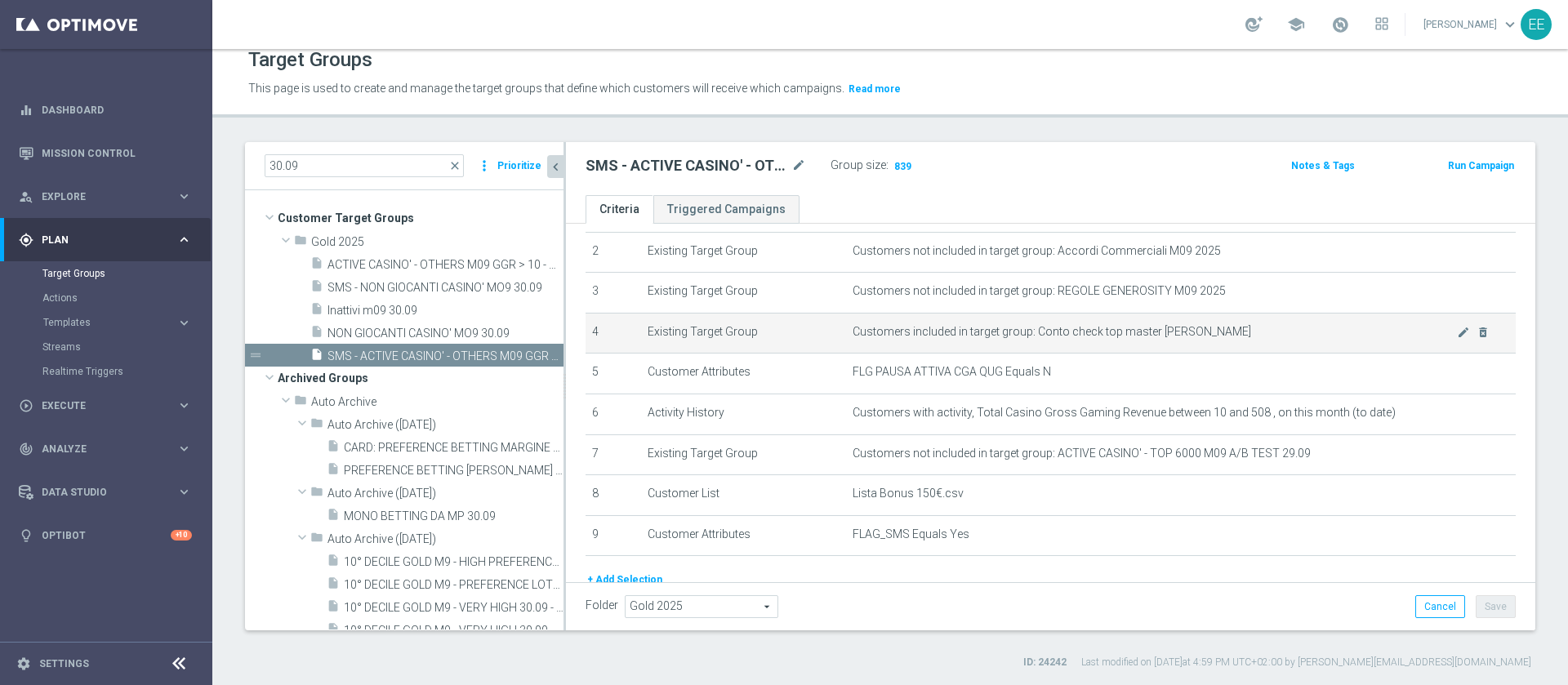
scroll to position [115, 0]
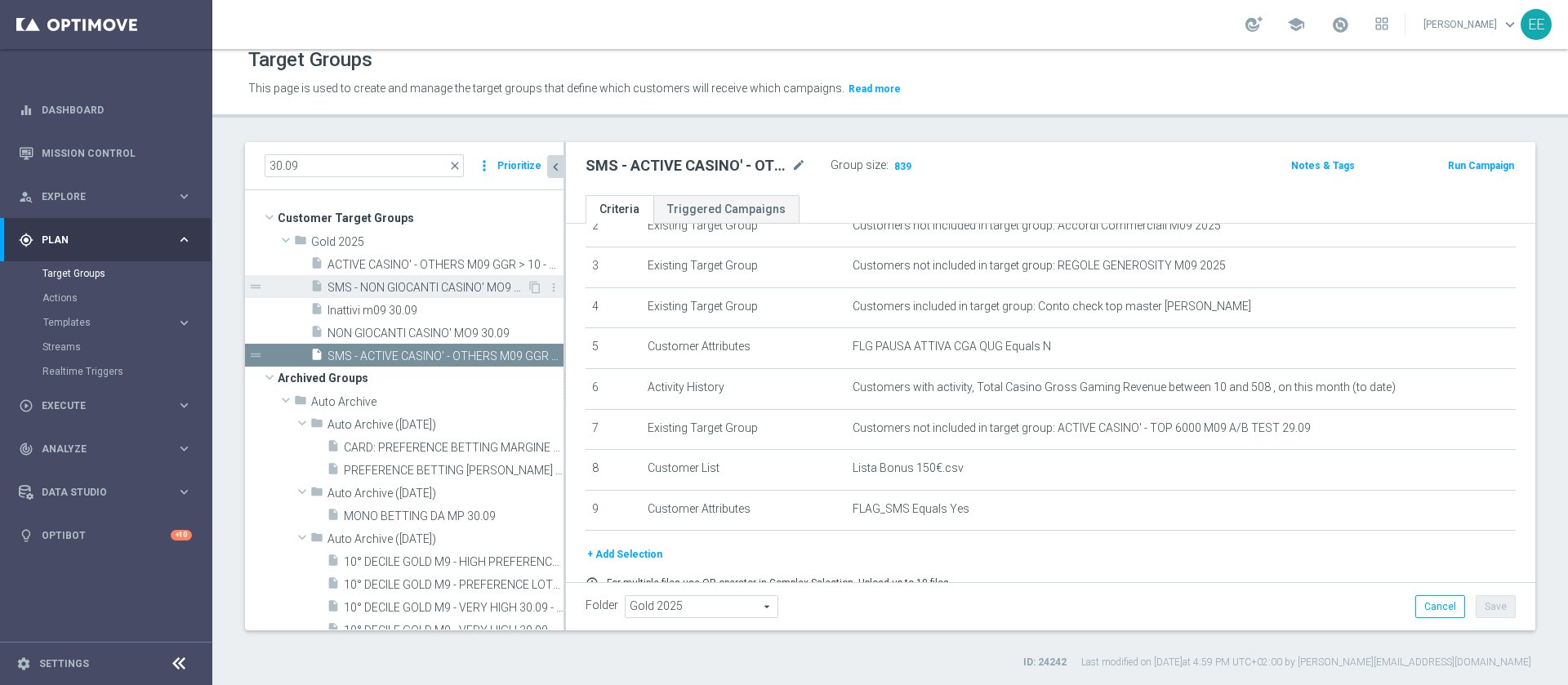
click at [426, 285] on span "SMS - NON GIOCANTI CASINO' MO9 30.09" at bounding box center [427, 287] width 199 height 14
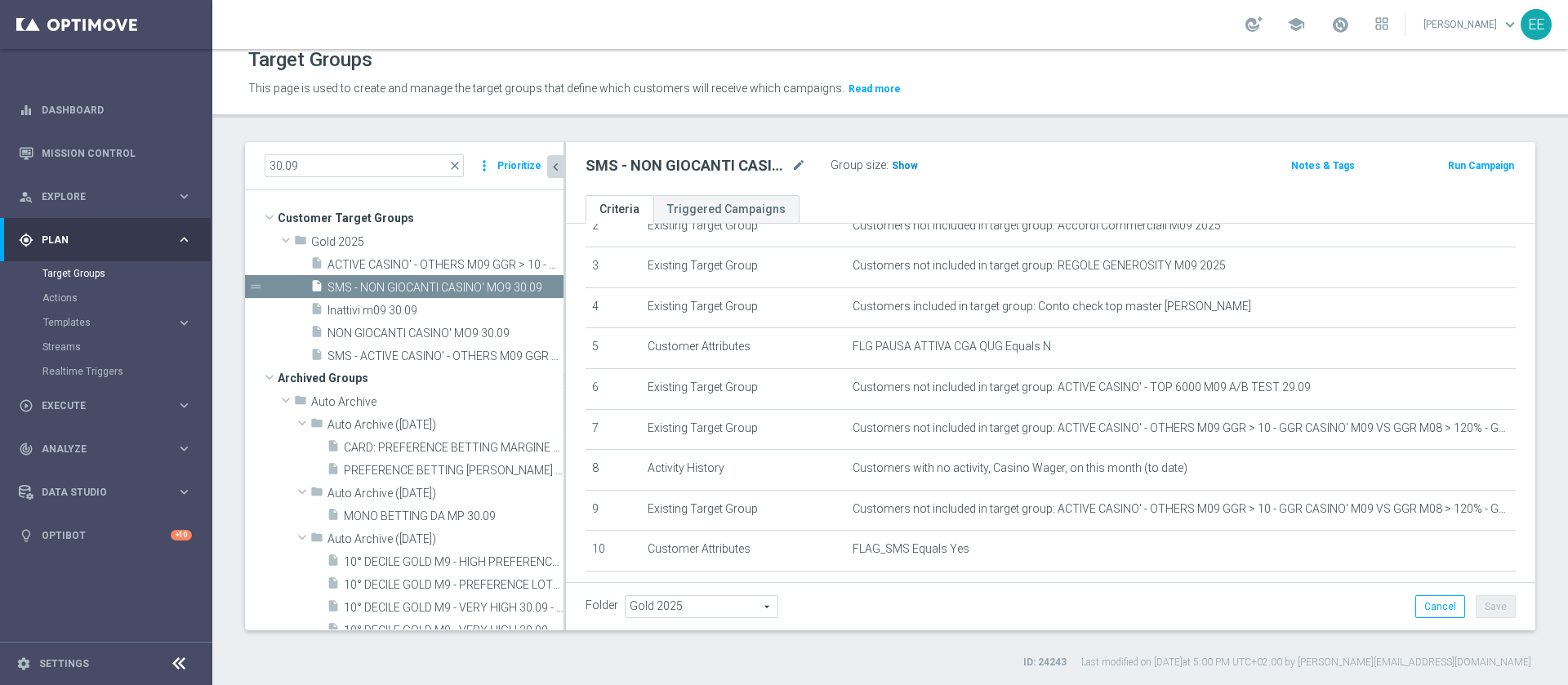
click at [907, 168] on span "Show" at bounding box center [905, 166] width 26 height 12
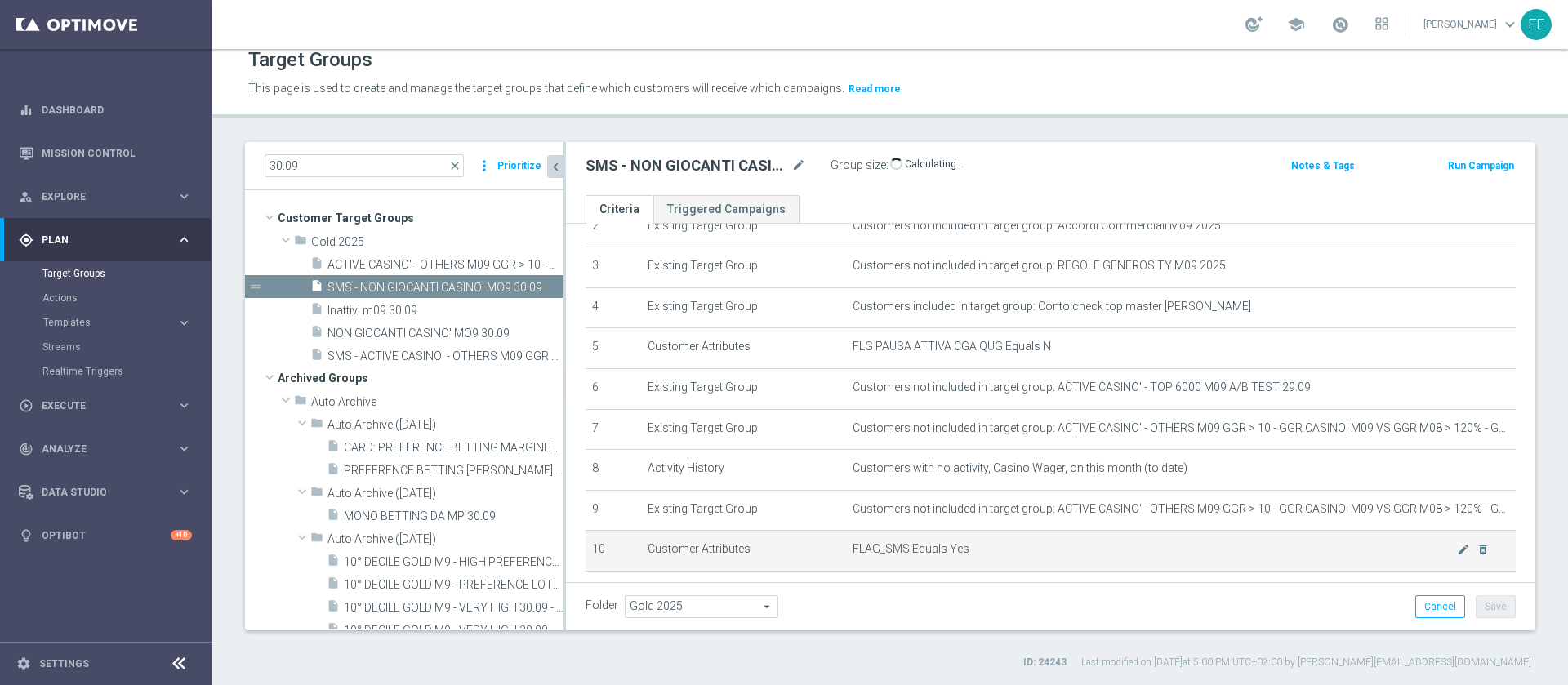
scroll to position [157, 0]
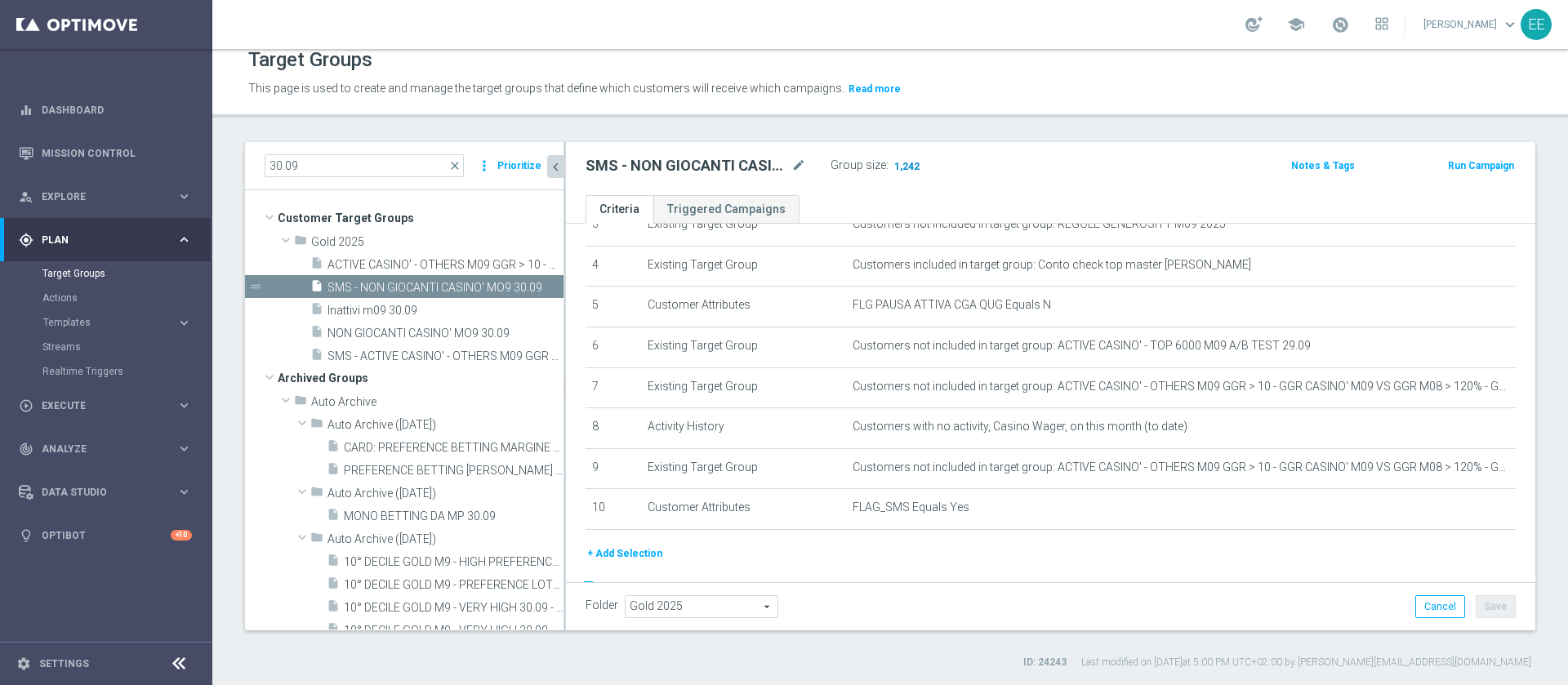
click at [909, 164] on span "1,242" at bounding box center [907, 168] width 29 height 16
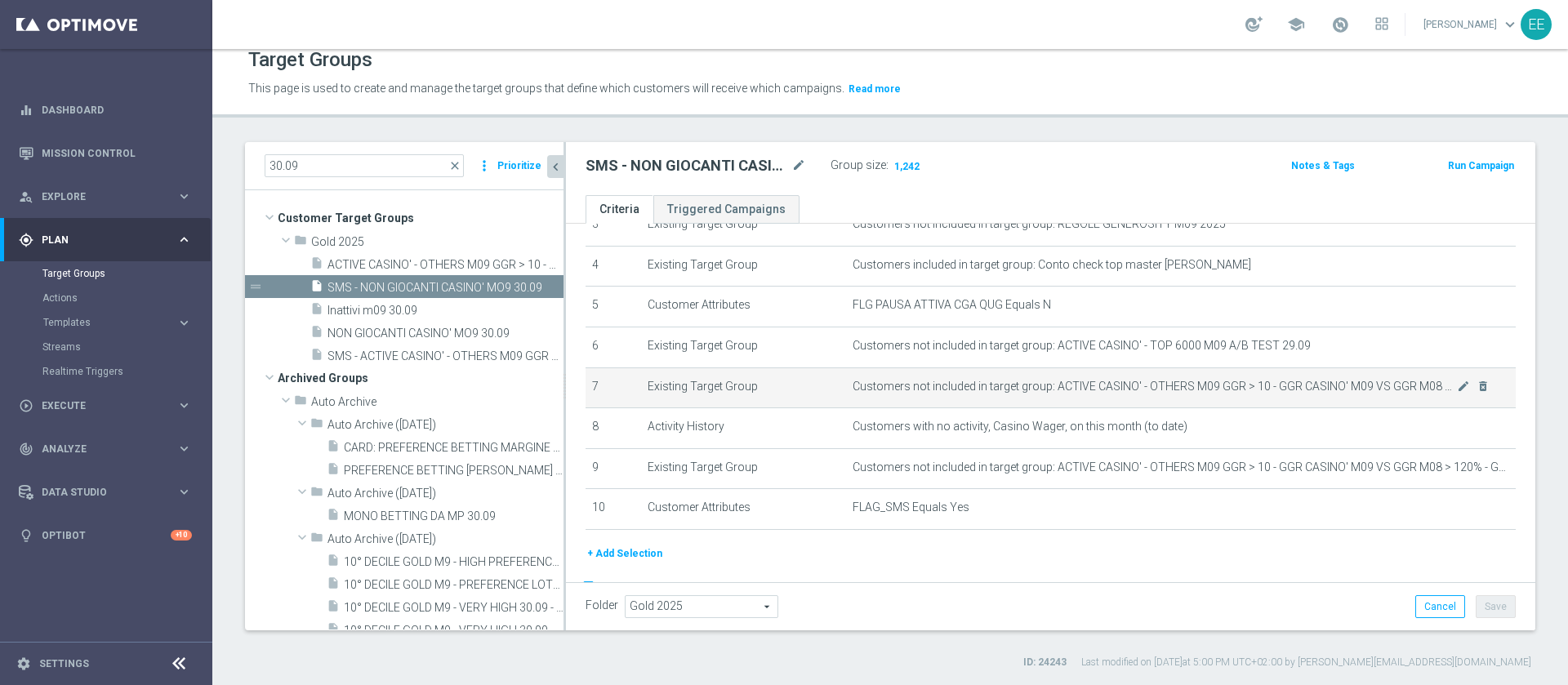
scroll to position [206, 0]
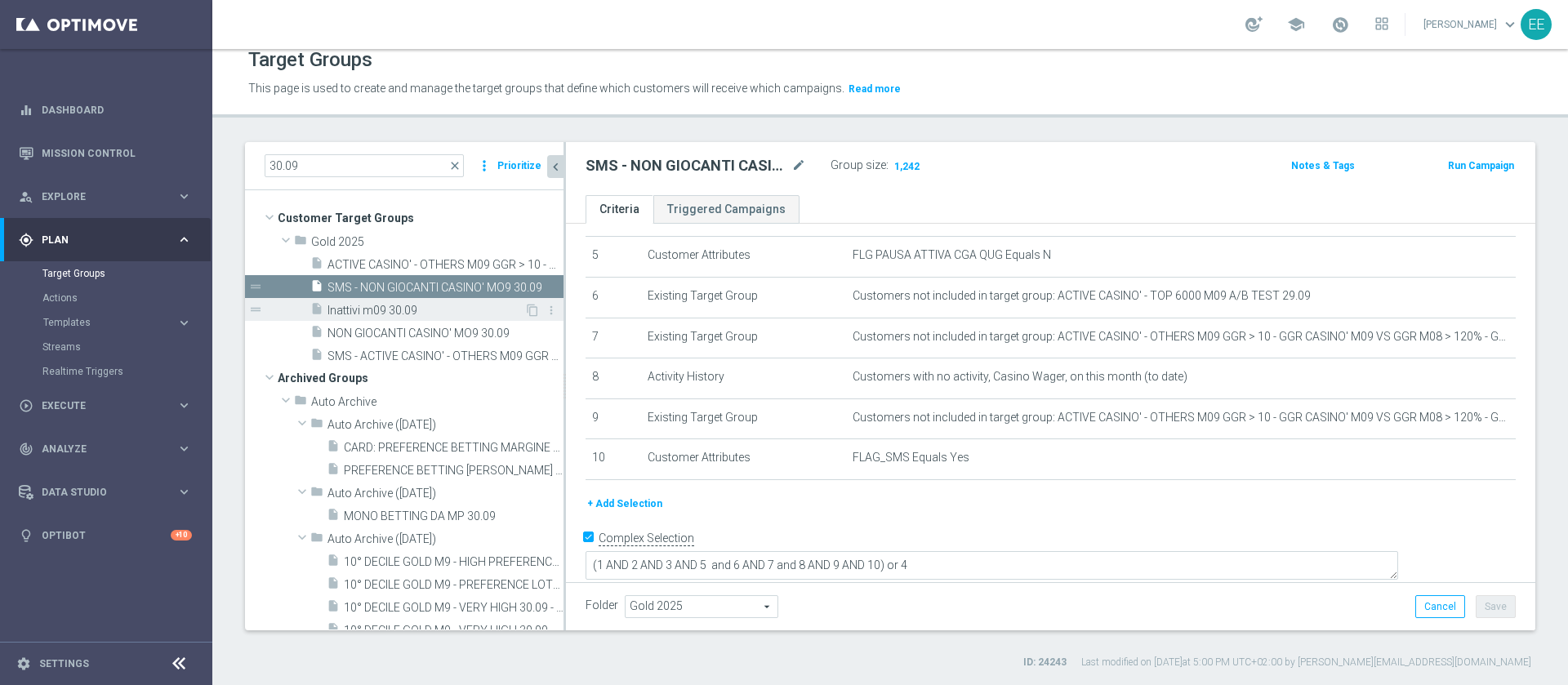
click at [350, 306] on span "Inattivi m09 30.09" at bounding box center [425, 310] width 197 height 14
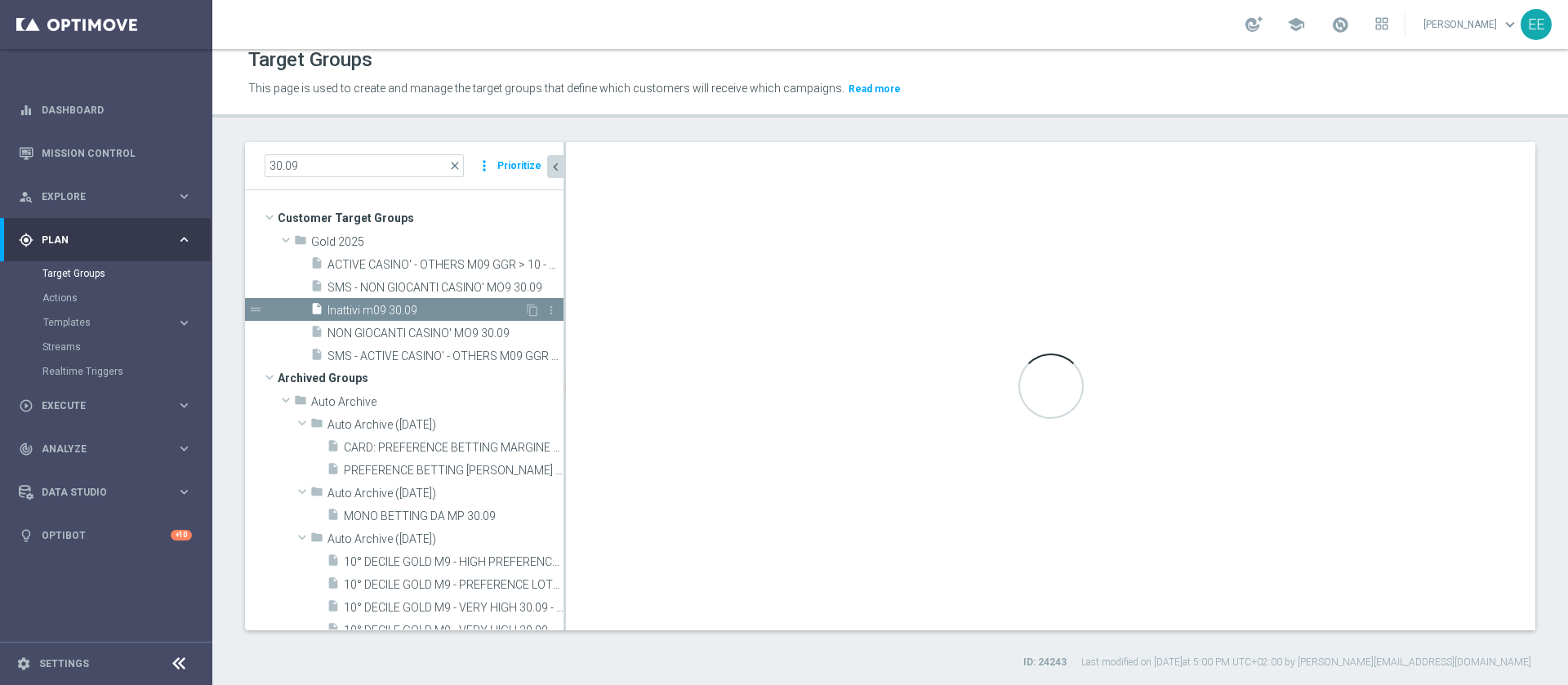
type textarea "(1 and 2 and 3 and 4 and 5 and 6 and 7 and 8 and 9)"
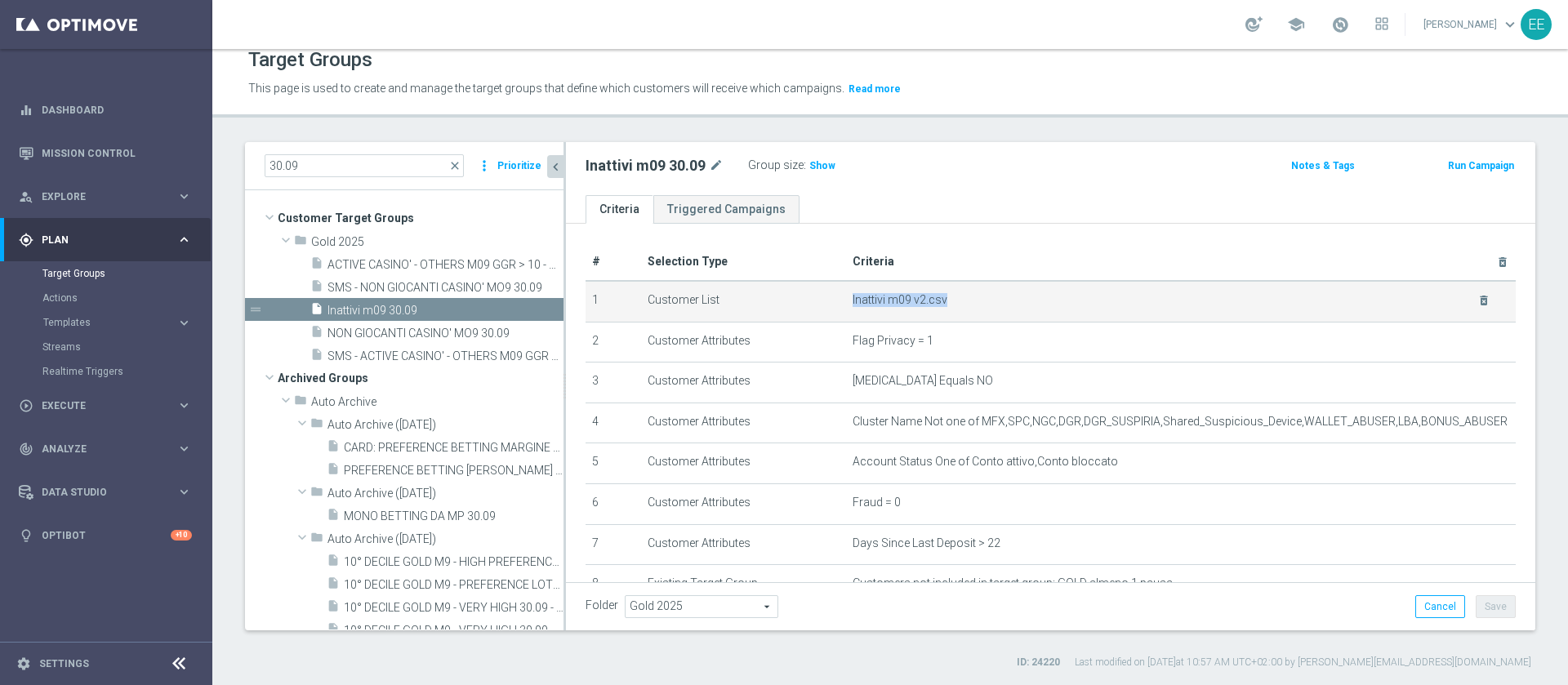
drag, startPoint x: 836, startPoint y: 298, endPoint x: 912, endPoint y: 310, distance: 76.9
click at [912, 310] on td "Inattivi m09 v2.csv delete_forever" at bounding box center [1181, 301] width 670 height 41
click at [526, 304] on icon "content_copy" at bounding box center [532, 310] width 13 height 13
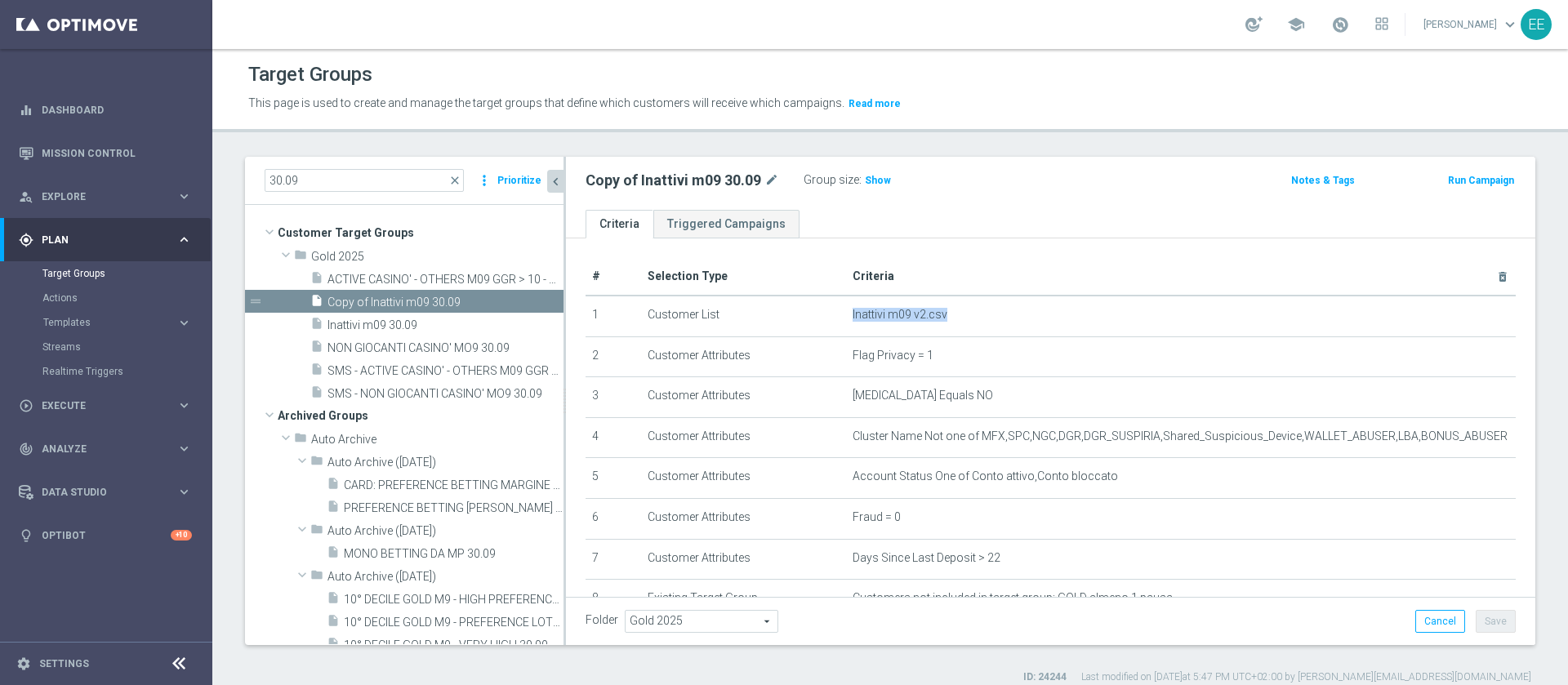
click at [1042, 178] on div "Copy of Inattivi m09 30.09 mode_edit Group size : Show" at bounding box center [891, 180] width 636 height 23
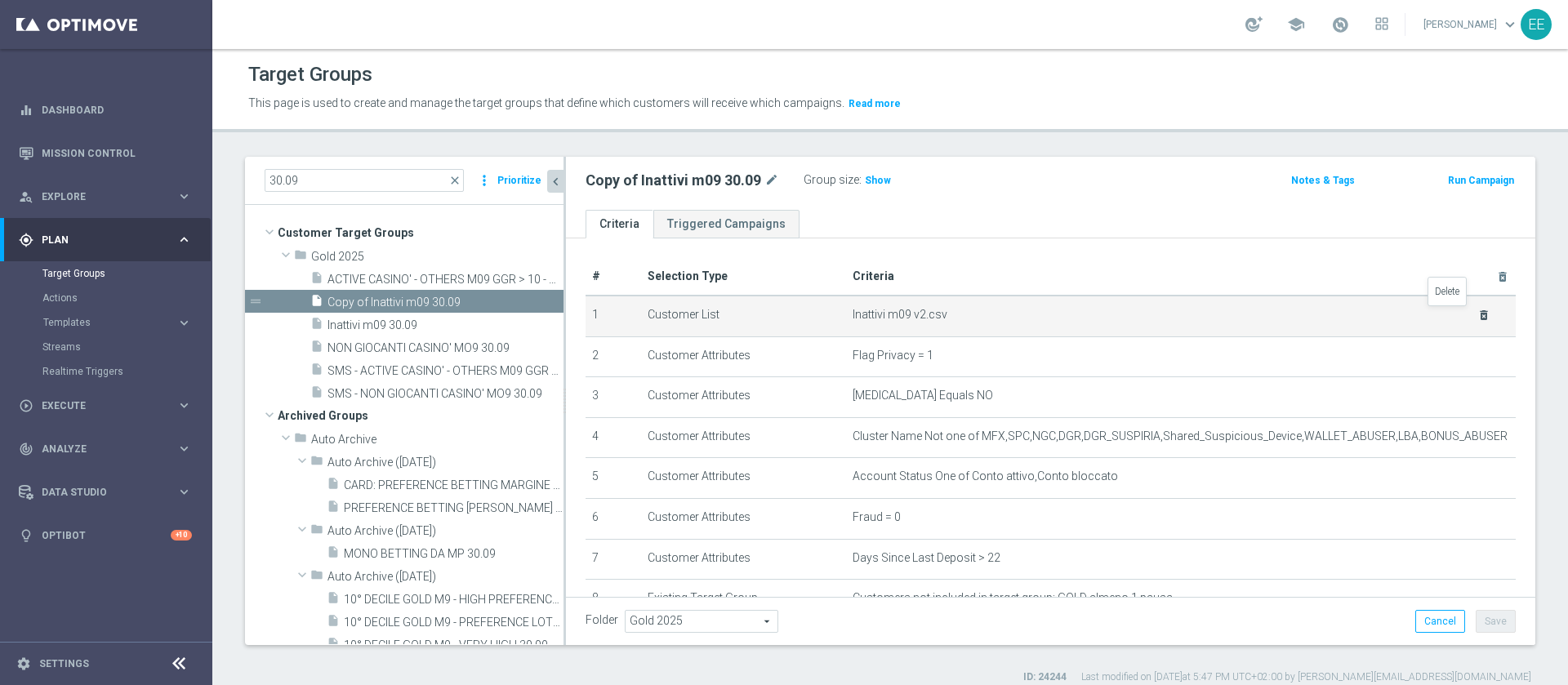
click at [1477, 312] on icon "delete_forever" at bounding box center [1483, 315] width 13 height 13
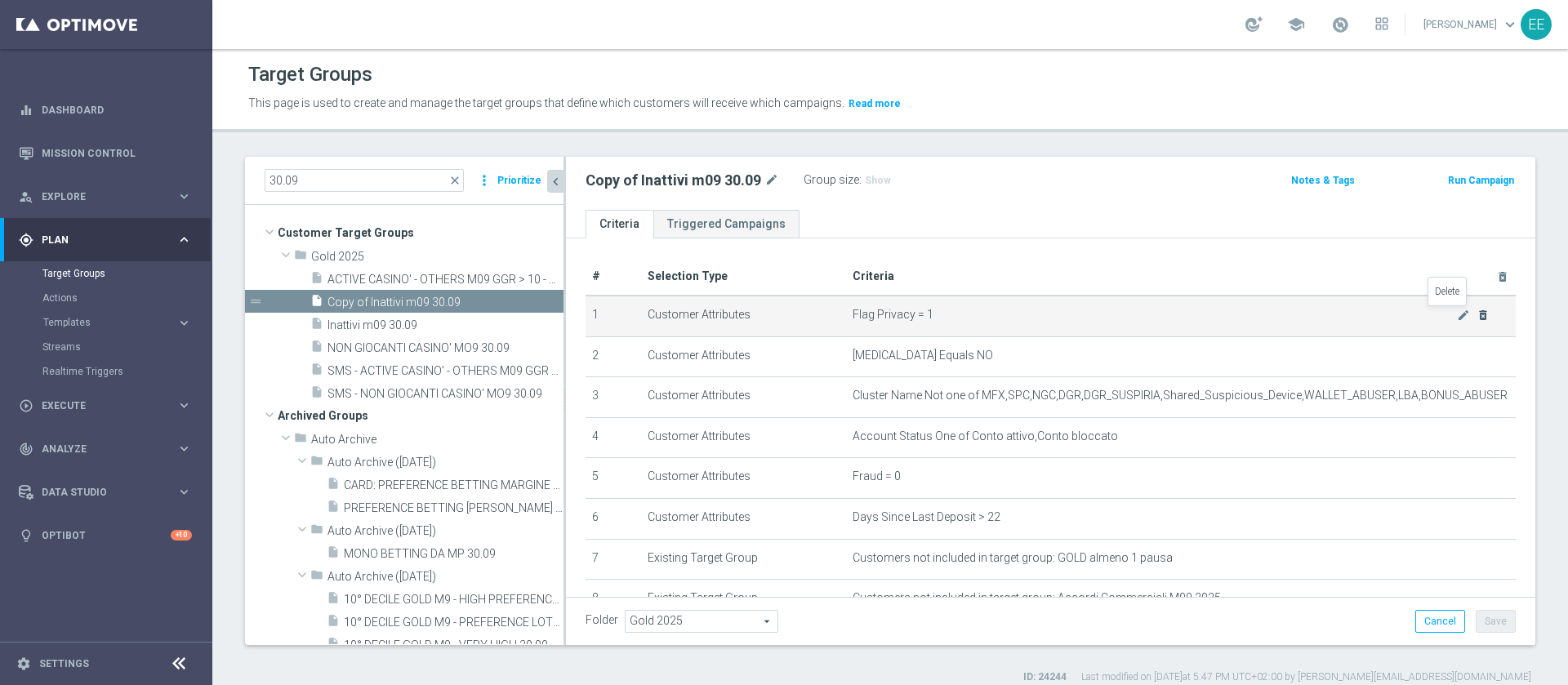
click at [1476, 319] on icon "delete_forever" at bounding box center [1482, 315] width 13 height 13
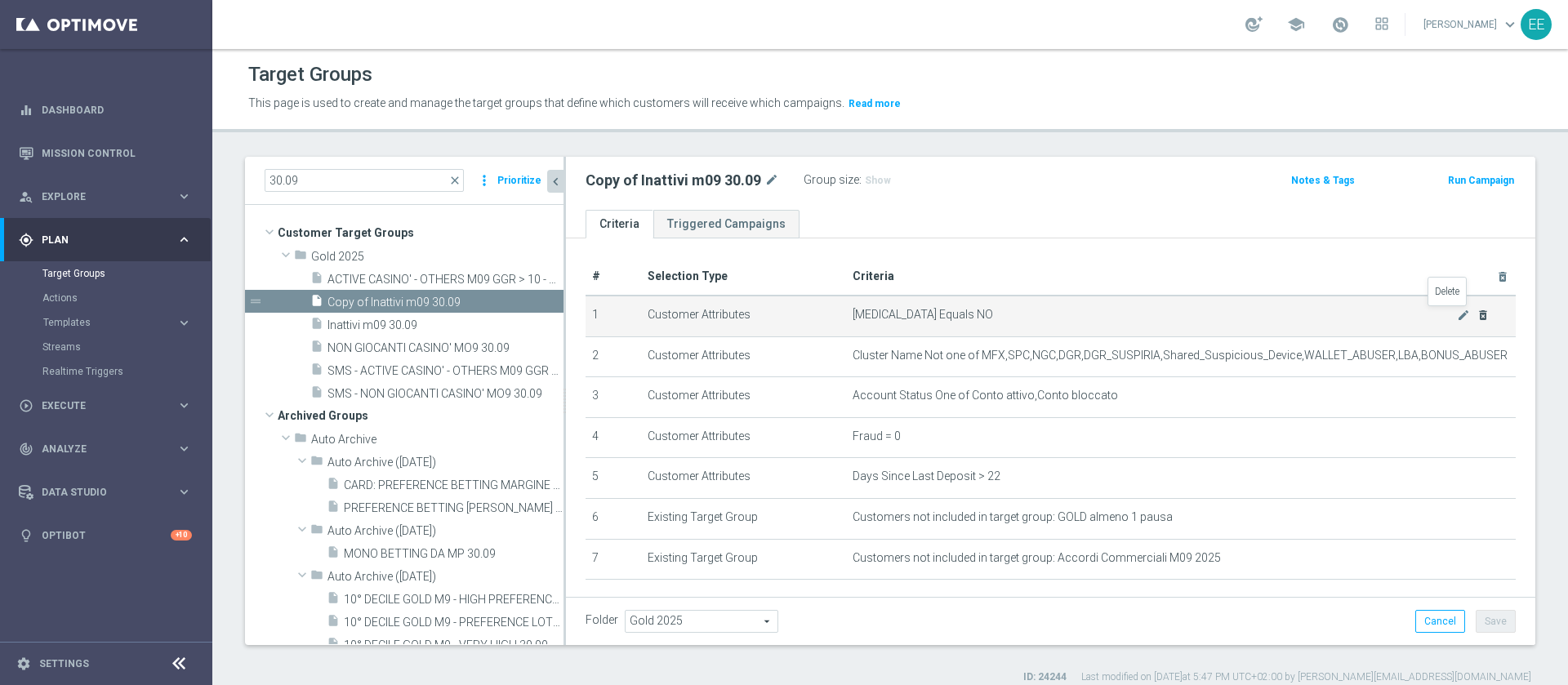
click at [1476, 319] on icon "delete_forever" at bounding box center [1482, 315] width 13 height 13
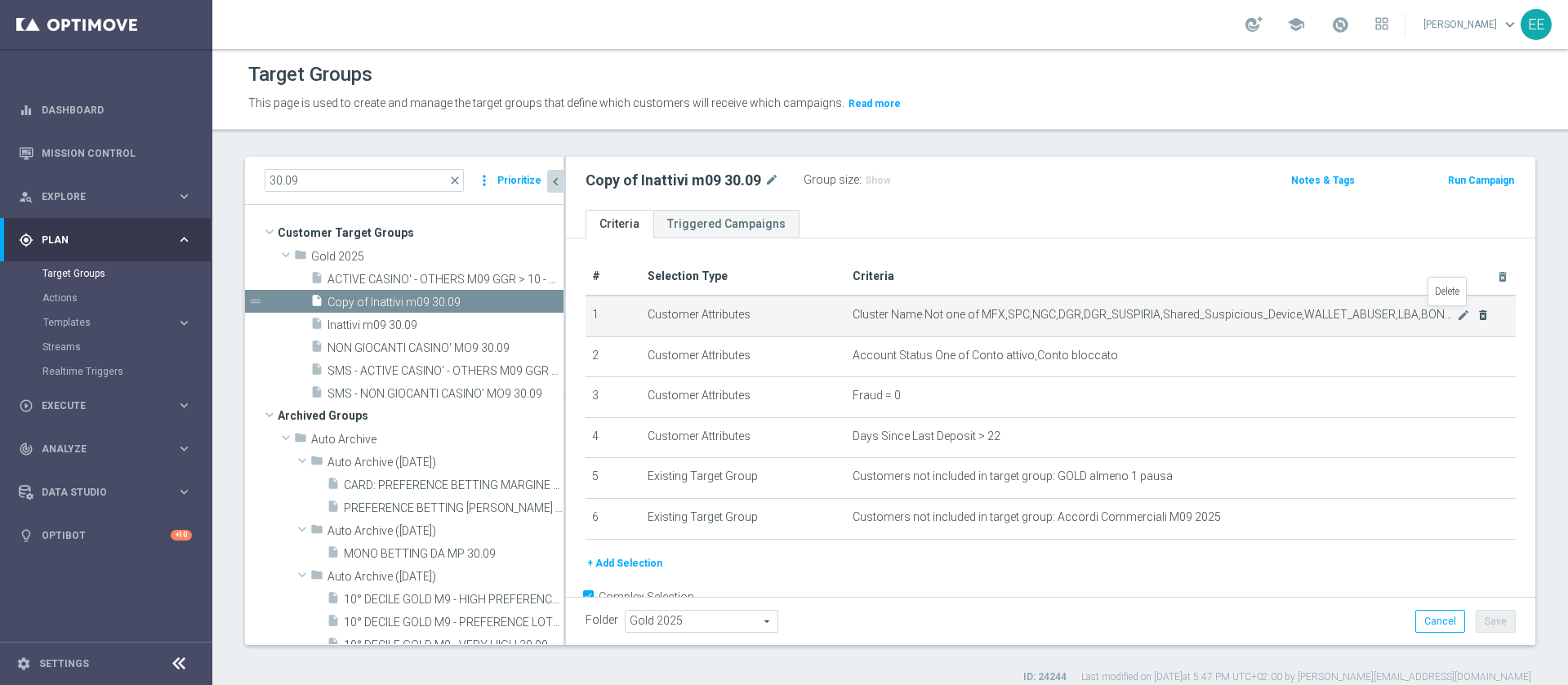
click at [1476, 319] on icon "delete_forever" at bounding box center [1482, 315] width 13 height 13
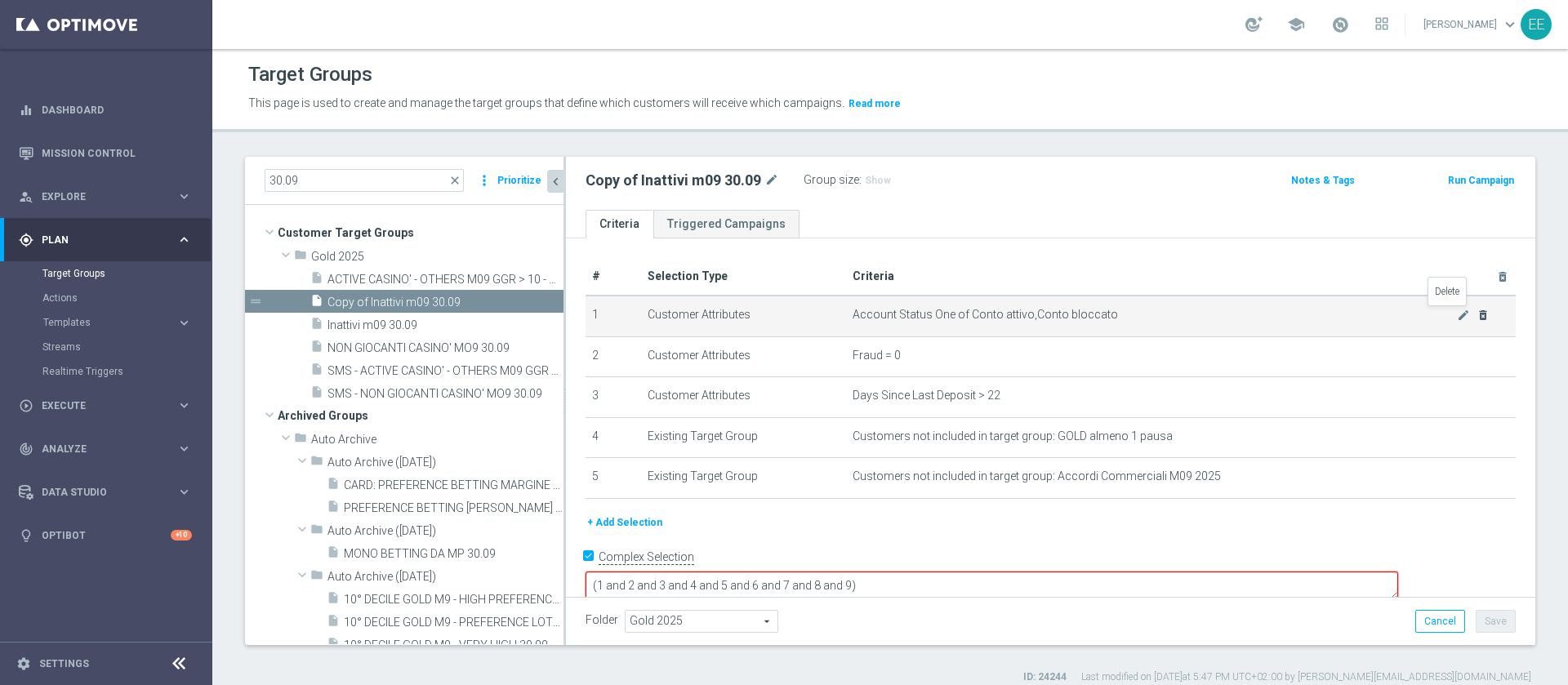
click at [1476, 319] on icon "delete_forever" at bounding box center [1482, 315] width 13 height 13
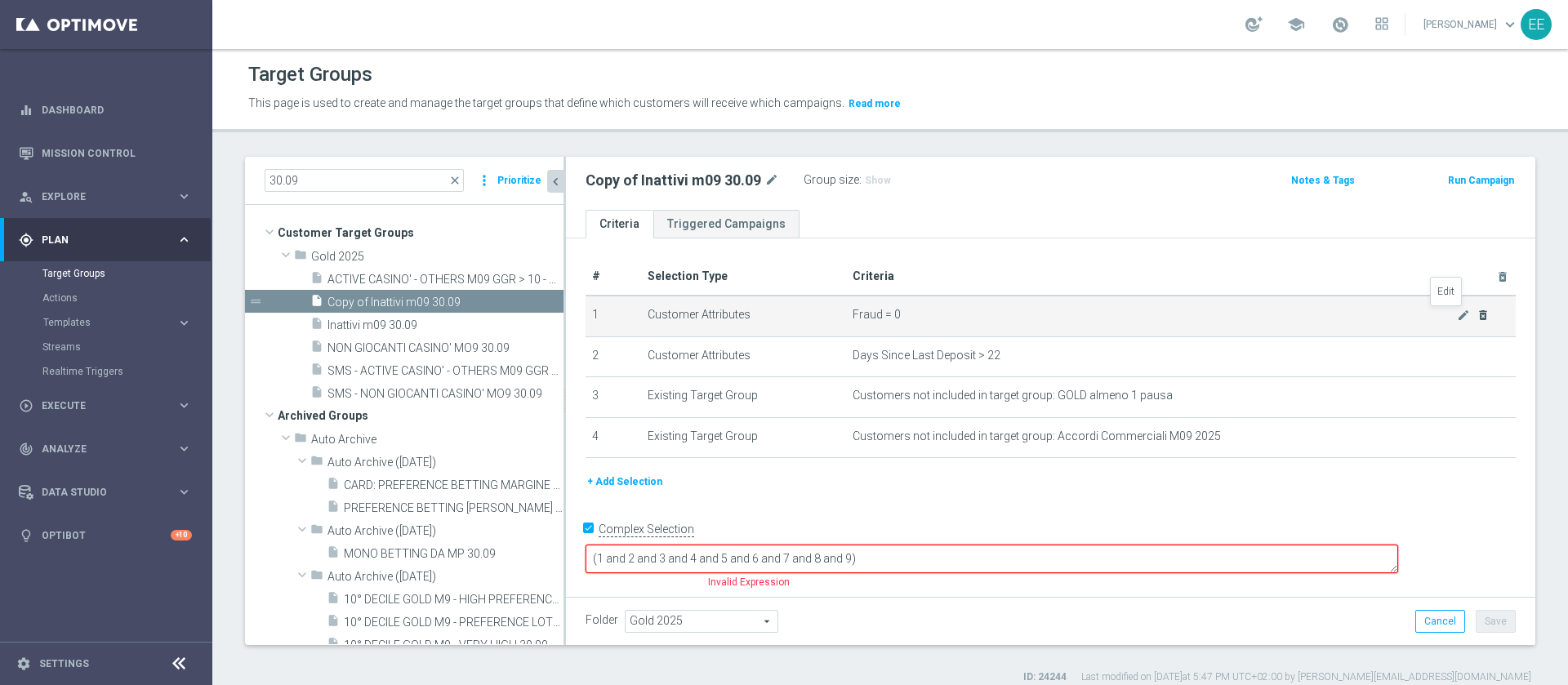
click at [1457, 319] on icon "mode_edit" at bounding box center [1464, 315] width 13 height 13
click at [1535, 319] on div "Engagement Activity done" at bounding box center [1547, 331] width 25 height 25
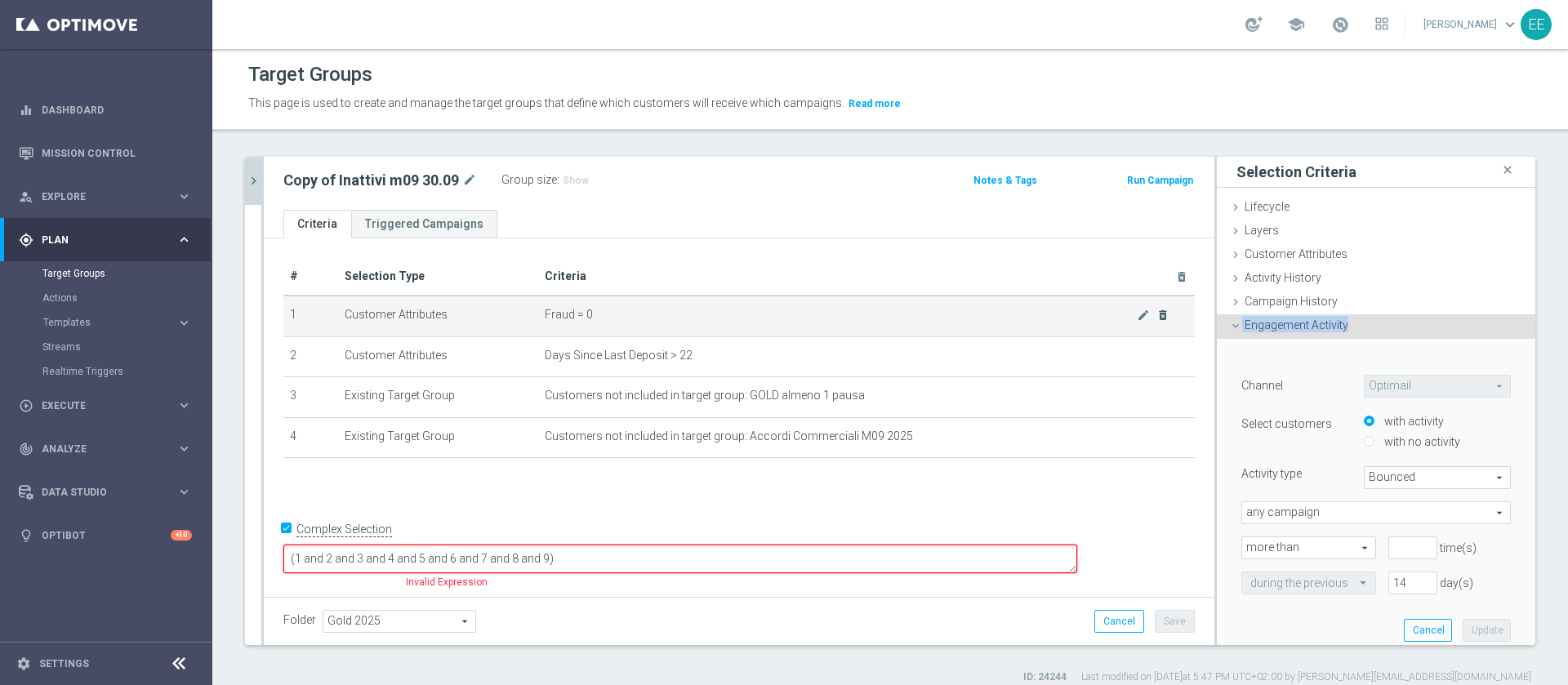
click at [1156, 316] on icon "delete_forever" at bounding box center [1162, 315] width 13 height 13
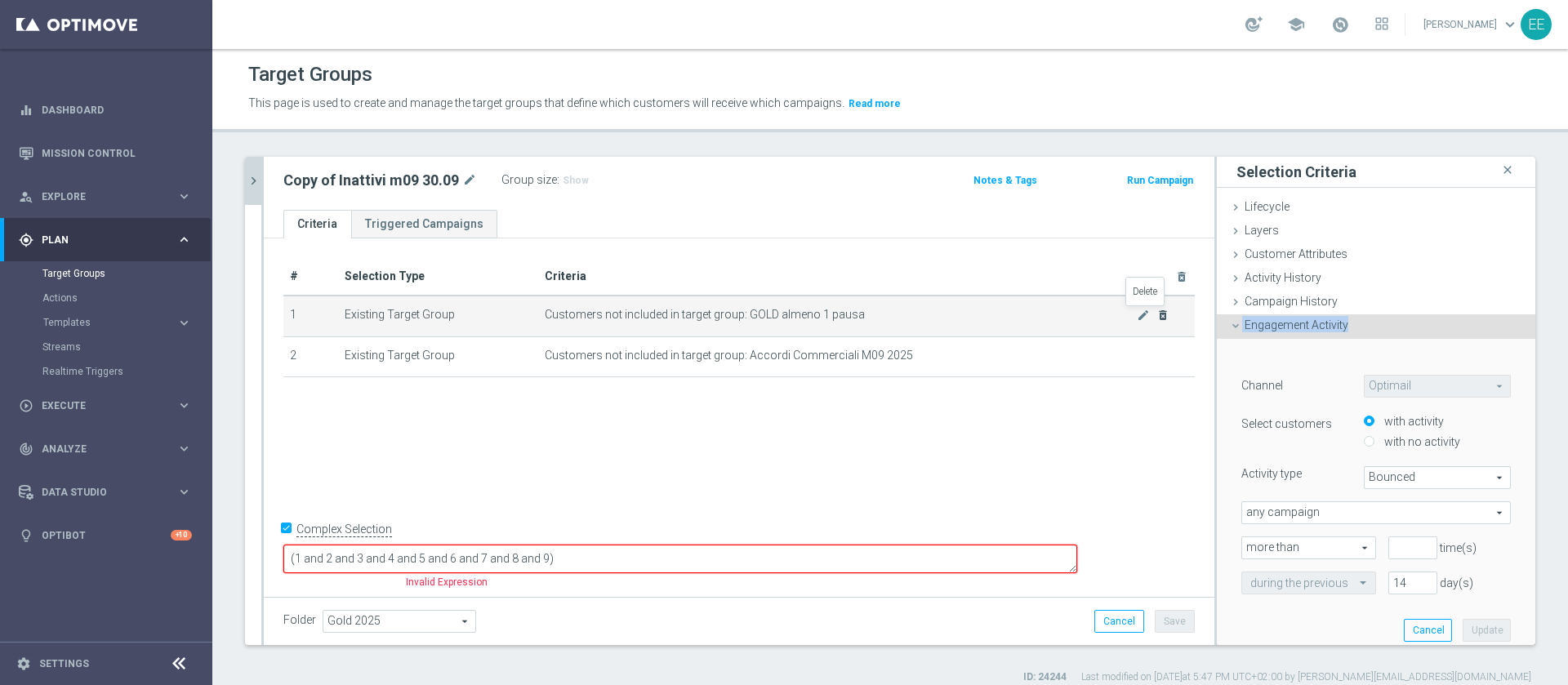
click at [1156, 316] on icon "delete_forever" at bounding box center [1162, 315] width 13 height 13
checkbox input "false"
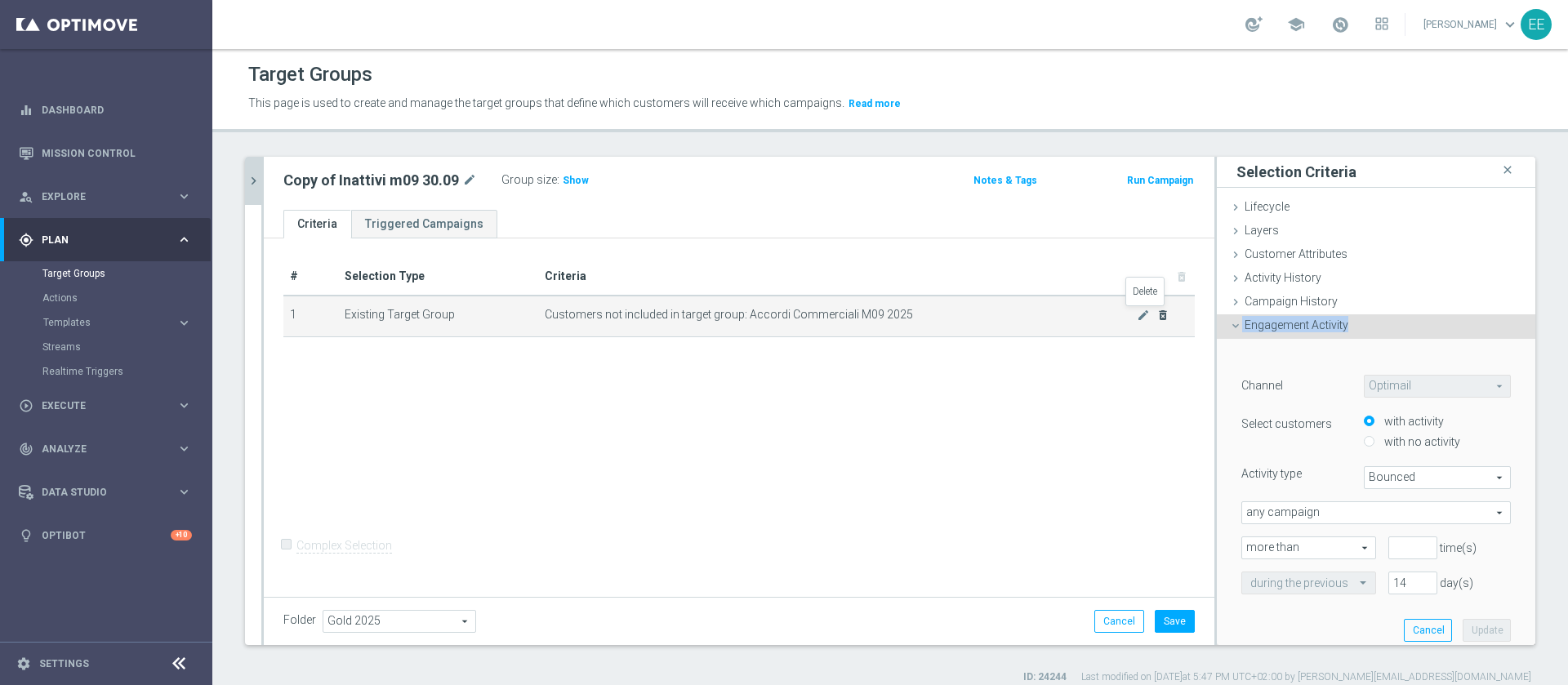
click at [1156, 316] on icon "delete_forever" at bounding box center [1162, 315] width 13 height 13
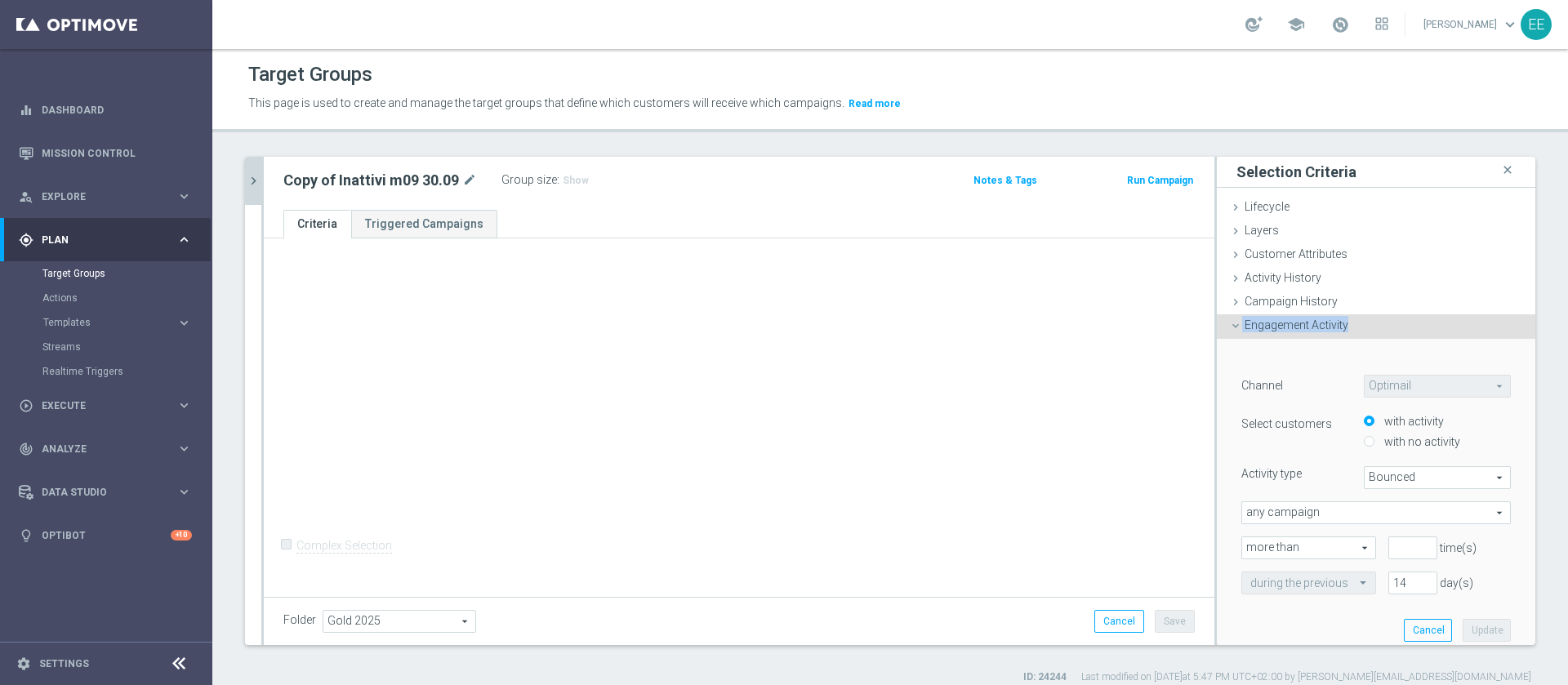
click at [1346, 328] on div "Engagement Activity done" at bounding box center [1375, 326] width 318 height 25
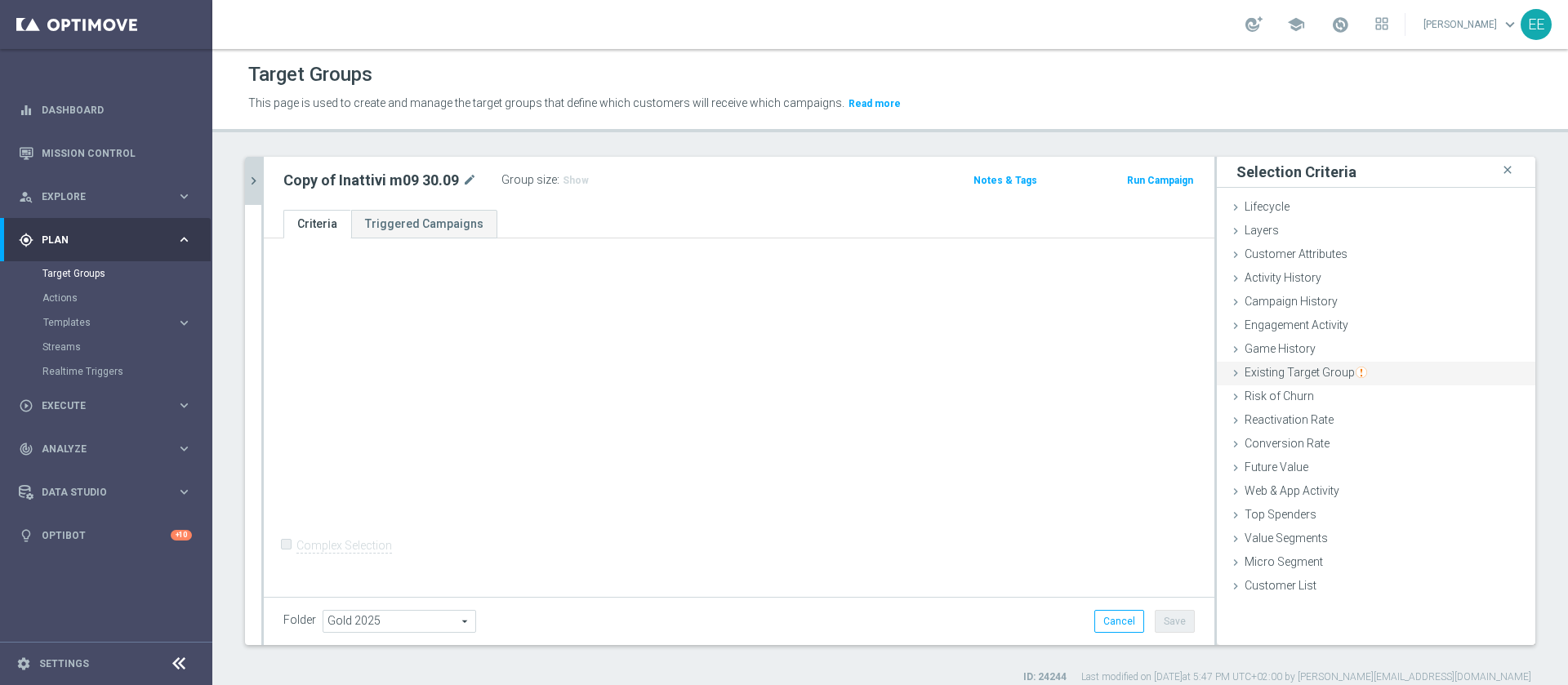
click at [1307, 373] on span "Existing Target Group" at bounding box center [1306, 373] width 123 height 13
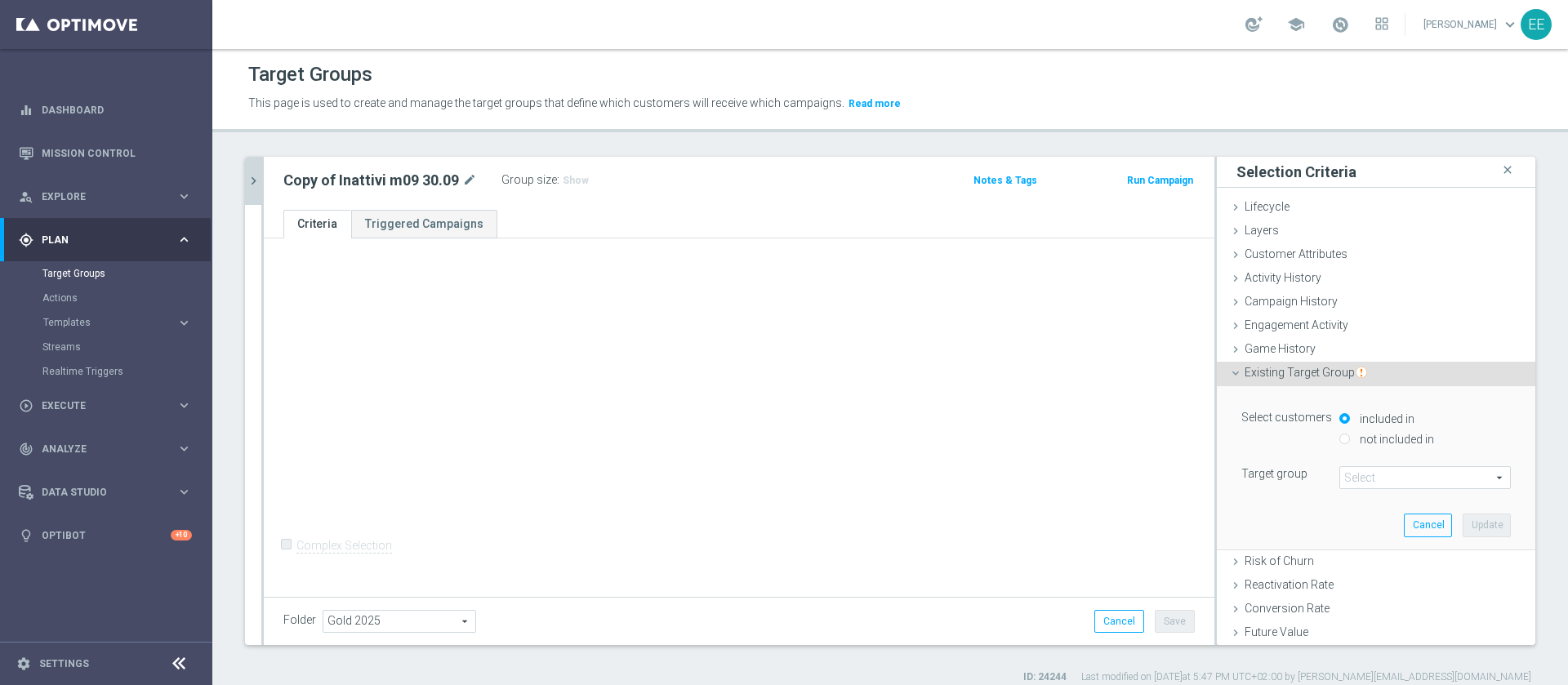
click at [1388, 437] on label "not included in" at bounding box center [1394, 439] width 78 height 15
click at [1350, 437] on input "not included in" at bounding box center [1344, 438] width 11 height 11
radio input "true"
click at [1357, 414] on label "included in" at bounding box center [1385, 419] width 58 height 15
click at [1350, 414] on input "included in" at bounding box center [1344, 418] width 11 height 11
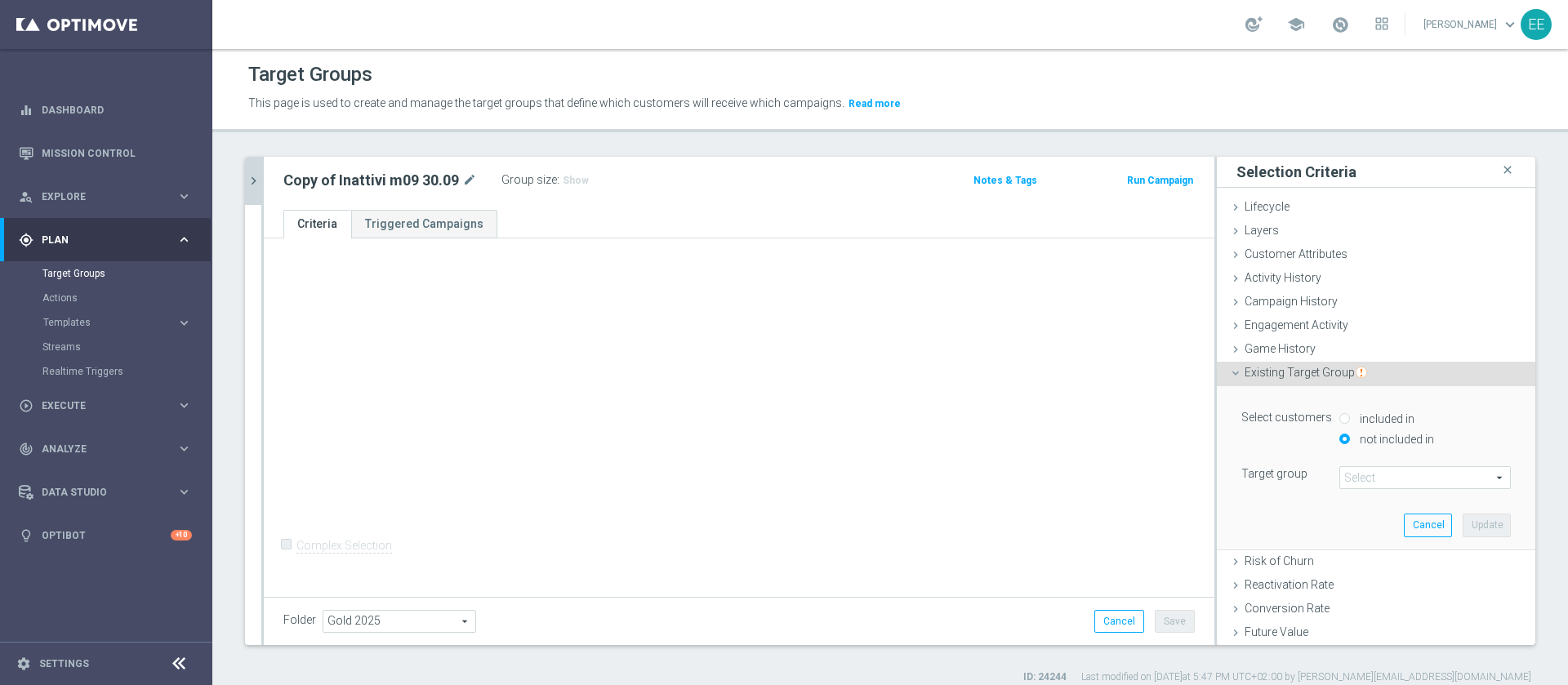
radio input "true"
click at [1341, 474] on span at bounding box center [1425, 478] width 169 height 21
click at [0, 0] on input "search" at bounding box center [0, 0] width 0 height 0
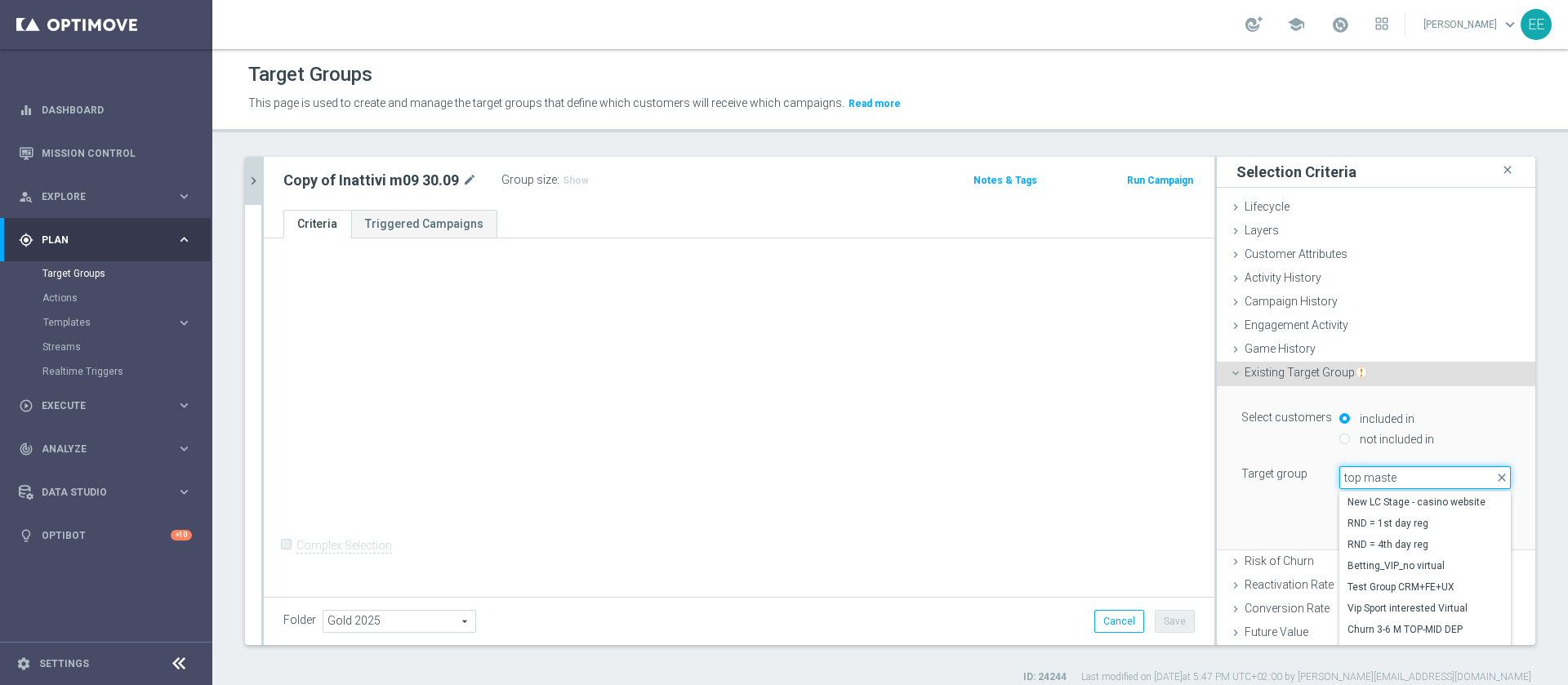
type input "top master"
click at [1394, 504] on span "TOP MASTER" at bounding box center [1425, 502] width 155 height 13
type input "TOP MASTER"
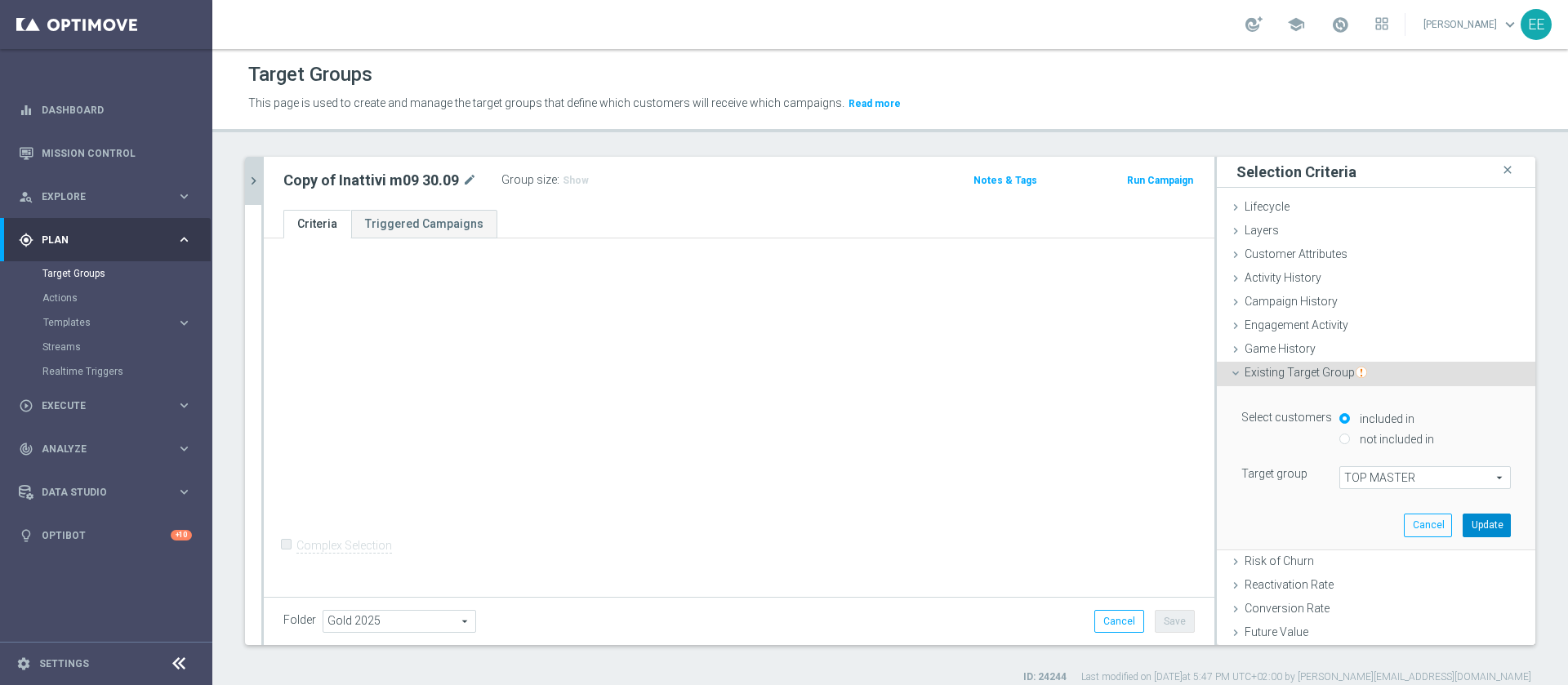
click at [1468, 518] on button "Update" at bounding box center [1487, 525] width 49 height 23
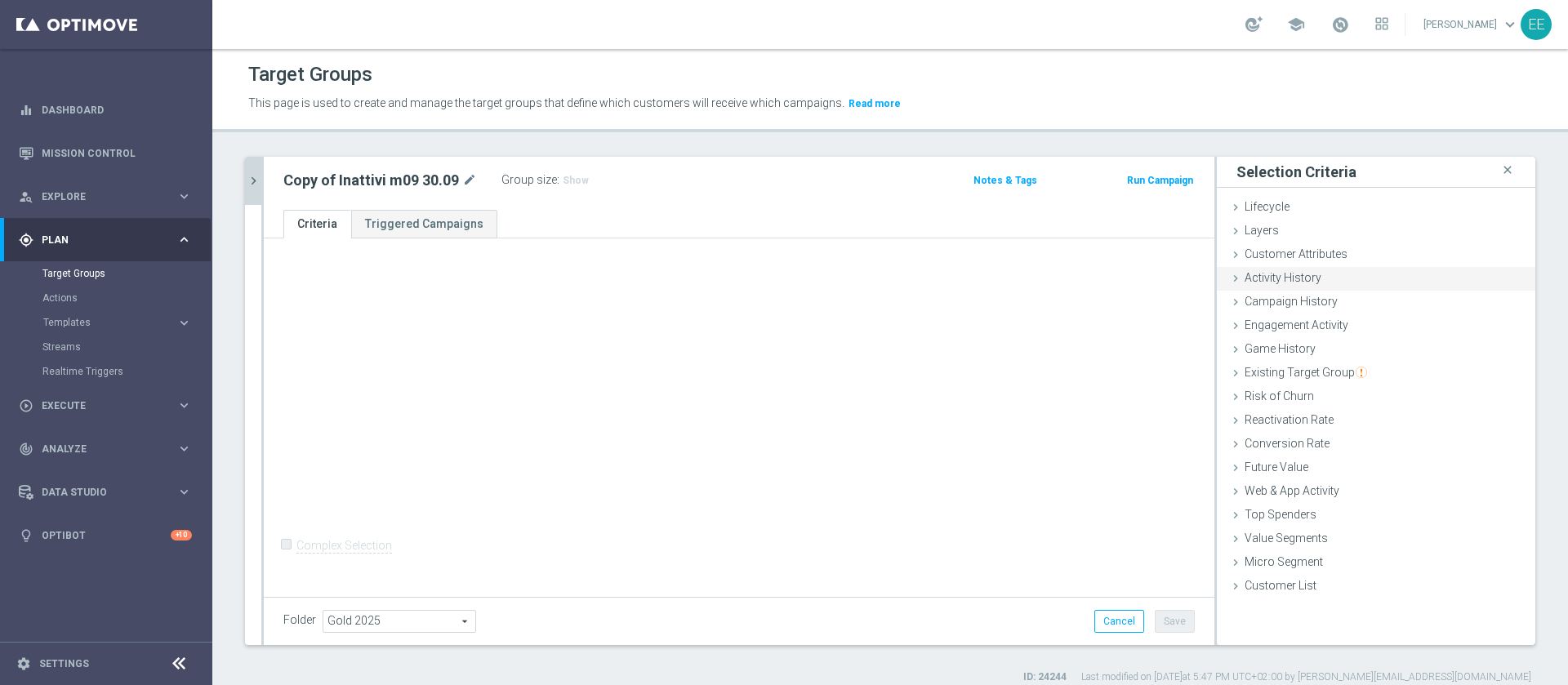
click at [1295, 267] on div "Activity History done" at bounding box center [1375, 280] width 318 height 25
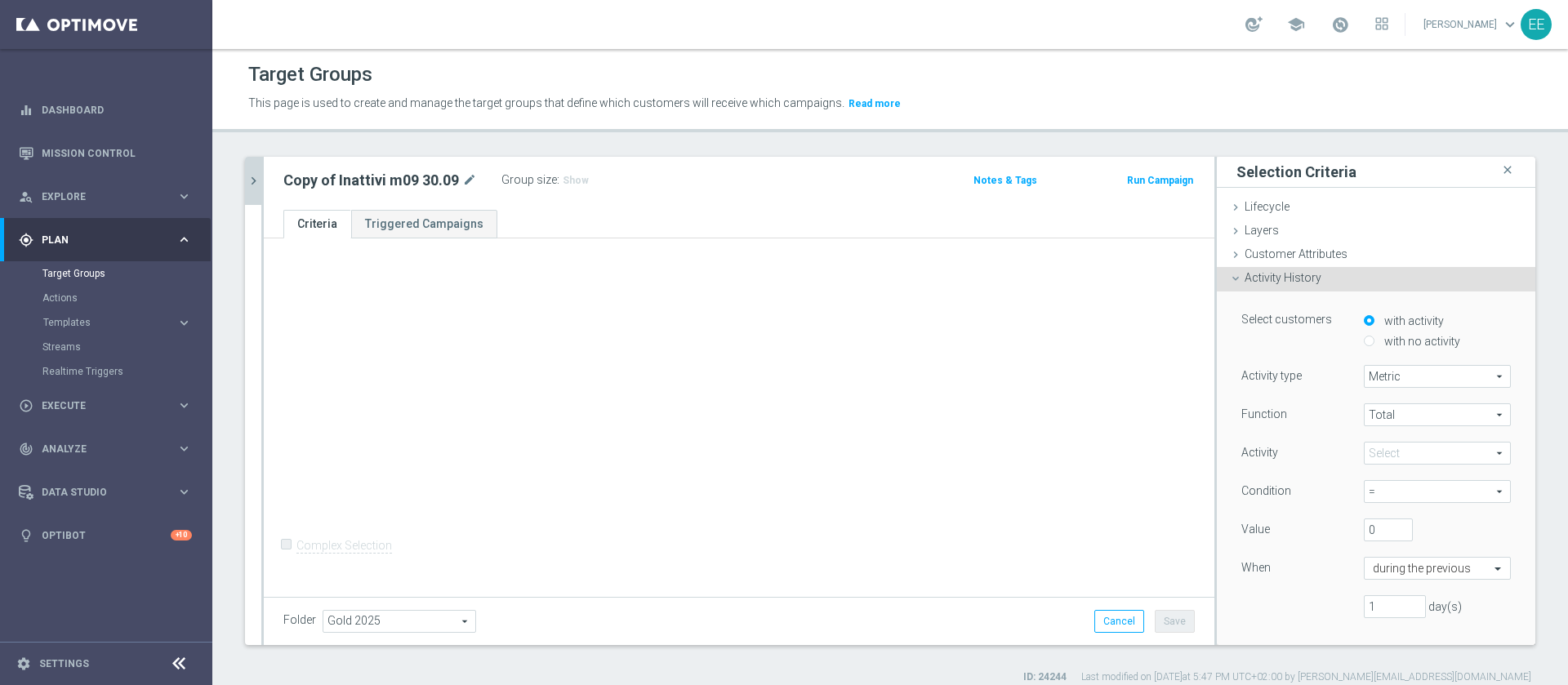
click at [1325, 272] on div "Activity History done" at bounding box center [1375, 280] width 318 height 25
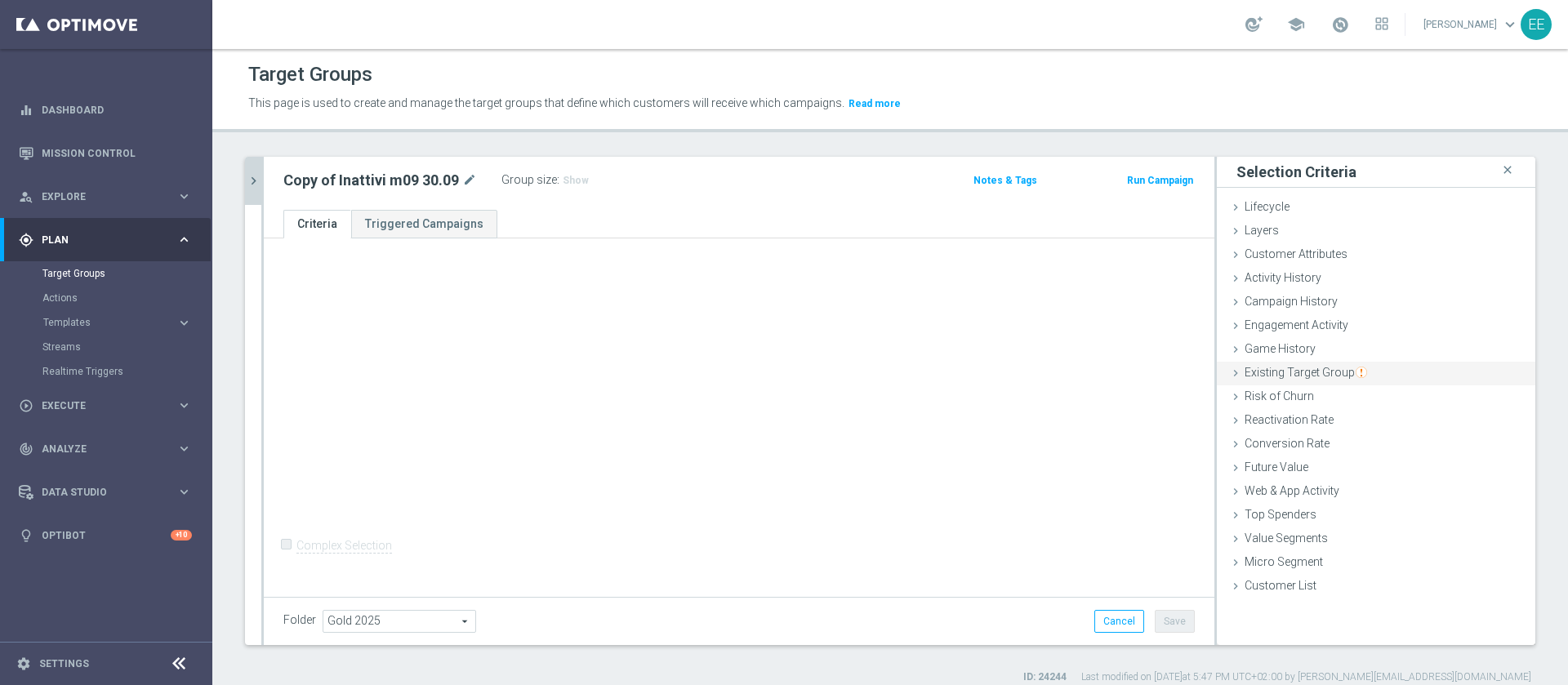
click at [1309, 366] on span "Existing Target Group" at bounding box center [1306, 373] width 123 height 13
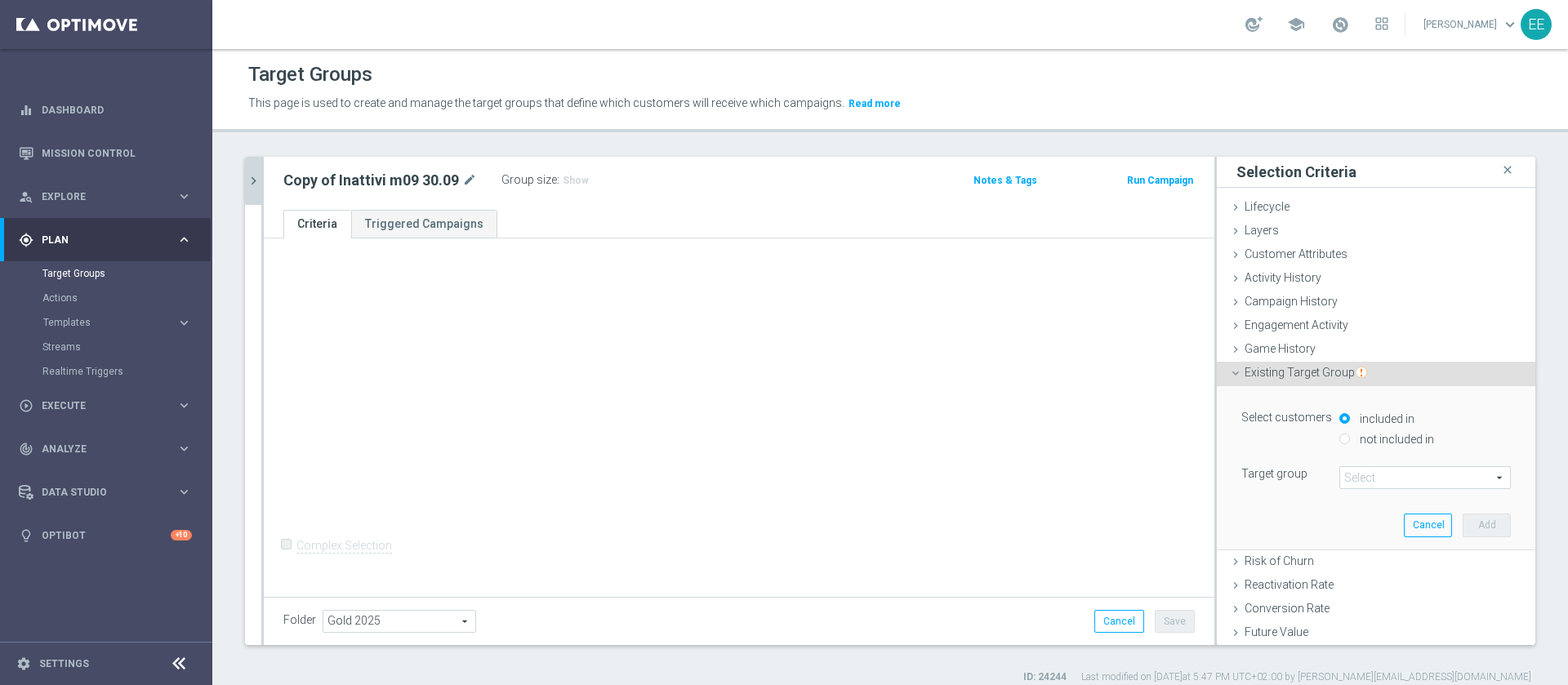
click at [1394, 473] on span at bounding box center [1425, 478] width 169 height 21
click at [0, 0] on input "search" at bounding box center [0, 0] width 0 height 0
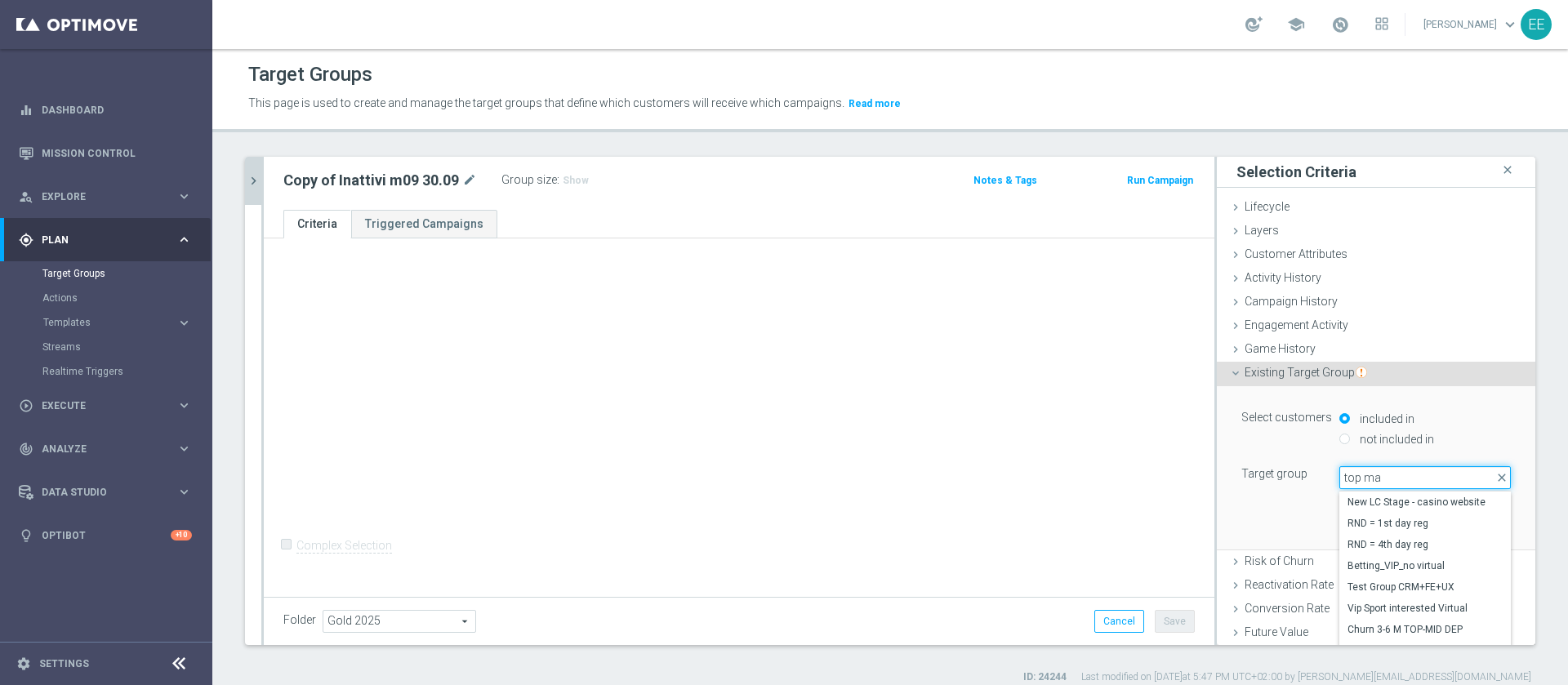
type input "top mas"
click at [1413, 507] on span "TOP MASTER" at bounding box center [1425, 502] width 155 height 13
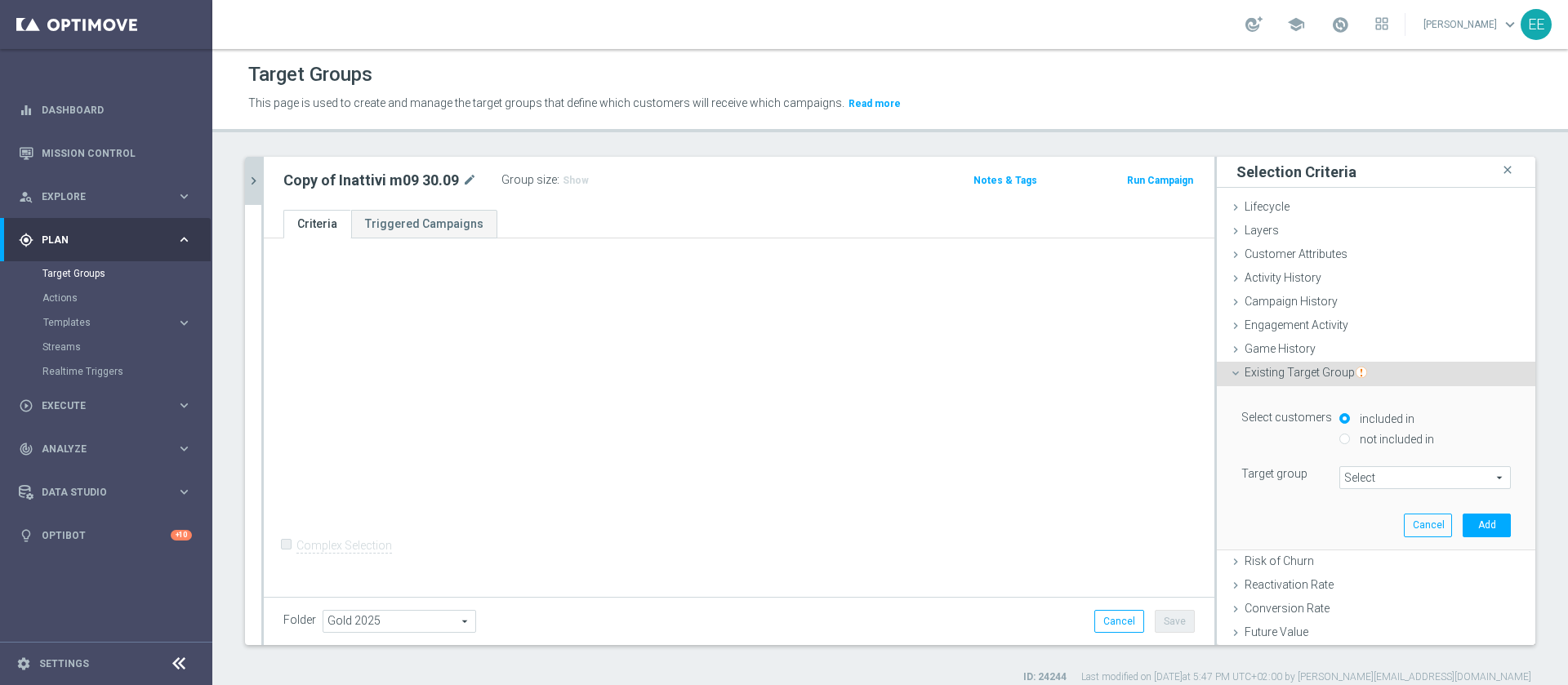
type input "TOP MASTER"
click at [1463, 533] on button "Add" at bounding box center [1487, 525] width 49 height 23
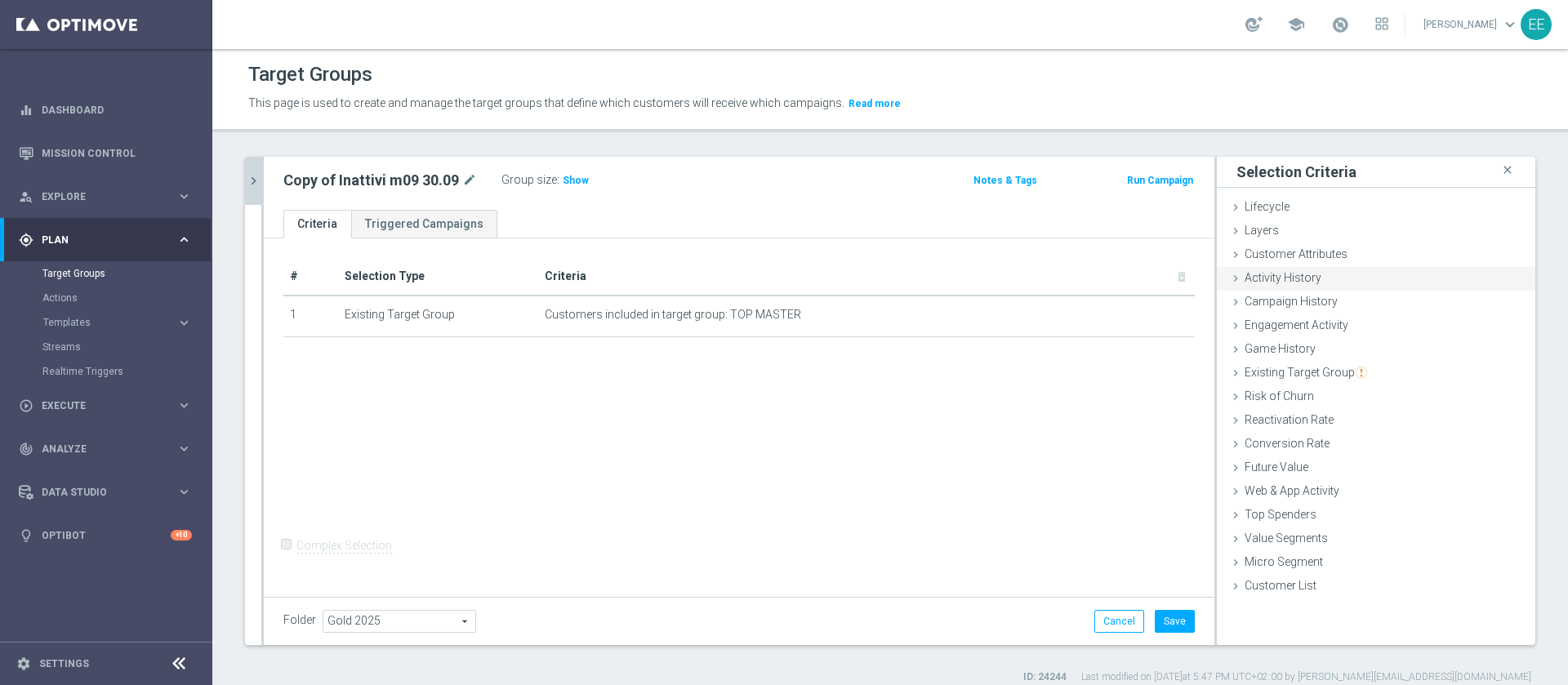
click at [1315, 285] on div "Activity History done" at bounding box center [1375, 280] width 318 height 25
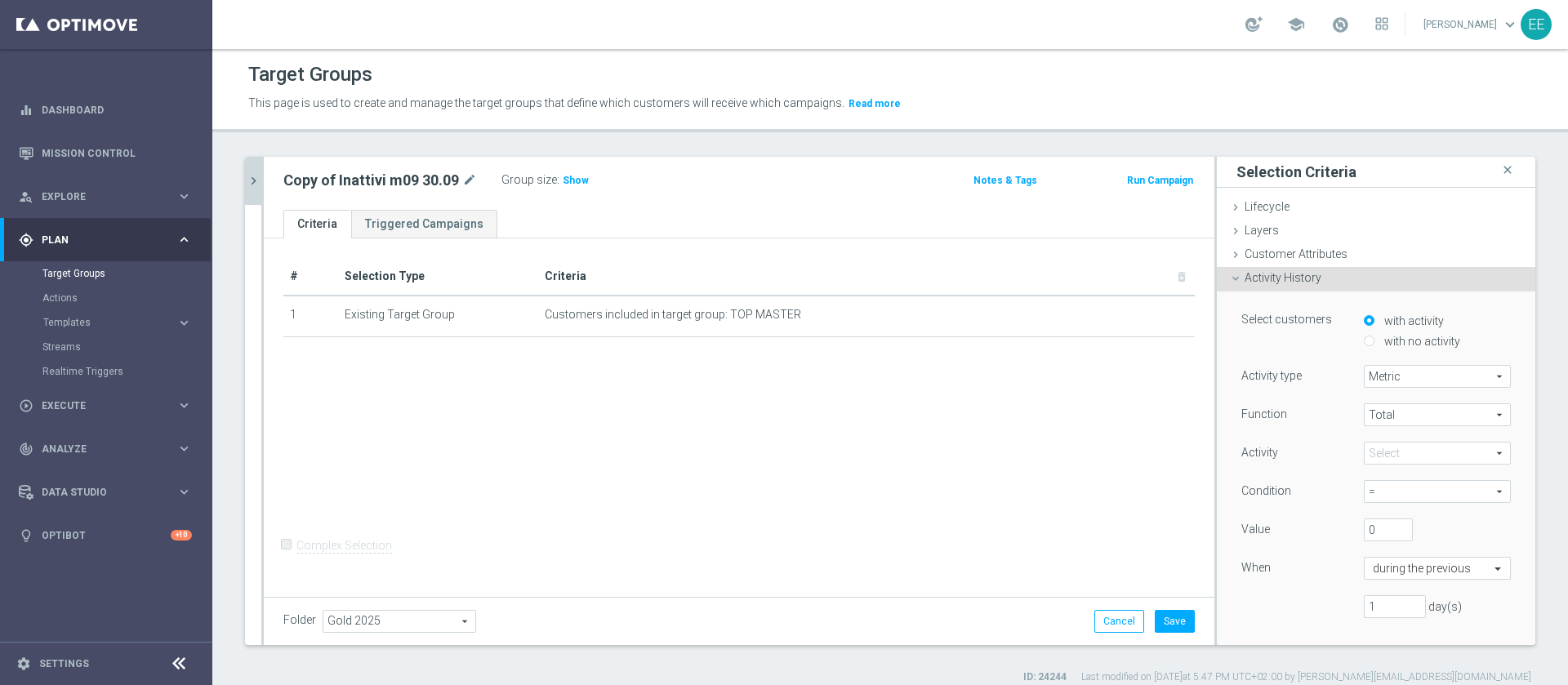
click at [1384, 336] on label "with no activity" at bounding box center [1419, 341] width 80 height 15
click at [1374, 336] on input "with no activity" at bounding box center [1368, 340] width 11 height 11
radio input "true"
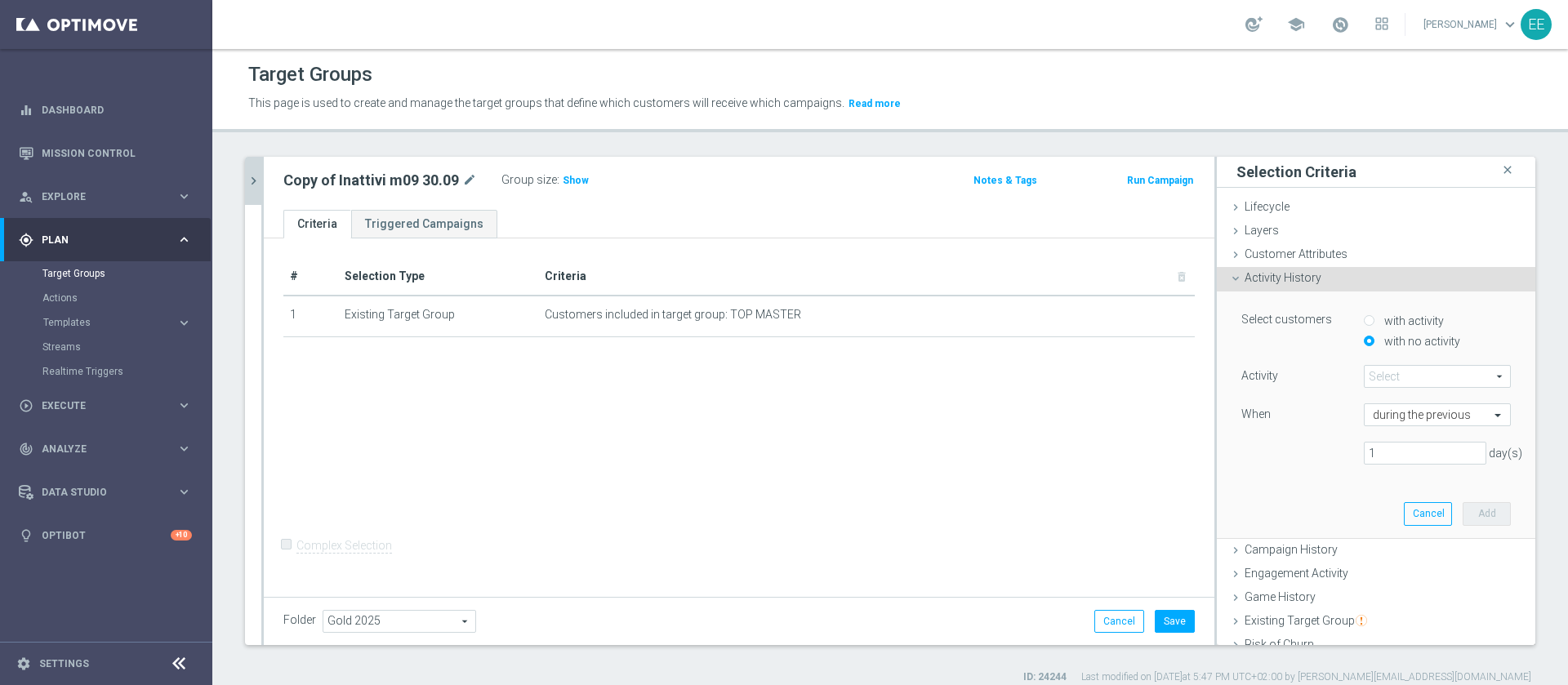
click at [1404, 382] on span at bounding box center [1436, 377] width 146 height 21
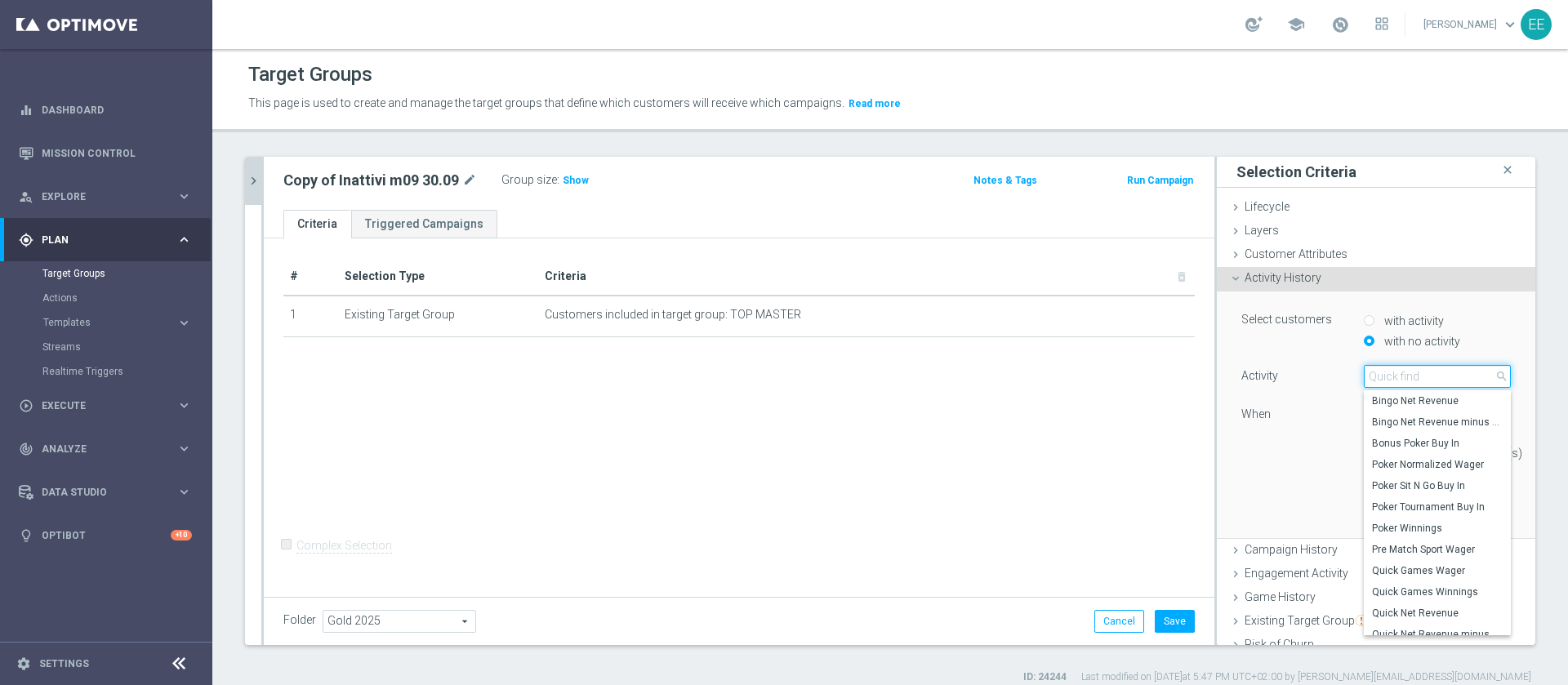
click at [1404, 382] on input "search" at bounding box center [1436, 377] width 147 height 23
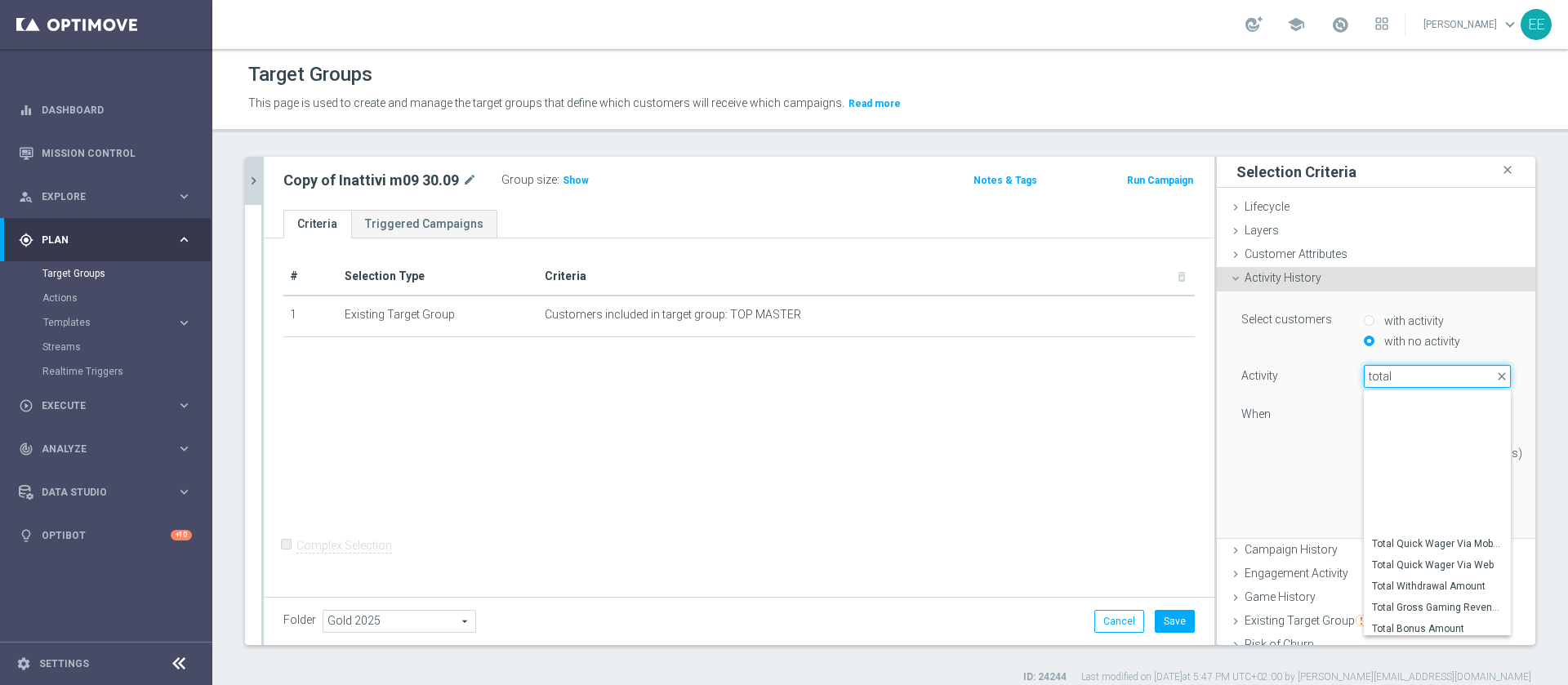
scroll to position [153, 0]
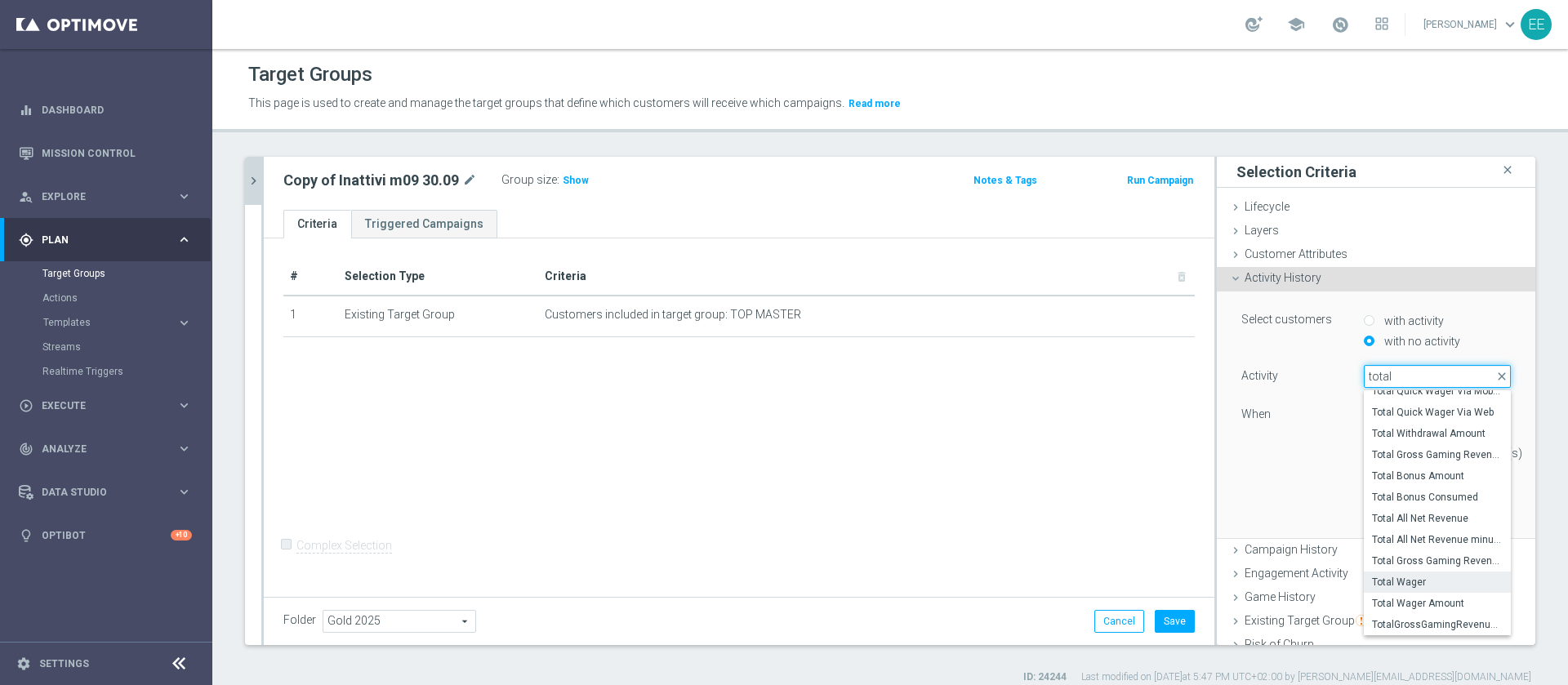
type input "total"
click at [1394, 585] on span "Total Wager" at bounding box center [1436, 582] width 131 height 13
type input "Total Wager"
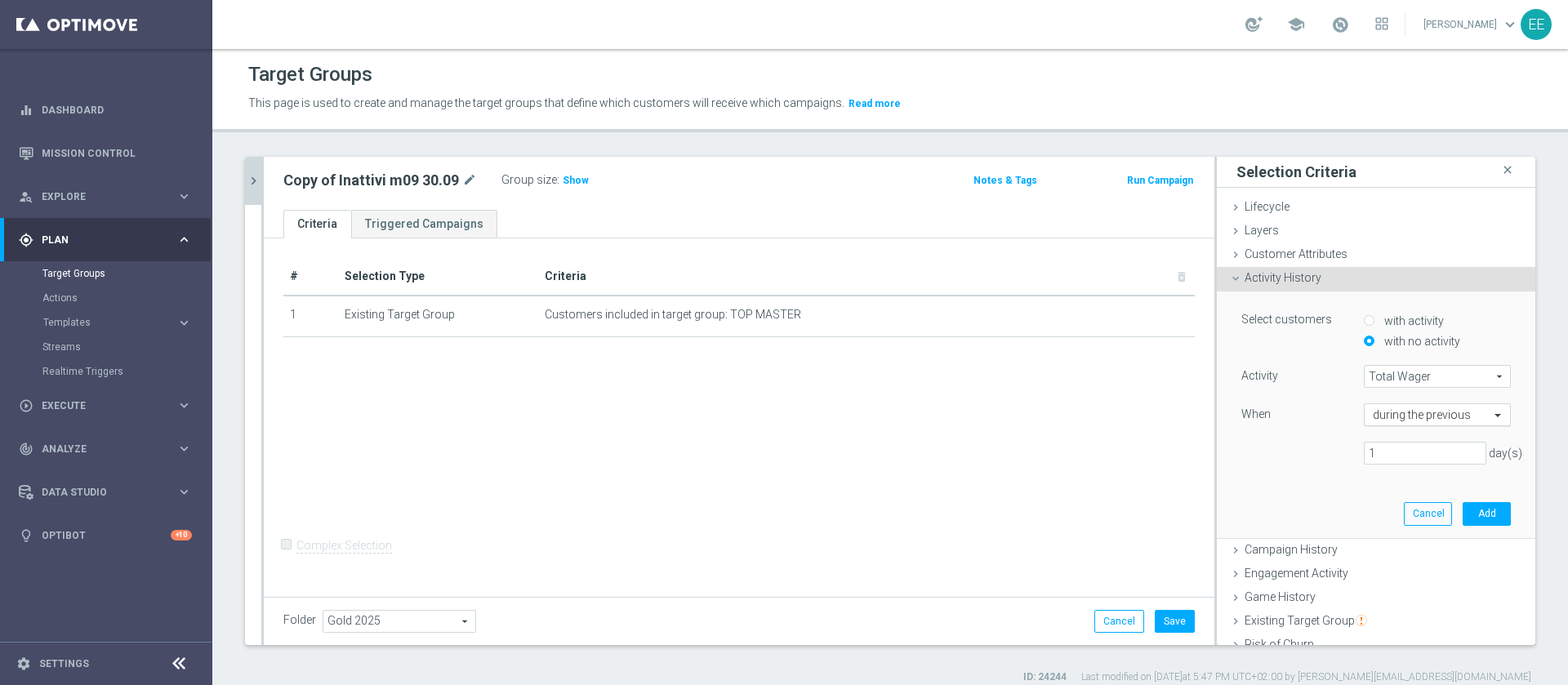
click at [1397, 417] on input "text" at bounding box center [1420, 415] width 96 height 15
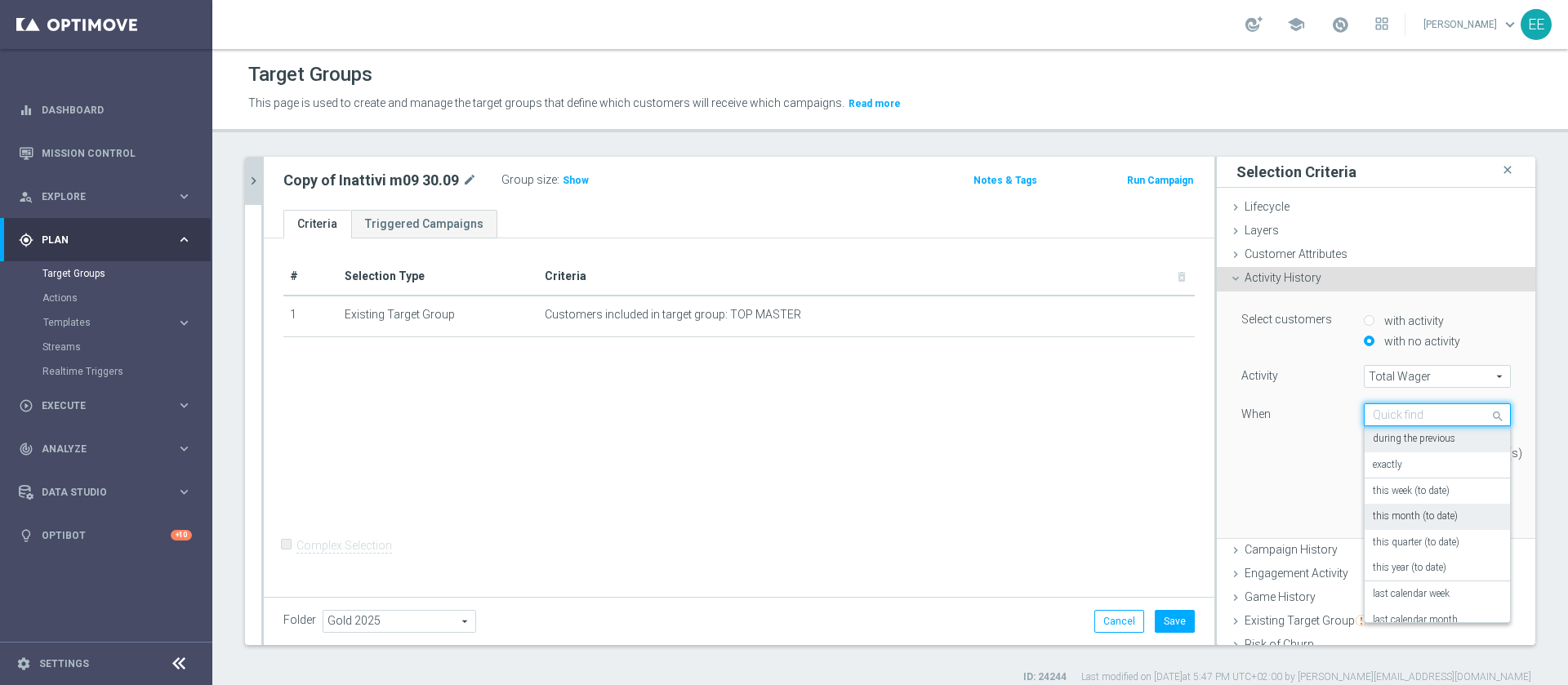
click at [1419, 519] on label "this month (to date)" at bounding box center [1414, 516] width 85 height 13
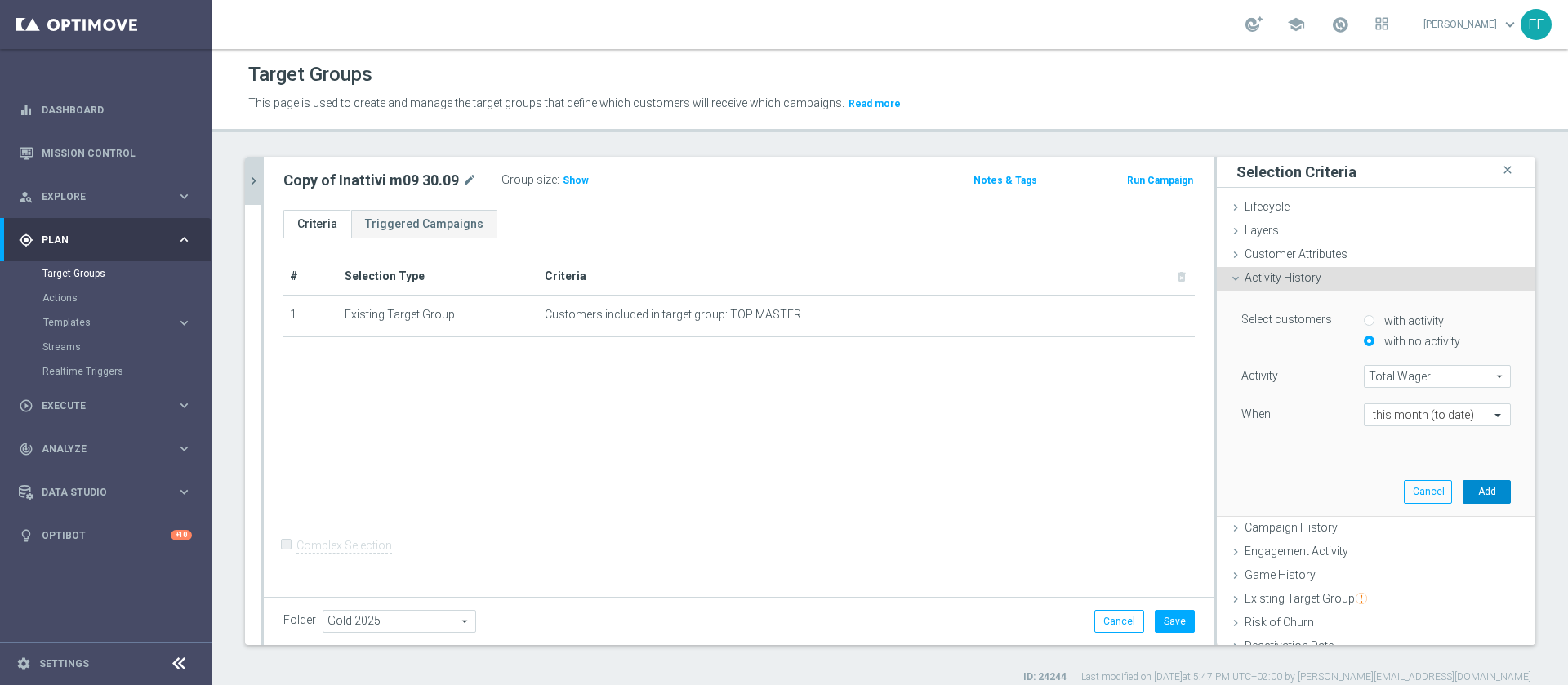
click at [1463, 480] on button "Add" at bounding box center [1487, 492] width 49 height 23
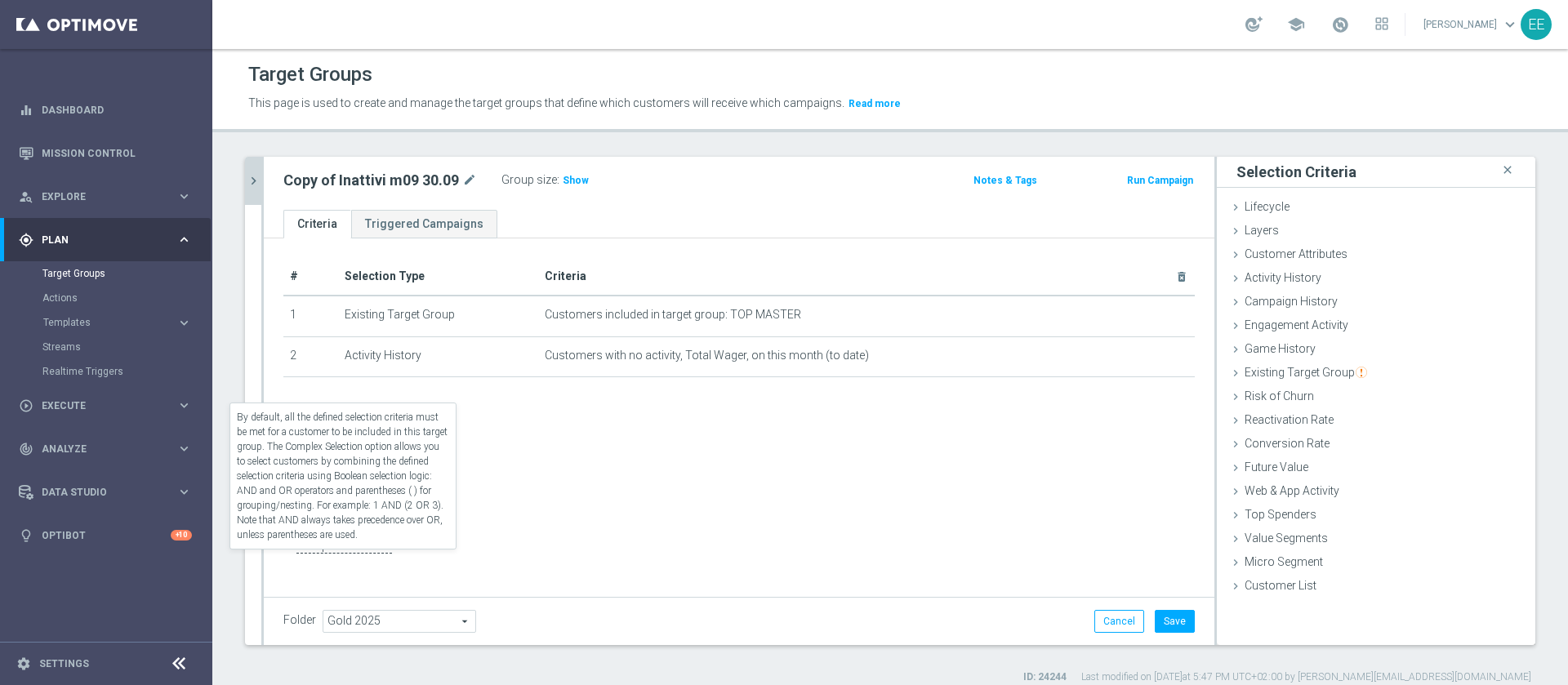
click at [295, 553] on div "Complex Selection" at bounding box center [337, 546] width 109 height 26
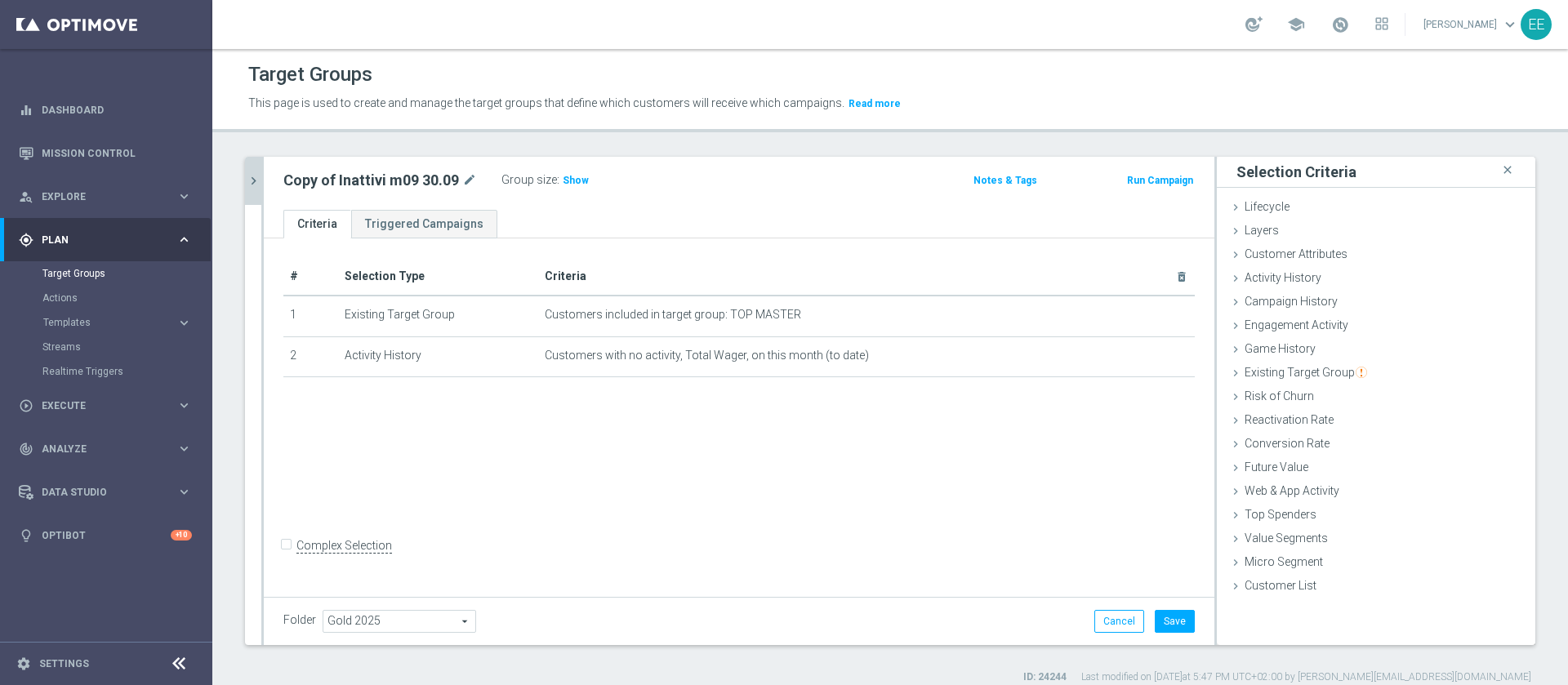
click at [291, 557] on input "Complex Selection" at bounding box center [288, 548] width 11 height 23
checkbox input "true"
click at [717, 541] on div "# Selection Type Criteria delete_forever 1 Existing Target Group Customers incl…" at bounding box center [739, 415] width 950 height 354
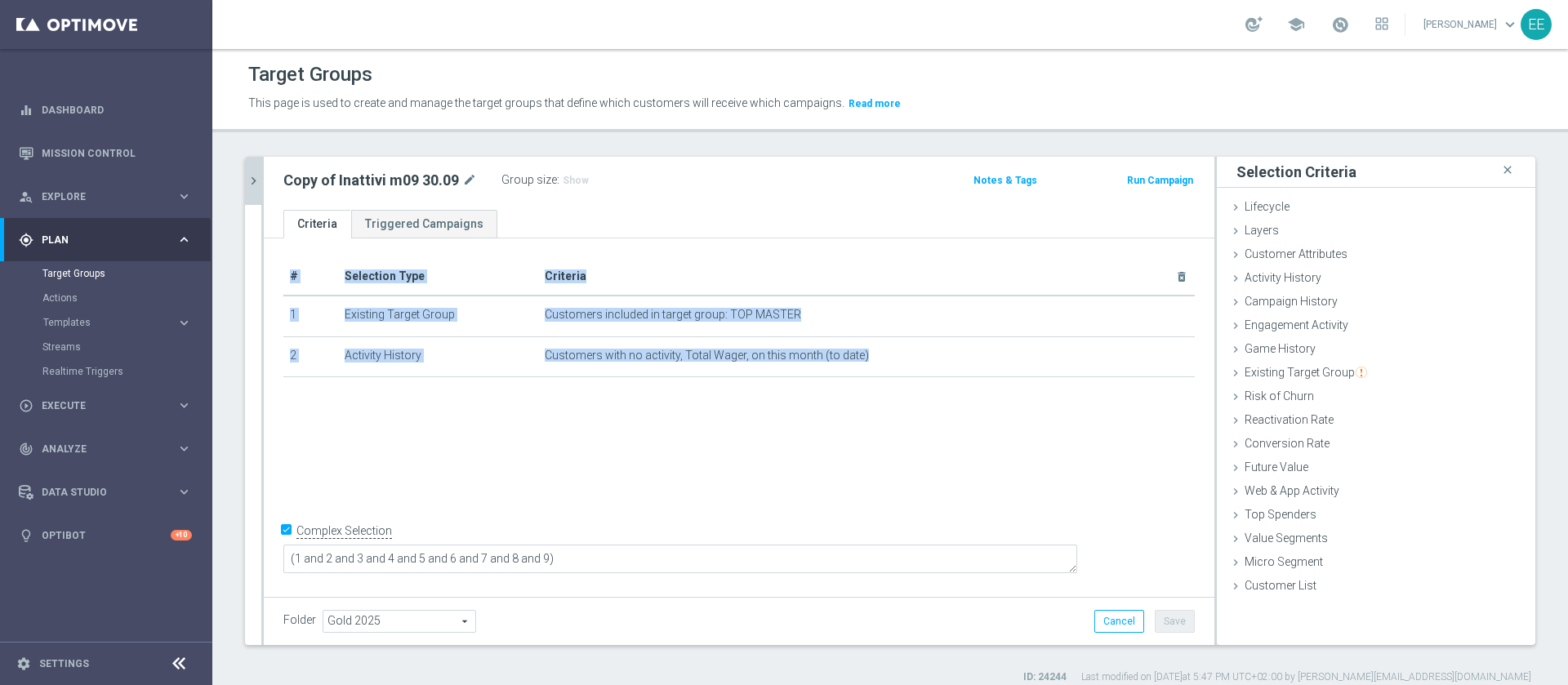
click at [717, 541] on div "# Selection Type Criteria delete_forever 1 Existing Target Group Customers incl…" at bounding box center [739, 415] width 950 height 354
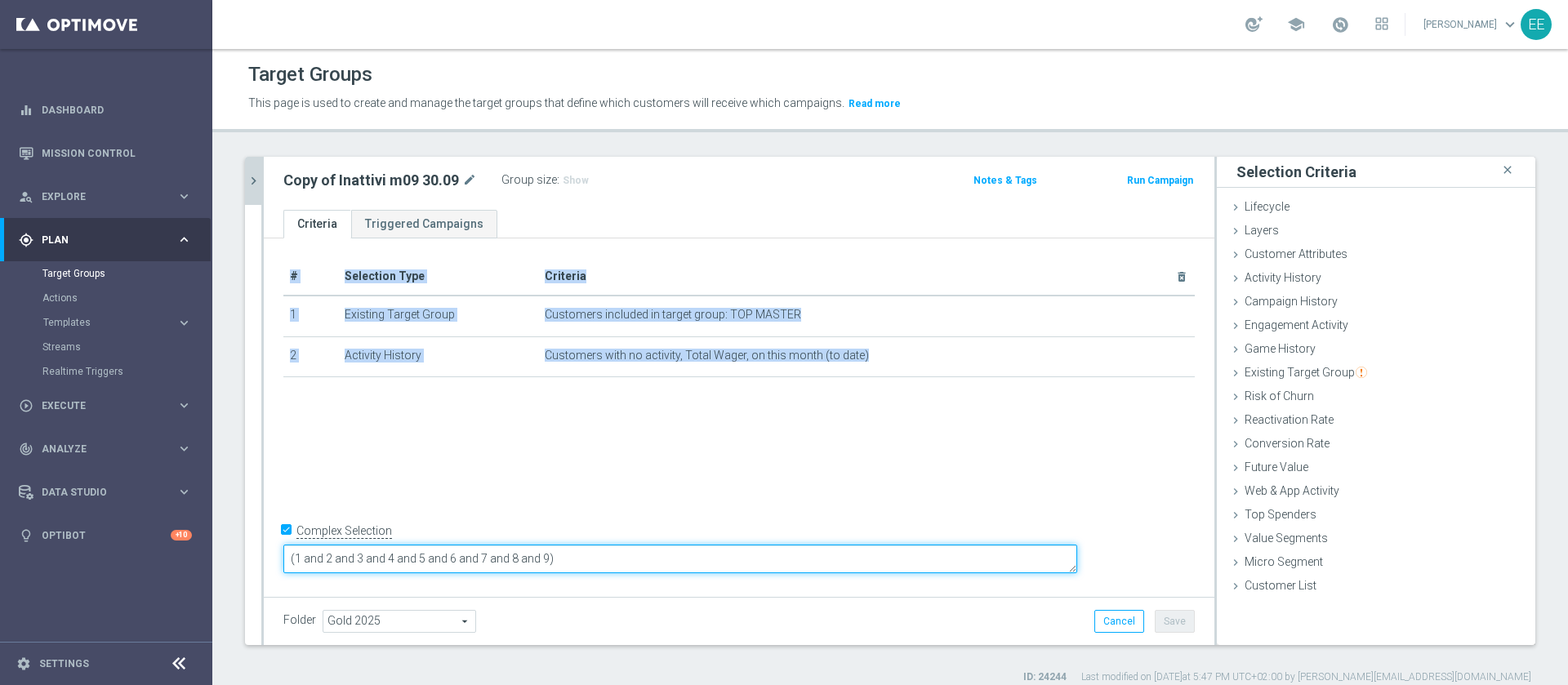
click at [700, 550] on textarea "(1 and 2 and 3 and 4 and 5 and 6 and 7 and 8 and 9)" at bounding box center [680, 558] width 794 height 29
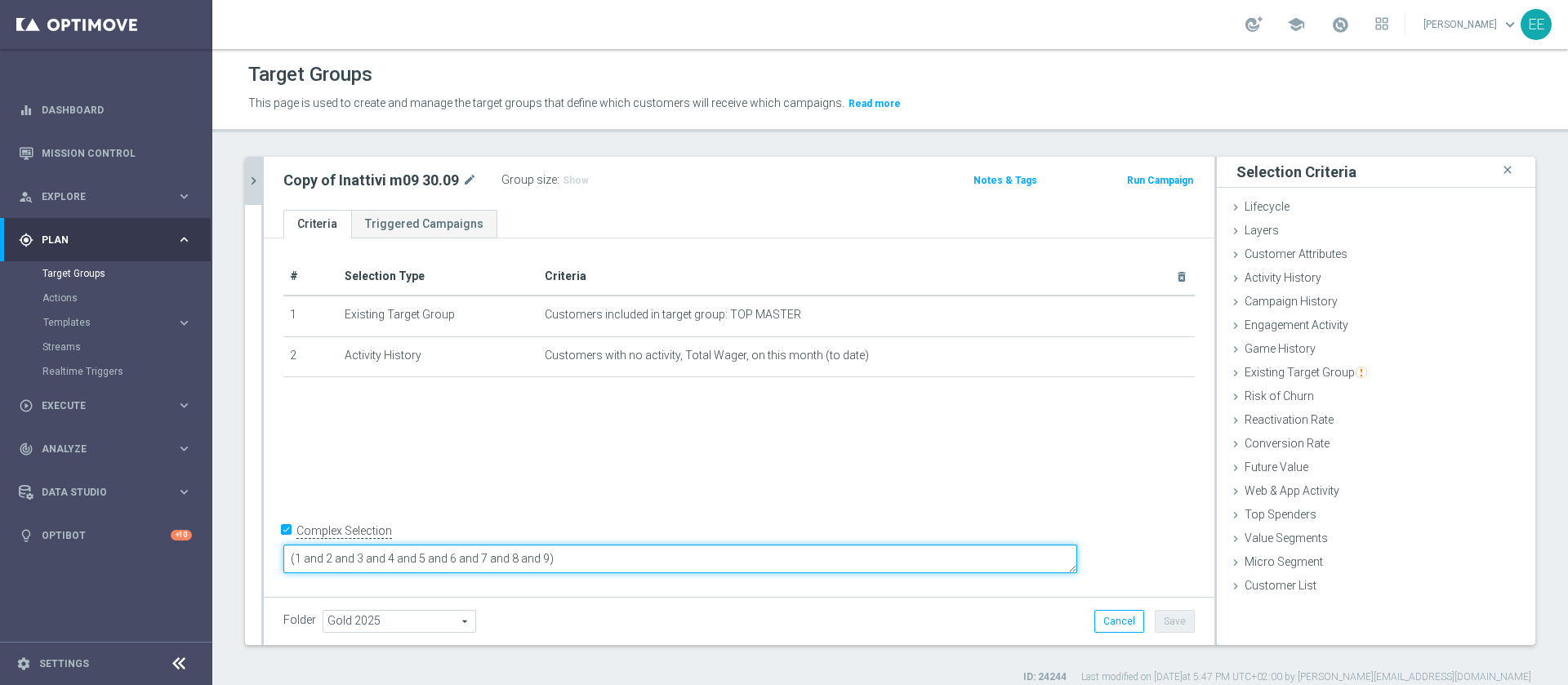
click at [700, 550] on textarea "(1 and 2 and 3 and 4 and 5 and 6 and 7 and 8 and 9)" at bounding box center [680, 558] width 794 height 29
drag, startPoint x: 700, startPoint y: 549, endPoint x: 536, endPoint y: 547, distance: 164.0
click at [536, 547] on textarea "(1 and 2 and 3 and 4 and 5 and 6 and 7 and 8 and 9)" at bounding box center [680, 558] width 794 height 29
click at [478, 557] on textarea "(1 and 2 and 3 and 4 and 5 and 6 and 7 and 8 and 9)" at bounding box center [680, 558] width 794 height 29
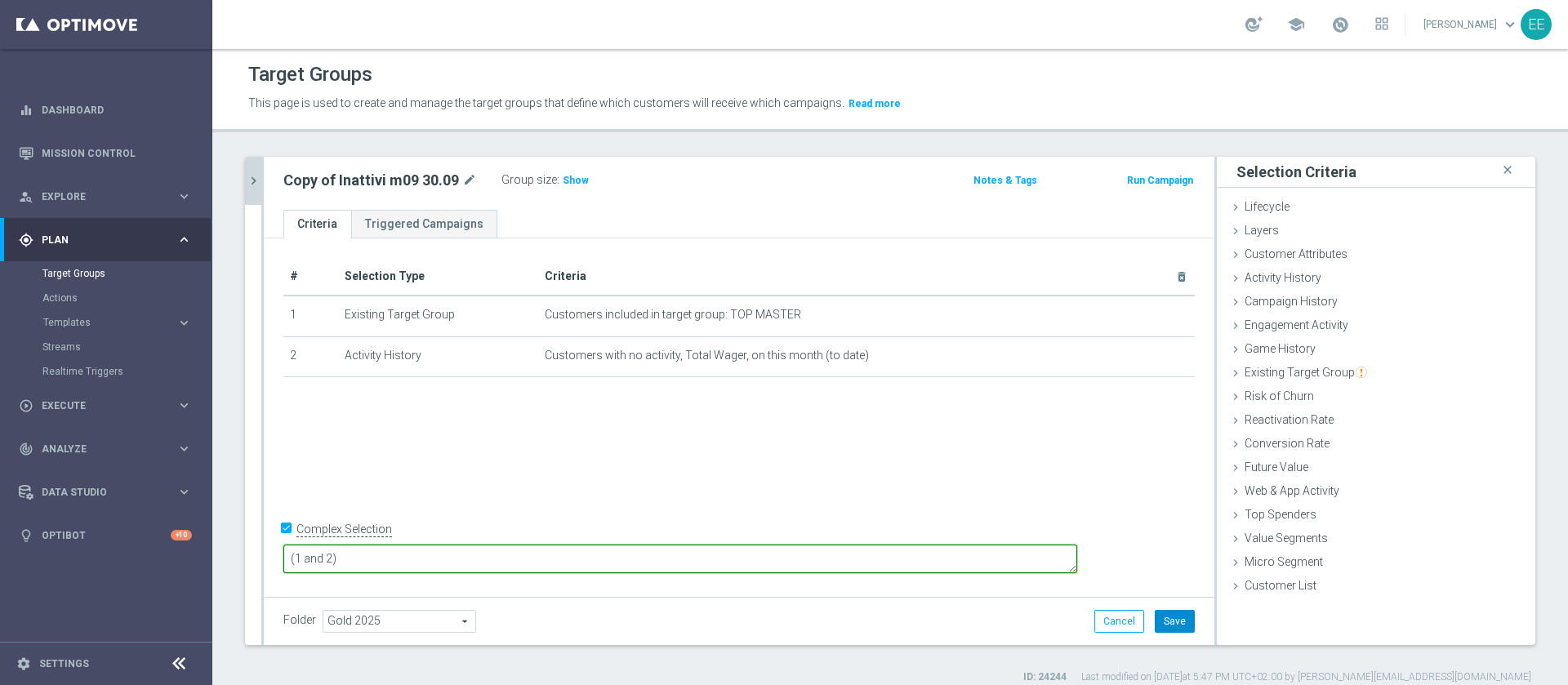
type textarea "(1 and 2)"
click at [1162, 626] on button "Save" at bounding box center [1174, 621] width 40 height 23
click at [577, 183] on span "Show" at bounding box center [576, 180] width 26 height 12
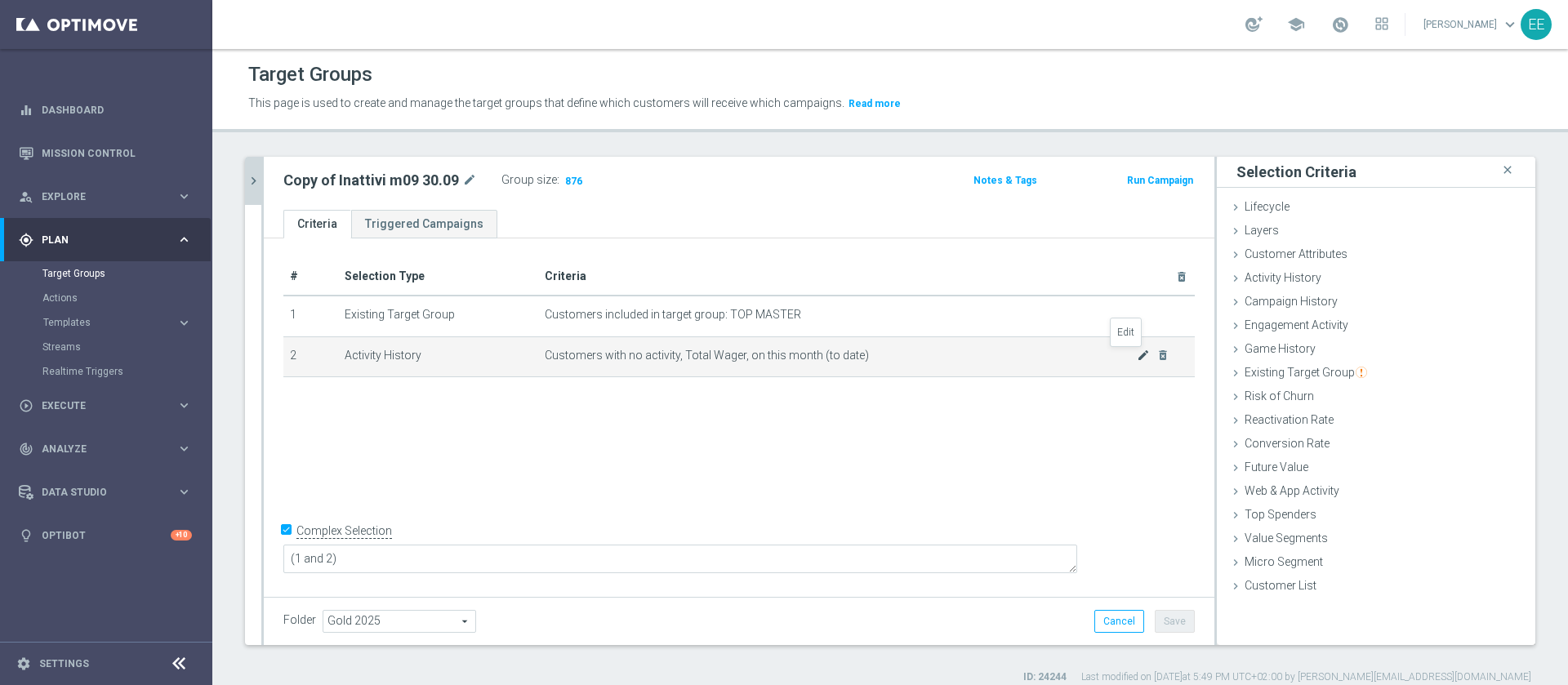
click at [1137, 355] on icon "mode_edit" at bounding box center [1144, 355] width 13 height 13
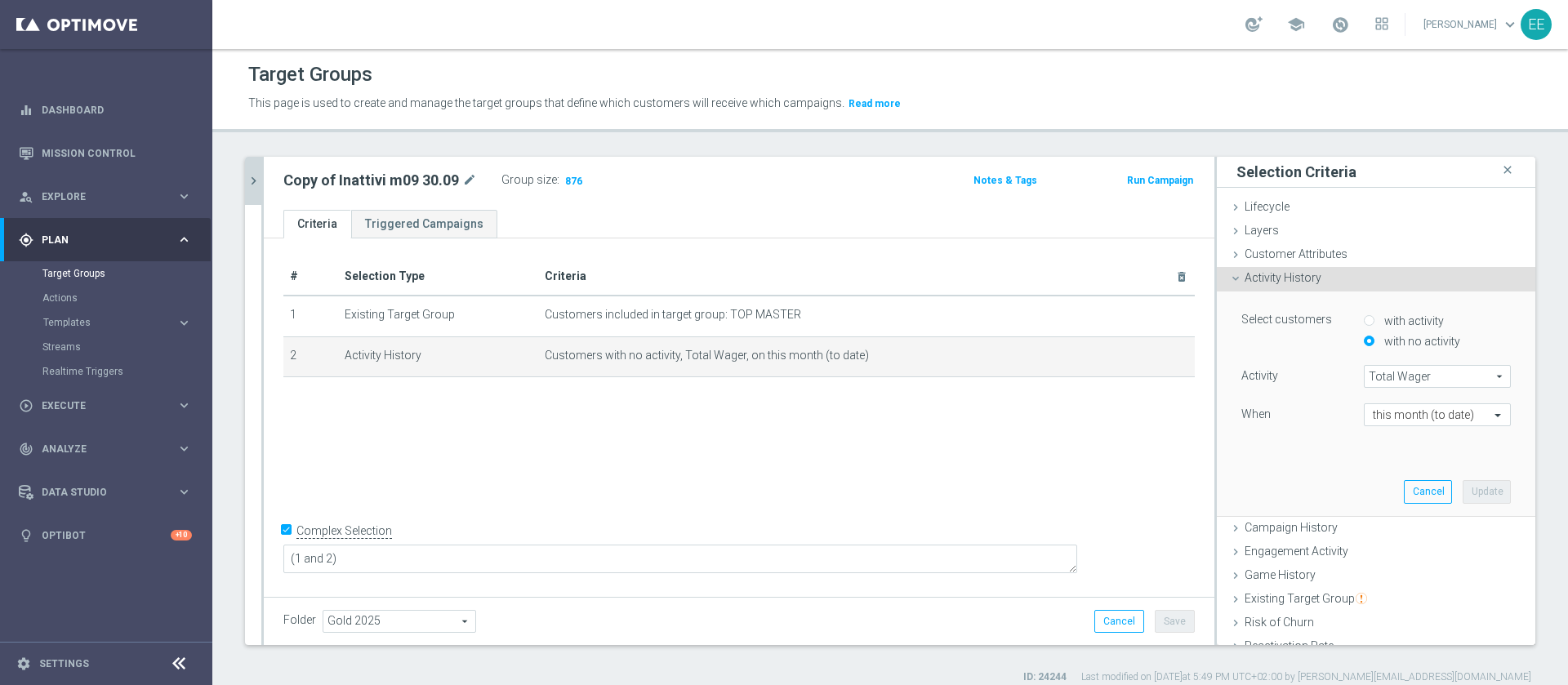
click at [1401, 381] on span "Total Wager" at bounding box center [1436, 377] width 146 height 21
click at [0, 0] on input "search" at bounding box center [0, 0] width 0 height 0
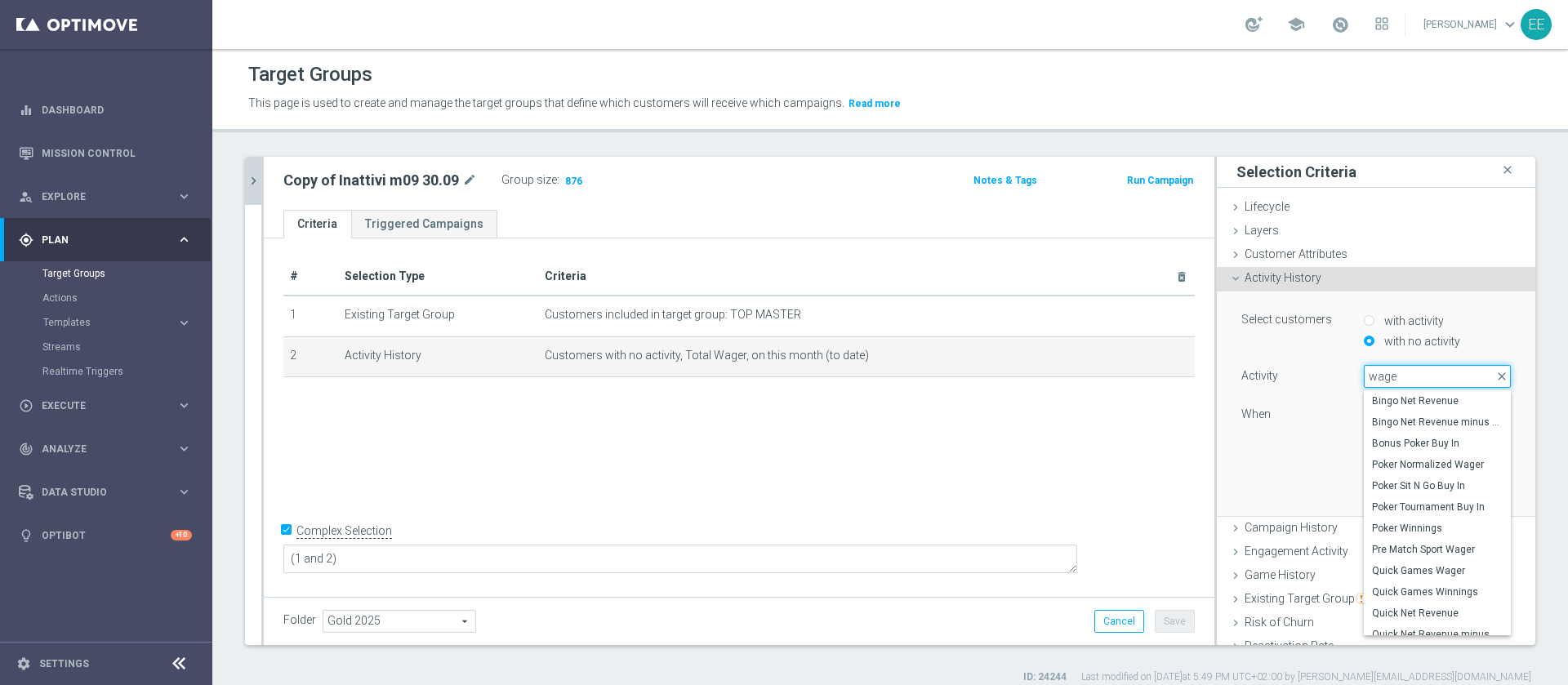
type input "wager"
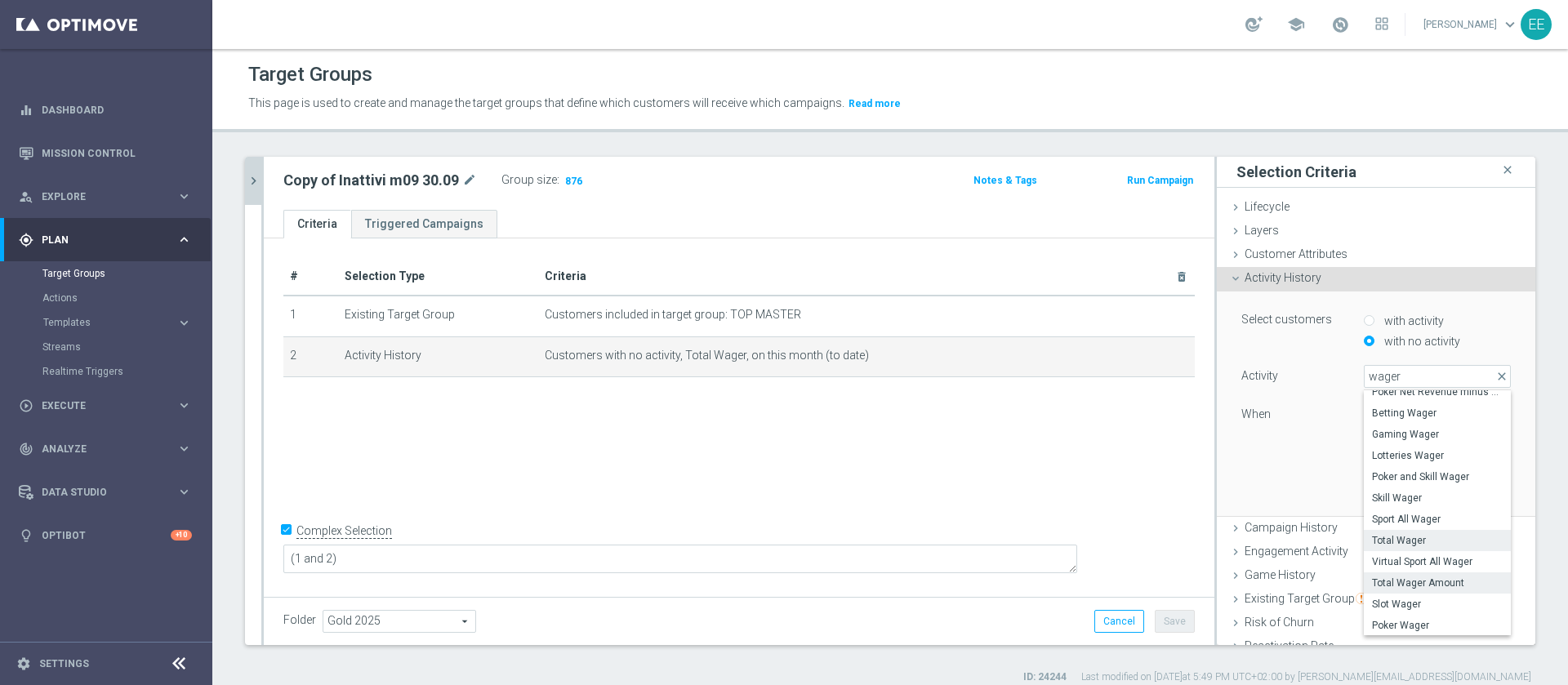
click at [1411, 581] on span "Total Wager Amount" at bounding box center [1436, 583] width 131 height 13
type input "Total Wager Amount"
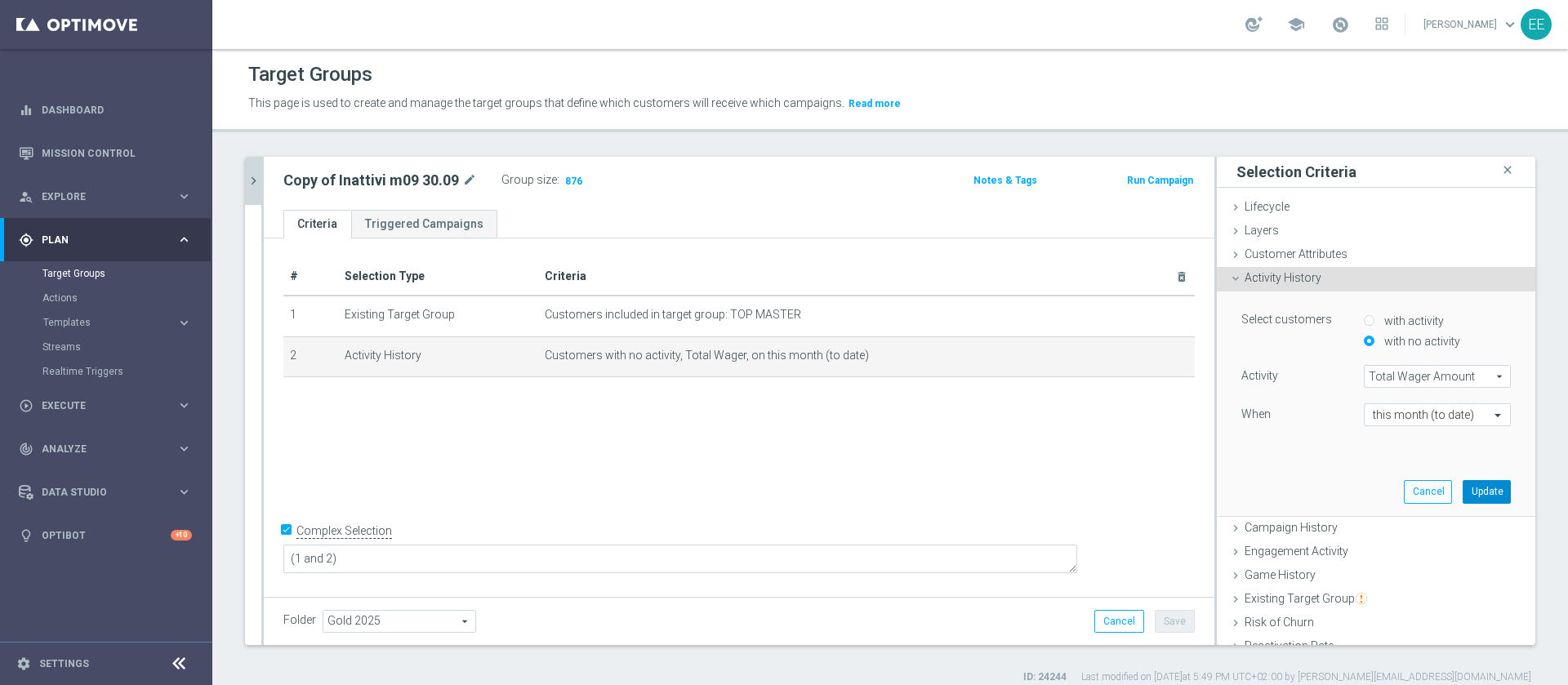
click at [1463, 489] on button "Update" at bounding box center [1487, 492] width 49 height 23
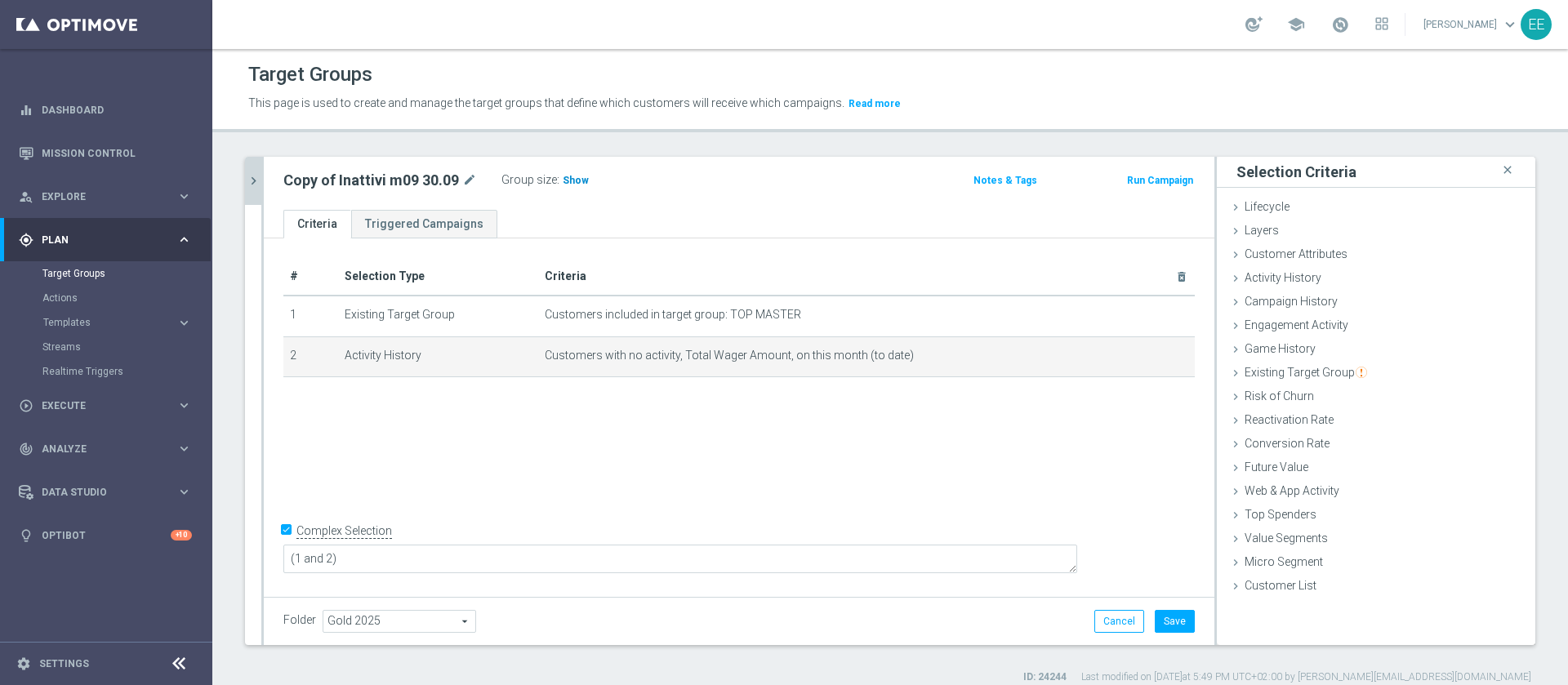
click at [574, 177] on span "Show" at bounding box center [576, 180] width 26 height 12
click at [1137, 362] on icon "mode_edit" at bounding box center [1144, 355] width 13 height 13
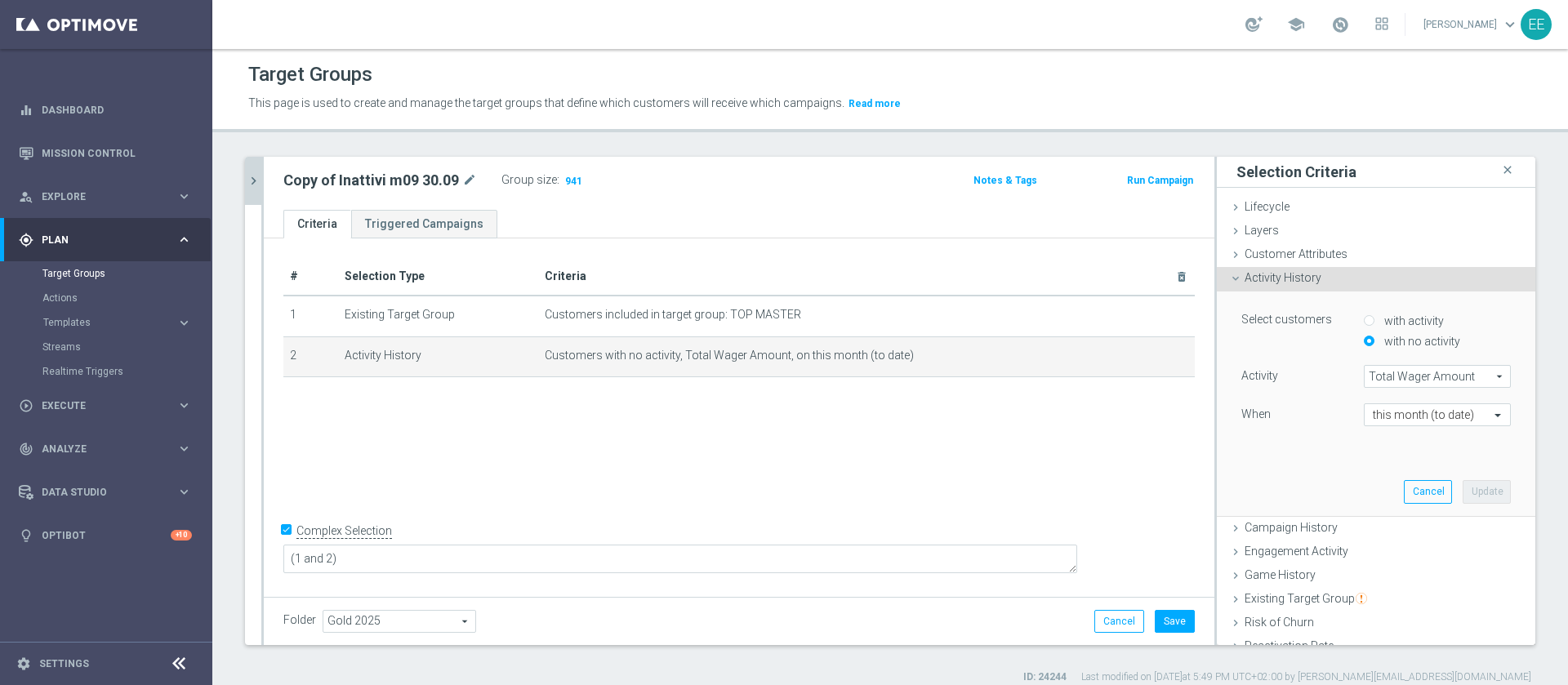
click at [1411, 385] on span "Total Wager Amount" at bounding box center [1436, 377] width 146 height 21
click at [0, 0] on input "search" at bounding box center [0, 0] width 0 height 0
type input "total wager"
click at [1421, 398] on span "Total Wager" at bounding box center [1436, 400] width 131 height 13
type input "Total Wager"
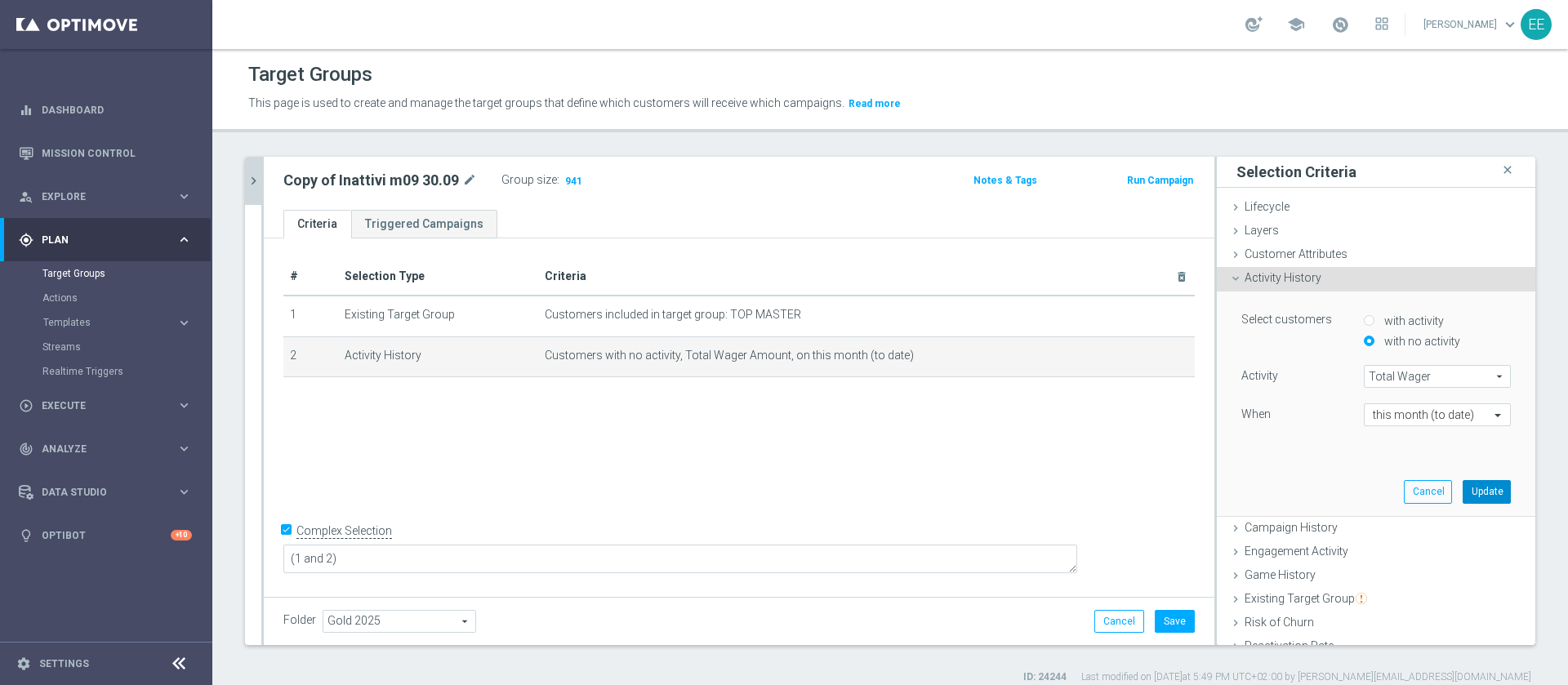
click at [1463, 486] on button "Update" at bounding box center [1487, 492] width 49 height 23
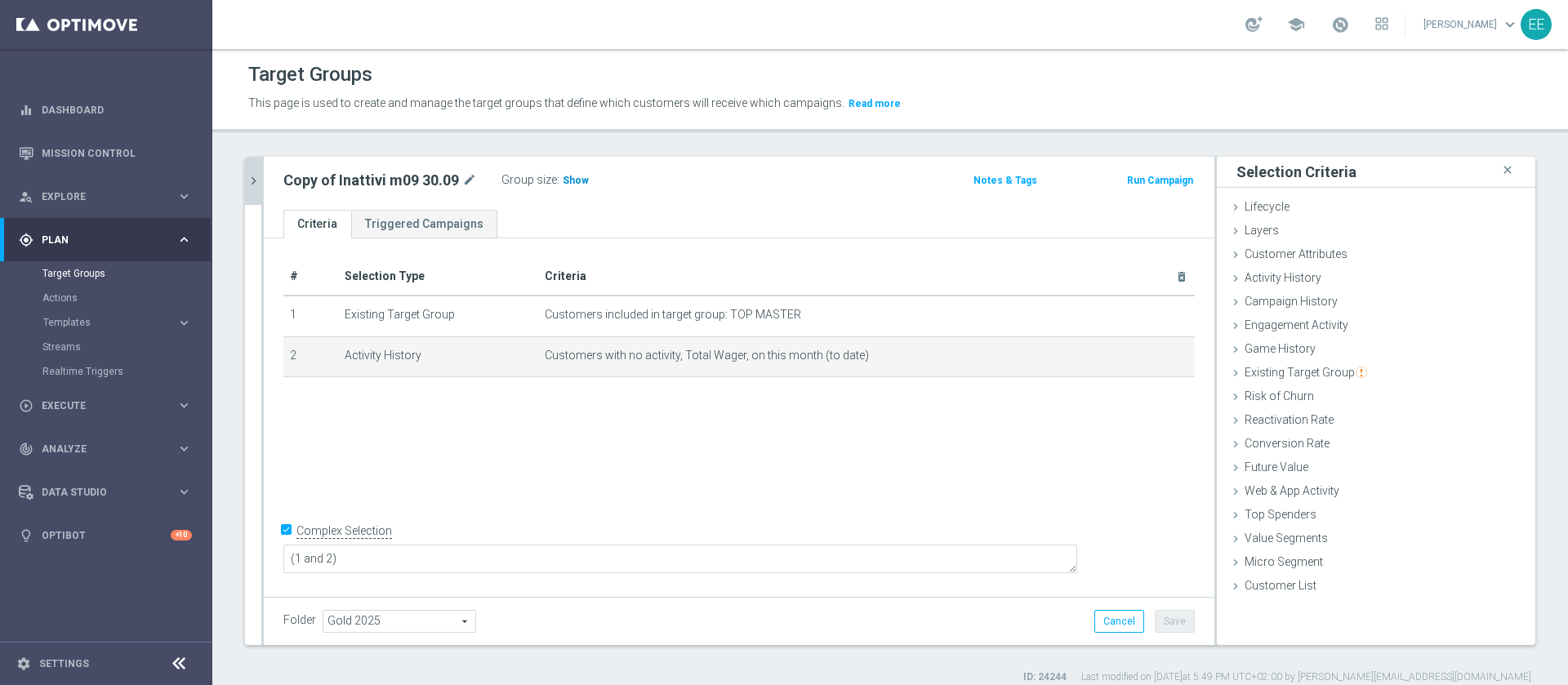
click at [573, 183] on span "Show" at bounding box center [576, 180] width 26 height 12
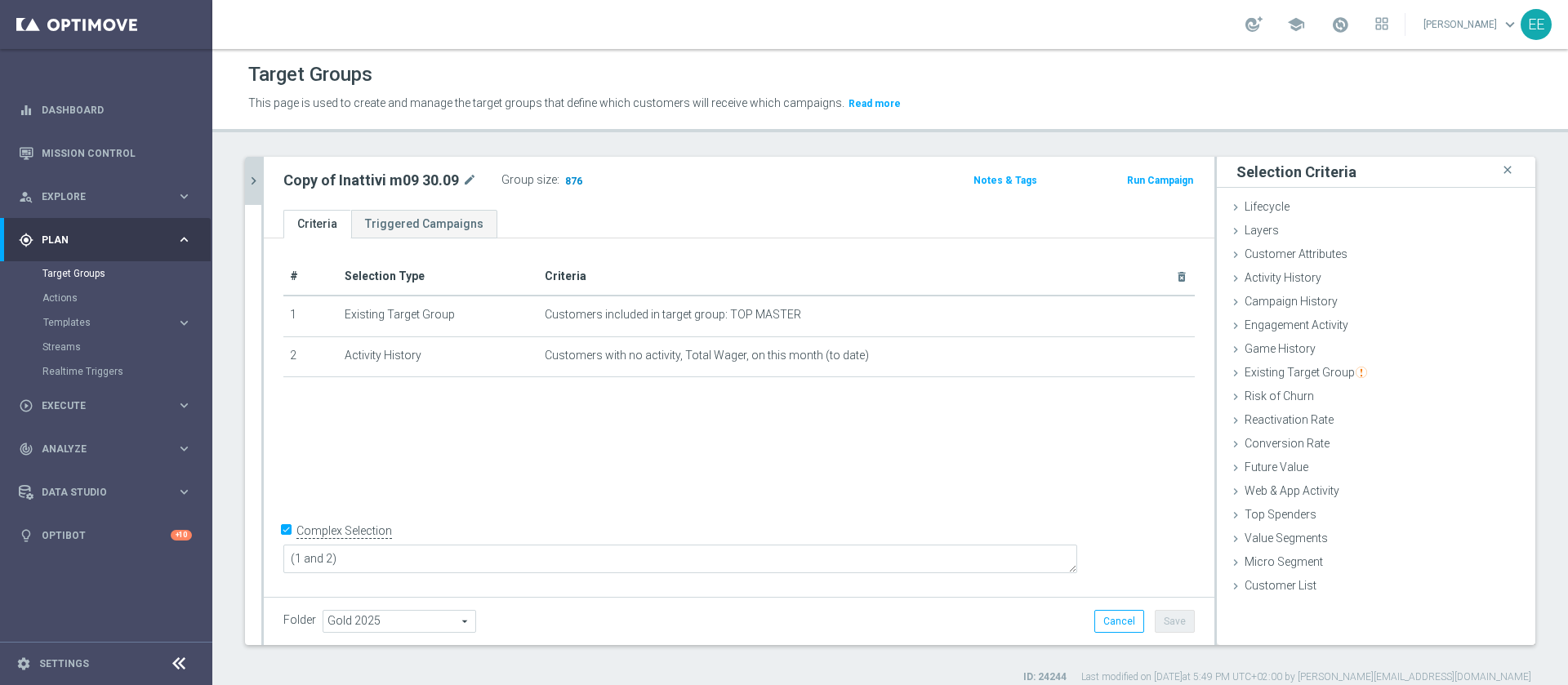
click at [569, 180] on span "876" at bounding box center [573, 182] width 21 height 16
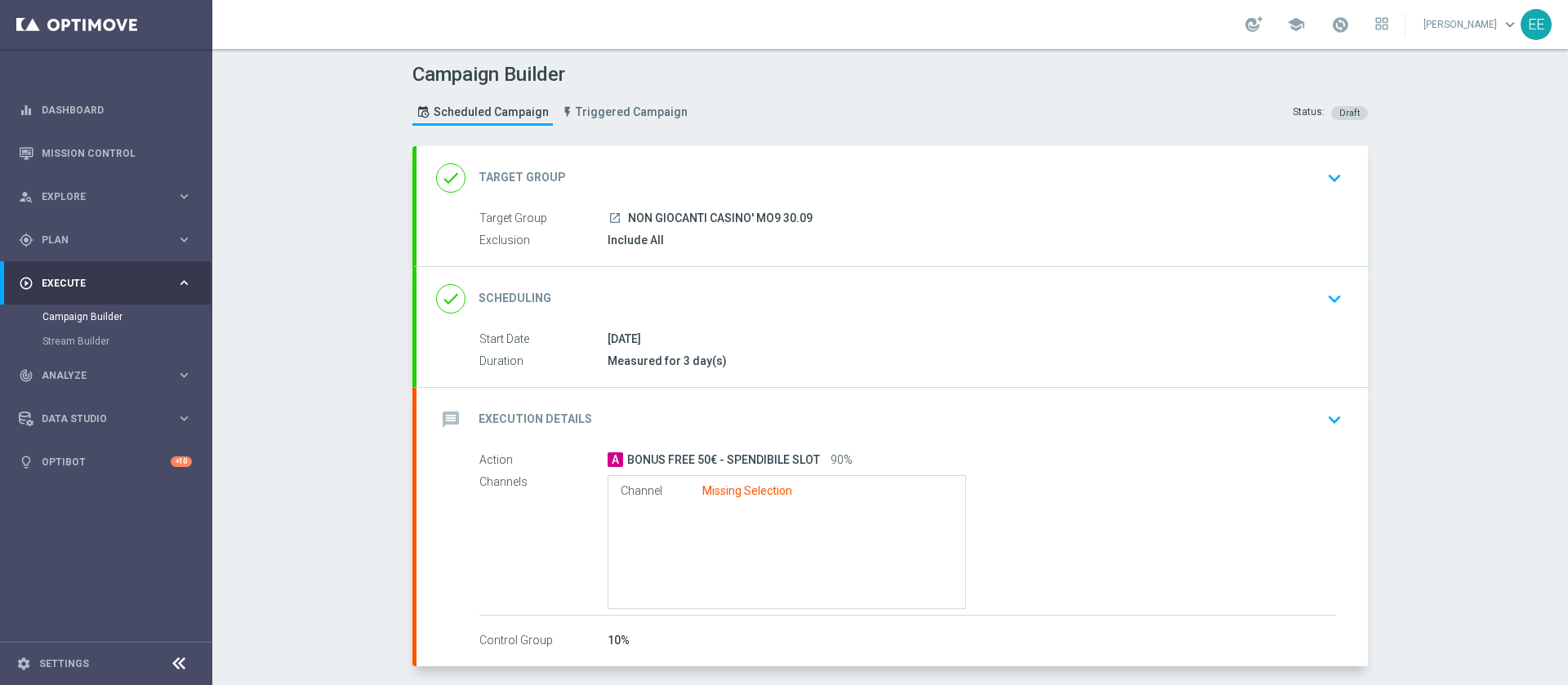
click at [901, 406] on div "message Execution Details keyboard_arrow_down" at bounding box center [892, 419] width 912 height 31
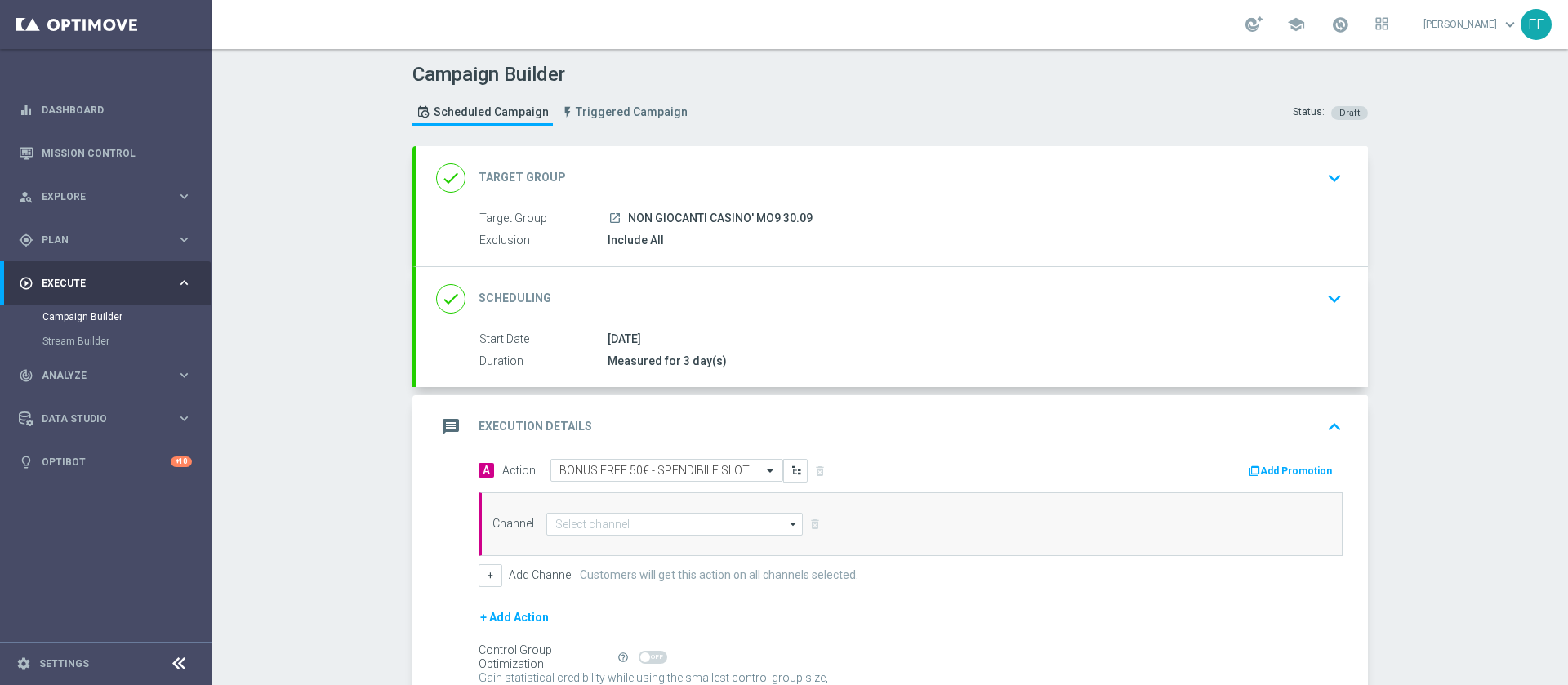
click at [1285, 486] on div "A Action Select action BONUS FREE 50€ - SPENDIBILE SLOT delete_forever Add Prom…" at bounding box center [911, 523] width 888 height 128
click at [1290, 475] on button "Add Promotion" at bounding box center [1292, 471] width 90 height 18
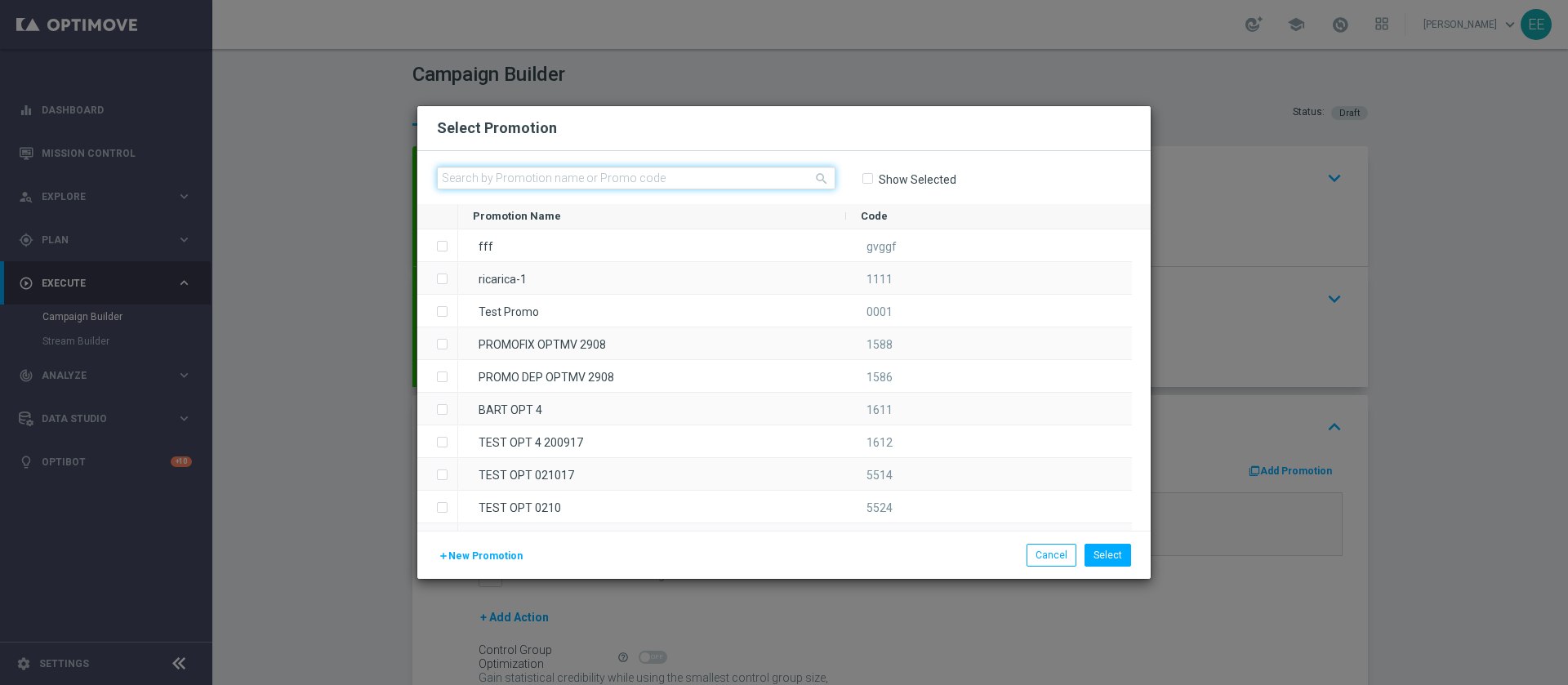
click at [493, 184] on input "text" at bounding box center [636, 178] width 398 height 23
paste input "238639"
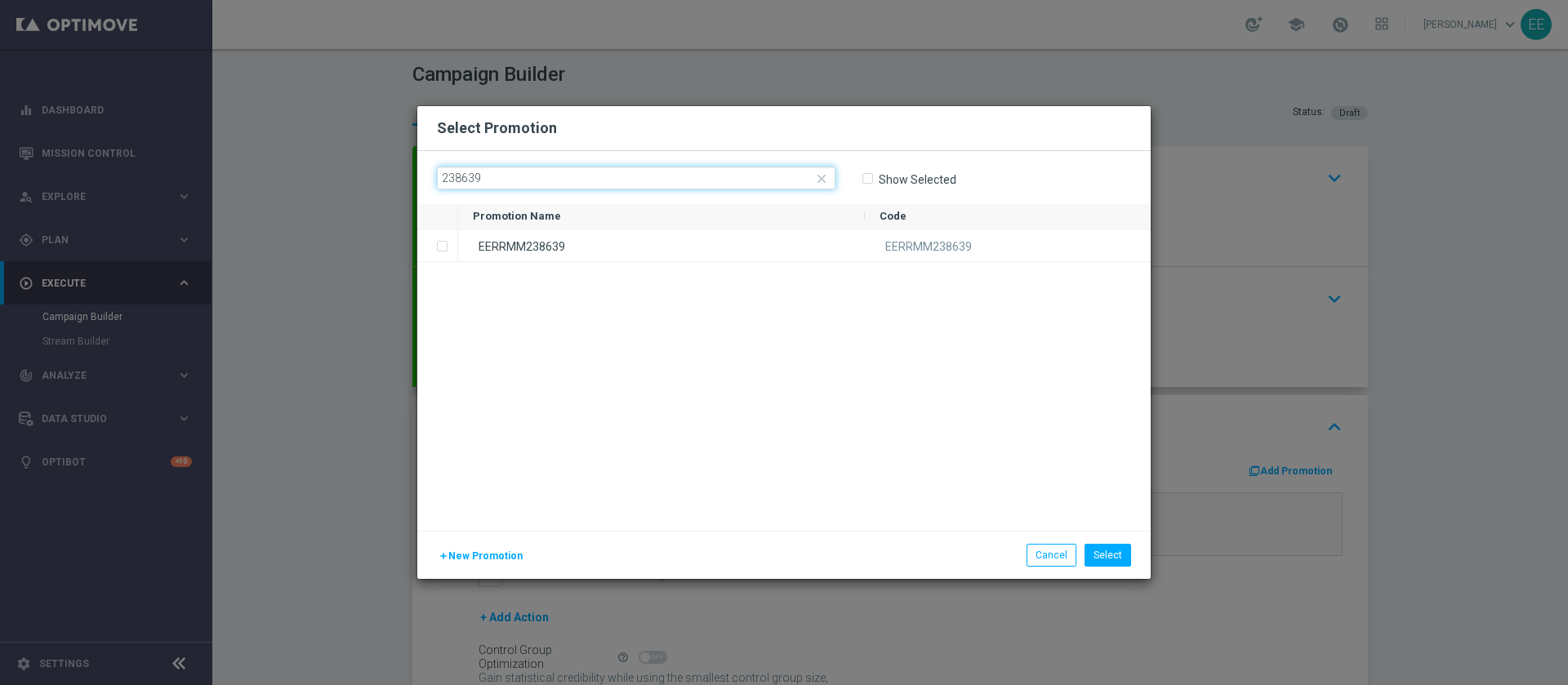
type input "238639"
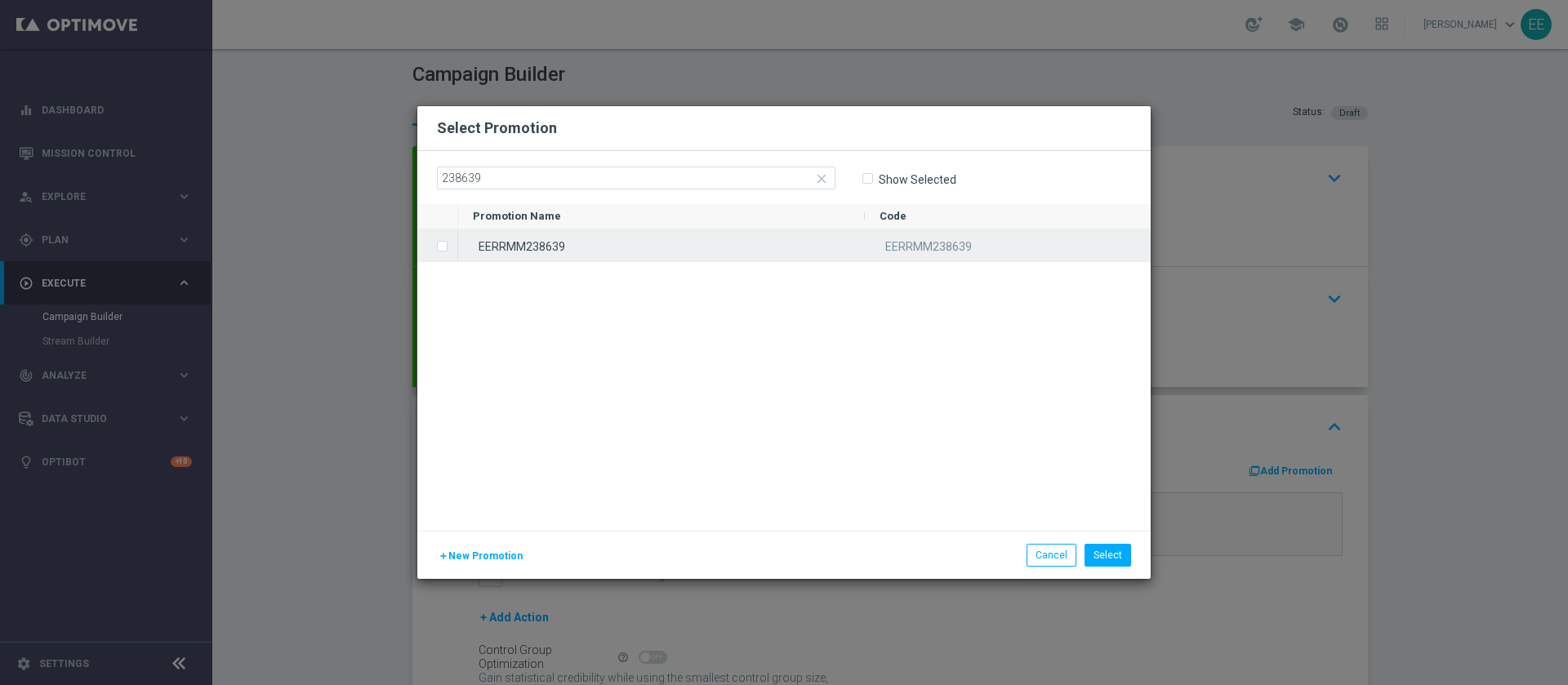
click at [574, 230] on div "EERRMM238639" at bounding box center [661, 245] width 406 height 32
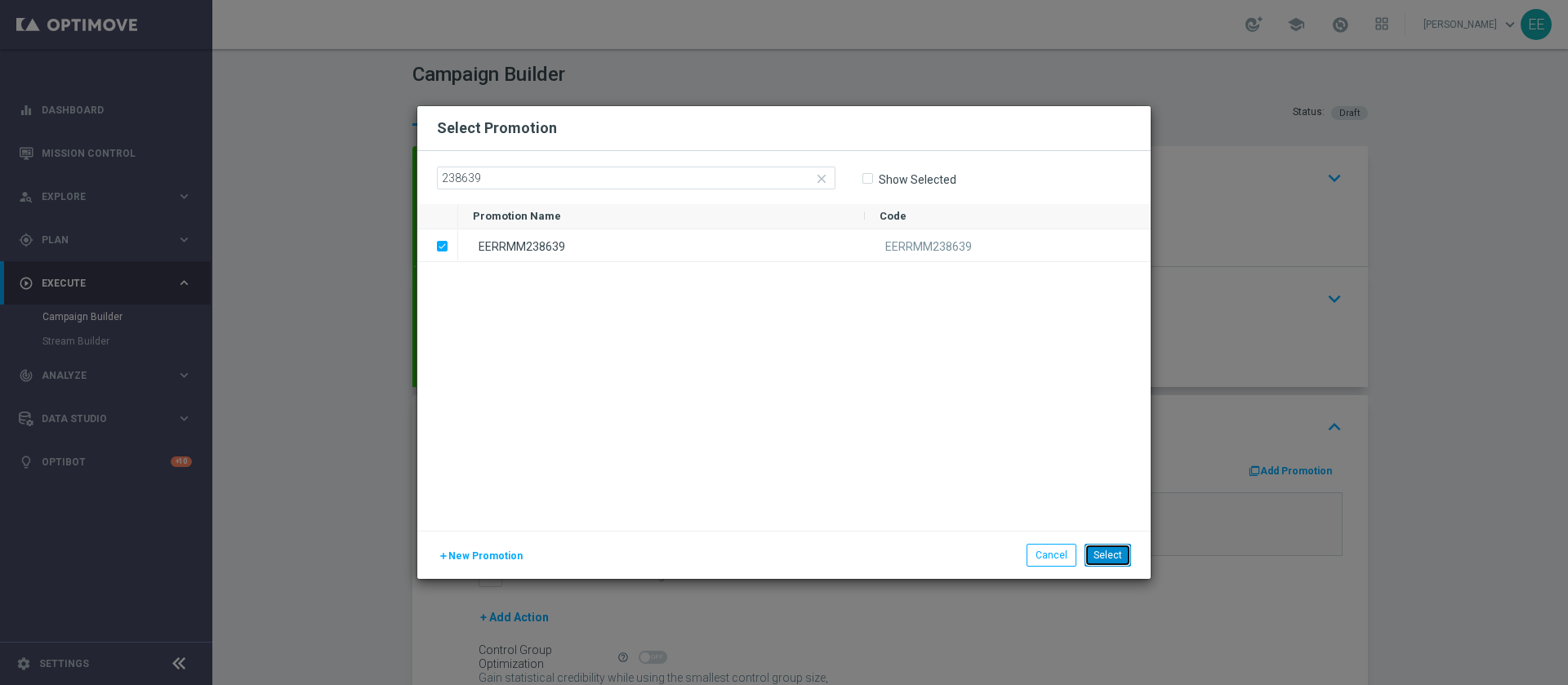
click at [1115, 550] on button "Select" at bounding box center [1107, 555] width 47 height 23
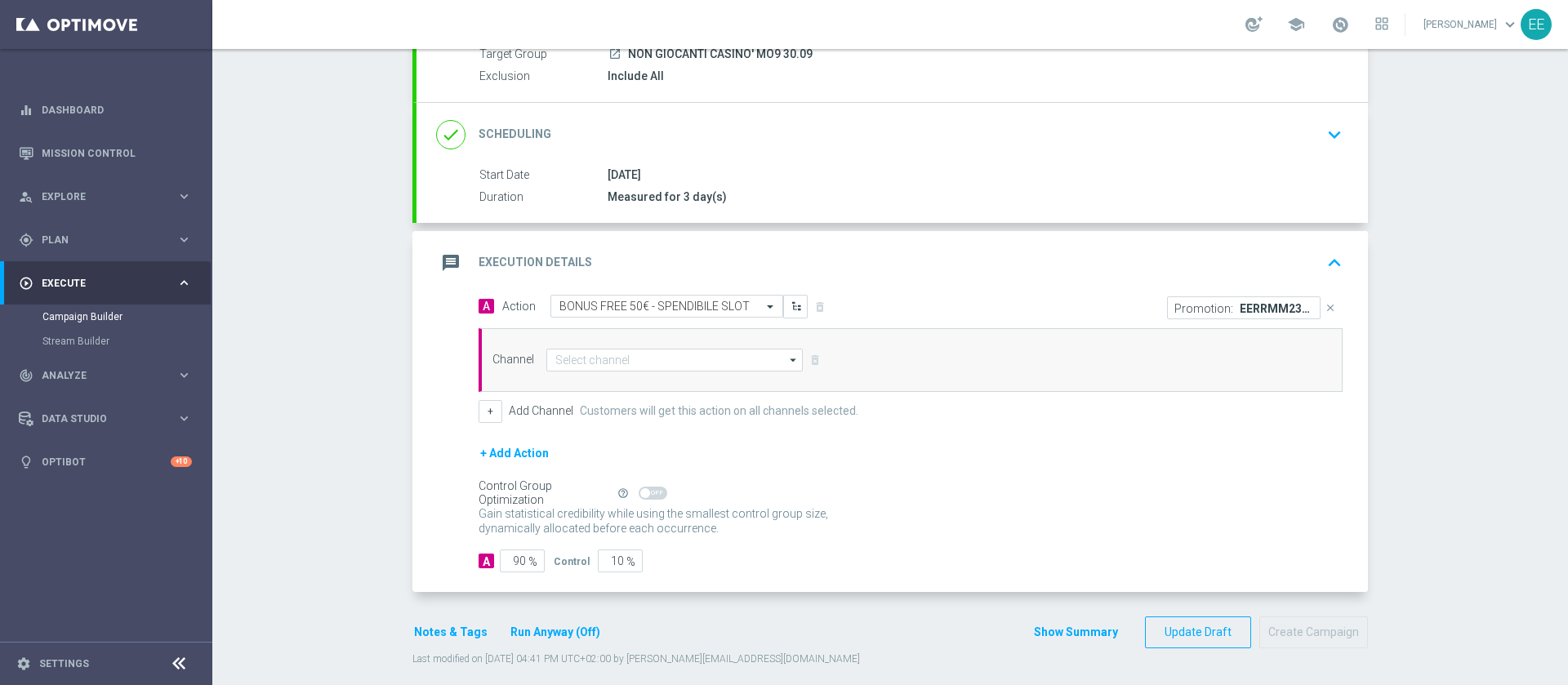
scroll to position [178, 0]
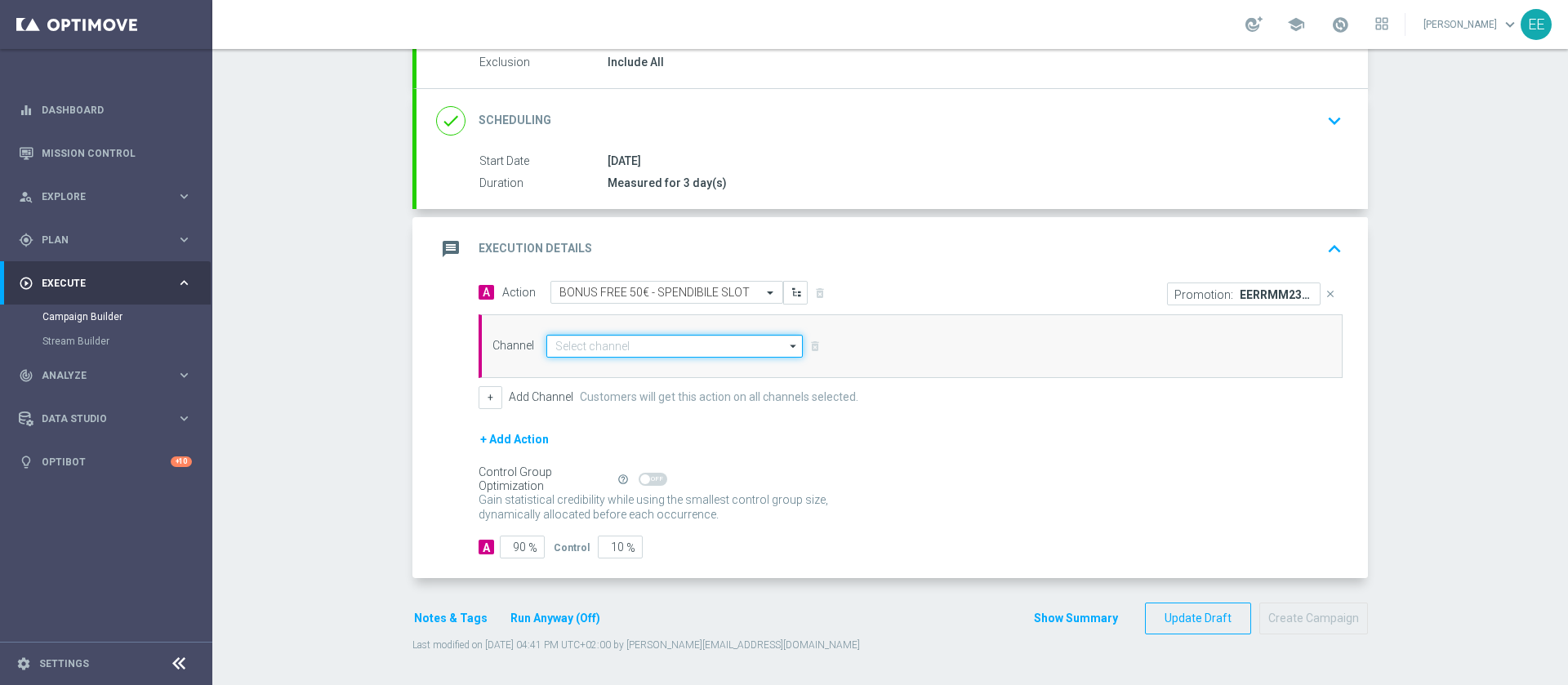
click at [638, 357] on input at bounding box center [675, 346] width 257 height 23
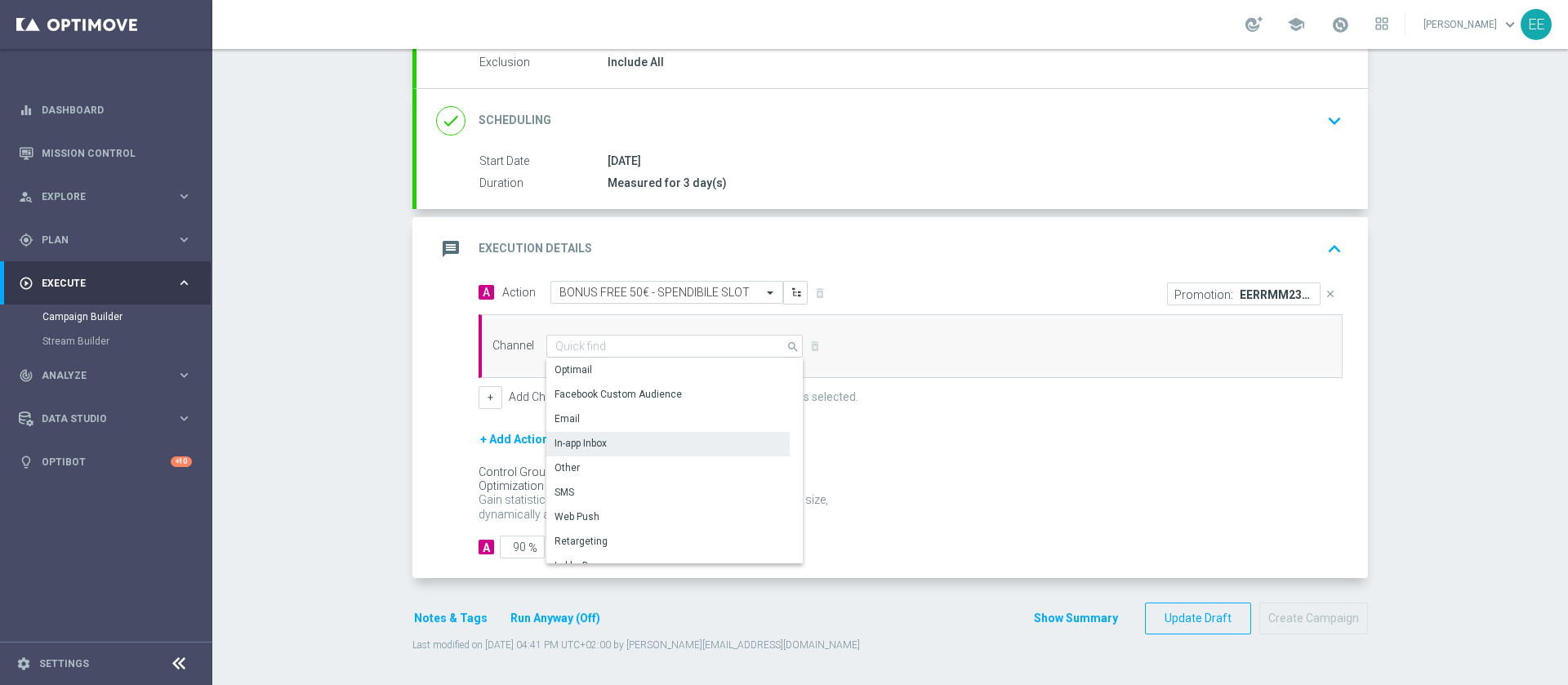
click at [585, 433] on div "In-app Inbox" at bounding box center [668, 443] width 244 height 23
type input "In-app Inbox"
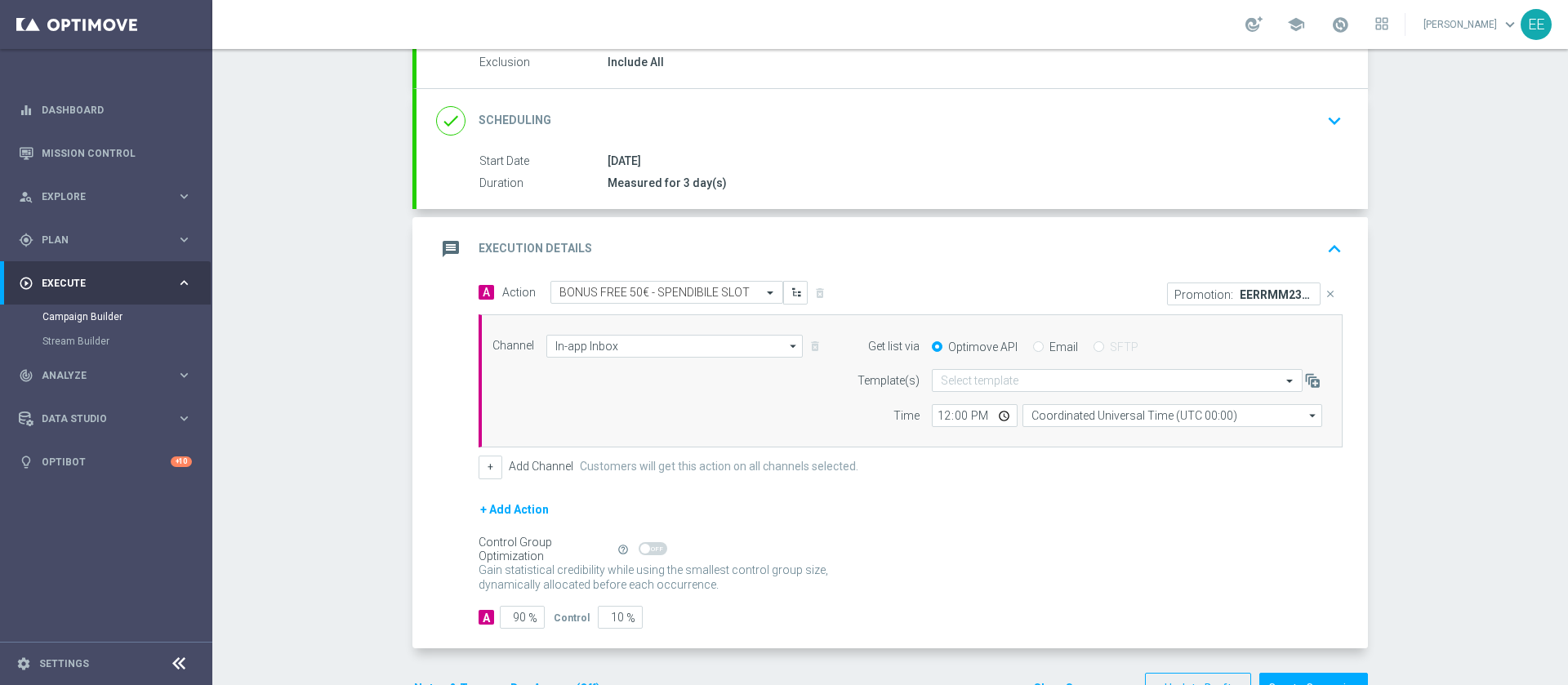
click at [1033, 347] on input "Email" at bounding box center [1038, 348] width 11 height 11
radio input "true"
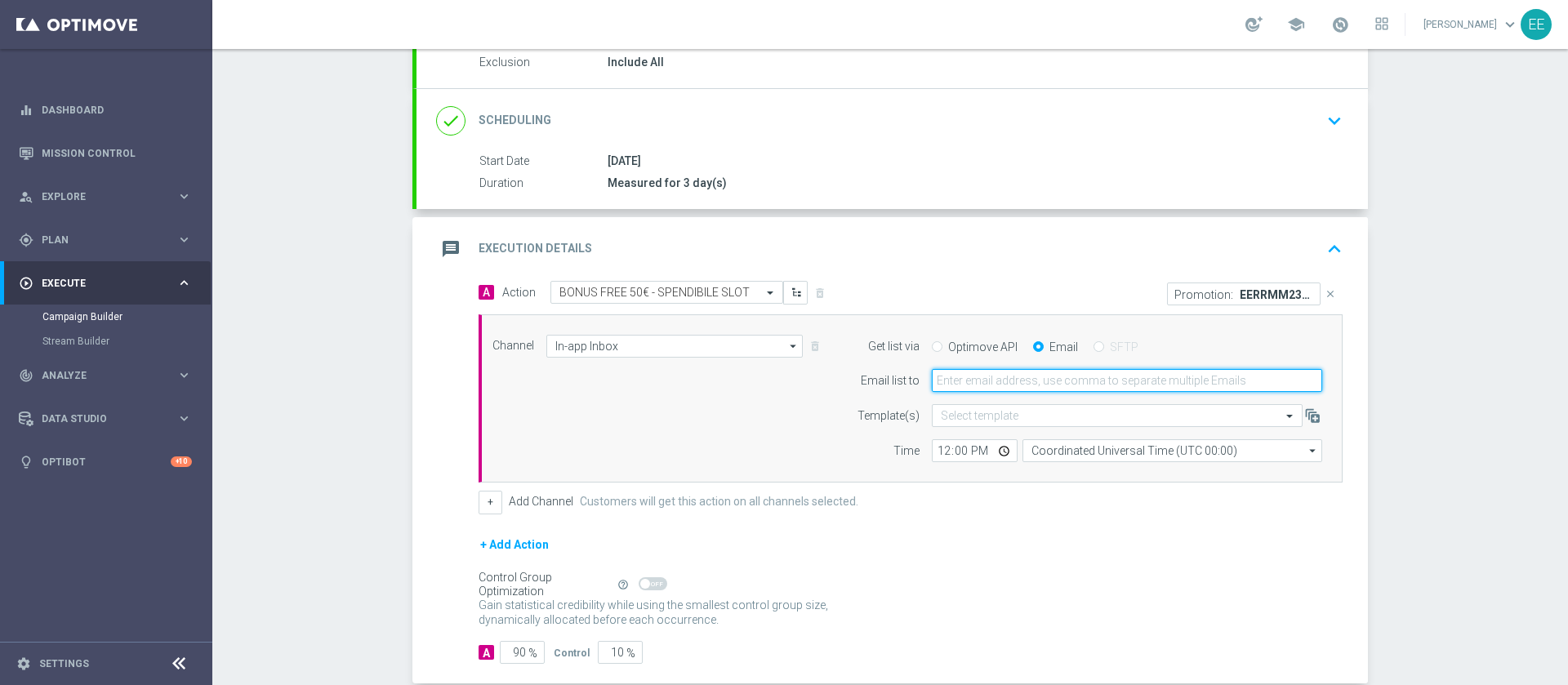
scroll to position [0, 0]
click at [1030, 383] on input "email" at bounding box center [1126, 381] width 390 height 23
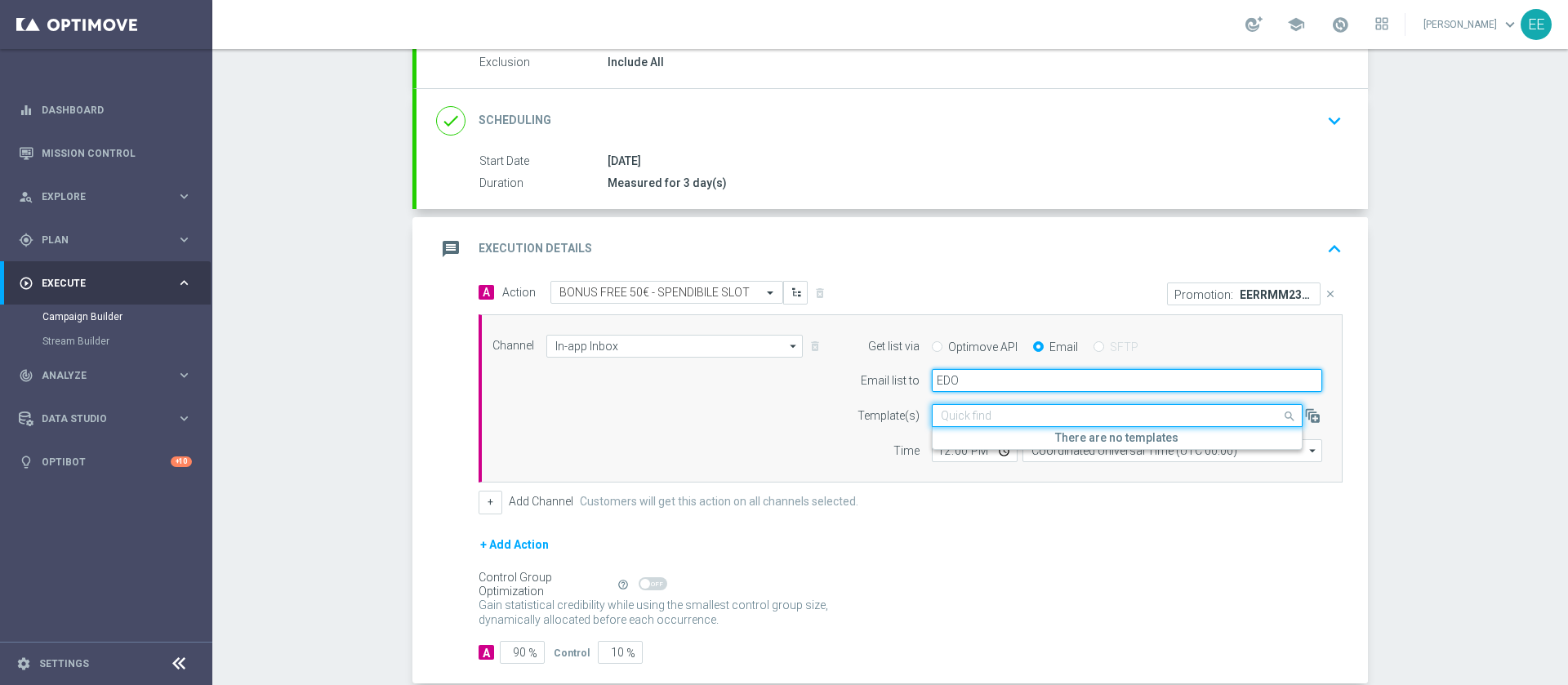
click at [1030, 383] on input "EDO" at bounding box center [1126, 381] width 390 height 23
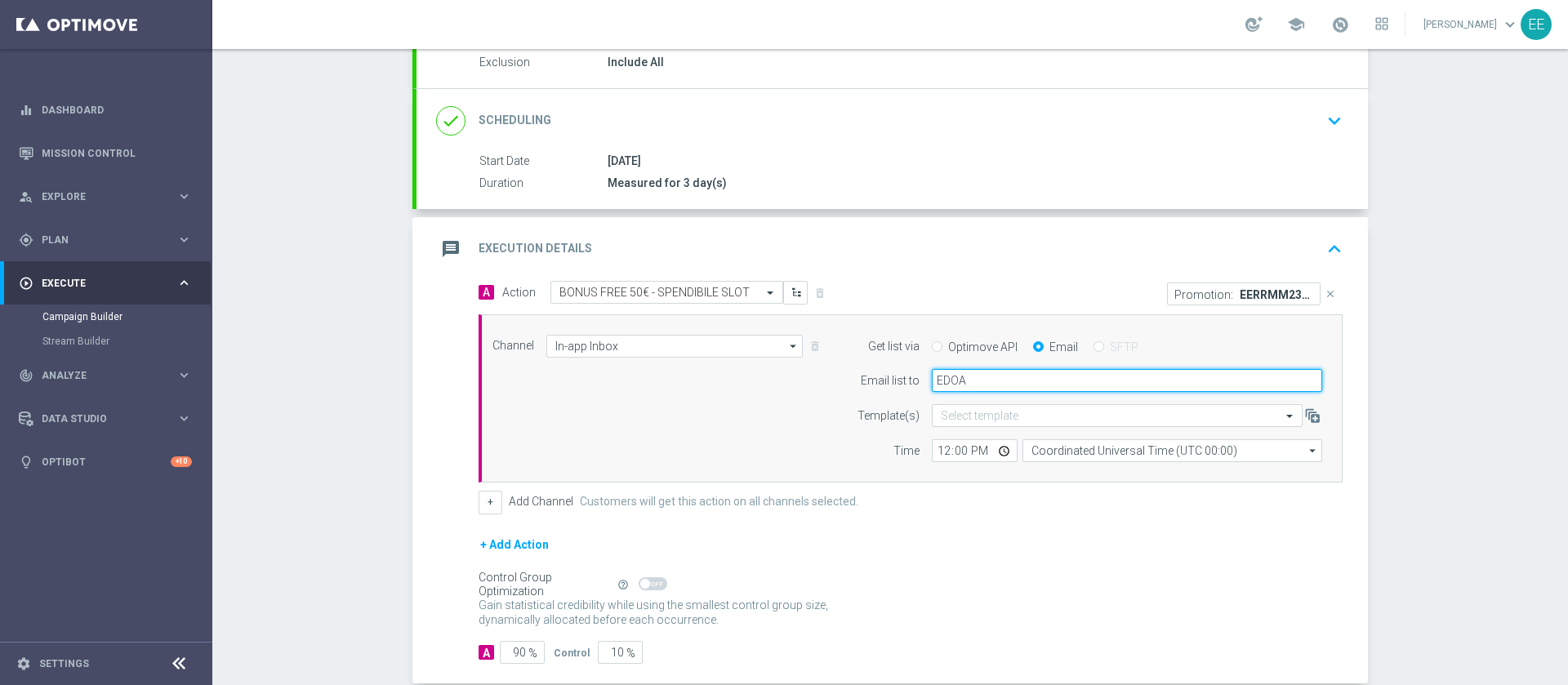
type input "[PERSON_NAME][EMAIL_ADDRESS][DOMAIN_NAME]"
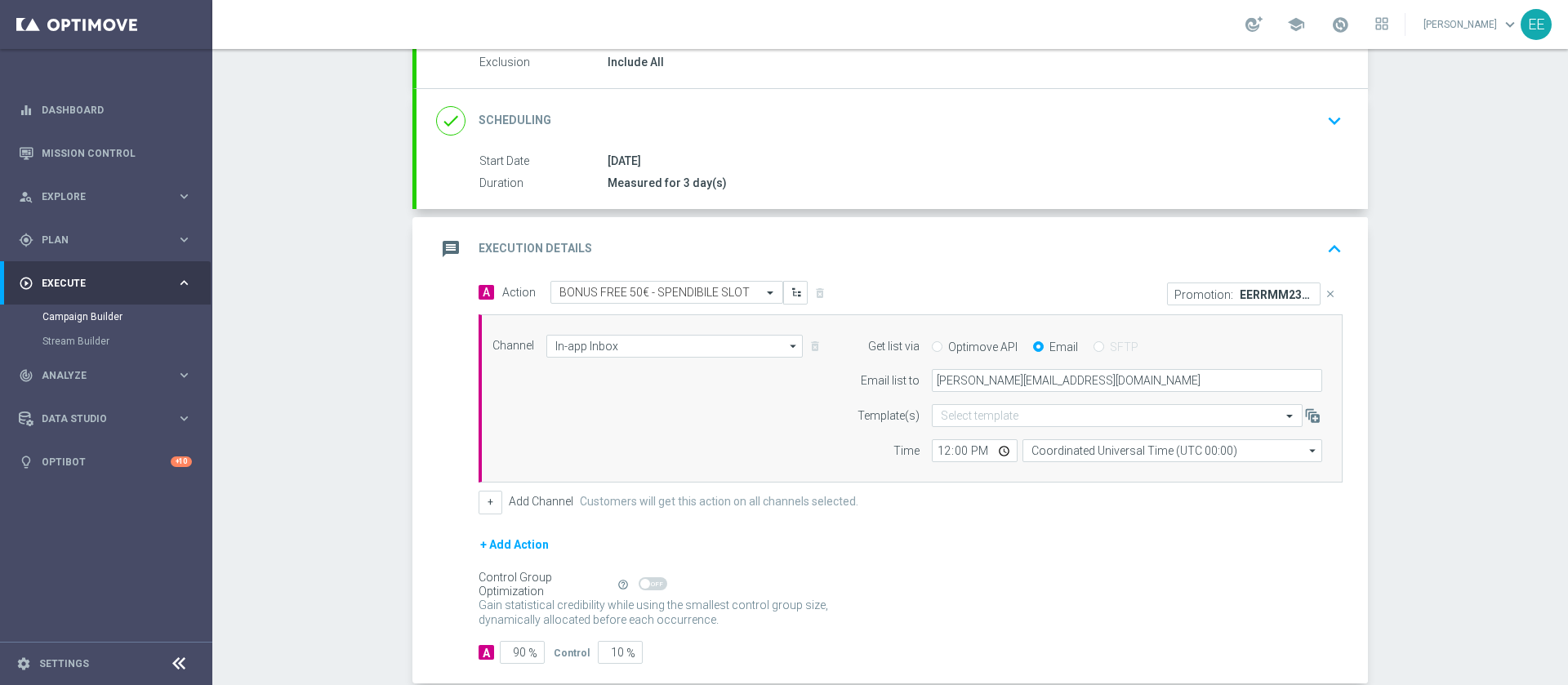
click at [920, 457] on div "12:00 Coordinated Universal Time (UTC 00:00) Coordinated Universal Time (UTC 00…" at bounding box center [1127, 451] width 415 height 23
click at [942, 451] on input "12:00" at bounding box center [974, 451] width 86 height 23
type input "17:00"
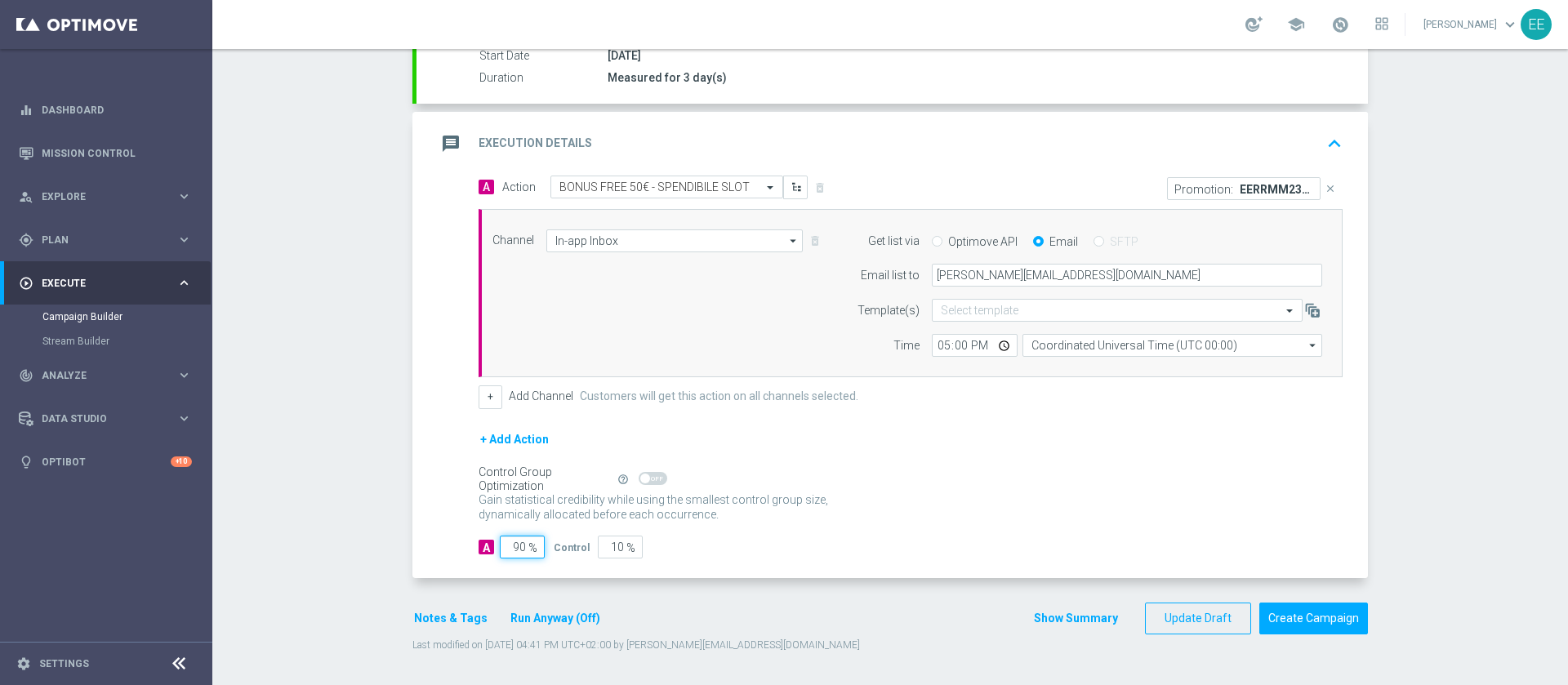
click at [505, 548] on input "90" at bounding box center [522, 547] width 45 height 23
type input "1"
type input "99"
type input "10"
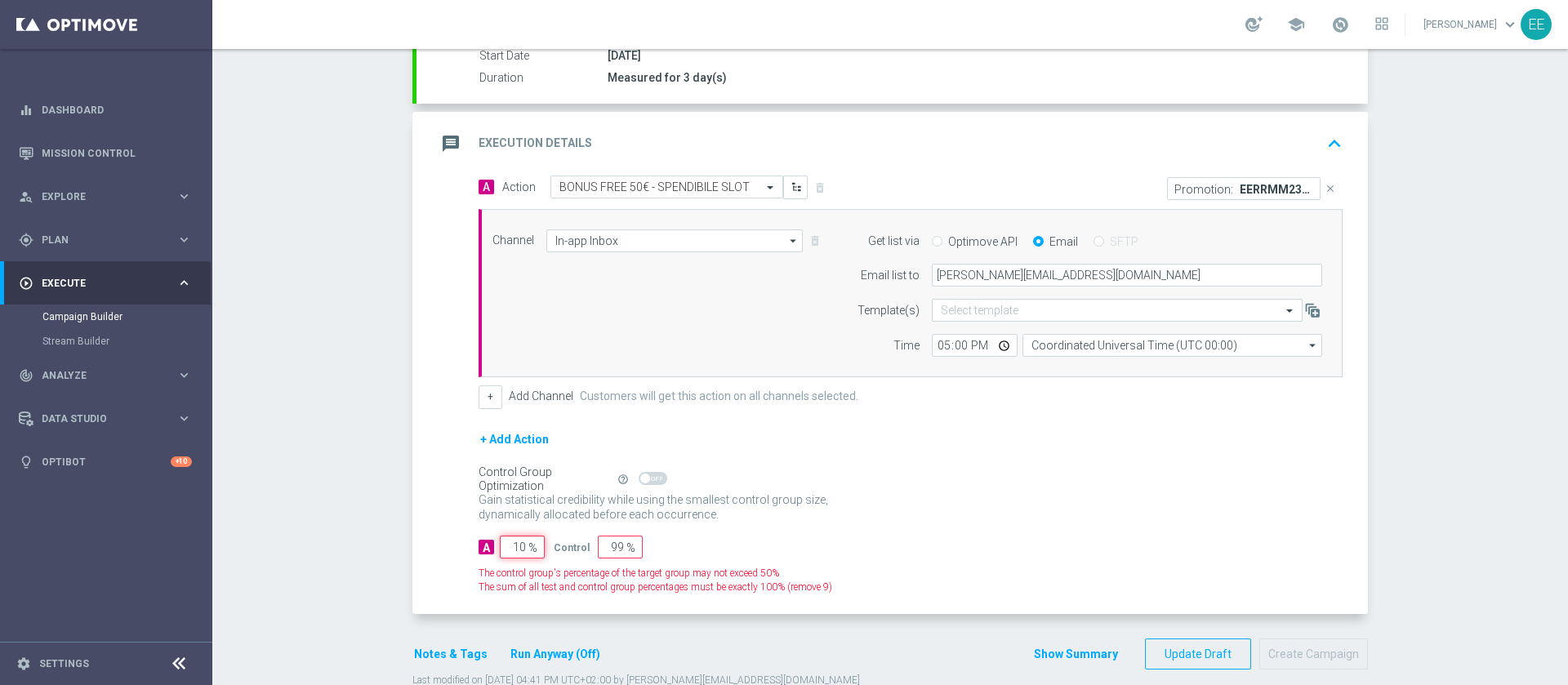
type input "90"
type input "100"
type input "0"
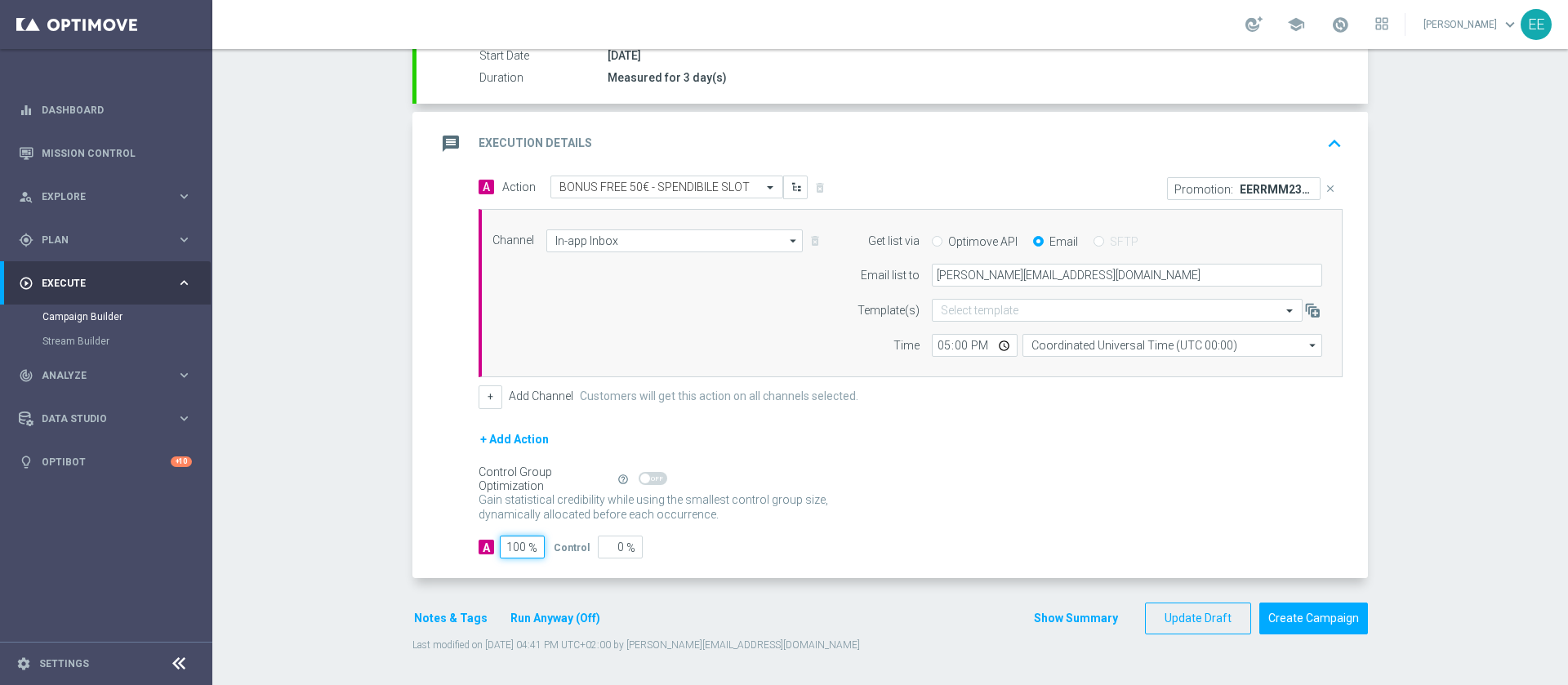
type input "100"
click at [441, 603] on div "Notes & Tags Run Anyway (Off)" at bounding box center [517, 618] width 209 height 32
click at [417, 624] on button "Notes & Tags" at bounding box center [450, 618] width 77 height 21
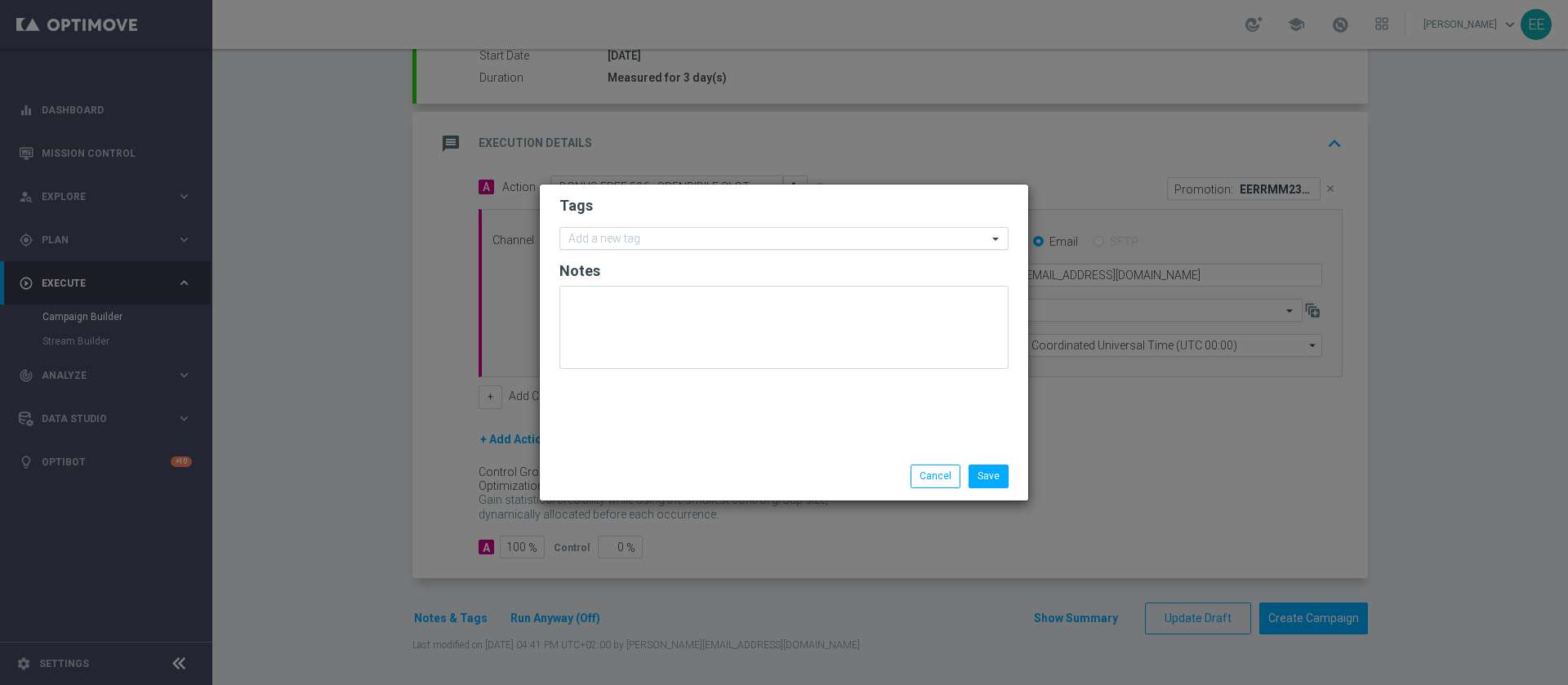
click at [682, 244] on input "text" at bounding box center [777, 239] width 419 height 14
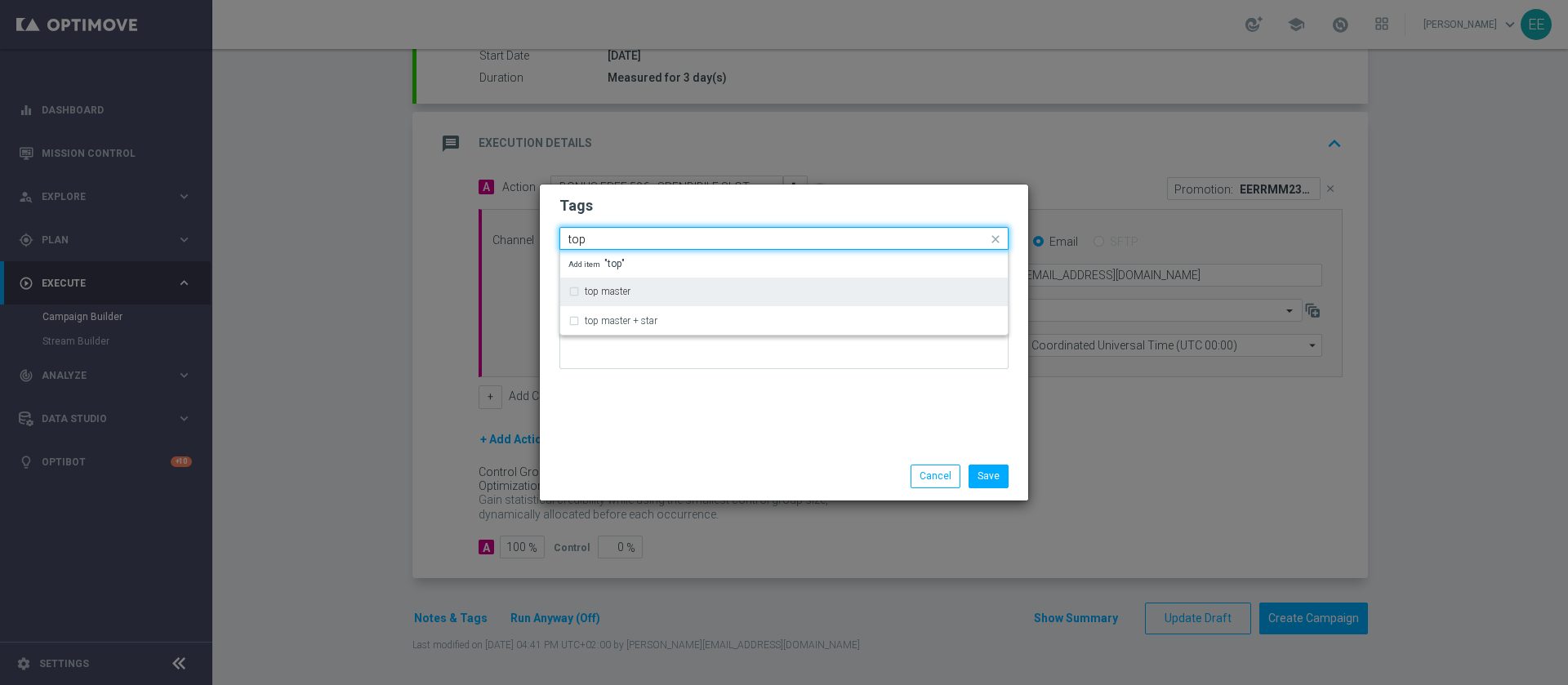
type input "top"
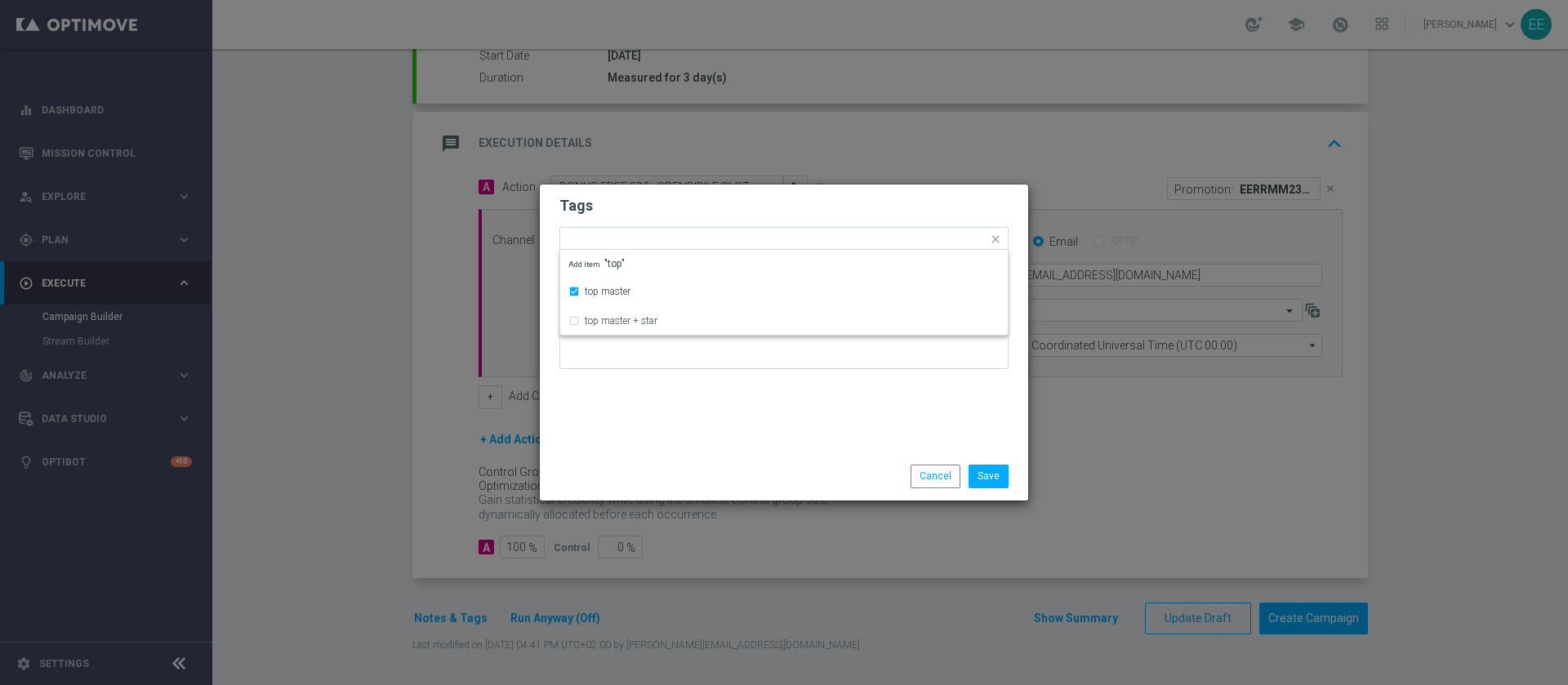
click at [679, 221] on form "Tags Quick find × top master top master top master + star Add item "top" Notes" at bounding box center [784, 286] width 449 height 189
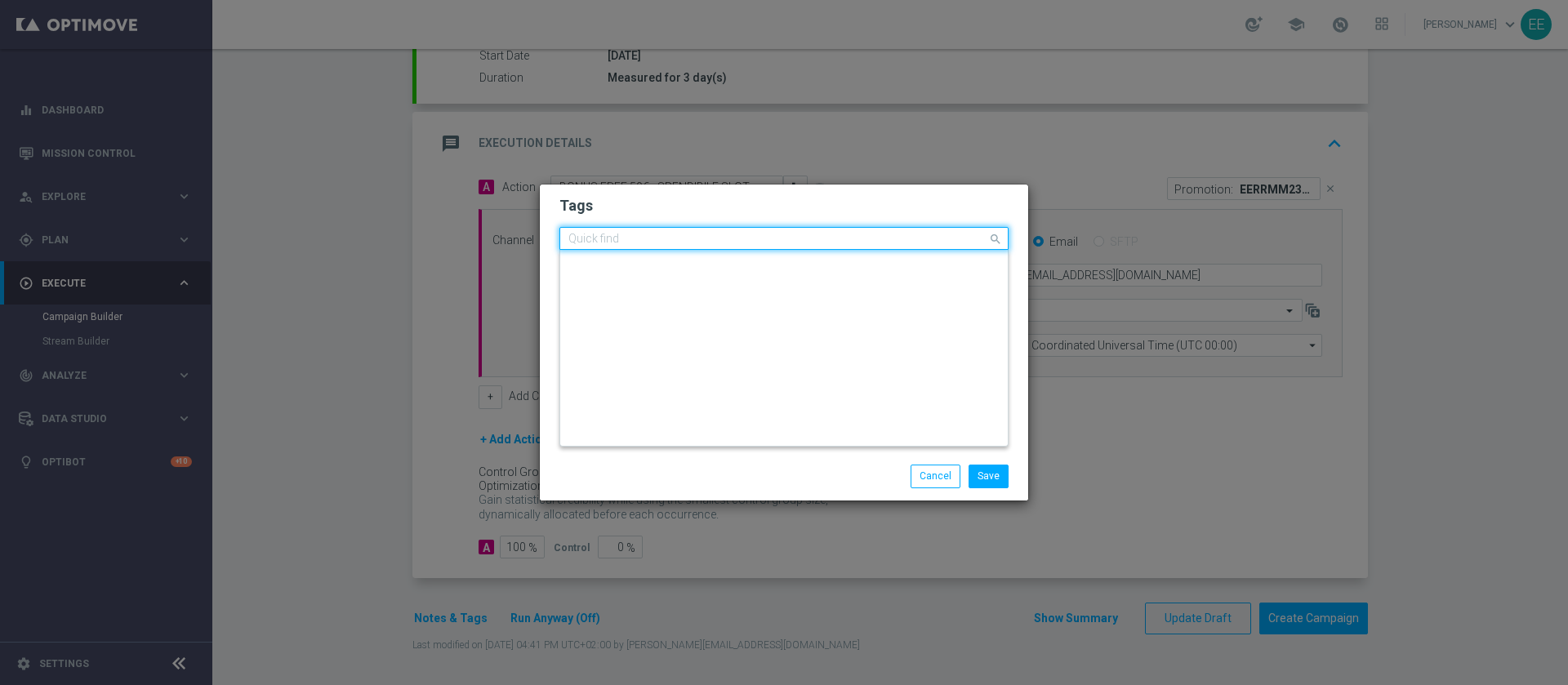
click at [715, 234] on input "text" at bounding box center [777, 239] width 419 height 14
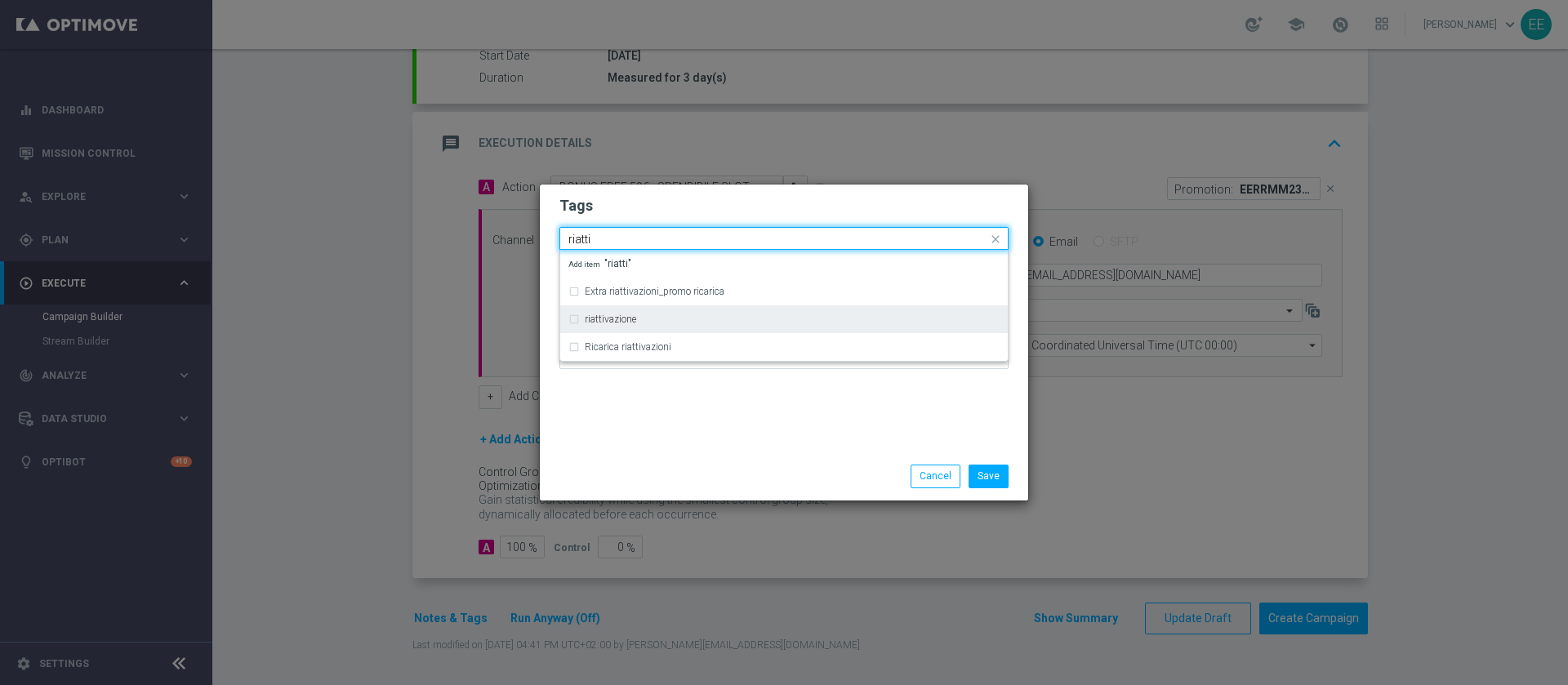
click at [630, 314] on label "riattivazione" at bounding box center [610, 319] width 52 height 10
type input "riatti"
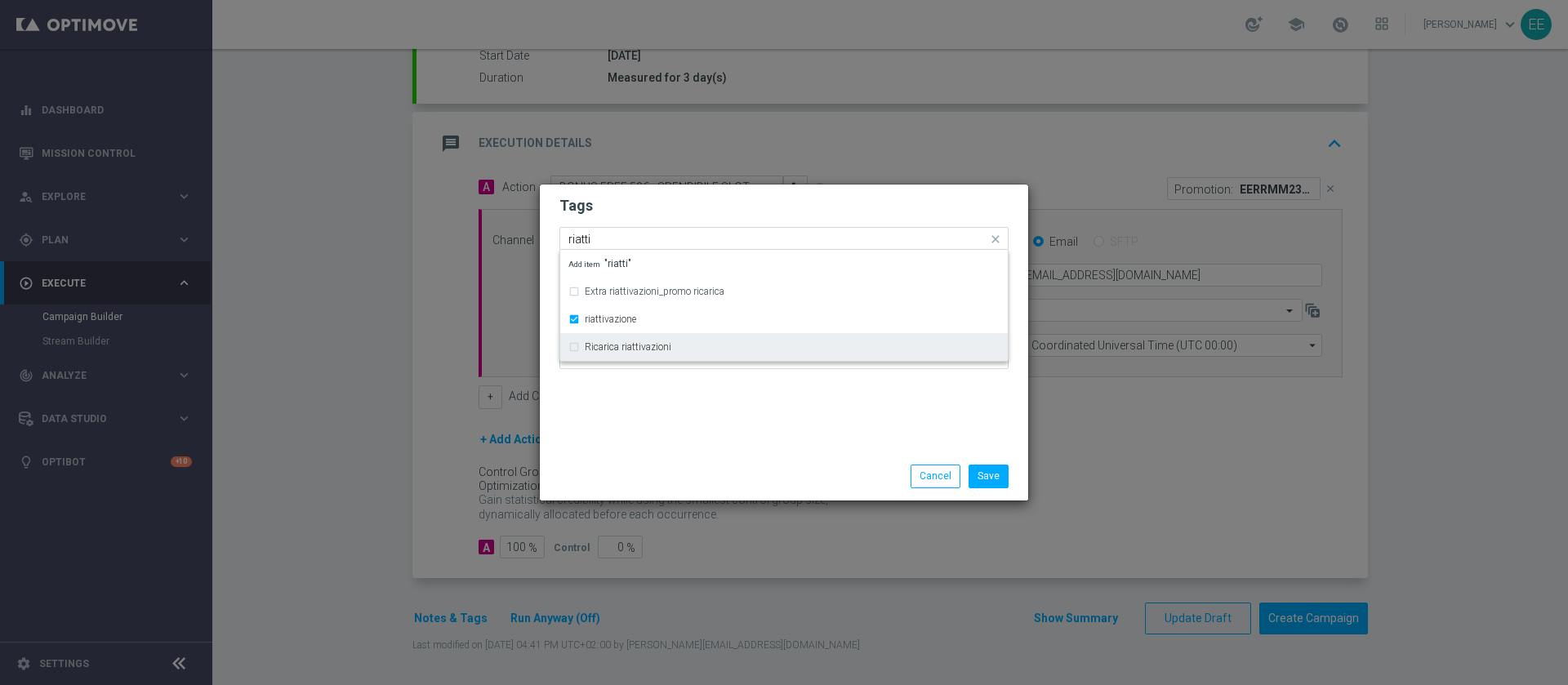
click at [652, 359] on div "Ricarica riattivazioni" at bounding box center [784, 347] width 431 height 26
click at [711, 348] on div "Ricarica riattivazioni" at bounding box center [792, 347] width 415 height 10
click at [701, 405] on div "Tags Quick find × top master × riattivazione Extra riattivazioni_promo ricarica…" at bounding box center [784, 318] width 489 height 268
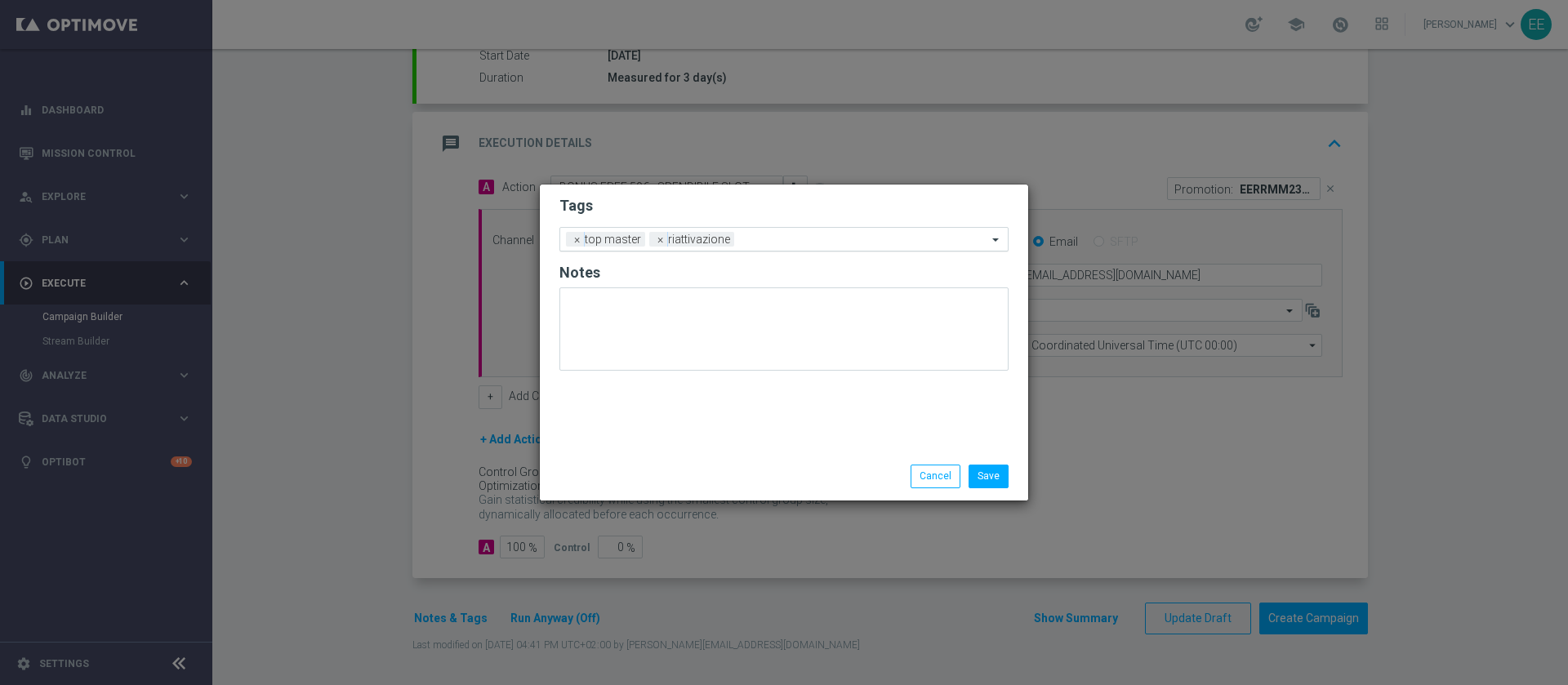
click at [788, 243] on input "text" at bounding box center [864, 240] width 247 height 14
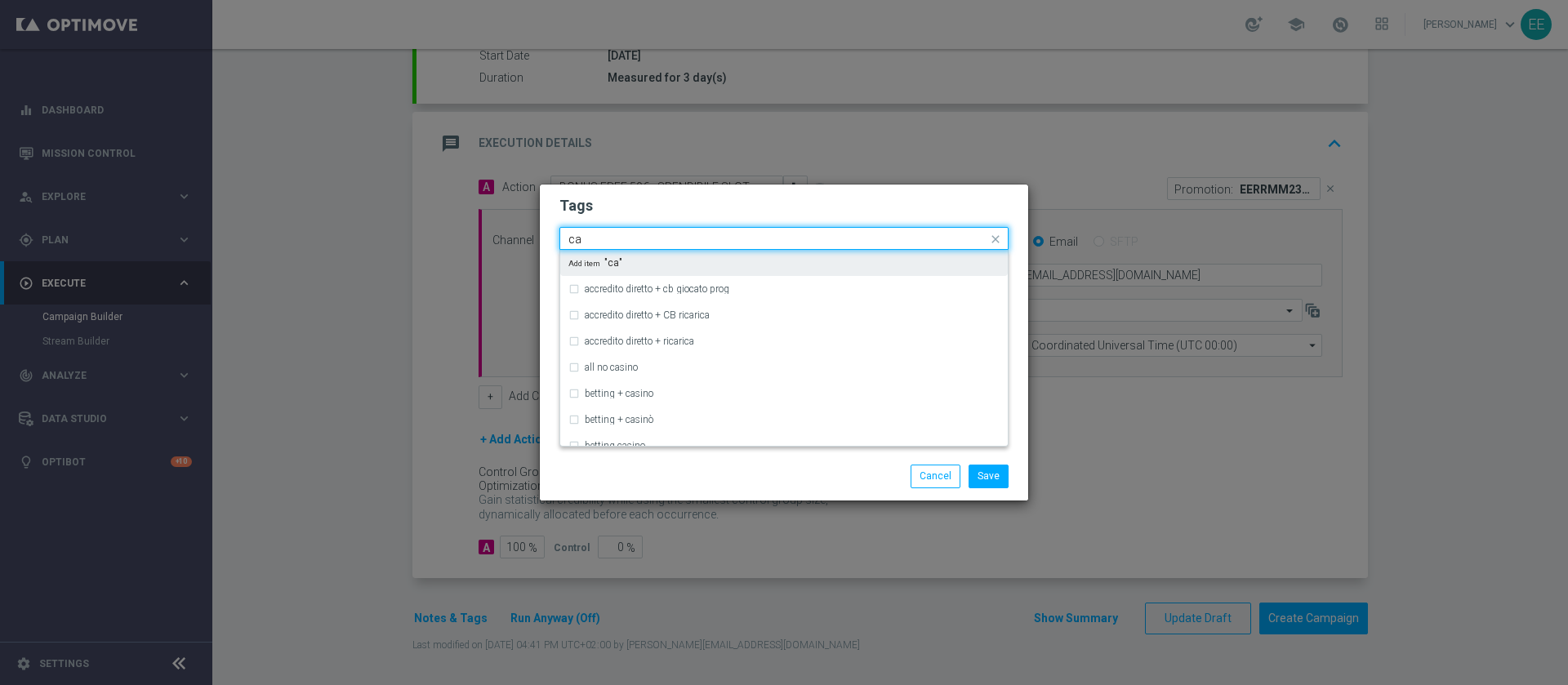
type input "c"
type input "a"
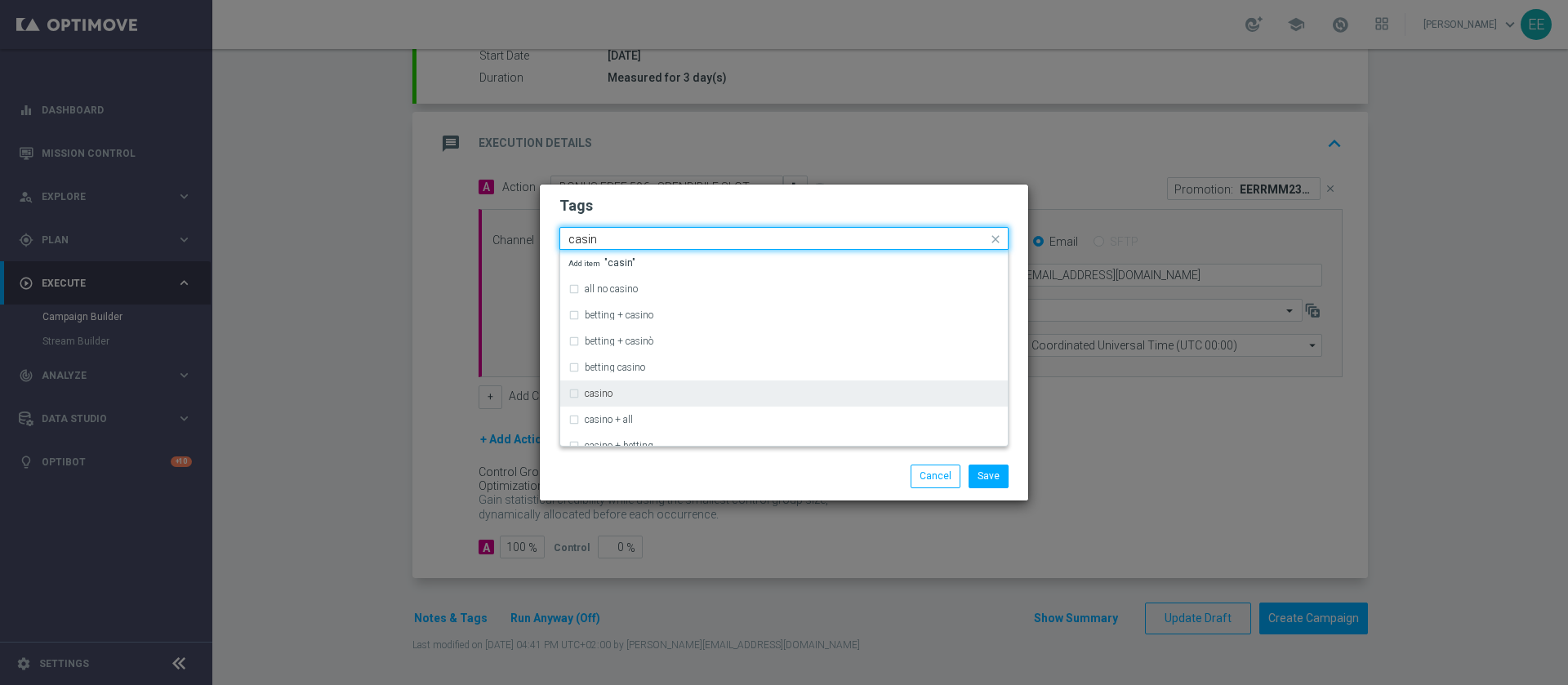
click at [630, 391] on div "casino" at bounding box center [792, 393] width 415 height 10
type input "casin"
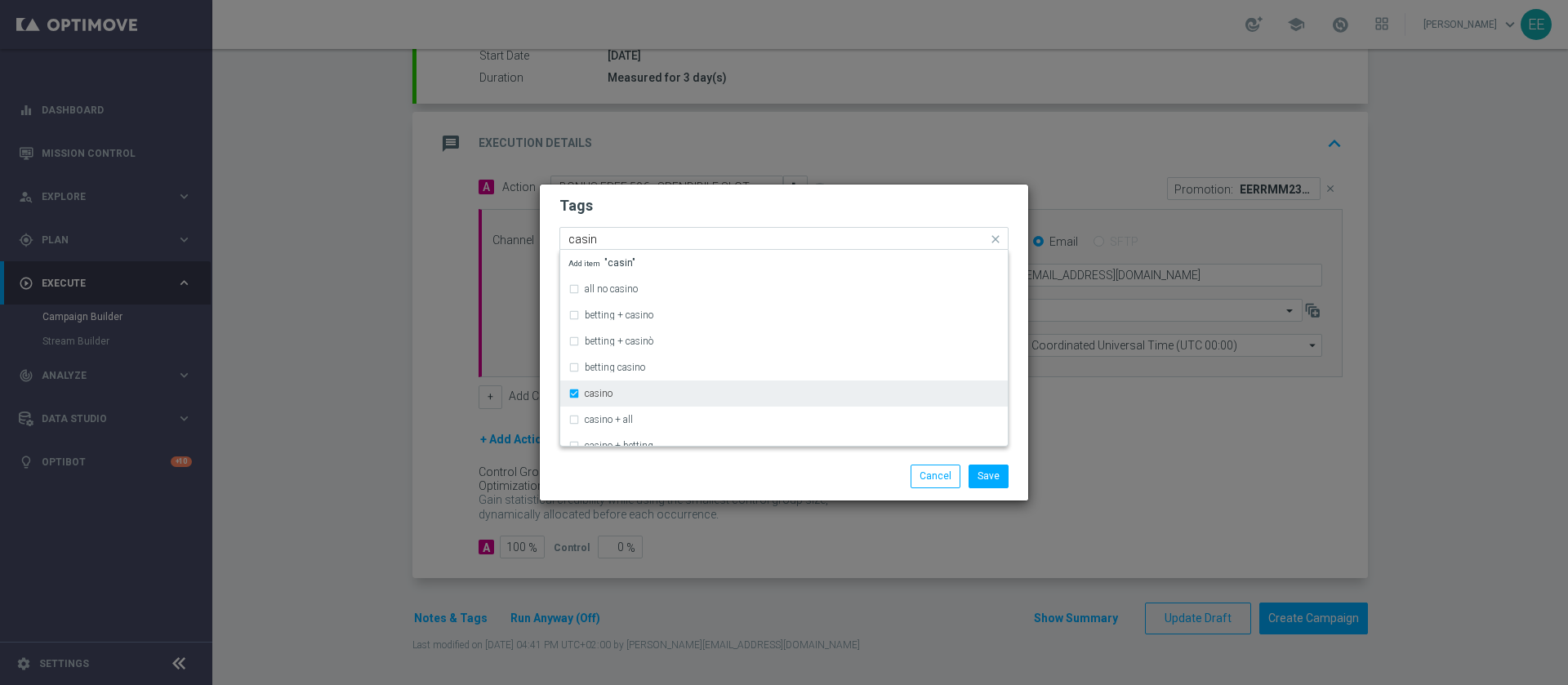
click at [652, 386] on div "casino" at bounding box center [784, 394] width 431 height 26
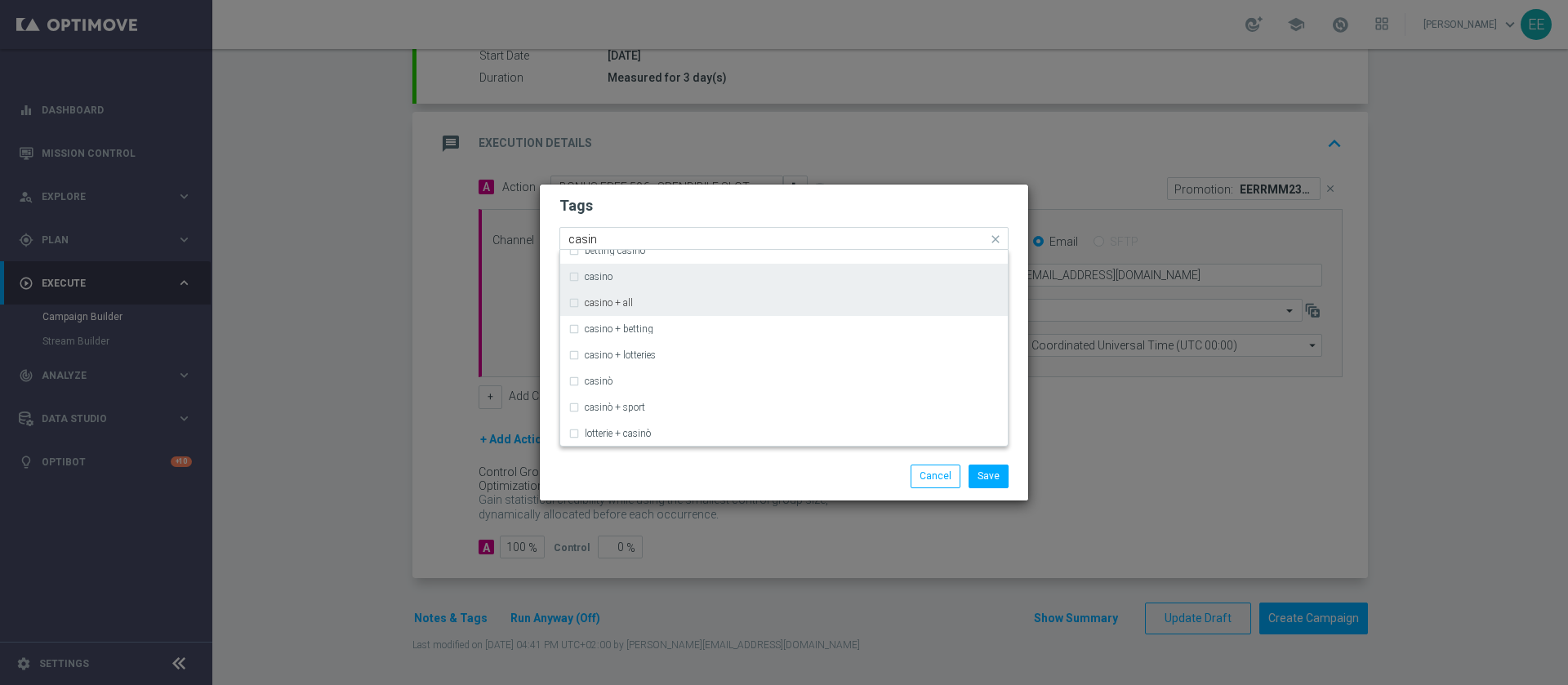
scroll to position [125, 0]
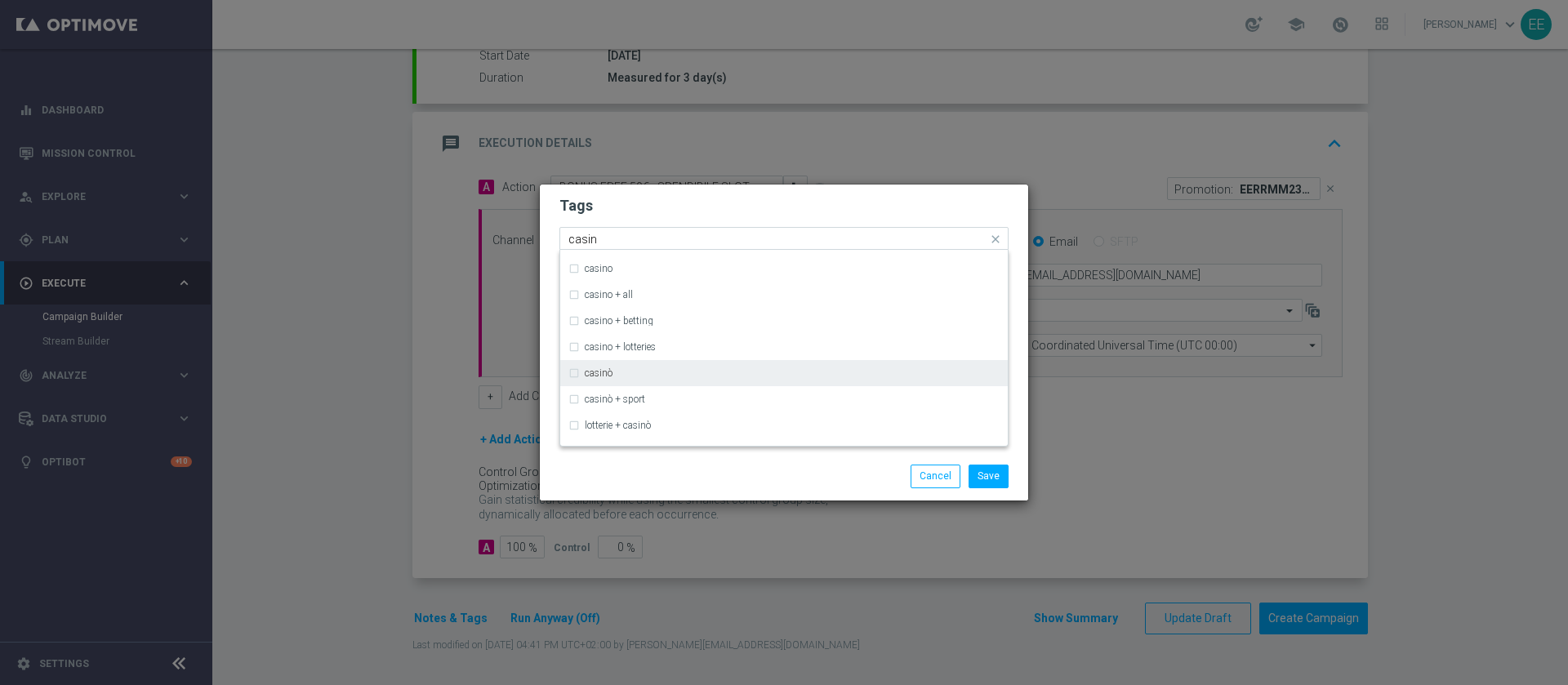
click at [634, 372] on div "casinò" at bounding box center [792, 373] width 415 height 10
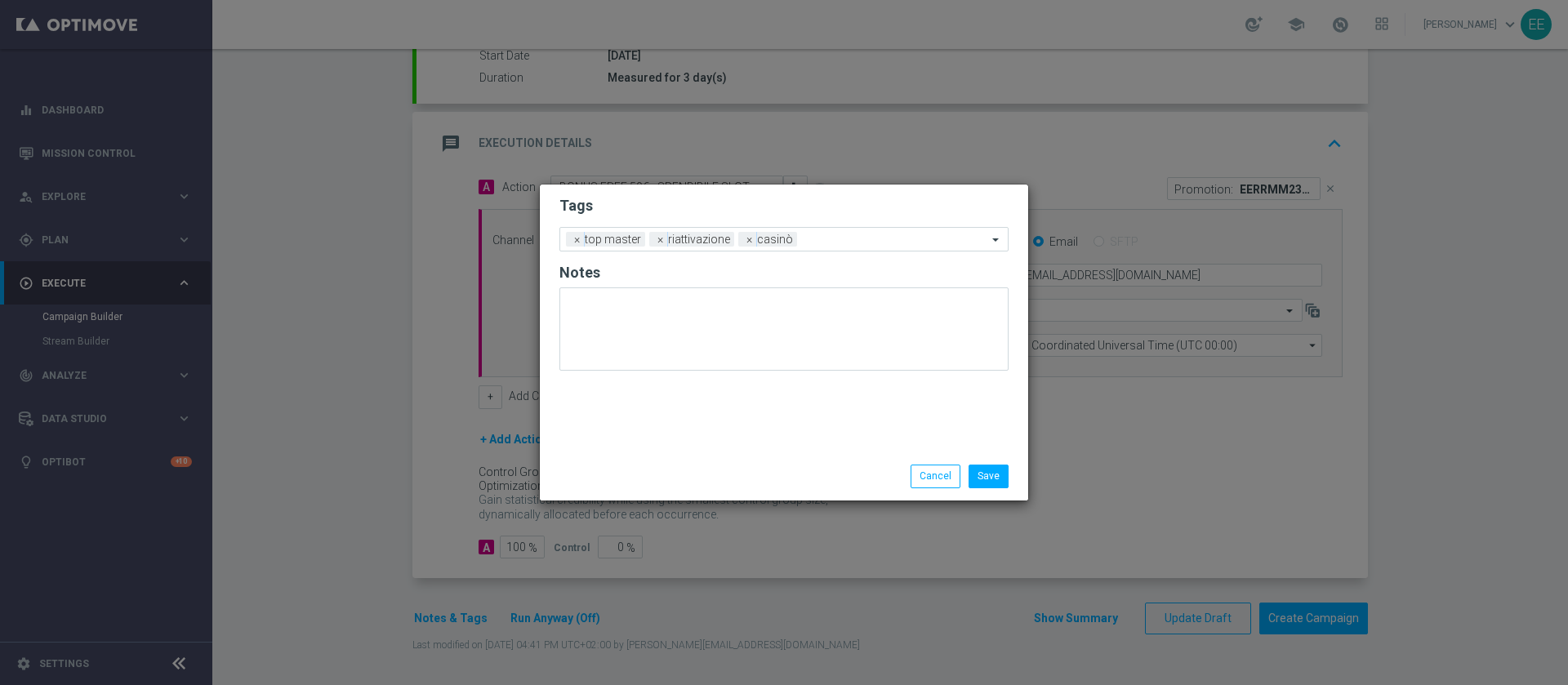
click at [672, 473] on div "Save Cancel" at bounding box center [784, 476] width 474 height 23
click at [835, 238] on input "text" at bounding box center [895, 240] width 183 height 14
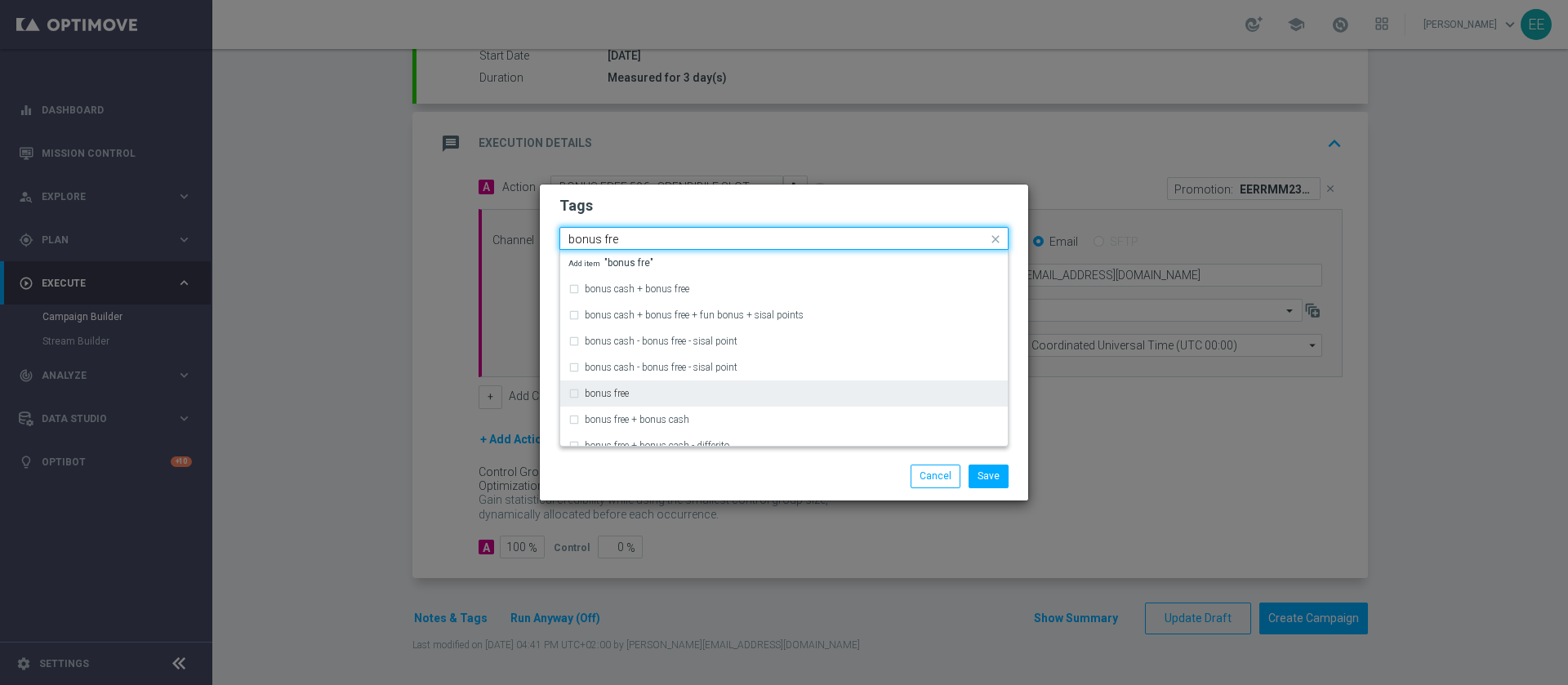
type input "bonus fre"
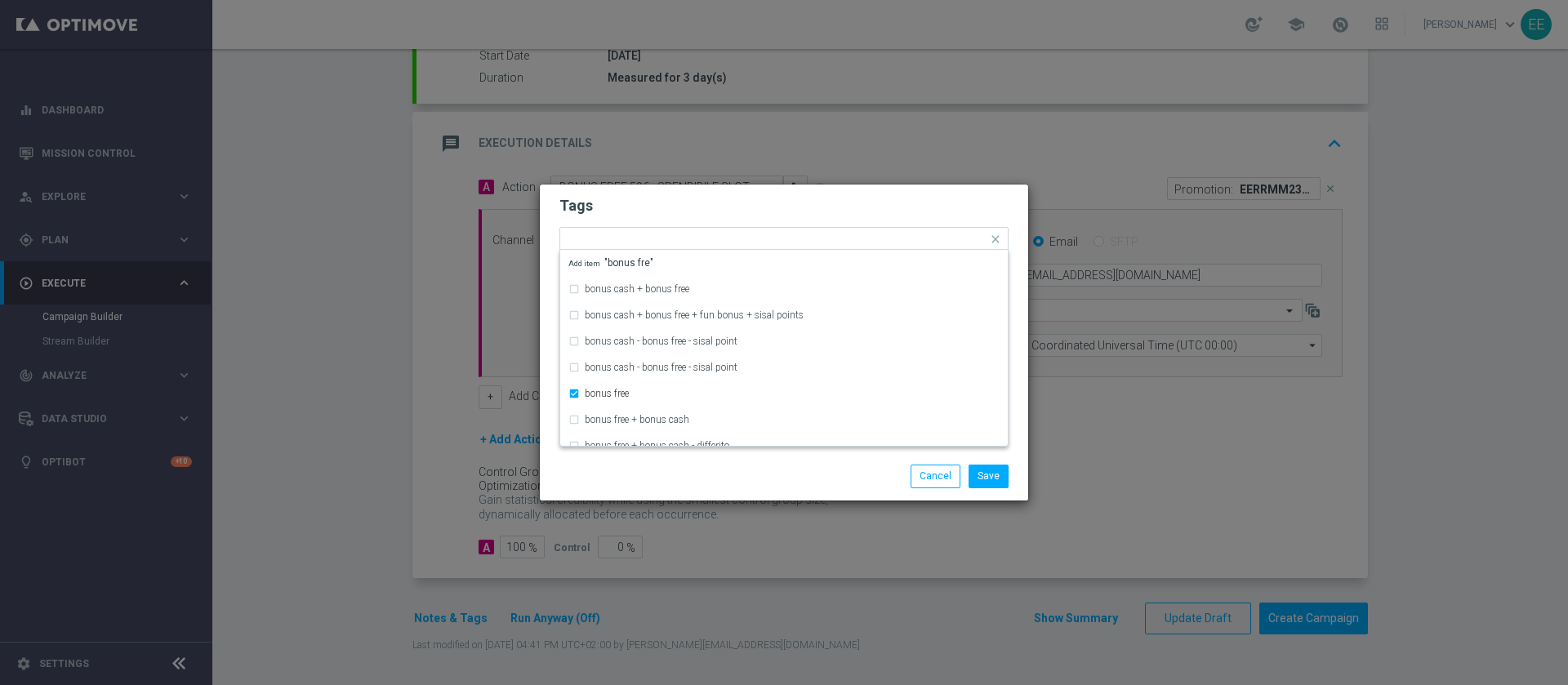
click at [831, 216] on form "Tags Quick find × top master × riattivazione × casinò × bonus free bonus cash +…" at bounding box center [784, 286] width 449 height 189
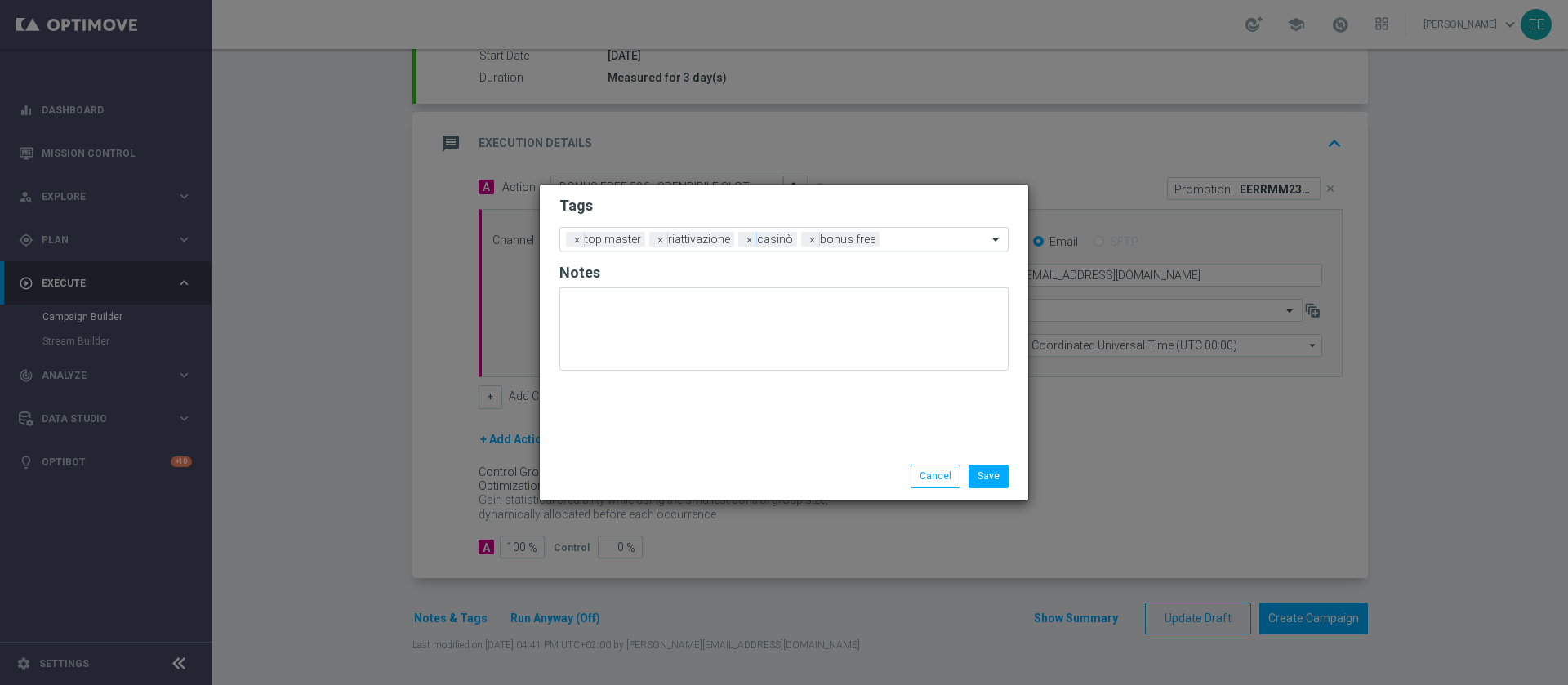
click at [902, 241] on input "text" at bounding box center [936, 240] width 101 height 14
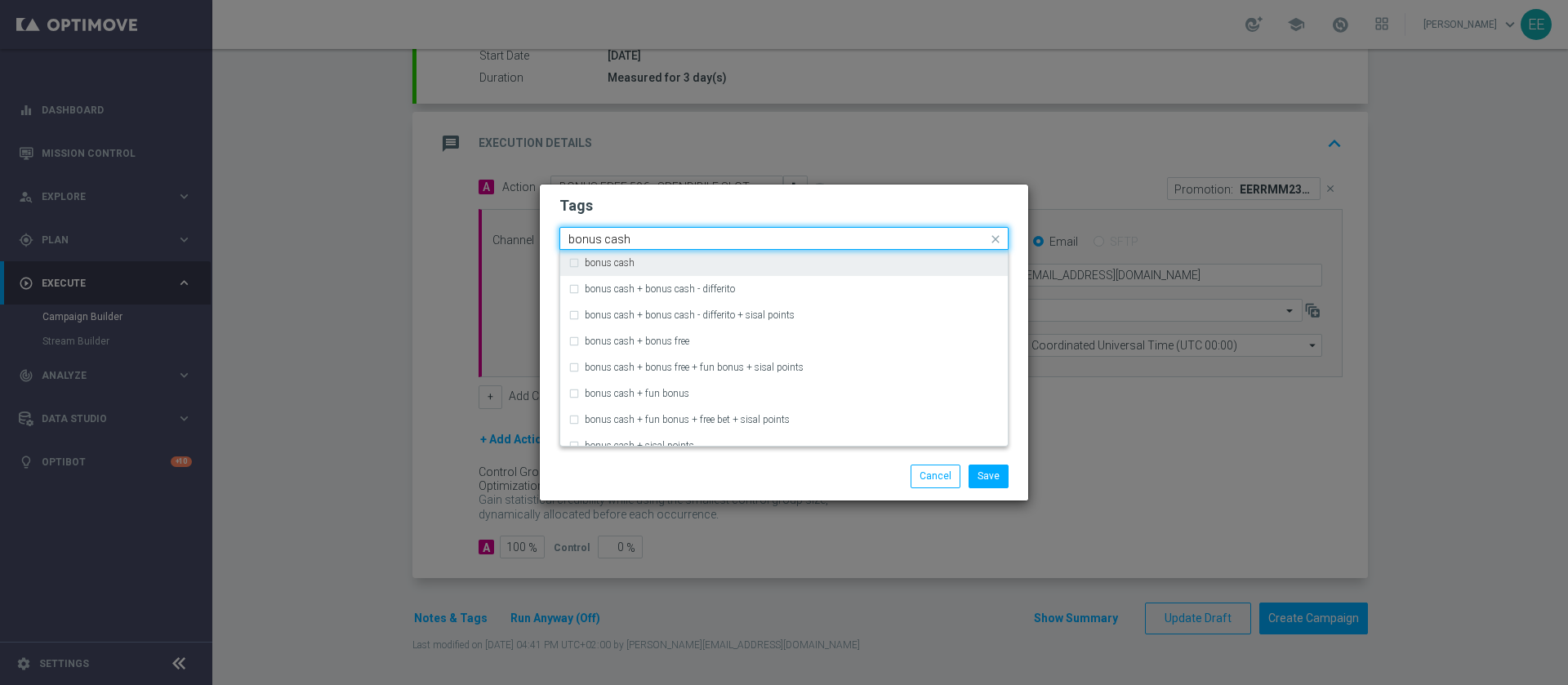
click at [821, 266] on div "bonus cash" at bounding box center [792, 263] width 415 height 10
type input "bonus cash"
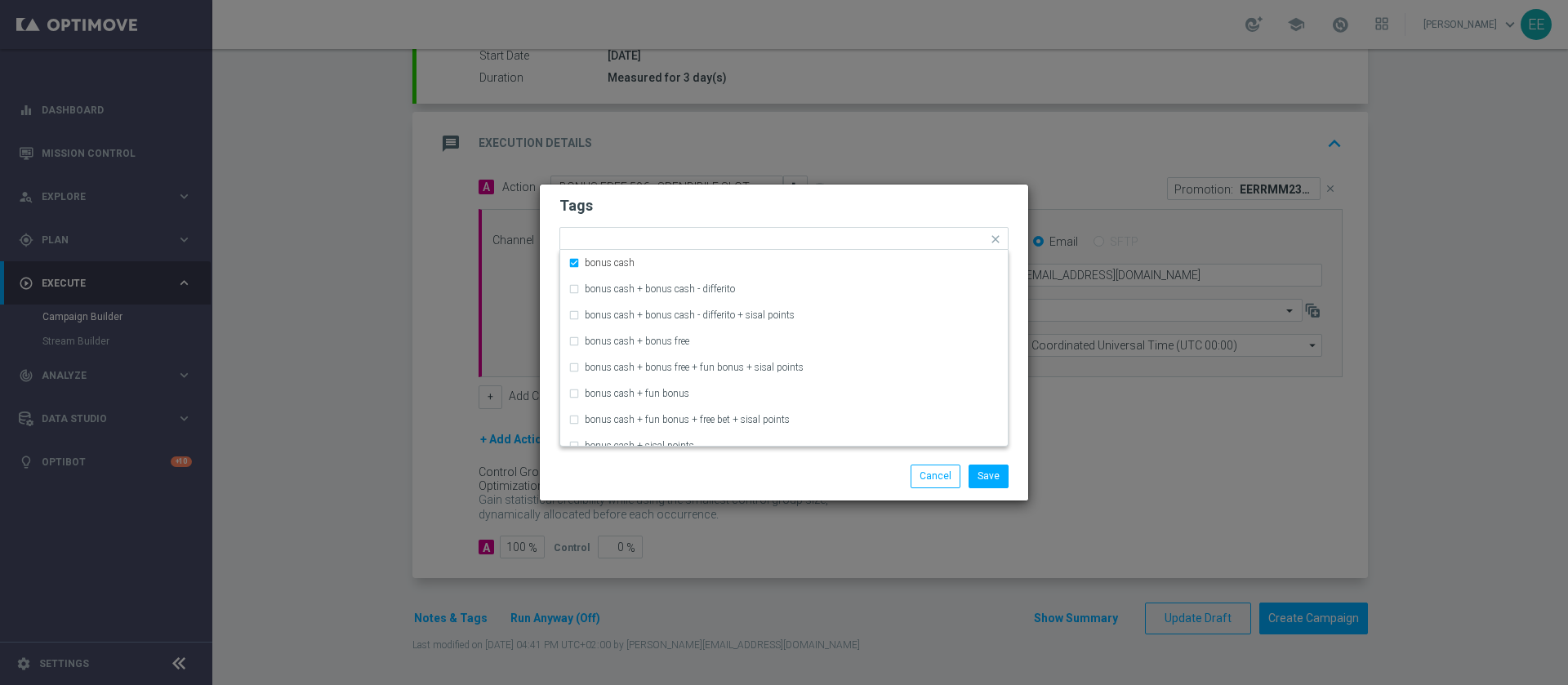
click at [851, 218] on form "Tags Quick find × top master × riattivazione × casinò × bonus free × bonus cash…" at bounding box center [784, 286] width 449 height 189
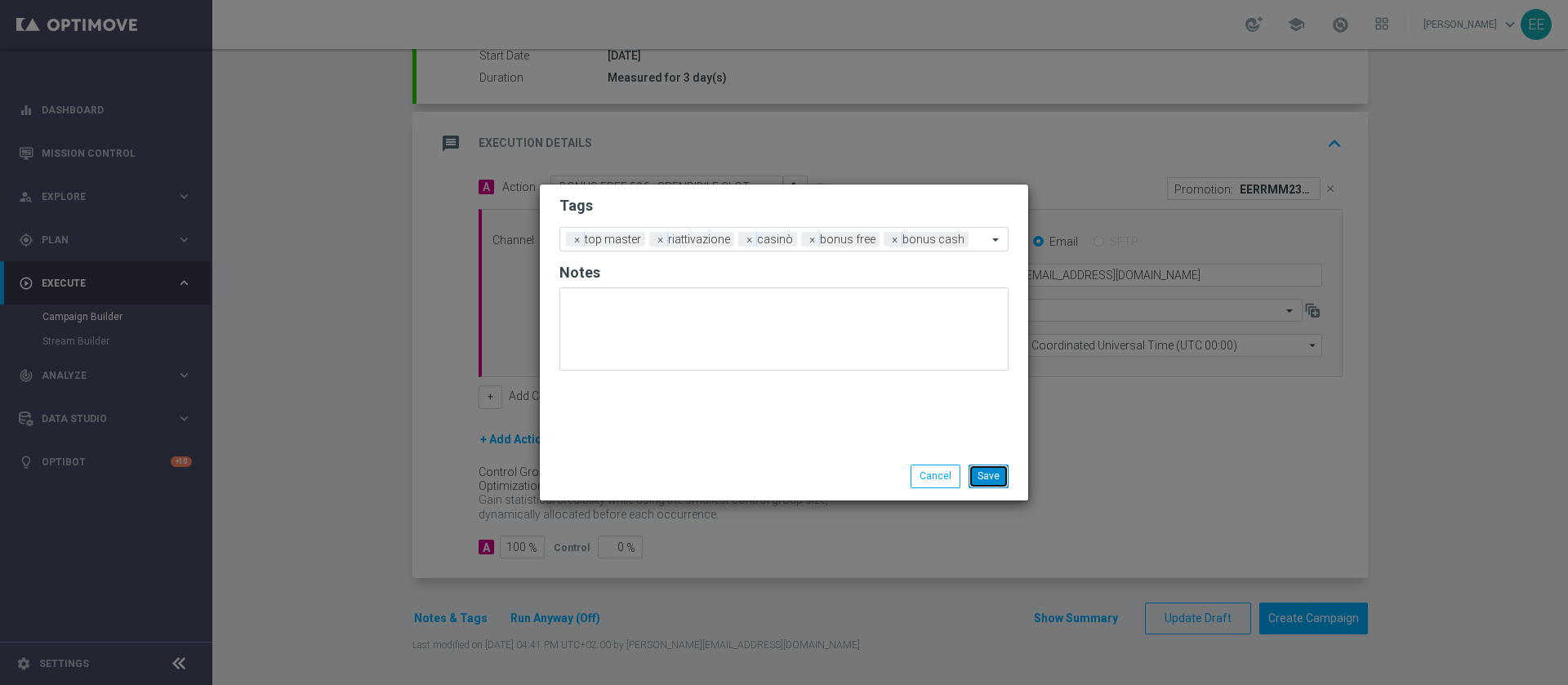
click at [992, 473] on button "Save" at bounding box center [988, 476] width 40 height 23
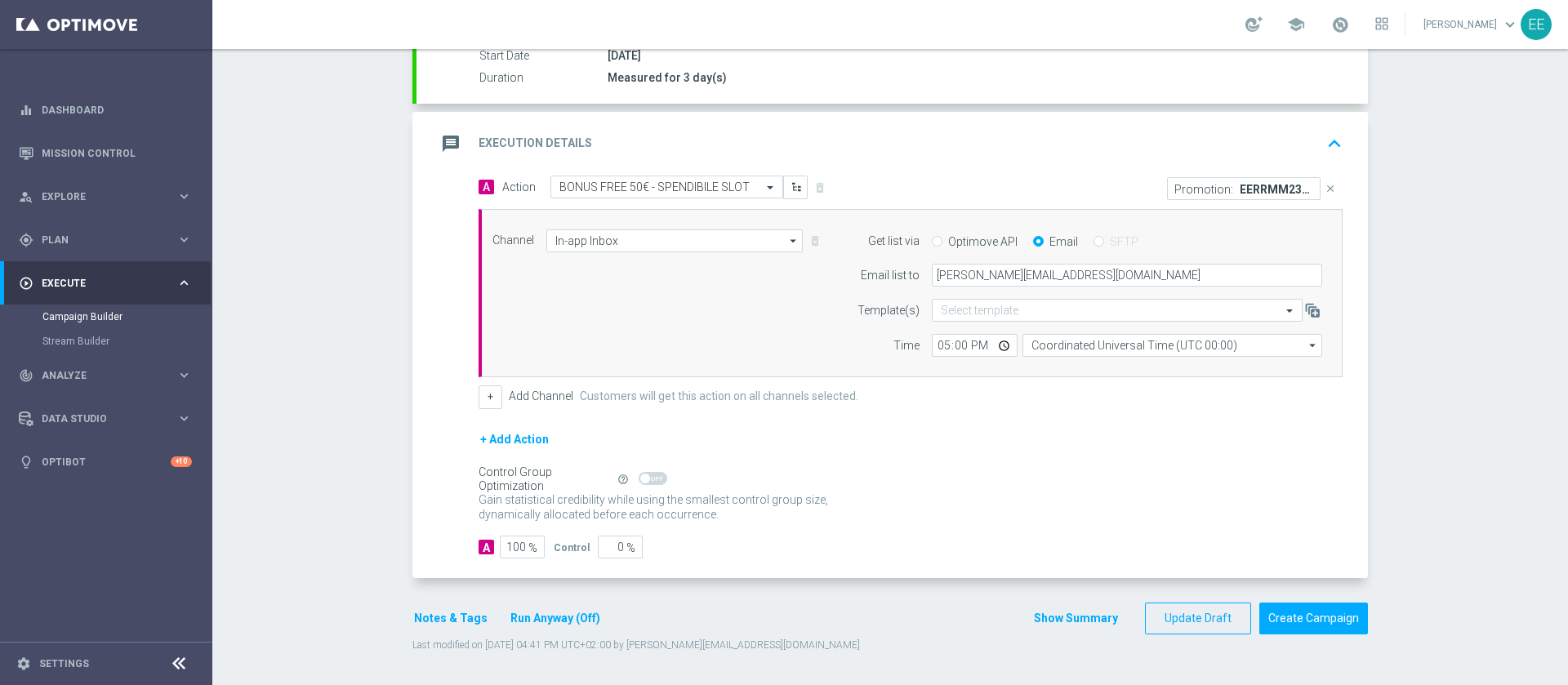
click at [1322, 130] on button "keyboard_arrow_up" at bounding box center [1334, 144] width 28 height 31
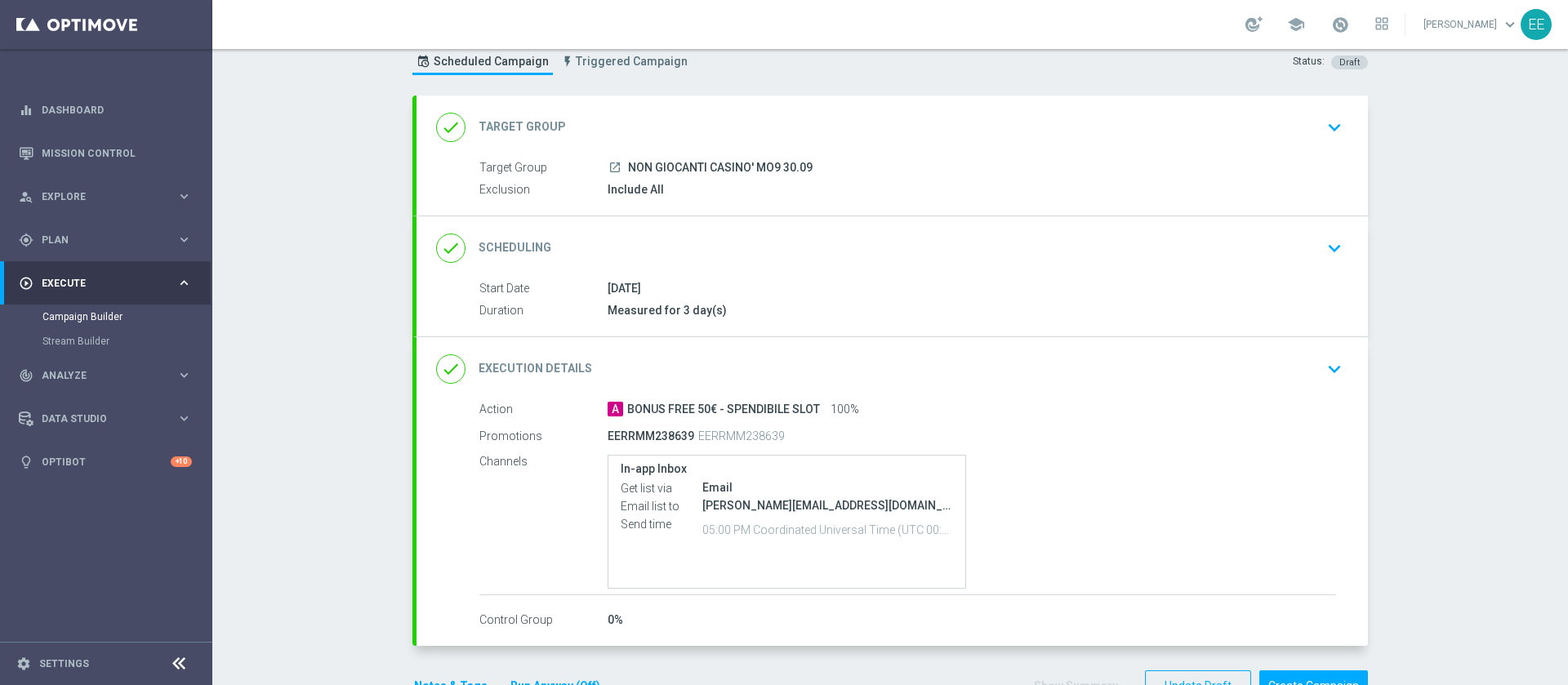
scroll to position [52, 0]
click at [963, 285] on div "[DATE]" at bounding box center [971, 287] width 728 height 16
click at [805, 242] on div "done Scheduling keyboard_arrow_down" at bounding box center [892, 248] width 912 height 31
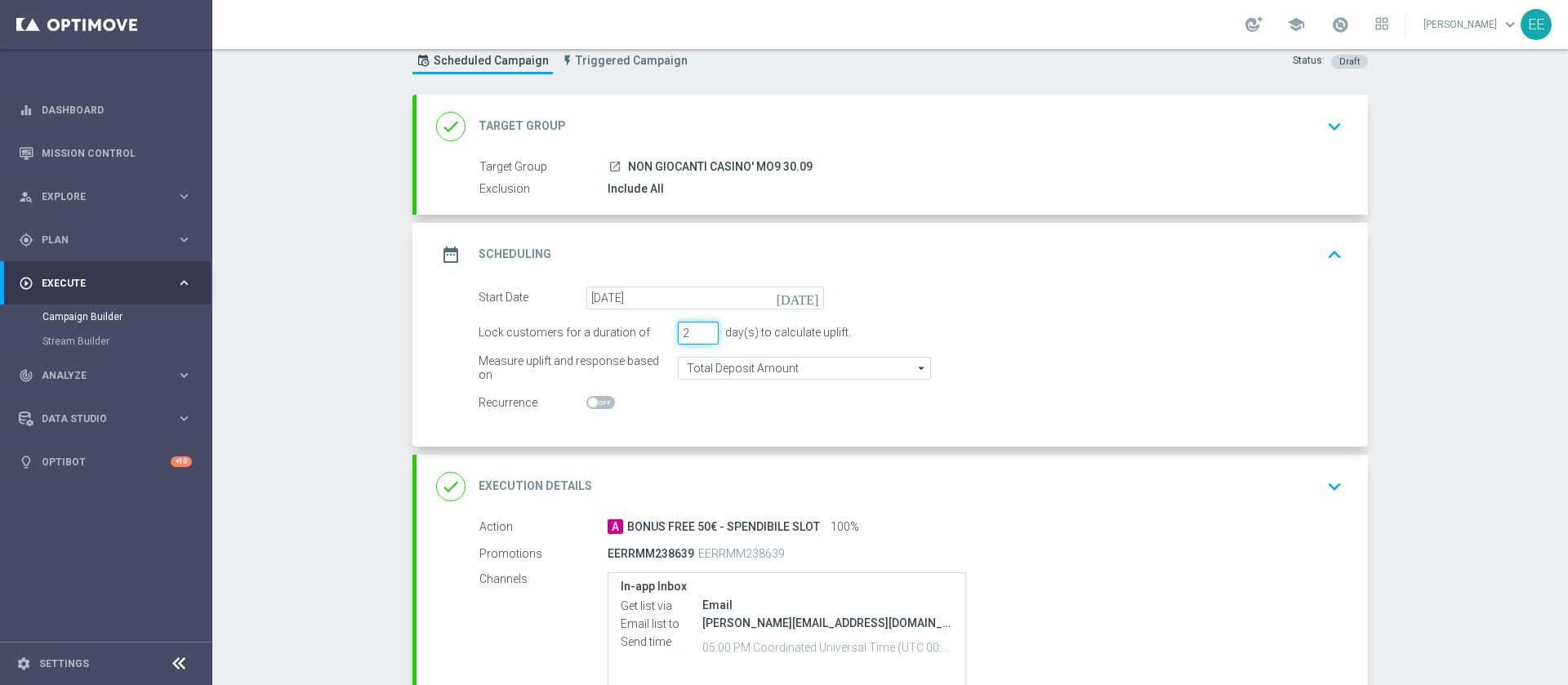
click at [698, 336] on input "2" at bounding box center [698, 333] width 41 height 23
type input "1"
click at [698, 336] on input "1" at bounding box center [698, 333] width 41 height 23
click at [1184, 315] on form "Start Date 30 Sep 2025 today Lock customers for a duration of 1 day(s) to calcu…" at bounding box center [911, 350] width 864 height 128
click at [949, 252] on div "date_range Scheduling keyboard_arrow_up" at bounding box center [892, 255] width 912 height 31
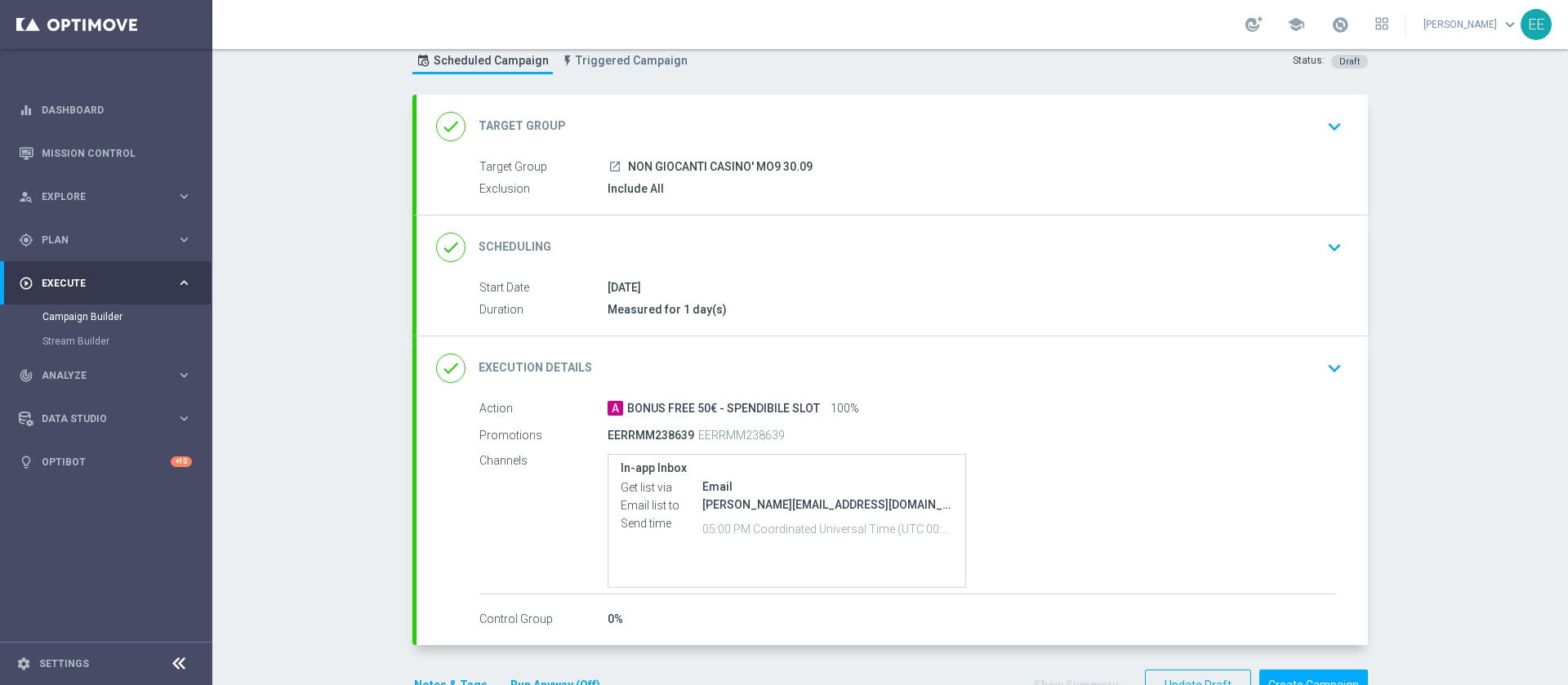
scroll to position [118, 0]
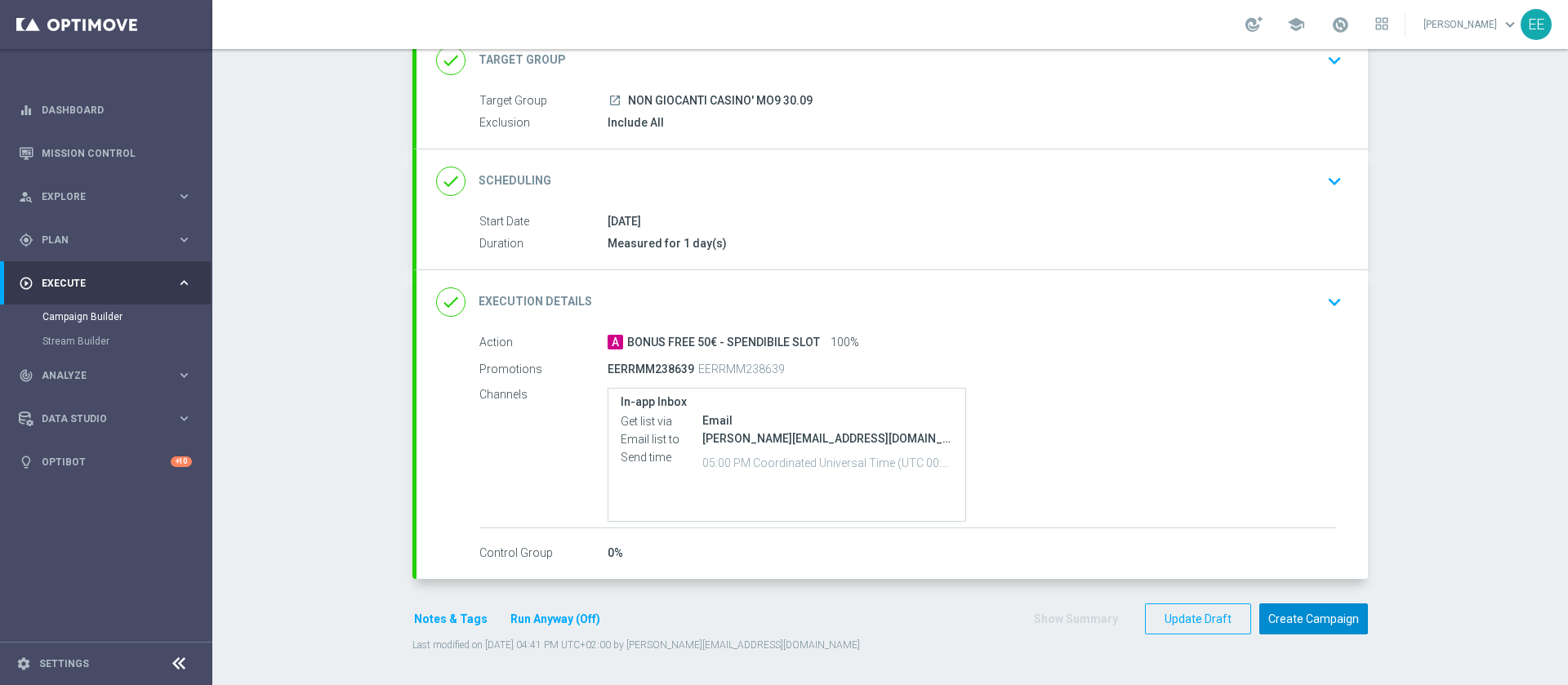
click at [1326, 612] on button "Create Campaign" at bounding box center [1313, 618] width 109 height 32
click at [984, 224] on div at bounding box center [768, 342] width 1568 height 685
click at [1194, 394] on div at bounding box center [768, 342] width 1568 height 685
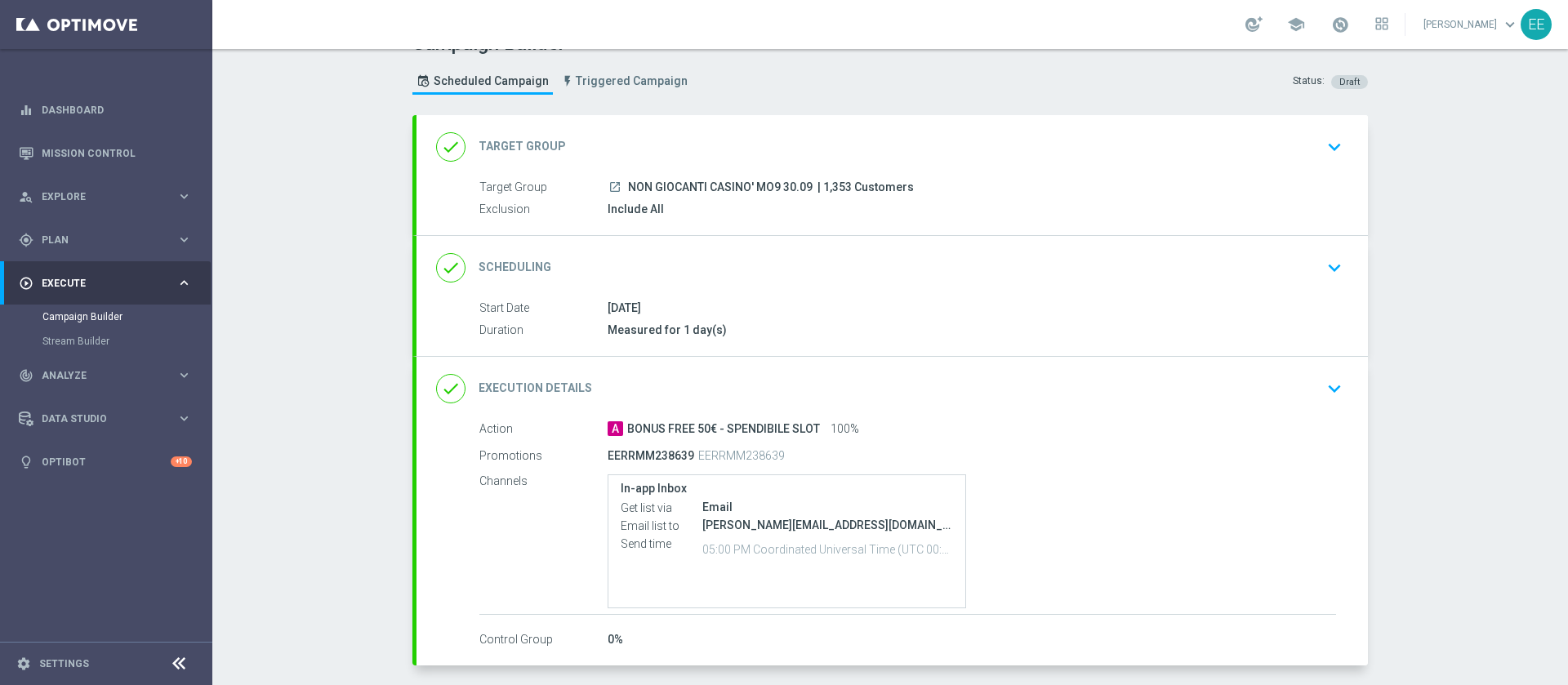
scroll to position [0, 0]
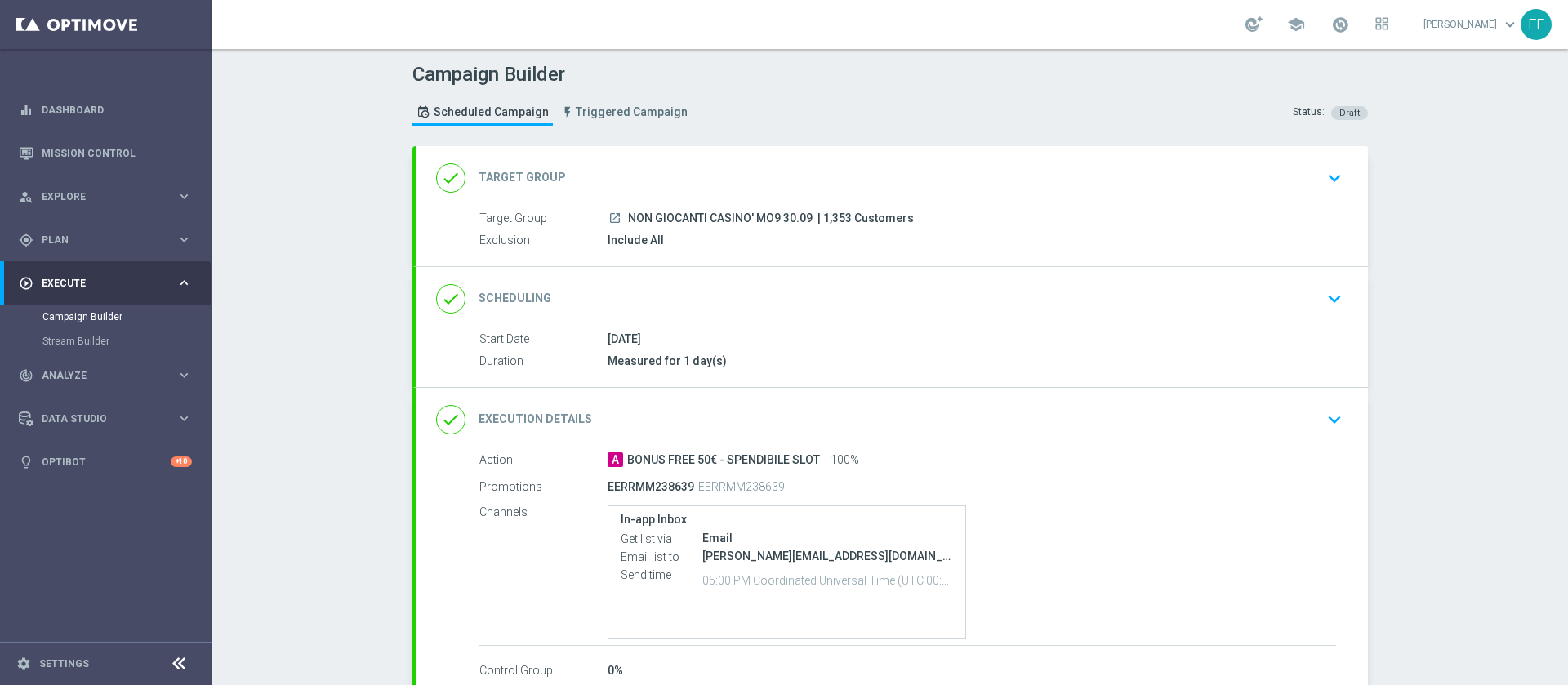
click at [1240, 242] on div at bounding box center [768, 342] width 1568 height 685
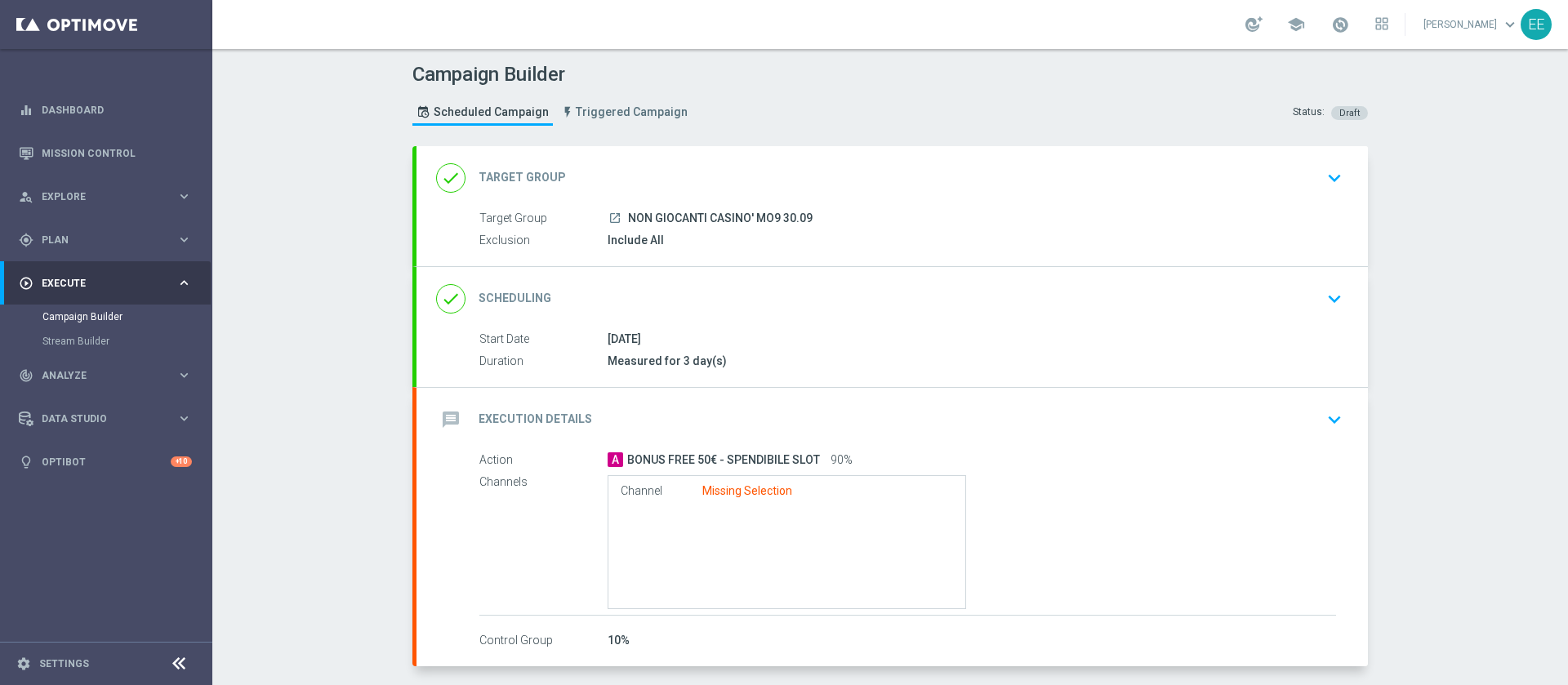
click at [801, 453] on span "BONUS FREE 50€ - SPENDIBILE SLOT" at bounding box center [723, 461] width 193 height 15
click at [950, 417] on div "message Execution Details keyboard_arrow_down" at bounding box center [892, 419] width 912 height 31
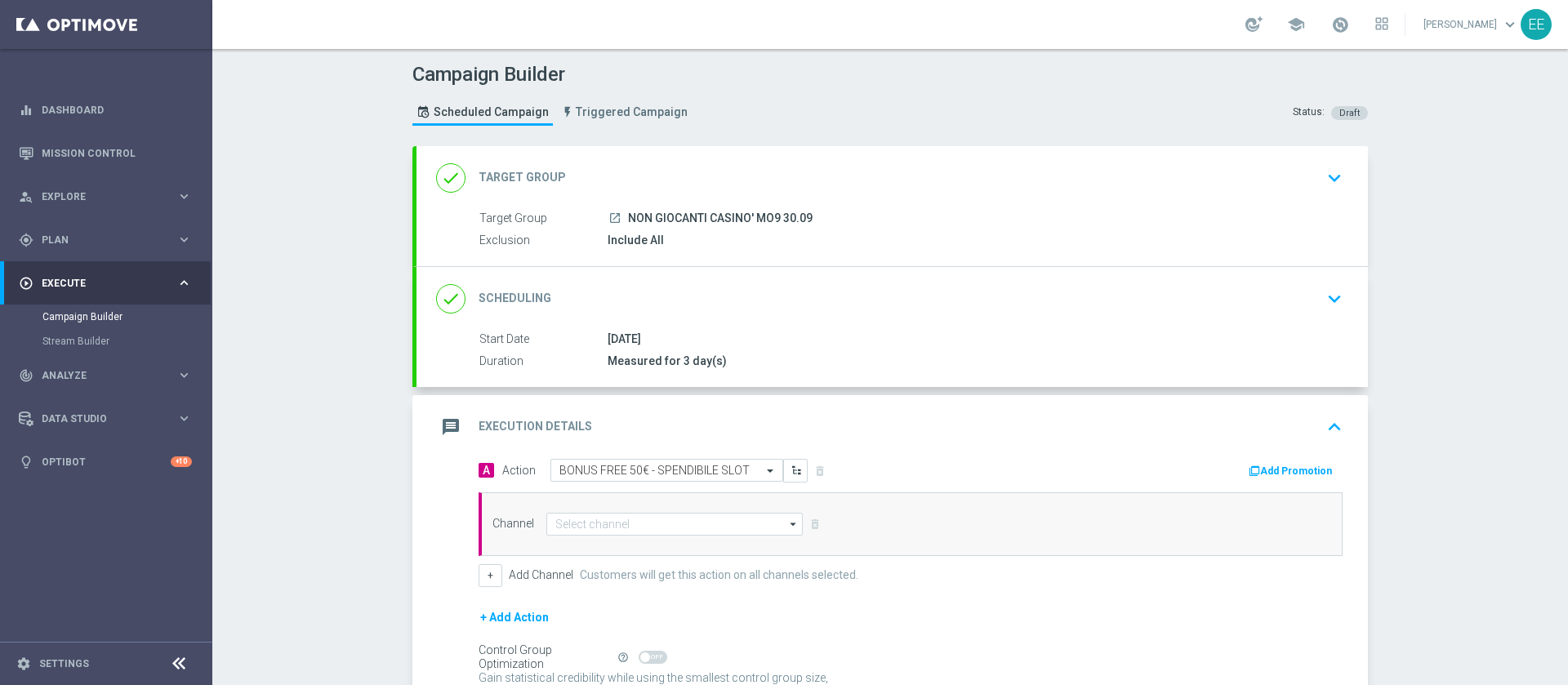
click at [1261, 462] on button "Add Promotion" at bounding box center [1292, 471] width 90 height 18
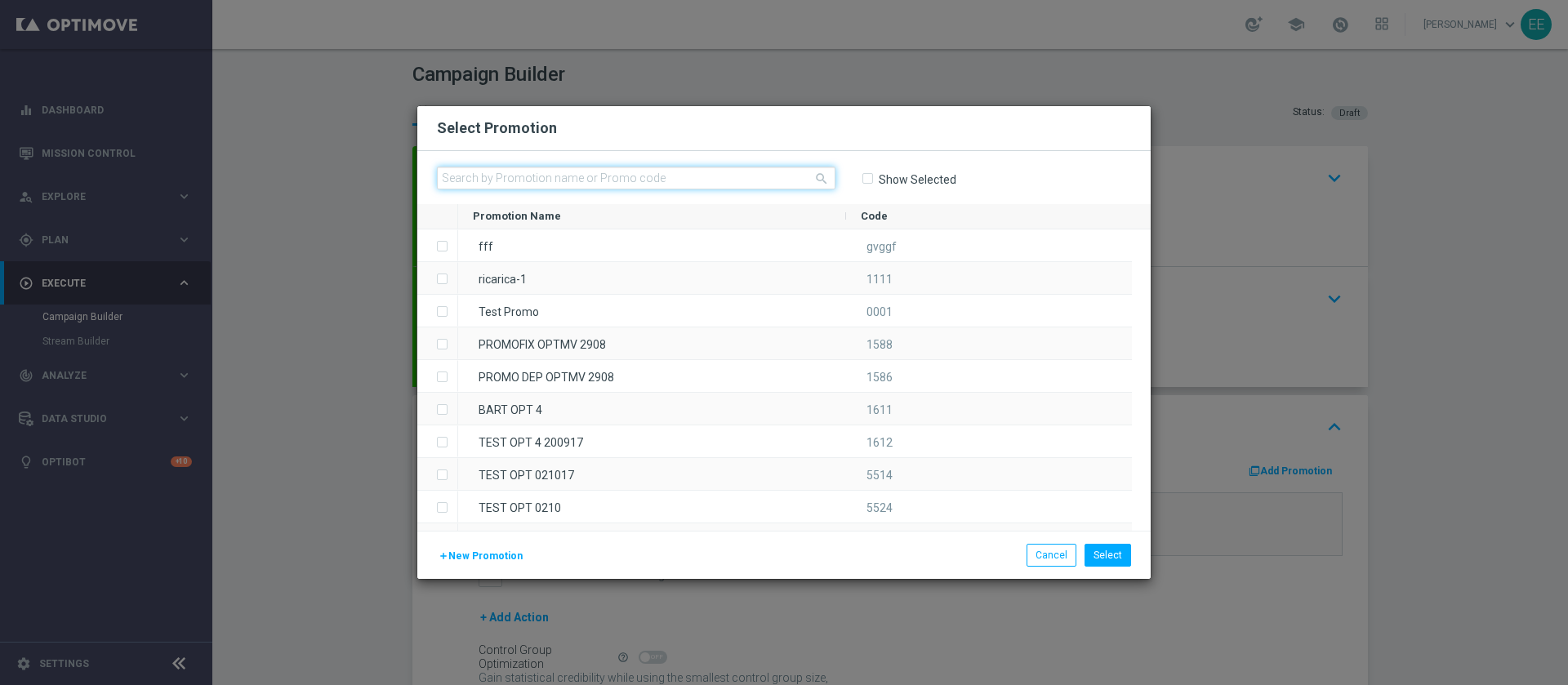
click at [648, 174] on input "text" at bounding box center [636, 178] width 398 height 23
paste input "Ti ricordiamo che hai tempo fino al 30.09 per consumare il bonus che ti abbiamo…"
type input "Ti ricordiamo che hai tempo fino al 30.09 per consumare il bonus che ti abbiamo…"
paste input "238639"
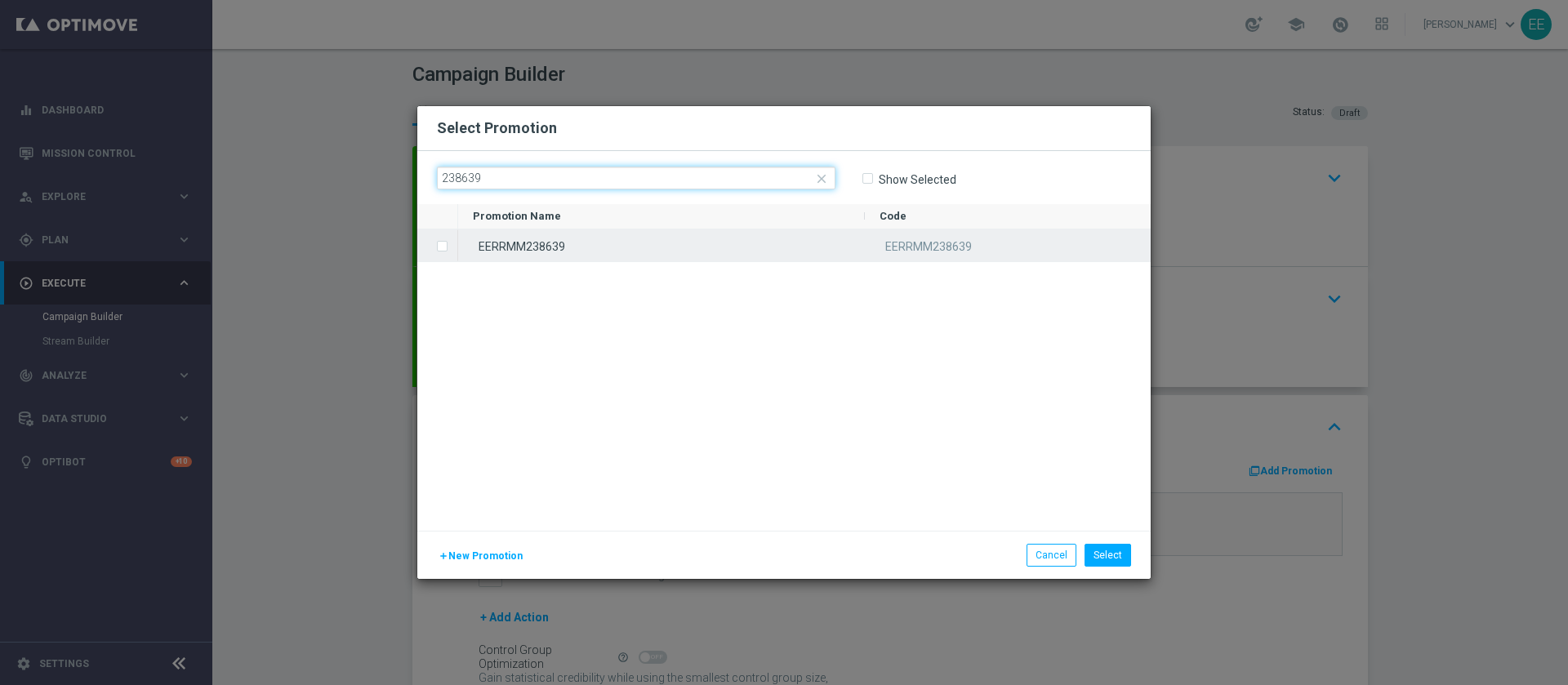
type input "238639"
click at [560, 250] on div "EERRMM238639" at bounding box center [661, 245] width 406 height 32
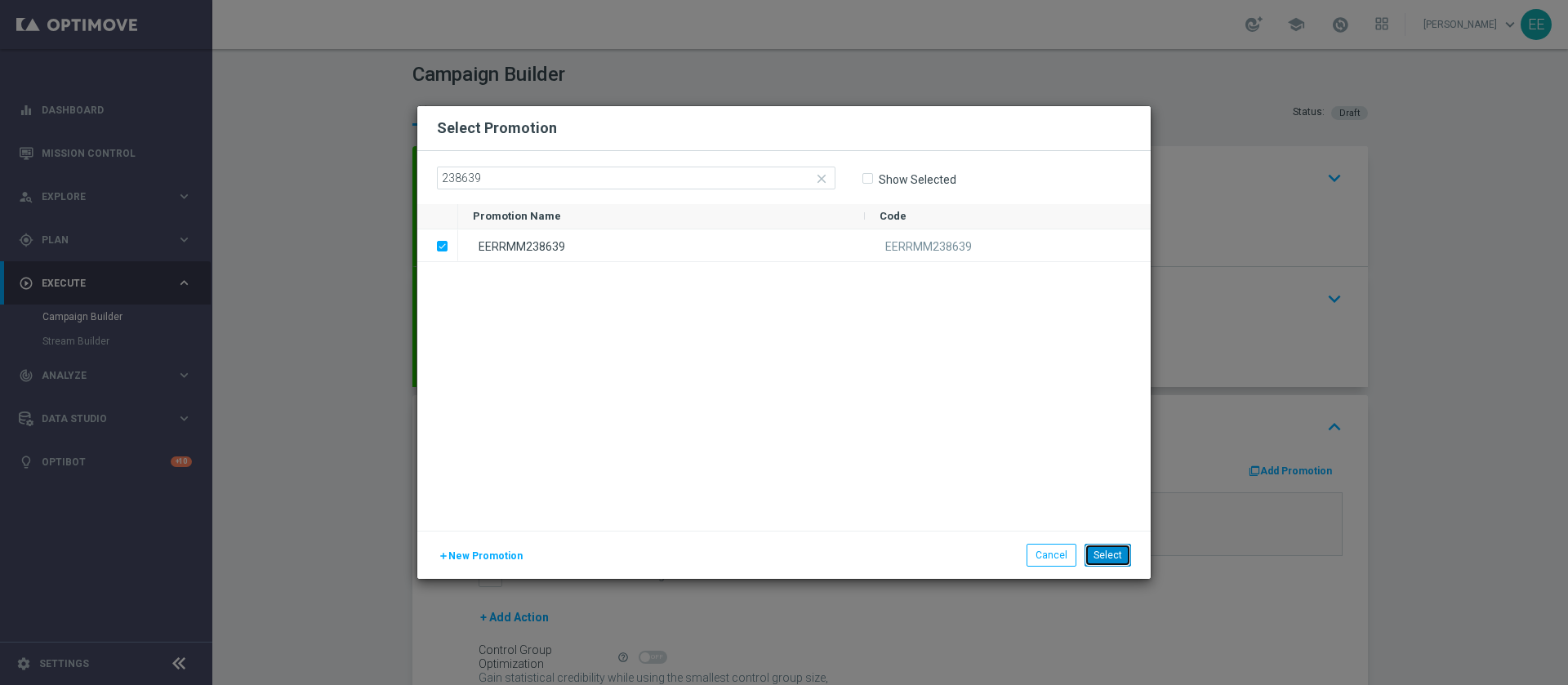
click at [1103, 557] on button "Select" at bounding box center [1107, 555] width 47 height 23
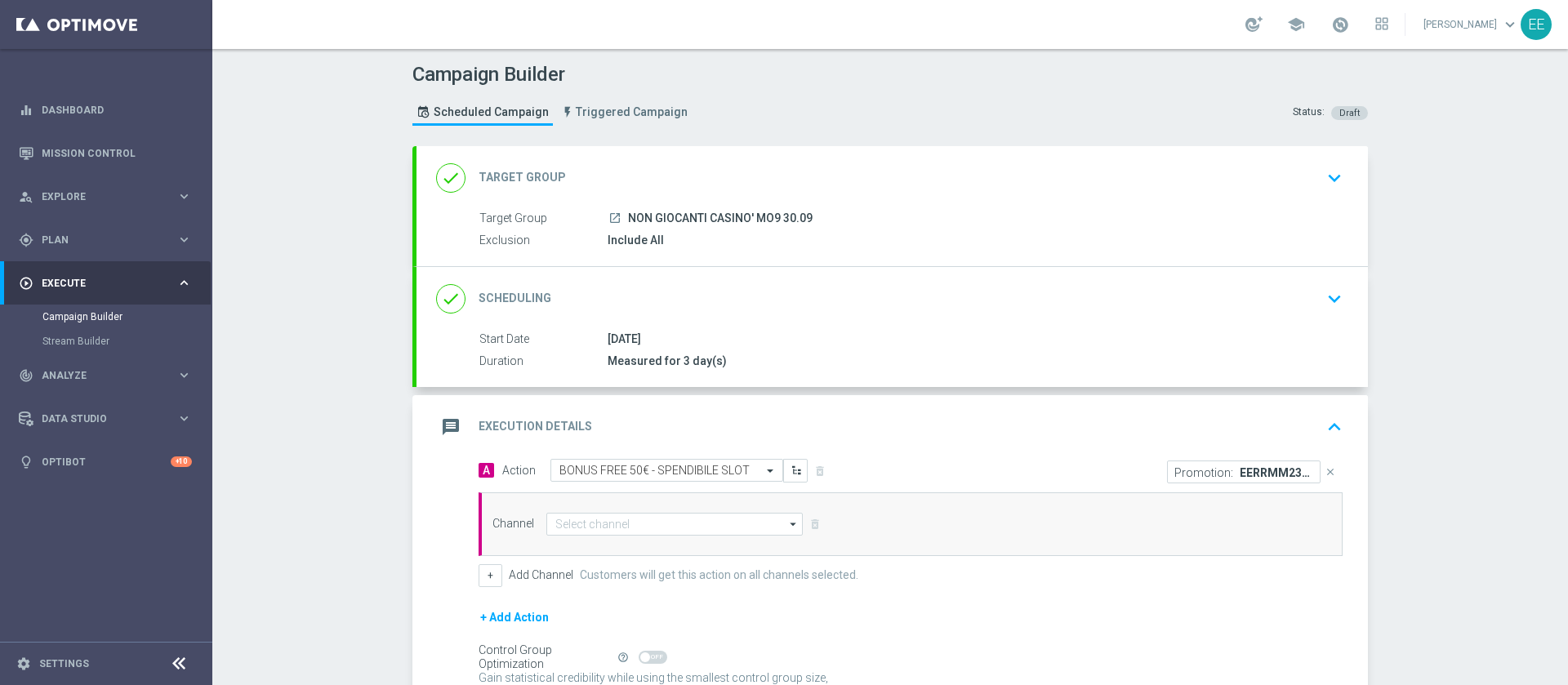
scroll to position [178, 0]
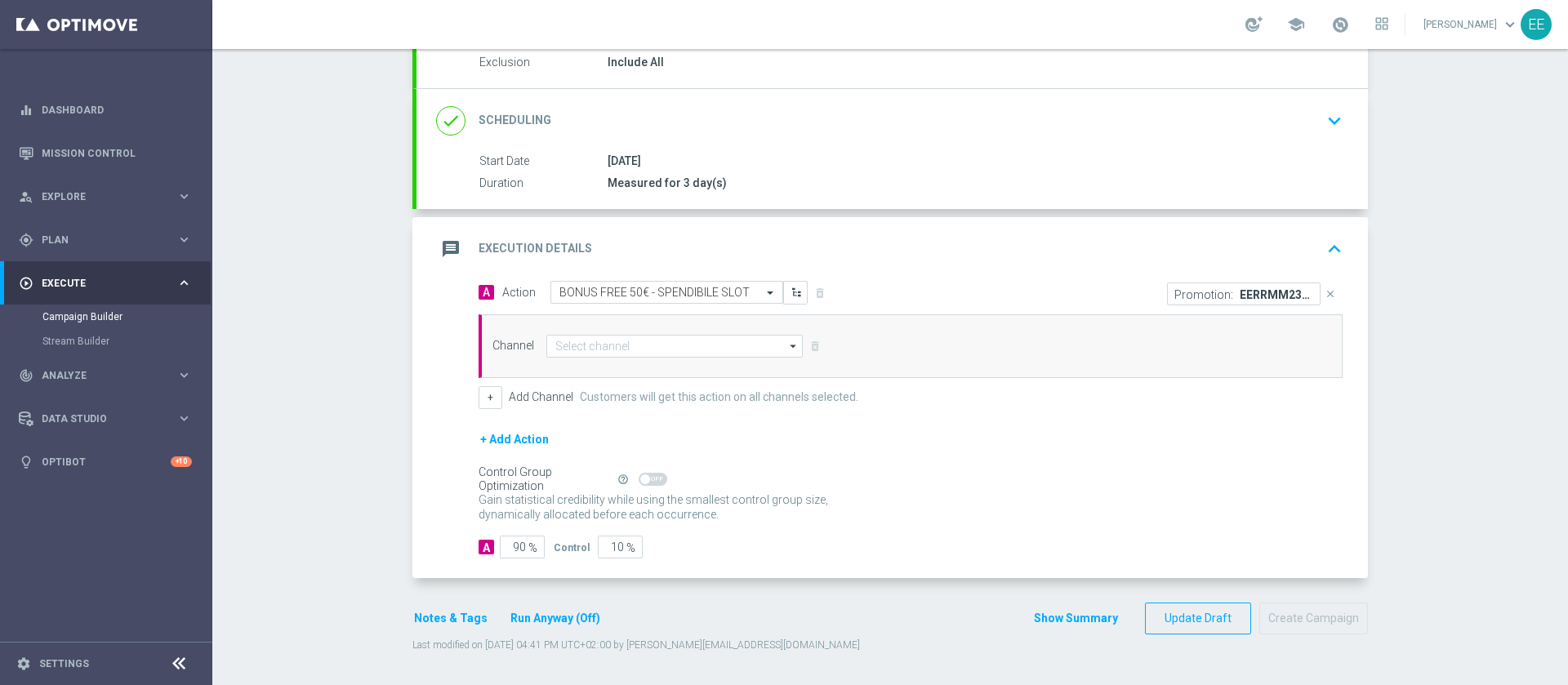
click at [400, 629] on section "done Target Group keyboard_arrow_down Target Group launch NON GIOCANTI CASINO' …" at bounding box center [889, 318] width 980 height 701
click at [419, 618] on button "Notes & Tags" at bounding box center [450, 618] width 77 height 21
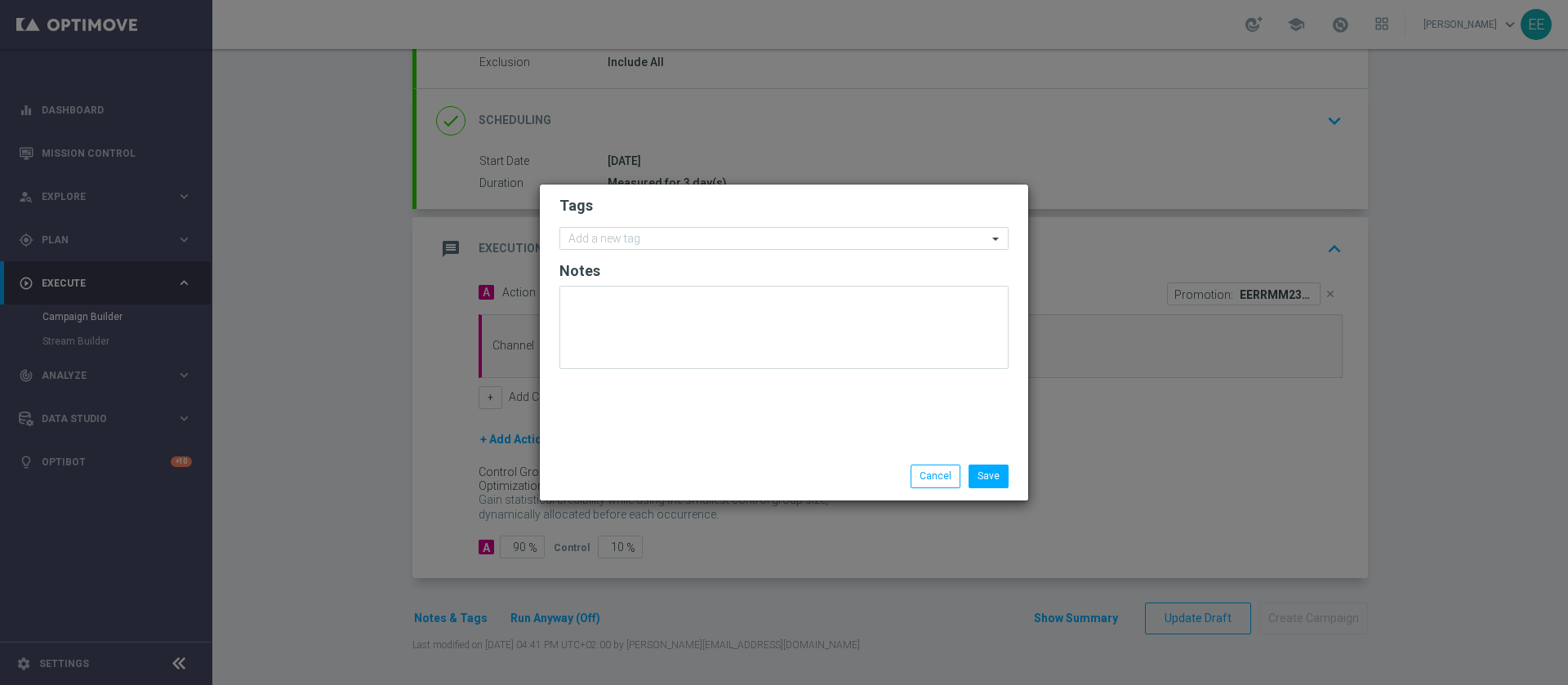
click at [938, 462] on div "Save Cancel" at bounding box center [784, 476] width 489 height 48
click at [935, 468] on button "Cancel" at bounding box center [935, 476] width 50 height 23
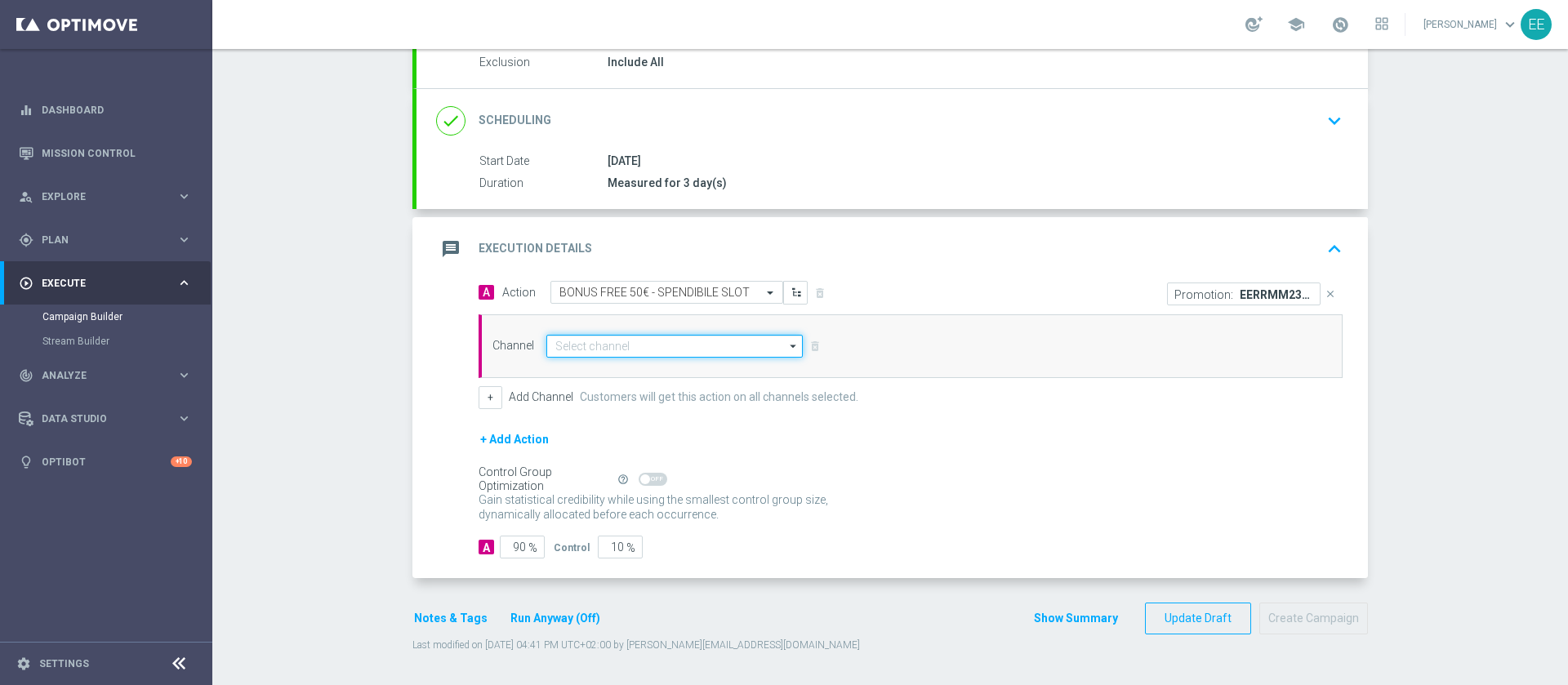
click at [606, 349] on input at bounding box center [675, 346] width 257 height 23
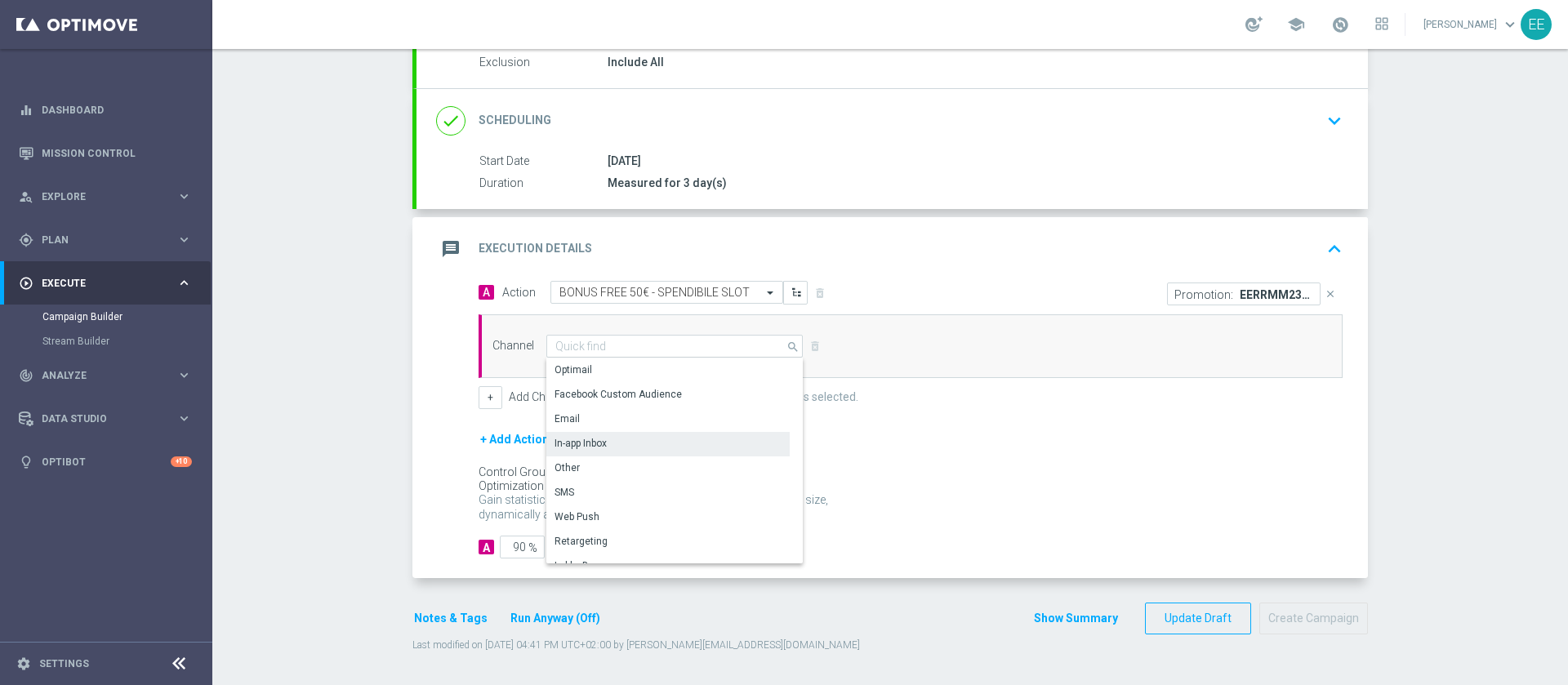
click at [591, 442] on div "In-app Inbox" at bounding box center [581, 443] width 53 height 15
type input "In-app Inbox"
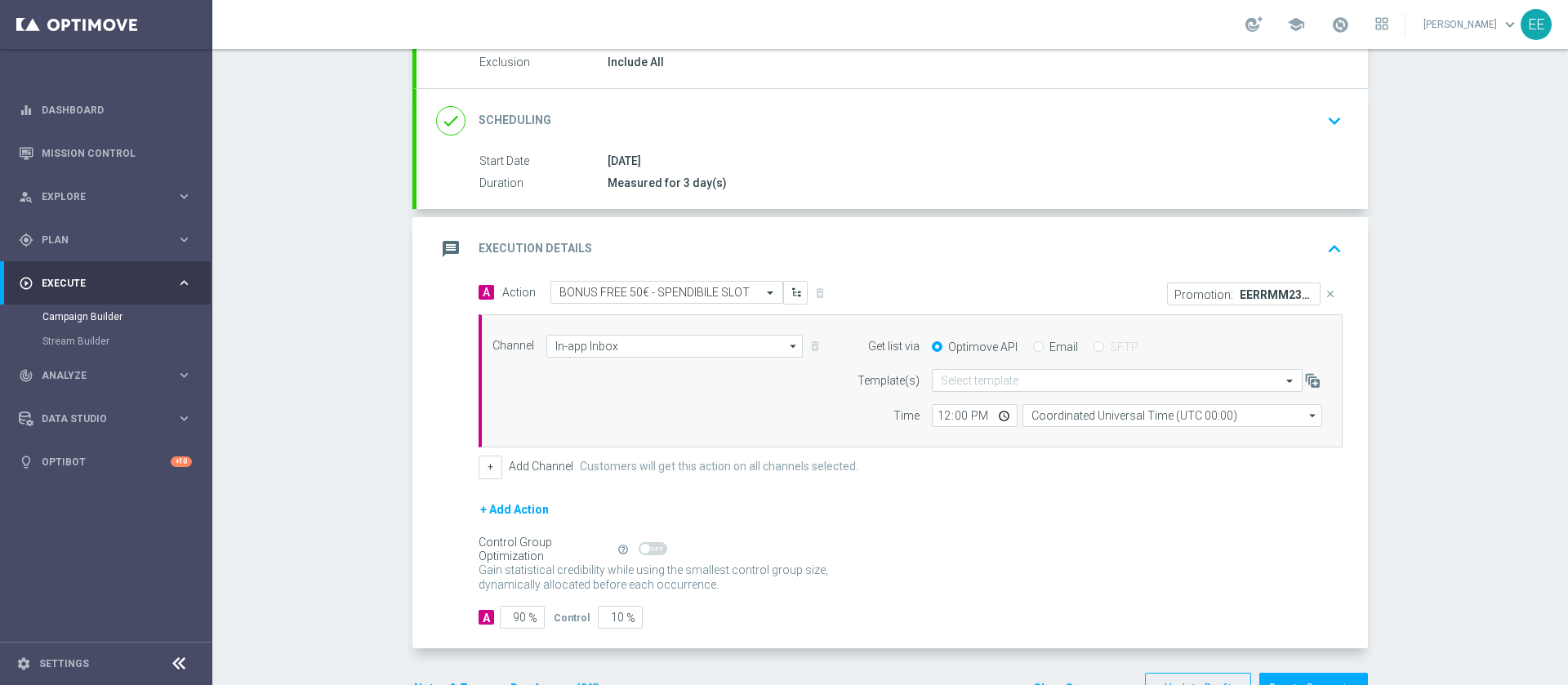
click at [1033, 352] on input "Email" at bounding box center [1038, 348] width 11 height 11
radio input "true"
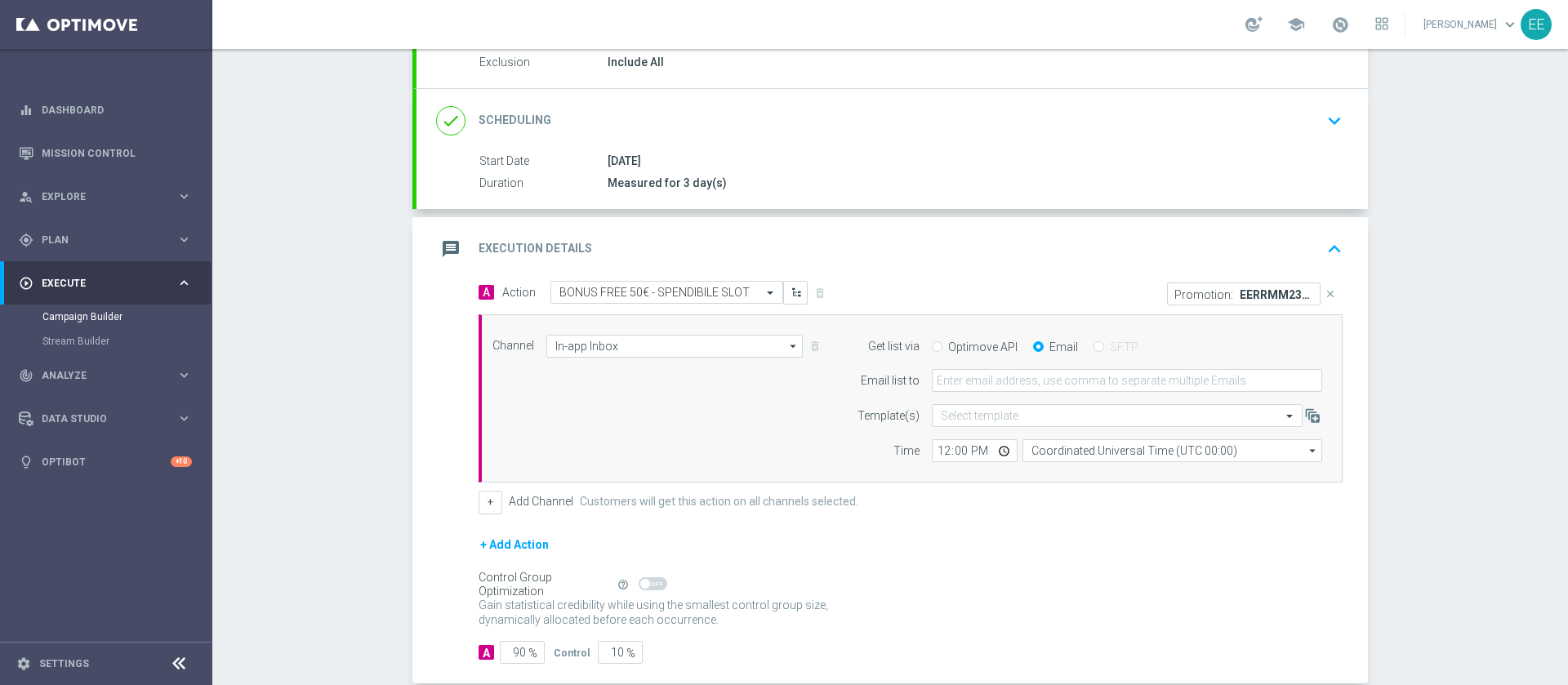
scroll to position [0, 0]
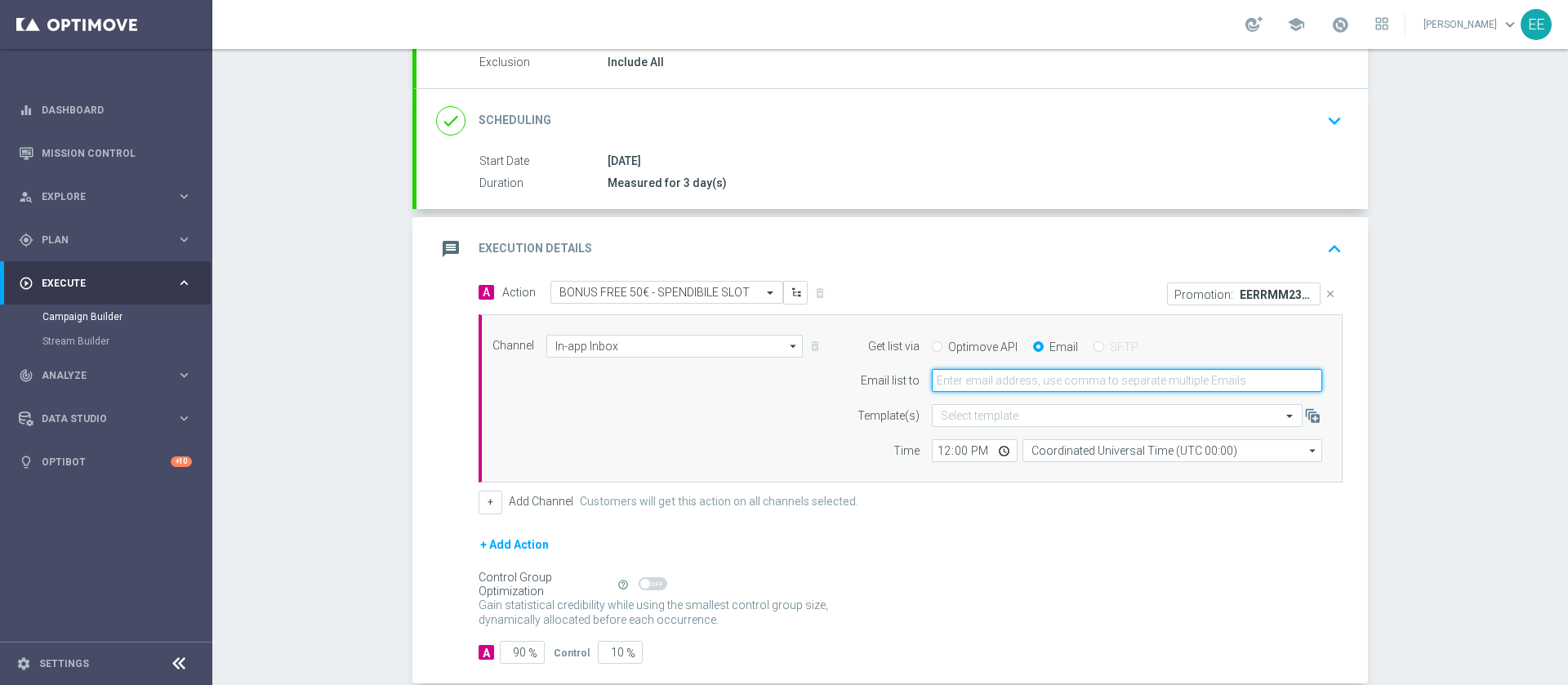
click at [1017, 387] on input "email" at bounding box center [1126, 381] width 390 height 23
type input "[PERSON_NAME][EMAIL_ADDRESS][DOMAIN_NAME]"
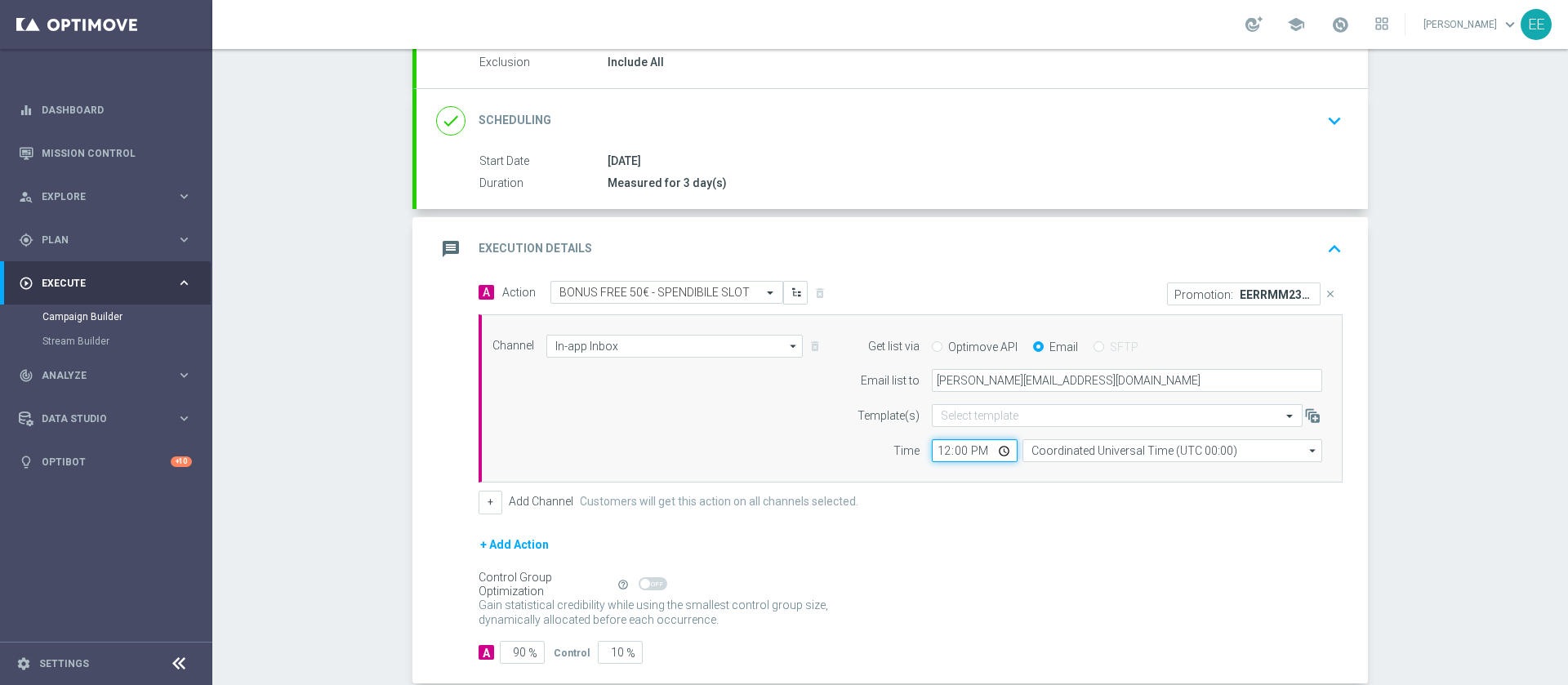
click at [937, 447] on input "12:00" at bounding box center [974, 451] width 86 height 23
type input "17:00"
click at [1029, 615] on div "Gain statistical credibility while using the smallest control group size, dynam…" at bounding box center [911, 613] width 864 height 39
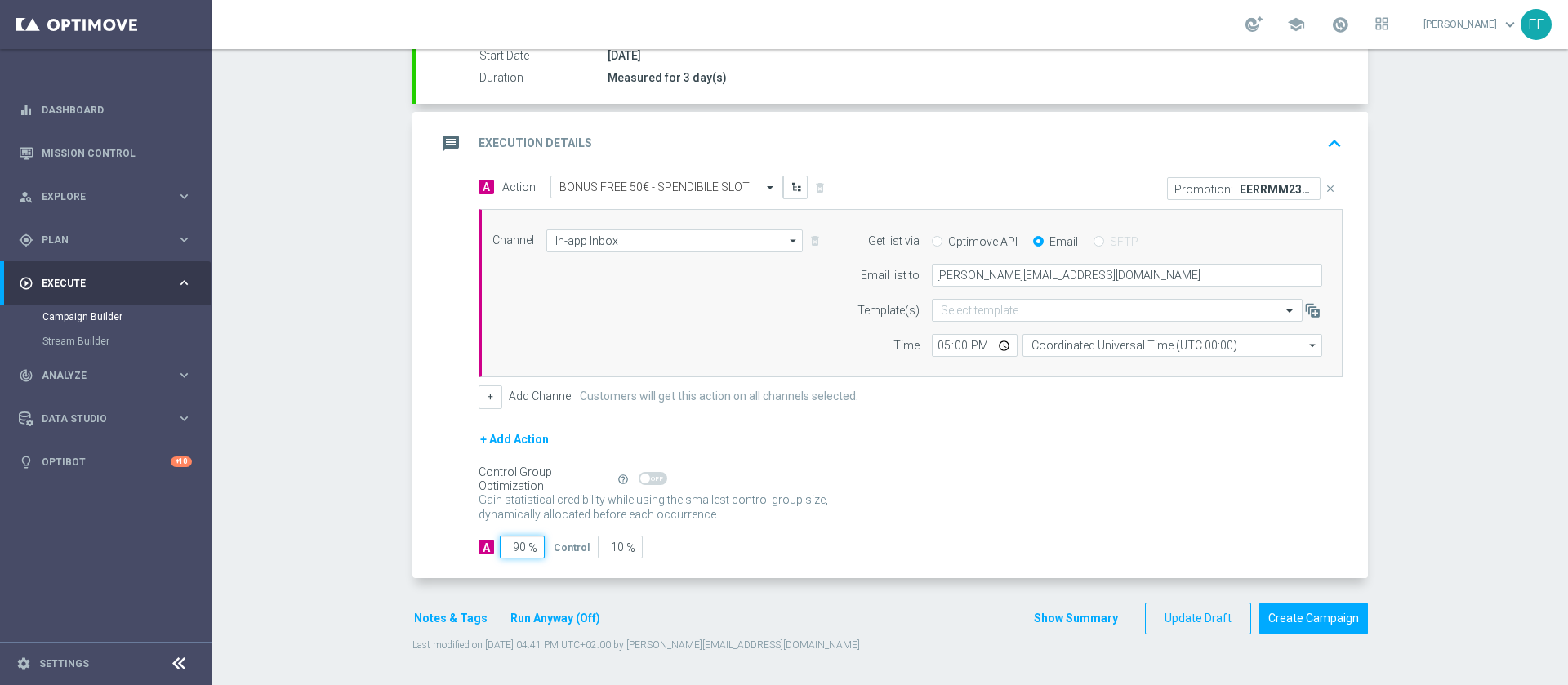
click at [503, 546] on input "90" at bounding box center [522, 547] width 45 height 23
type input "1"
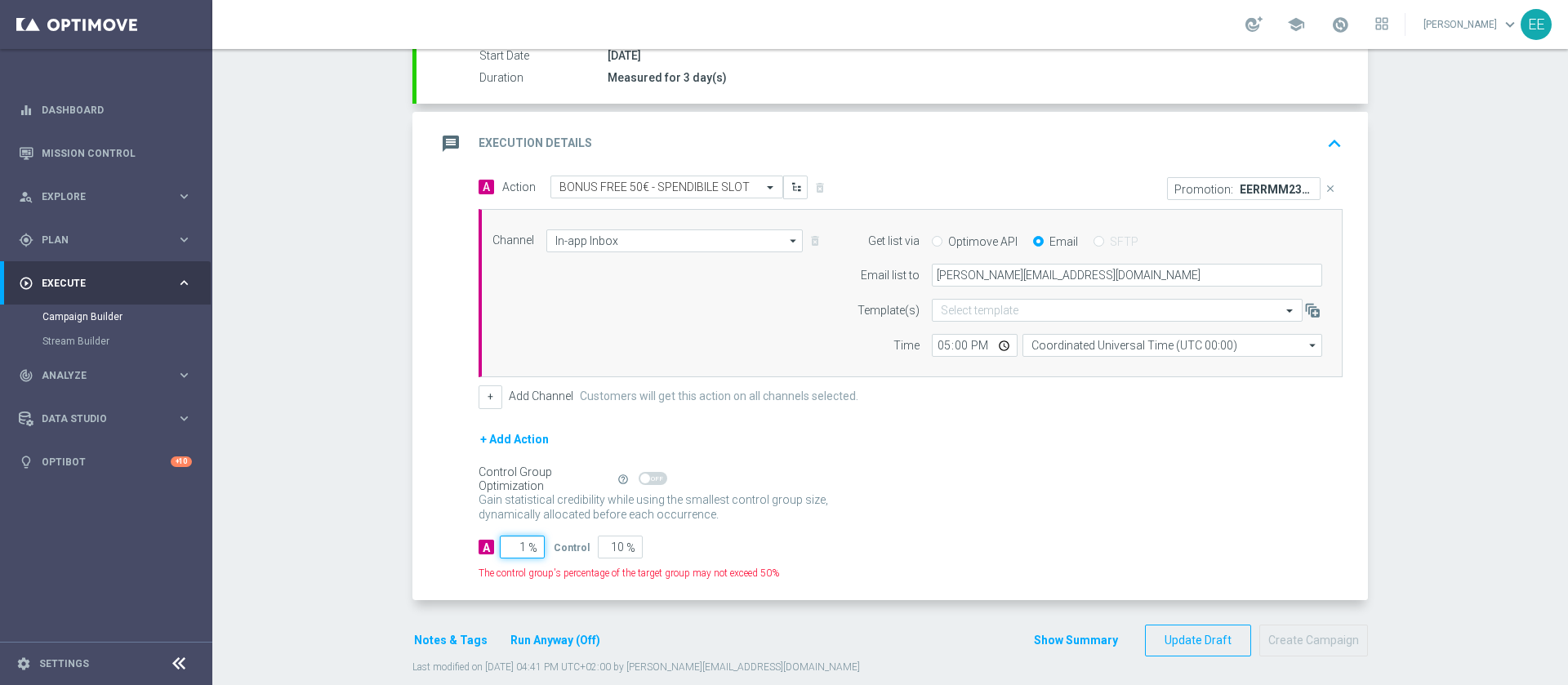
type input "99"
type input "10"
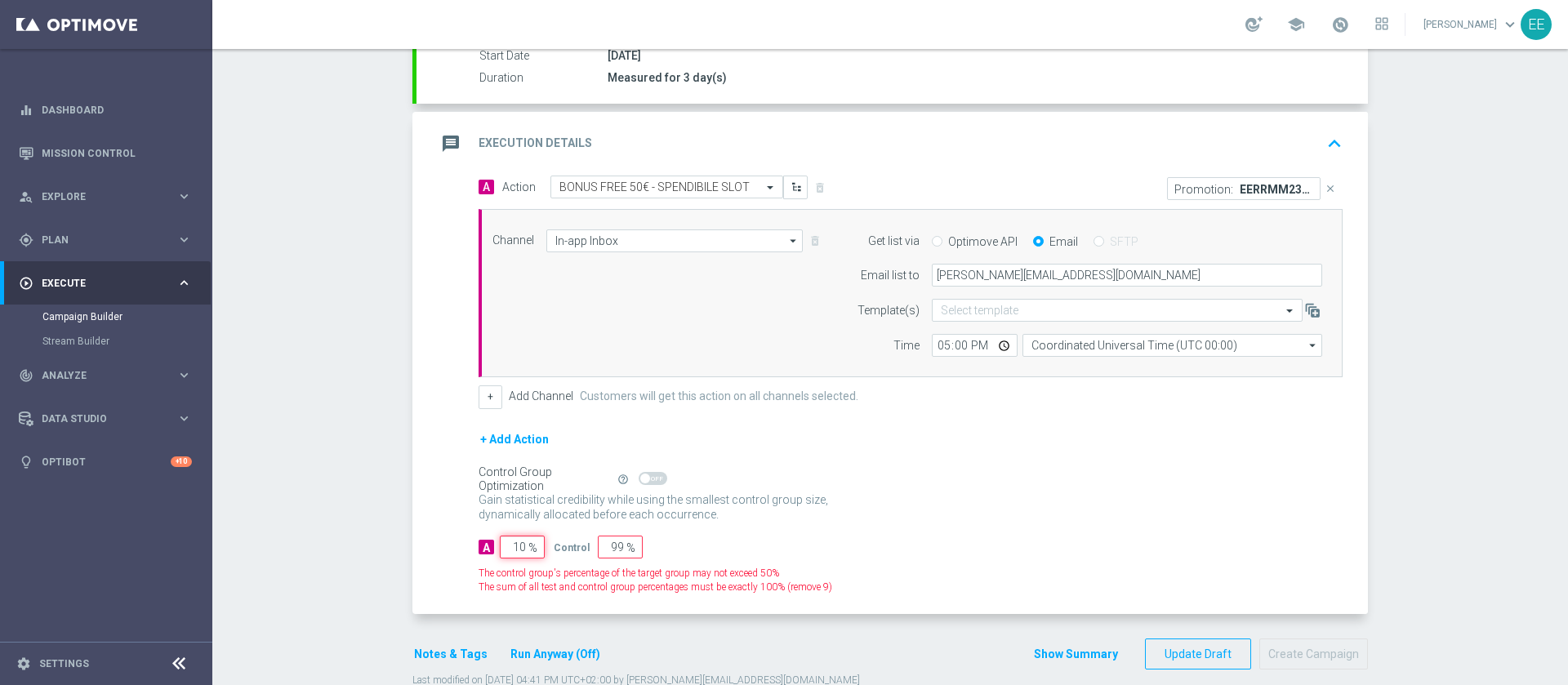
type input "90"
type input "100"
type input "0"
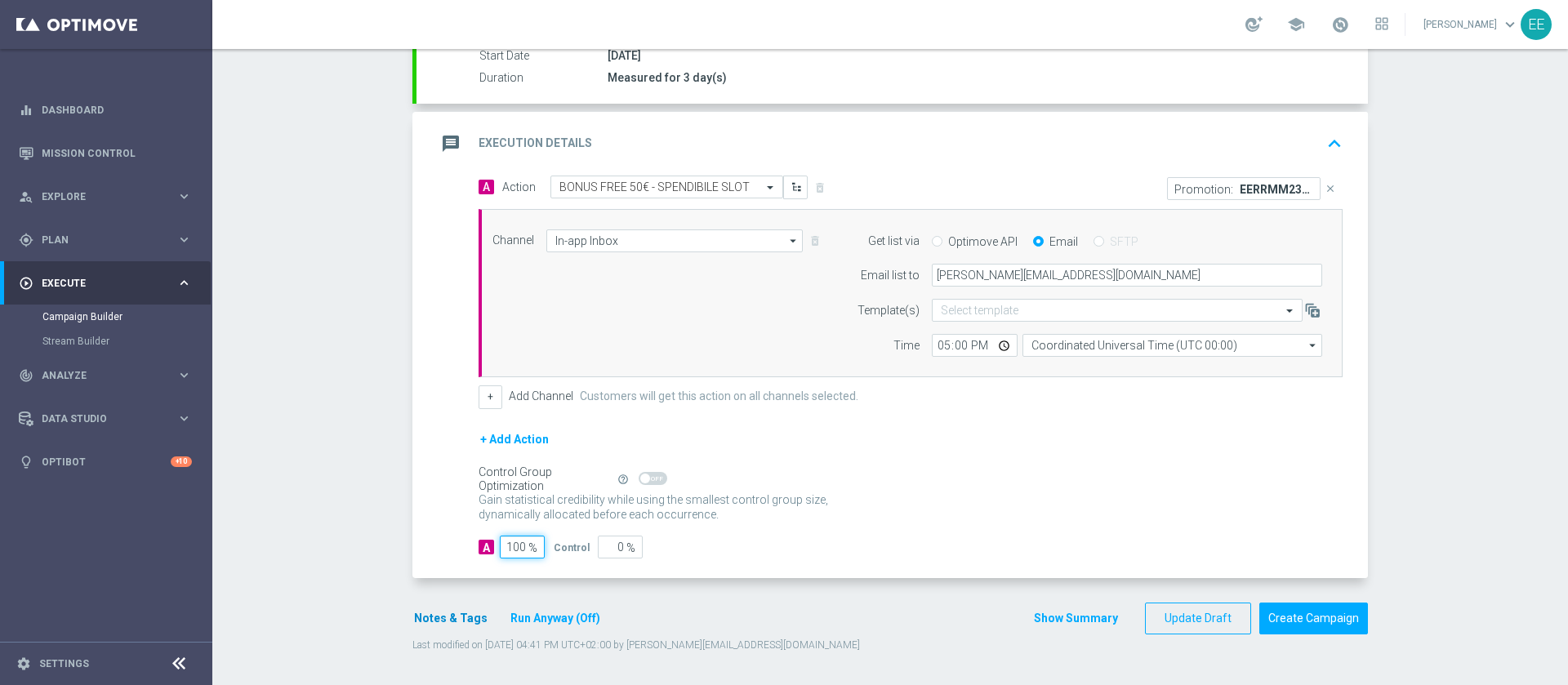
type input "100"
click at [448, 625] on button "Notes & Tags" at bounding box center [450, 618] width 77 height 21
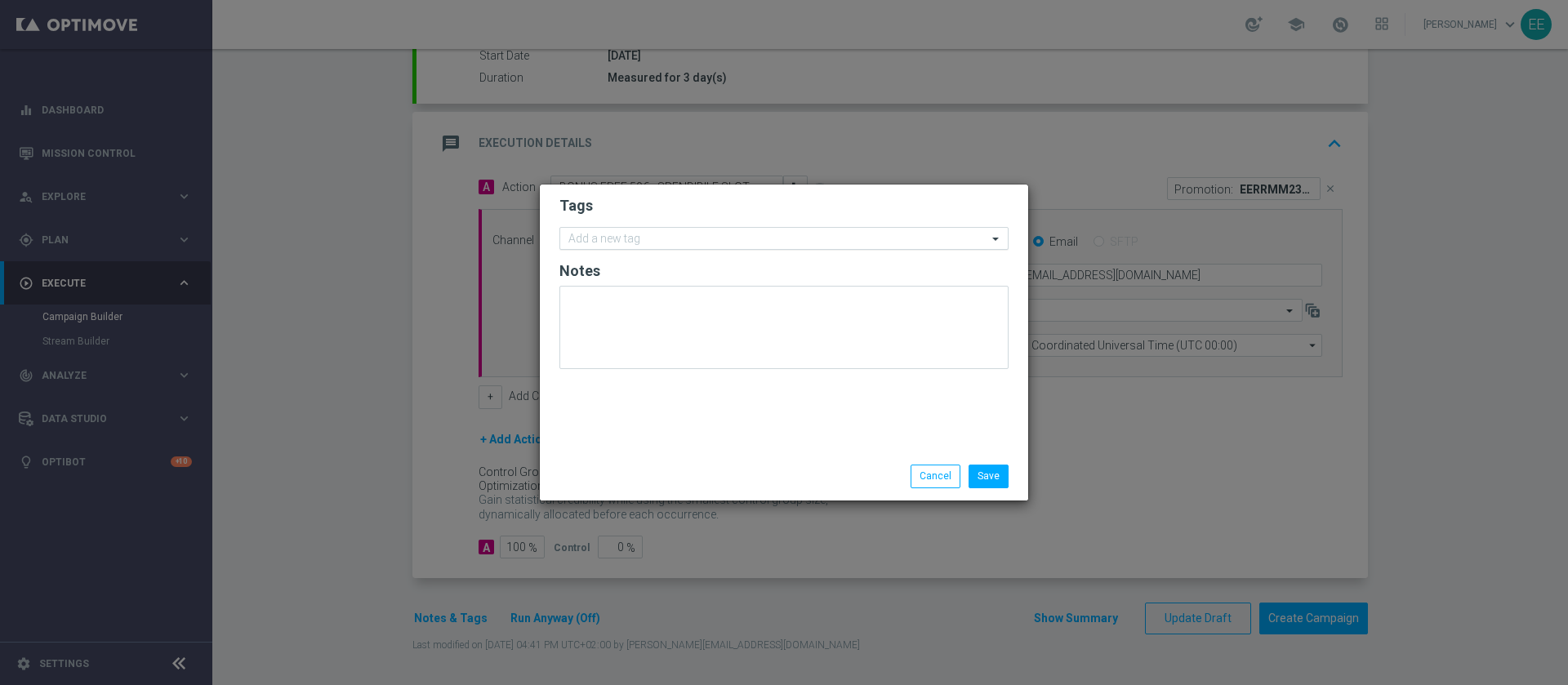
click at [758, 244] on input "text" at bounding box center [777, 239] width 419 height 14
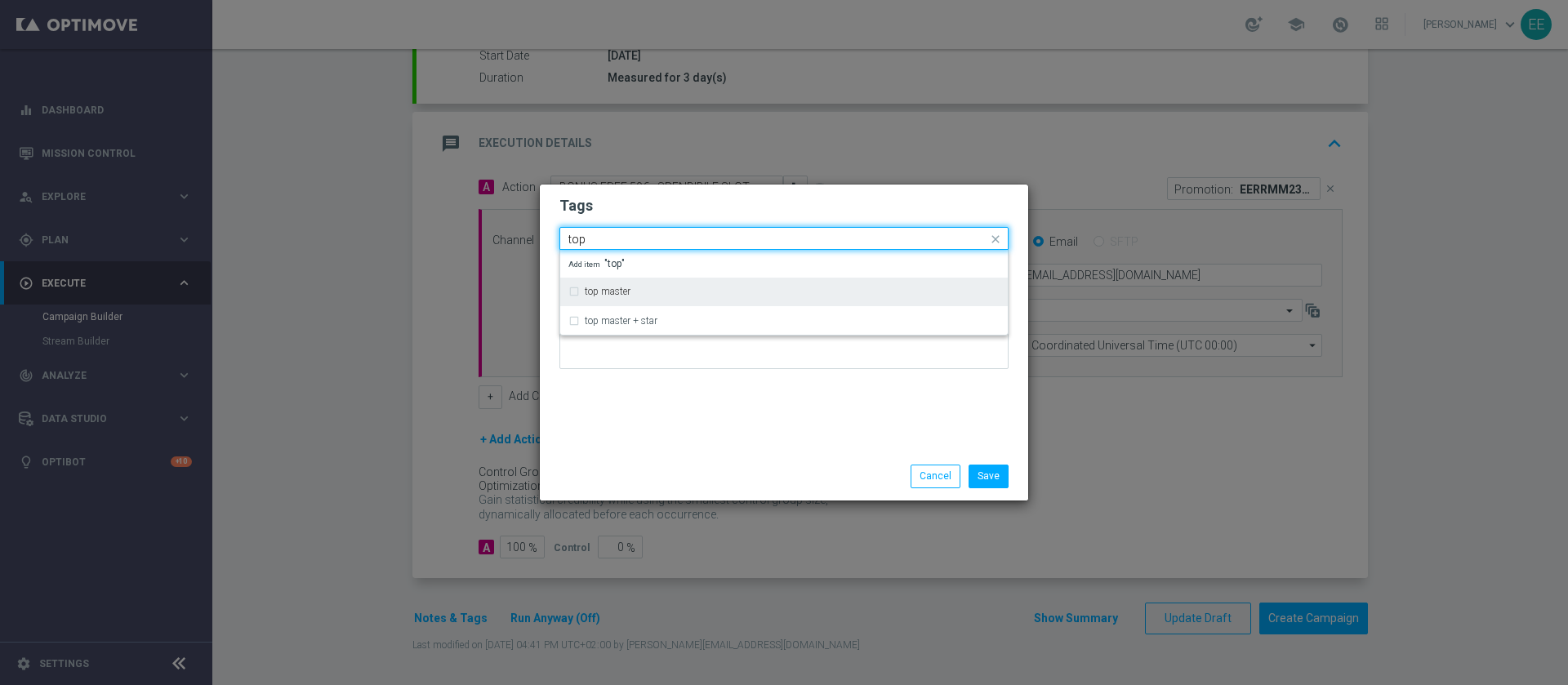
type input "top"
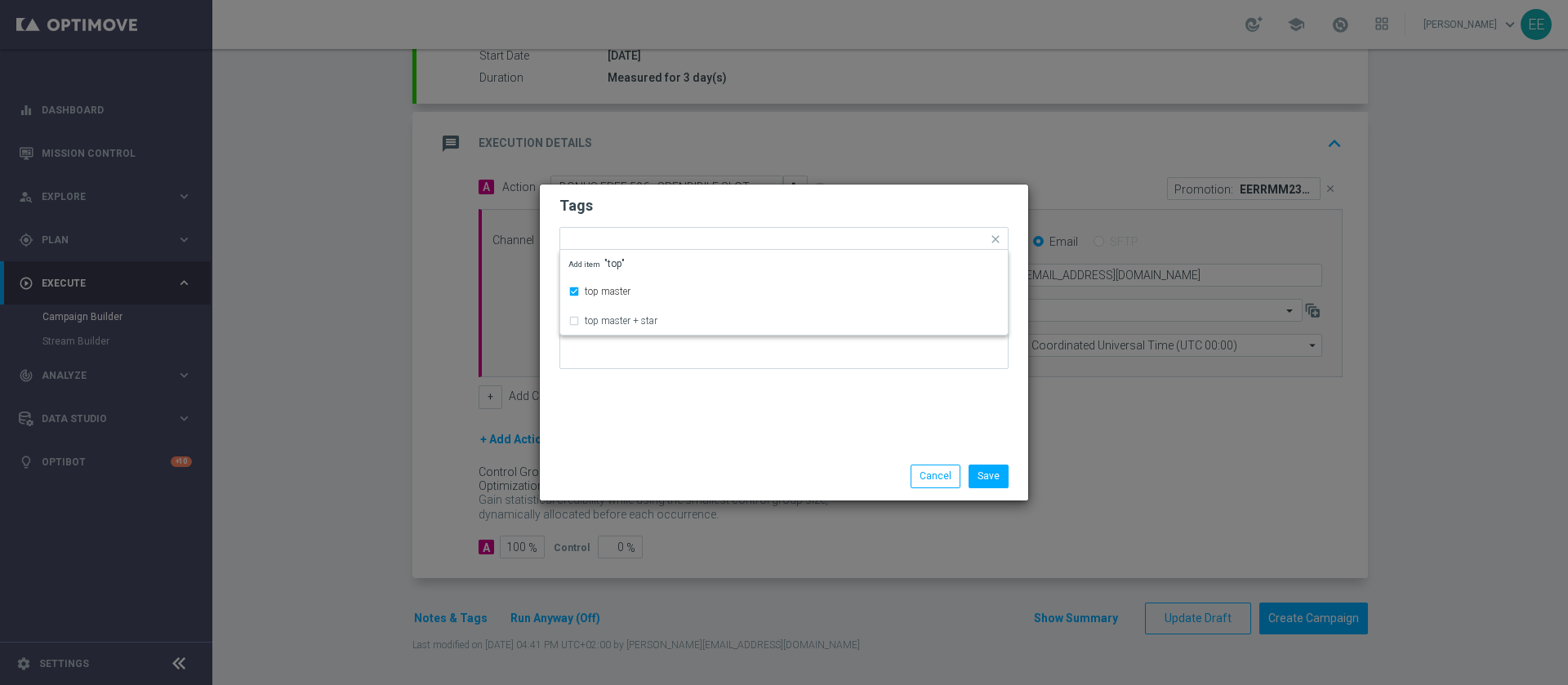
click at [731, 197] on h2 "Tags" at bounding box center [784, 206] width 449 height 20
click at [774, 244] on input "text" at bounding box center [819, 240] width 336 height 14
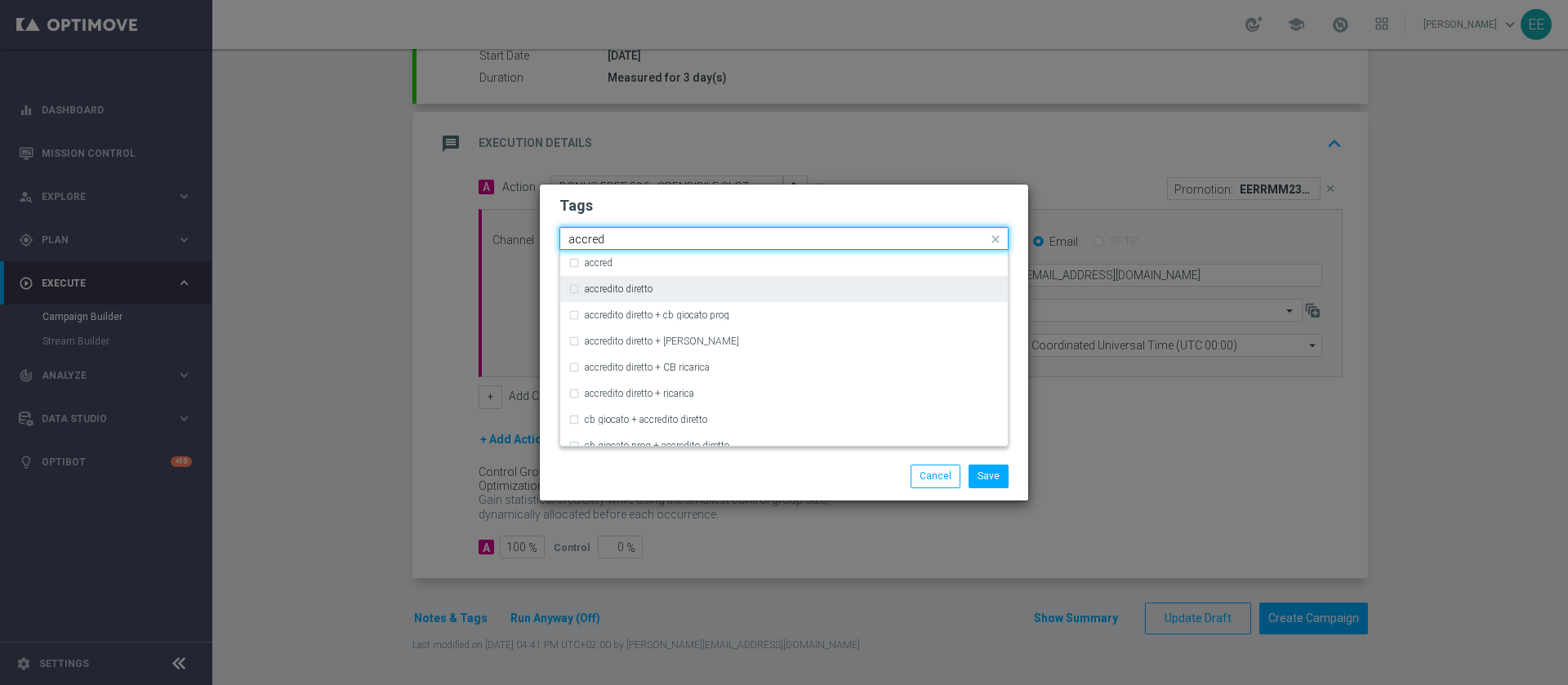
type input "accred"
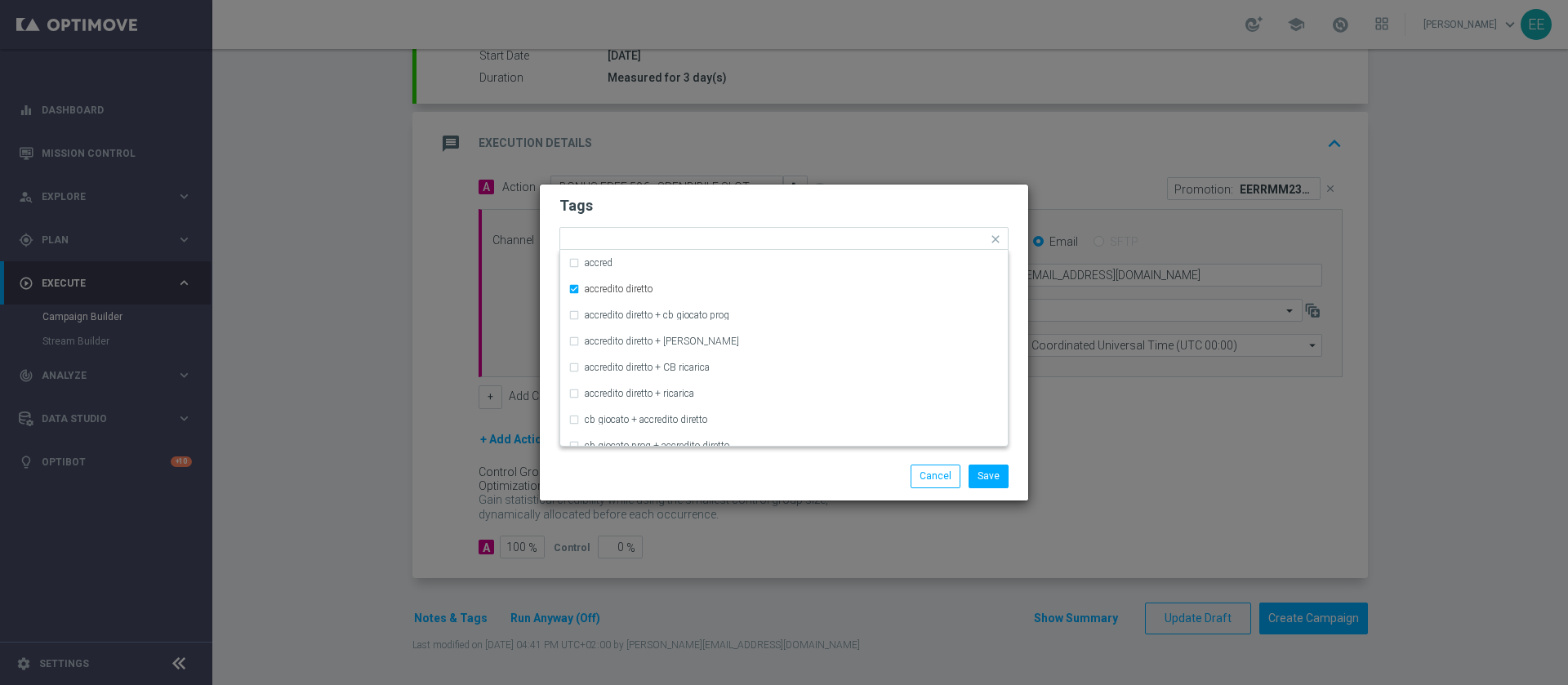
click at [747, 208] on h2 "Tags" at bounding box center [784, 206] width 449 height 20
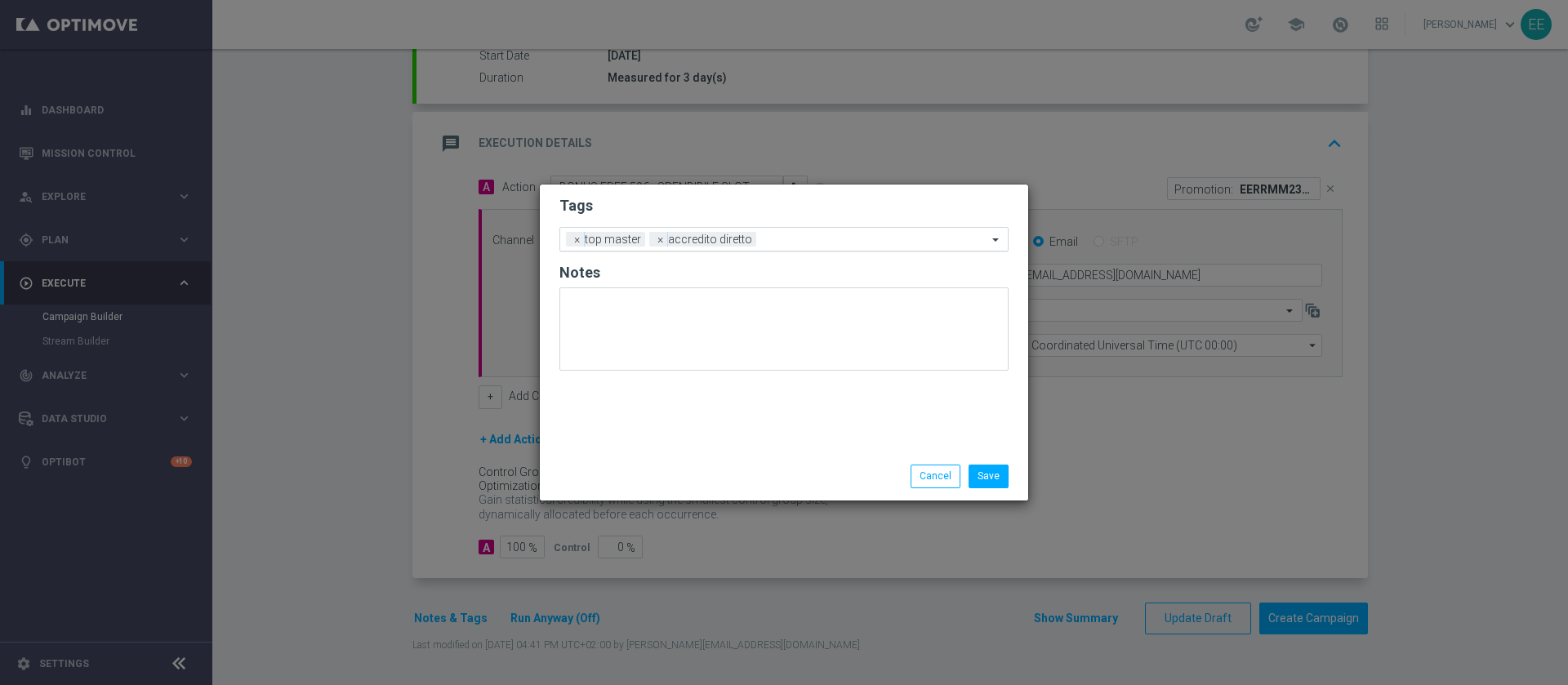
click at [802, 234] on input "text" at bounding box center [874, 240] width 225 height 14
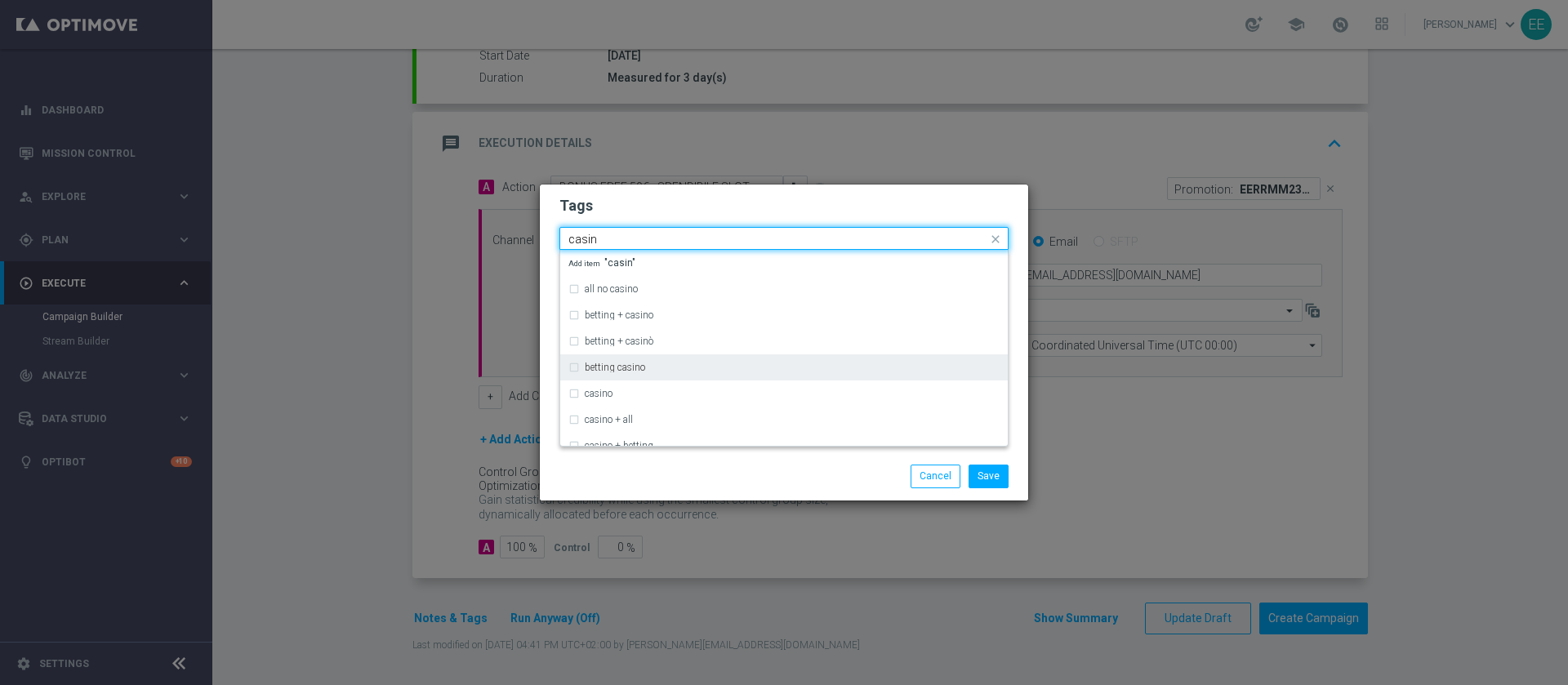
scroll to position [176, 0]
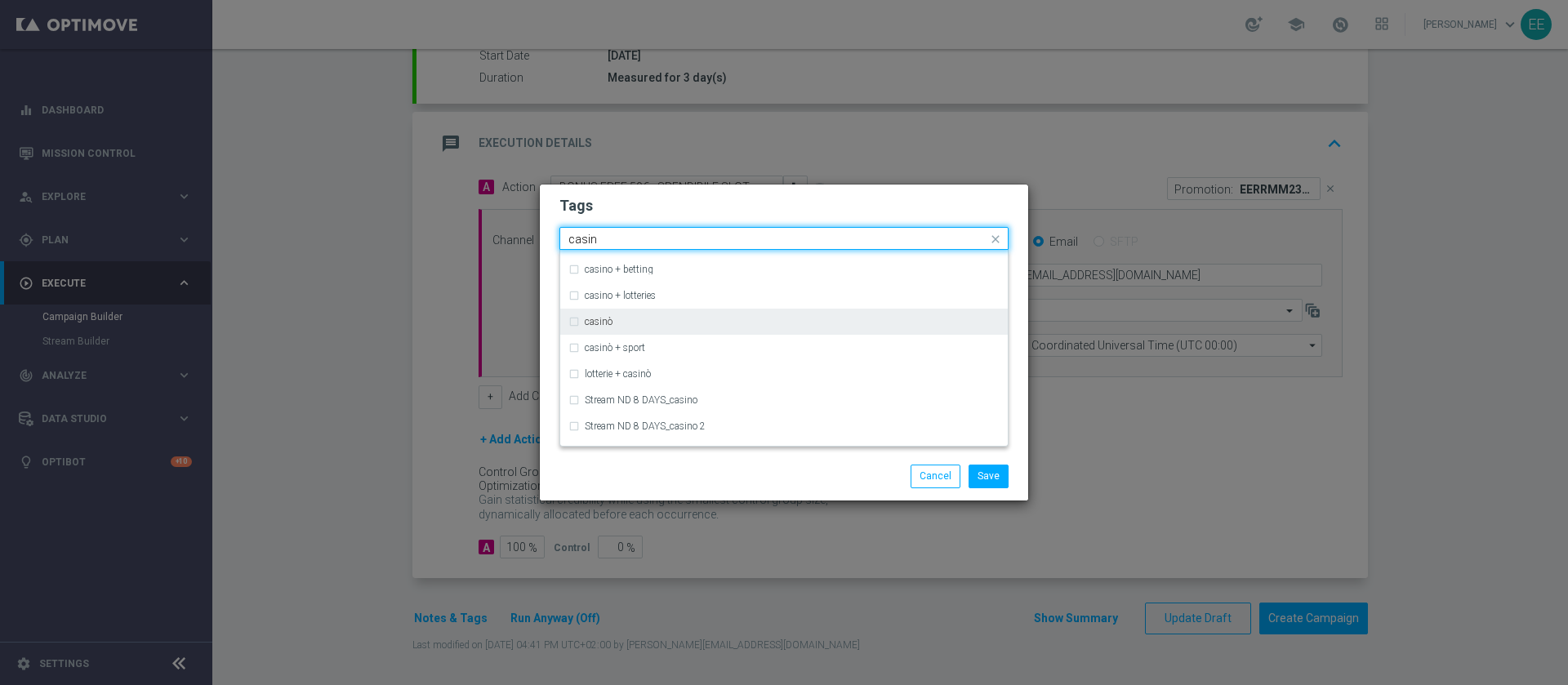
click at [626, 319] on div "casinò" at bounding box center [792, 322] width 415 height 10
type input "casin"
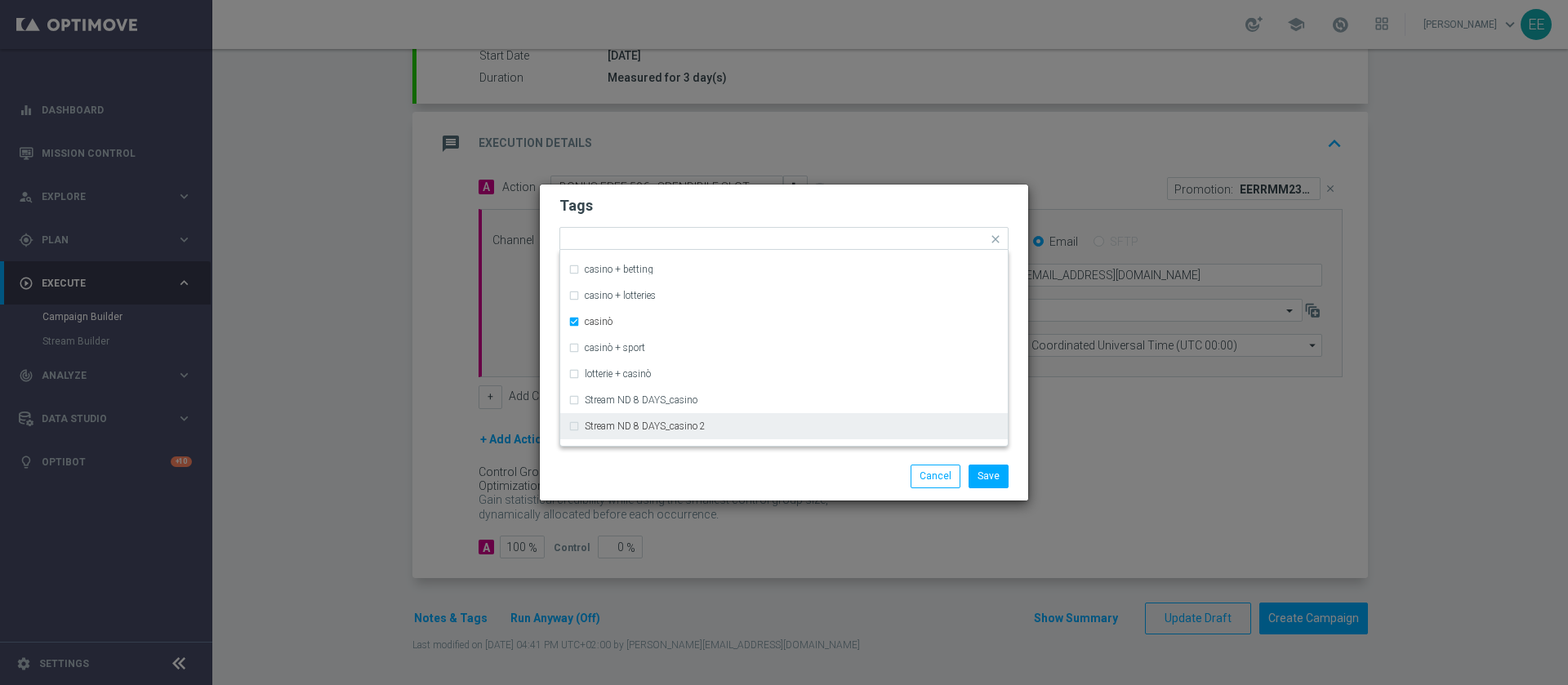
click at [772, 483] on div "Save Cancel" at bounding box center [863, 476] width 316 height 23
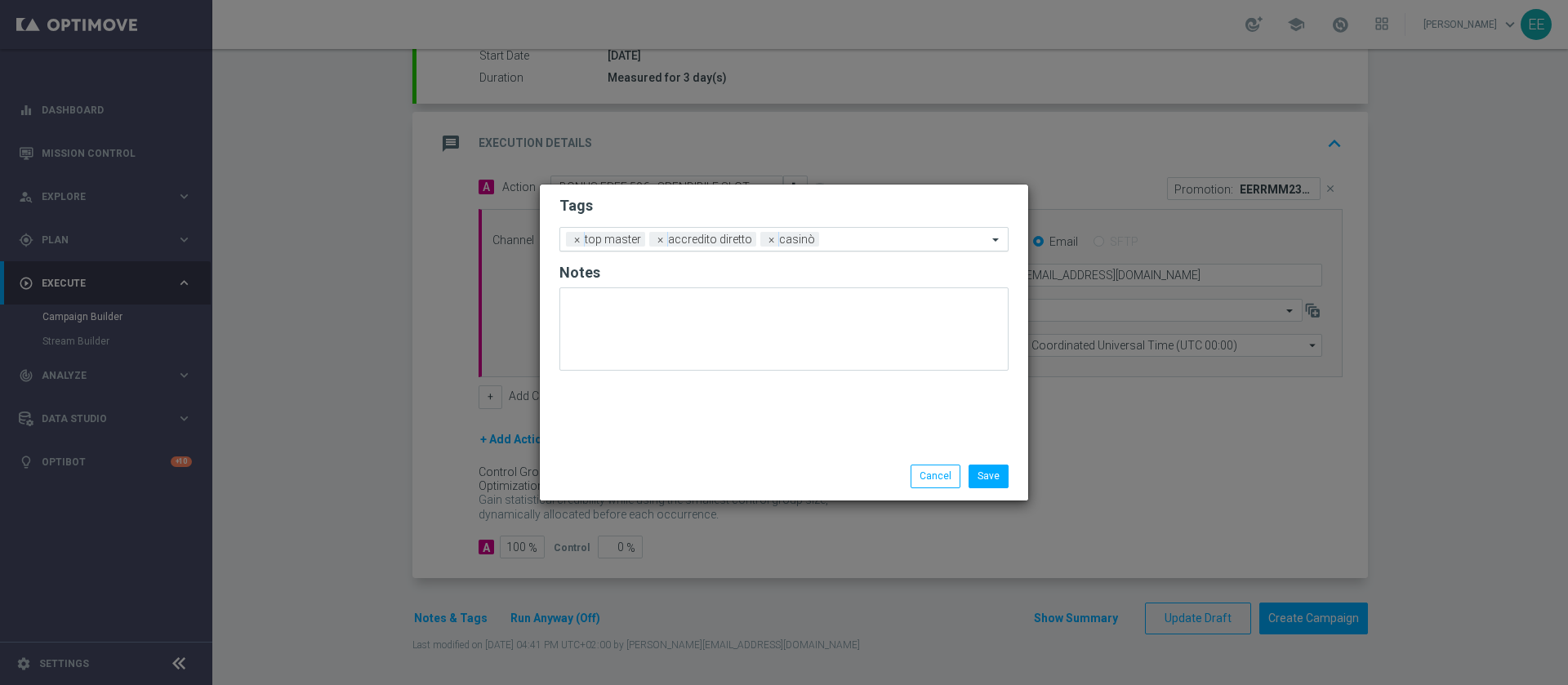
click at [856, 238] on input "text" at bounding box center [906, 240] width 162 height 14
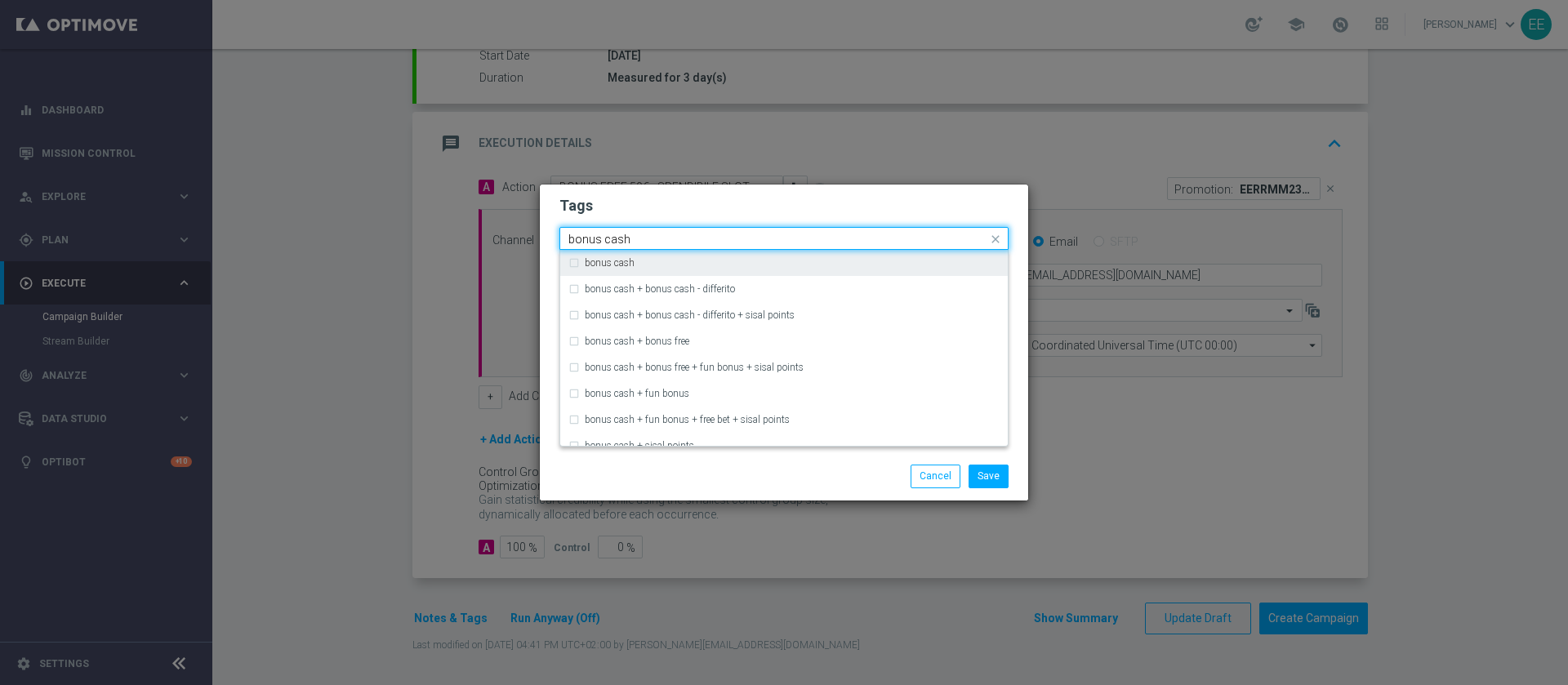
click at [804, 255] on div "bonus cash" at bounding box center [784, 263] width 431 height 26
type input "bonus cash"
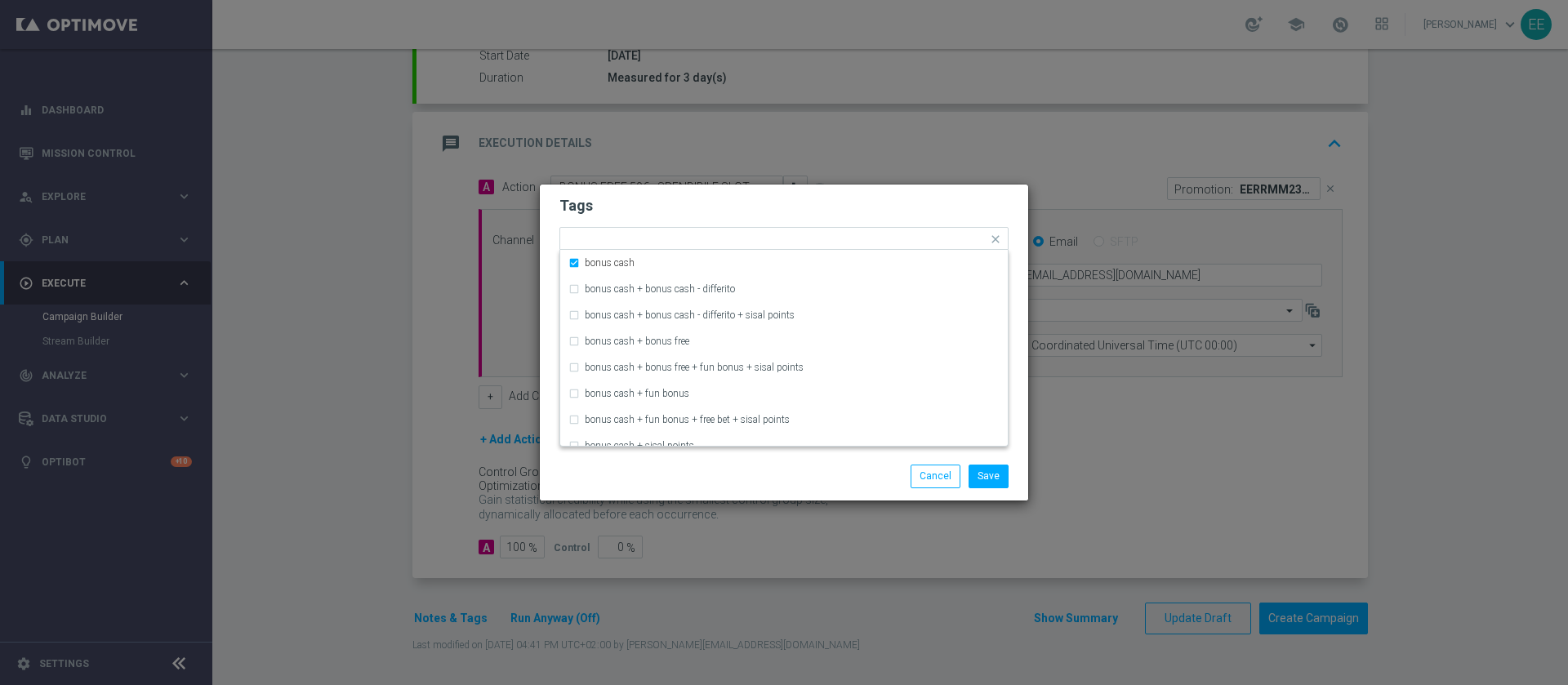
click at [849, 208] on h2 "Tags" at bounding box center [784, 206] width 449 height 20
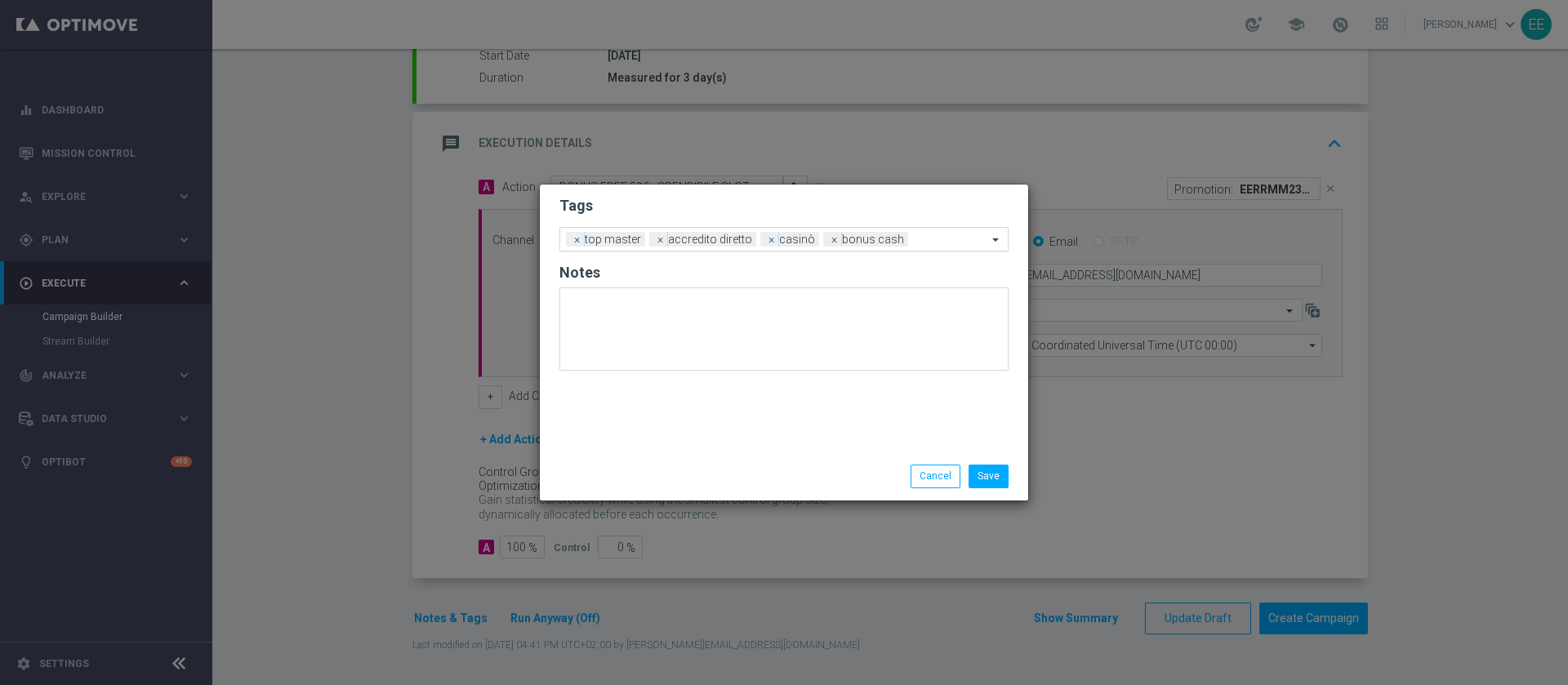
click at [913, 231] on div "Add a new tag × top master × accredito diretto × casinò × bonus cash" at bounding box center [773, 239] width 427 height 23
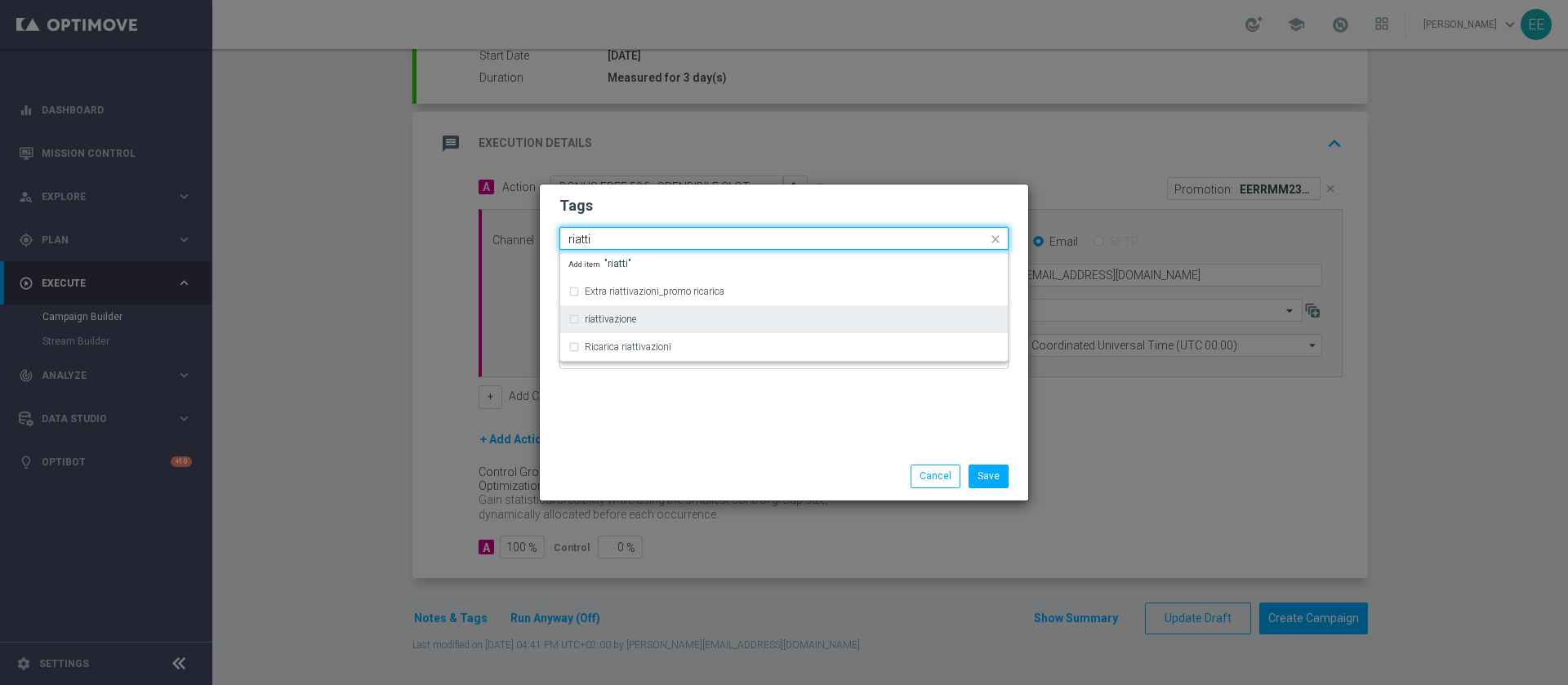
click at [723, 314] on div "riattivazione" at bounding box center [792, 319] width 415 height 10
type input "riatti"
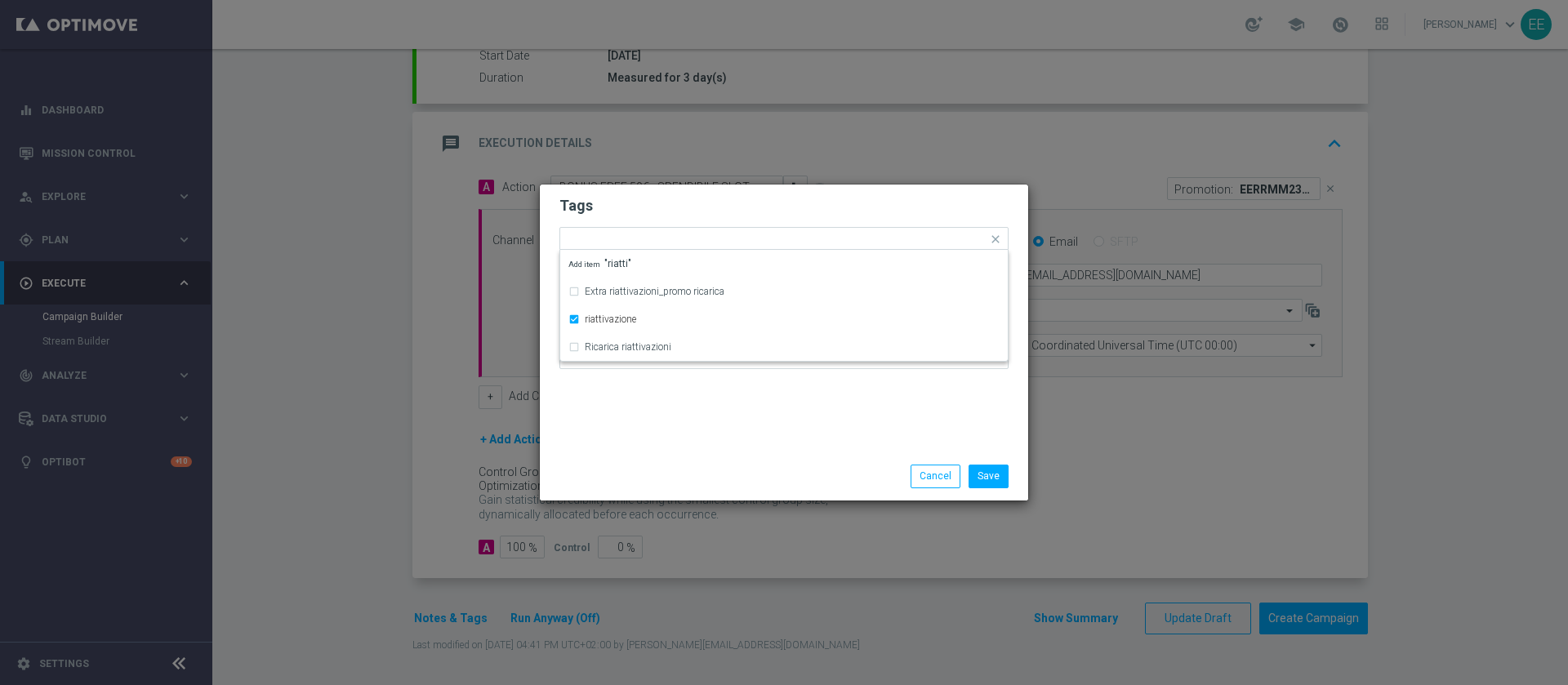
click at [758, 410] on div "Tags Quick find × top master × accredito diretto × casinò × bonus cash × riatti…" at bounding box center [784, 318] width 489 height 268
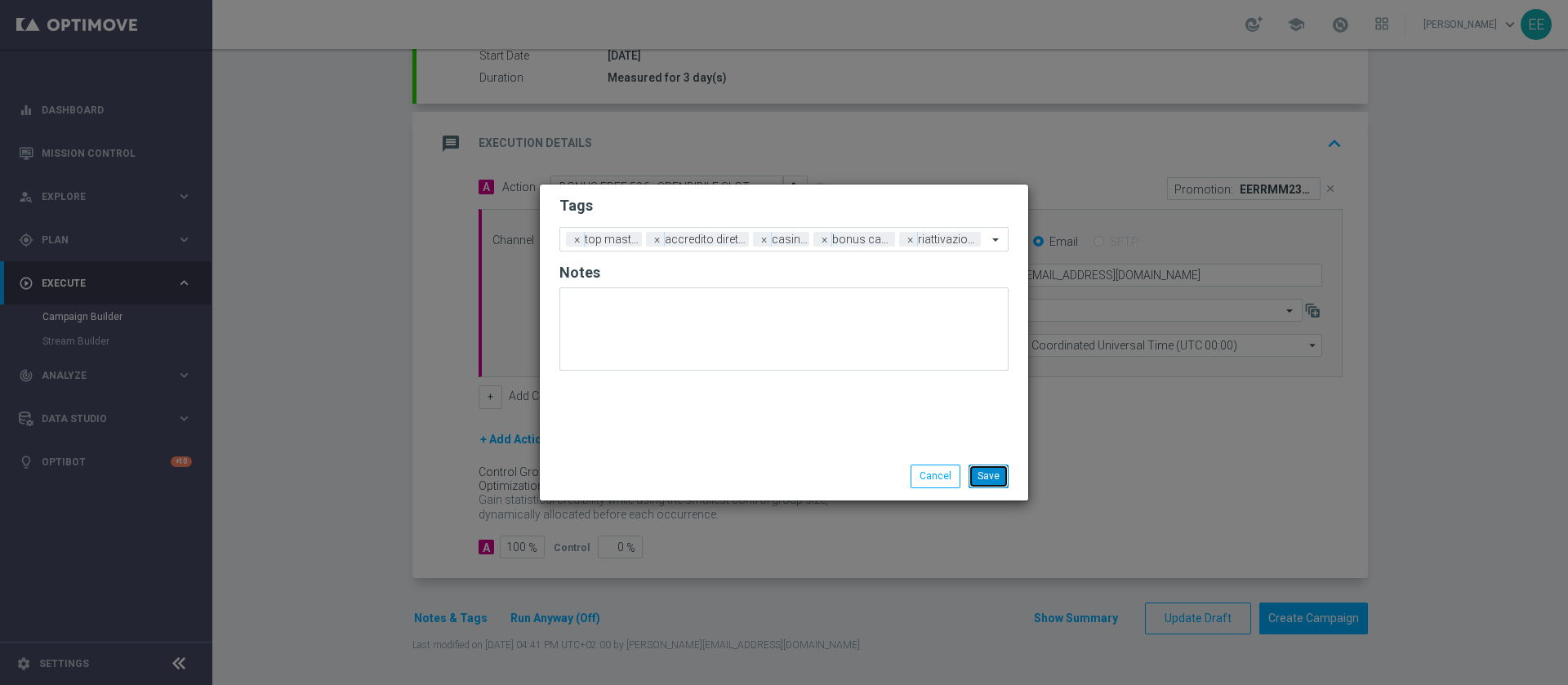
click at [987, 466] on button "Save" at bounding box center [988, 476] width 40 height 23
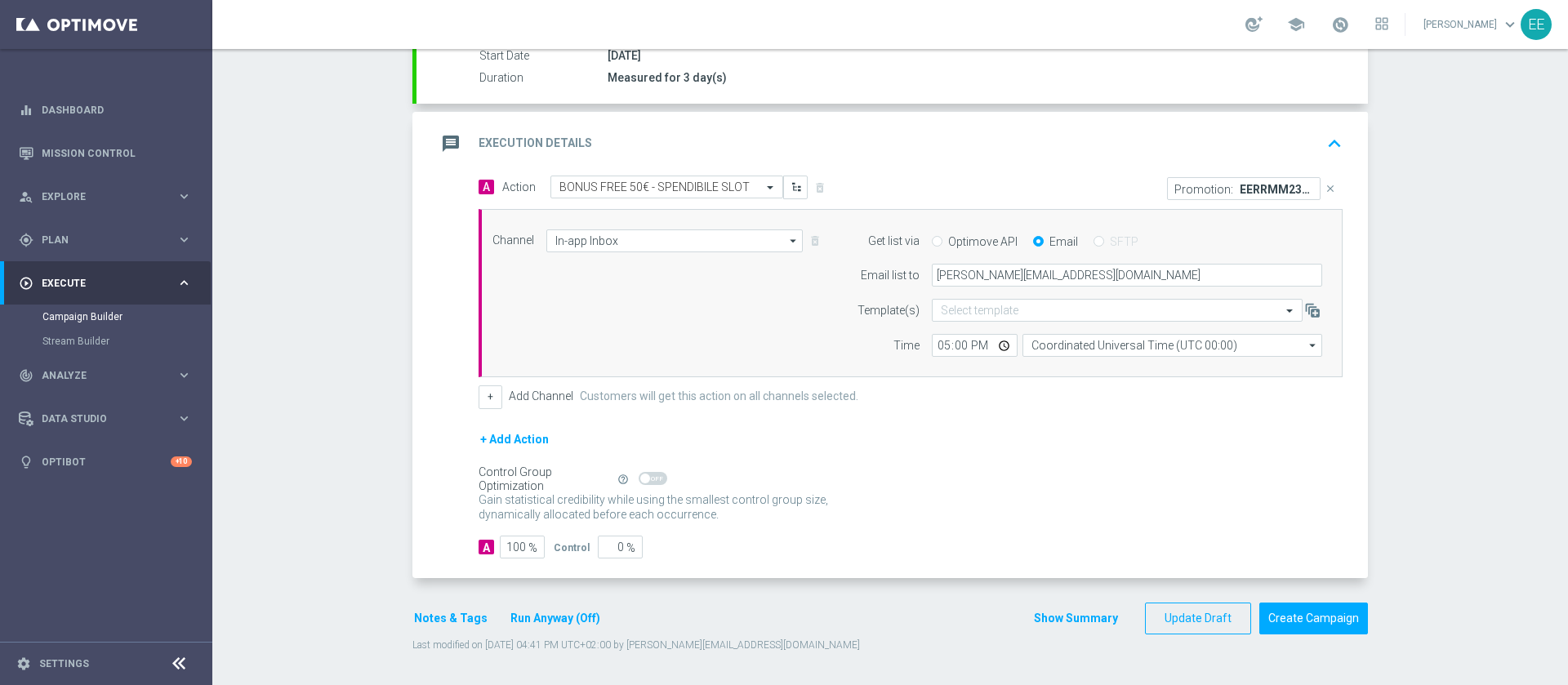
click at [1330, 137] on icon "keyboard_arrow_up" at bounding box center [1334, 144] width 25 height 25
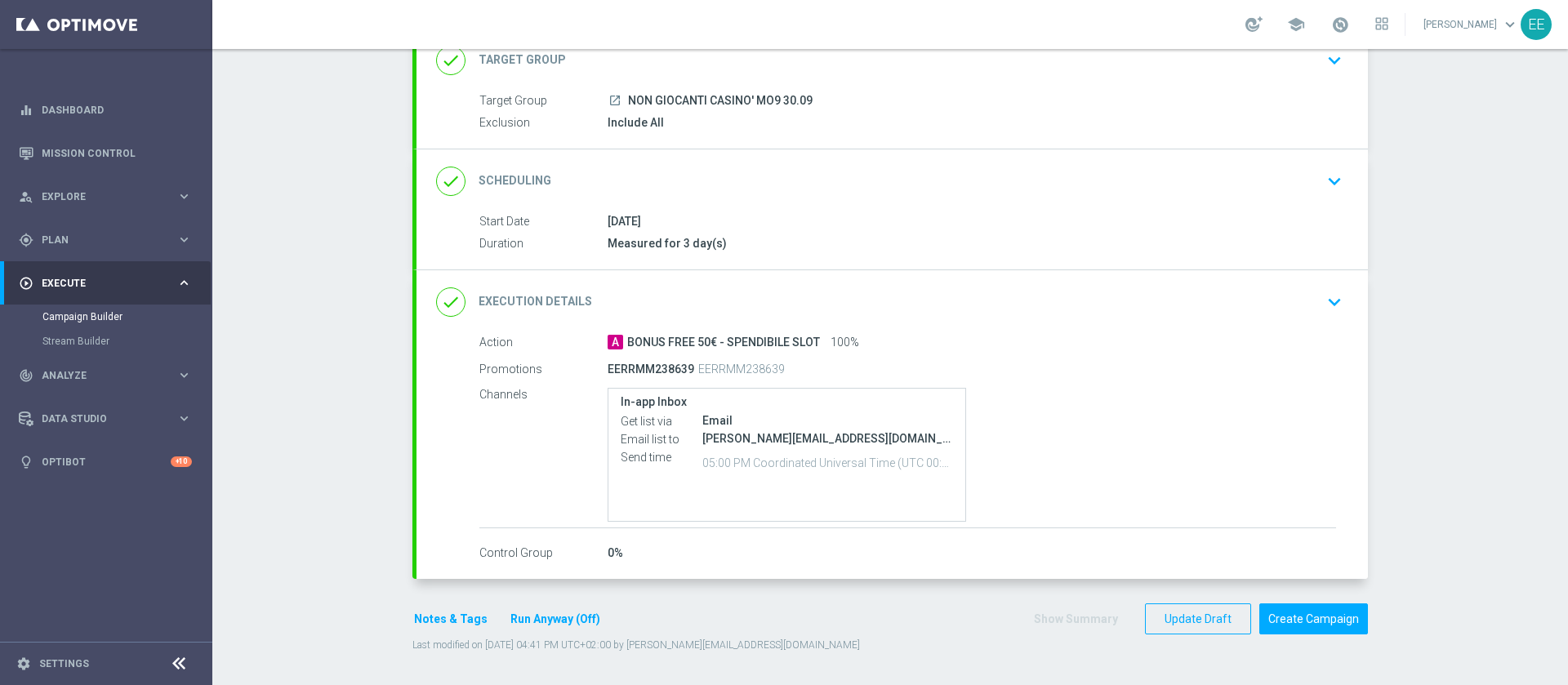
scroll to position [118, 0]
click at [1305, 608] on button "Create Campaign" at bounding box center [1313, 618] width 109 height 32
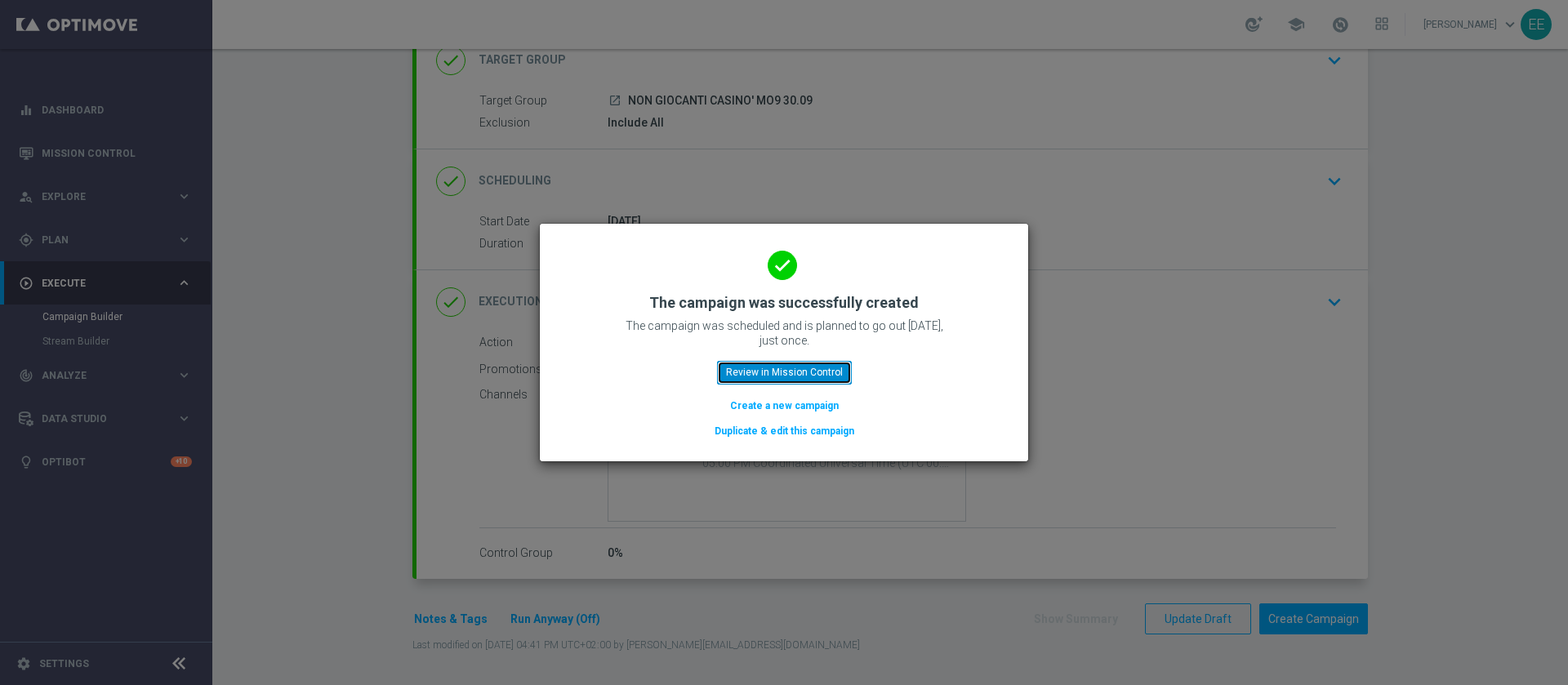
click at [825, 369] on button "Review in Mission Control" at bounding box center [784, 373] width 135 height 23
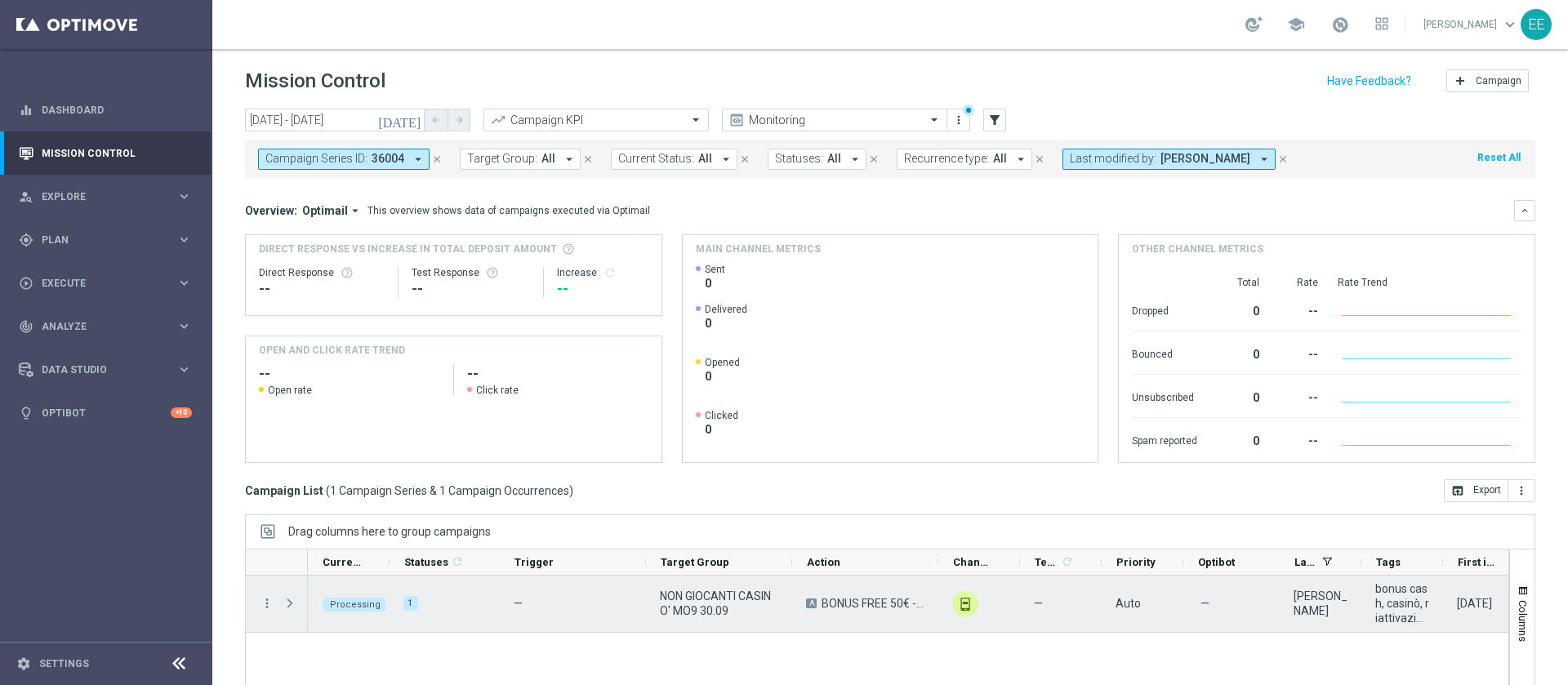
click at [285, 601] on span "Press SPACE to select this row." at bounding box center [290, 604] width 15 height 13
click at [0, 0] on span "Press SPACE to select this row." at bounding box center [0, 0] width 0 height 0
click at [285, 601] on span "Press SPACE to select this row." at bounding box center [290, 604] width 15 height 13
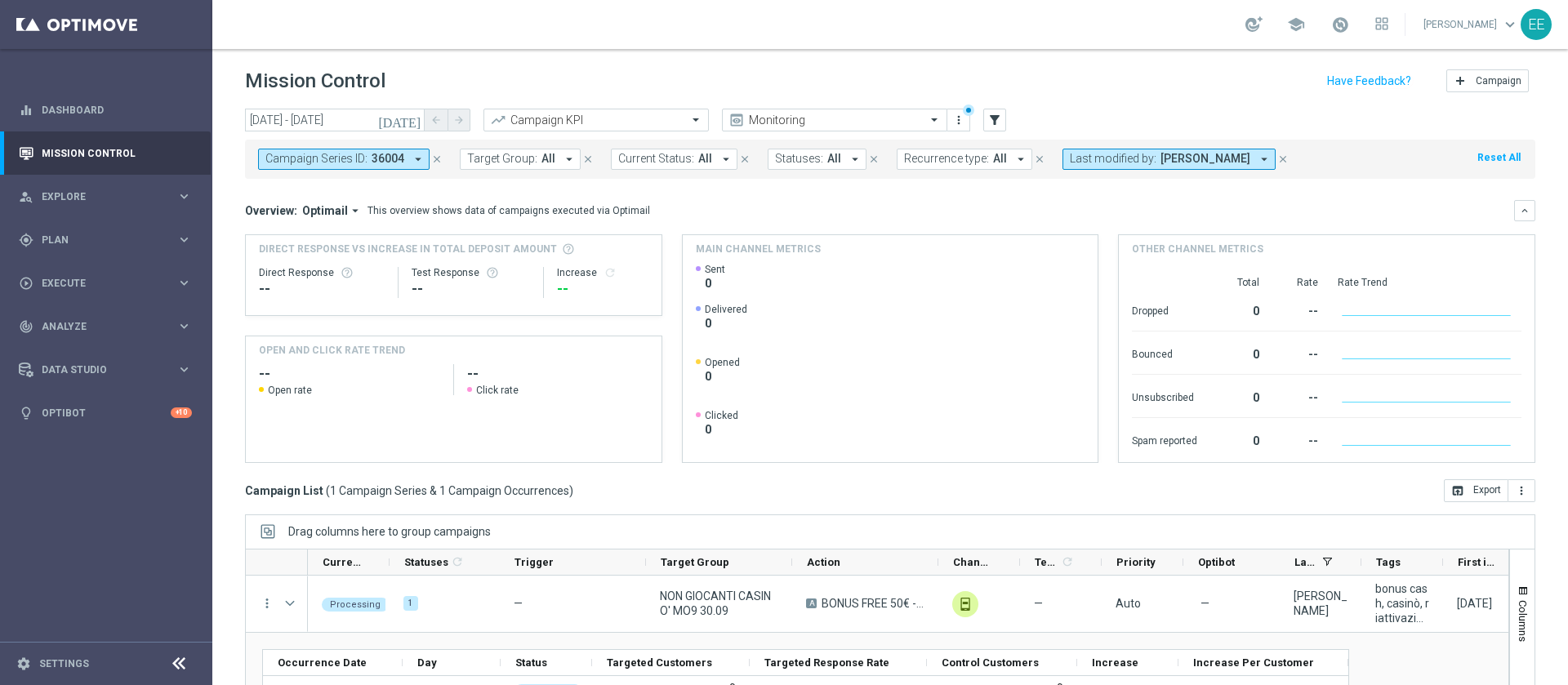
scroll to position [132, 0]
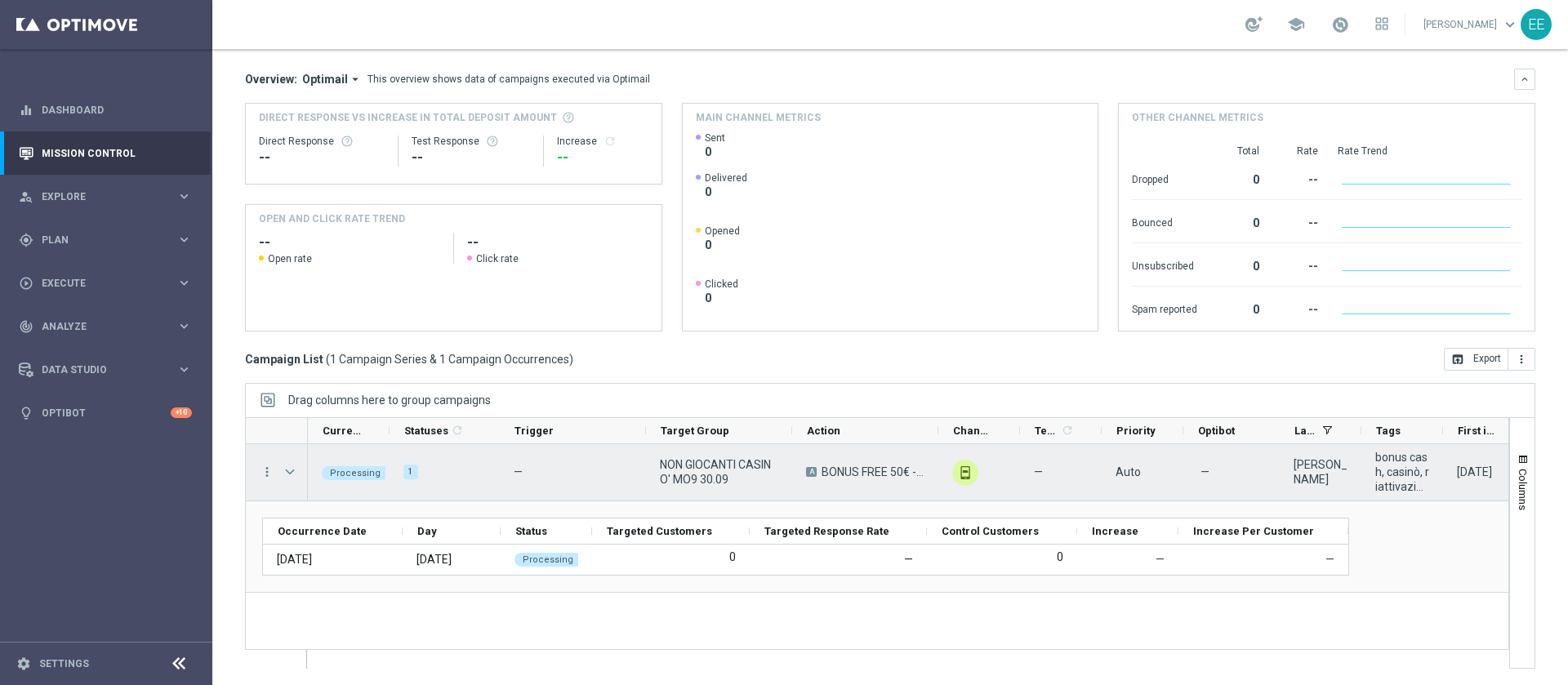
click at [295, 476] on span "Press SPACE to select this row." at bounding box center [290, 472] width 15 height 13
click at [0, 0] on span "Press SPACE to select this row." at bounding box center [0, 0] width 0 height 0
click at [295, 476] on span "Press SPACE to select this row." at bounding box center [290, 472] width 15 height 13
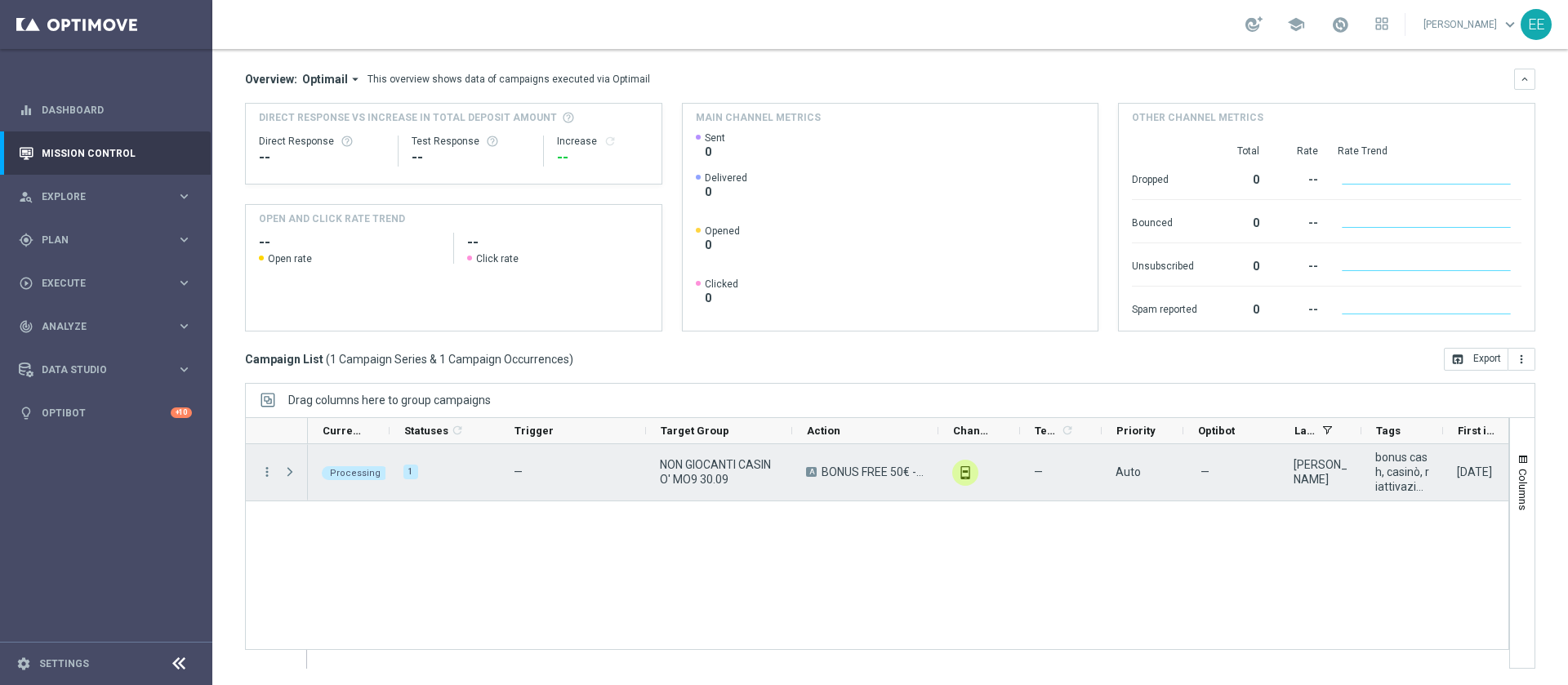
click at [295, 476] on span "Press SPACE to select this row." at bounding box center [290, 472] width 15 height 13
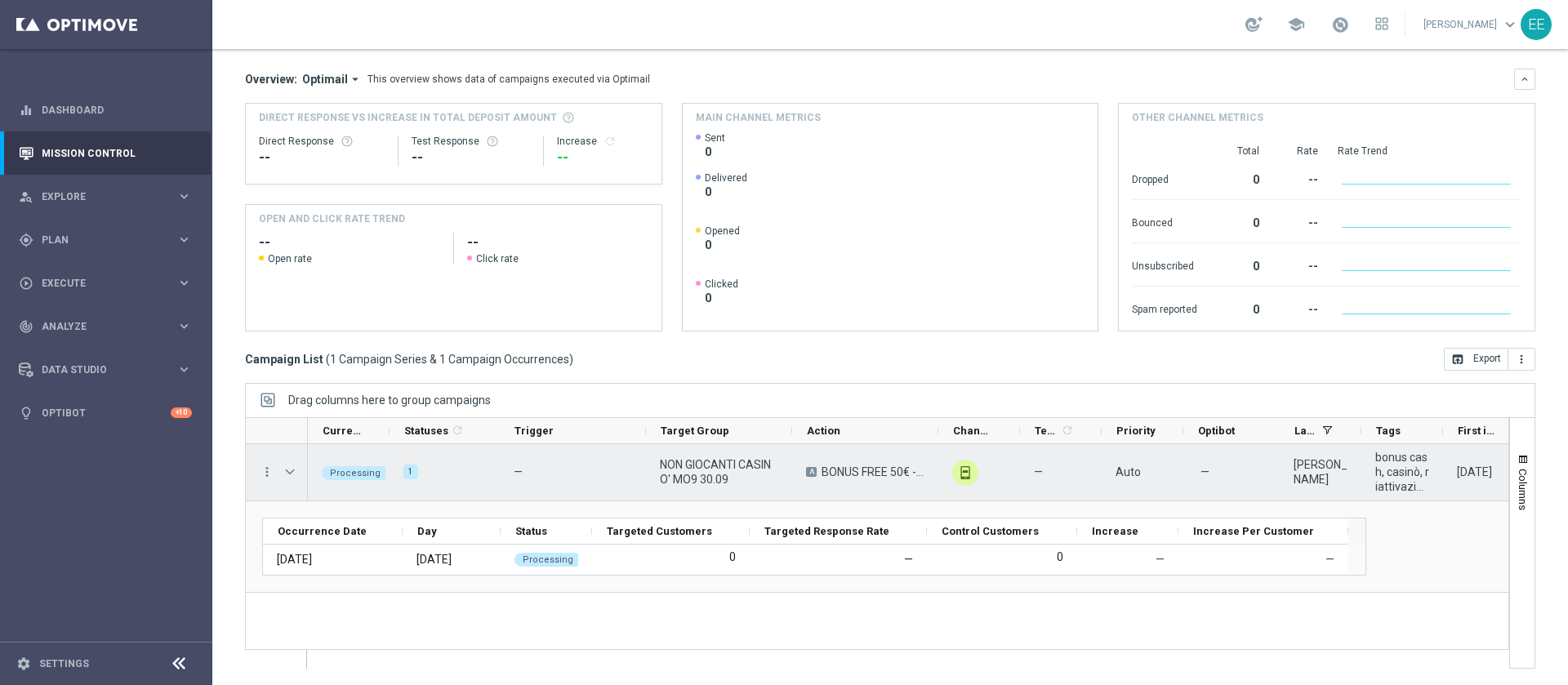
click at [721, 473] on span "NON GIOCANTI CASINO' MO9 30.09" at bounding box center [719, 472] width 118 height 30
click at [294, 472] on span "Press SPACE to select this row." at bounding box center [290, 472] width 15 height 13
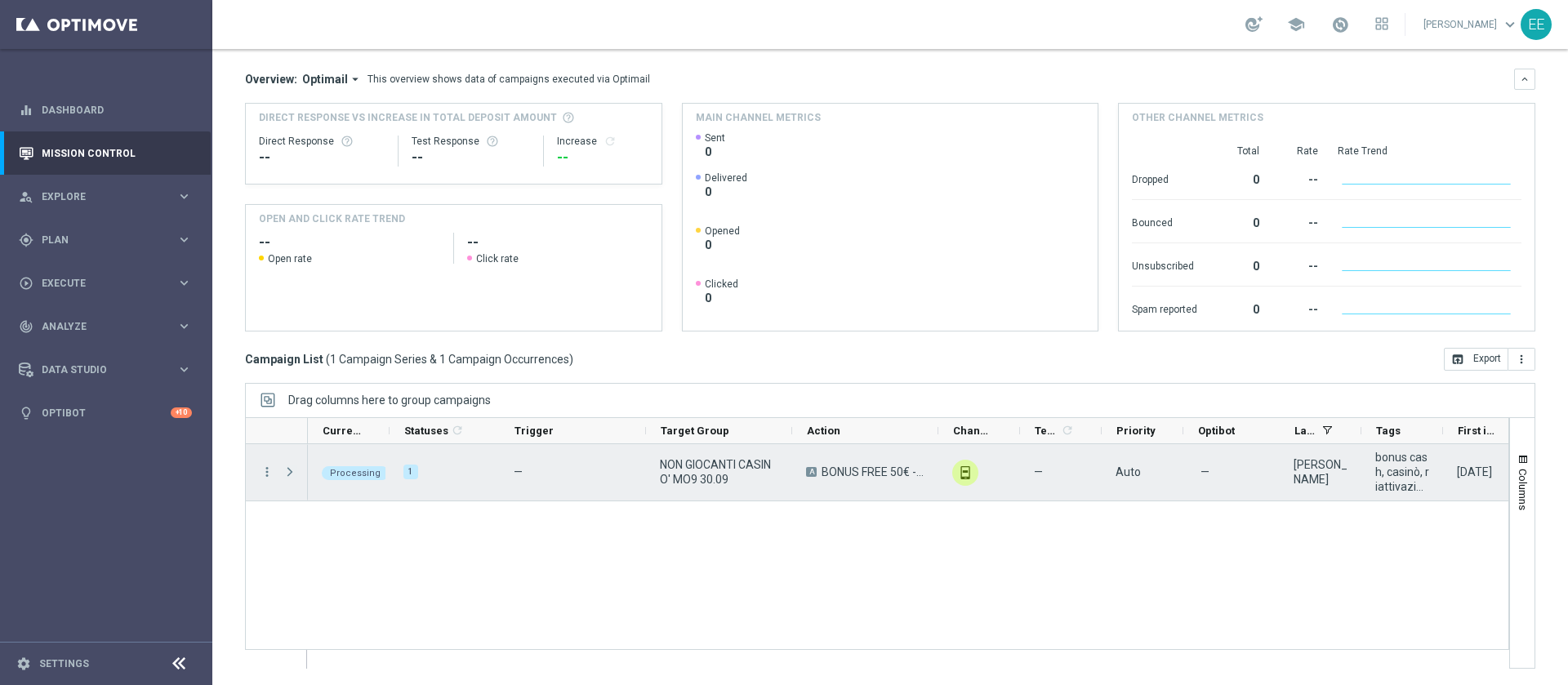
click at [295, 470] on span "Press SPACE to select this row." at bounding box center [290, 472] width 15 height 13
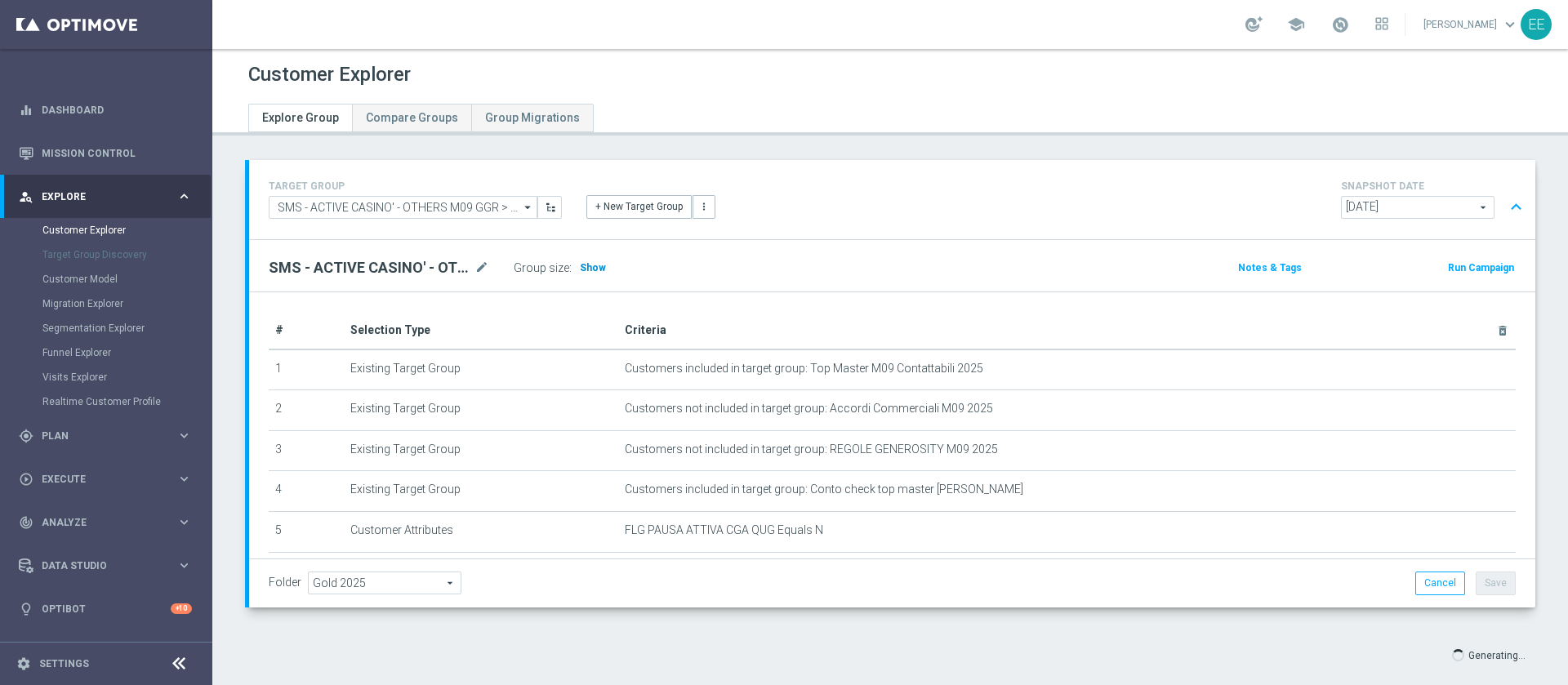
click at [590, 265] on span "Show" at bounding box center [593, 268] width 26 height 12
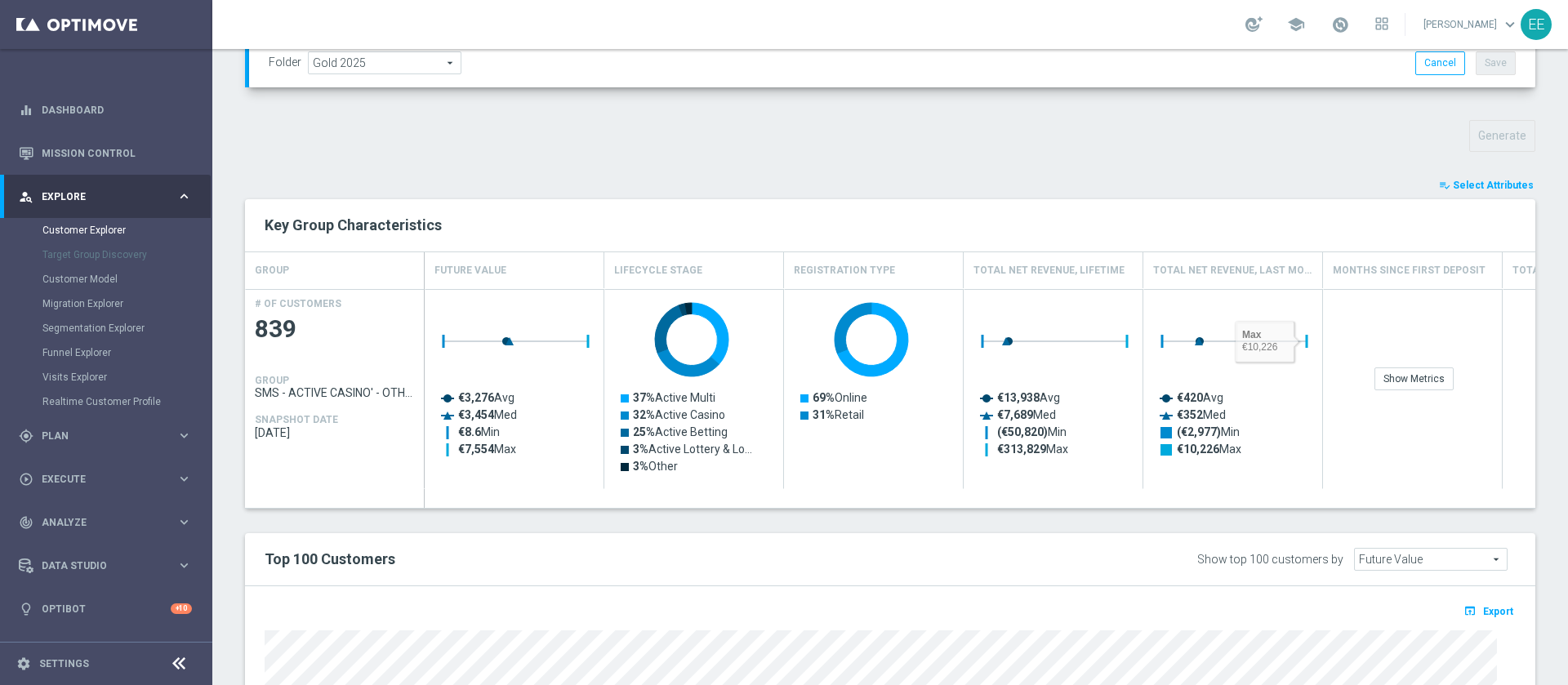
scroll to position [518, 0]
click at [1473, 183] on span "Select Attributes" at bounding box center [1493, 187] width 81 height 12
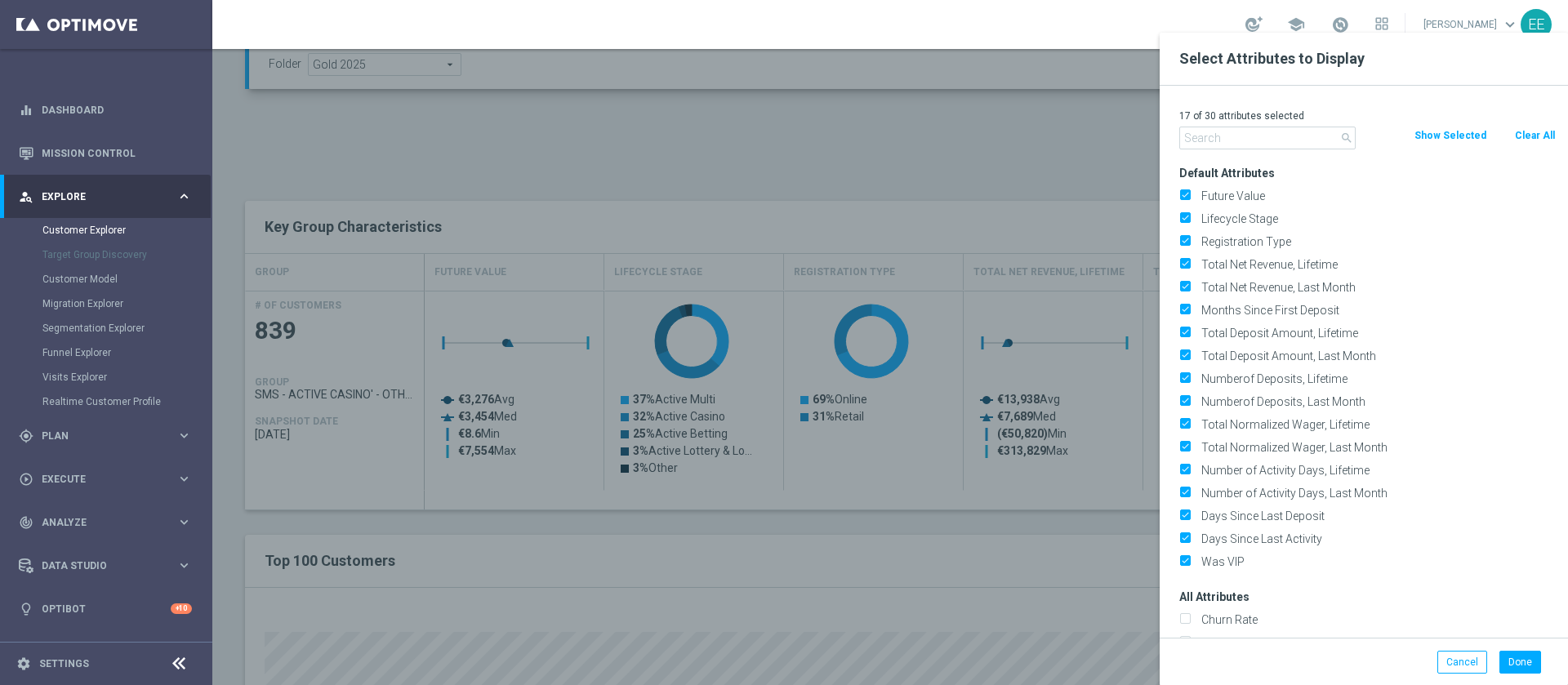
click at [1519, 134] on button "Clear All" at bounding box center [1534, 136] width 44 height 18
checkbox input "false"
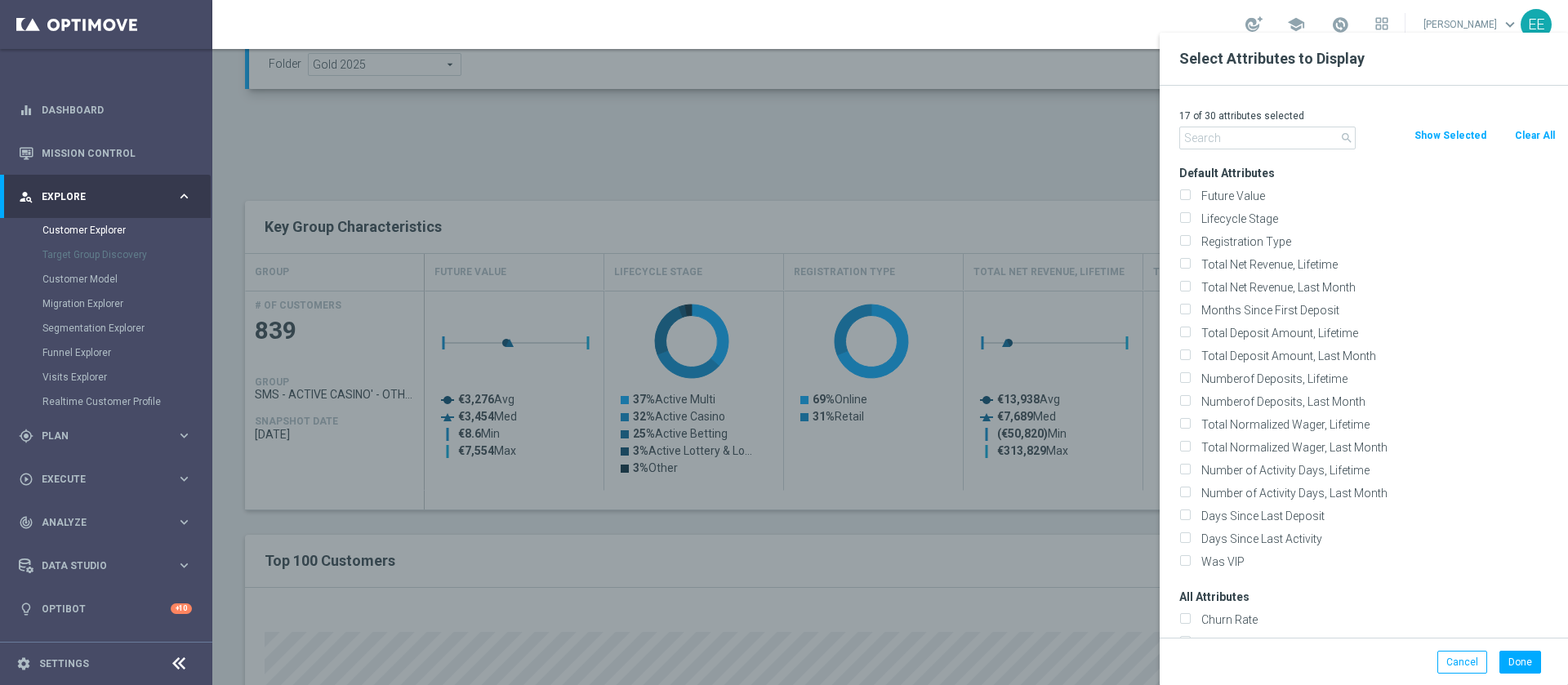
checkbox input "false"
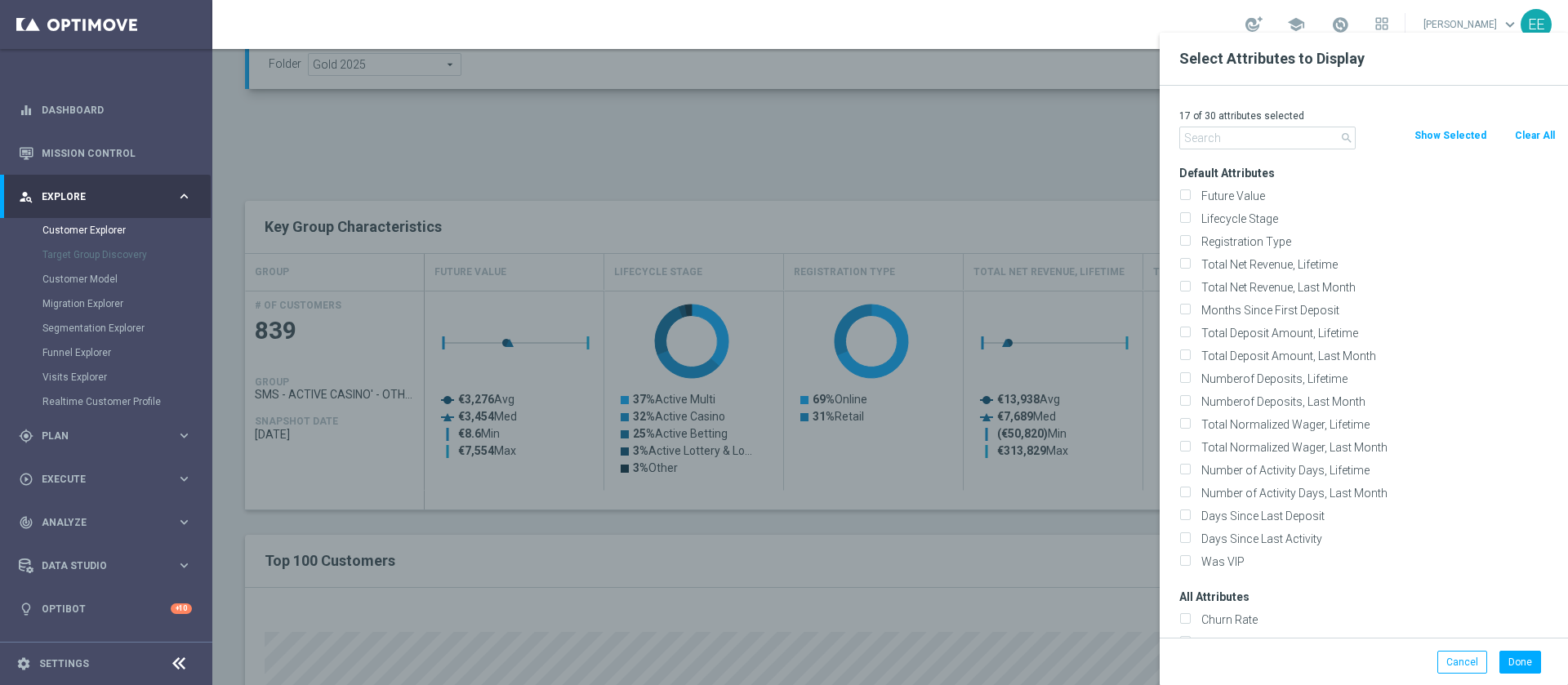
checkbox input "false"
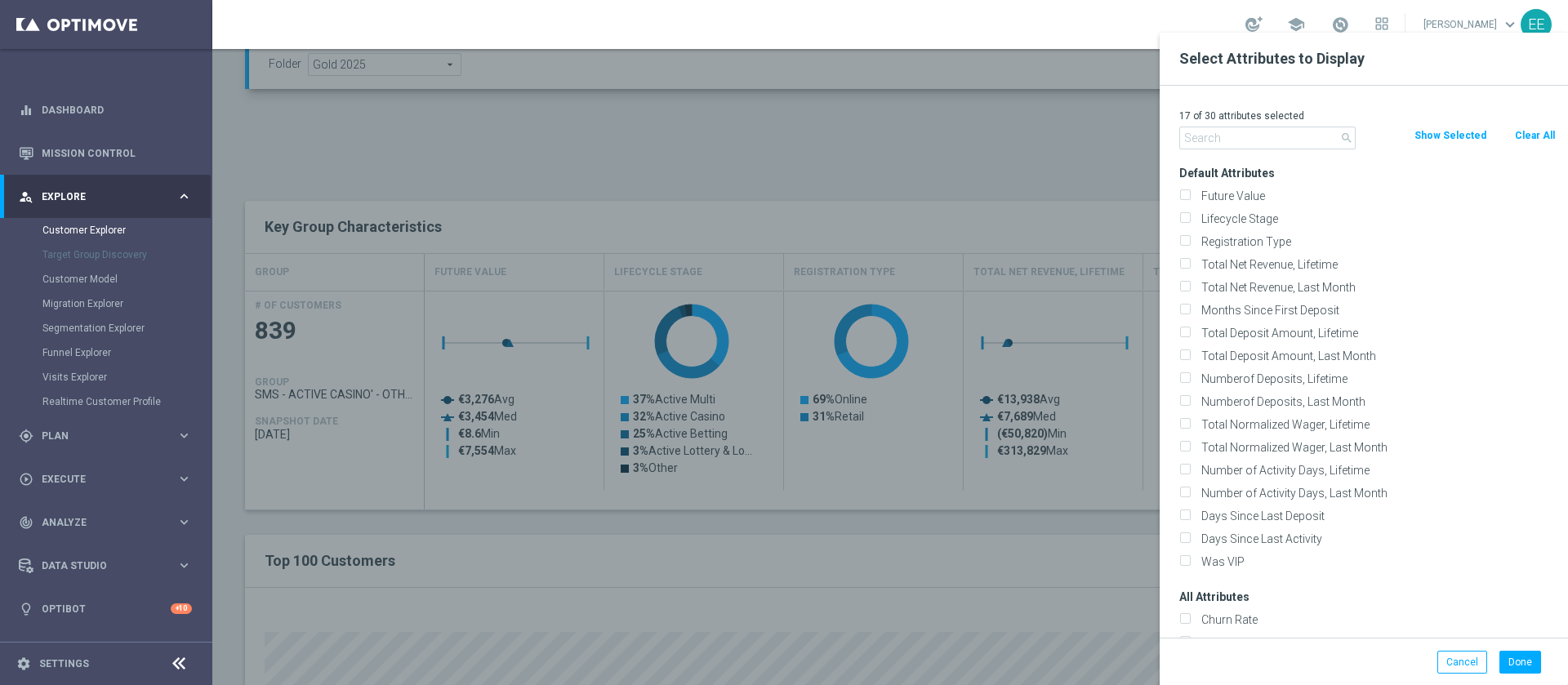
checkbox input "false"
click at [1232, 127] on input "text" at bounding box center [1267, 138] width 176 height 23
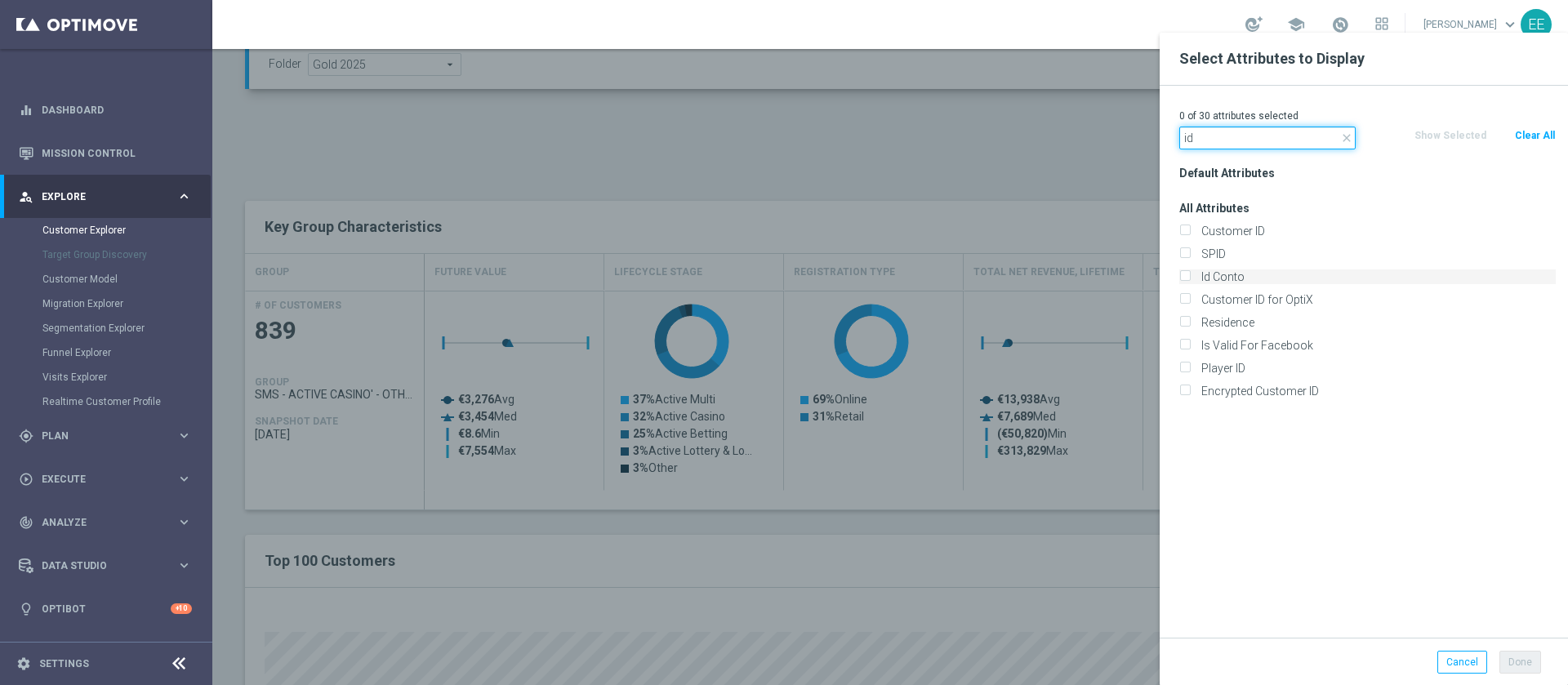
type input "id"
click at [1236, 272] on label "Id Conto" at bounding box center [1375, 277] width 360 height 15
click at [1190, 273] on input "Id Conto" at bounding box center [1184, 278] width 11 height 11
checkbox input "true"
click at [1525, 661] on button "Done" at bounding box center [1519, 662] width 42 height 23
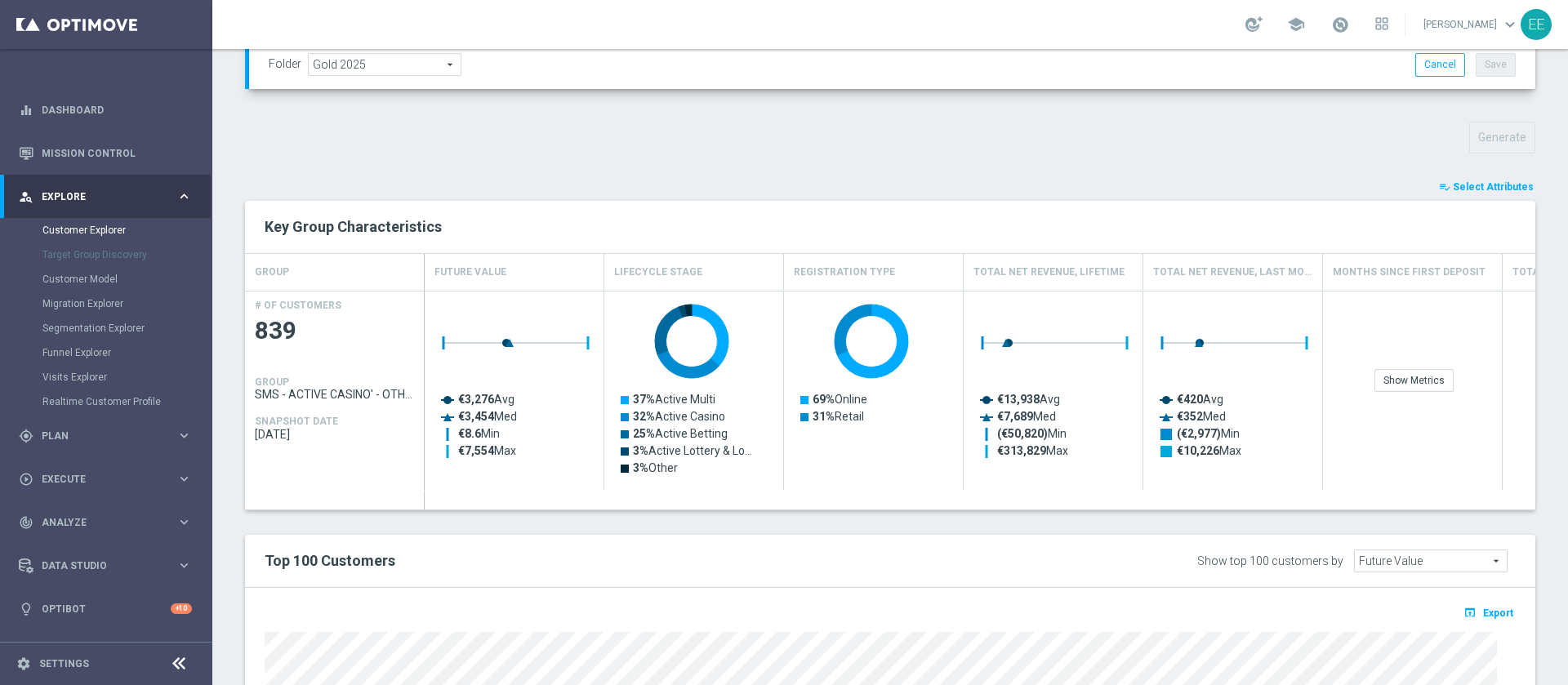
type input "Search"
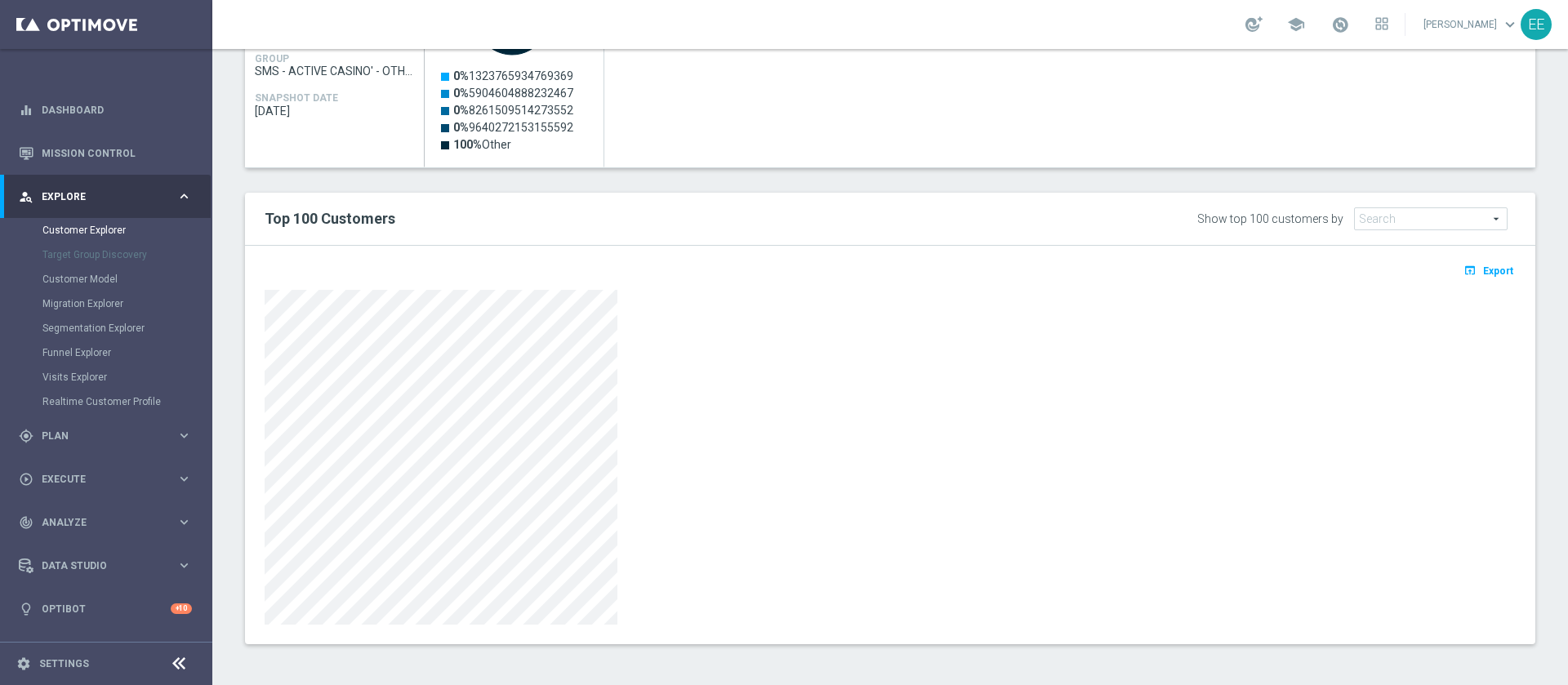
scroll to position [552, 0]
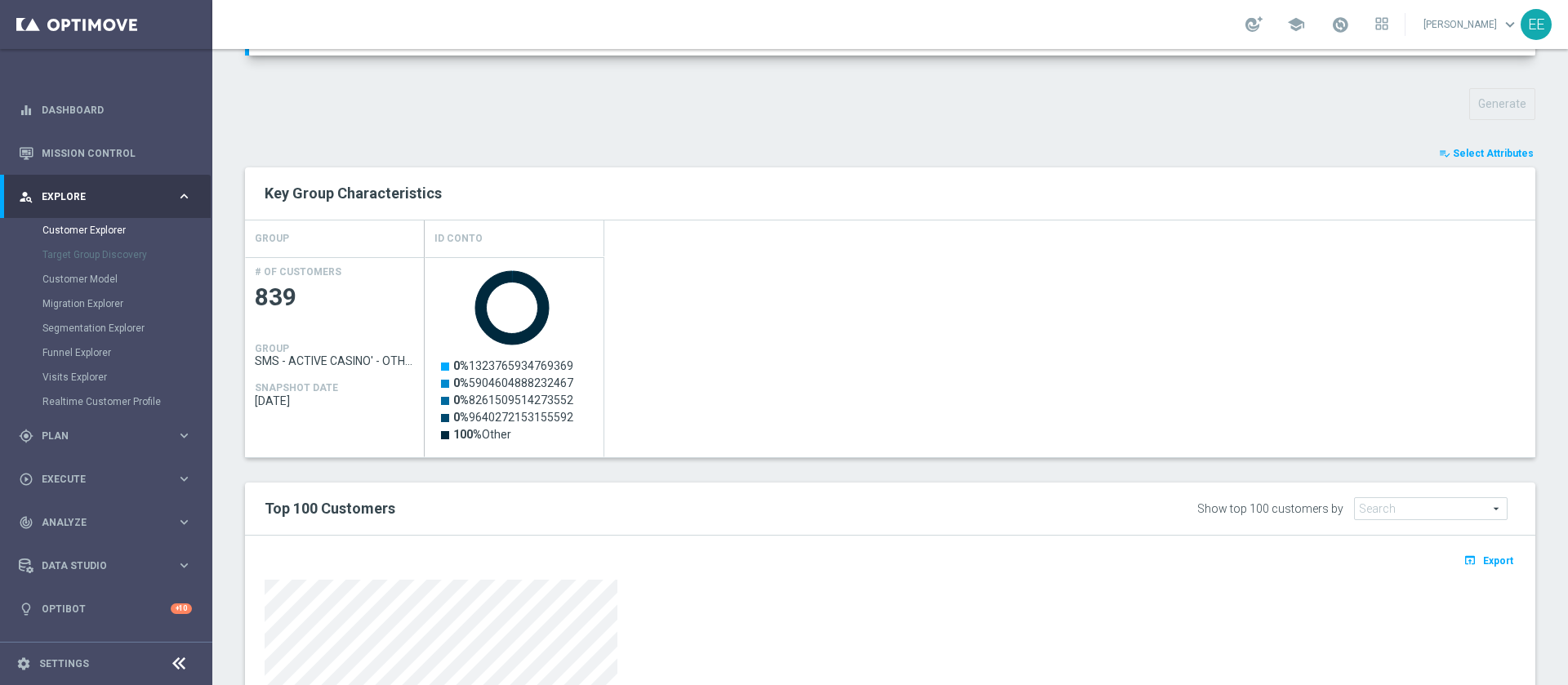
click at [1460, 161] on button "playlist_add_check Select Attributes" at bounding box center [1486, 154] width 98 height 18
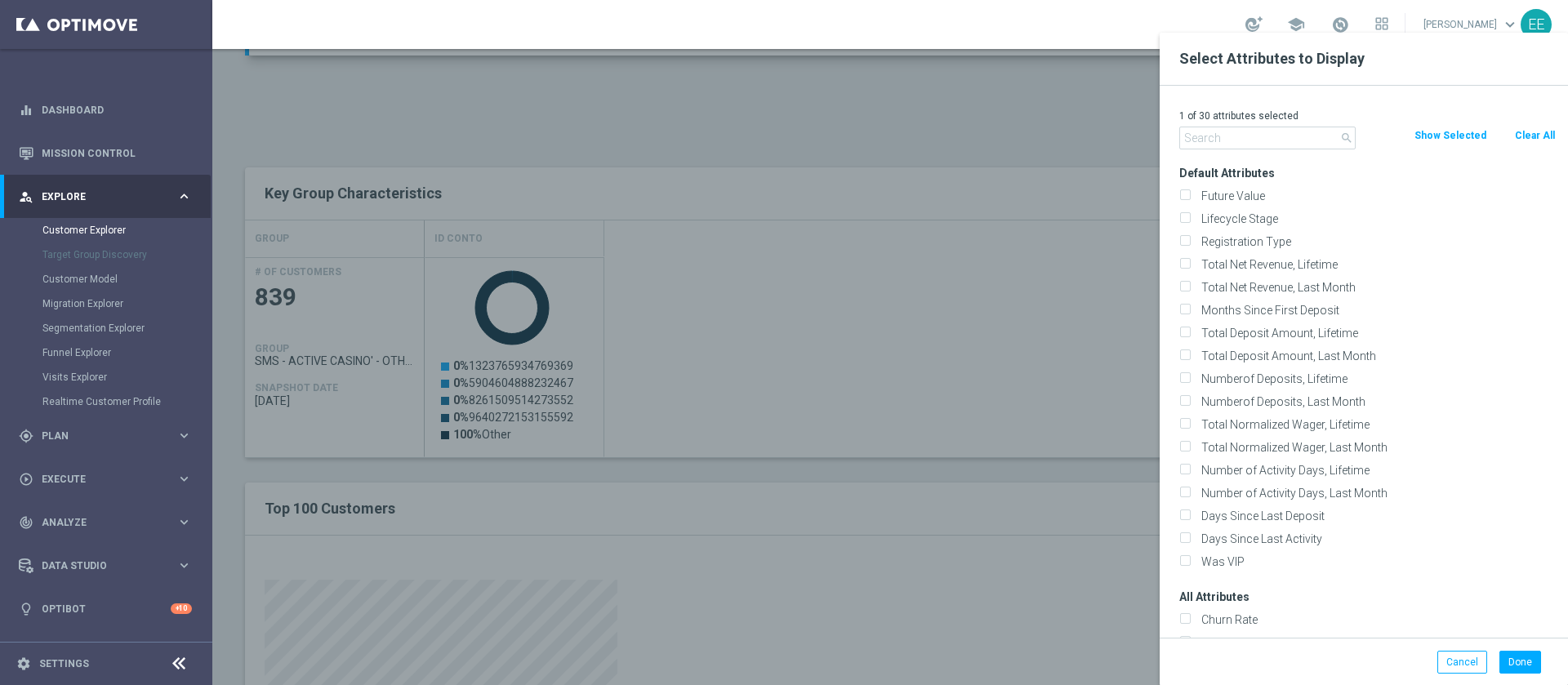
click at [1301, 142] on input "text" at bounding box center [1267, 138] width 176 height 23
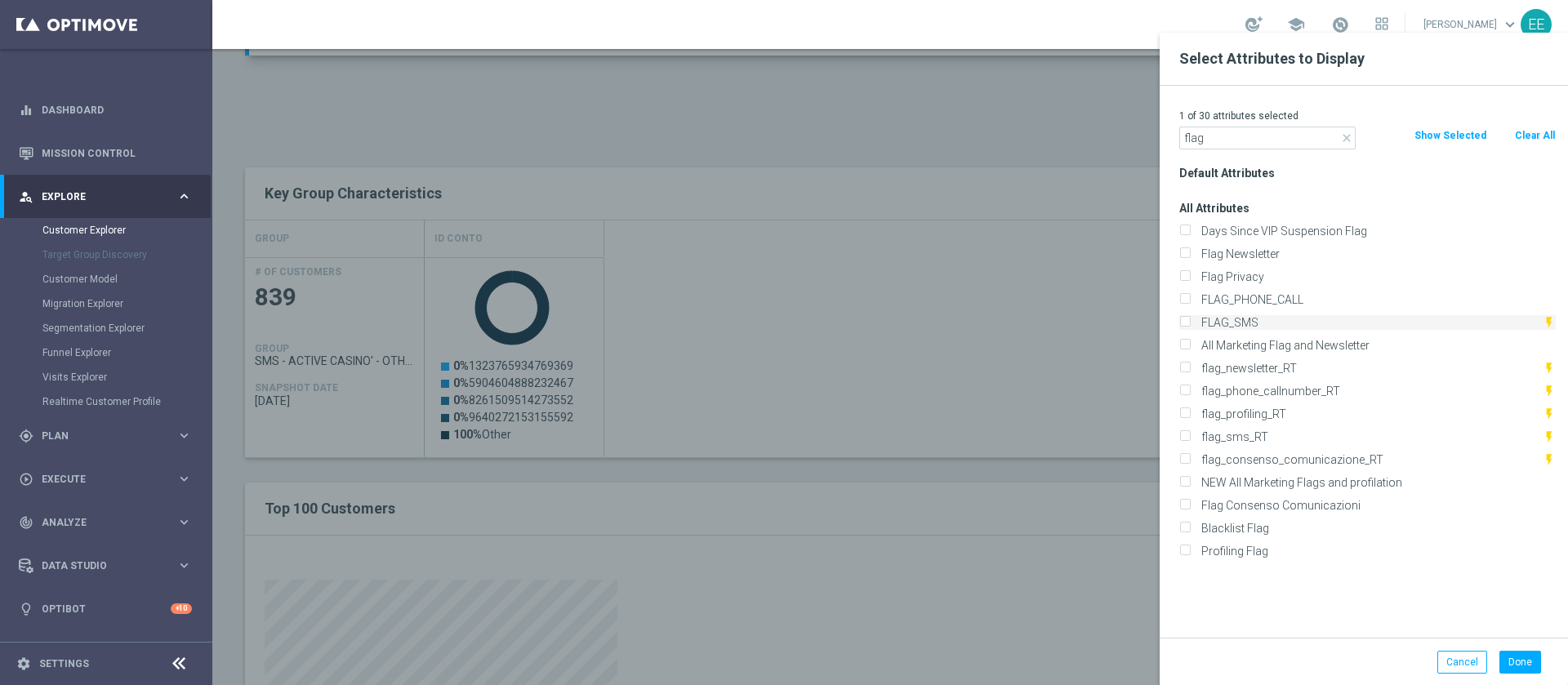
type input "flag"
click at [1269, 319] on label "FLAG_SMS" at bounding box center [1369, 322] width 347 height 15
click at [1190, 319] on input "FLAG_SMS" at bounding box center [1184, 324] width 11 height 11
checkbox input "true"
click at [1515, 656] on button "Done" at bounding box center [1519, 662] width 42 height 23
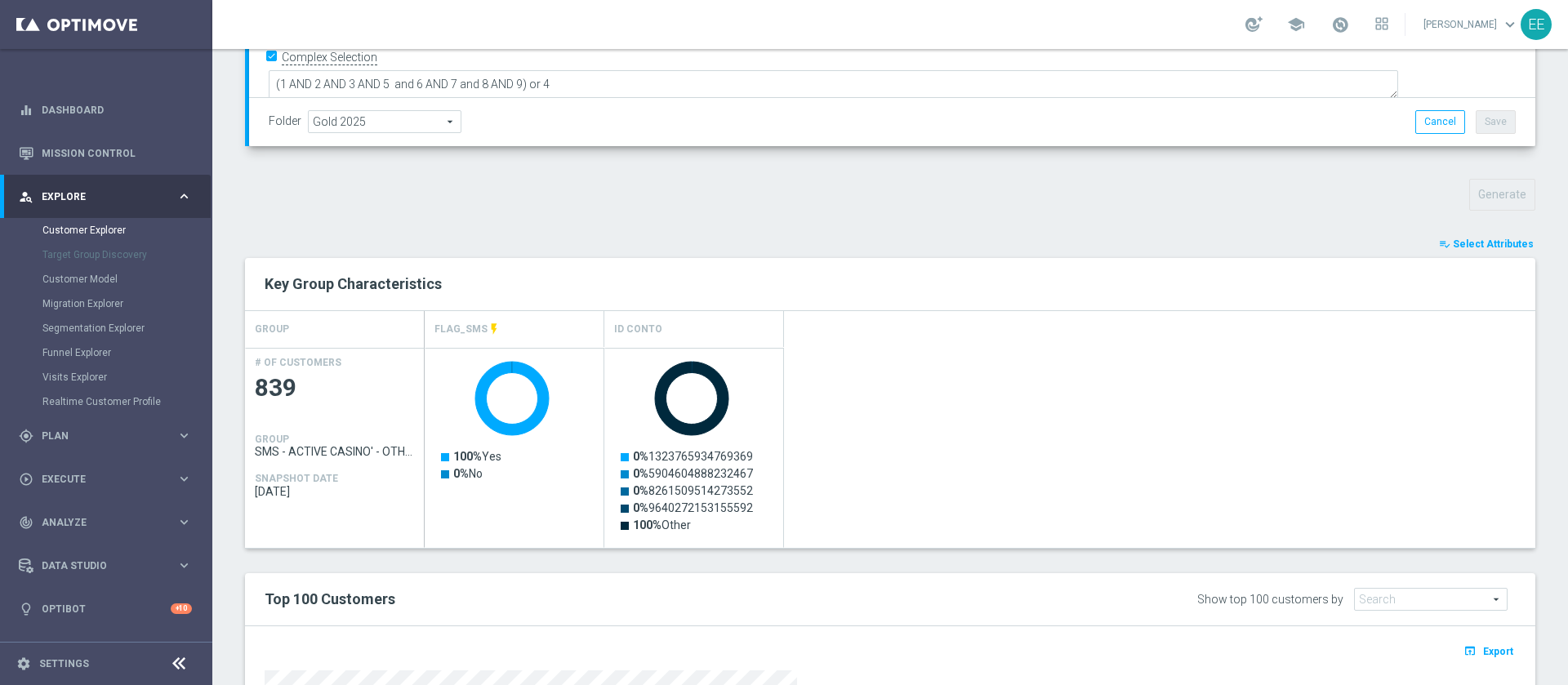
scroll to position [456, 0]
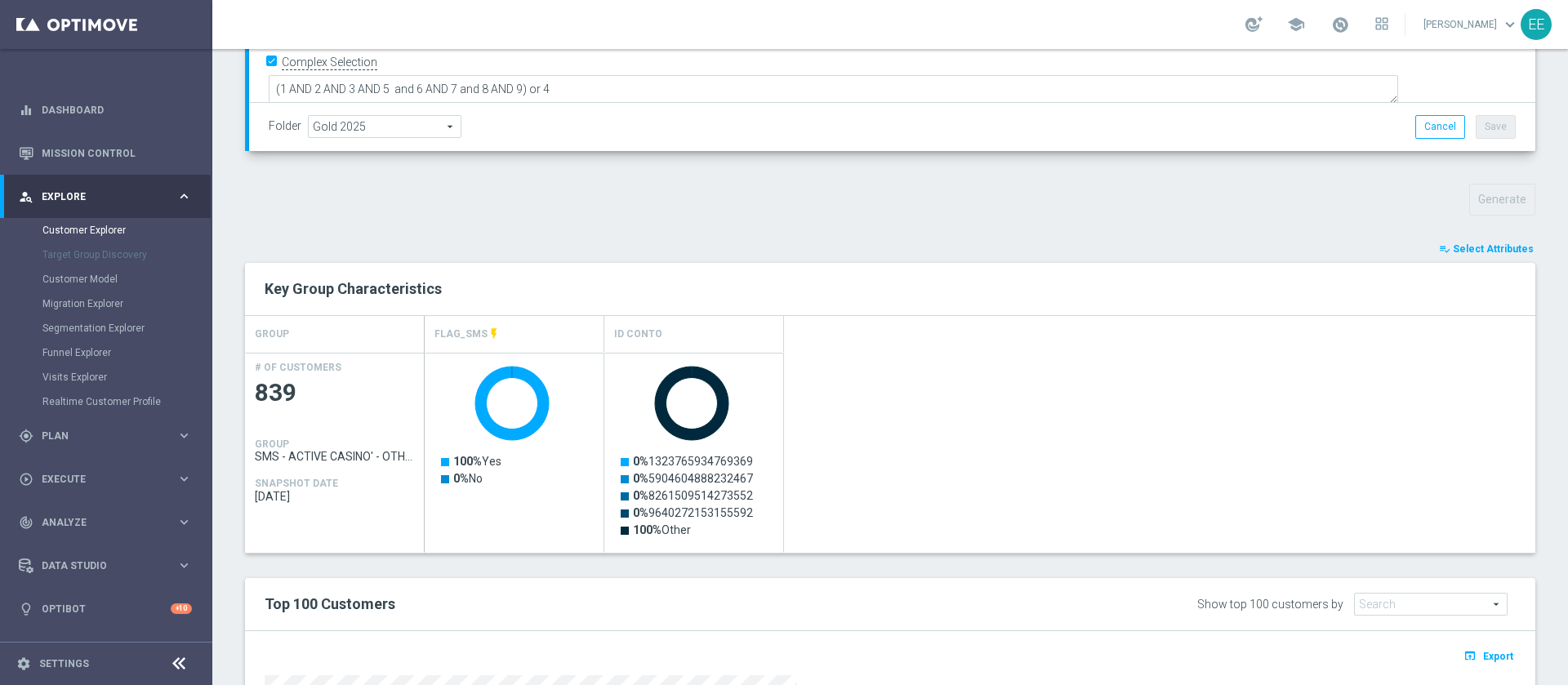
click at [1503, 254] on span "Select Attributes" at bounding box center [1493, 249] width 81 height 12
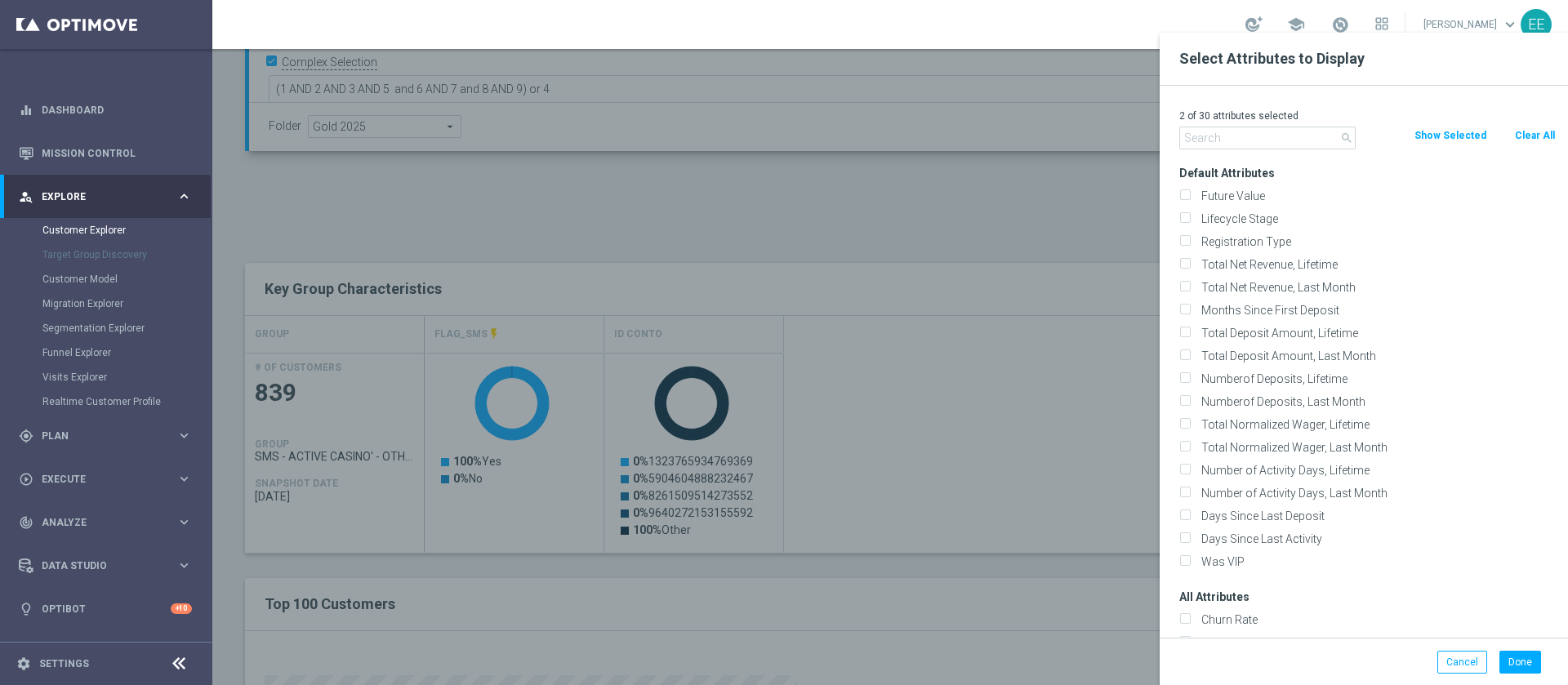
type input "p"
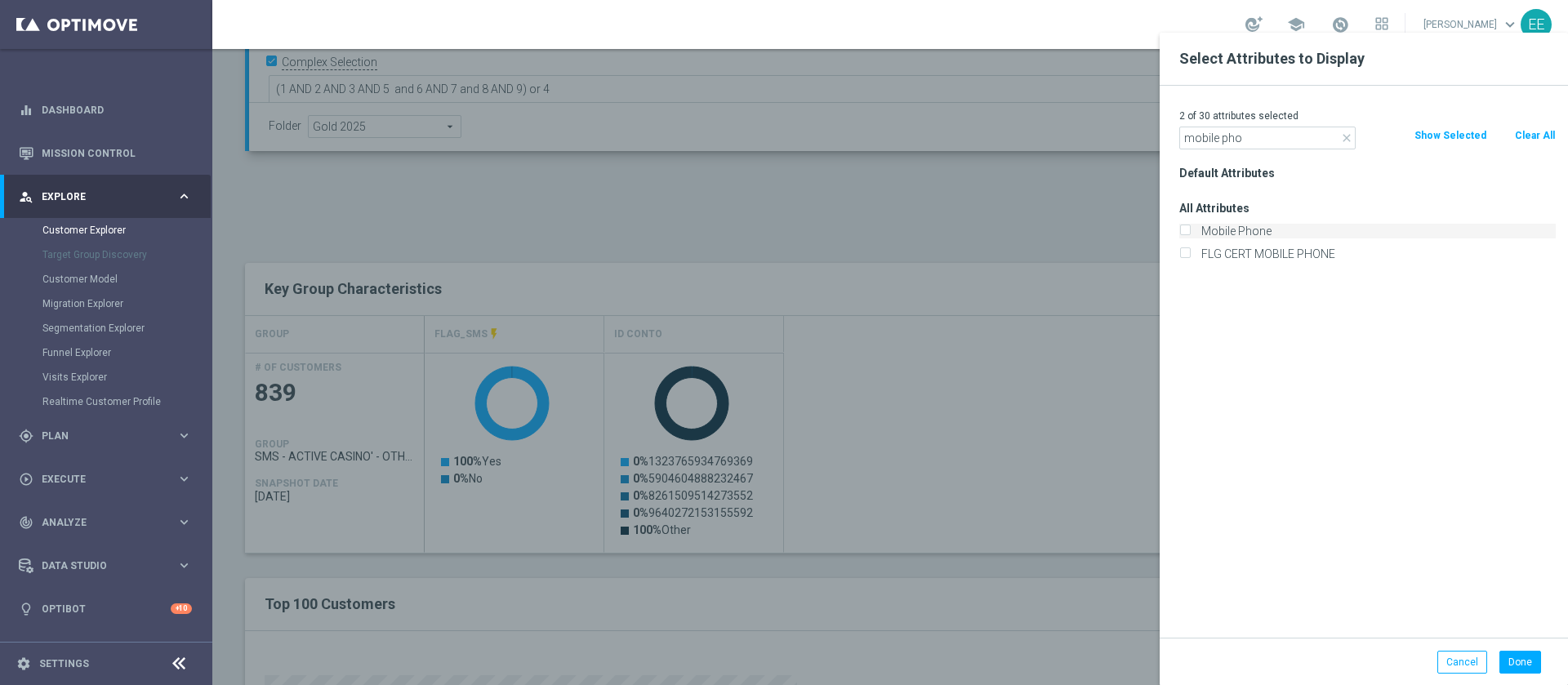
type input "mobile pho"
click at [1260, 234] on label "Mobile Phone" at bounding box center [1375, 231] width 360 height 15
click at [1190, 234] on input "Mobile Phone" at bounding box center [1184, 233] width 11 height 11
checkbox input "true"
click at [1521, 662] on button "Done" at bounding box center [1519, 662] width 42 height 23
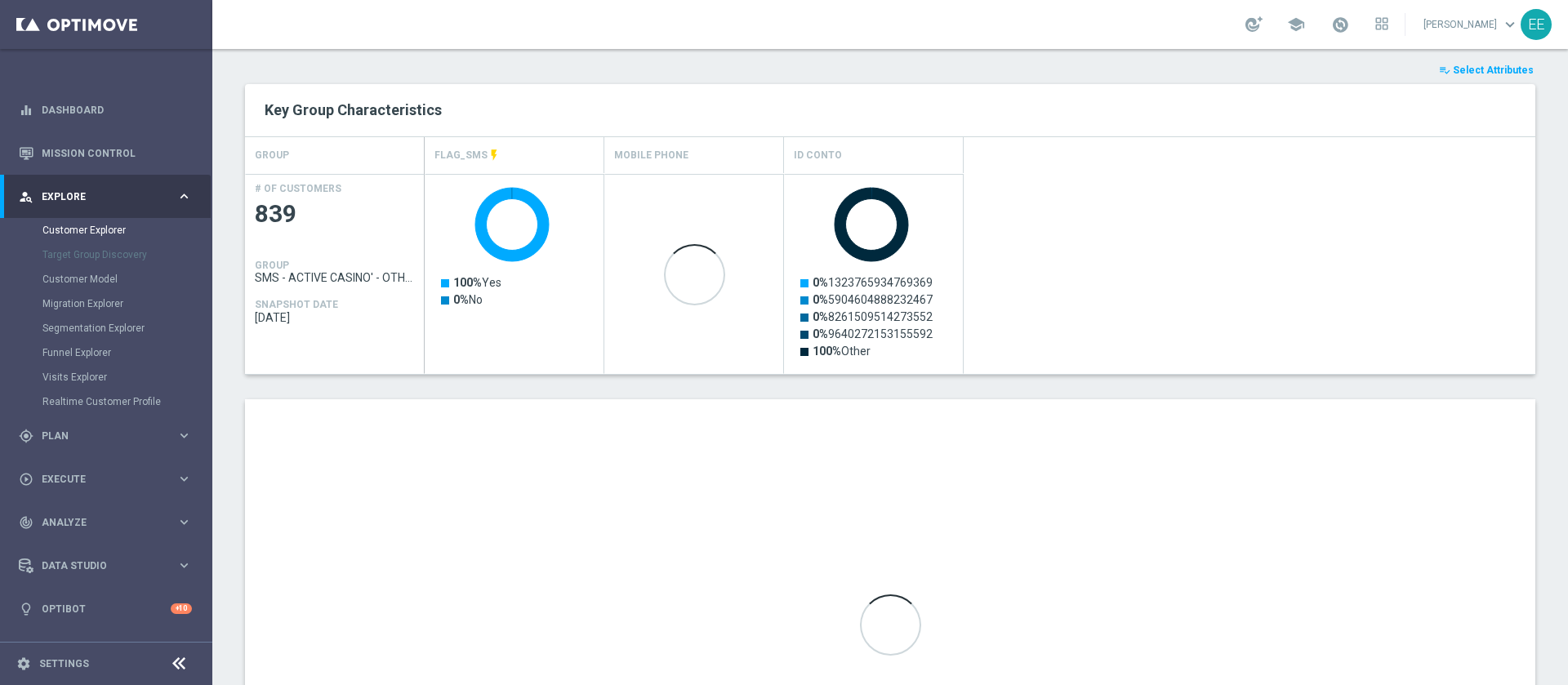
scroll to position [761, 0]
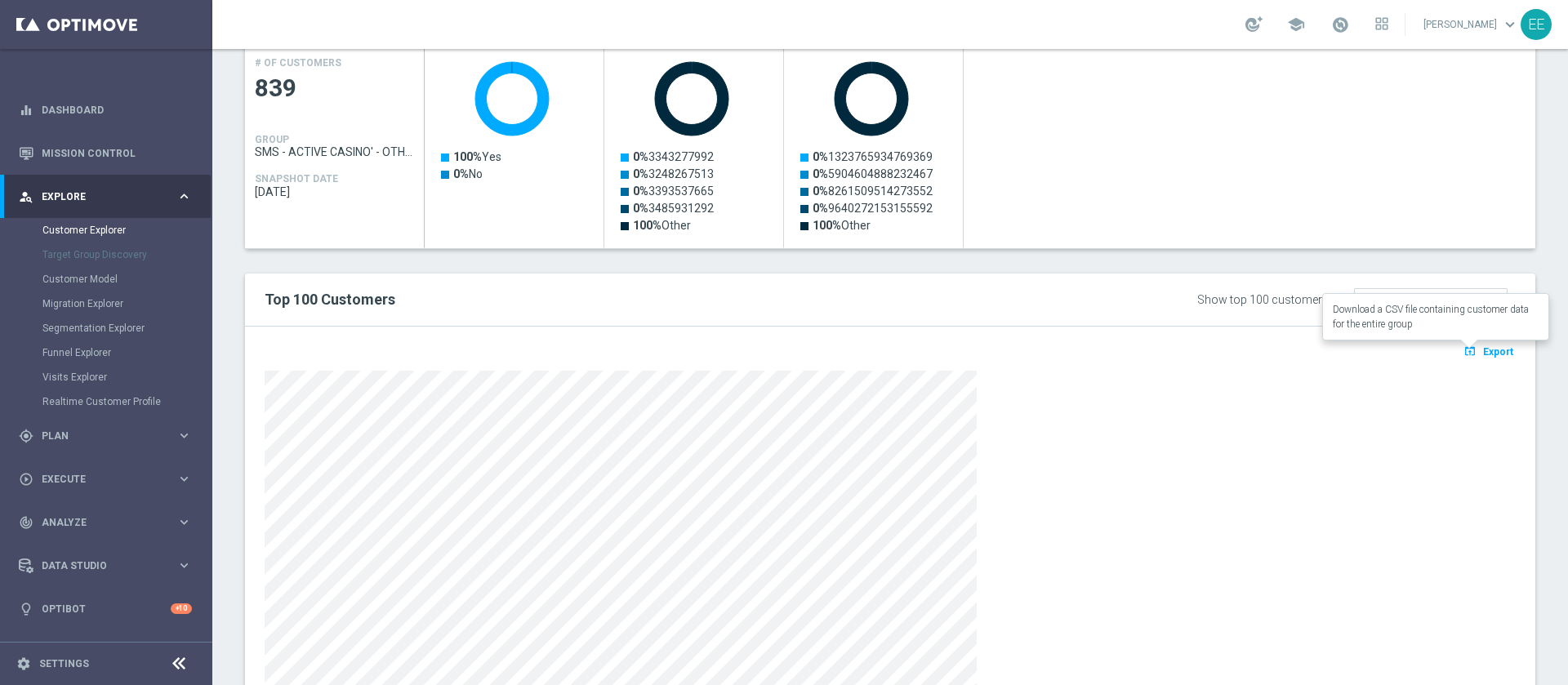
click at [1491, 353] on span "Export" at bounding box center [1497, 352] width 30 height 12
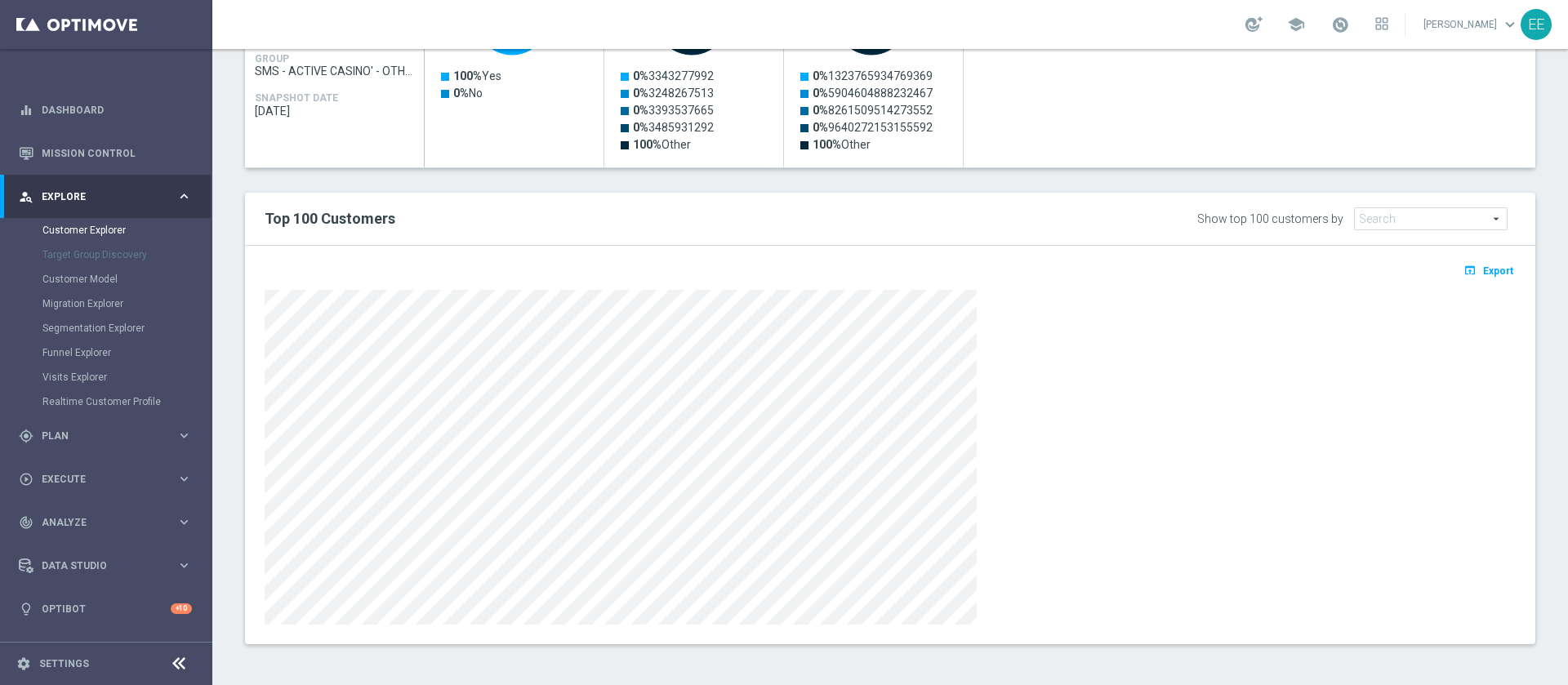
click at [1482, 275] on span "Export" at bounding box center [1497, 271] width 30 height 12
click at [1461, 275] on button "open_in_browser Export" at bounding box center [1488, 271] width 54 height 21
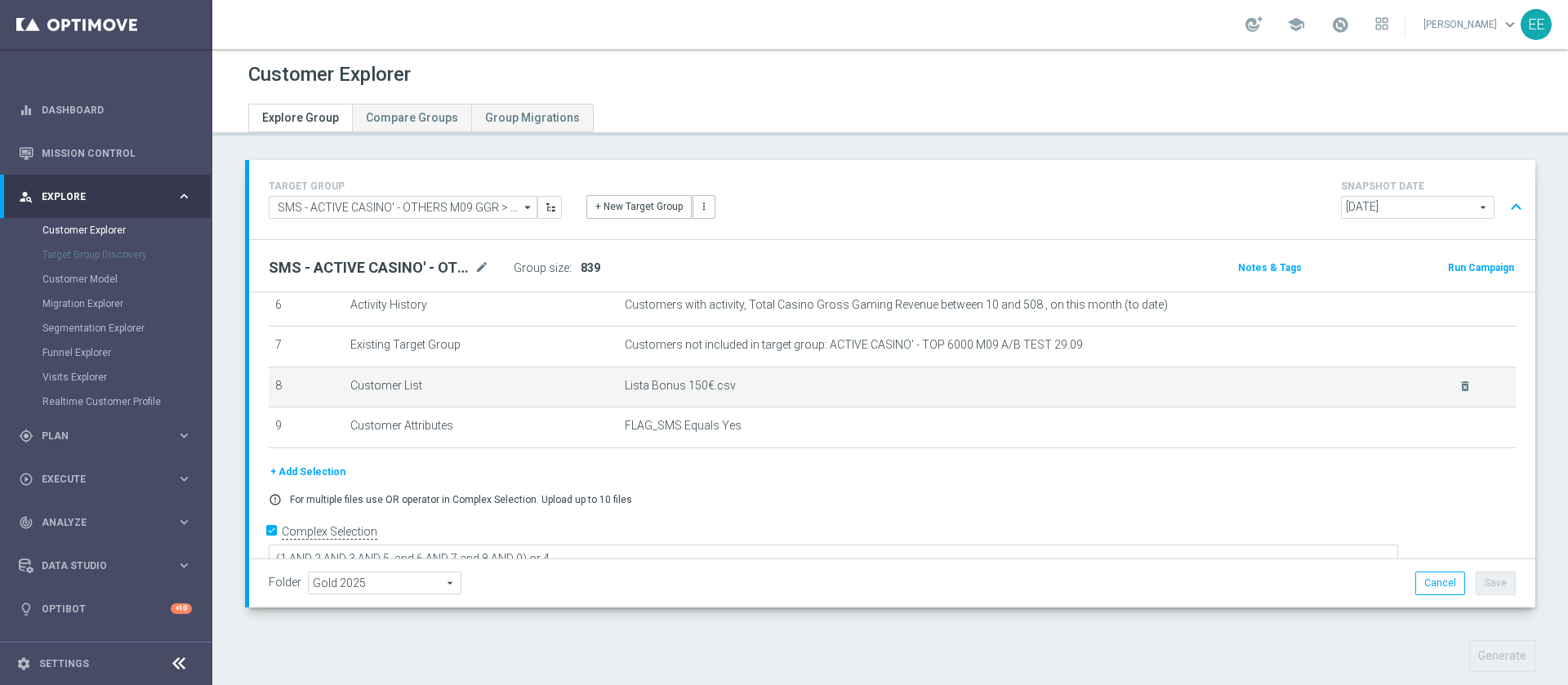
scroll to position [279, 0]
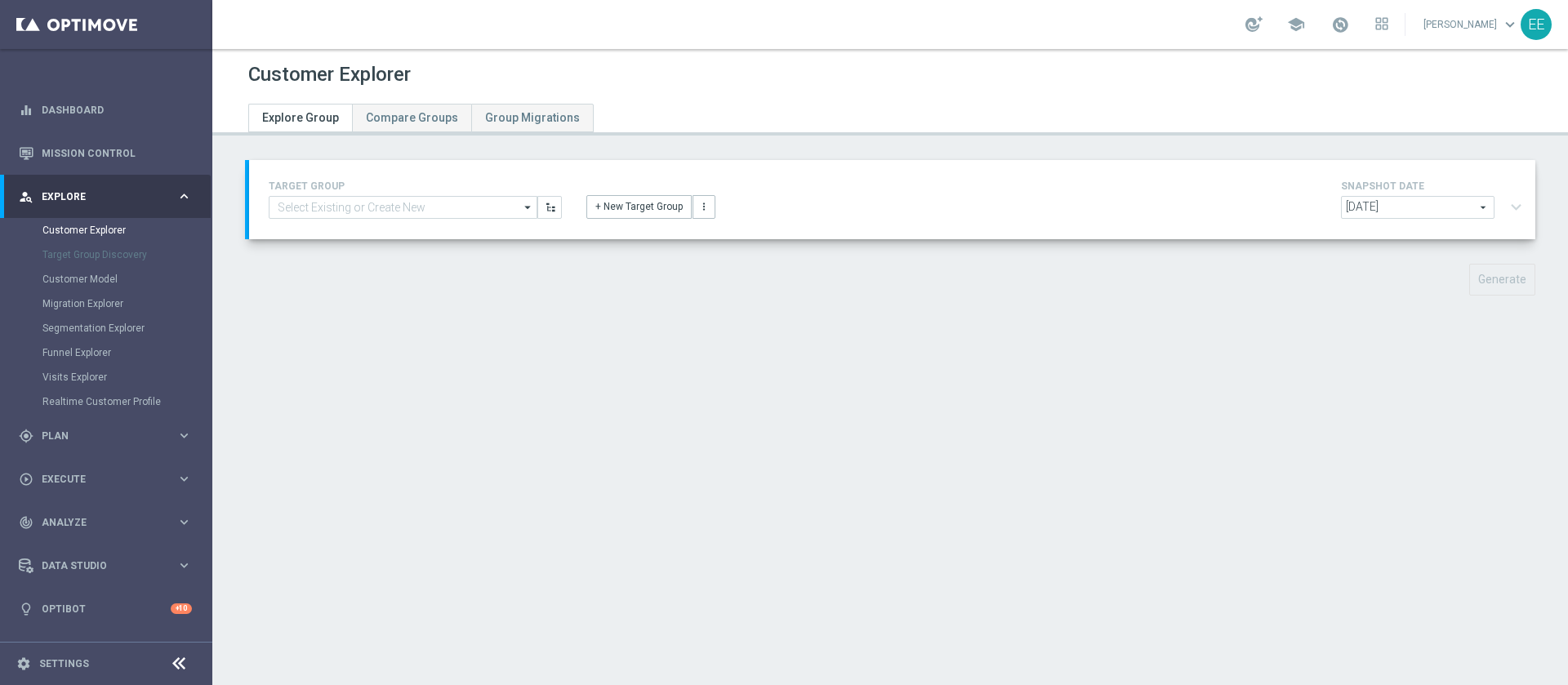
type input "SMS - NON GIOCANTI CASINO' MO9 30.09"
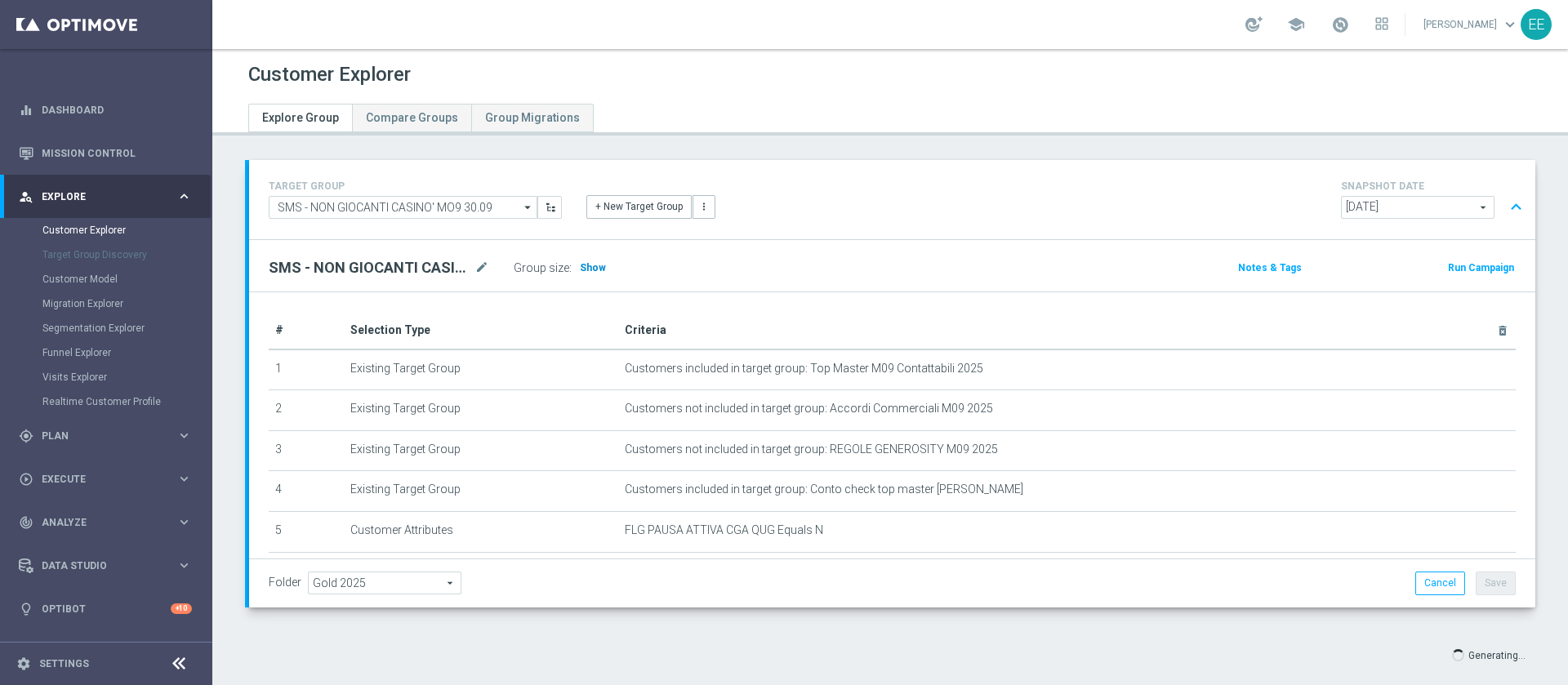
click at [585, 275] on h3 "Show" at bounding box center [593, 268] width 30 height 18
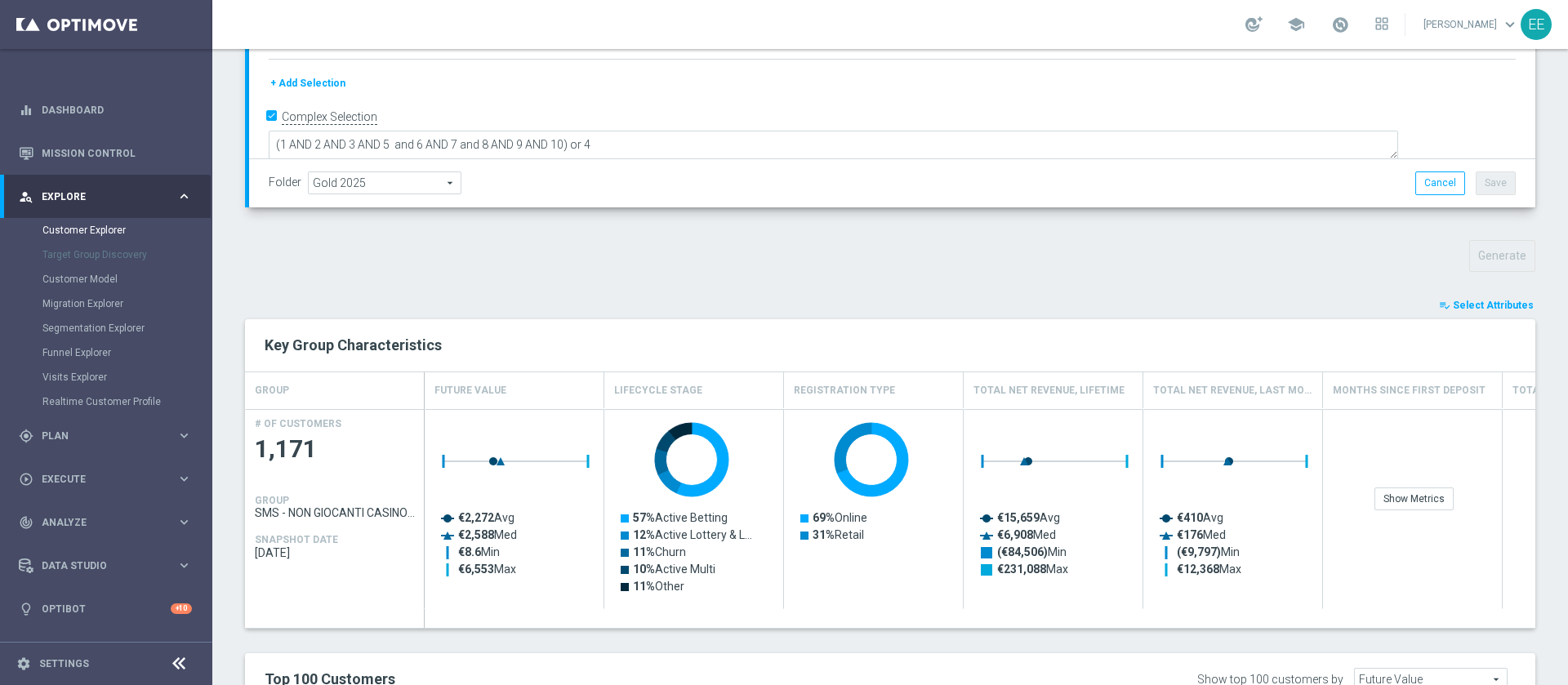
scroll to position [309, 0]
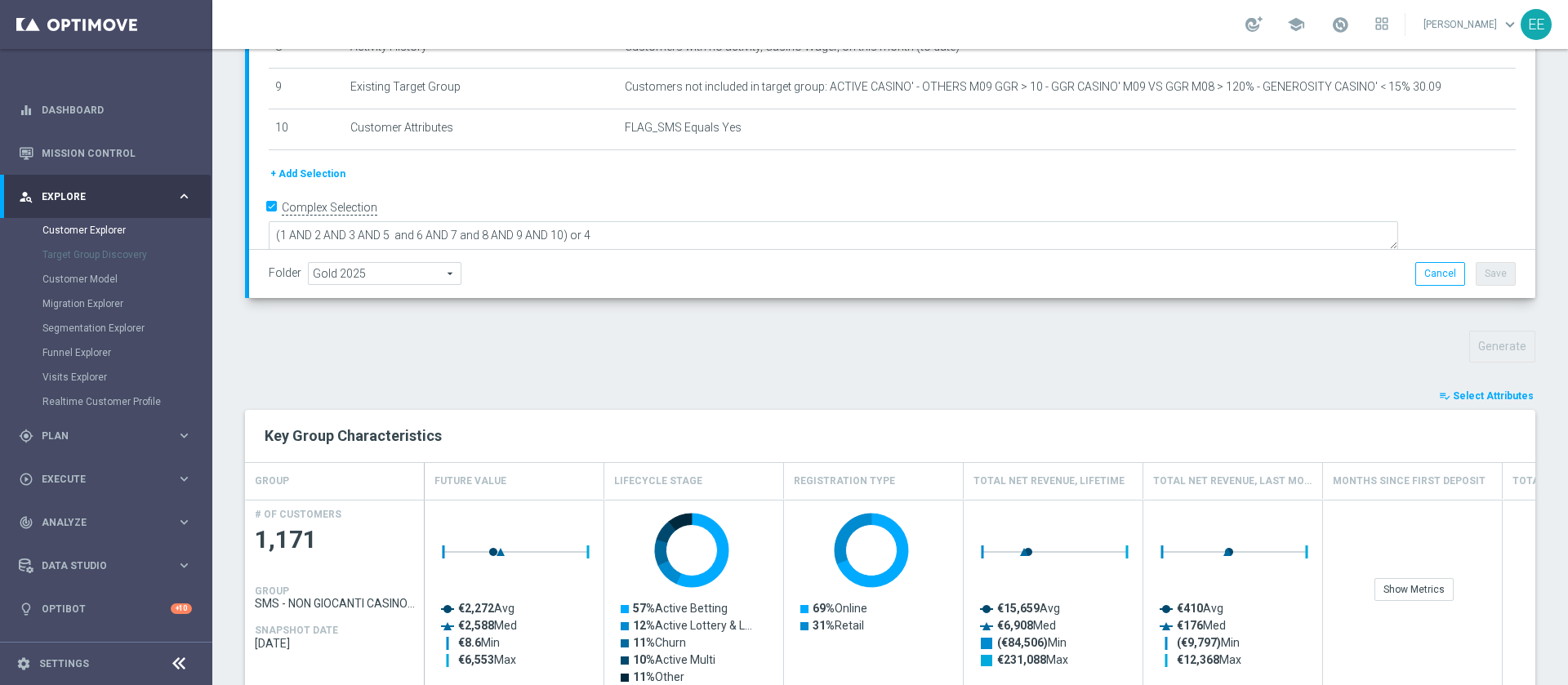
click at [1468, 396] on span "Select Attributes" at bounding box center [1493, 396] width 81 height 12
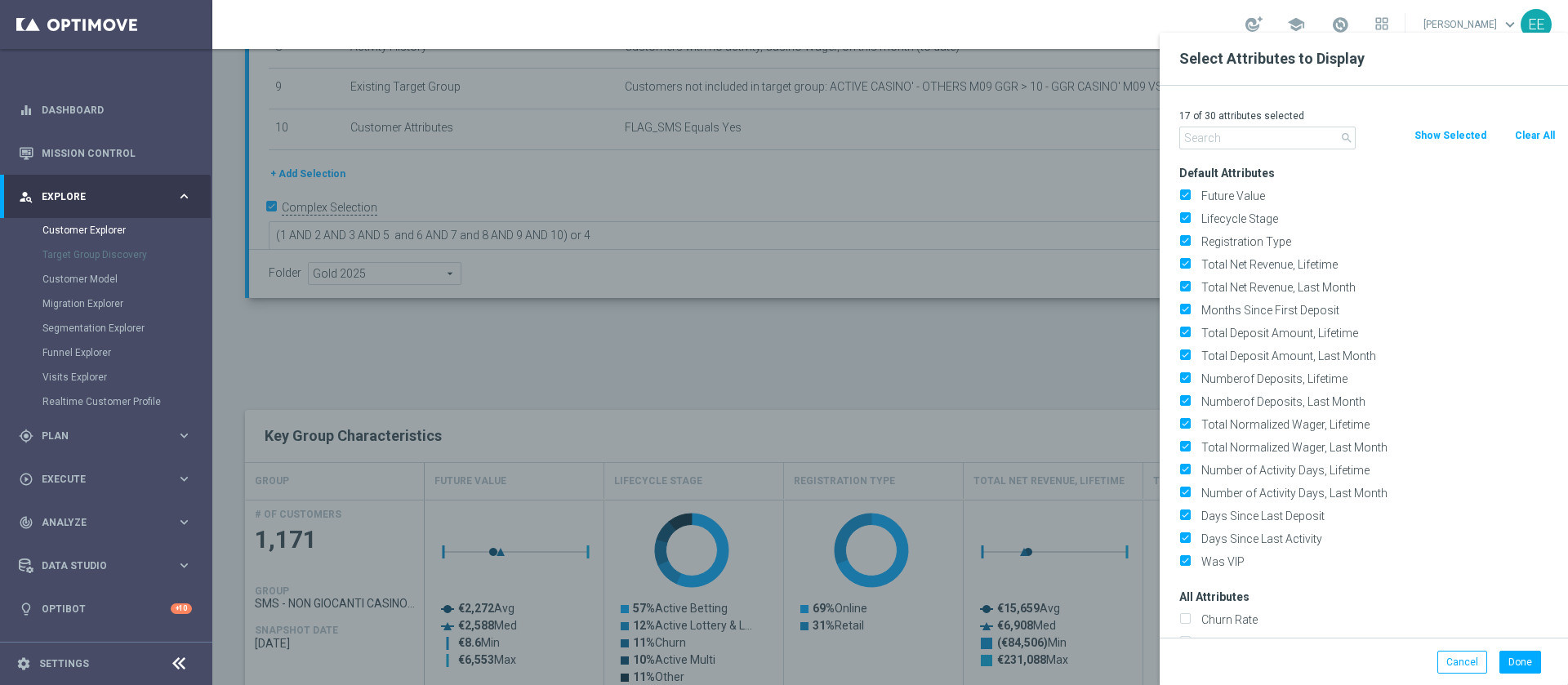
click at [1530, 130] on button "Clear All" at bounding box center [1534, 136] width 44 height 18
checkbox input "false"
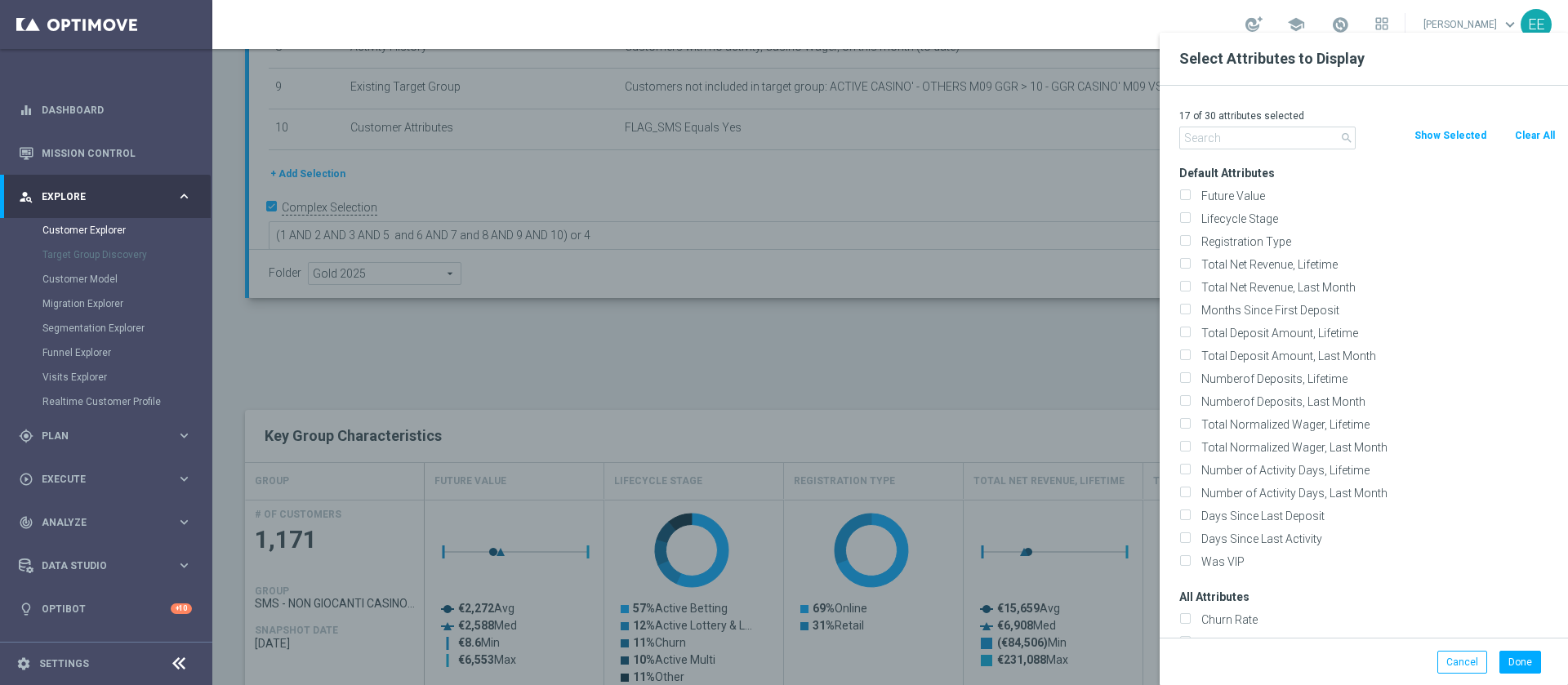
checkbox input "false"
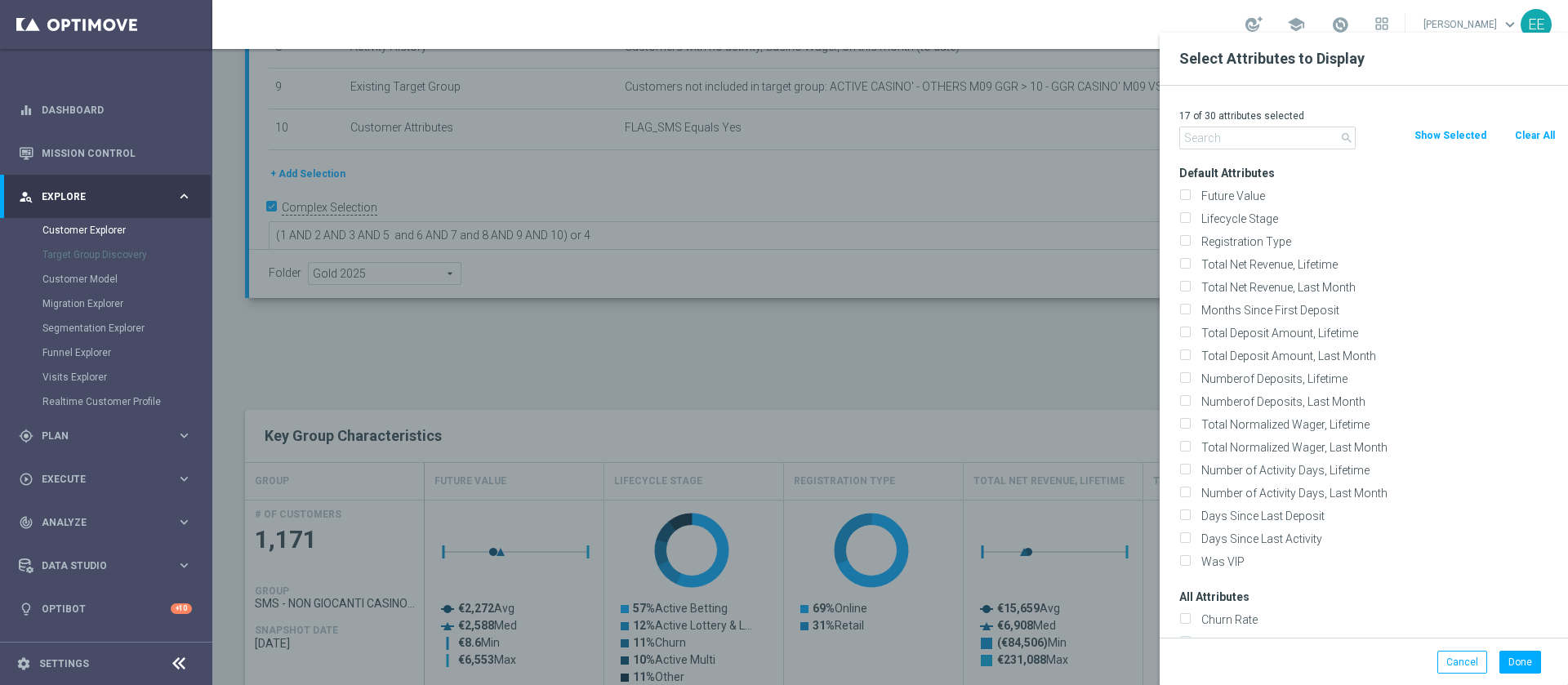
checkbox input "false"
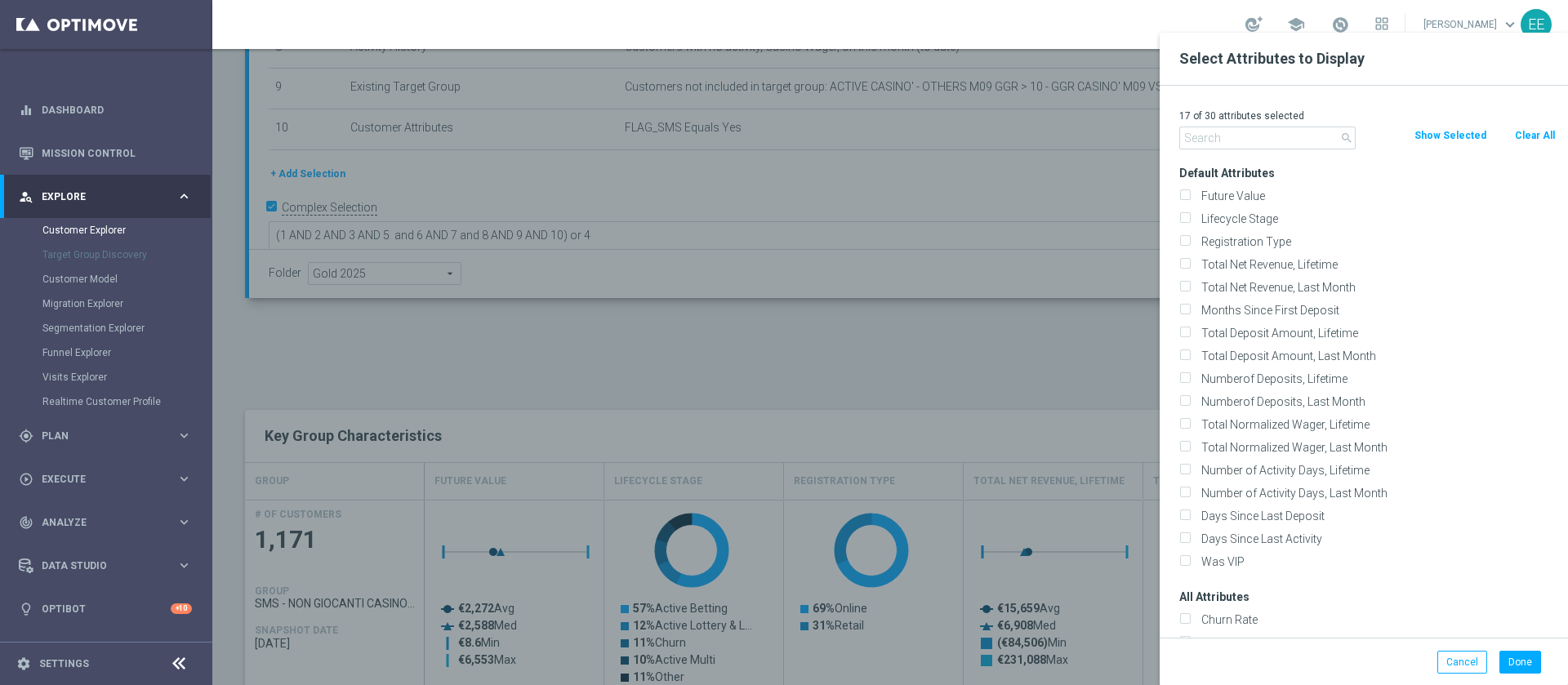
checkbox input "false"
click at [1230, 132] on input "text" at bounding box center [1267, 138] width 176 height 23
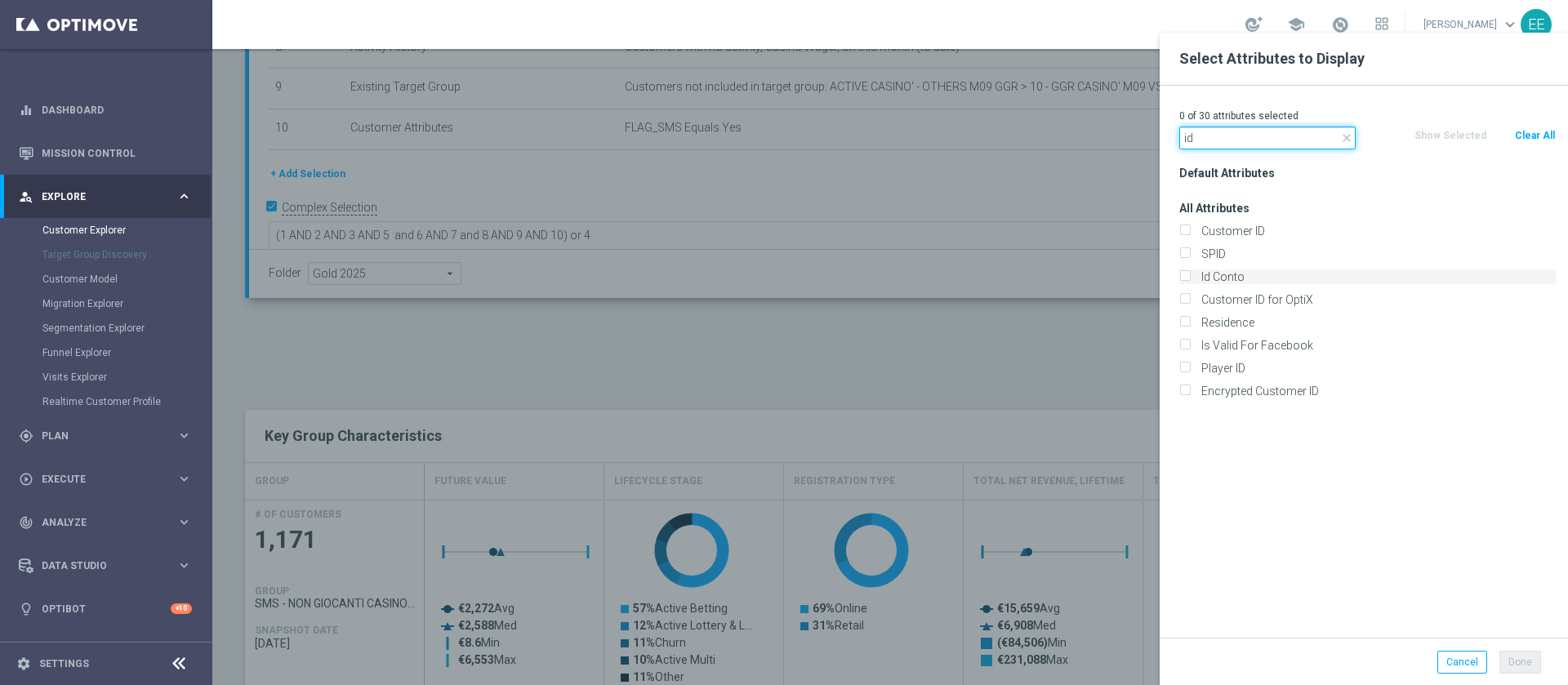
type input "id"
click at [1237, 279] on label "Id Conto" at bounding box center [1375, 277] width 360 height 15
click at [1190, 279] on input "Id Conto" at bounding box center [1184, 278] width 11 height 11
checkbox input "true"
click at [1522, 657] on button "Done" at bounding box center [1519, 662] width 42 height 23
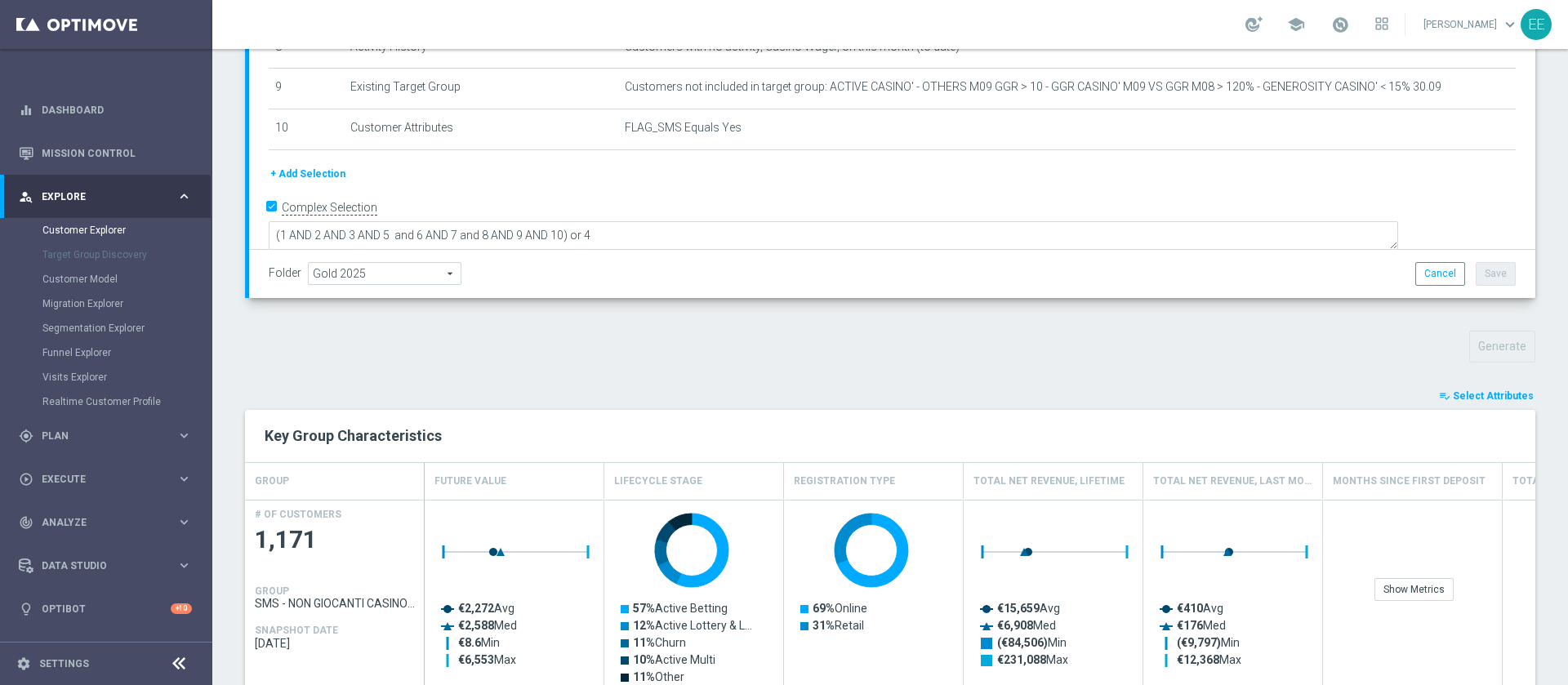
type input "Search"
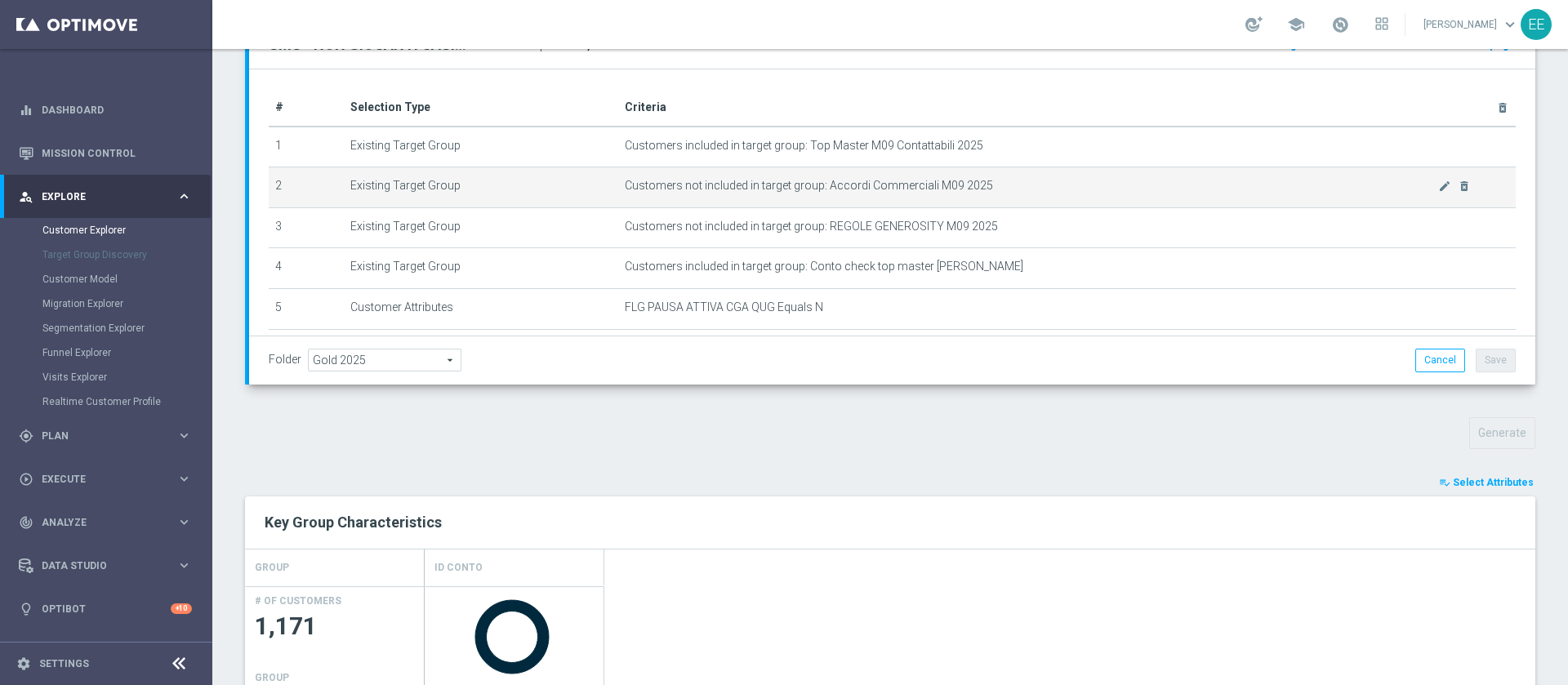
scroll to position [43, 0]
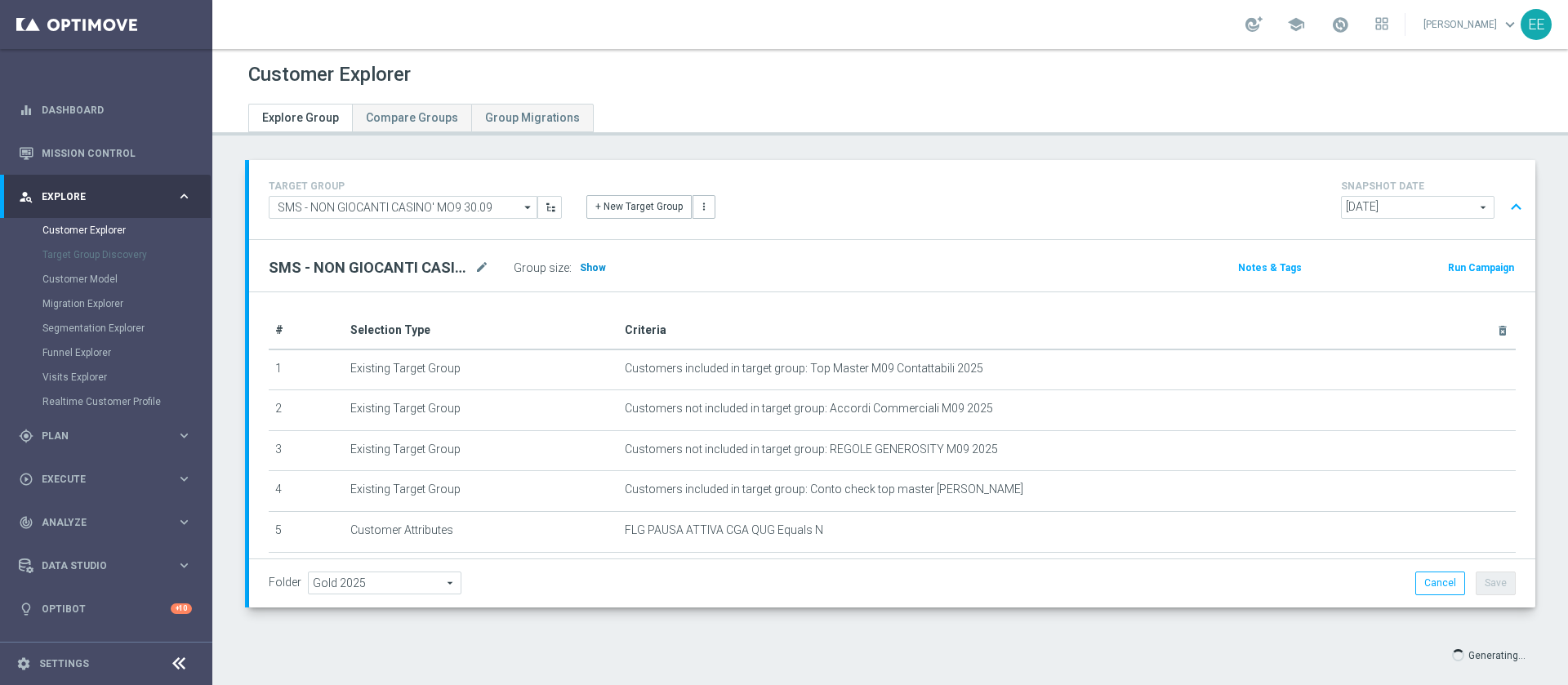
click at [591, 269] on span "Show" at bounding box center [593, 268] width 26 height 12
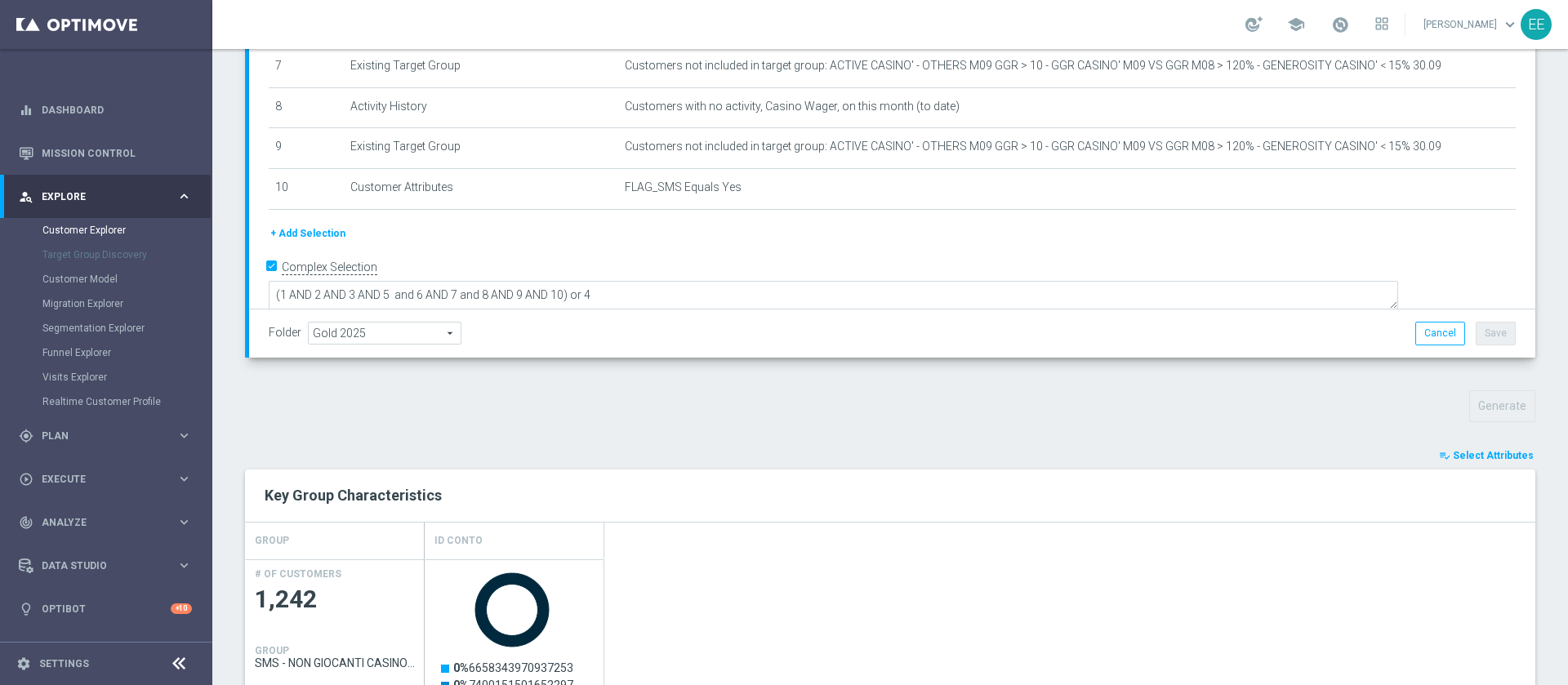
scroll to position [295, 0]
click at [1474, 456] on span "Select Attributes" at bounding box center [1493, 456] width 81 height 12
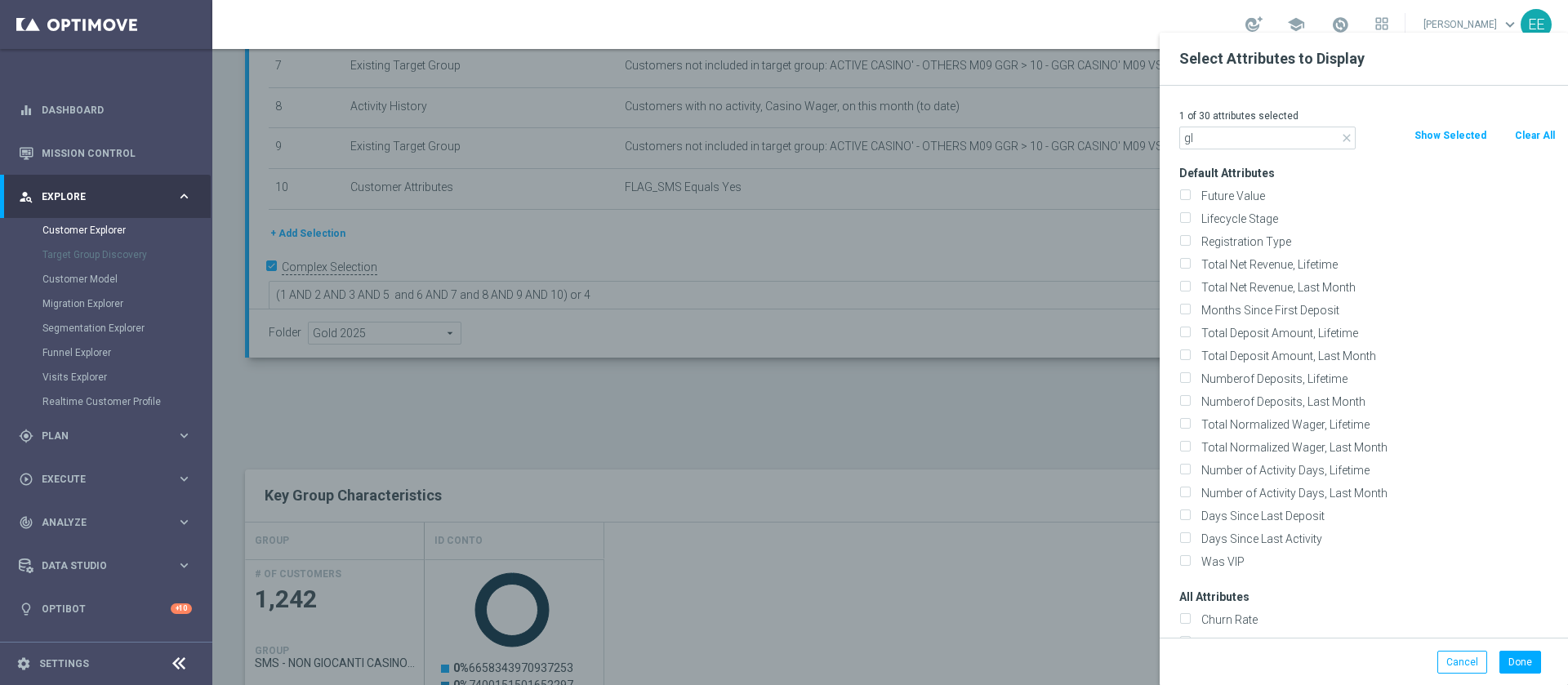
type input "g"
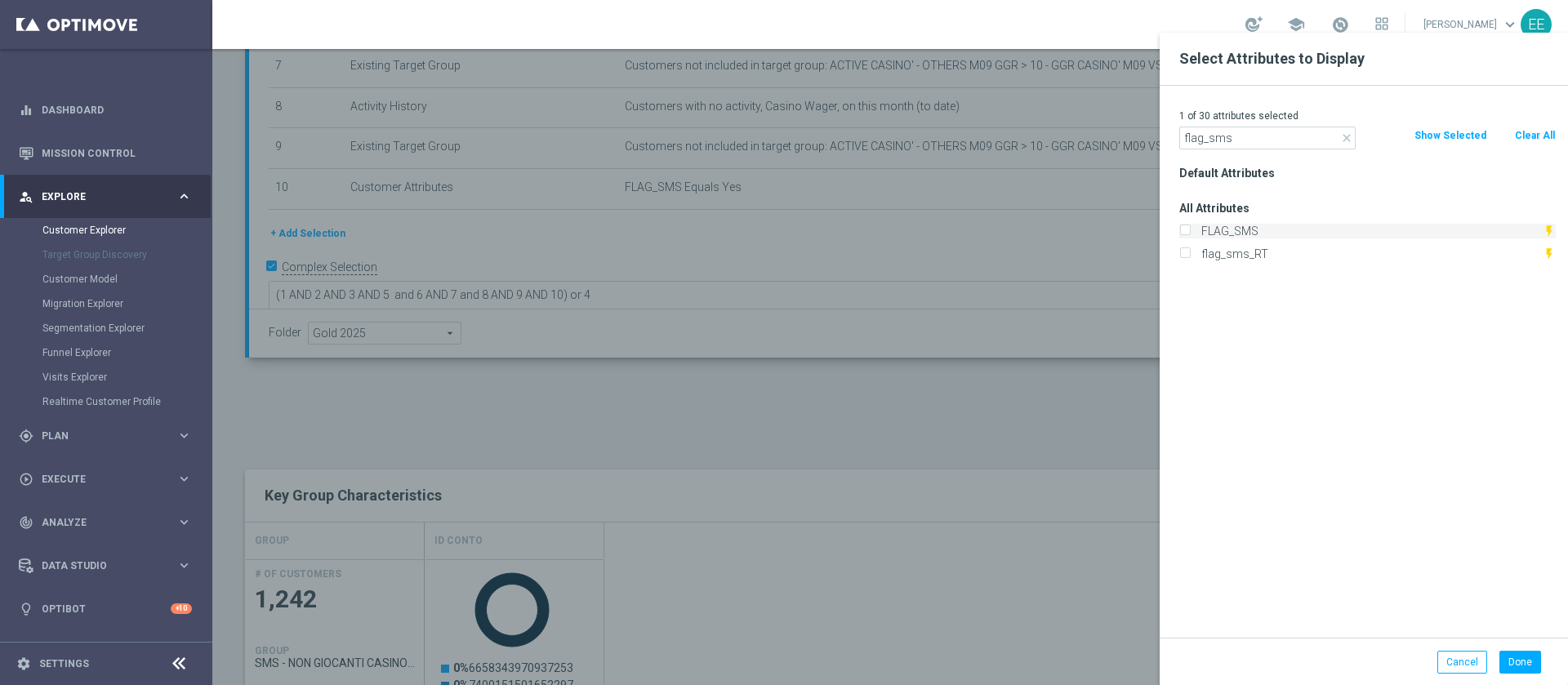
type input "flag_sms"
click at [1266, 225] on label "FLAG_SMS" at bounding box center [1369, 231] width 347 height 15
click at [1190, 228] on input "FLAG_SMS" at bounding box center [1184, 233] width 11 height 11
checkbox input "true"
click at [1280, 141] on input "flag_sms" at bounding box center [1267, 138] width 176 height 23
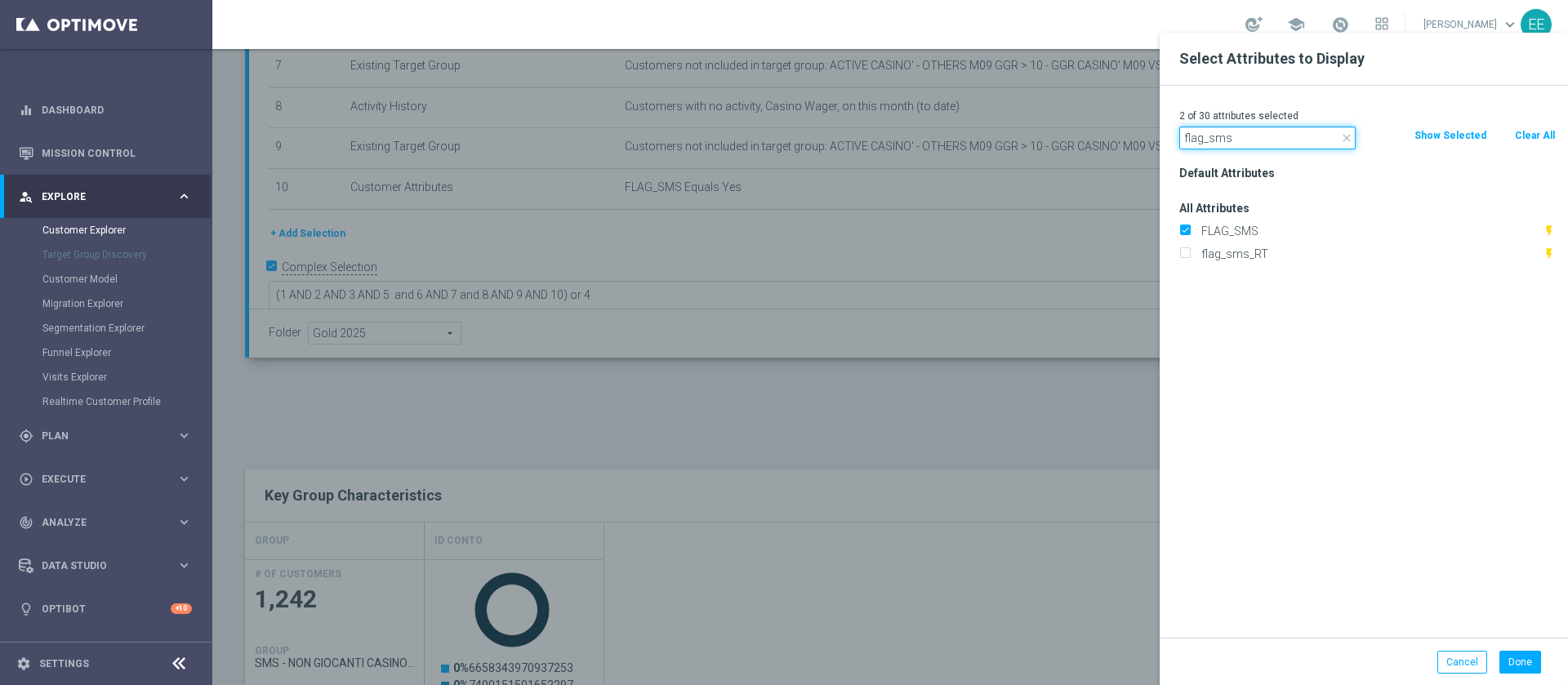
click at [1280, 141] on input "flag_sms" at bounding box center [1267, 138] width 176 height 23
type input "phone"
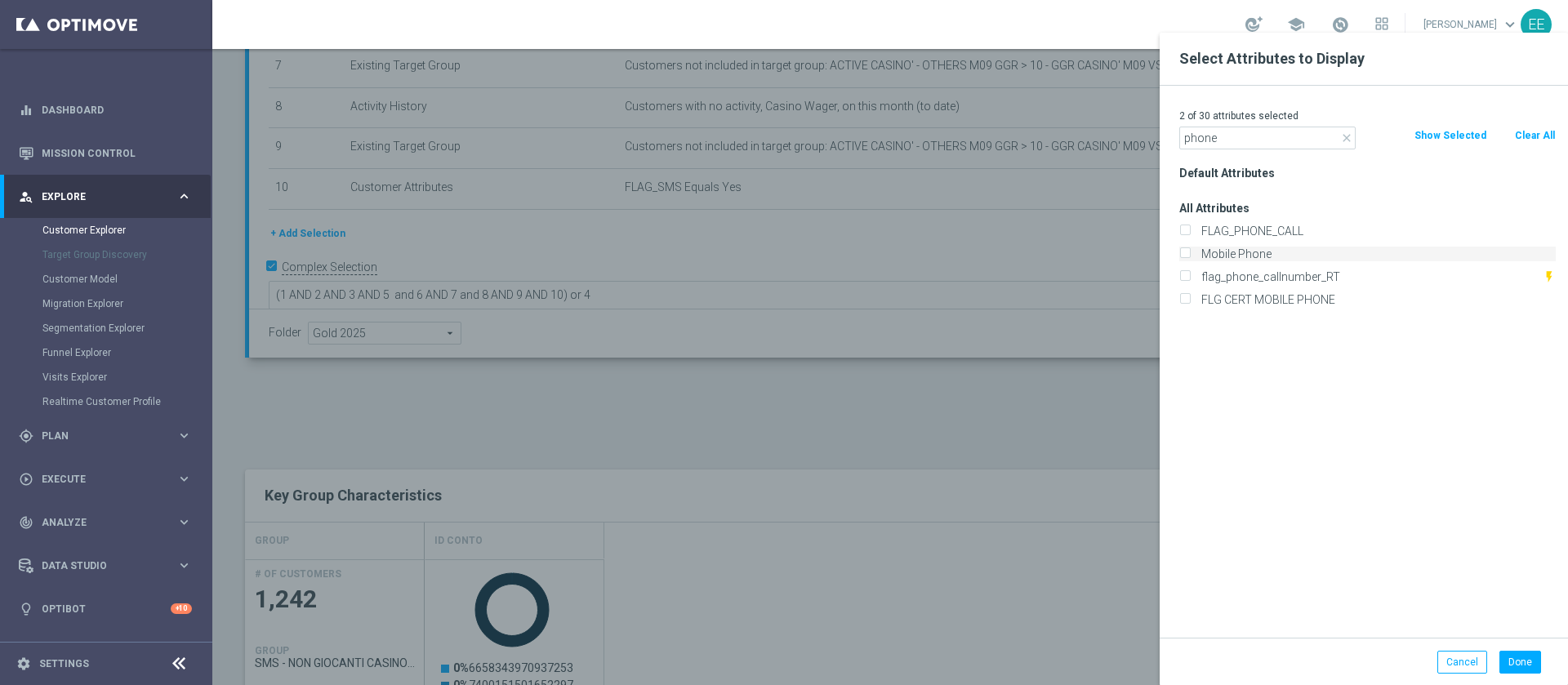
click at [1293, 248] on label "Mobile Phone" at bounding box center [1375, 254] width 360 height 15
click at [1190, 251] on input "Mobile Phone" at bounding box center [1184, 256] width 11 height 11
checkbox input "true"
click at [1521, 663] on button "Done" at bounding box center [1519, 662] width 42 height 23
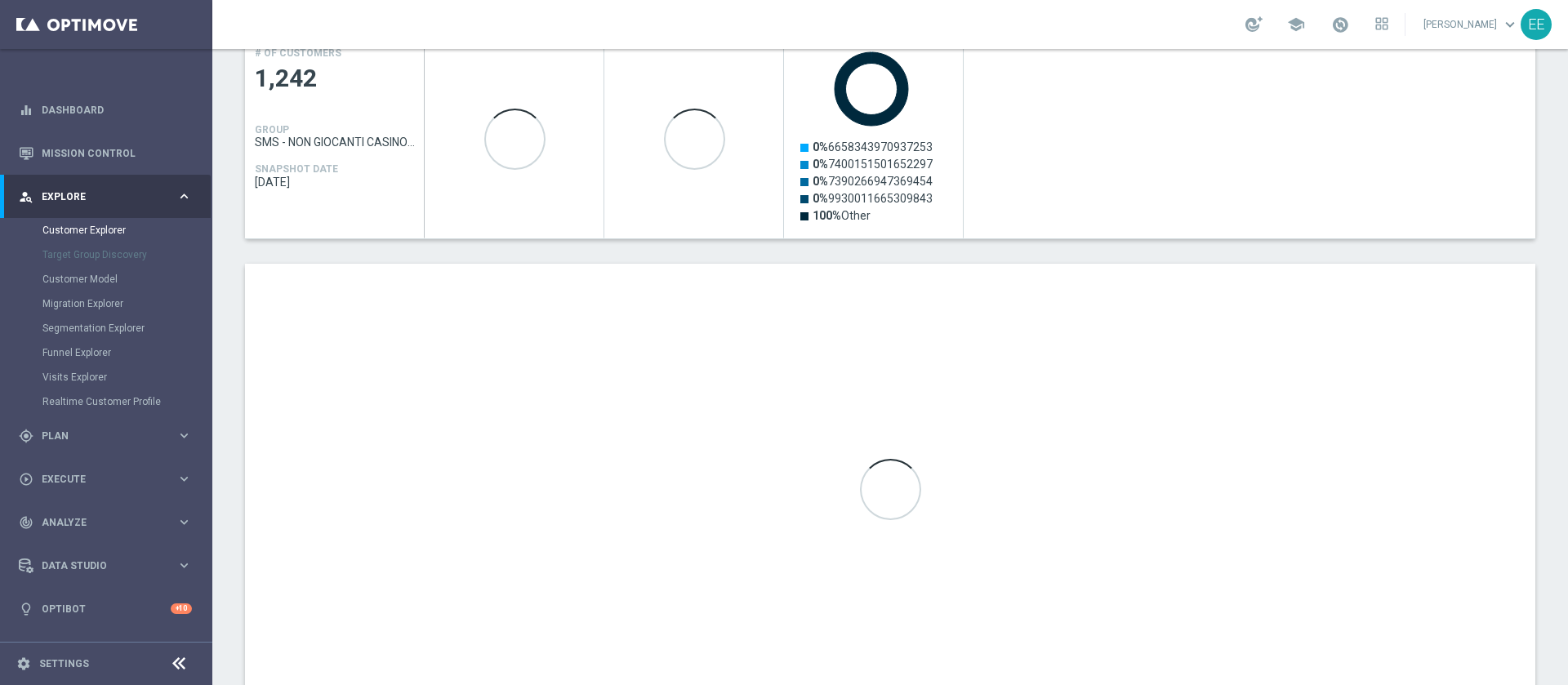
scroll to position [769, 0]
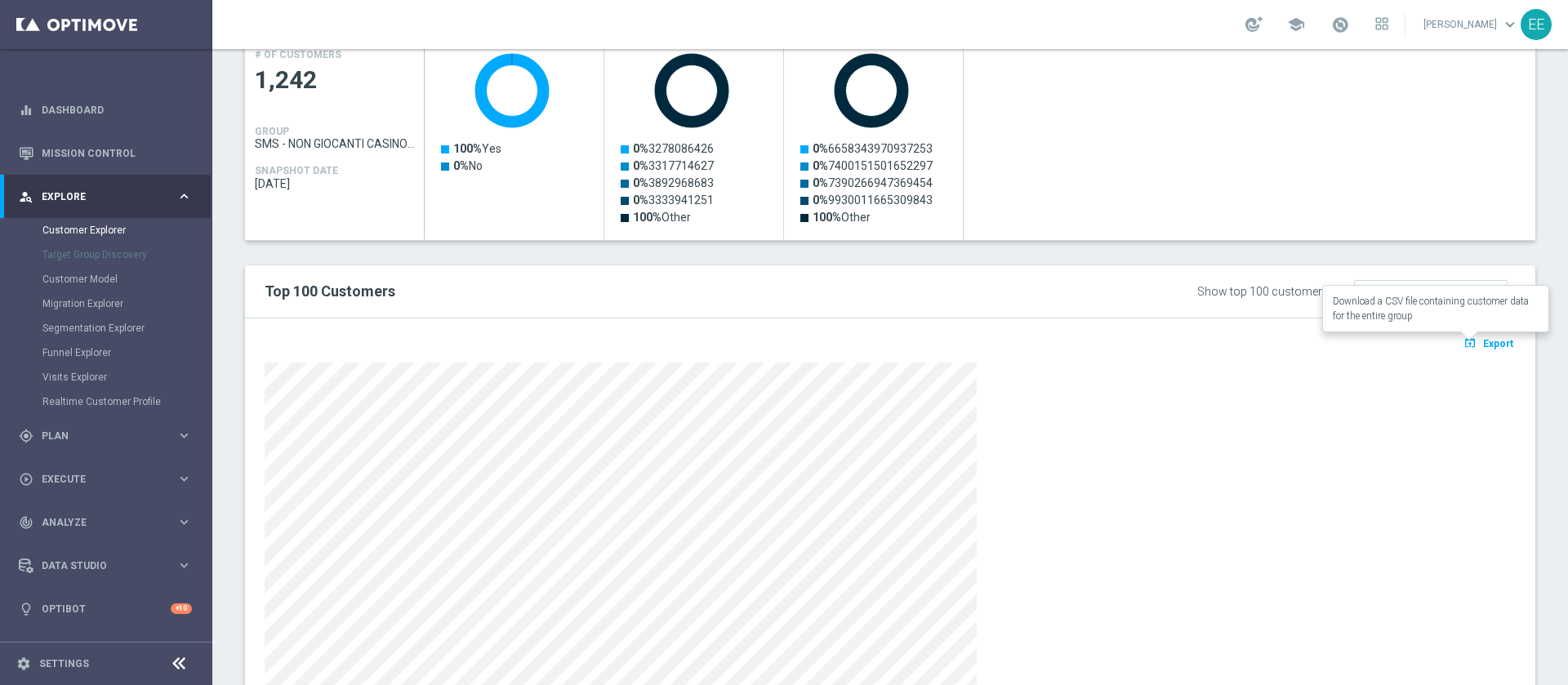
click at [1461, 350] on button "open_in_browser Export" at bounding box center [1488, 343] width 54 height 21
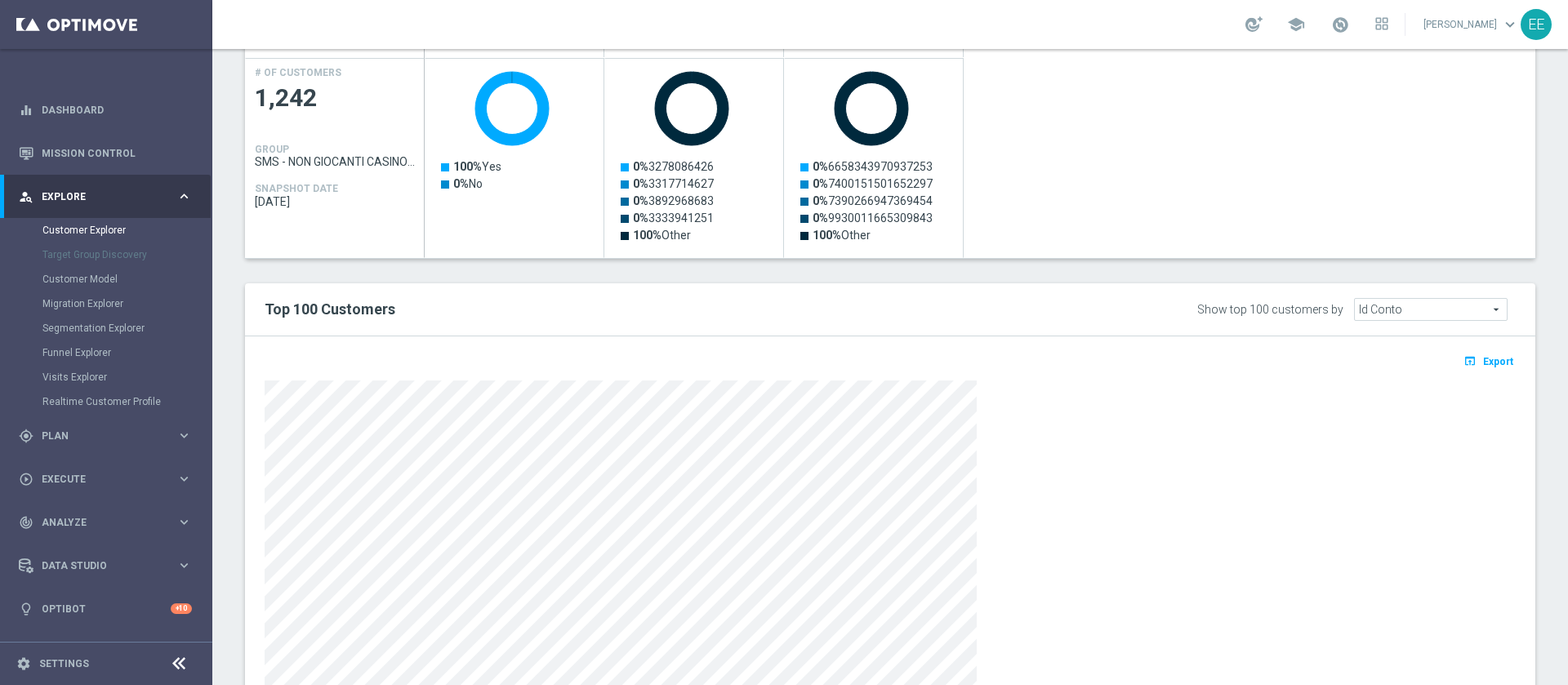
scroll to position [0, 0]
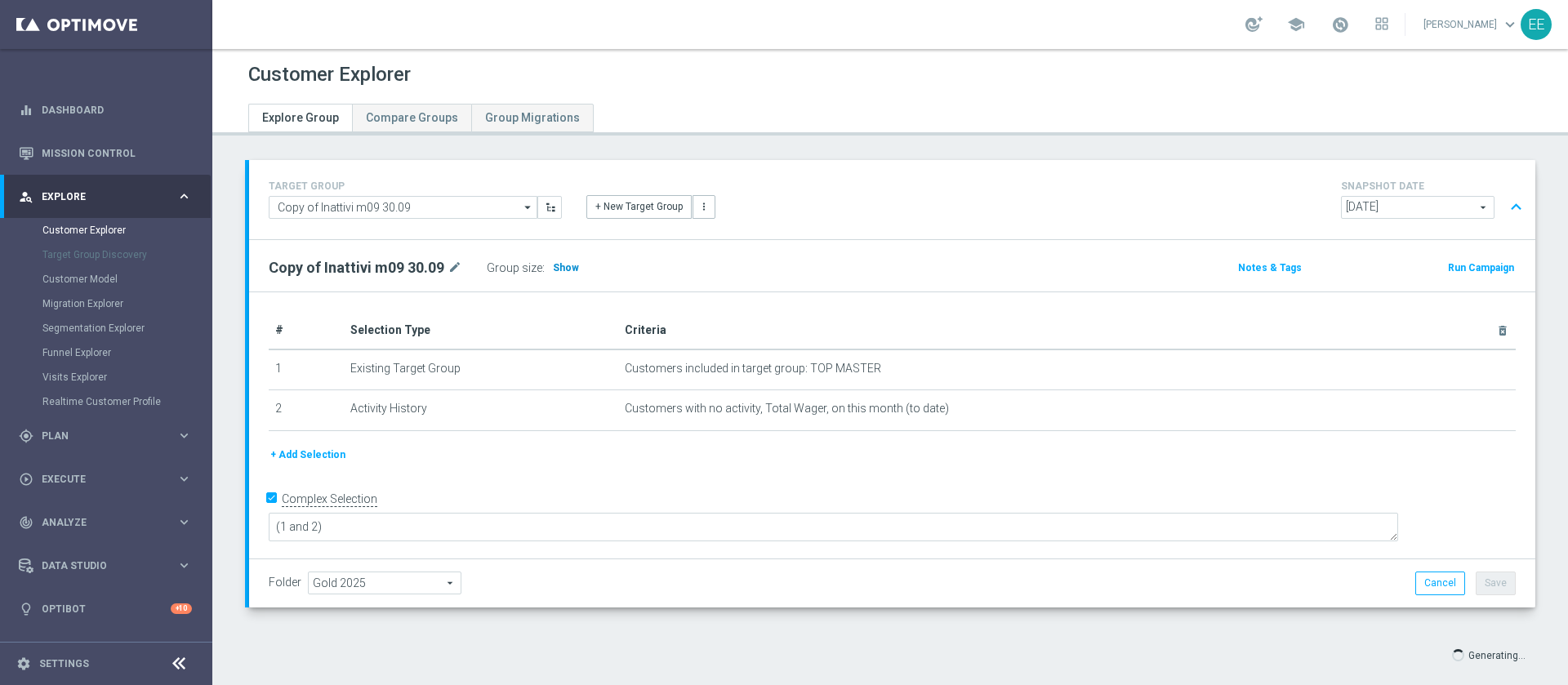
click at [558, 261] on h3 "Show" at bounding box center [566, 268] width 30 height 18
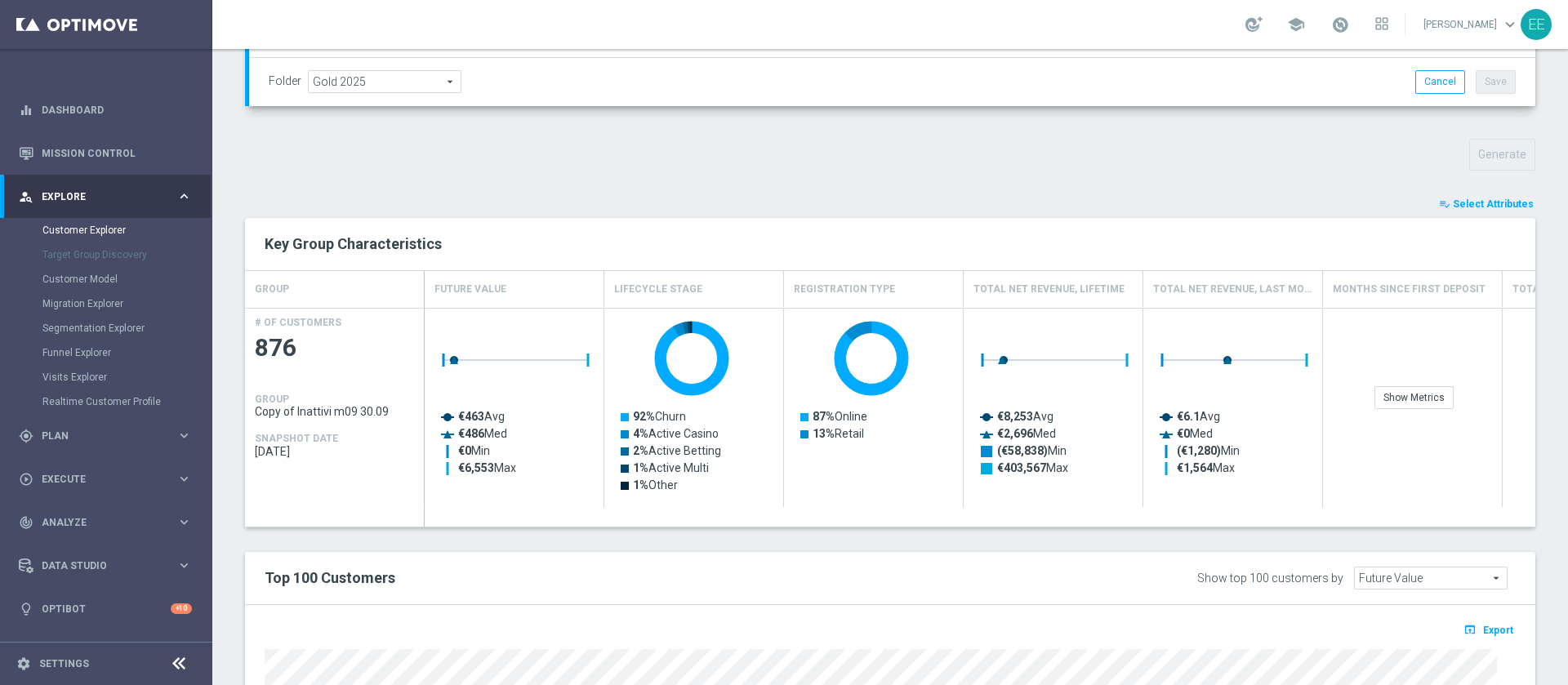
scroll to position [682, 0]
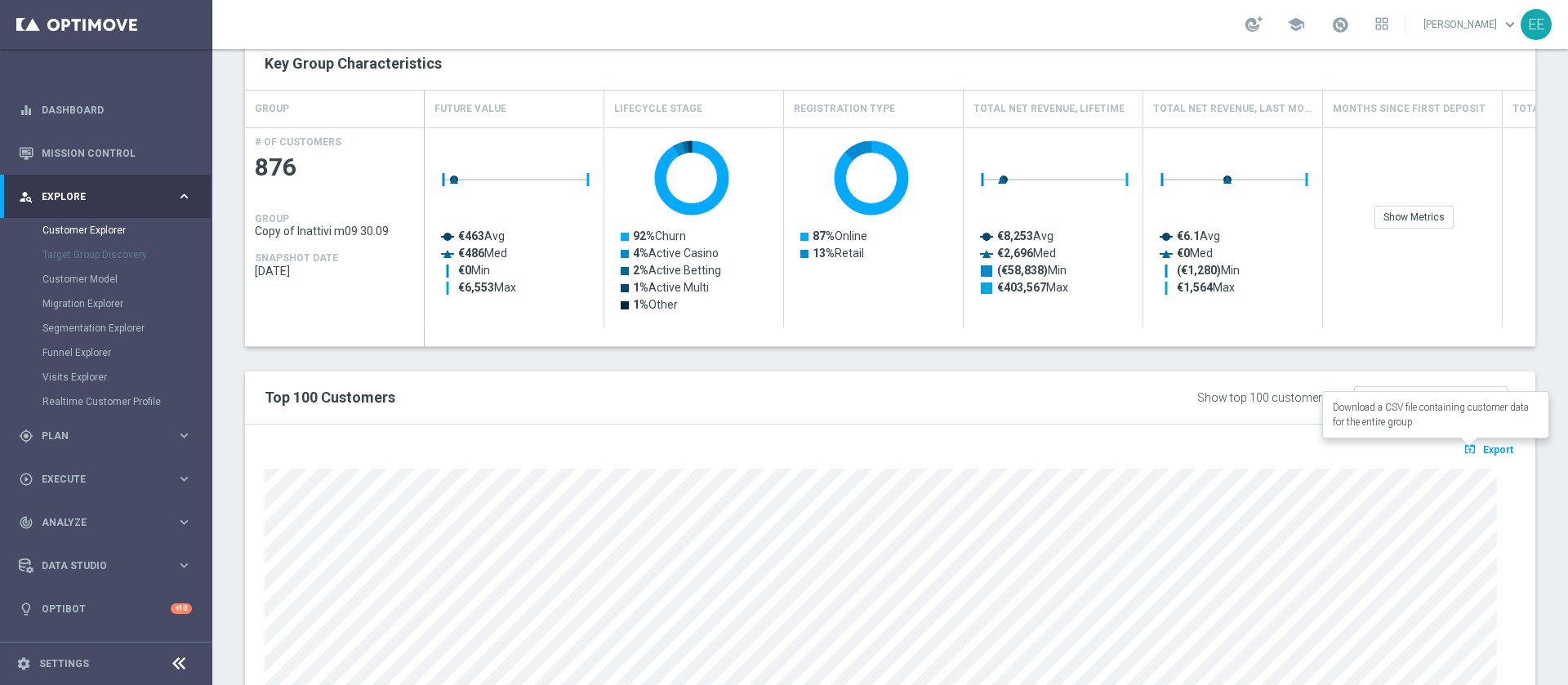
click at [1482, 452] on span "Export" at bounding box center [1497, 450] width 30 height 12
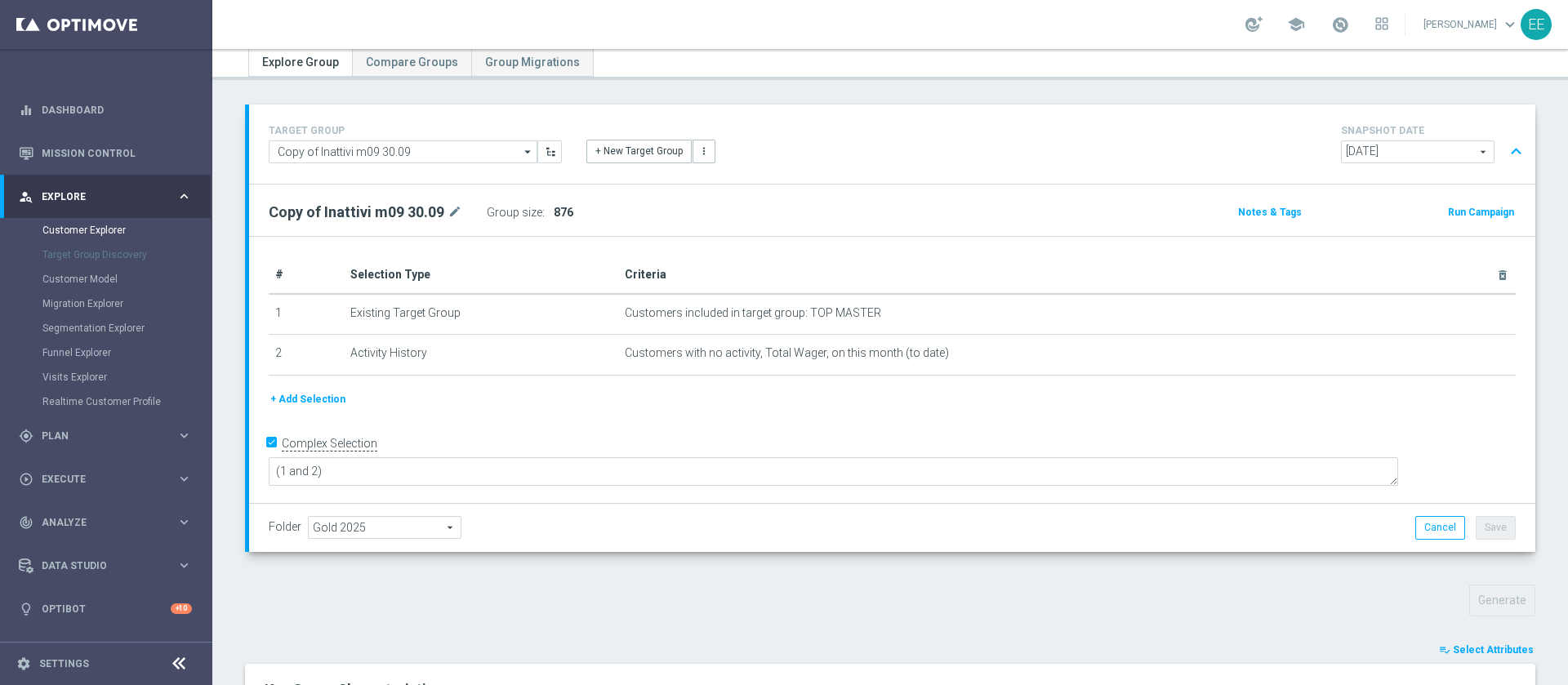
scroll to position [50, 0]
